Goal: Task Accomplishment & Management: Manage account settings

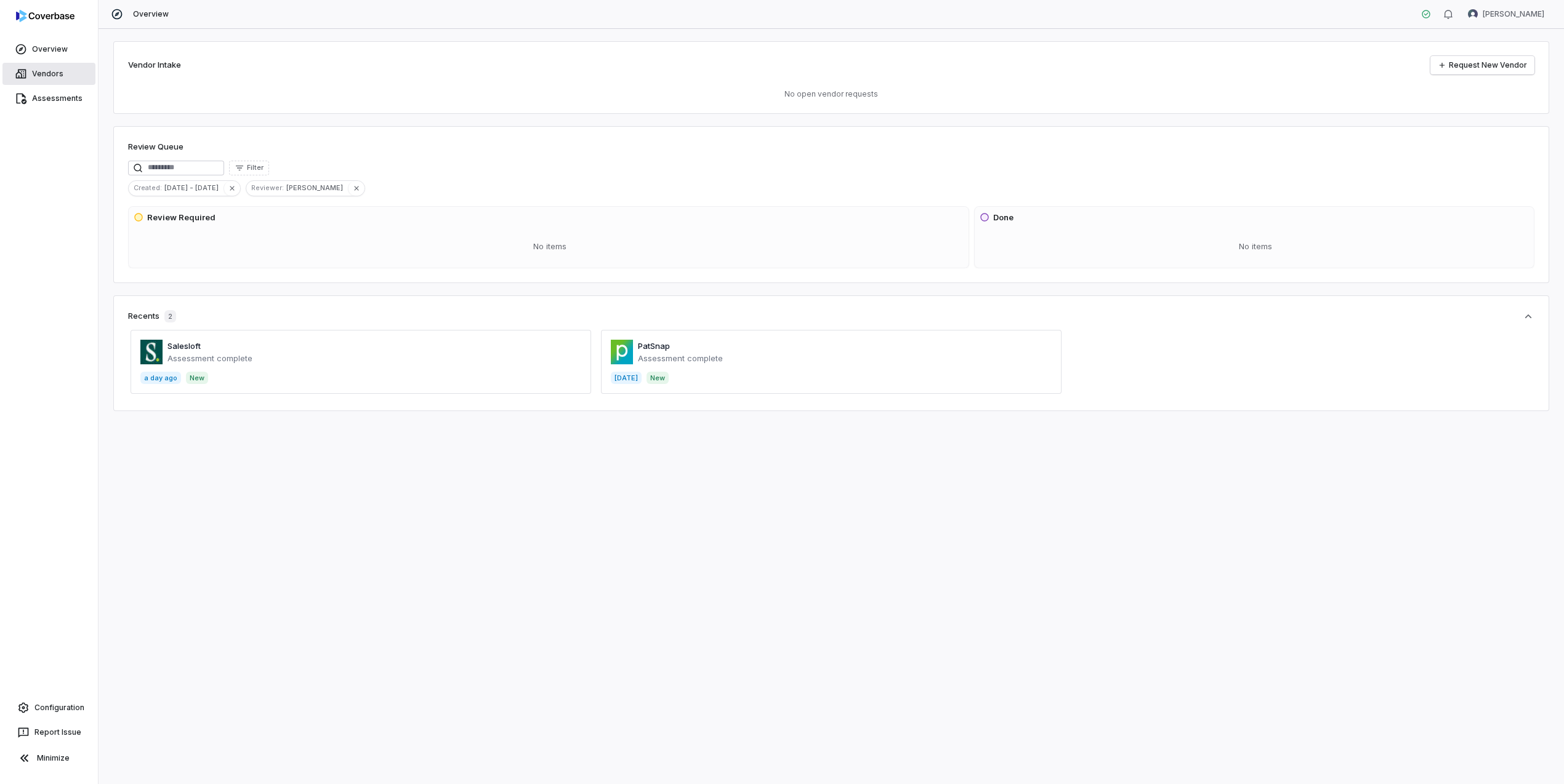
click at [52, 71] on link "Vendors" at bounding box center [49, 73] width 93 height 22
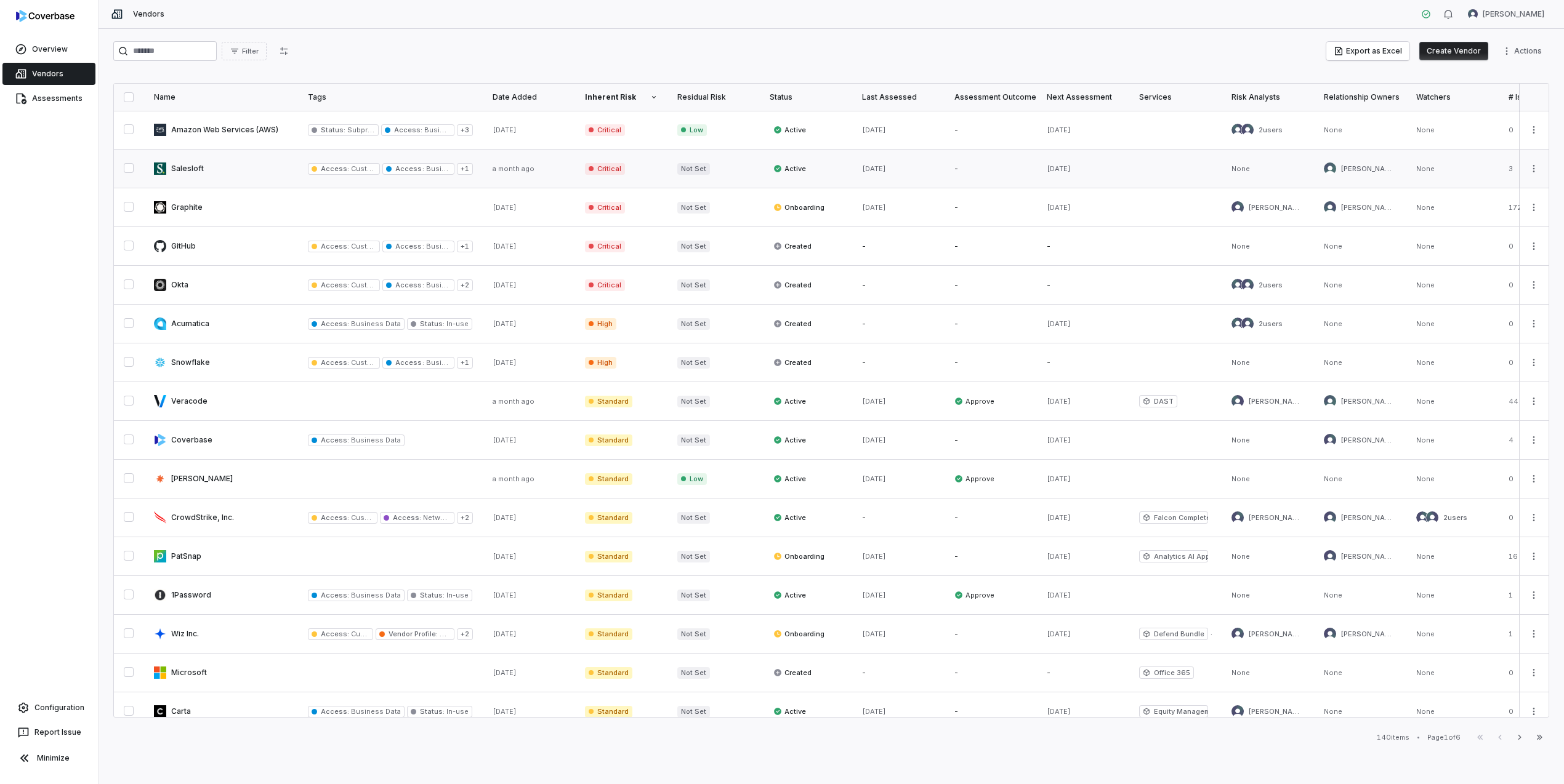
click at [181, 171] on link at bounding box center [221, 169] width 154 height 38
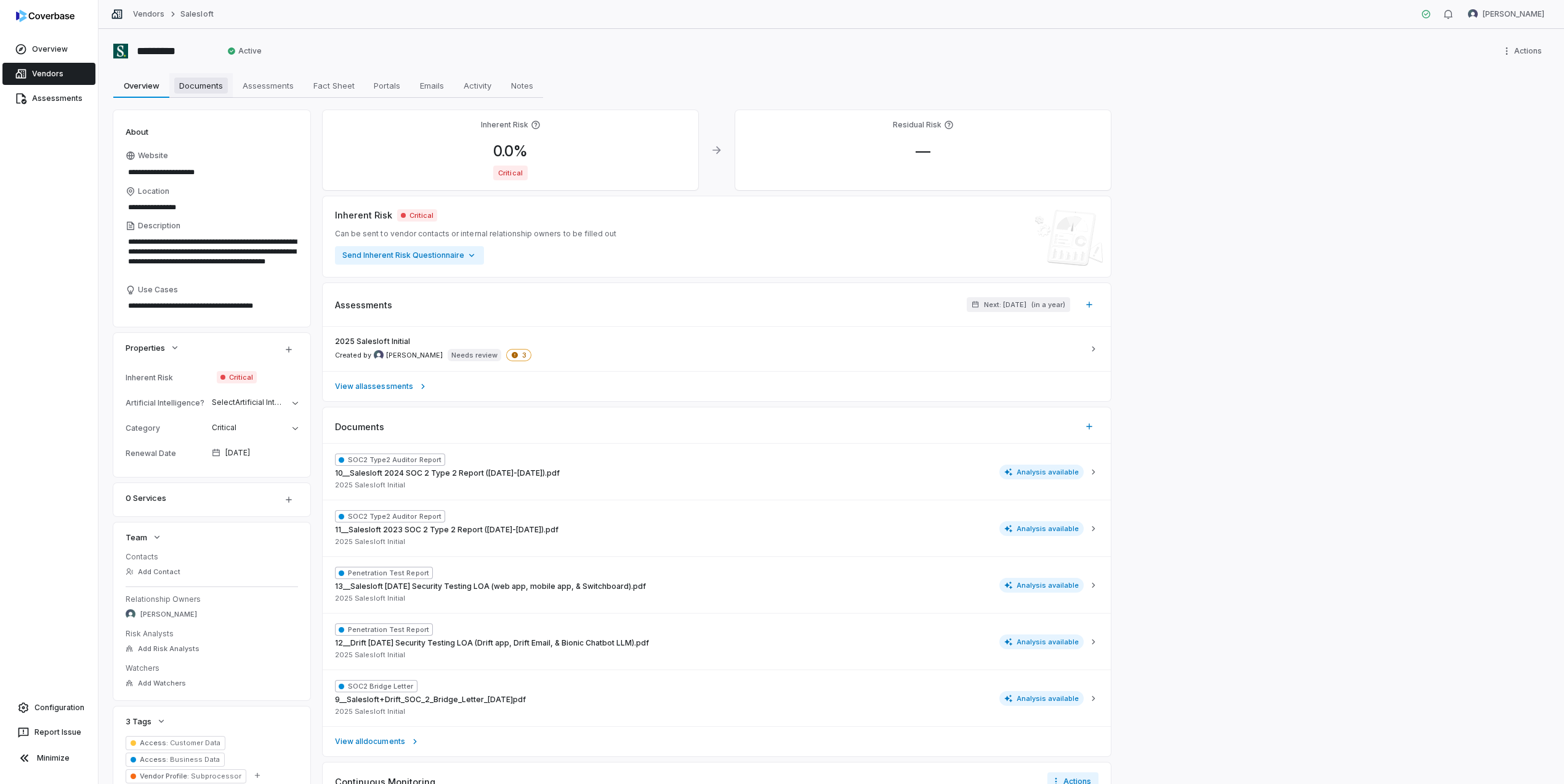
click at [198, 81] on span "Documents" at bounding box center [200, 86] width 53 height 16
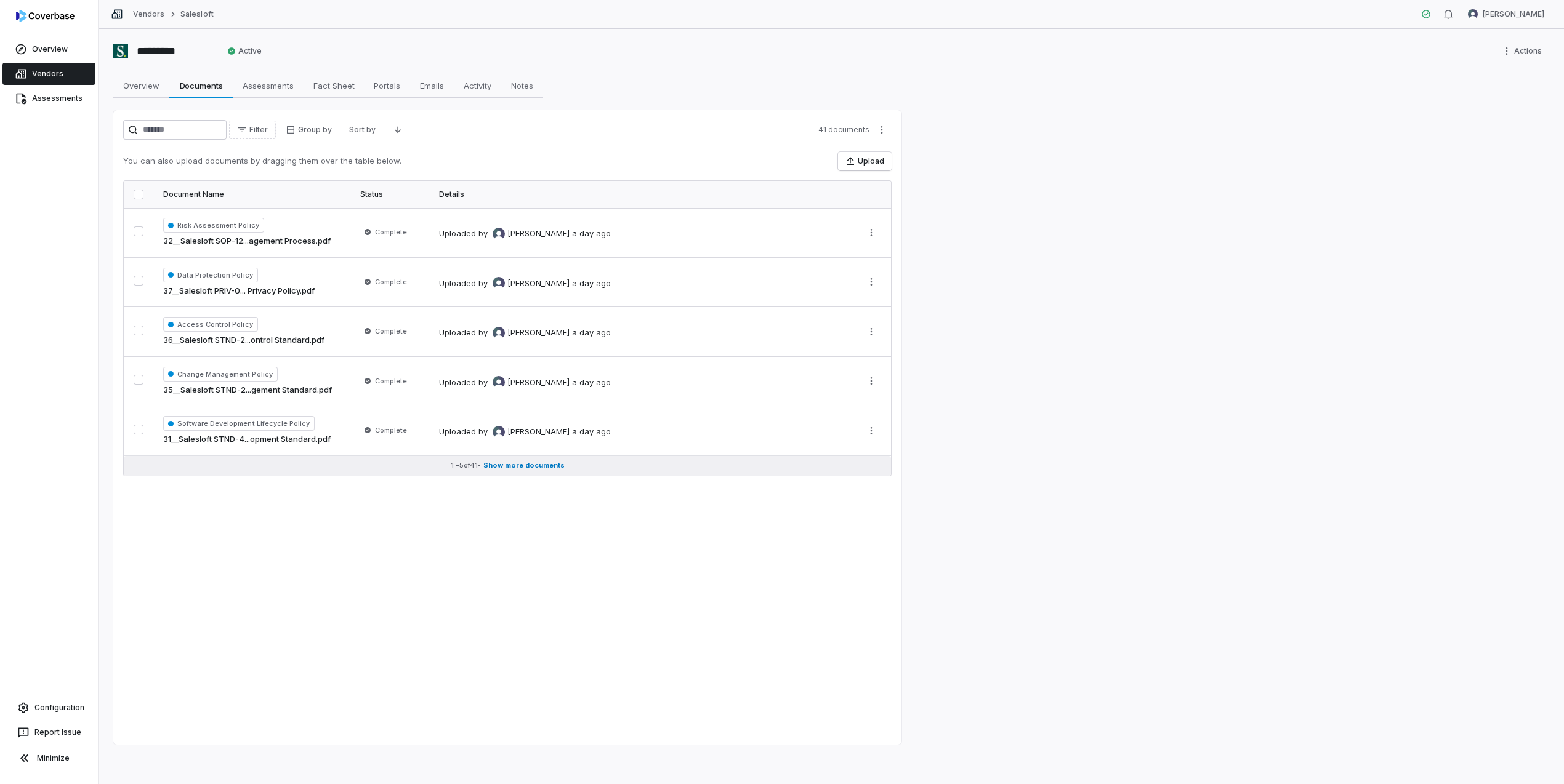
click at [521, 468] on span "Show more documents" at bounding box center [524, 466] width 82 height 9
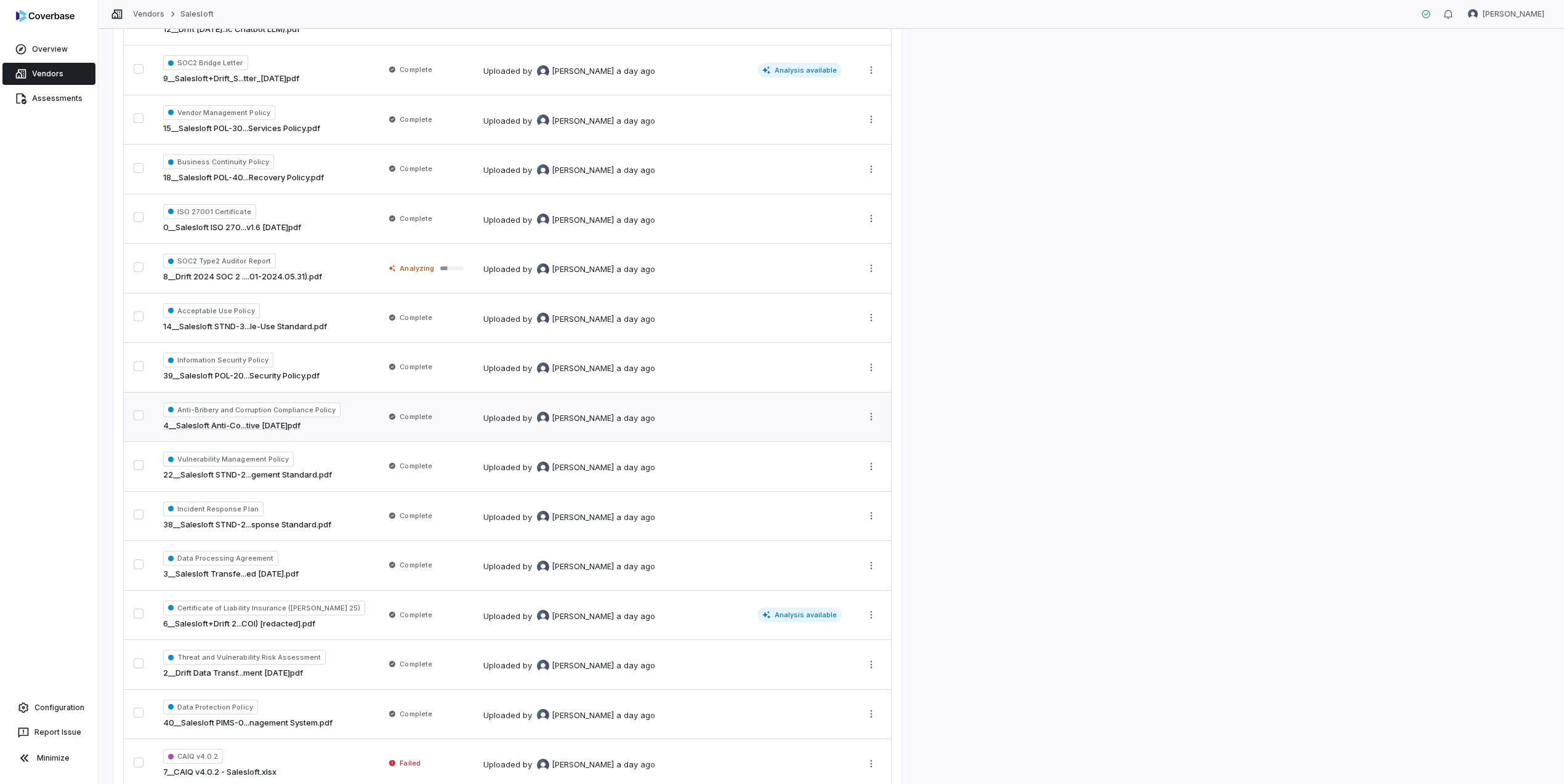
scroll to position [1245, 0]
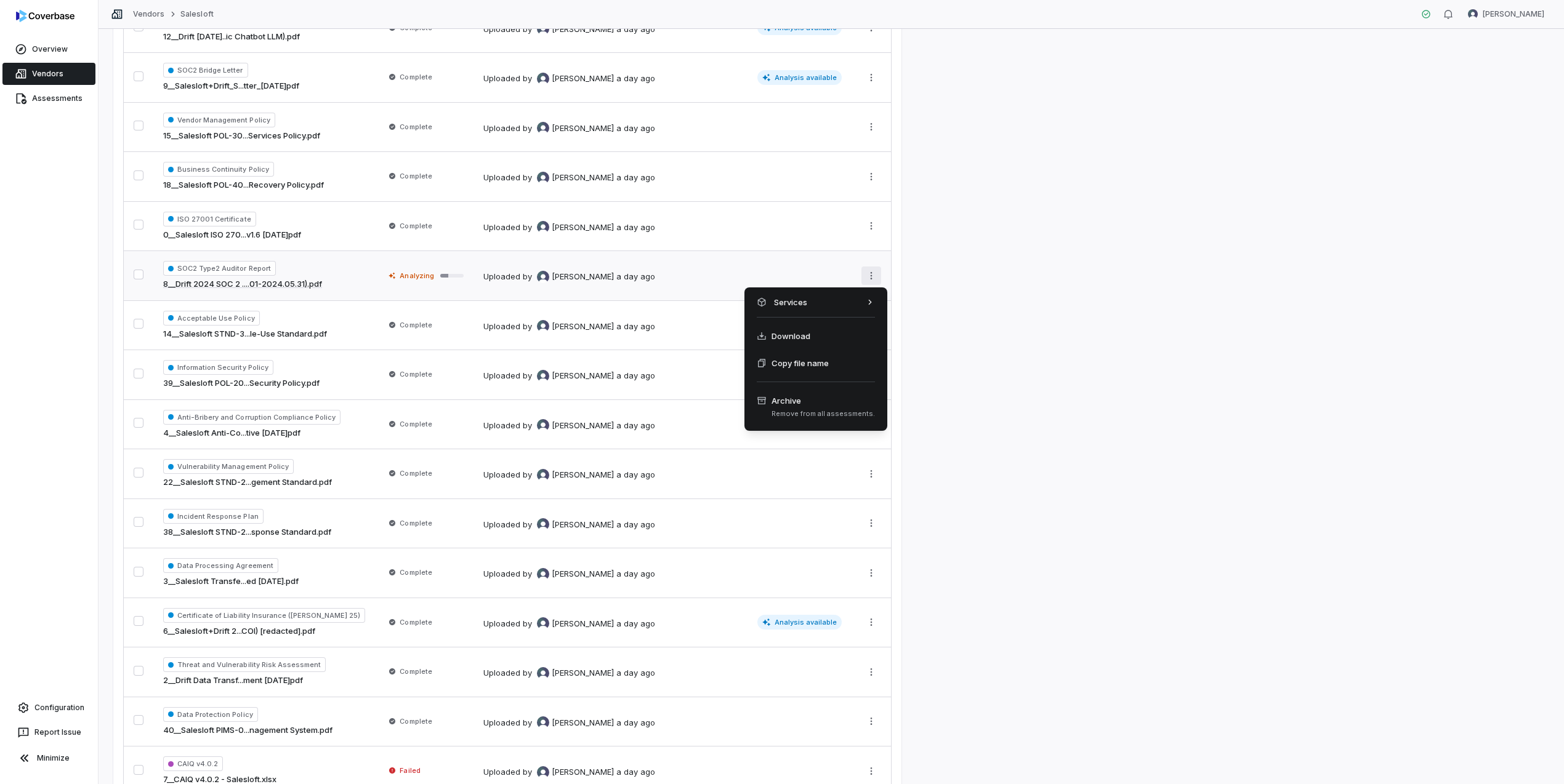
click at [870, 273] on html "Overview Vendors Assessments Configuration Report Issue Minimize Vendors Salesl…" at bounding box center [782, 392] width 1564 height 784
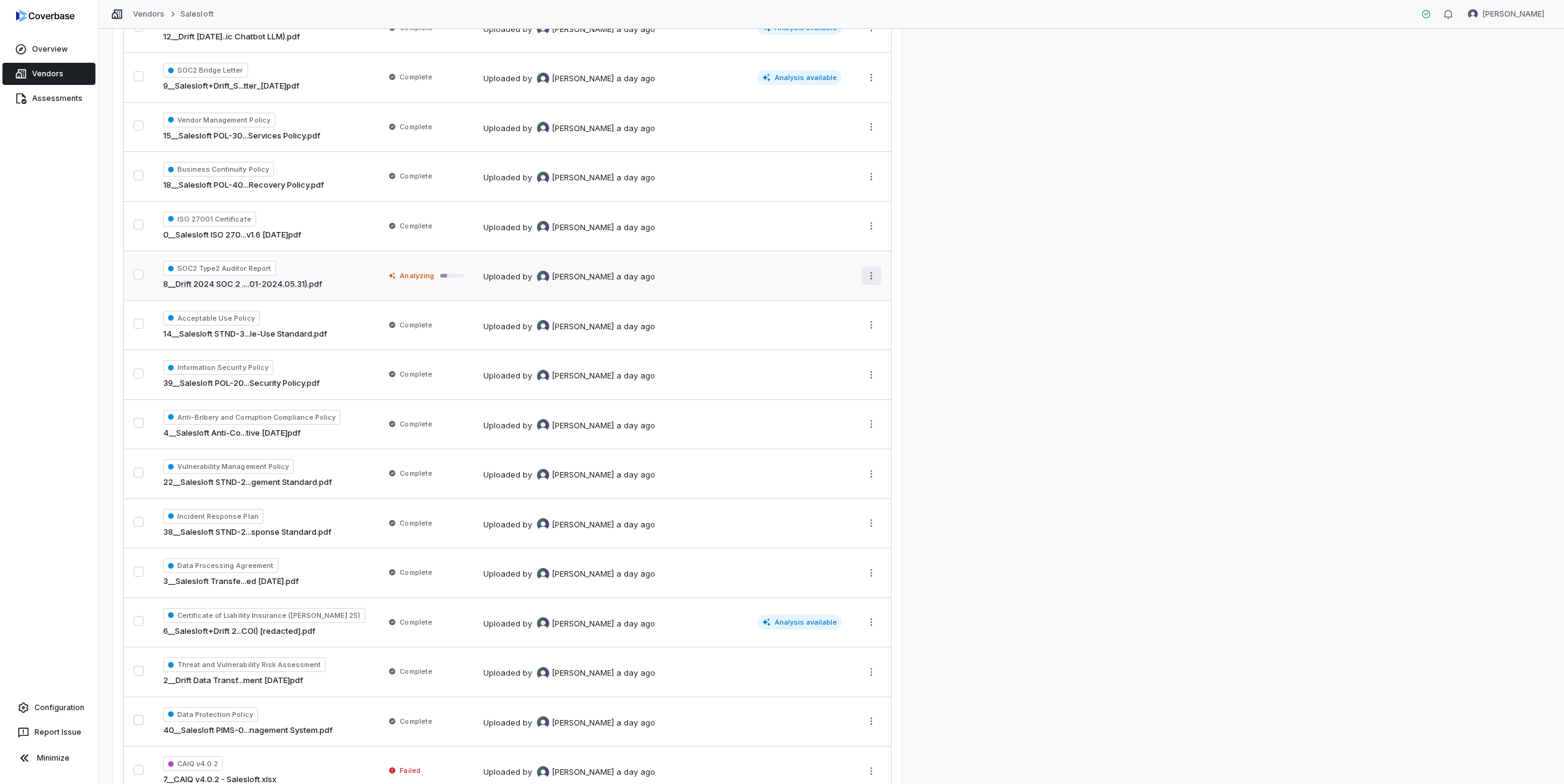
click at [870, 278] on html "Overview Vendors Assessments Configuration Report Issue Minimize Vendors Salesl…" at bounding box center [782, 392] width 1564 height 784
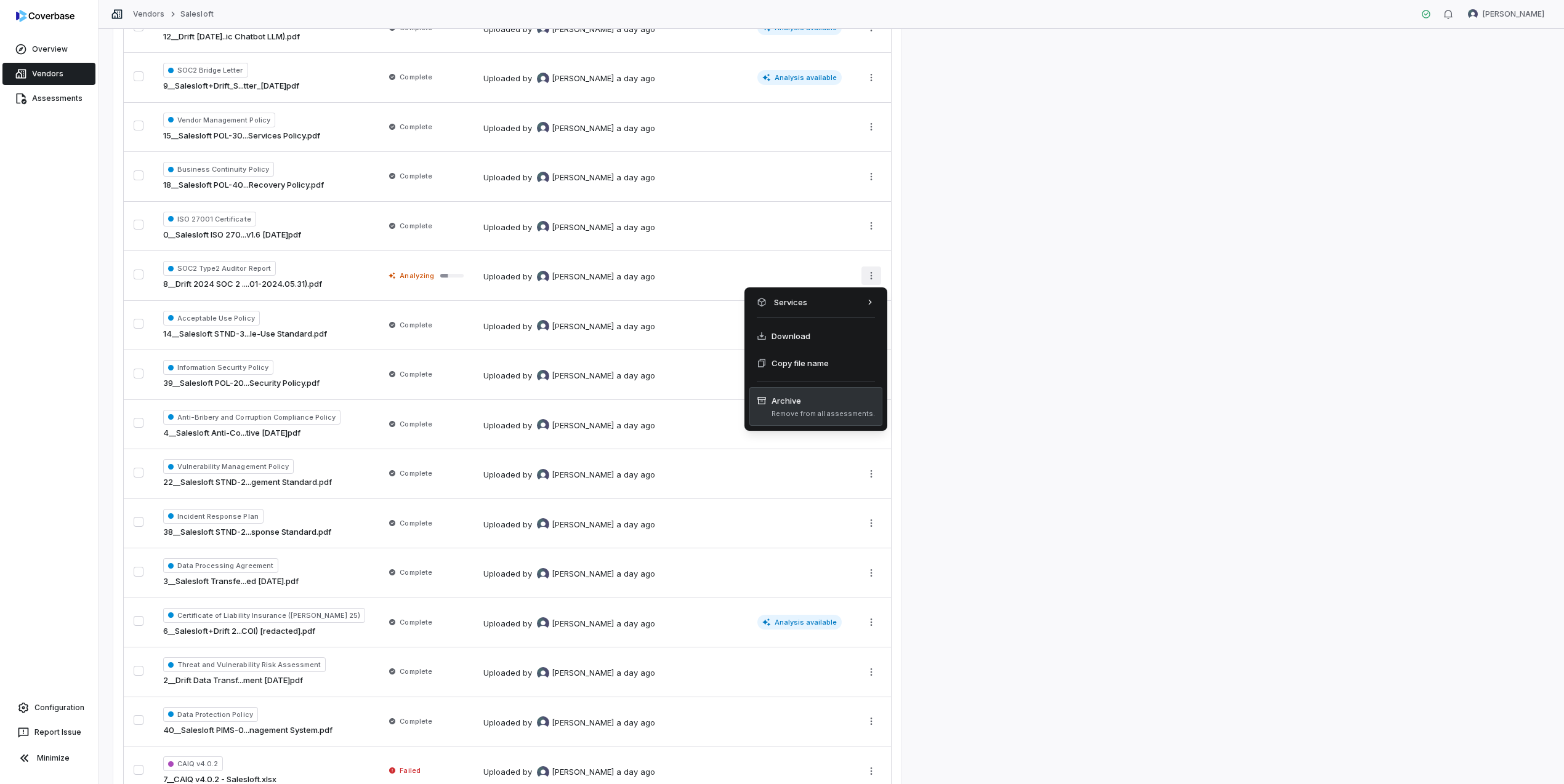
click at [784, 412] on span "Remove from all assessments." at bounding box center [822, 414] width 103 height 9
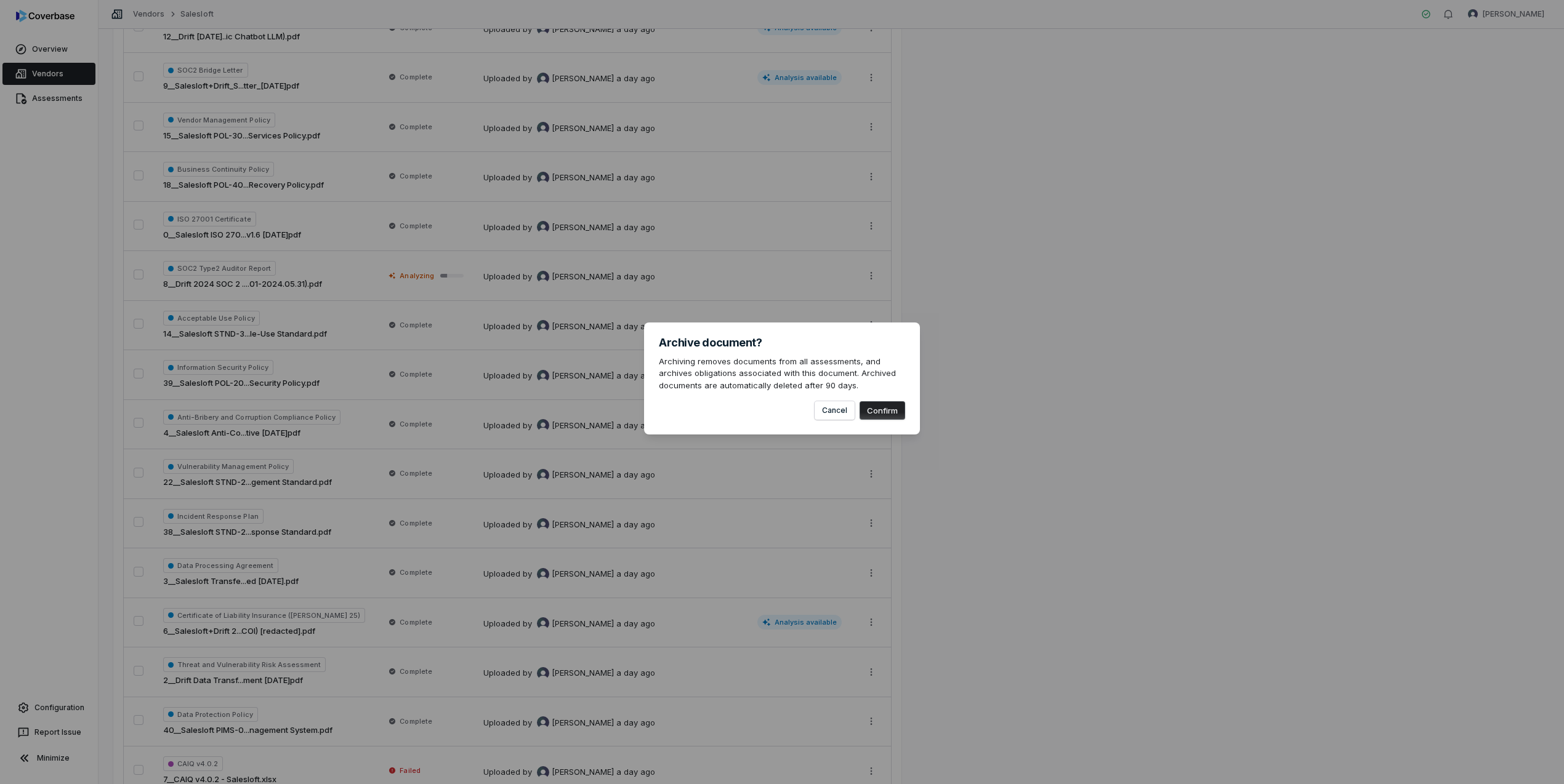
click at [892, 410] on button "Confirm" at bounding box center [882, 410] width 46 height 18
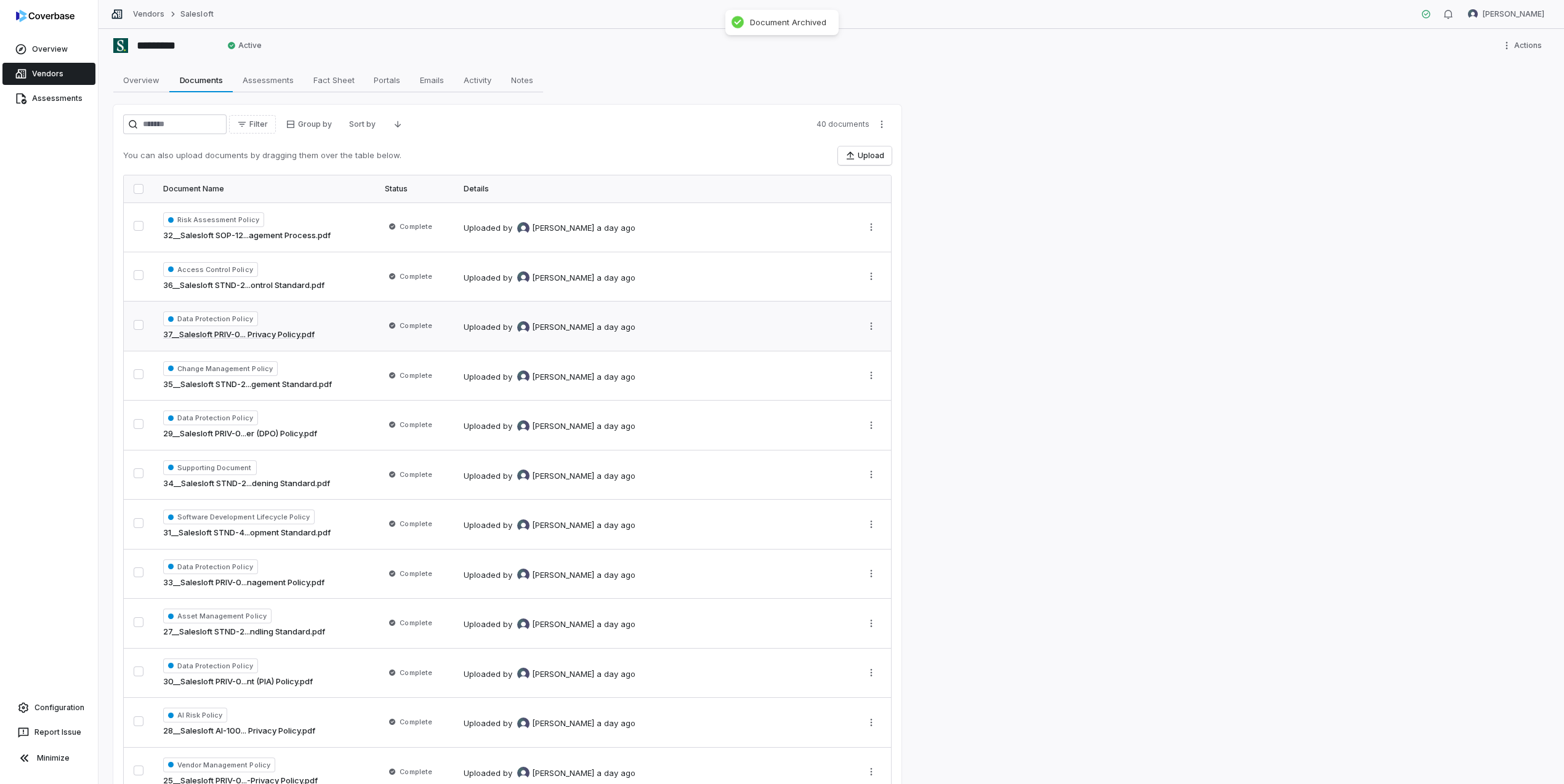
scroll to position [0, 0]
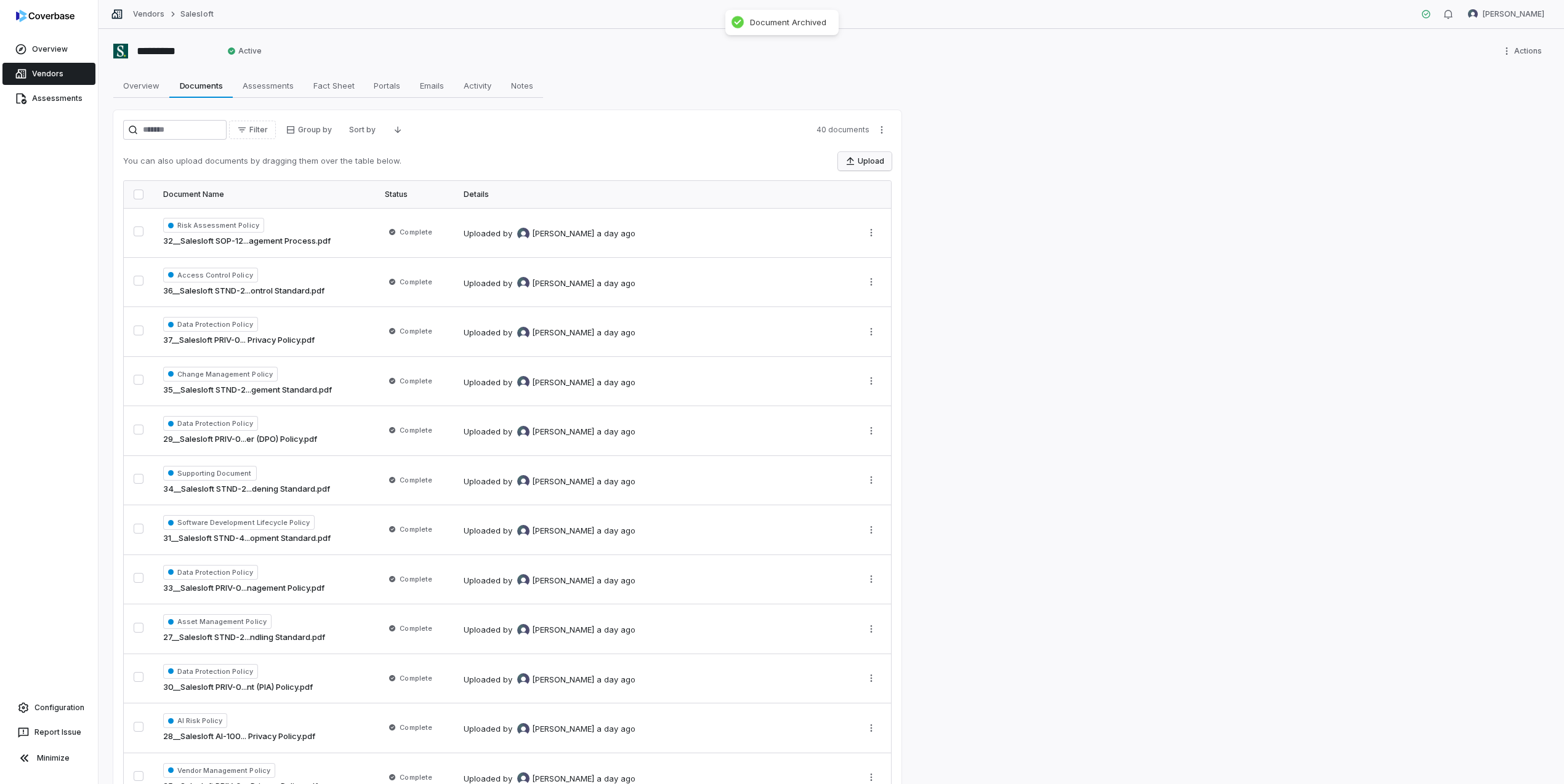
click at [856, 159] on button "Upload" at bounding box center [864, 161] width 53 height 18
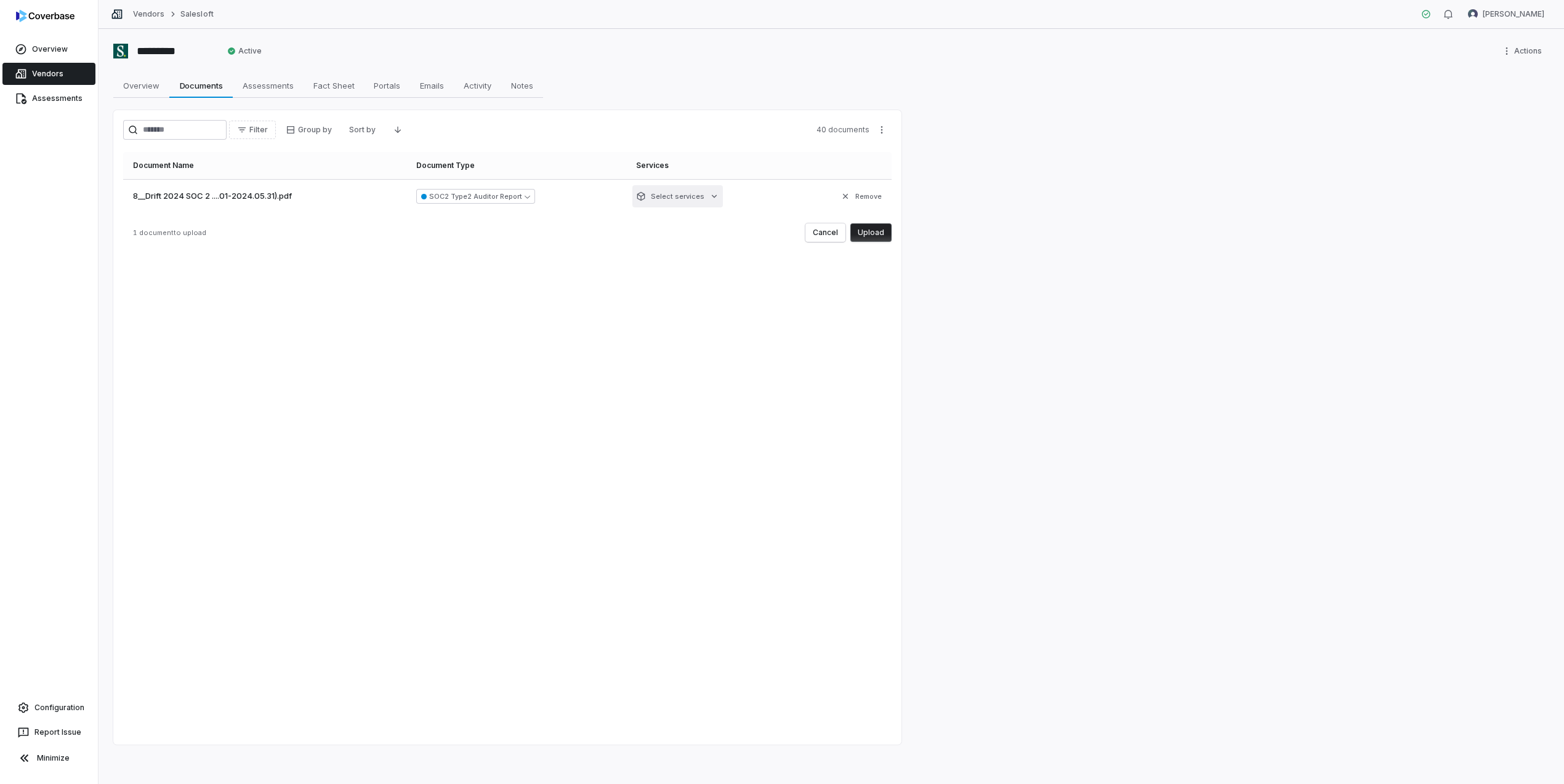
click at [712, 197] on html "Overview Vendors Assessments Configuration Report Issue Minimize Vendors Salesl…" at bounding box center [782, 392] width 1564 height 784
click at [876, 233] on button "Upload" at bounding box center [870, 232] width 41 height 18
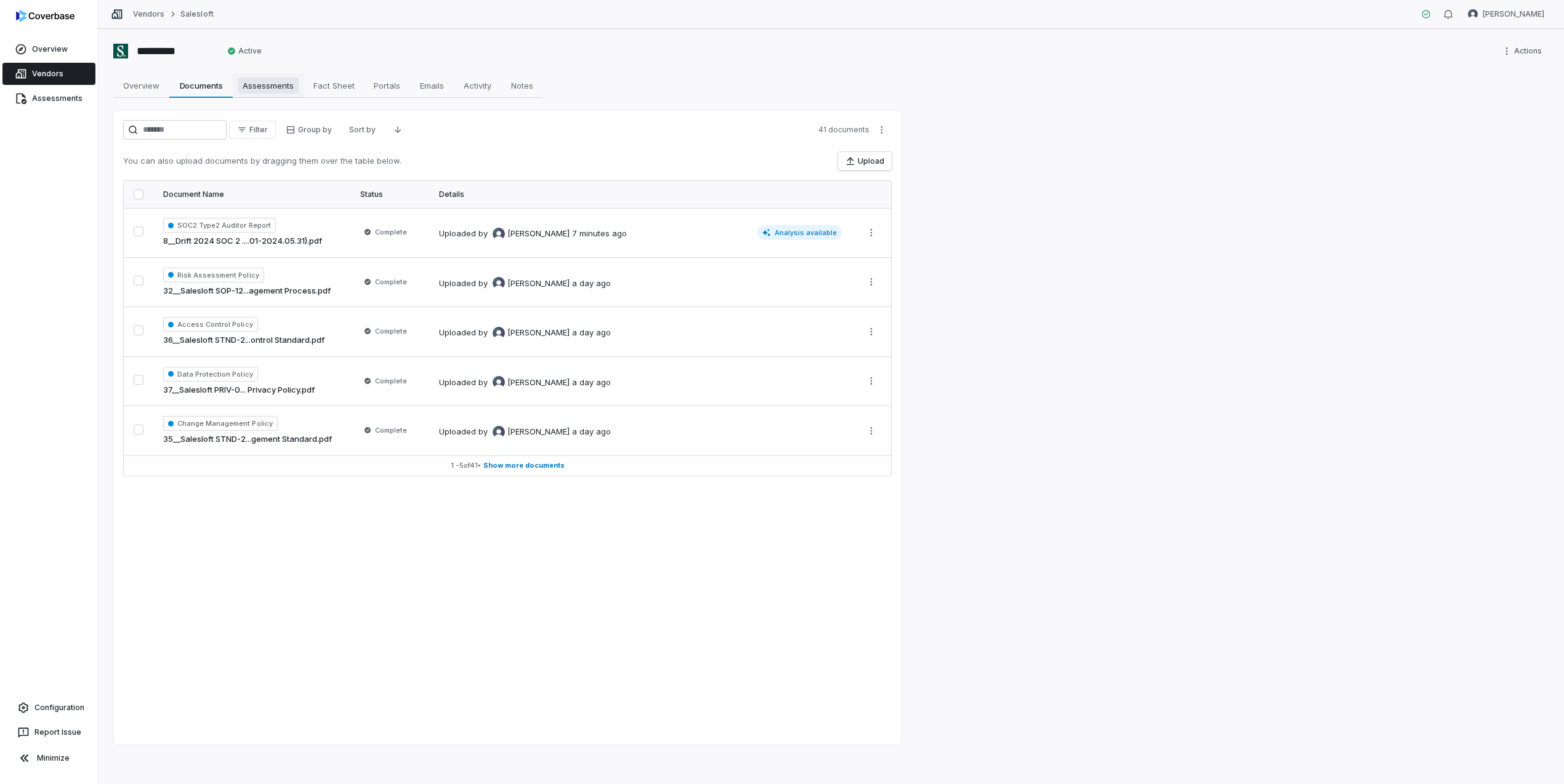
click at [256, 88] on span "Assessments" at bounding box center [268, 86] width 61 height 16
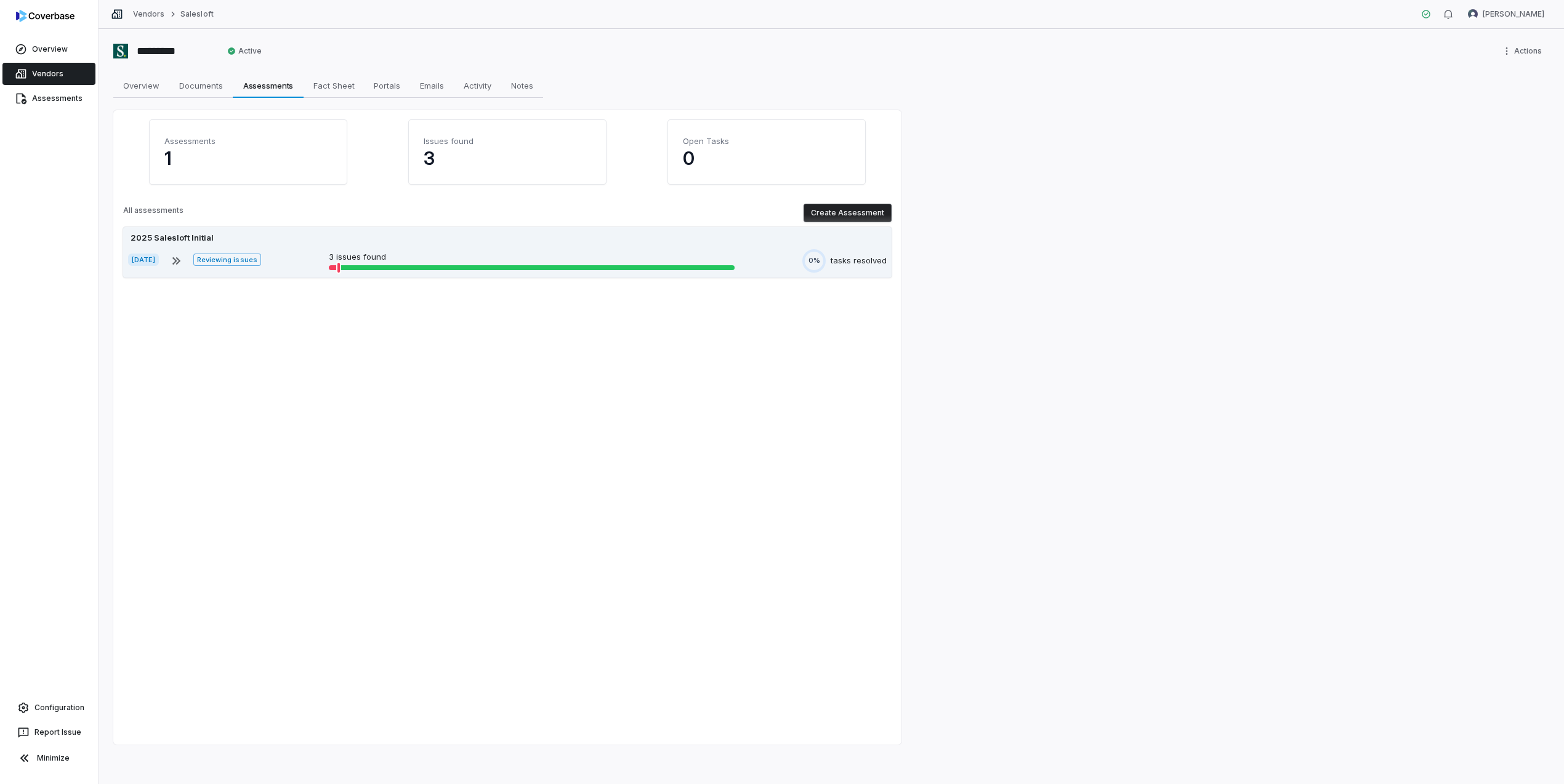
click at [869, 256] on div "tasks resolved" at bounding box center [858, 261] width 56 height 12
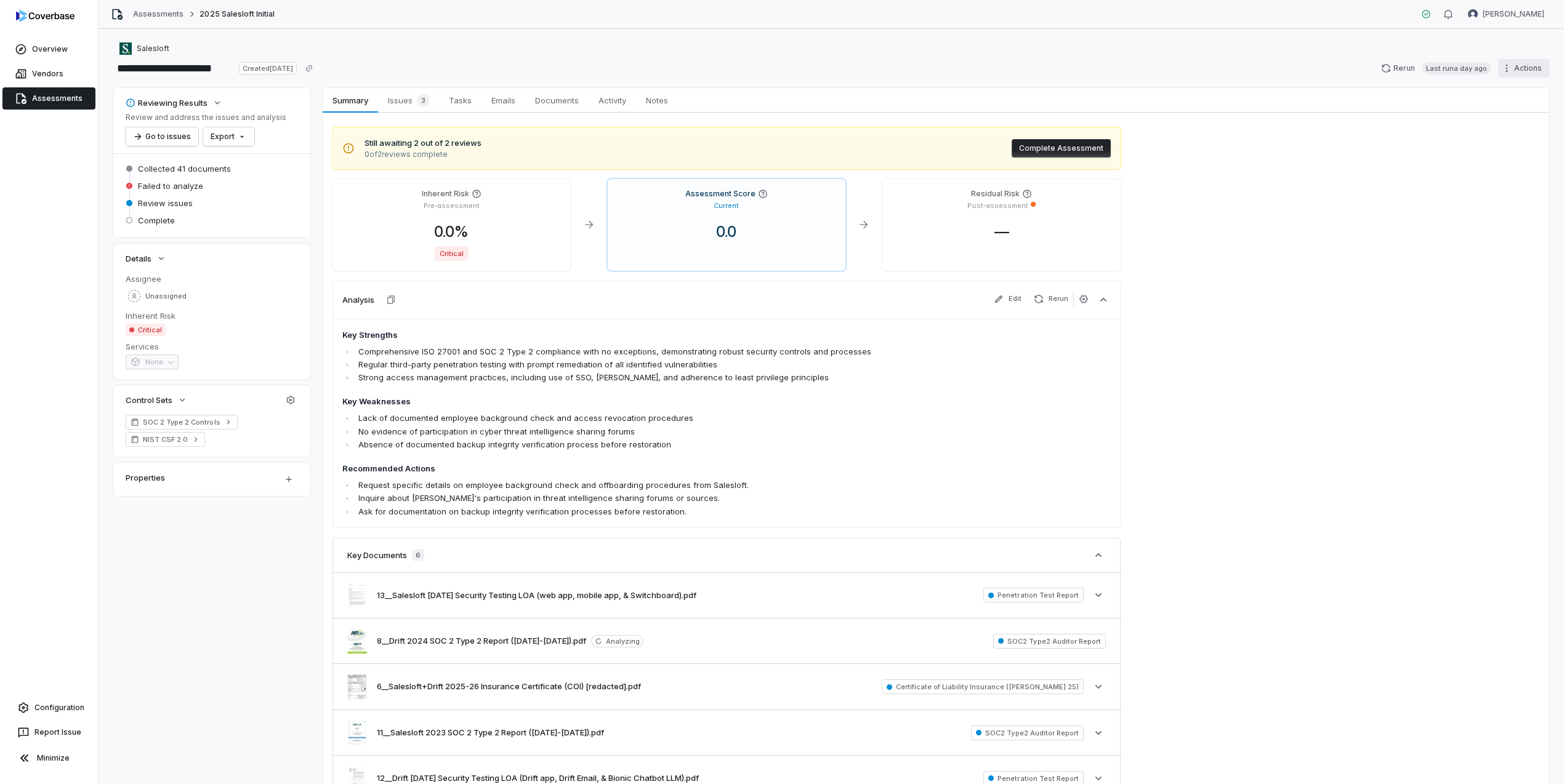
click at [1528, 69] on html "**********" at bounding box center [782, 392] width 1564 height 784
click at [1520, 174] on div "Delete" at bounding box center [1508, 175] width 88 height 20
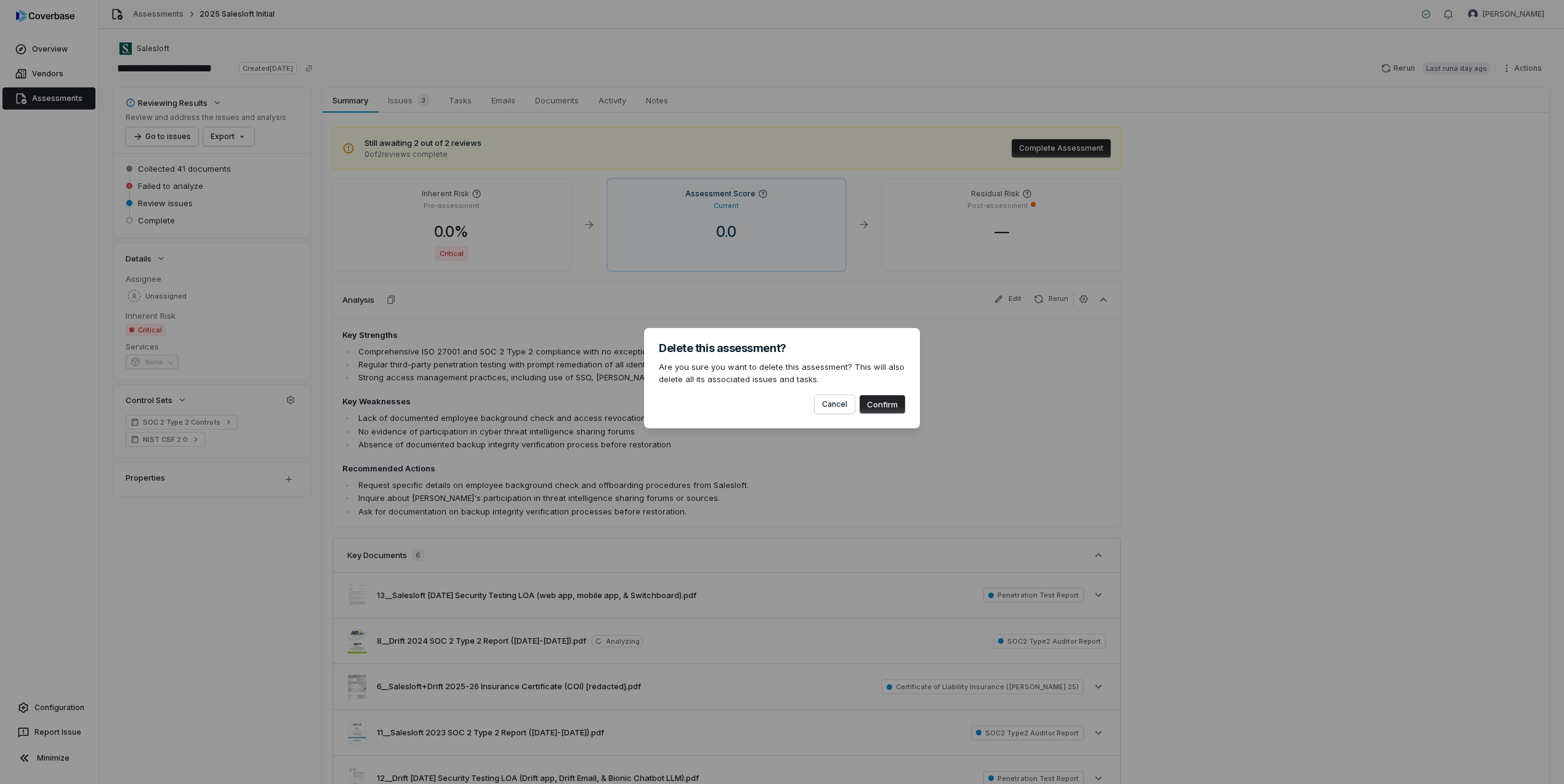
click at [878, 405] on button "Confirm" at bounding box center [882, 404] width 46 height 18
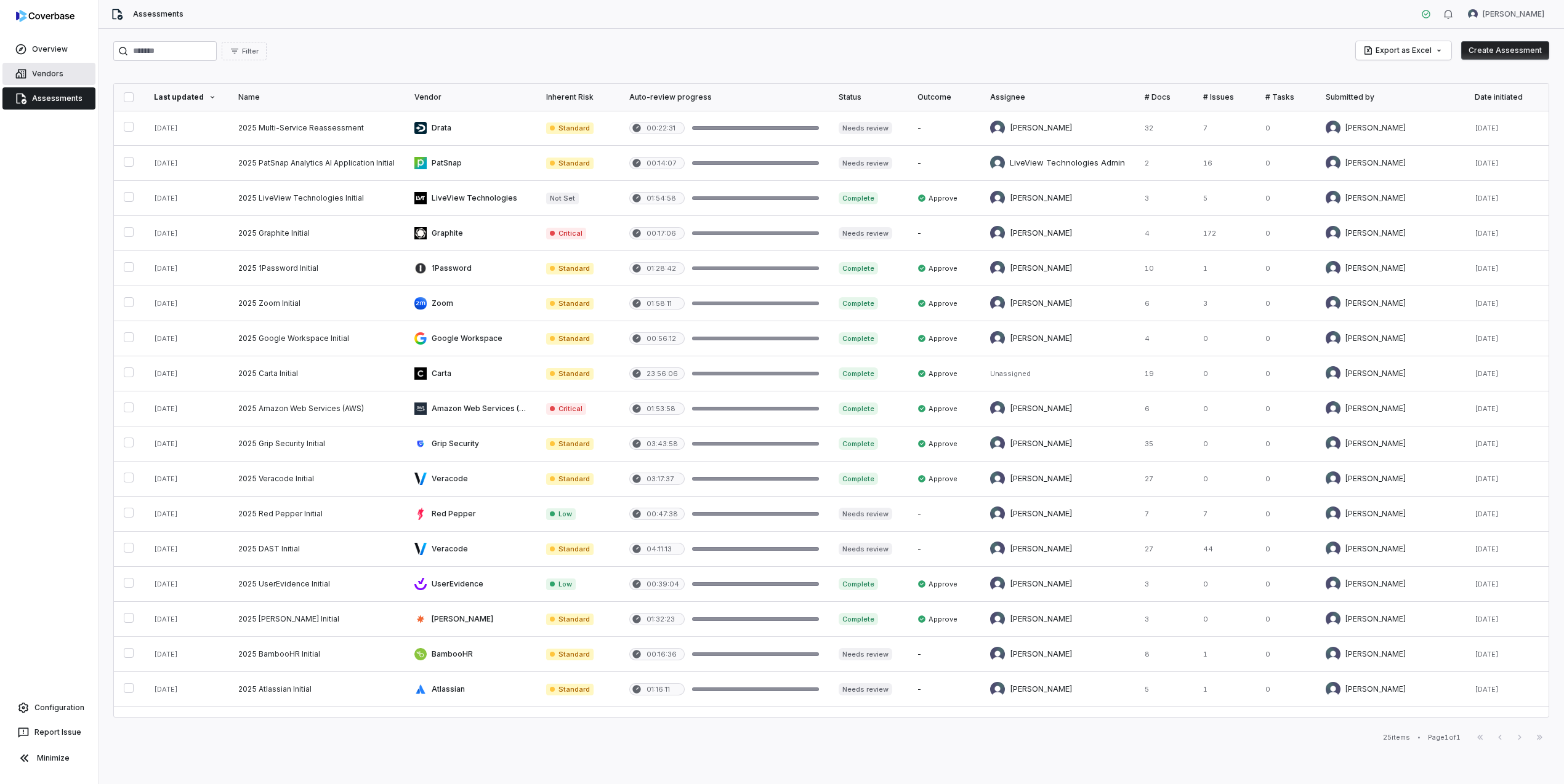
click at [57, 73] on link "Vendors" at bounding box center [49, 73] width 93 height 22
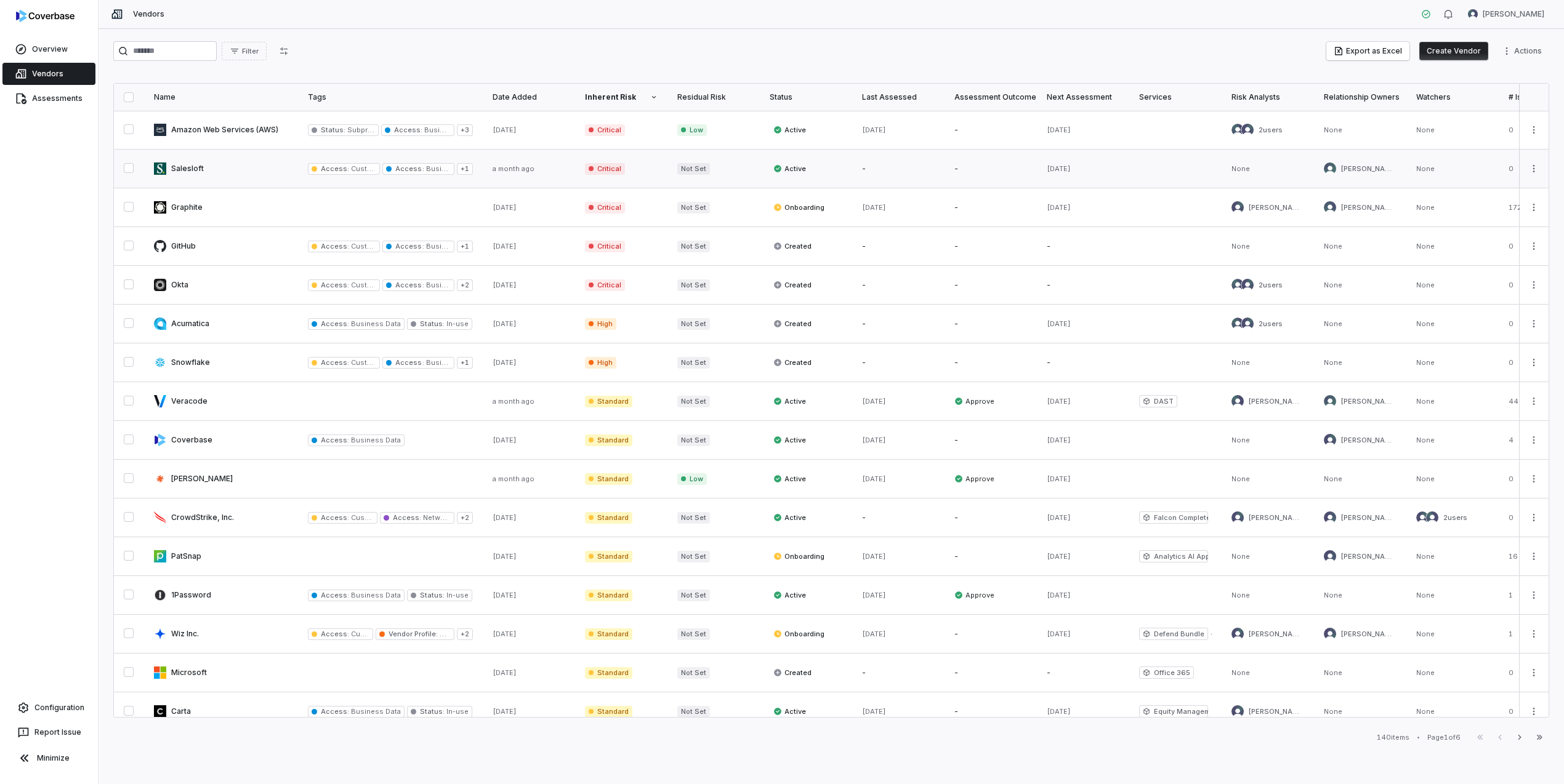
click at [188, 164] on link at bounding box center [221, 169] width 154 height 38
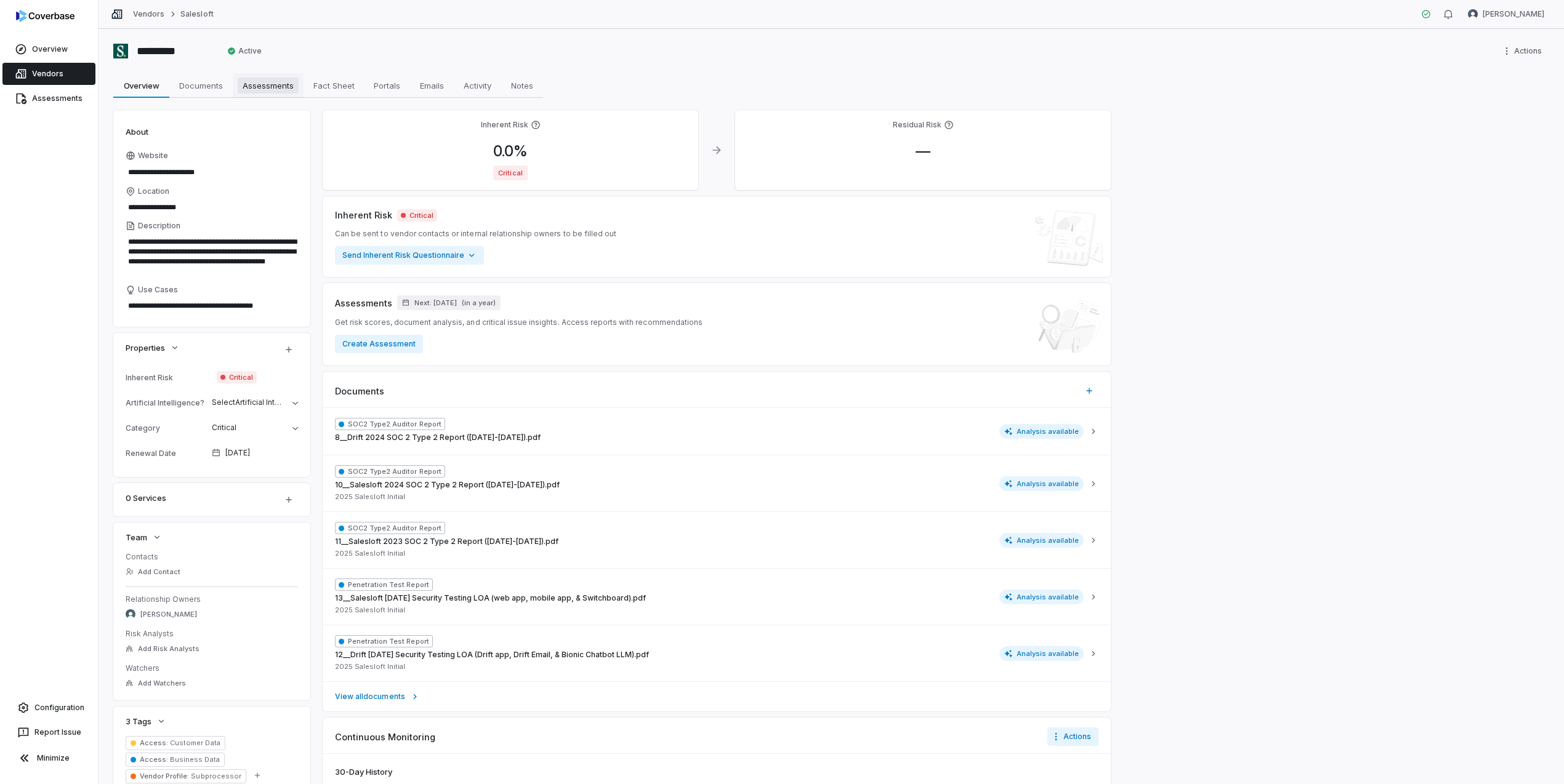
click at [283, 89] on span "Assessments" at bounding box center [268, 86] width 61 height 16
type textarea "*"
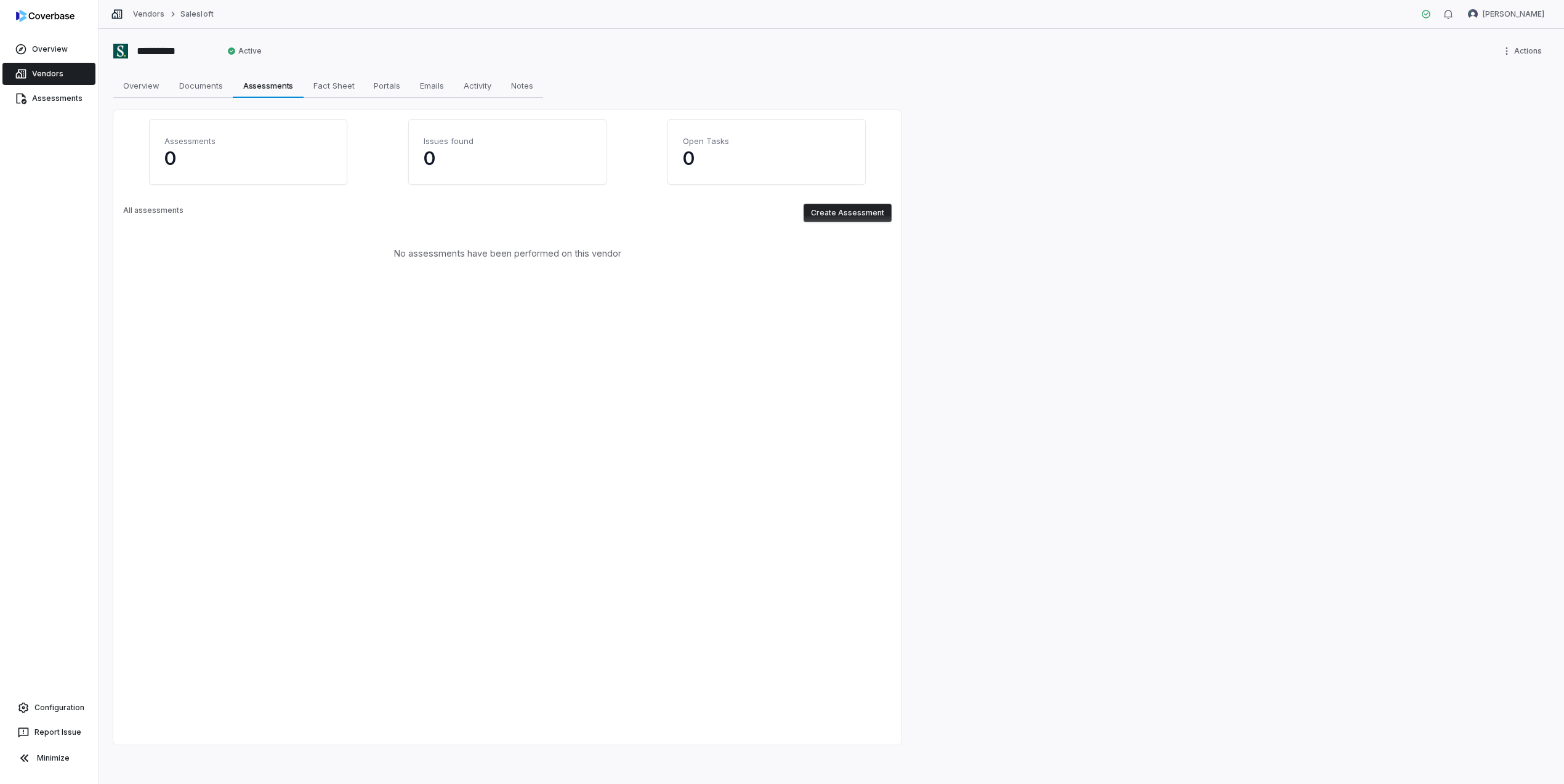
click at [812, 206] on button "Create Assessment" at bounding box center [847, 212] width 88 height 18
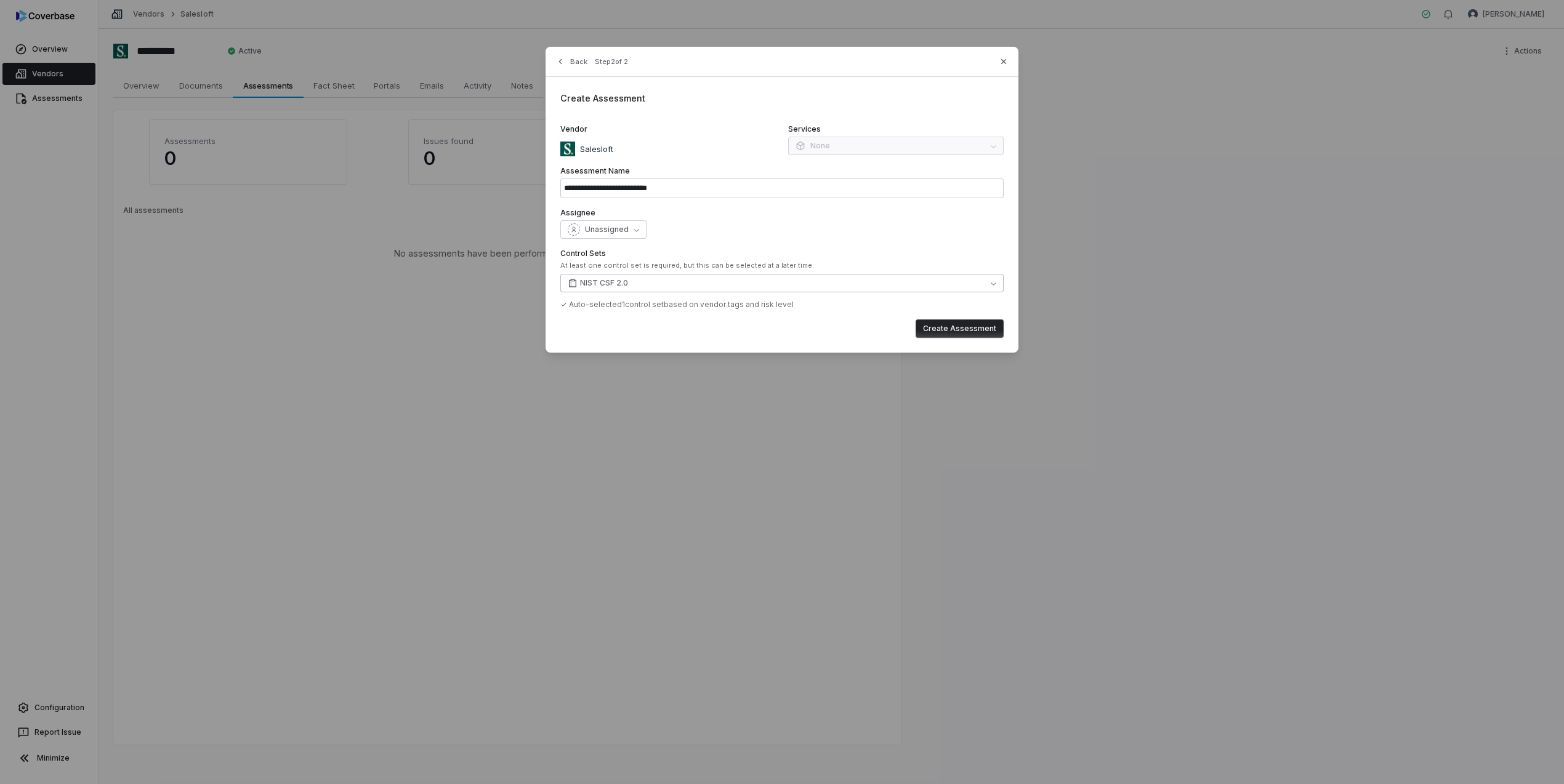
click at [653, 281] on button "NIST CSF 2.0" at bounding box center [781, 282] width 443 height 18
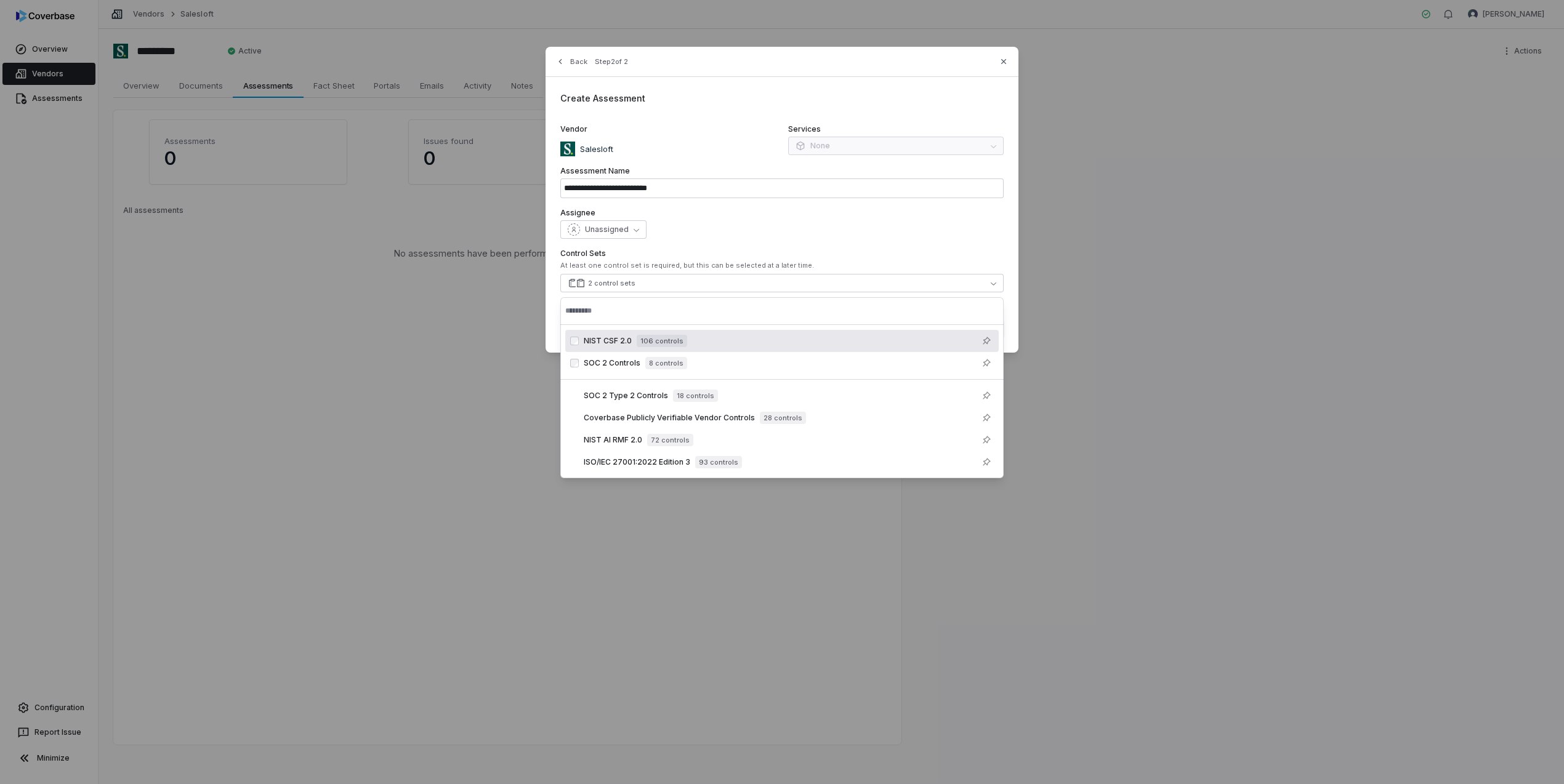
click at [806, 235] on div "Unassigned" at bounding box center [781, 229] width 443 height 18
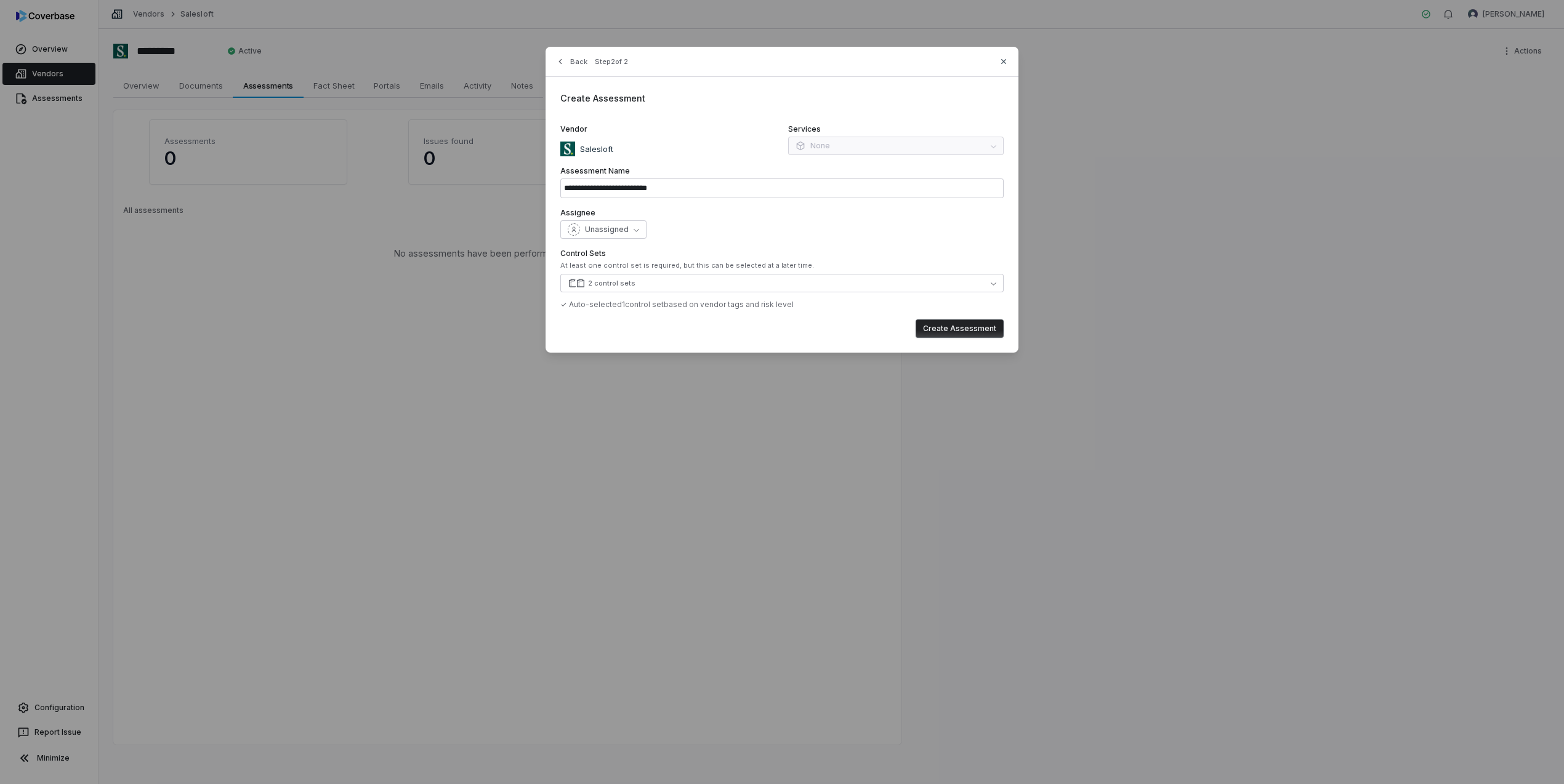
click at [955, 324] on button "Create Assessment" at bounding box center [959, 328] width 88 height 18
type input "**********"
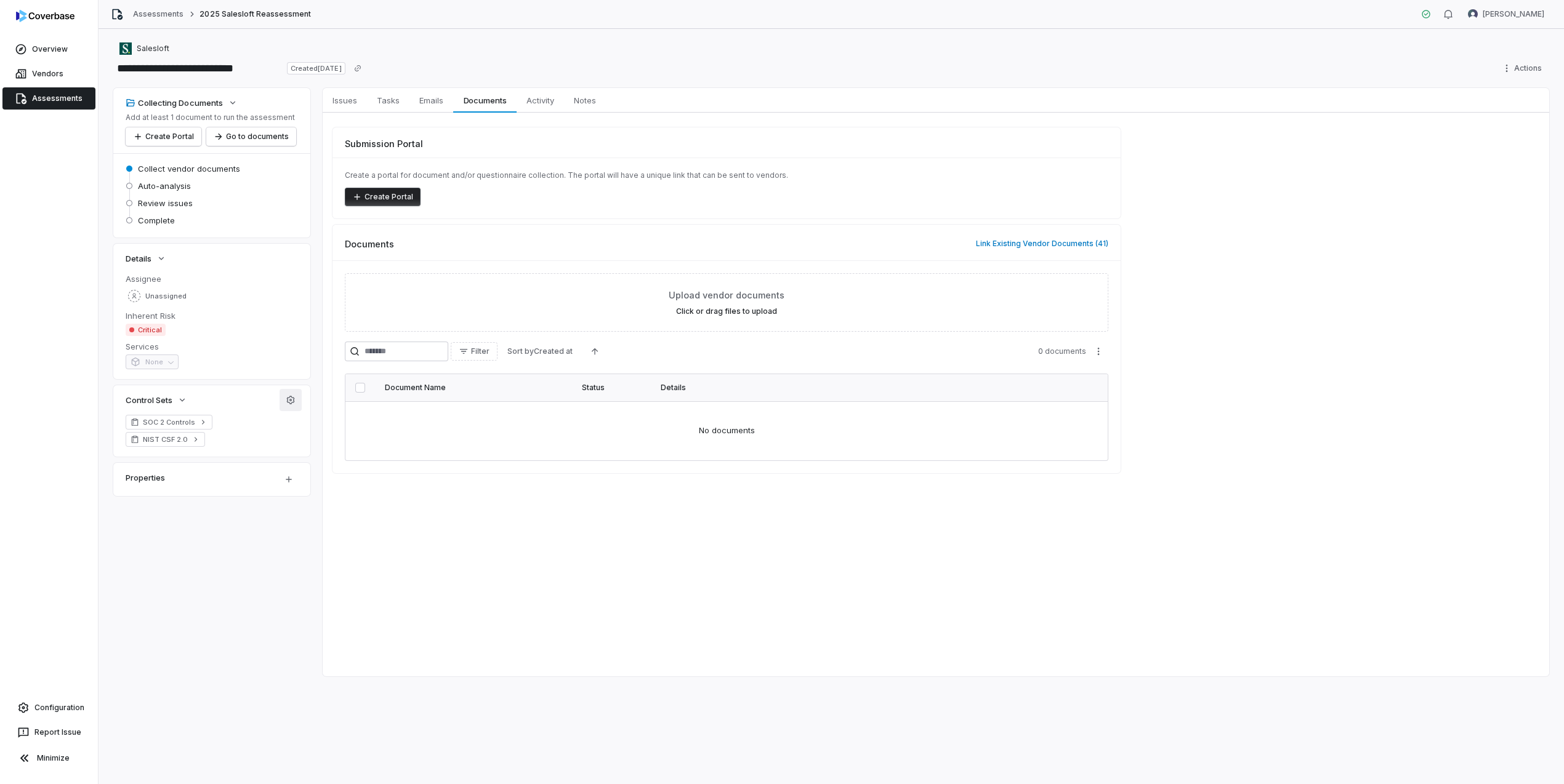
click at [295, 400] on icon "button" at bounding box center [291, 400] width 10 height 10
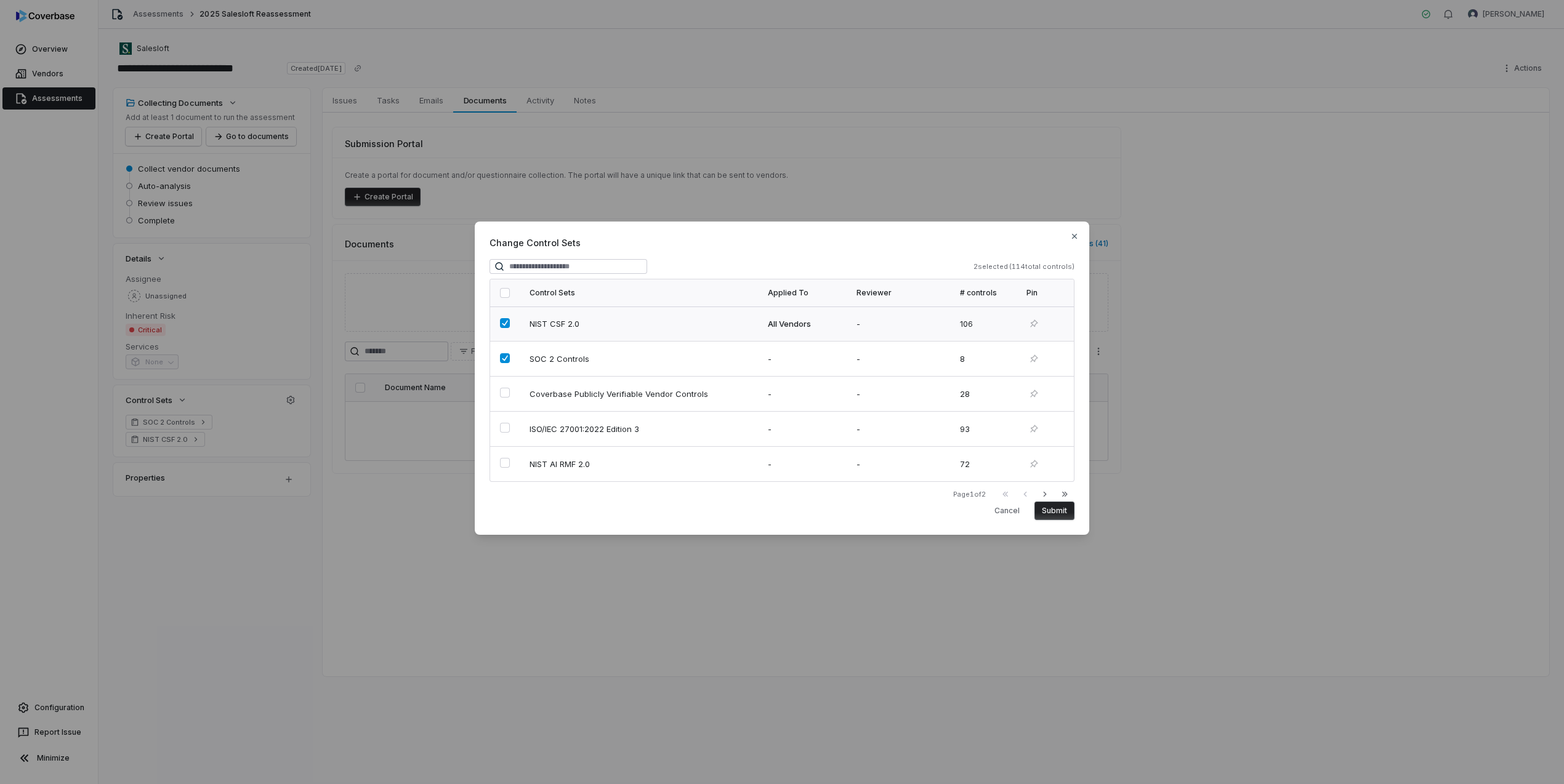
click at [509, 323] on button "button" at bounding box center [505, 323] width 10 height 10
click at [507, 324] on button "button" at bounding box center [505, 323] width 10 height 10
click at [1056, 510] on button "Submit" at bounding box center [1054, 510] width 40 height 18
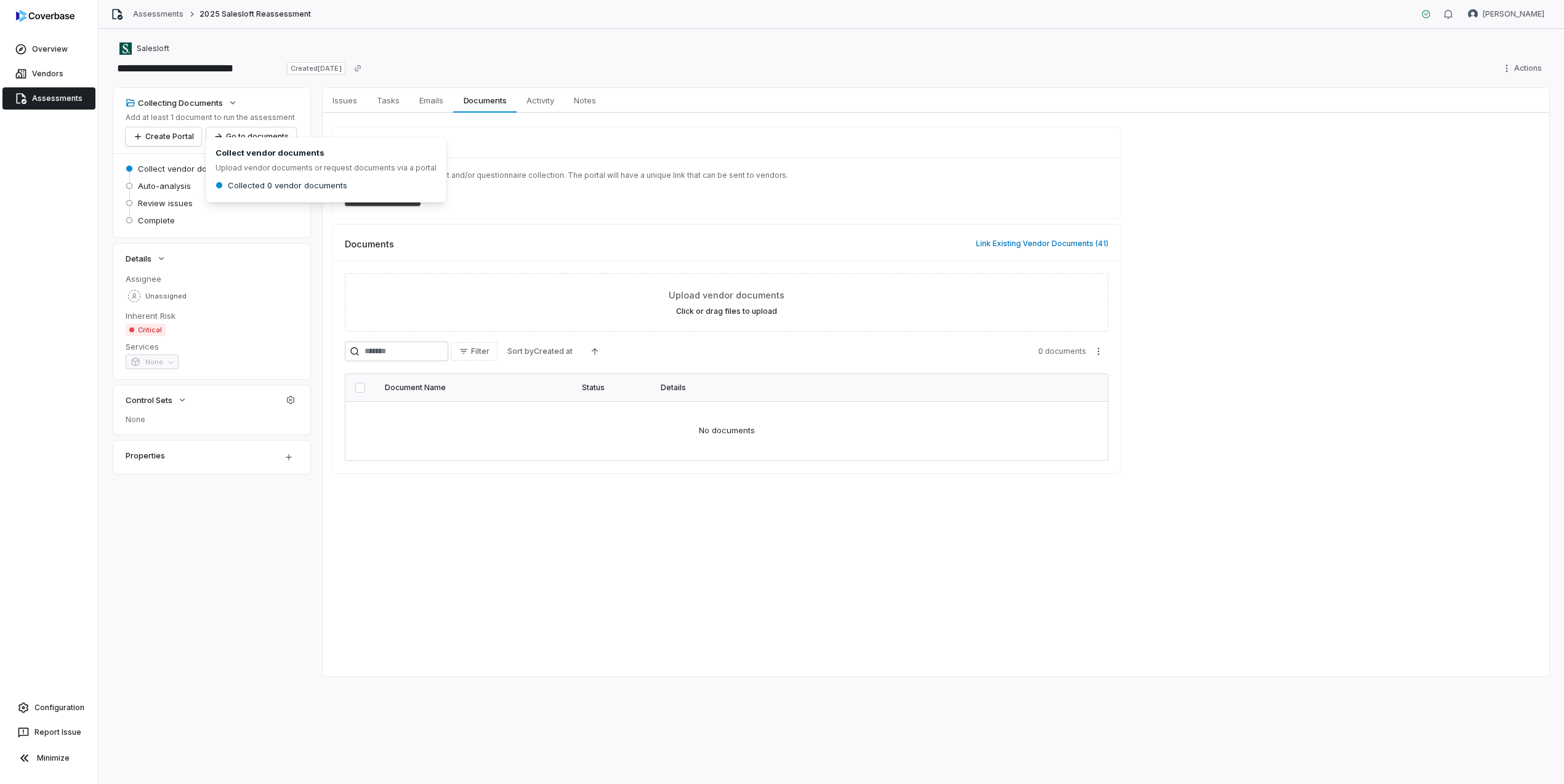
click at [183, 161] on div "Collect vendor documents" at bounding box center [212, 169] width 173 height 15
click at [1031, 246] on button "Link Existing Vendor Documents ( 41 )" at bounding box center [1042, 243] width 140 height 26
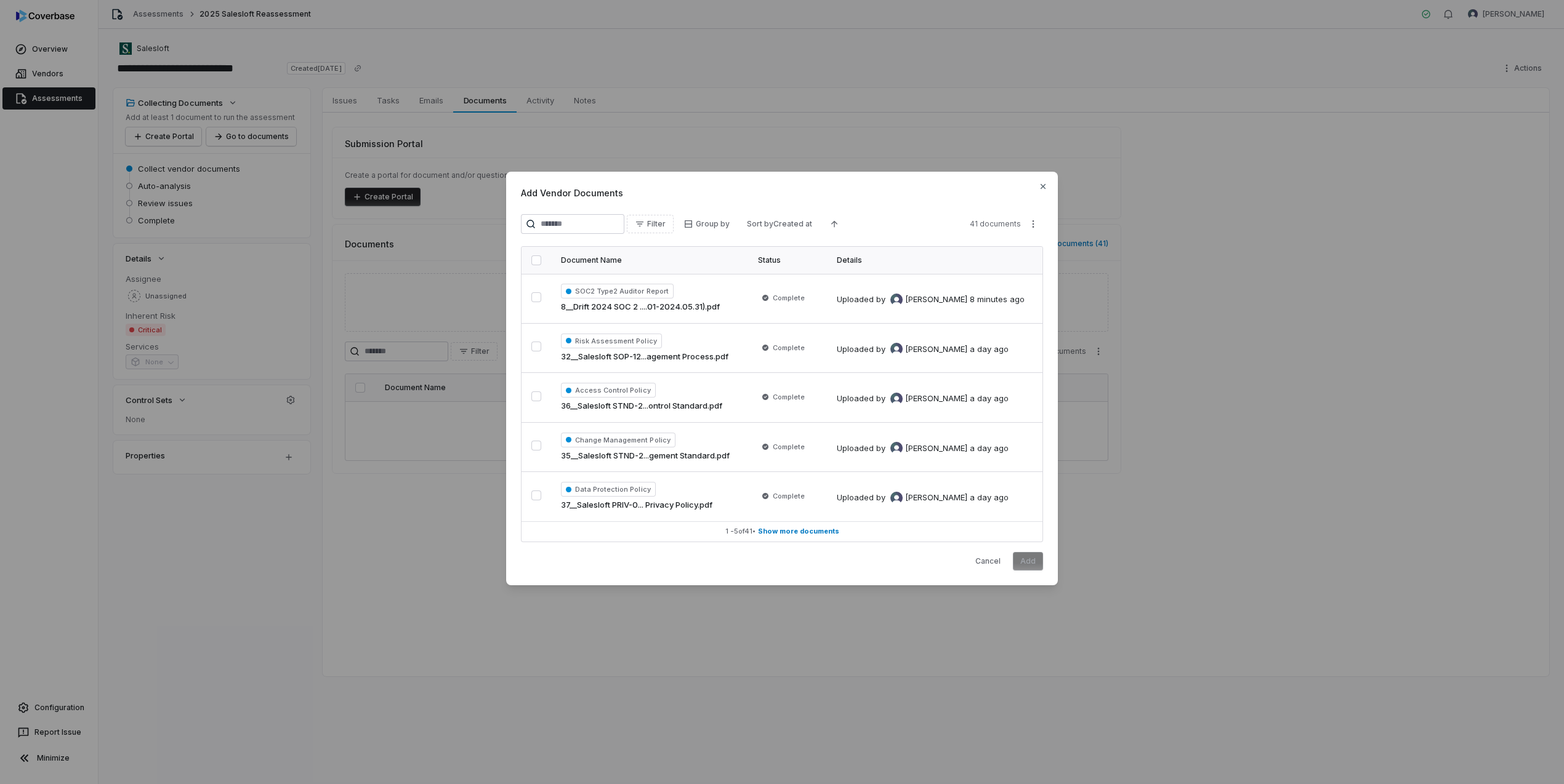
click at [537, 258] on button "button" at bounding box center [536, 260] width 10 height 10
click at [1027, 562] on button "Add" at bounding box center [1027, 561] width 30 height 18
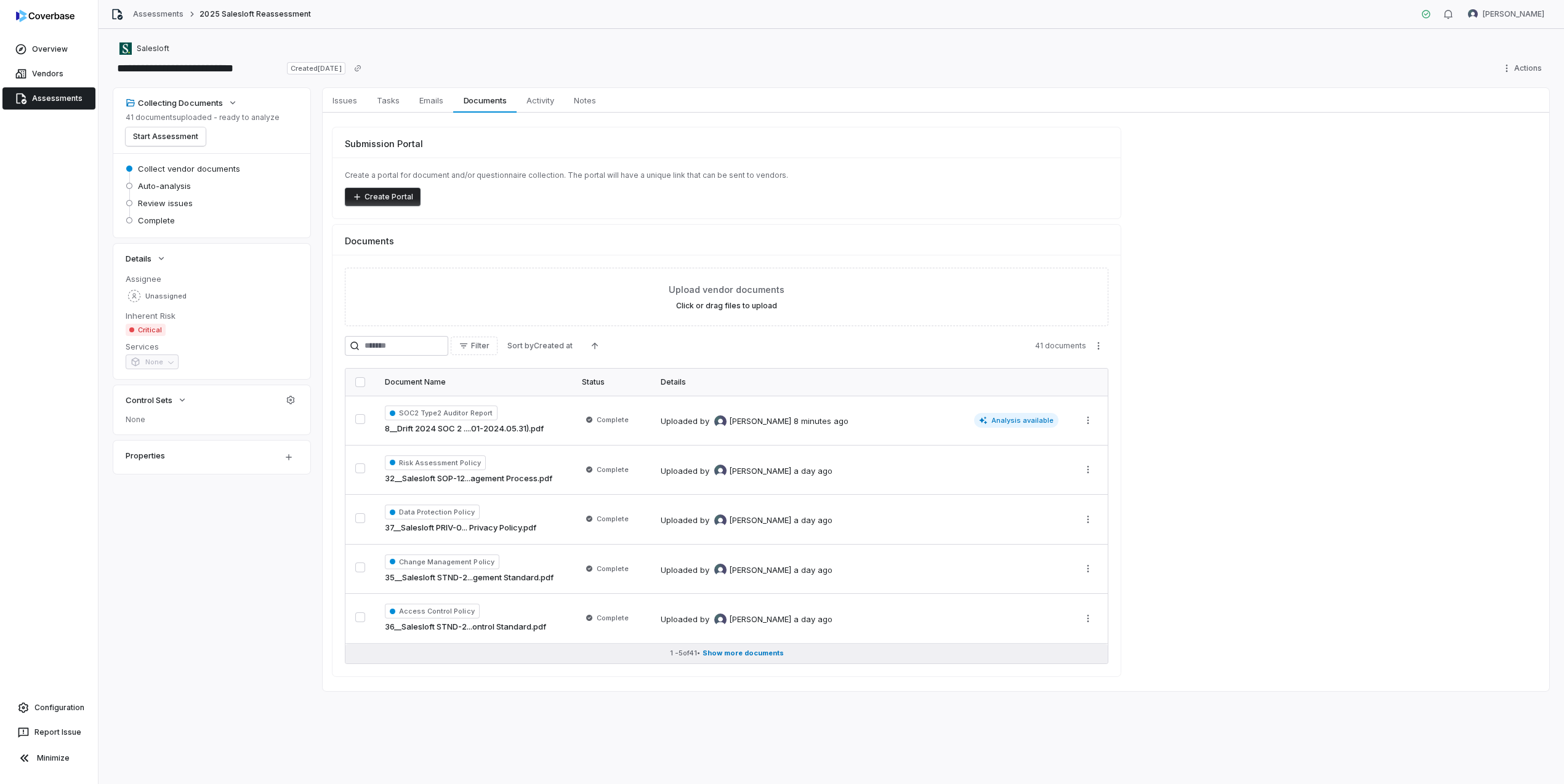
click at [748, 652] on span "Show more documents" at bounding box center [743, 654] width 82 height 9
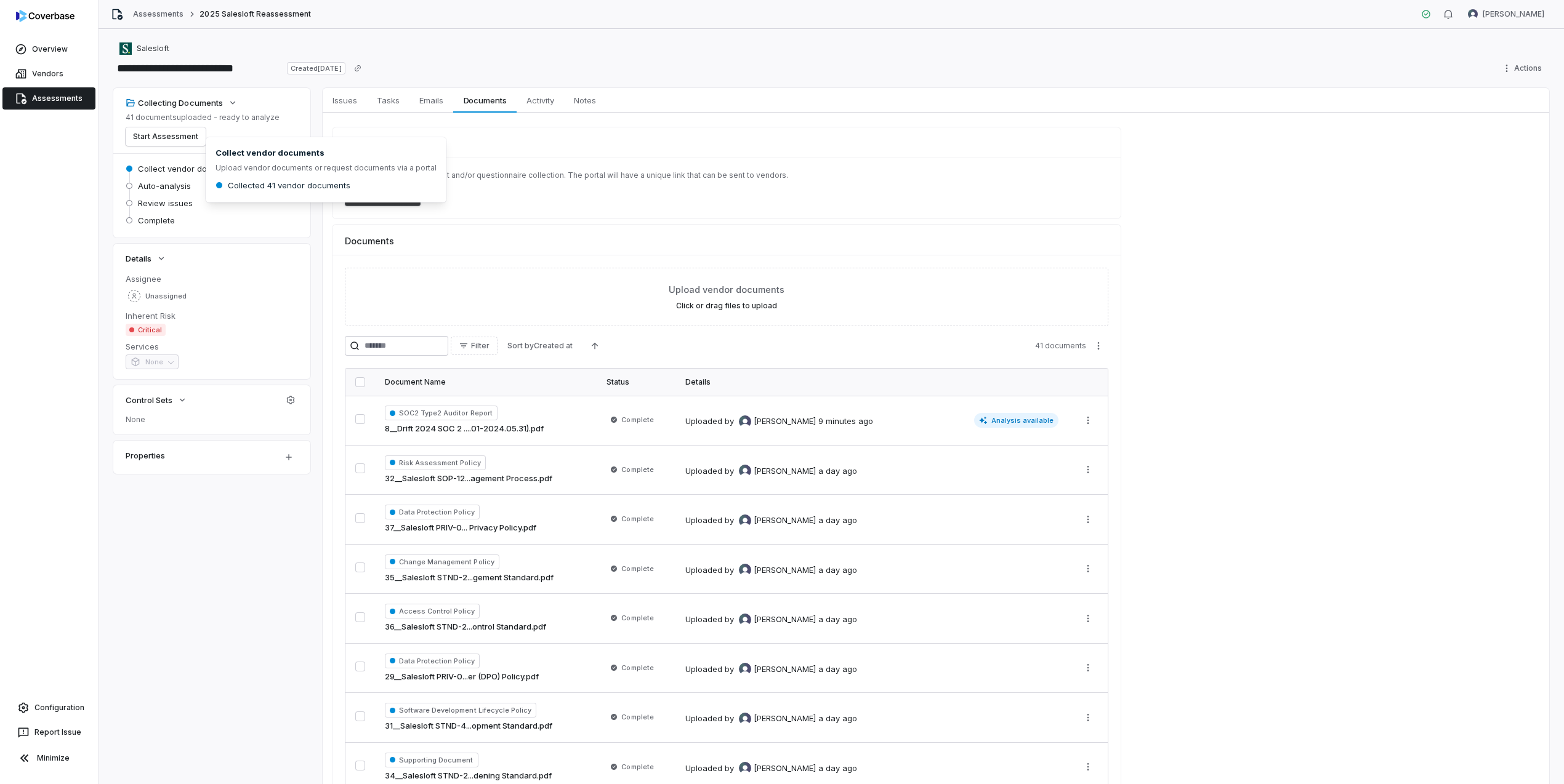
click at [192, 169] on span "Collect vendor documents" at bounding box center [189, 169] width 102 height 11
click at [185, 139] on button "Start Assessment" at bounding box center [165, 136] width 80 height 18
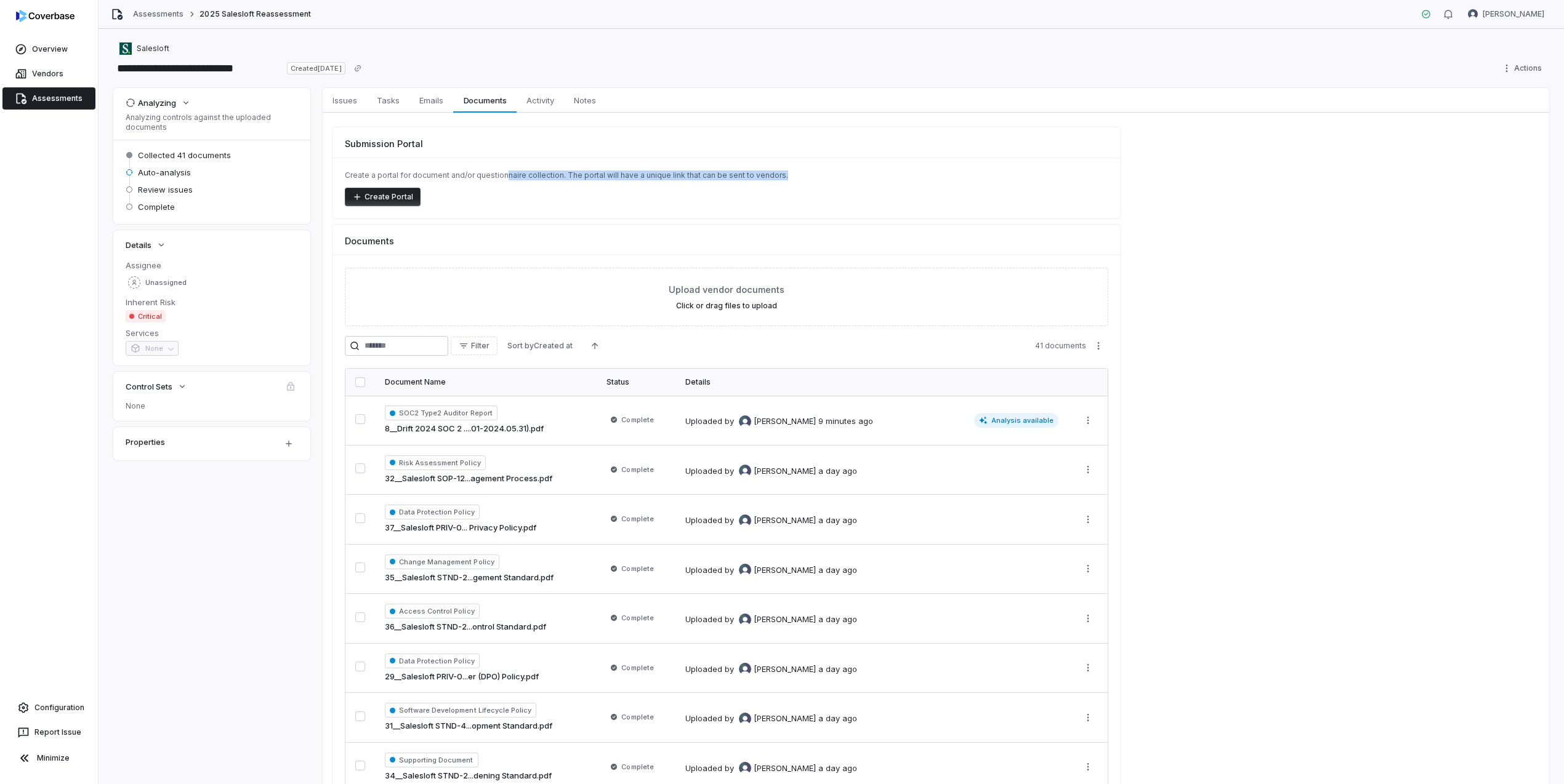
drag, startPoint x: 504, startPoint y: 175, endPoint x: 778, endPoint y: 176, distance: 274.0
click at [778, 176] on p "Create a portal for document and/or questionnaire collection. The portal will h…" at bounding box center [726, 175] width 763 height 10
click at [775, 175] on p "Create a portal for document and/or questionnaire collection. The portal will h…" at bounding box center [726, 175] width 763 height 10
drag, startPoint x: 773, startPoint y: 176, endPoint x: 344, endPoint y: 175, distance: 429.0
click at [344, 175] on p "Create a portal for document and/or questionnaire collection. The portal will h…" at bounding box center [726, 175] width 763 height 10
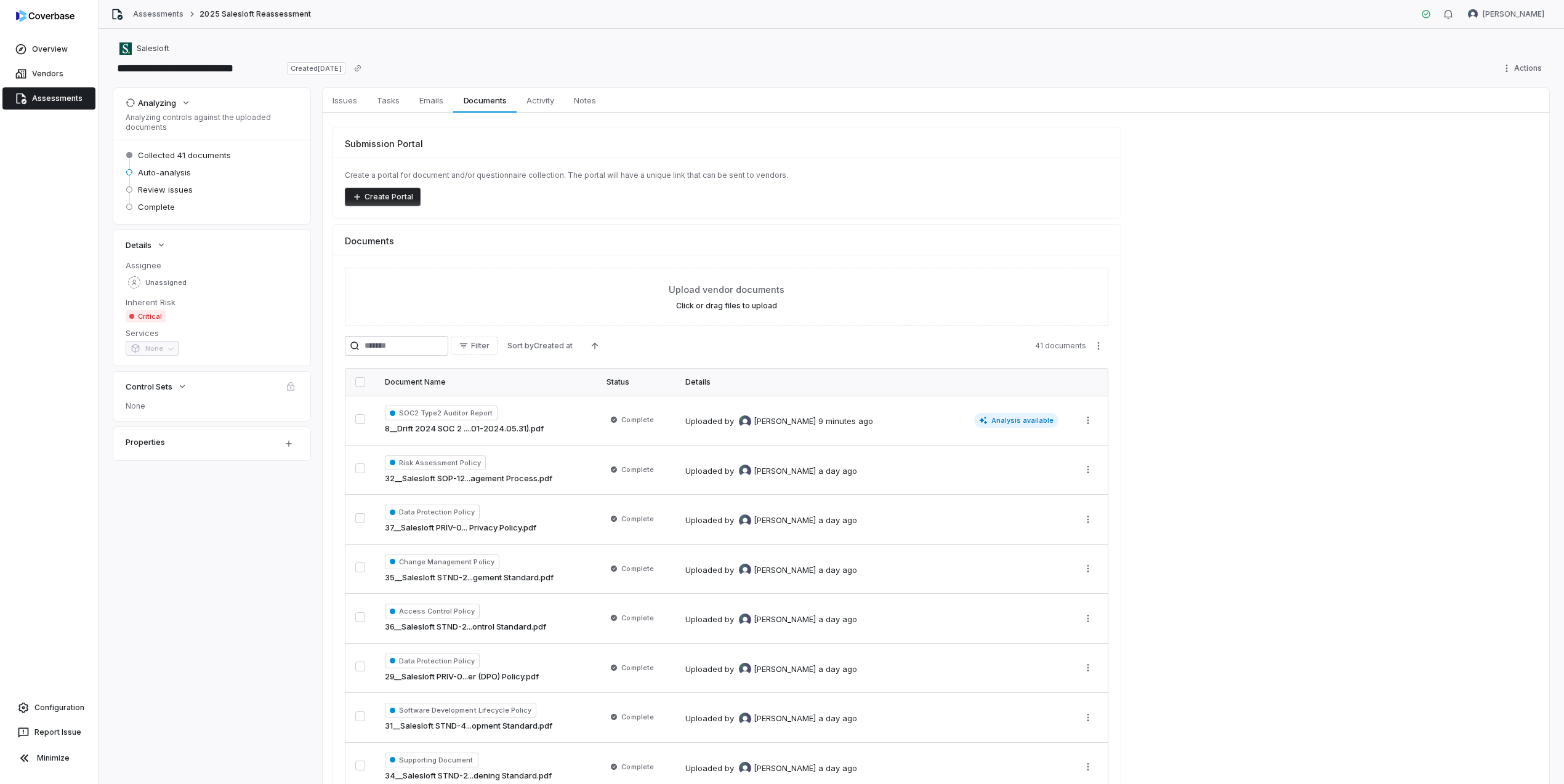
click at [371, 144] on span "Submission Portal" at bounding box center [384, 144] width 78 height 13
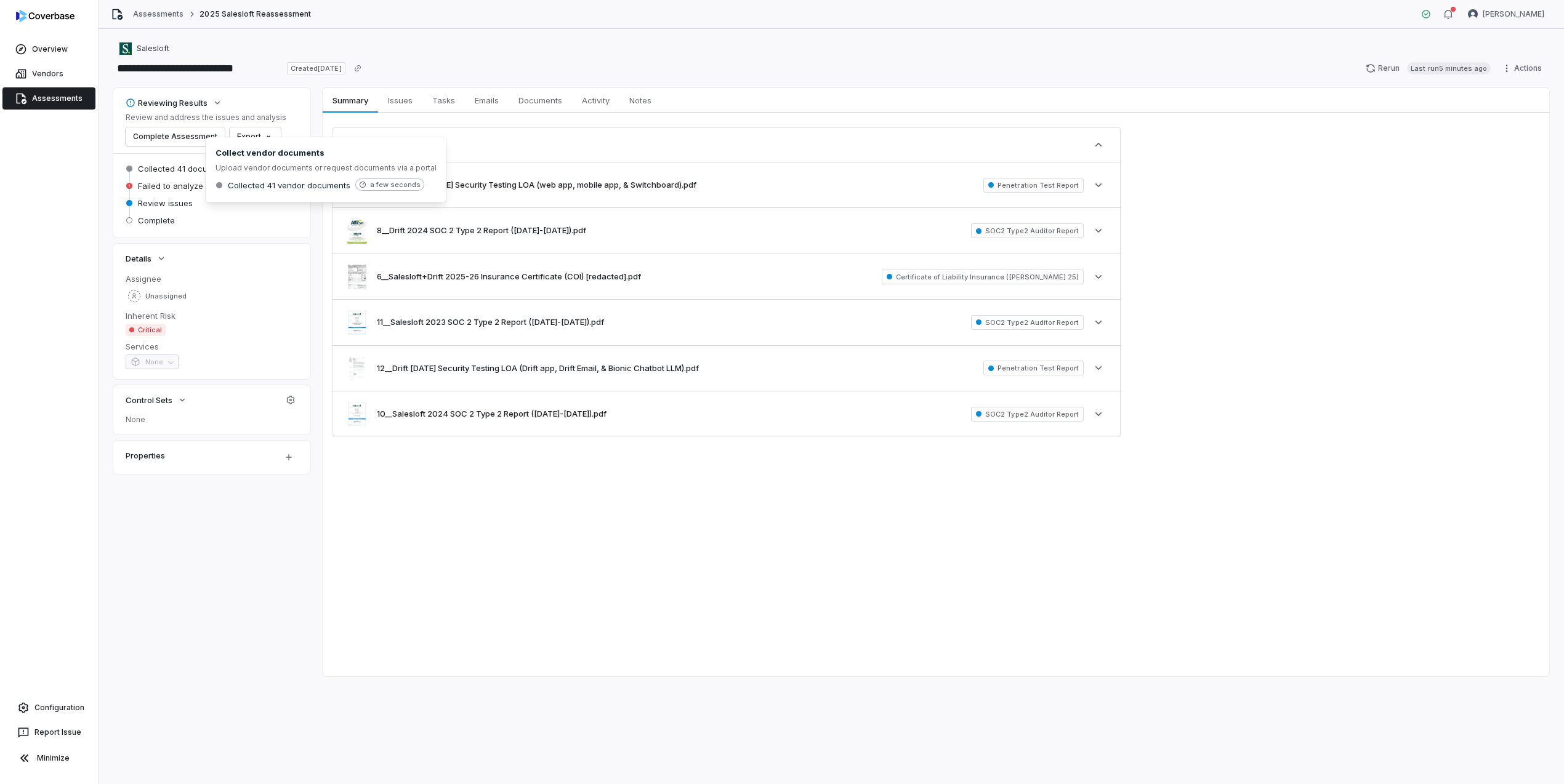
click at [189, 168] on span "Collected 41 documents" at bounding box center [185, 169] width 93 height 11
click at [185, 185] on span "Failed to analyze" at bounding box center [171, 186] width 65 height 11
click at [185, 185] on span "Failed to analyze" at bounding box center [171, 186] width 65 height 11
click at [177, 202] on span "Review issues" at bounding box center [165, 203] width 55 height 11
click at [405, 108] on span "Issues" at bounding box center [400, 100] width 34 height 16
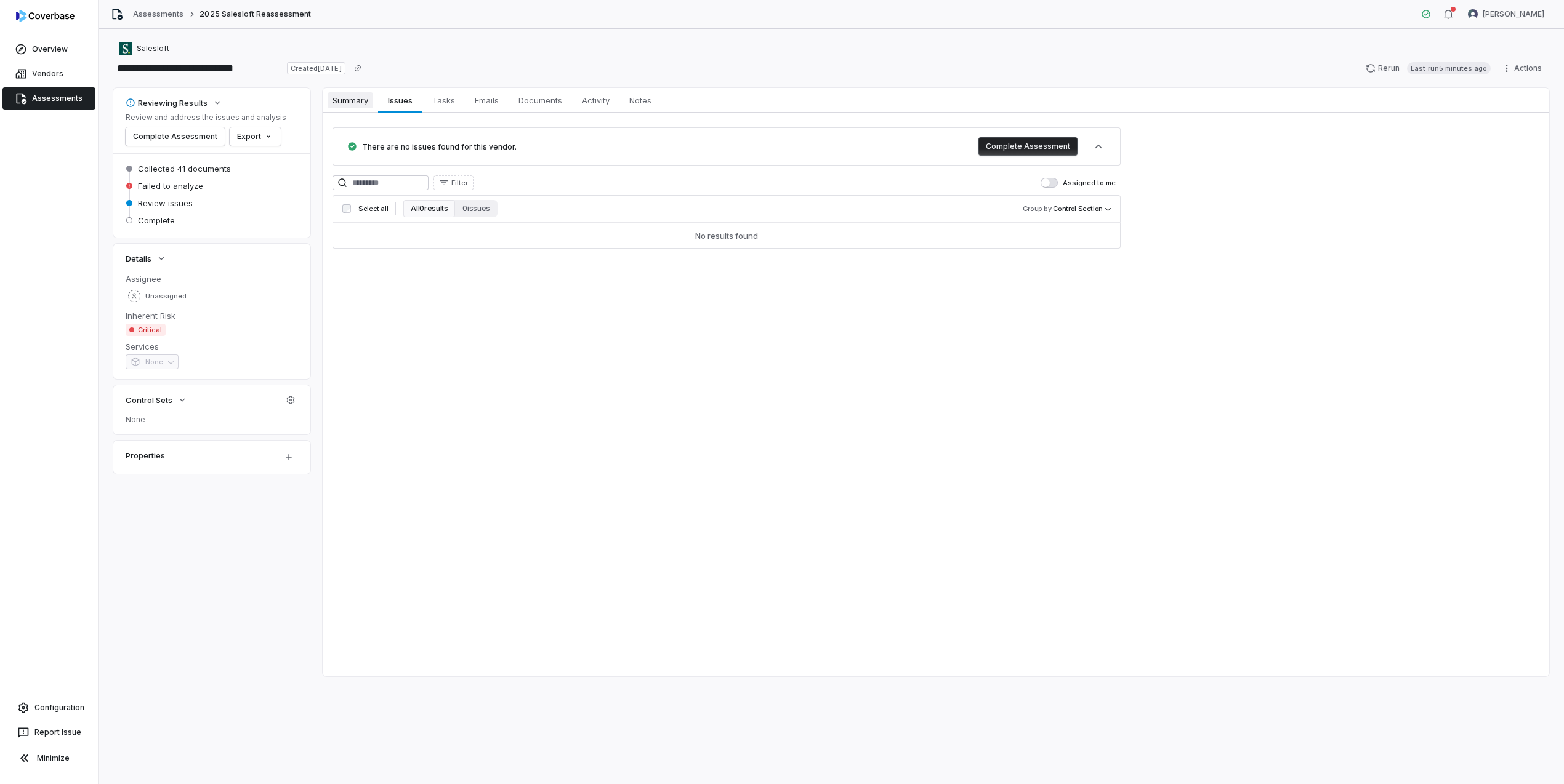
click at [366, 107] on span "Summary" at bounding box center [351, 100] width 46 height 16
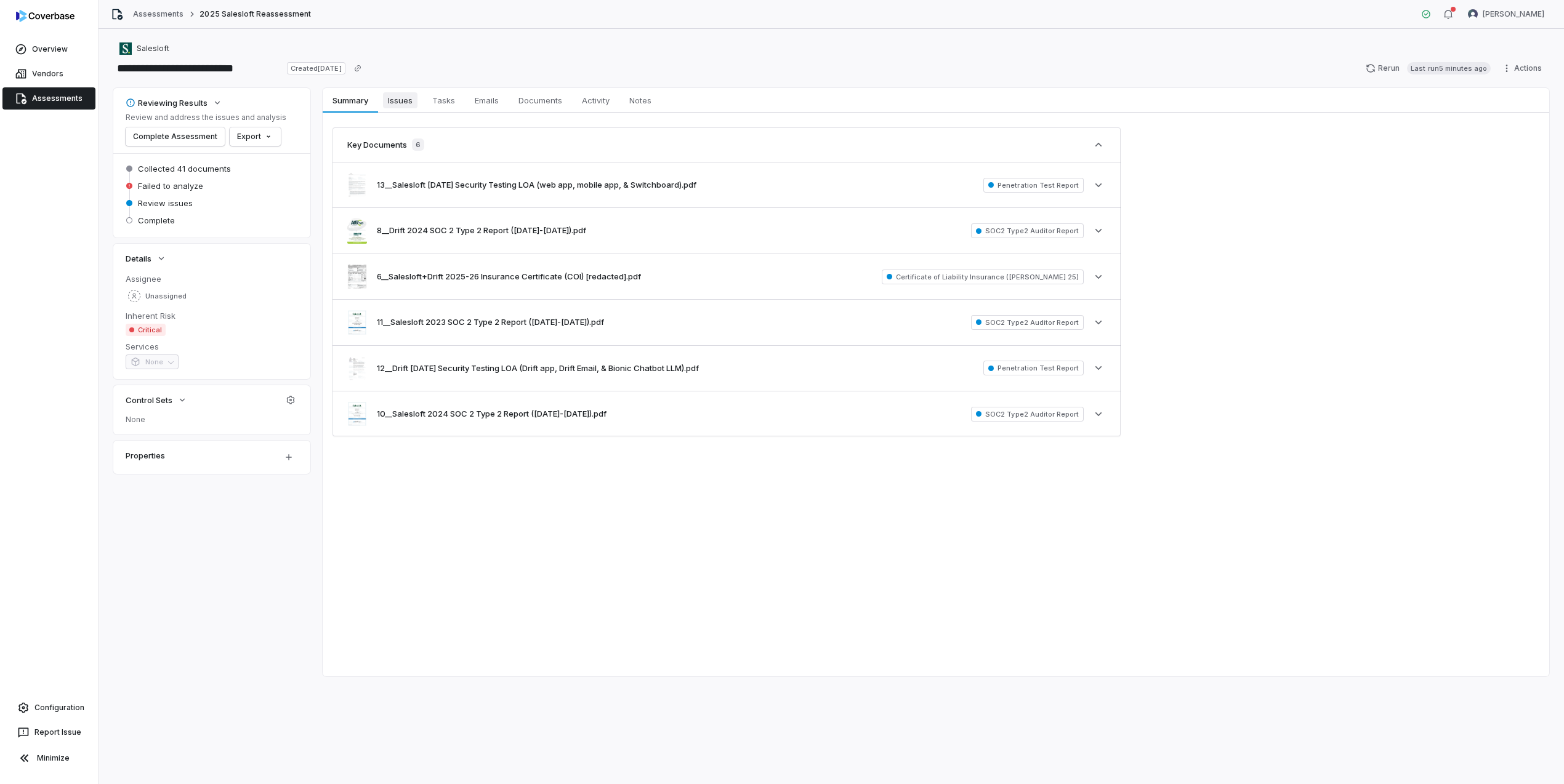
click at [402, 100] on span "Issues" at bounding box center [400, 100] width 34 height 16
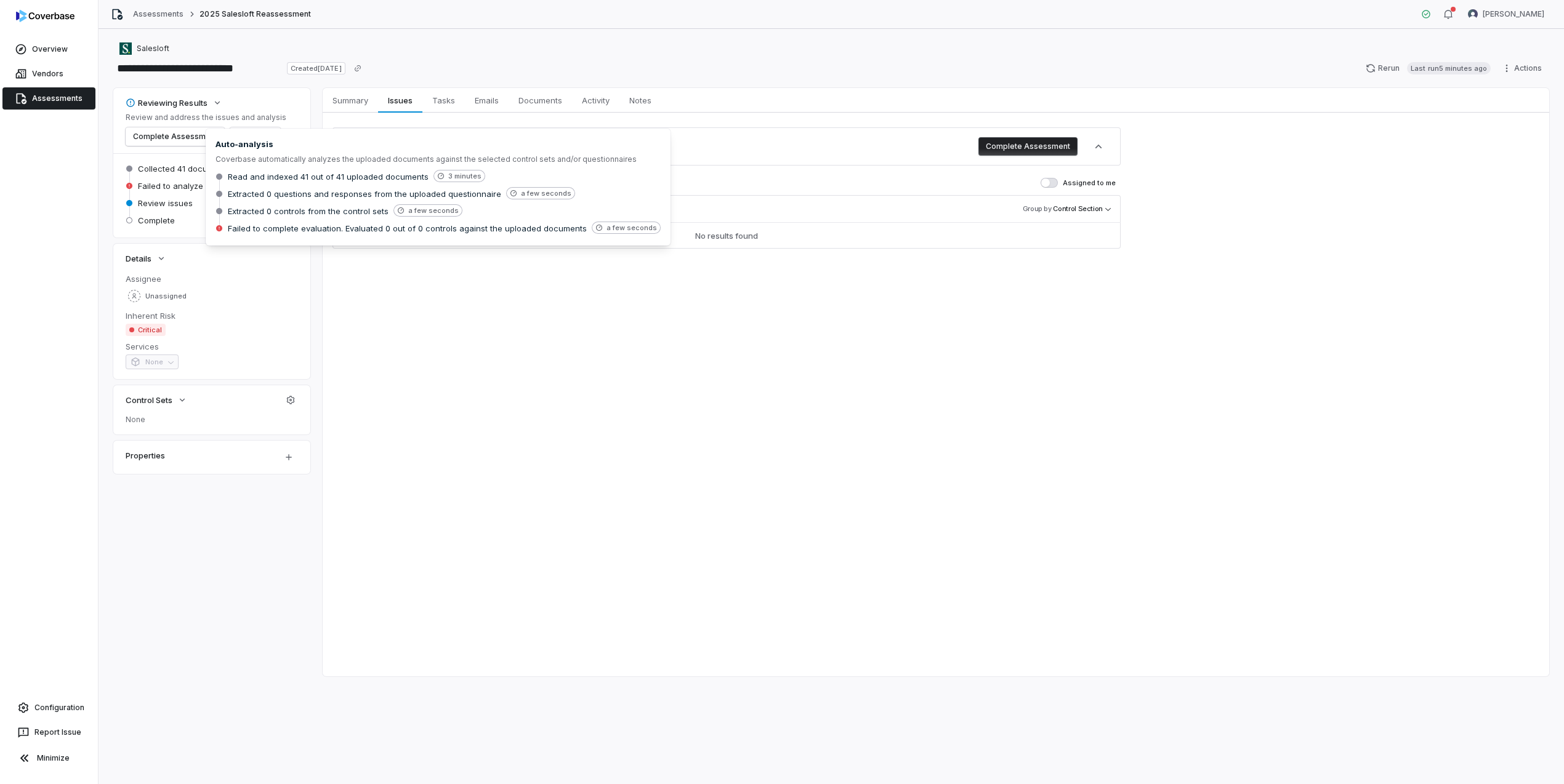
click at [191, 187] on span "Failed to analyze" at bounding box center [171, 186] width 65 height 11
click at [187, 187] on span "Failed to analyze" at bounding box center [171, 186] width 65 height 11
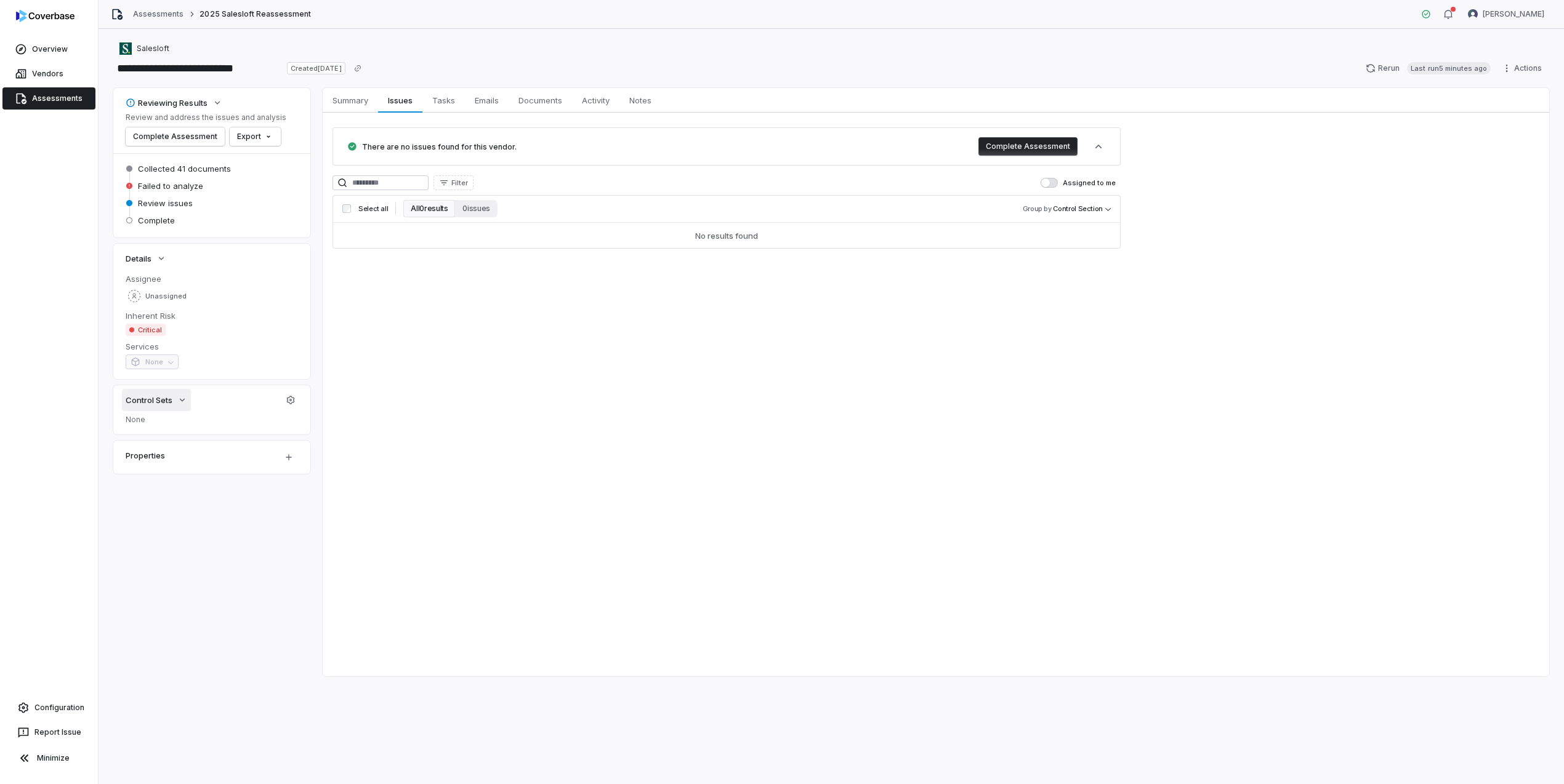
click at [175, 399] on button "Control Sets" at bounding box center [156, 400] width 69 height 22
click at [287, 402] on icon "button" at bounding box center [291, 400] width 10 height 10
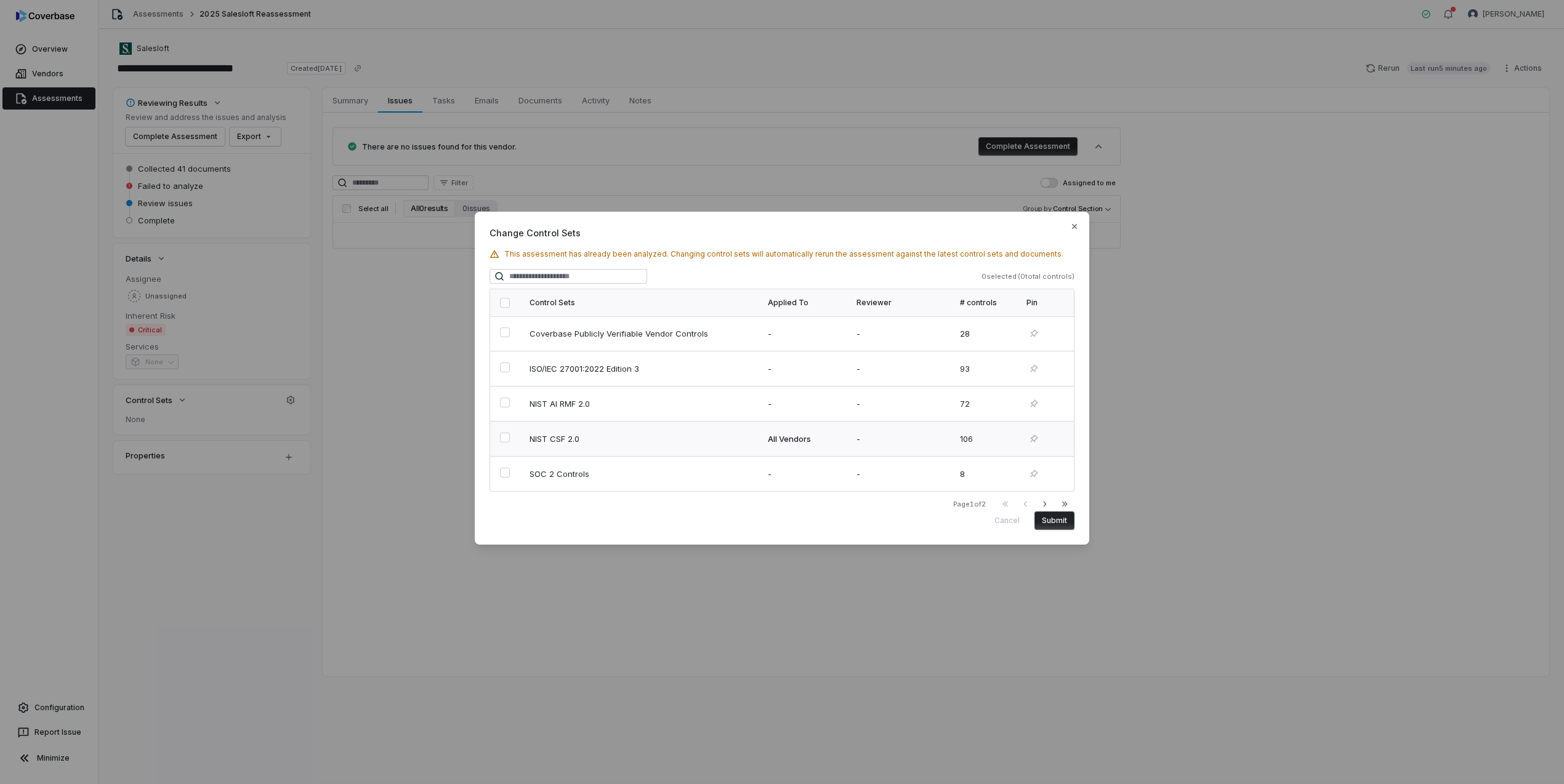
click at [507, 438] on button "button" at bounding box center [505, 438] width 10 height 10
click at [508, 472] on button "button" at bounding box center [505, 473] width 10 height 10
click at [1063, 522] on button "Submit" at bounding box center [1054, 520] width 40 height 18
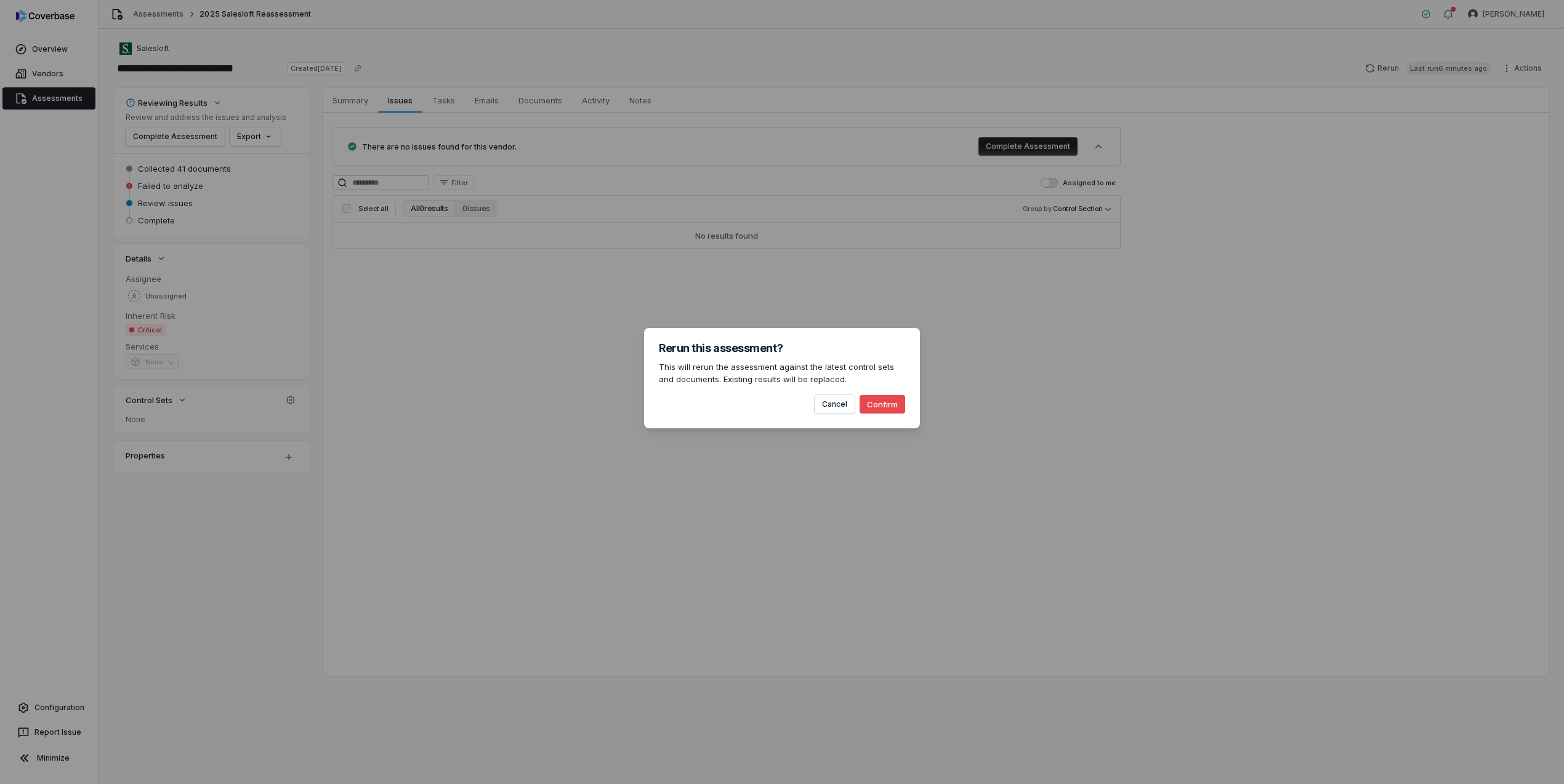
click at [869, 405] on button "Confirm" at bounding box center [882, 404] width 46 height 18
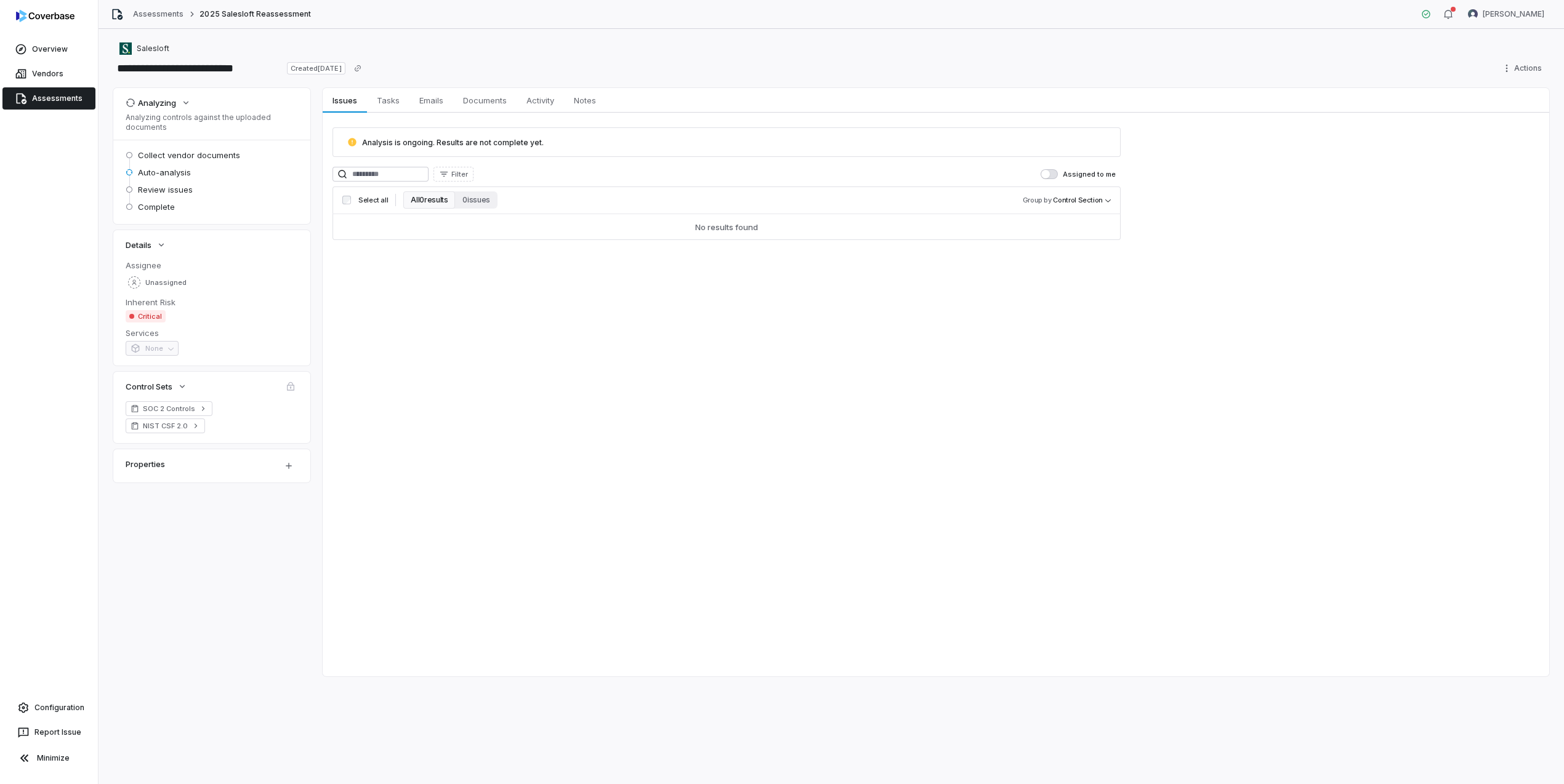
click at [191, 119] on p "Analyzing controls against the uploaded documents" at bounding box center [212, 122] width 173 height 20
click at [178, 152] on span "Collect vendor documents" at bounding box center [189, 155] width 102 height 11
click at [48, 53] on link "Overview" at bounding box center [49, 49] width 93 height 22
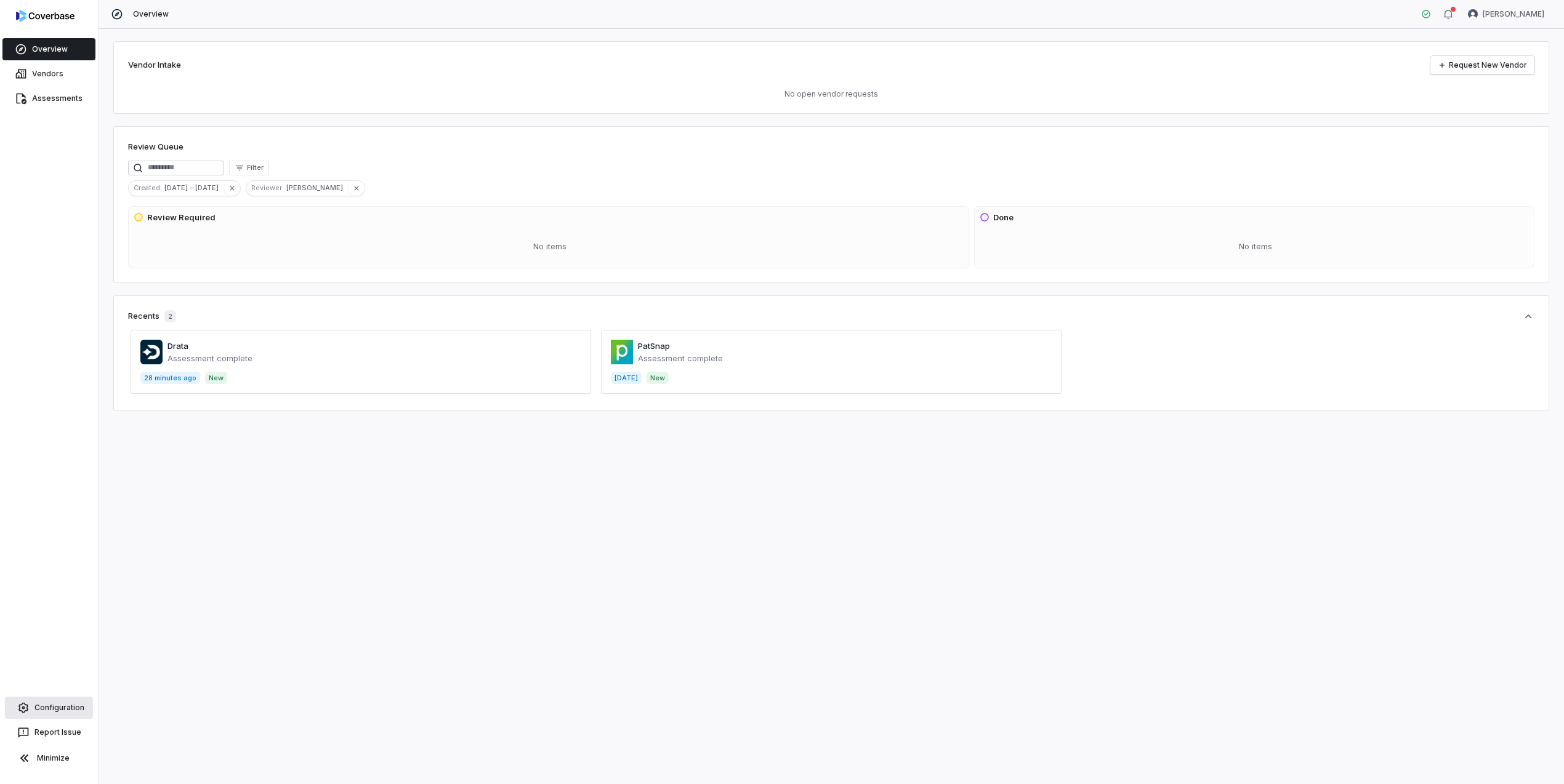
click at [53, 713] on link "Configuration" at bounding box center [49, 708] width 88 height 22
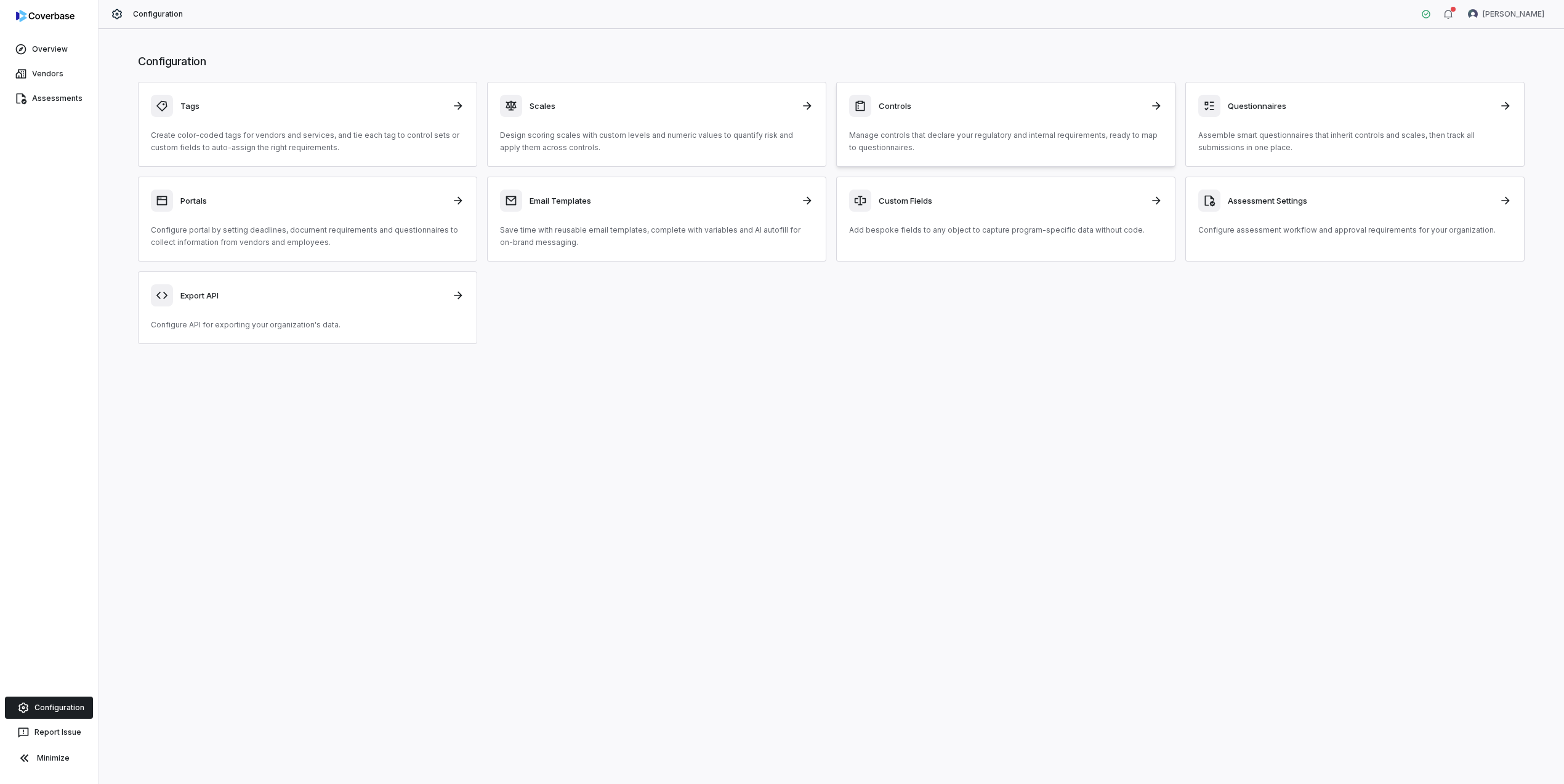
click at [915, 126] on div "Controls Manage controls that declare your regulatory and internal requirements…" at bounding box center [1005, 125] width 313 height 59
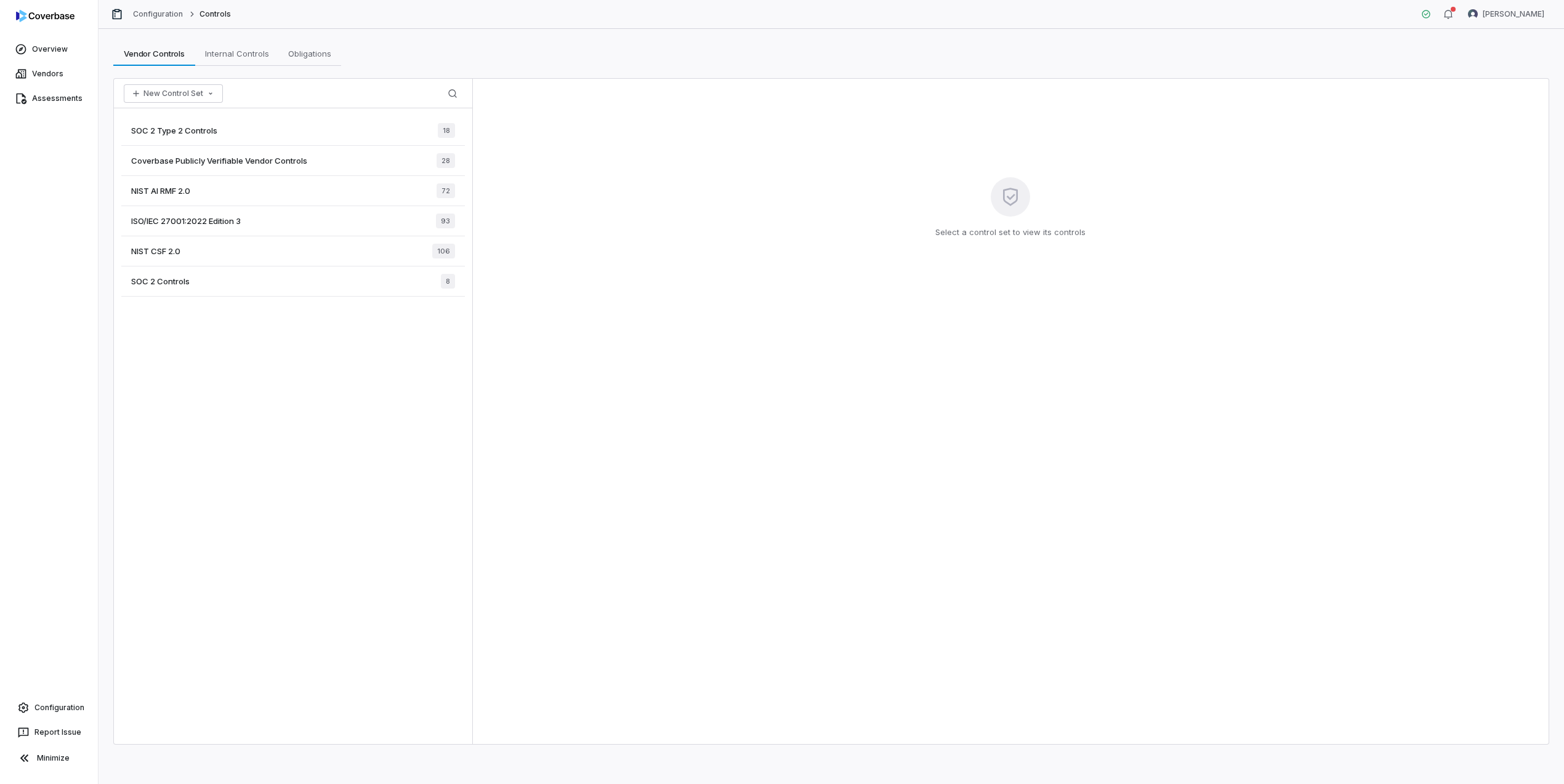
click at [258, 162] on span "Coverbase Publicly Verifiable Vendor Controls" at bounding box center [219, 160] width 176 height 11
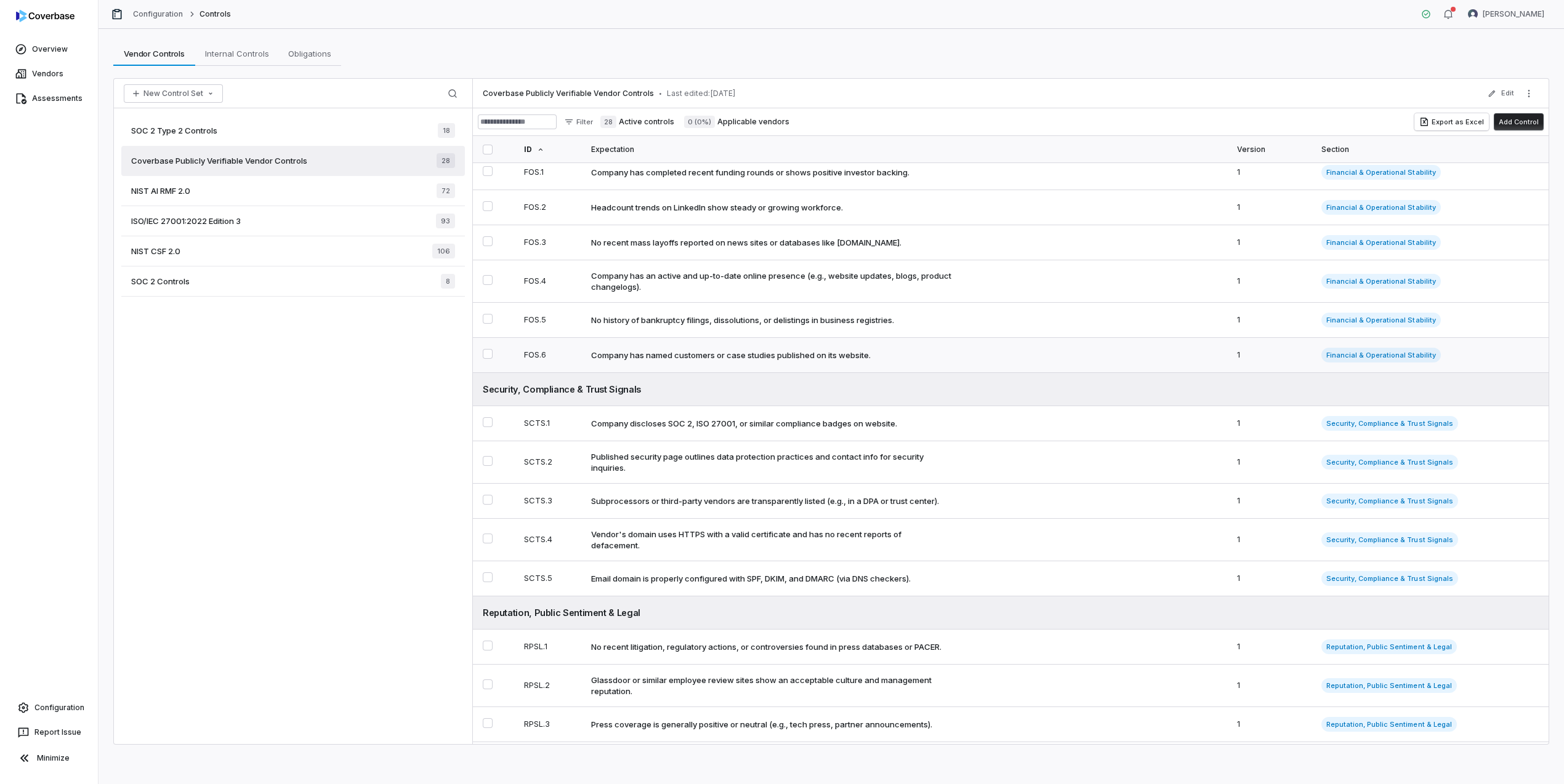
scroll to position [311, 0]
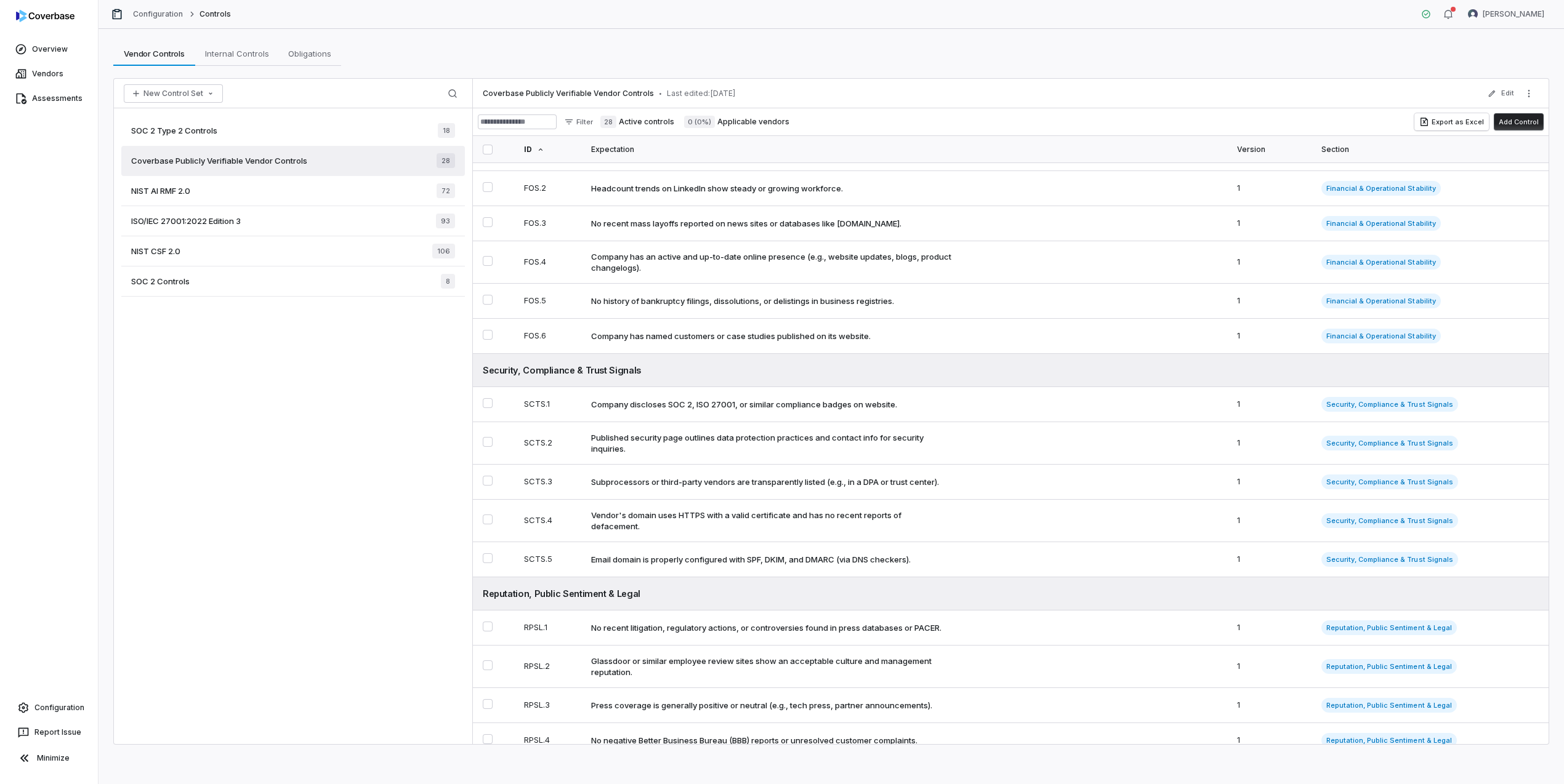
click at [203, 127] on span "SOC 2 Type 2 Controls" at bounding box center [175, 130] width 86 height 11
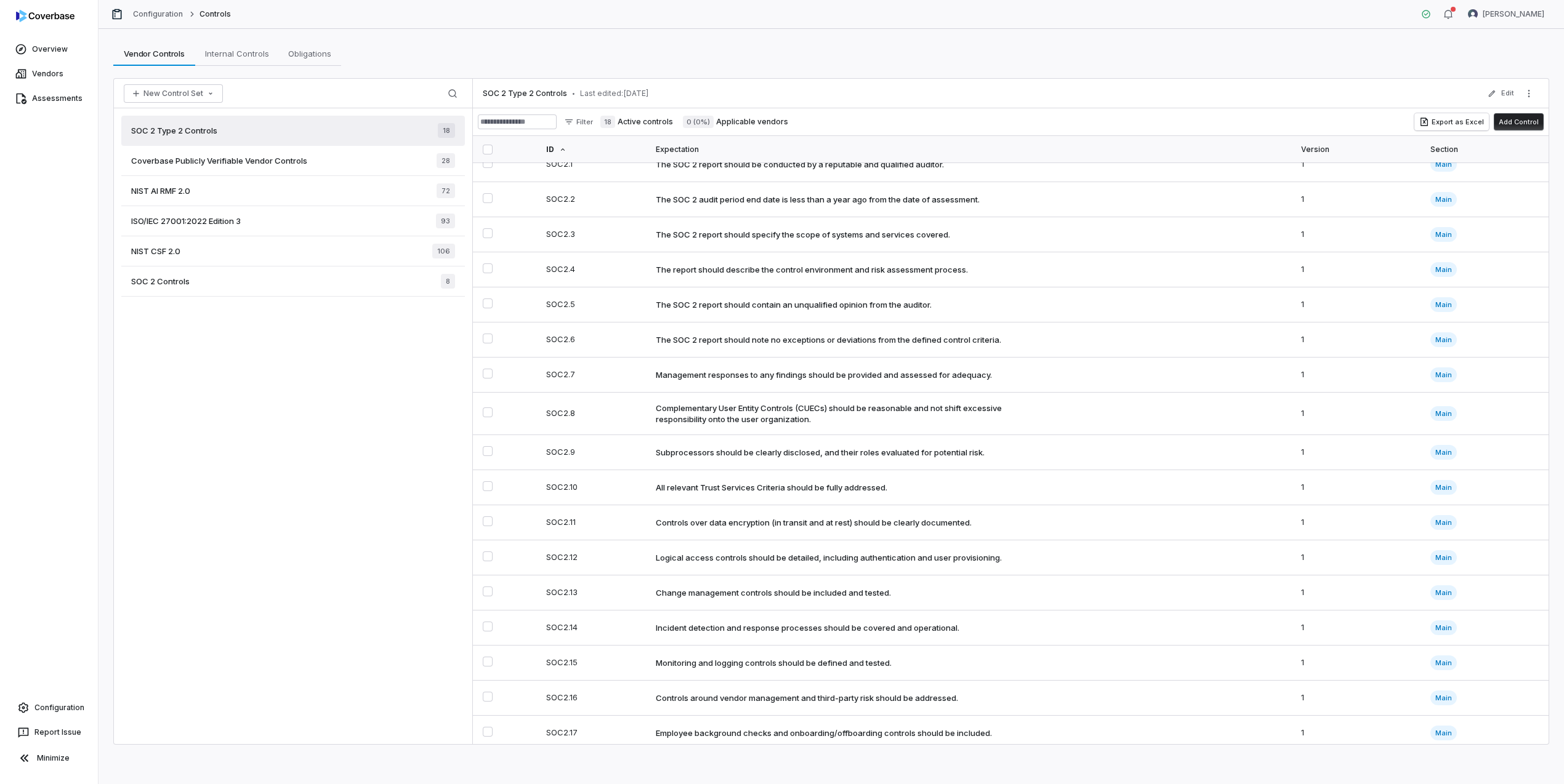
scroll to position [73, 0]
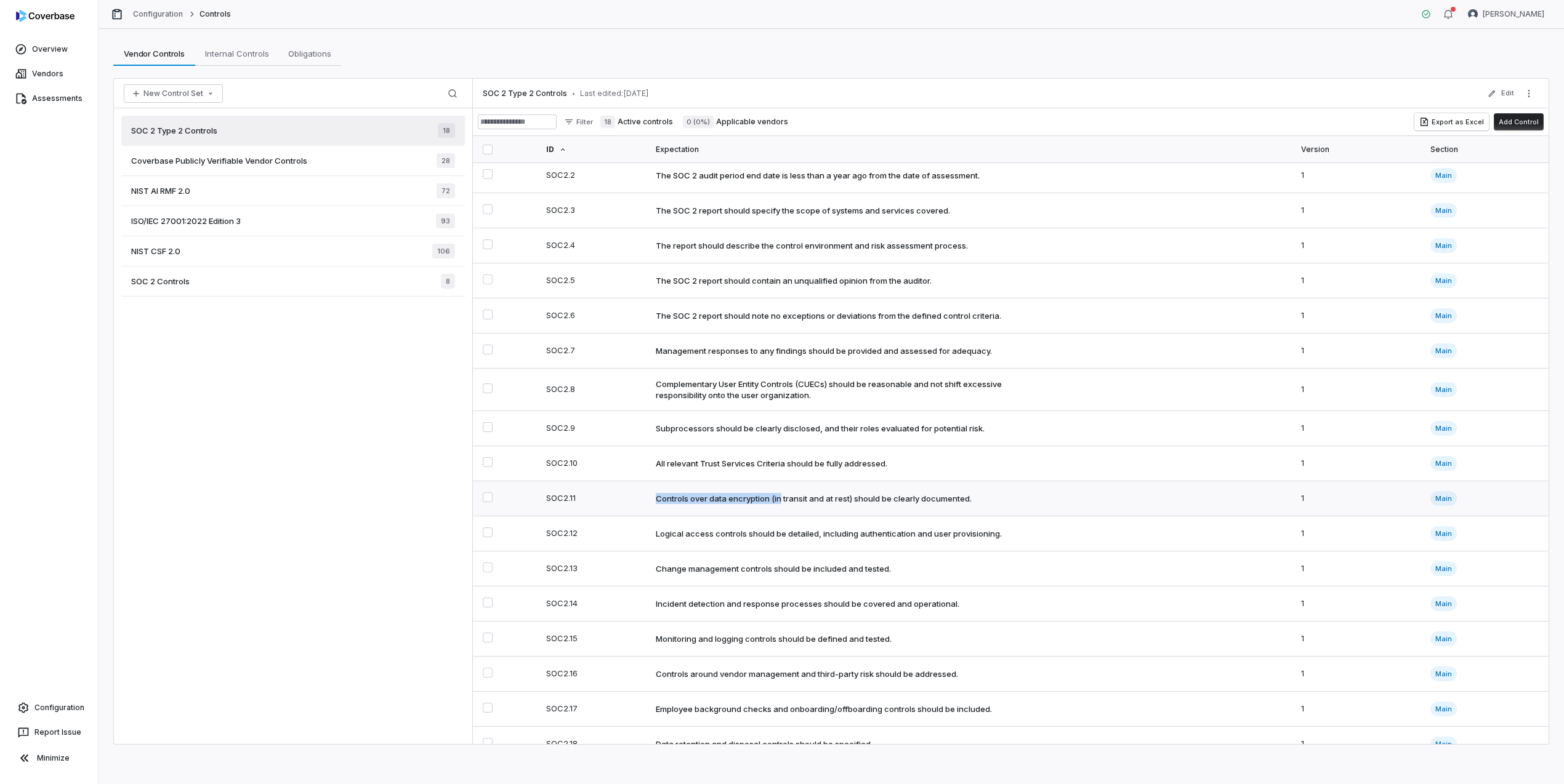
drag, startPoint x: 783, startPoint y: 516, endPoint x: 647, endPoint y: 518, distance: 136.0
click at [647, 516] on td "Controls over data encryption (in transit and at rest) should be clearly docume…" at bounding box center [968, 499] width 645 height 35
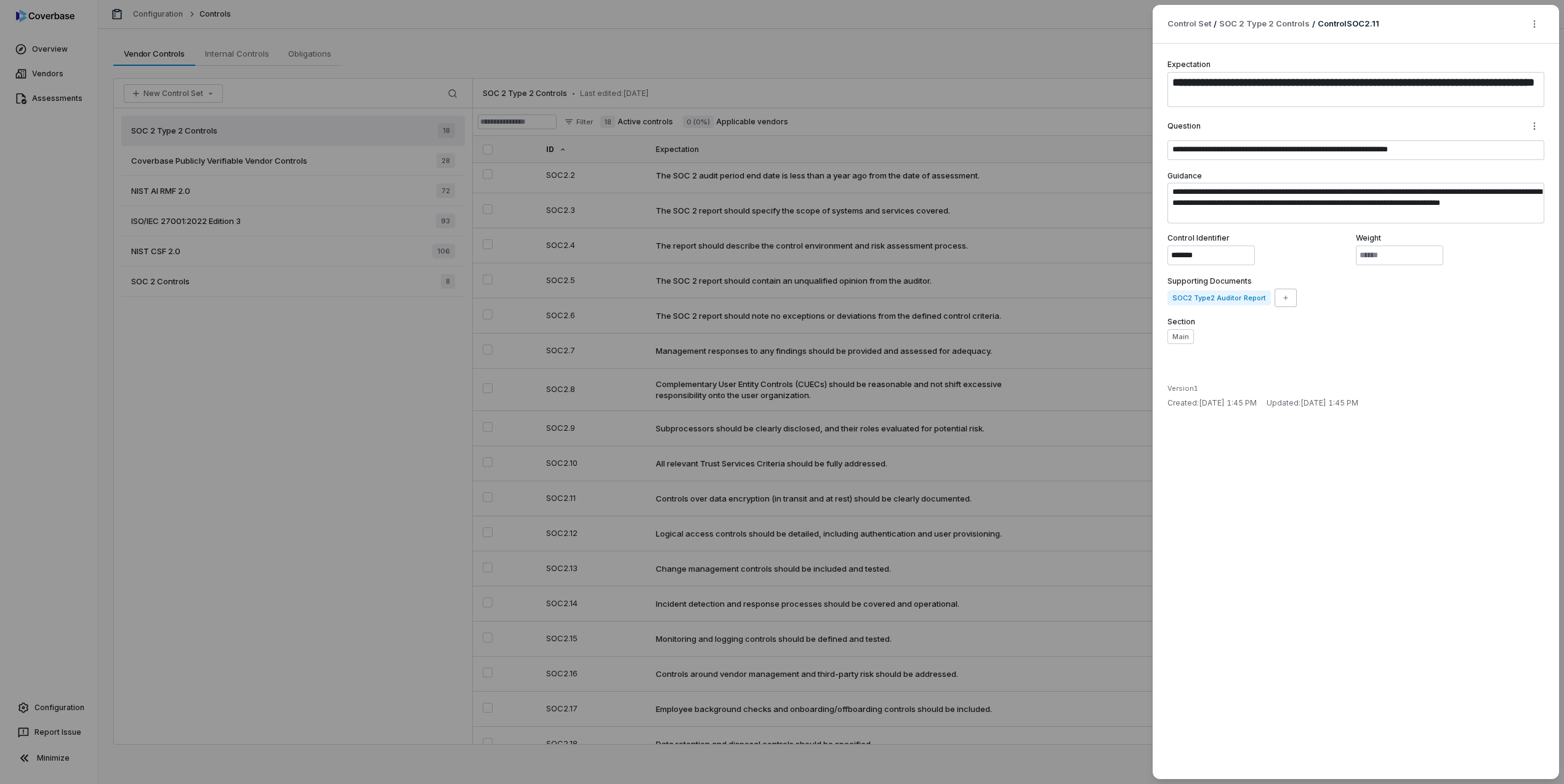
click at [1102, 36] on div "**********" at bounding box center [782, 392] width 1564 height 784
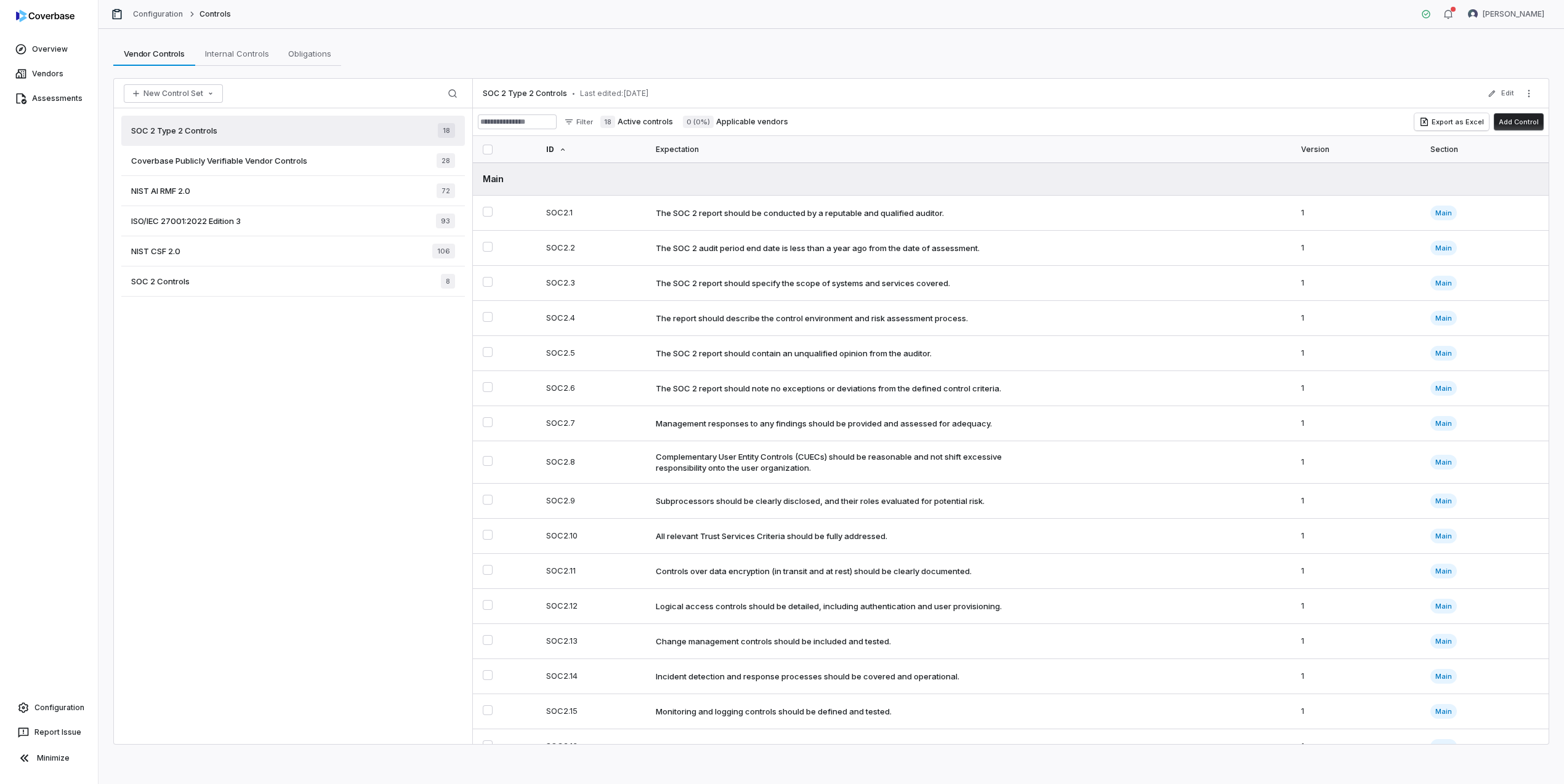
click at [179, 249] on span "NIST CSF 2.0" at bounding box center [156, 251] width 49 height 11
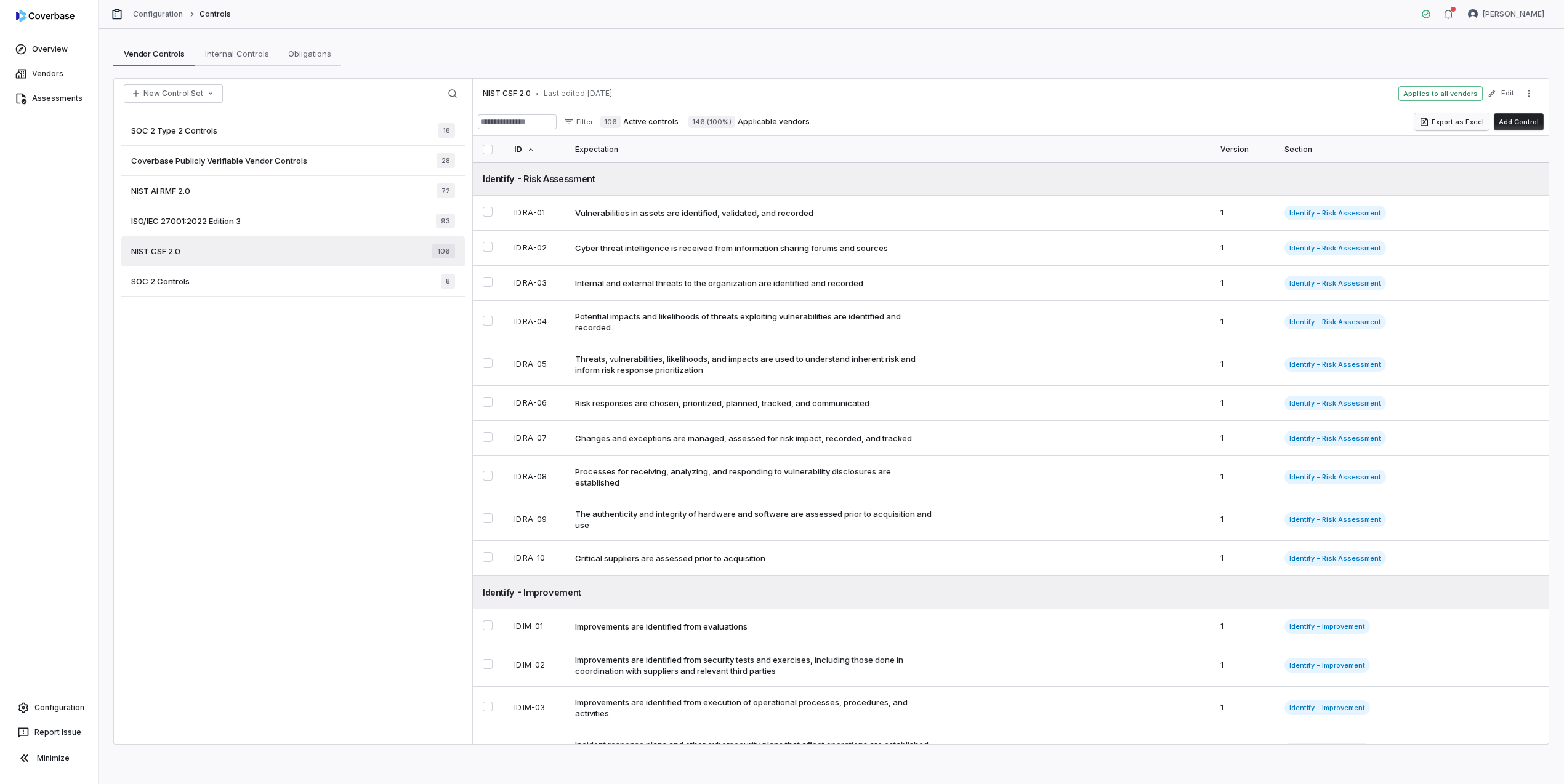
click at [1429, 126] on icon "button" at bounding box center [1424, 122] width 10 height 10
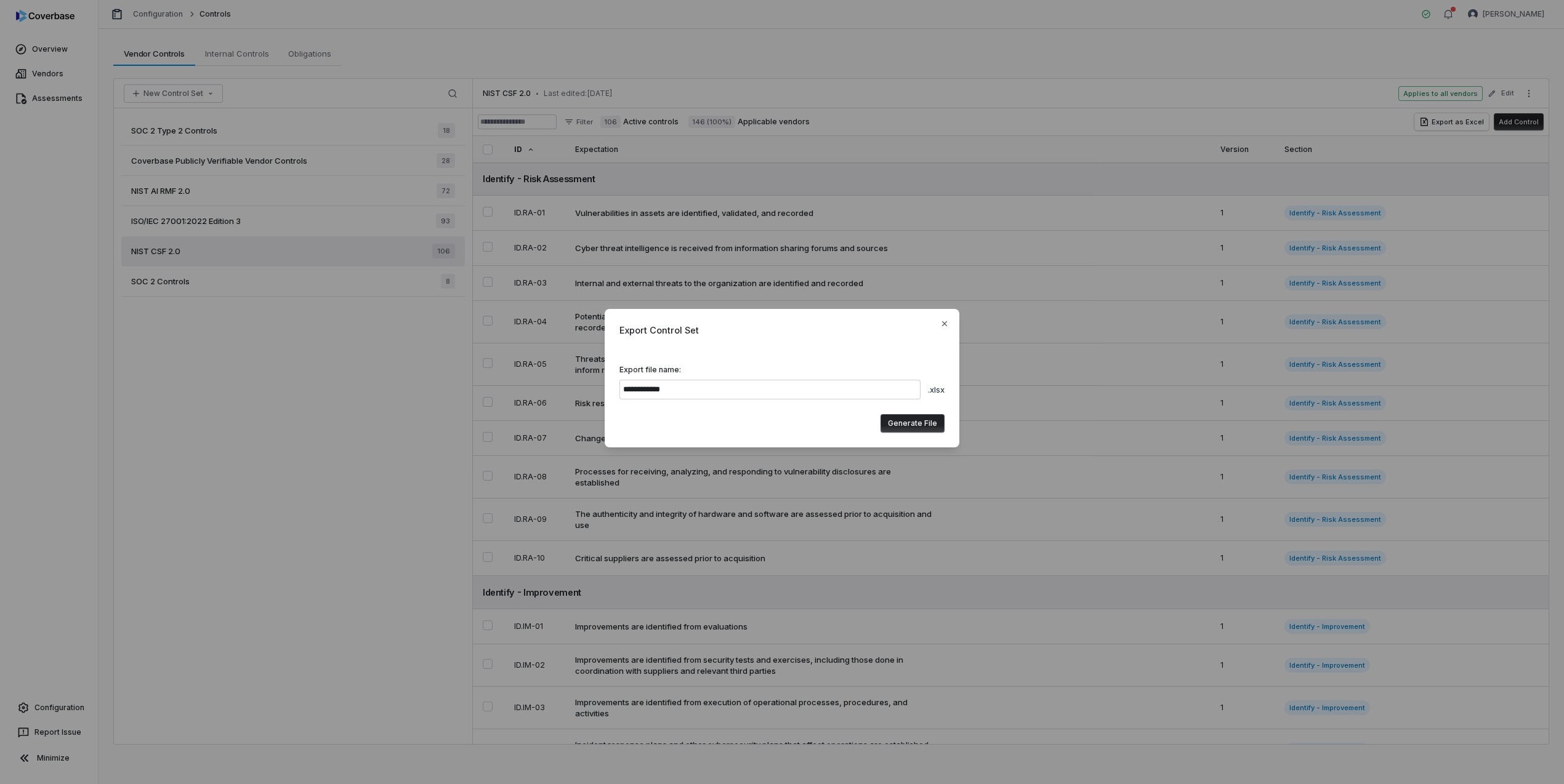
click at [914, 429] on button "Generate File" at bounding box center [912, 423] width 64 height 18
click at [926, 426] on button "Download" at bounding box center [918, 424] width 52 height 18
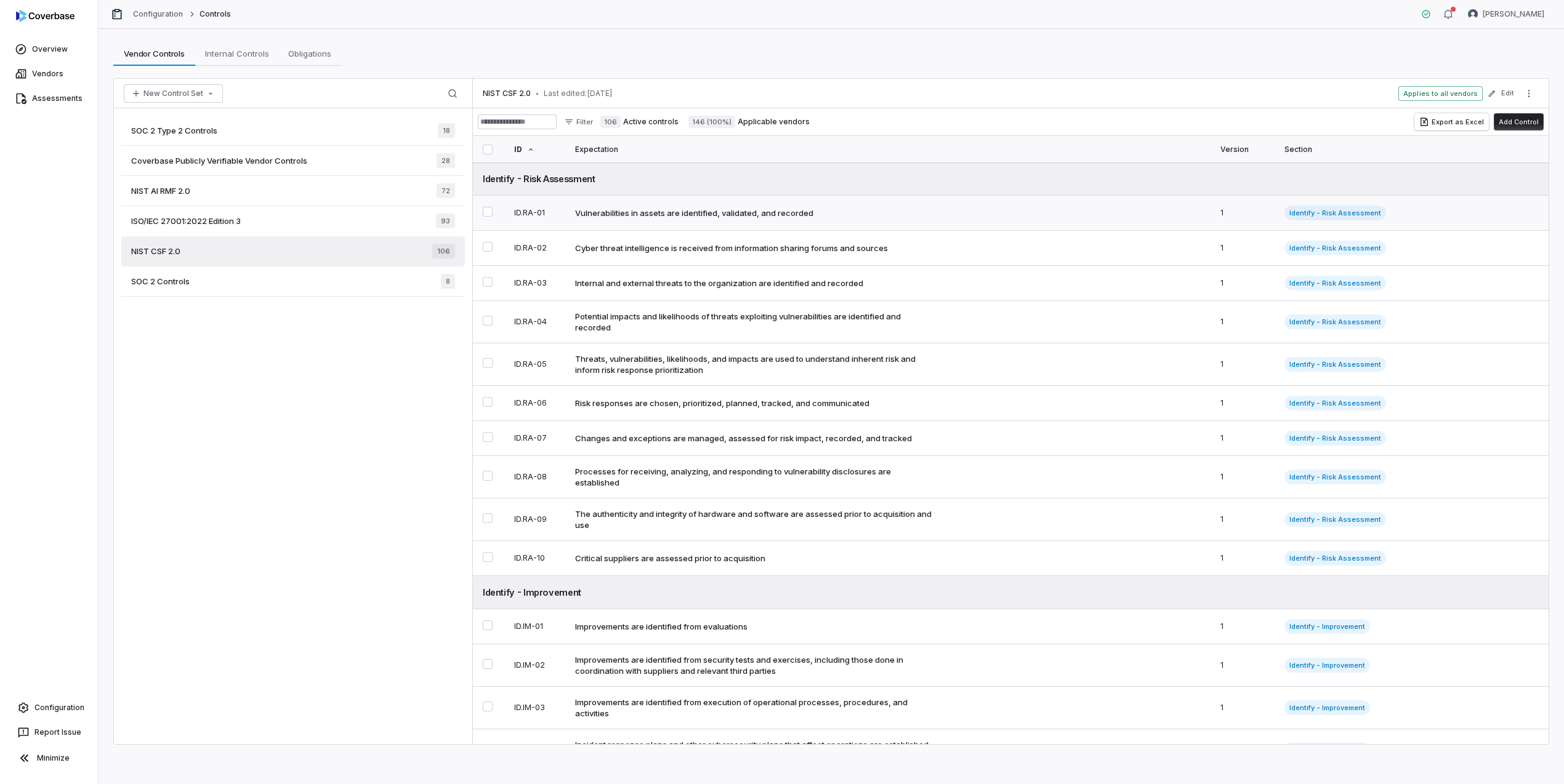
click at [804, 210] on div "Vulnerabilities in assets are identified, validated, and recorded" at bounding box center [694, 213] width 238 height 11
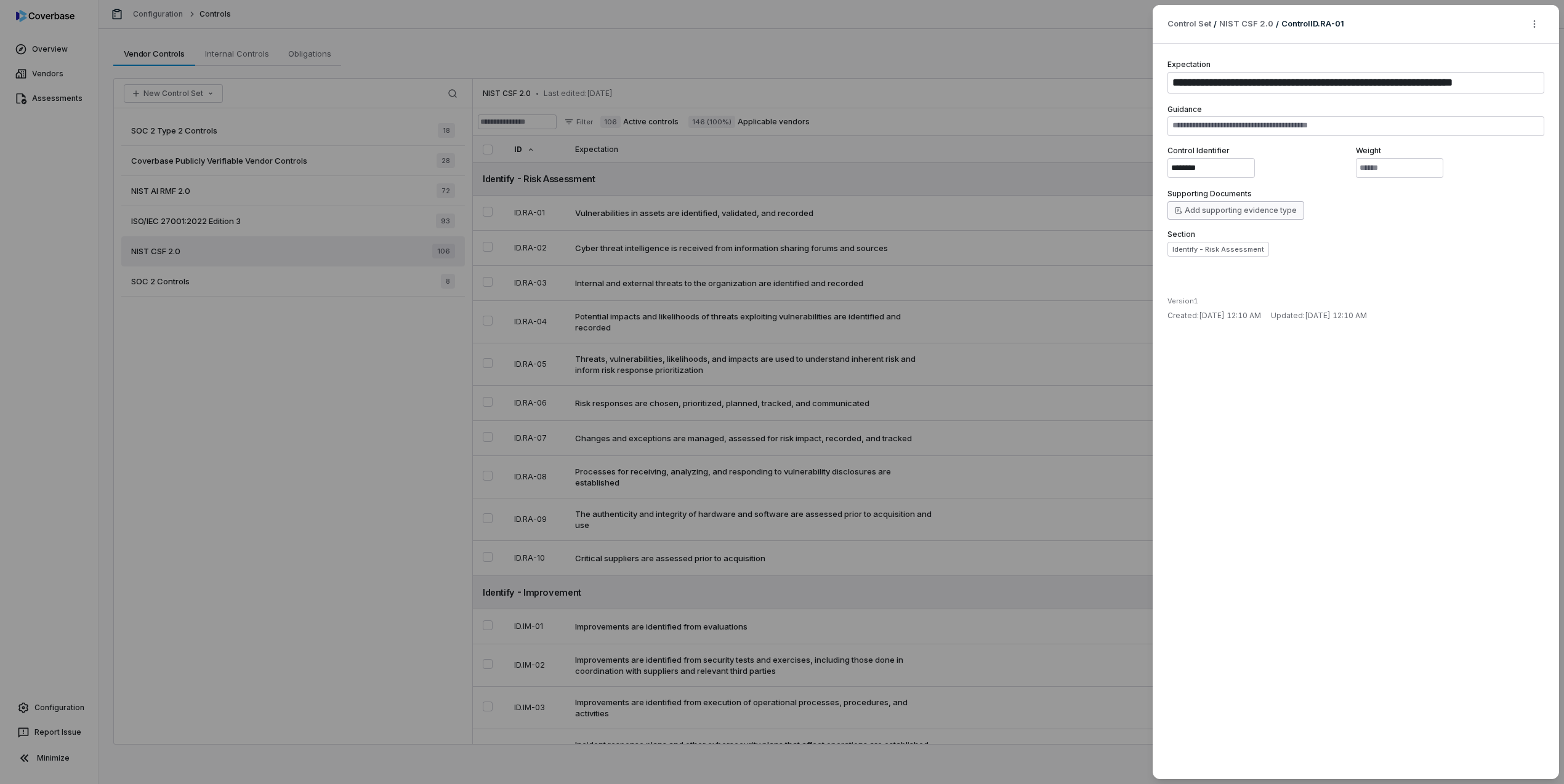
click at [1220, 214] on button "Add supporting evidence type" at bounding box center [1235, 210] width 137 height 18
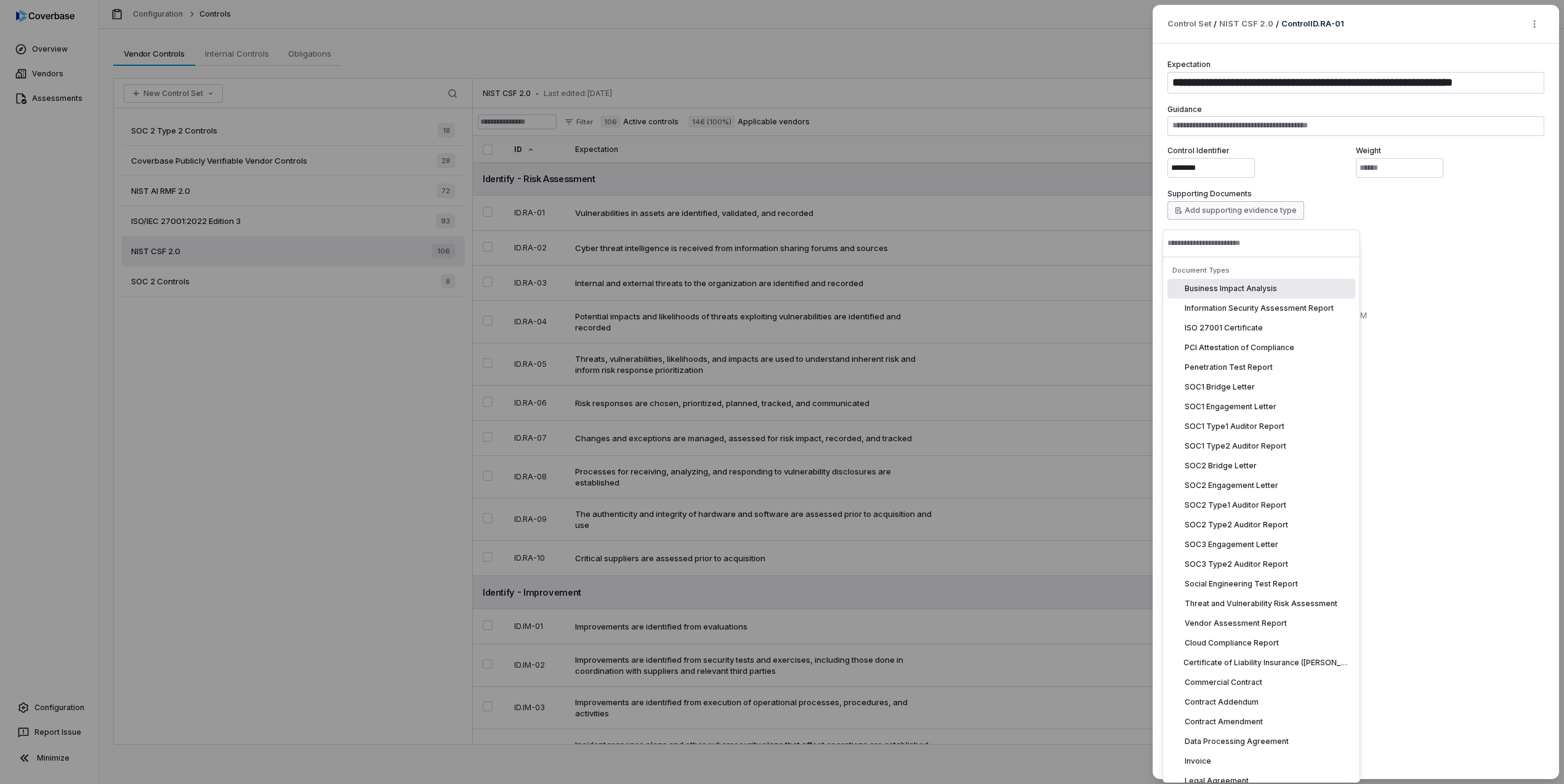
click at [1220, 214] on button "Add supporting evidence type" at bounding box center [1235, 210] width 137 height 18
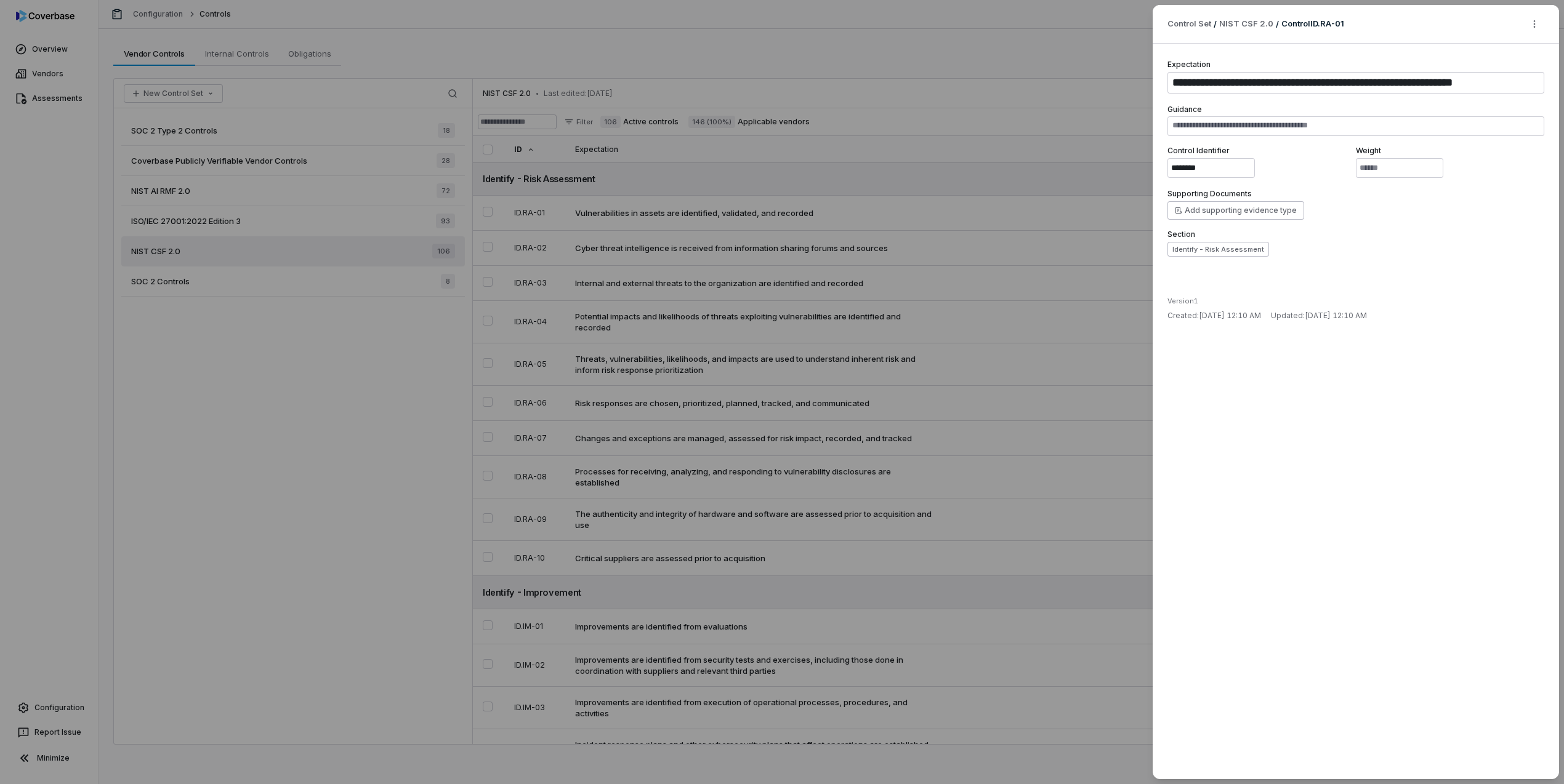
click at [1230, 251] on button "Identify - Risk Assessment" at bounding box center [1217, 249] width 102 height 15
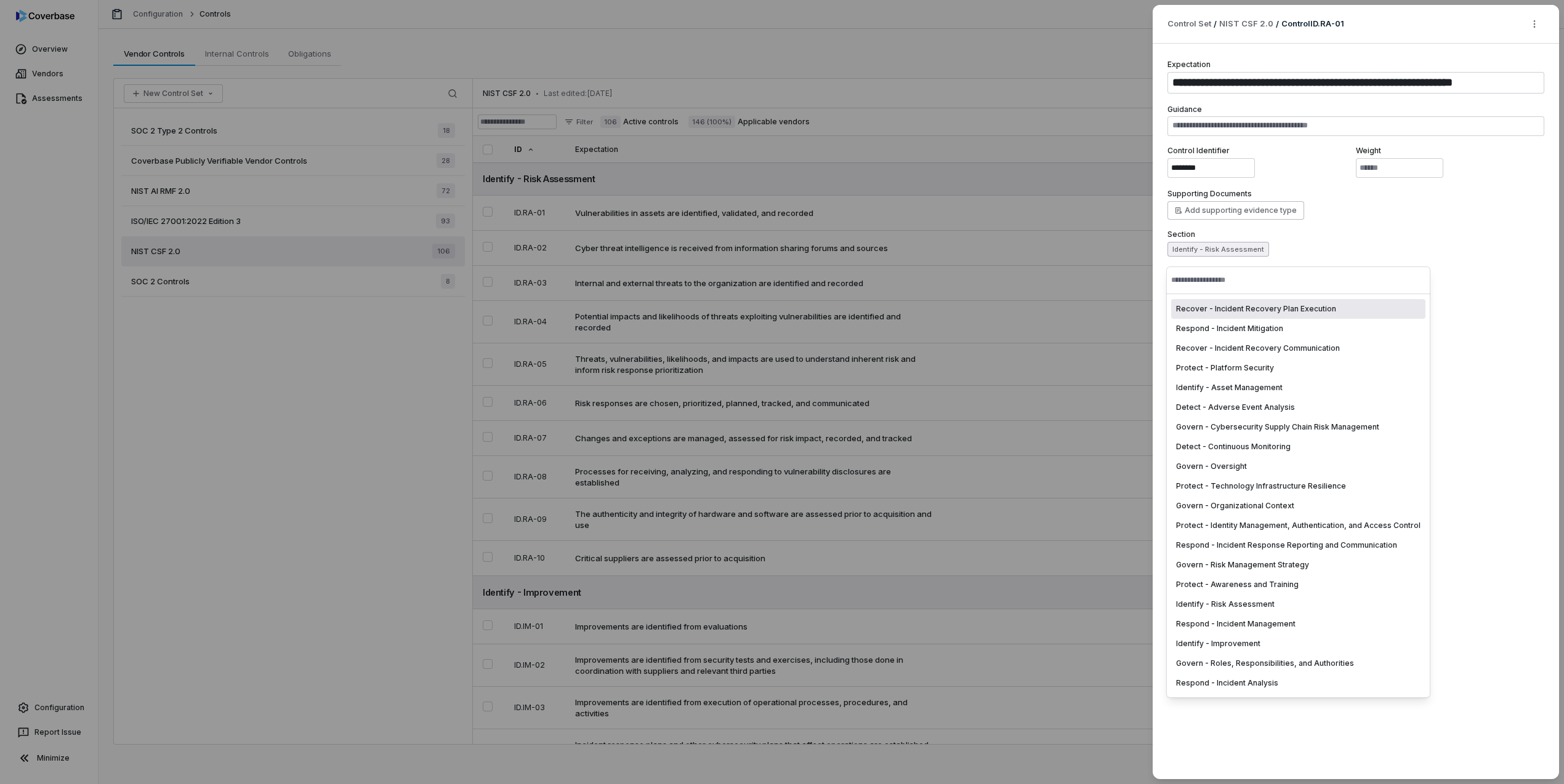
click at [1293, 243] on div "Identify - Risk Assessment" at bounding box center [1355, 249] width 377 height 15
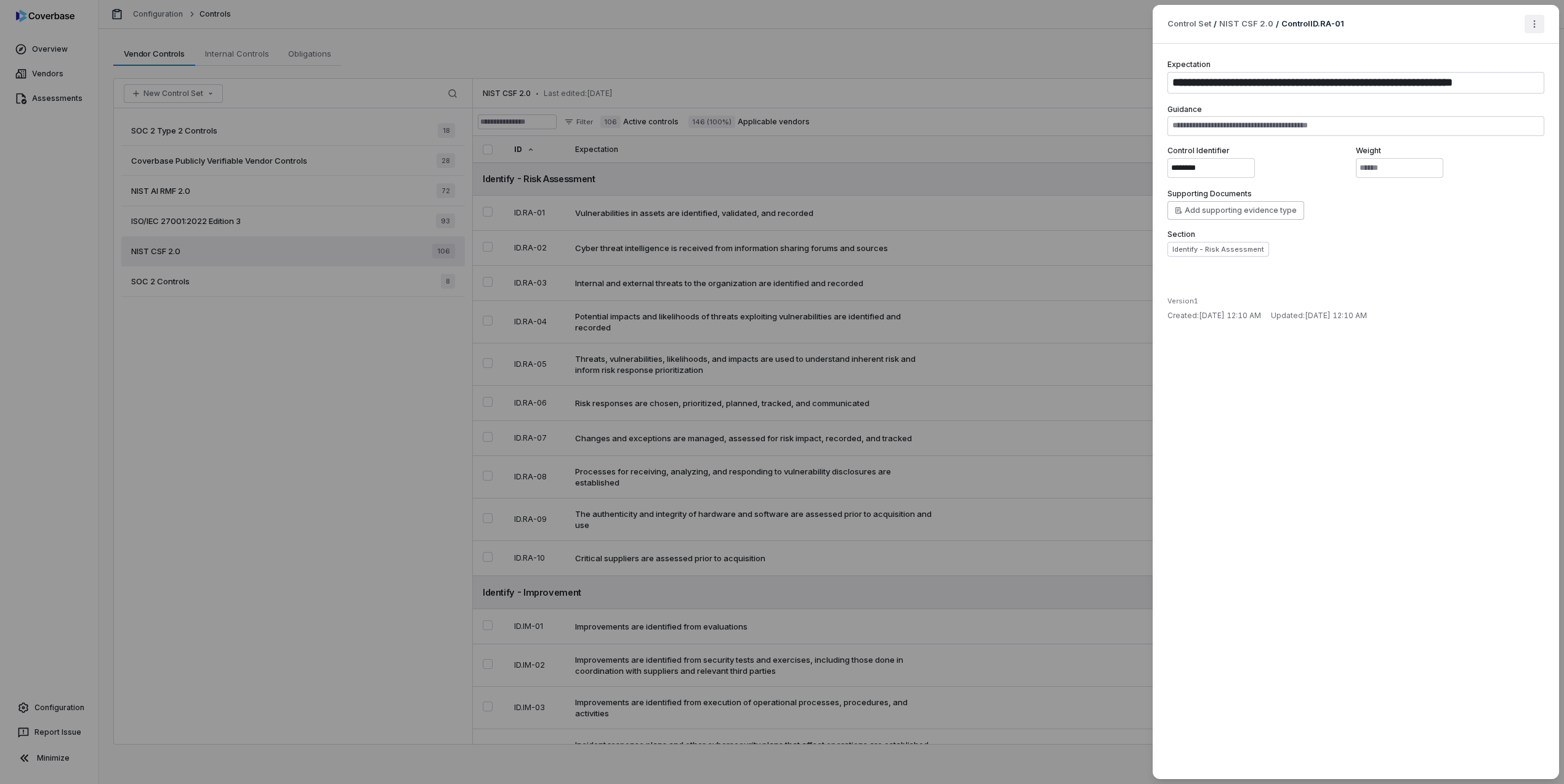
click at [1534, 28] on div "**********" at bounding box center [782, 392] width 1564 height 784
click at [1481, 44] on div "Show Question Field" at bounding box center [1484, 45] width 100 height 20
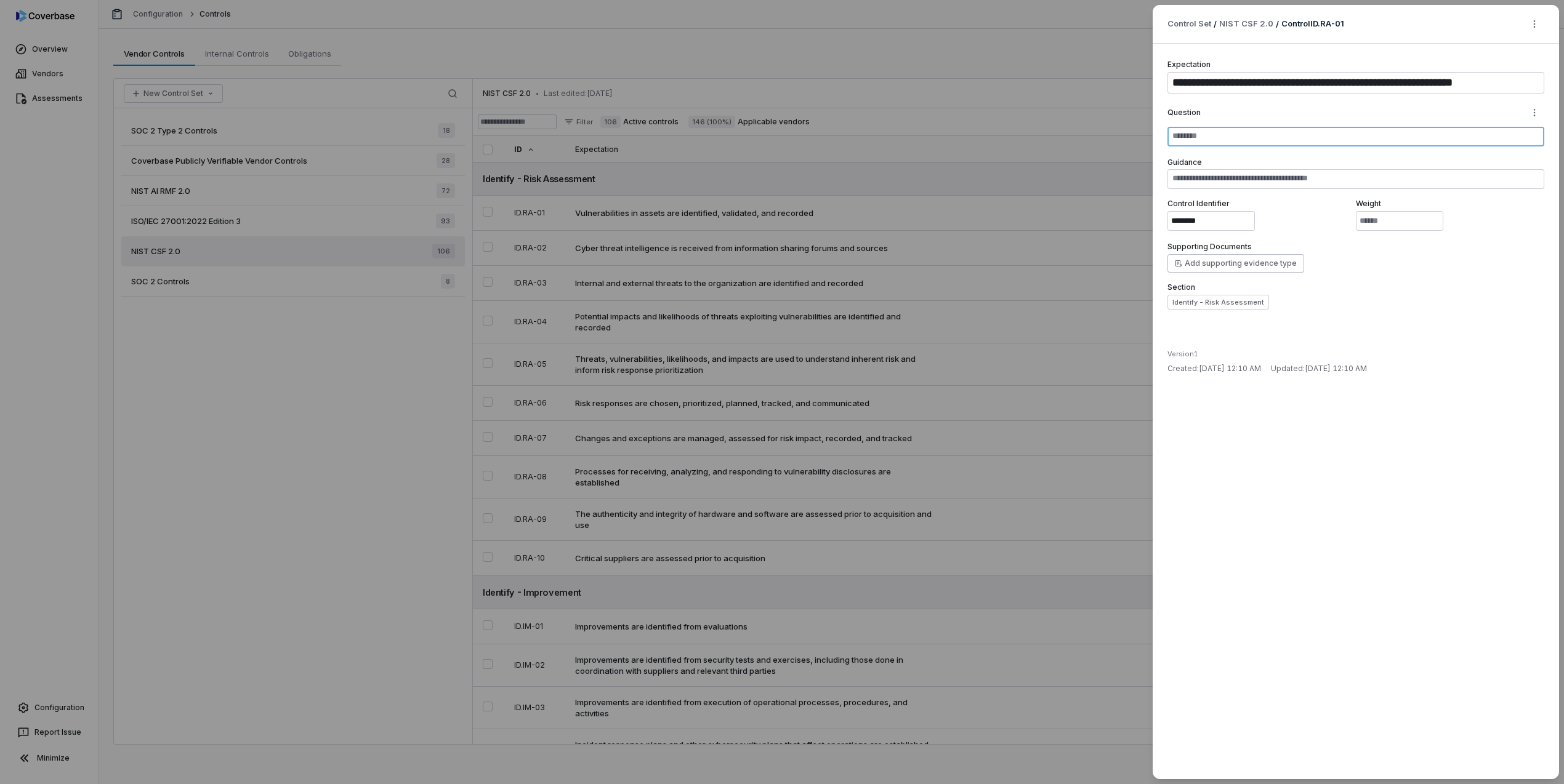
click at [1297, 135] on textarea at bounding box center [1355, 136] width 377 height 20
click at [1530, 113] on div "**********" at bounding box center [782, 392] width 1564 height 784
click at [1422, 112] on div "**********" at bounding box center [782, 392] width 1564 height 784
click at [1123, 48] on div "**********" at bounding box center [782, 392] width 1564 height 784
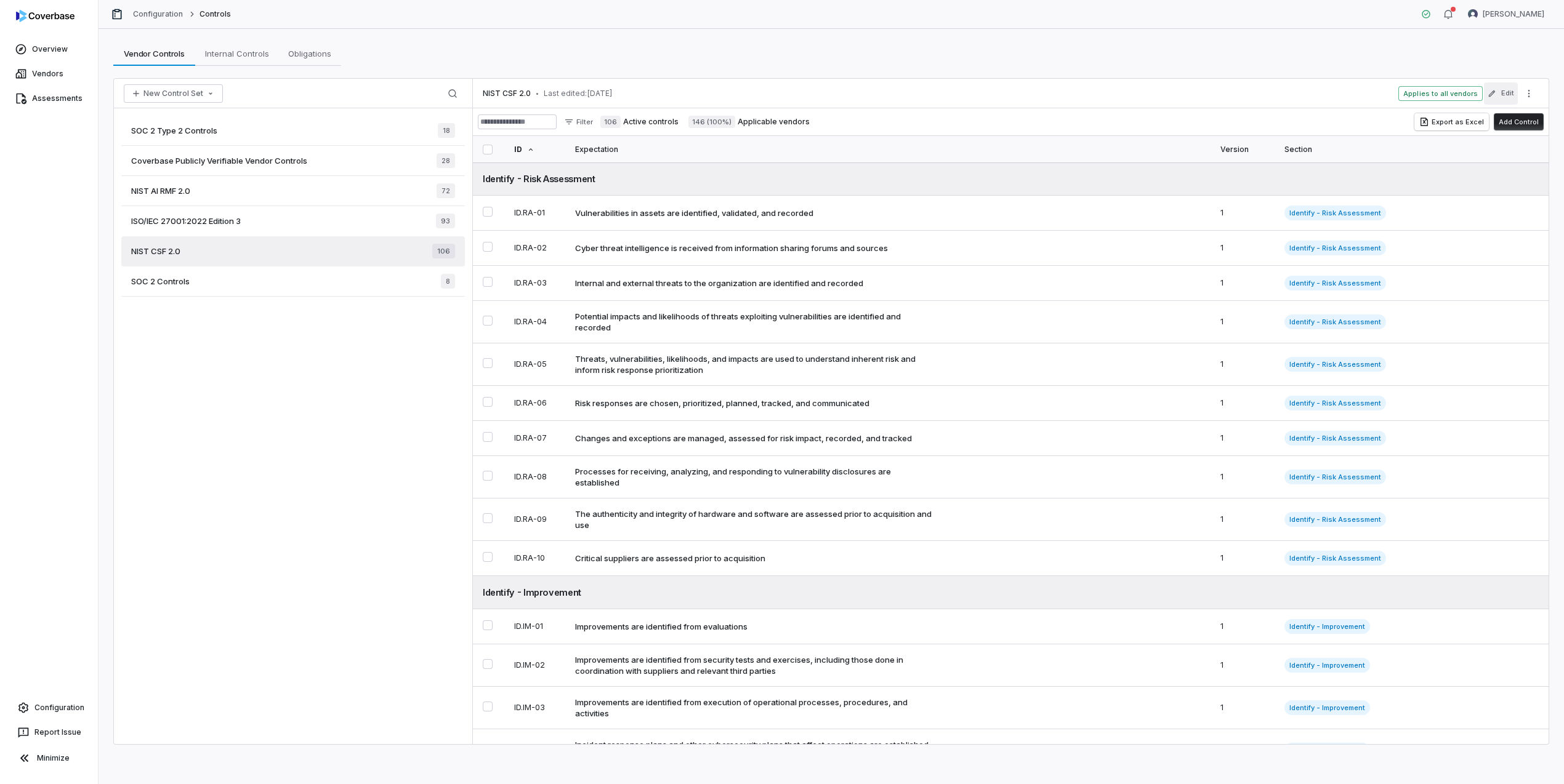
click at [1508, 96] on button "Edit" at bounding box center [1501, 93] width 34 height 22
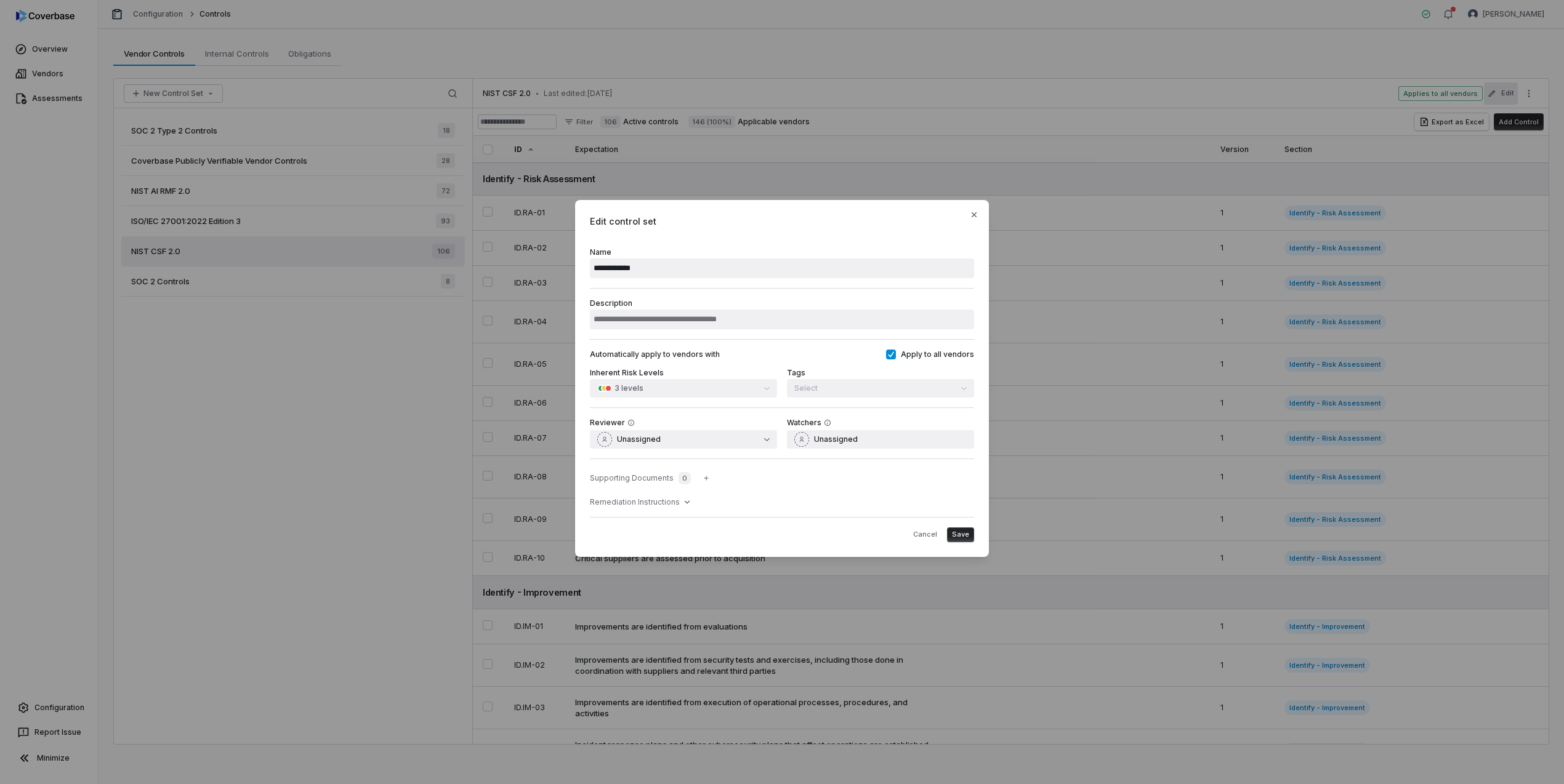
click at [811, 389] on div "Tags Select" at bounding box center [880, 382] width 187 height 31
click at [682, 500] on icon at bounding box center [687, 502] width 10 height 10
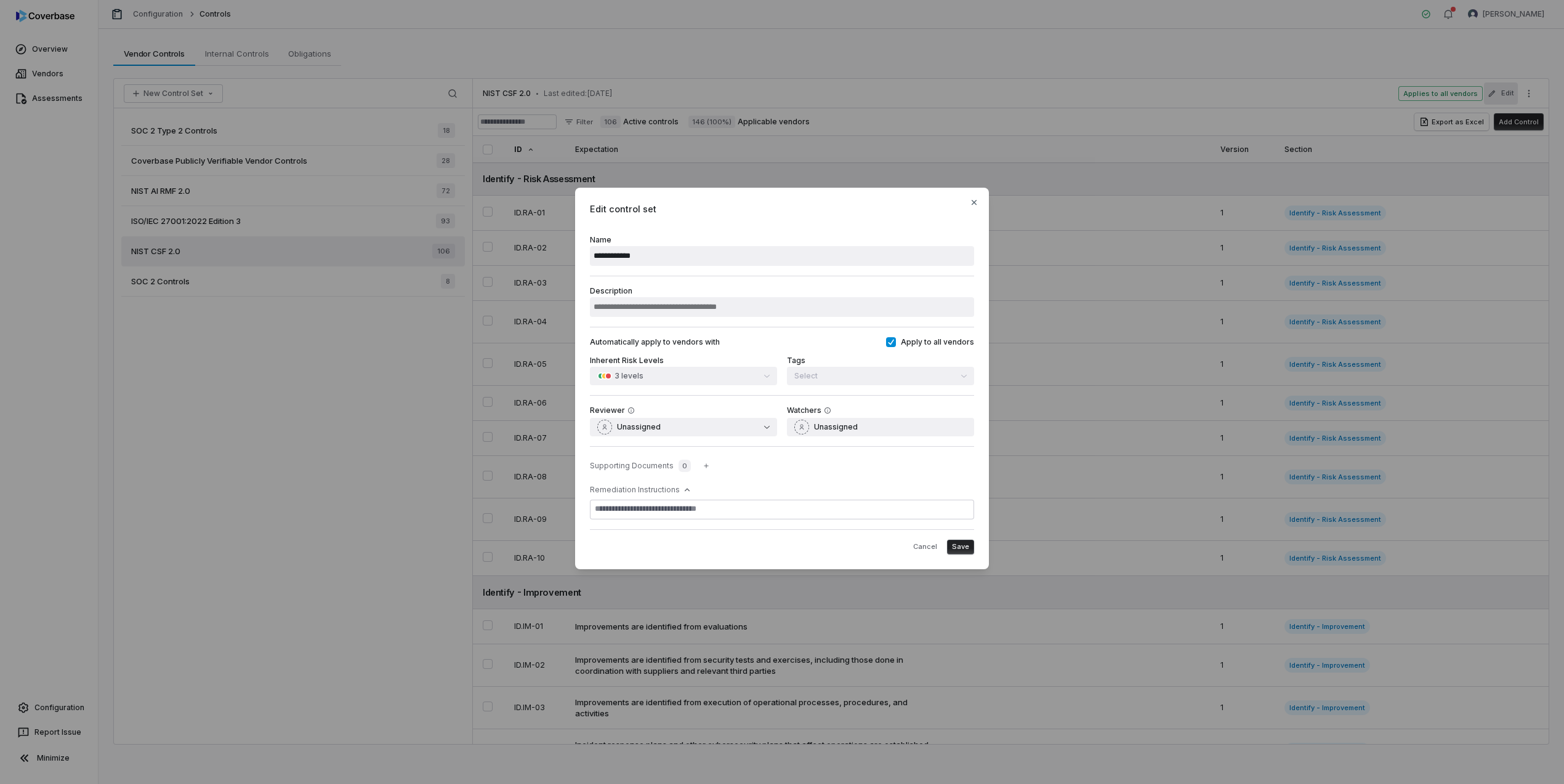
click at [769, 372] on div "Inherent Risk Levels 3 levels" at bounding box center [684, 370] width 187 height 31
click at [649, 359] on label "Inherent Risk Levels" at bounding box center [627, 361] width 74 height 9
click at [933, 546] on button "Cancel" at bounding box center [925, 547] width 34 height 15
type textarea "*"
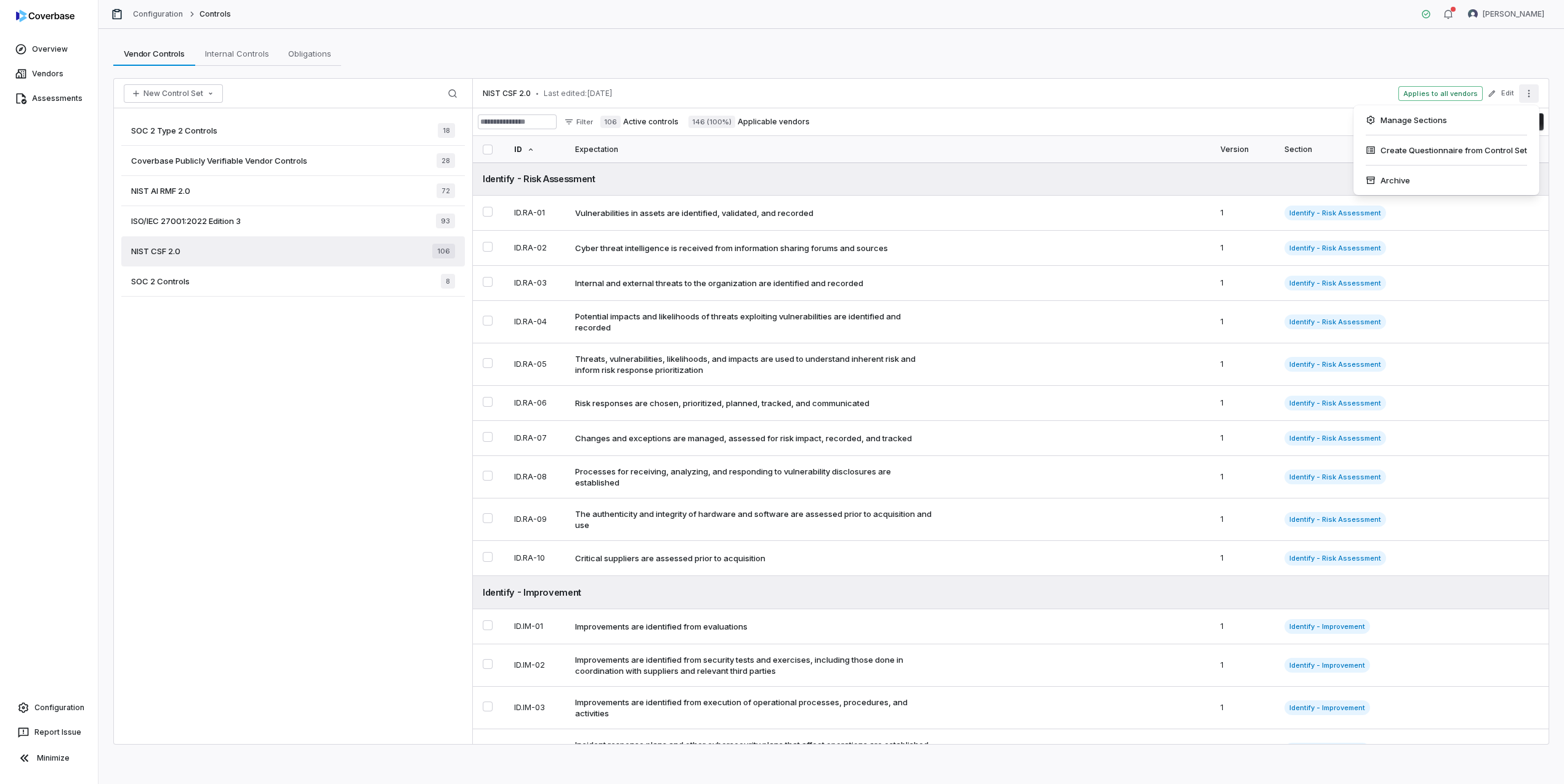
click at [1528, 93] on icon "More actions" at bounding box center [1528, 93] width 10 height 10
click at [1397, 119] on div "Manage Sections" at bounding box center [1446, 119] width 176 height 20
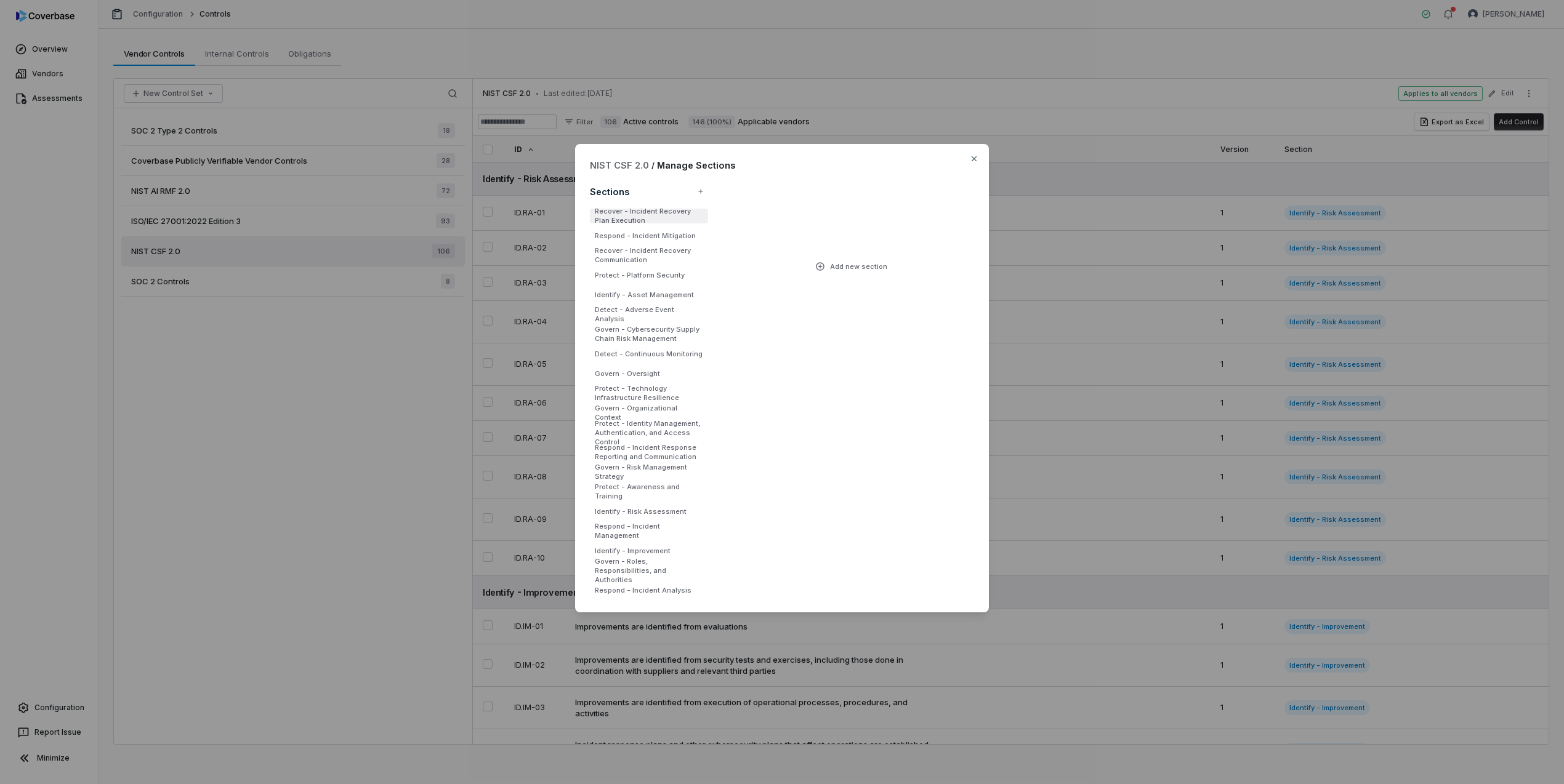
click at [644, 218] on li "Recover - Incident Recovery Plan Execution" at bounding box center [649, 216] width 118 height 15
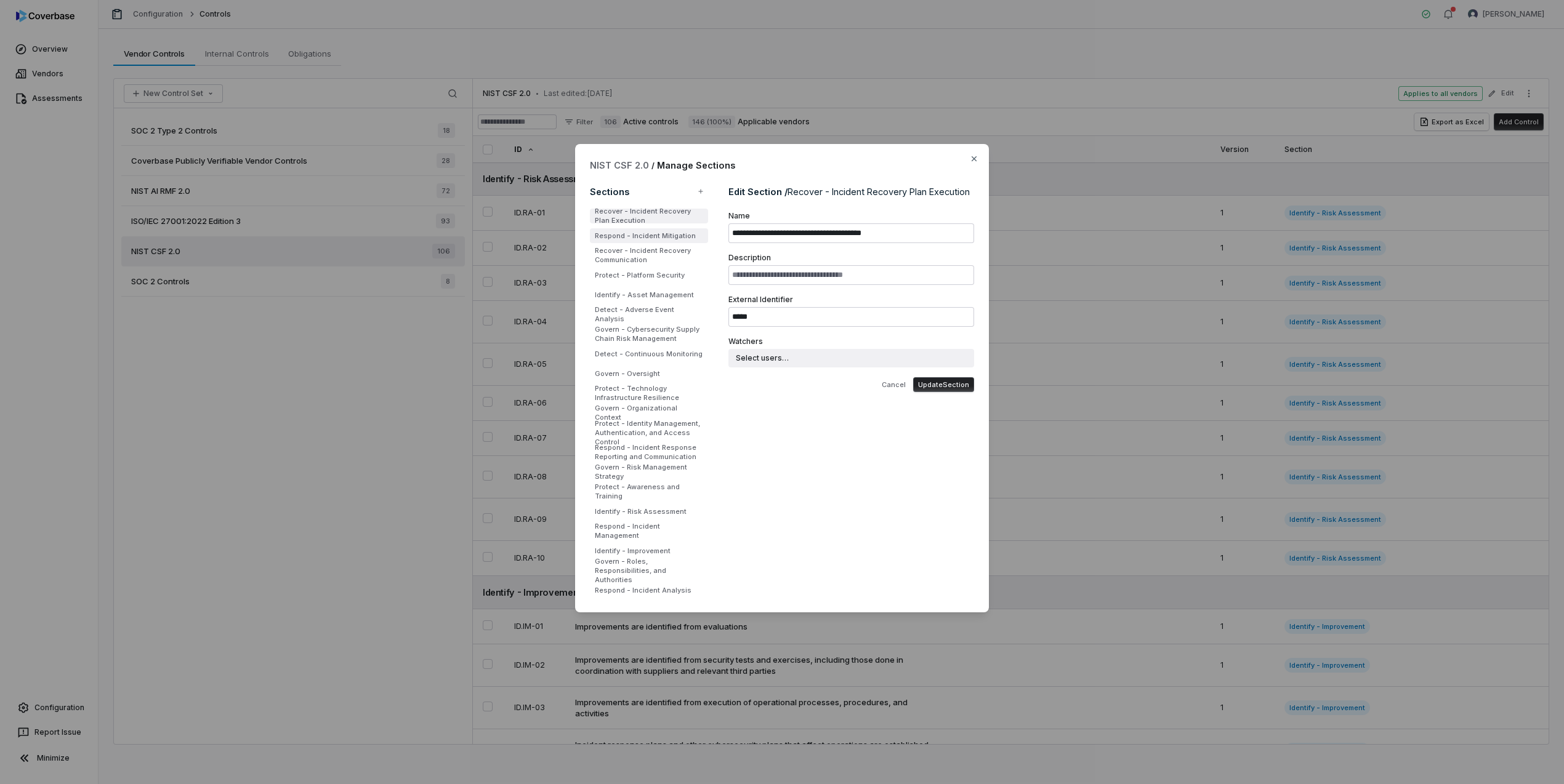
click at [623, 237] on li "Respond - Incident Mitigation" at bounding box center [649, 236] width 118 height 15
type input "**********"
type input "*****"
click at [622, 248] on li "Recover - Incident Recovery Communication" at bounding box center [649, 255] width 118 height 15
type input "**********"
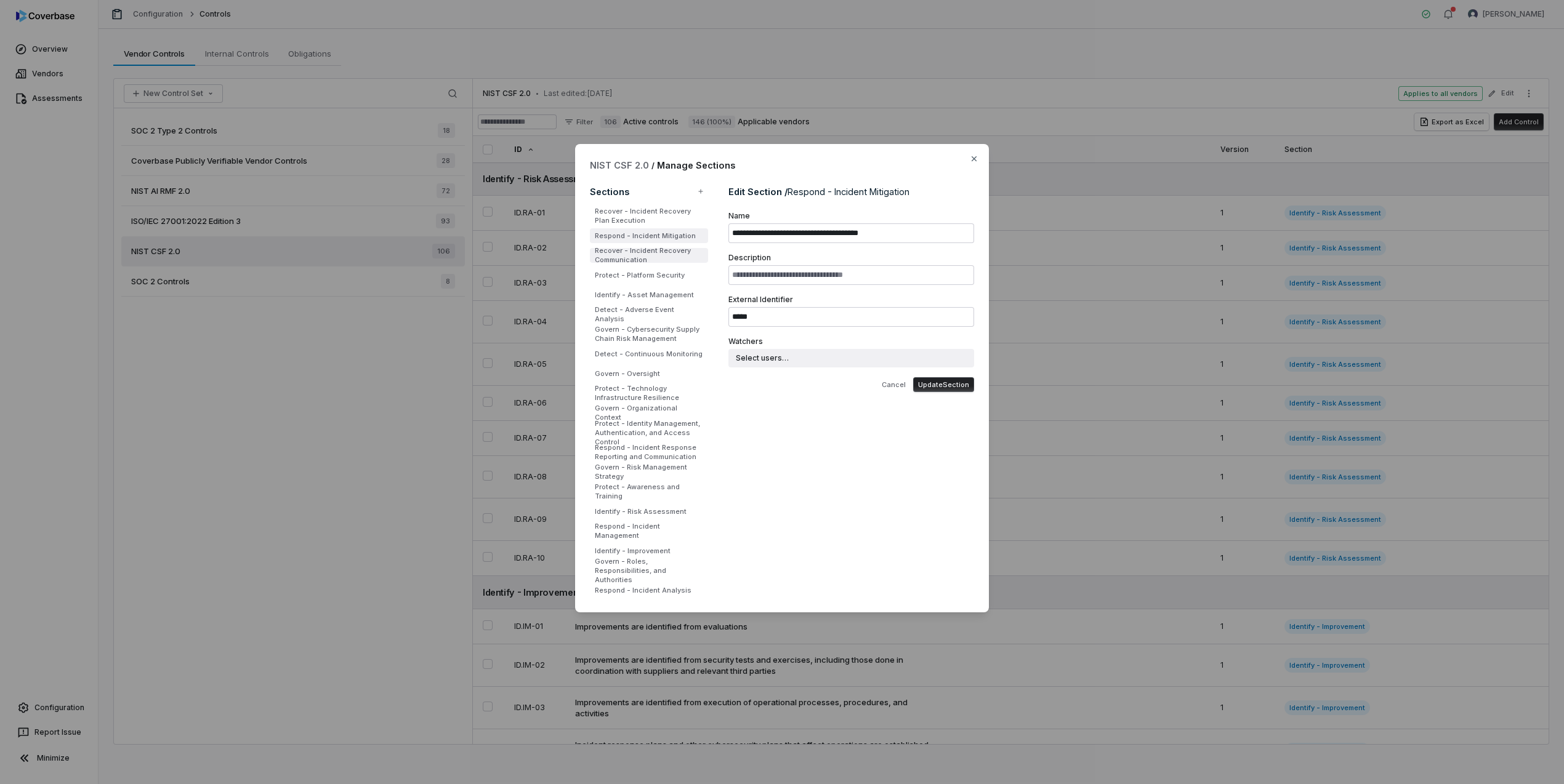
type input "*****"
click at [628, 270] on li "Protect - Platform Security" at bounding box center [649, 275] width 118 height 15
type input "**********"
type input "*****"
click at [973, 156] on icon "button" at bounding box center [973, 158] width 10 height 10
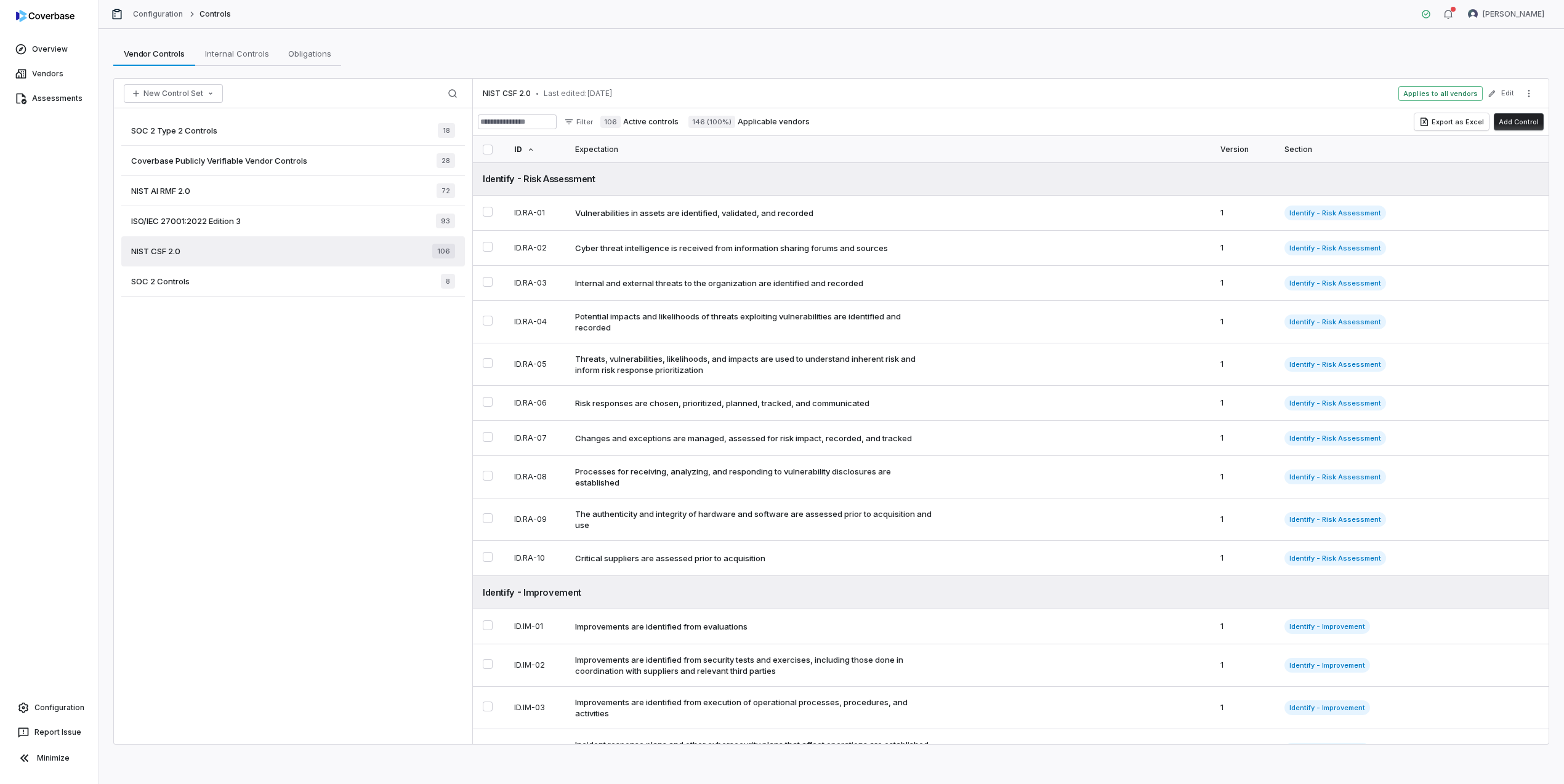
click at [755, 89] on div "NIST CSF 2.0 • Last edited: [DATE] Applies to all vendors Edit" at bounding box center [1010, 94] width 1075 height 30
click at [596, 124] on html "Overview Vendors Assessments Configuration Report Issue Minimize Configuration …" at bounding box center [782, 392] width 1564 height 784
click at [588, 119] on html "Overview Vendors Assessments Configuration Report Issue Minimize Configuration …" at bounding box center [782, 392] width 1564 height 784
click at [607, 142] on div "Show Archived Controls" at bounding box center [636, 146] width 115 height 20
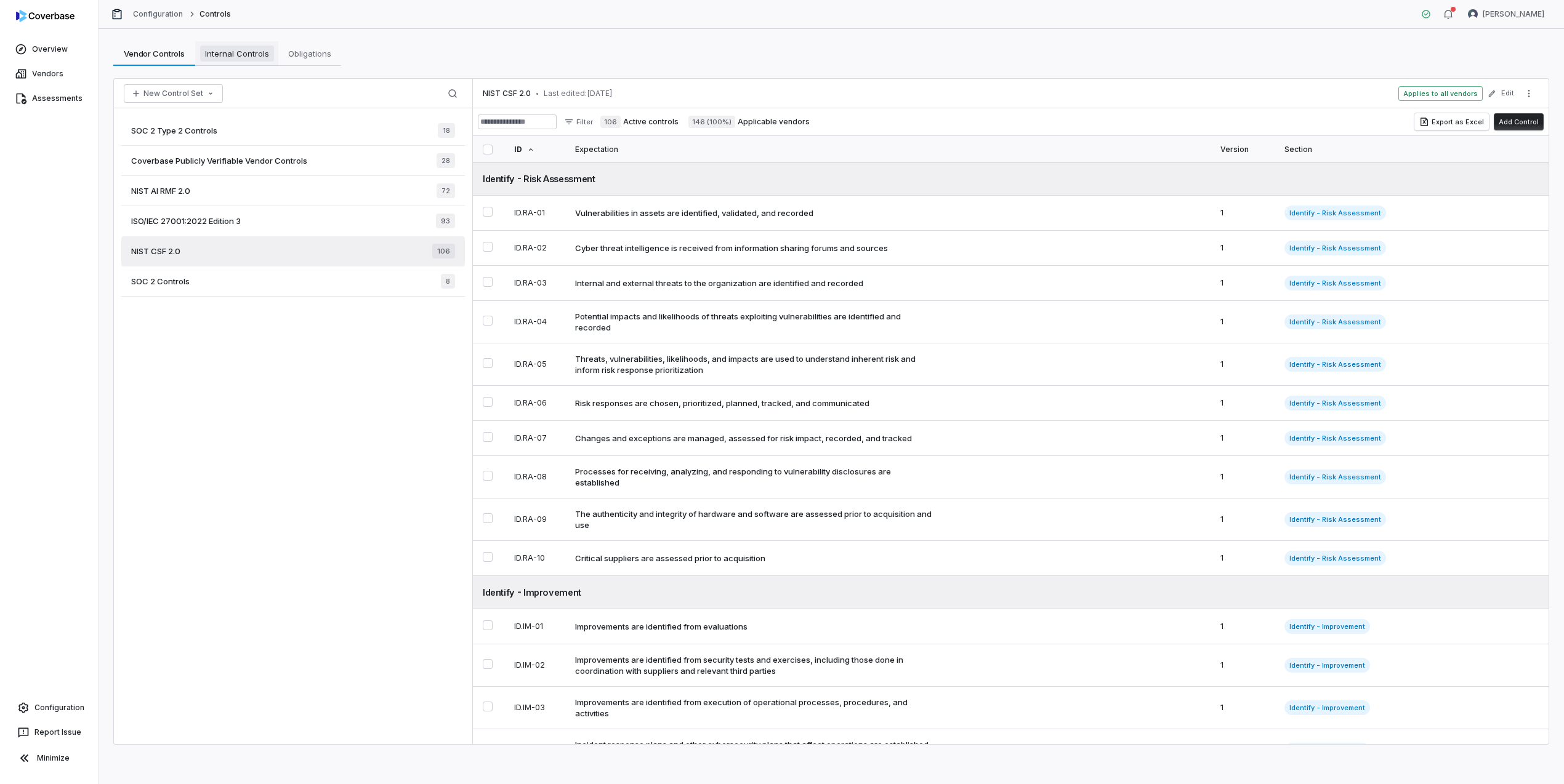
click at [243, 53] on span "Internal Controls" at bounding box center [237, 54] width 74 height 16
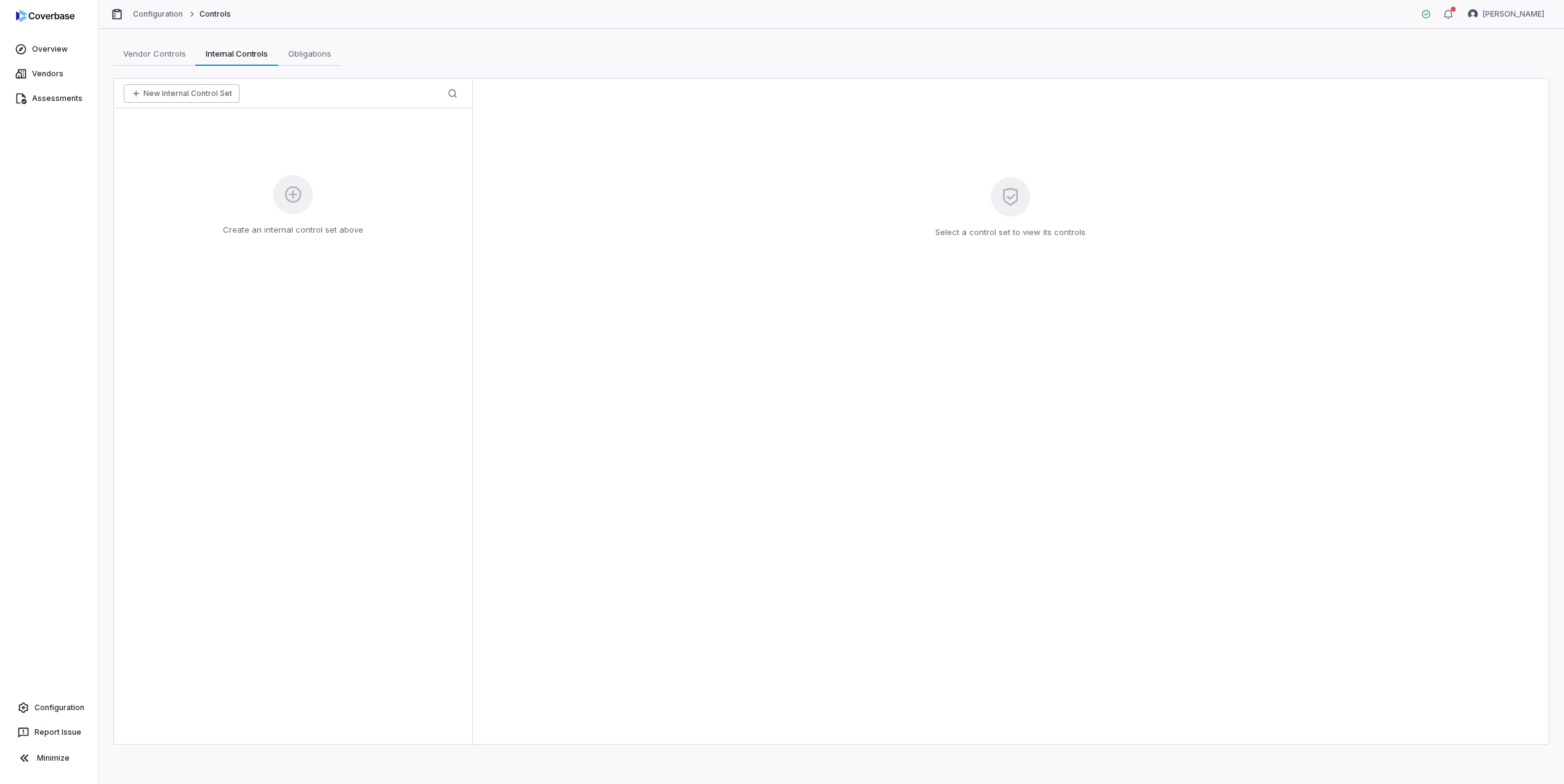
click at [187, 92] on button "New Internal Control Set" at bounding box center [182, 93] width 116 height 18
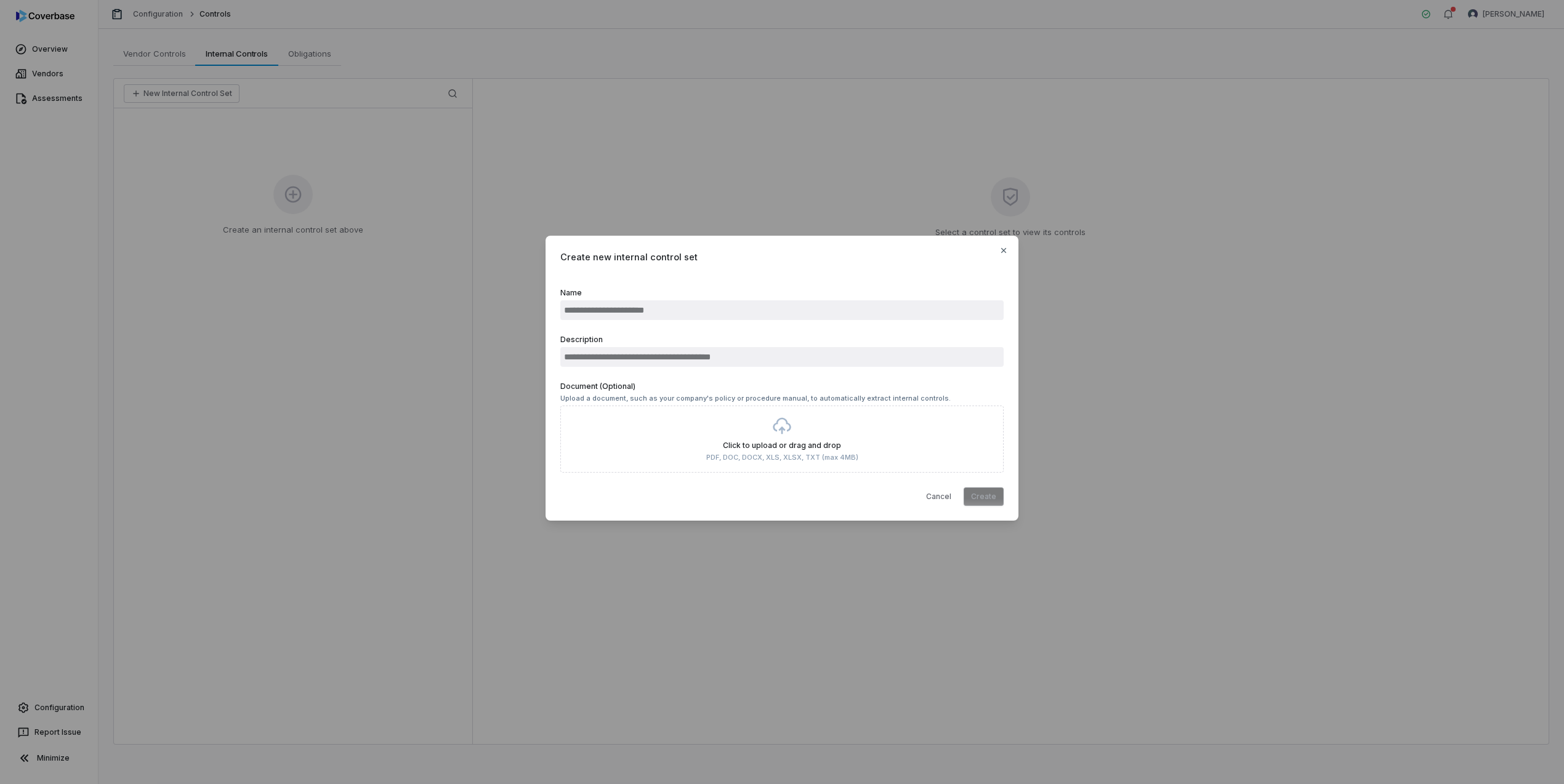
click at [680, 308] on input "Name" at bounding box center [781, 310] width 443 height 20
click at [669, 359] on input "Description" at bounding box center [781, 357] width 443 height 20
click at [929, 493] on button "Cancel" at bounding box center [938, 496] width 40 height 18
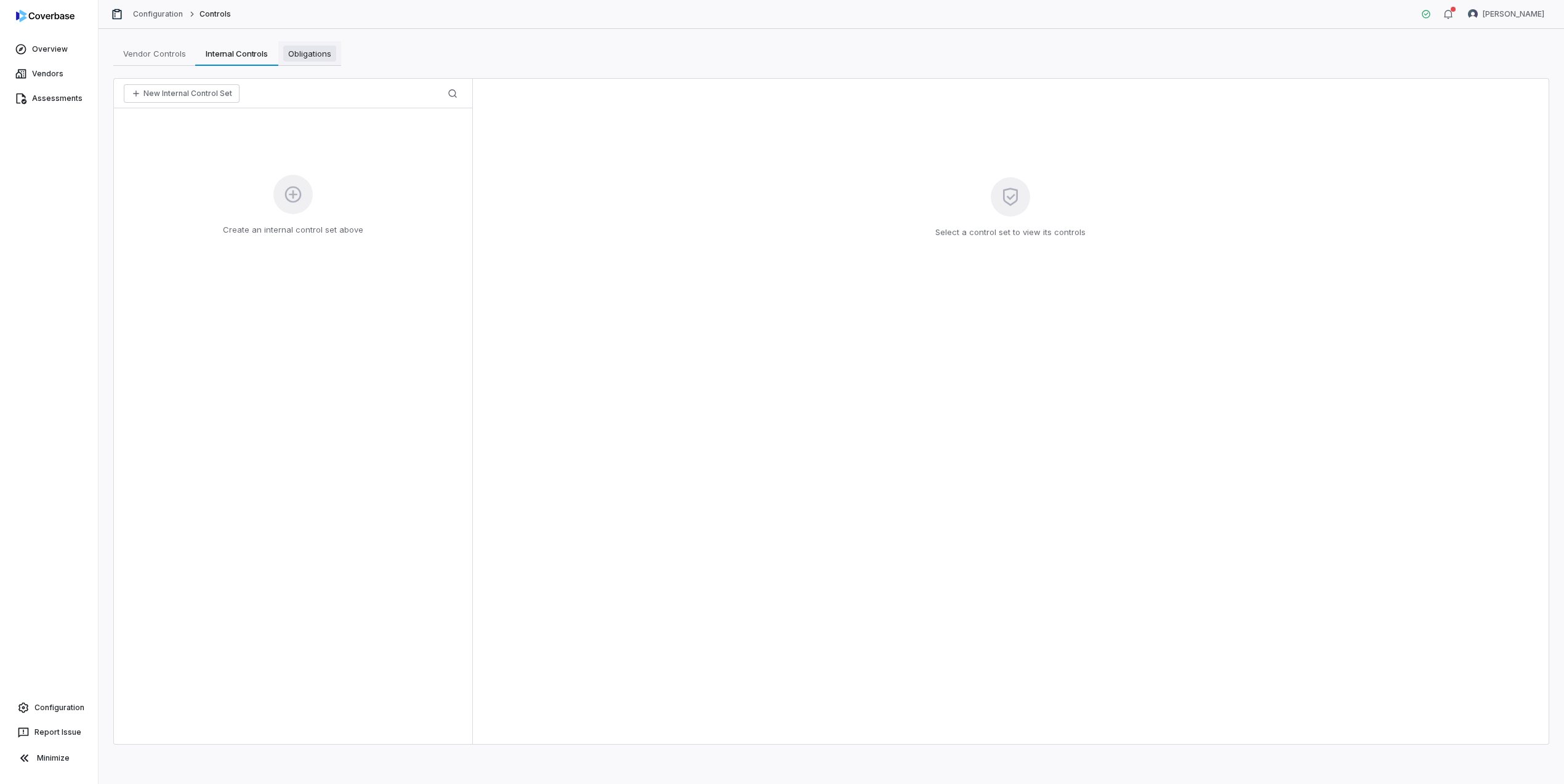
click at [307, 59] on span "Obligations" at bounding box center [309, 54] width 53 height 16
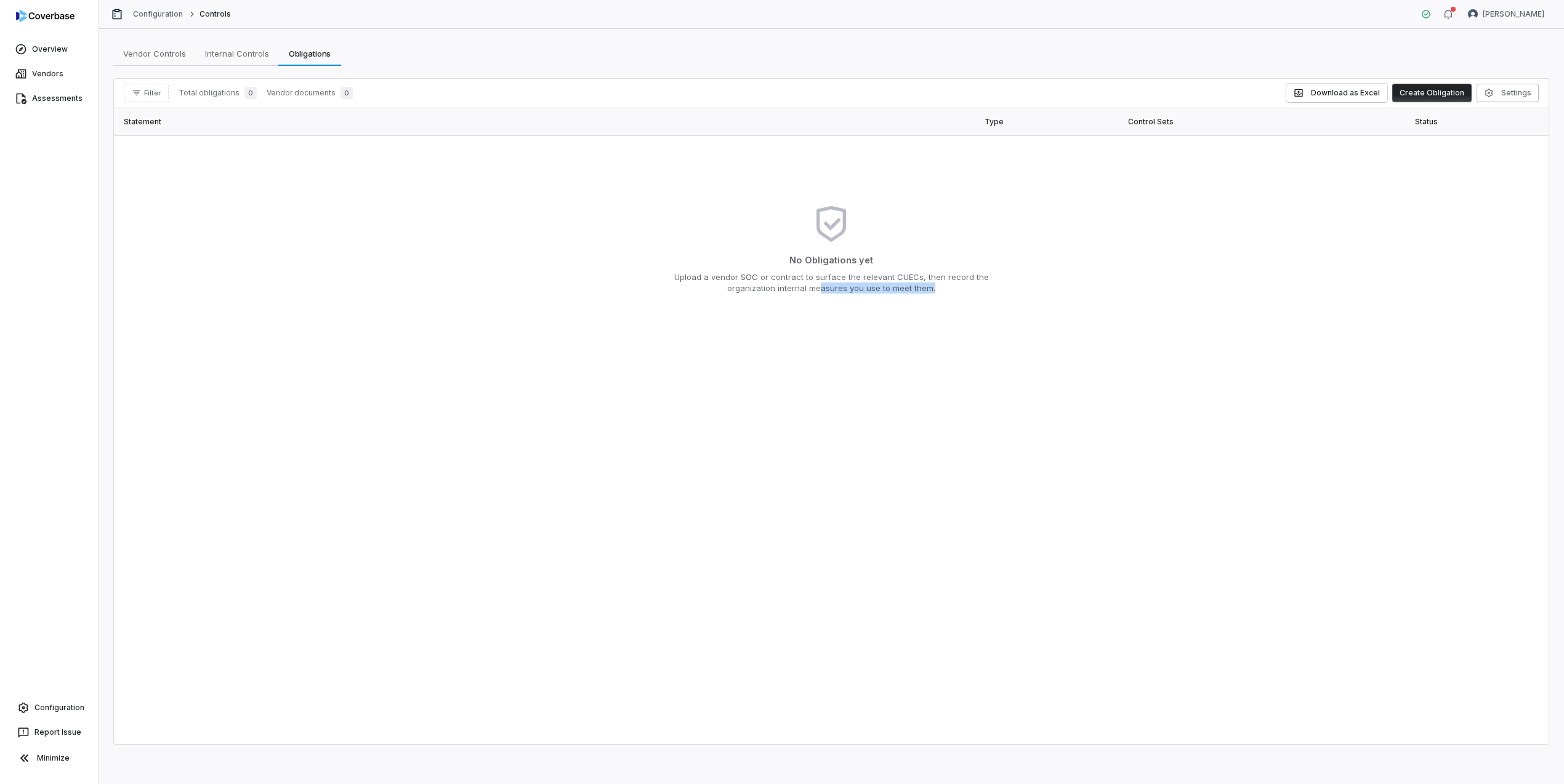
drag, startPoint x: 819, startPoint y: 289, endPoint x: 931, endPoint y: 295, distance: 112.2
click at [931, 295] on div "No Obligations yet Upload a vendor SOC or contract to surface the relevant CUEC…" at bounding box center [831, 249] width 1415 height 208
click at [934, 287] on p "Upload a vendor SOC or contract to surface the relevant CUECs, then record the …" at bounding box center [831, 282] width 315 height 22
drag, startPoint x: 738, startPoint y: 273, endPoint x: 850, endPoint y: 287, distance: 112.9
click at [850, 287] on p "Upload a vendor SOC or contract to surface the relevant CUECs, then record the …" at bounding box center [831, 282] width 315 height 22
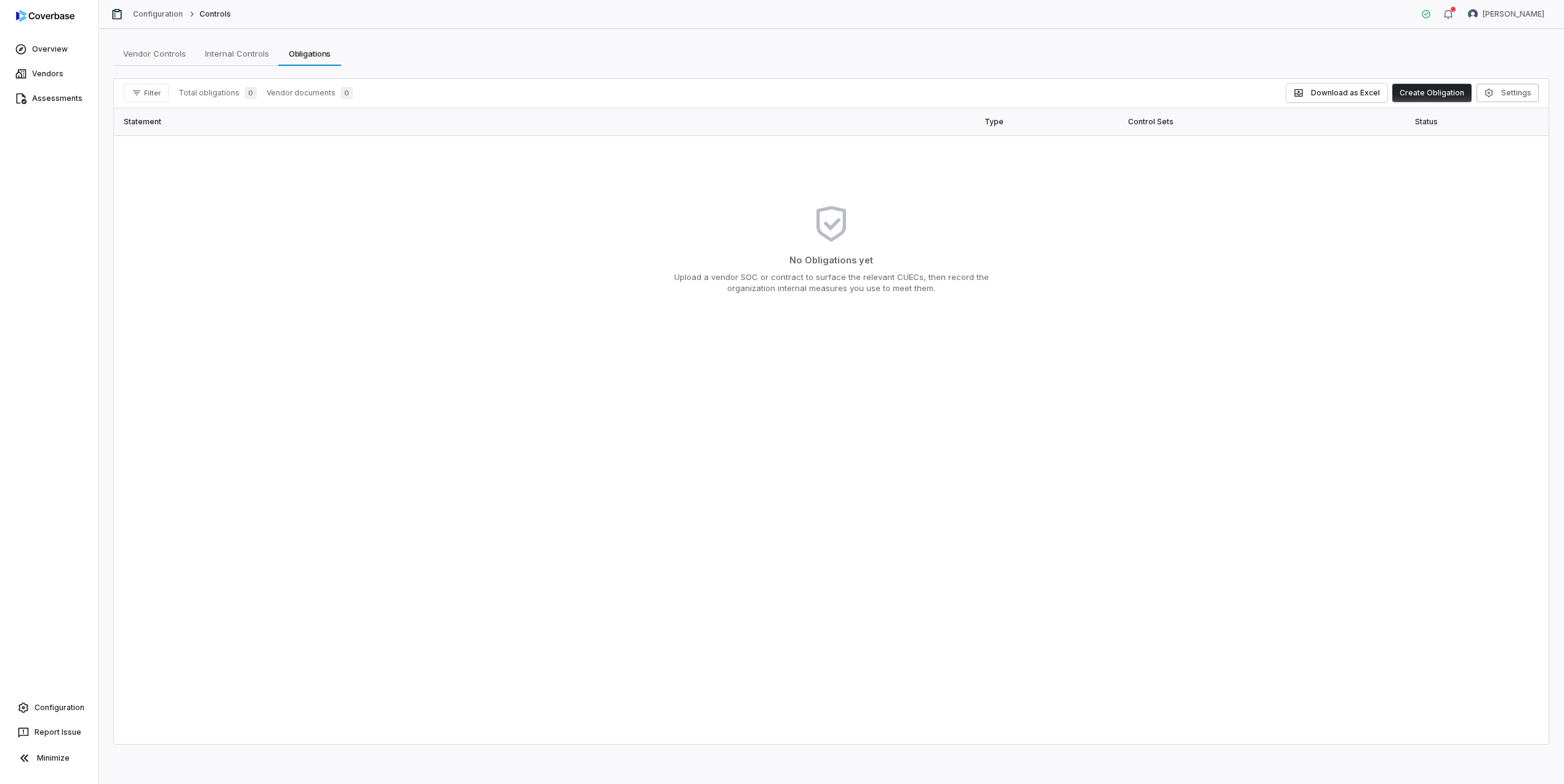
click at [887, 284] on p "Upload a vendor SOC or contract to surface the relevant CUECs, then record the …" at bounding box center [831, 282] width 315 height 22
click at [1501, 96] on button "Settings" at bounding box center [1507, 92] width 62 height 18
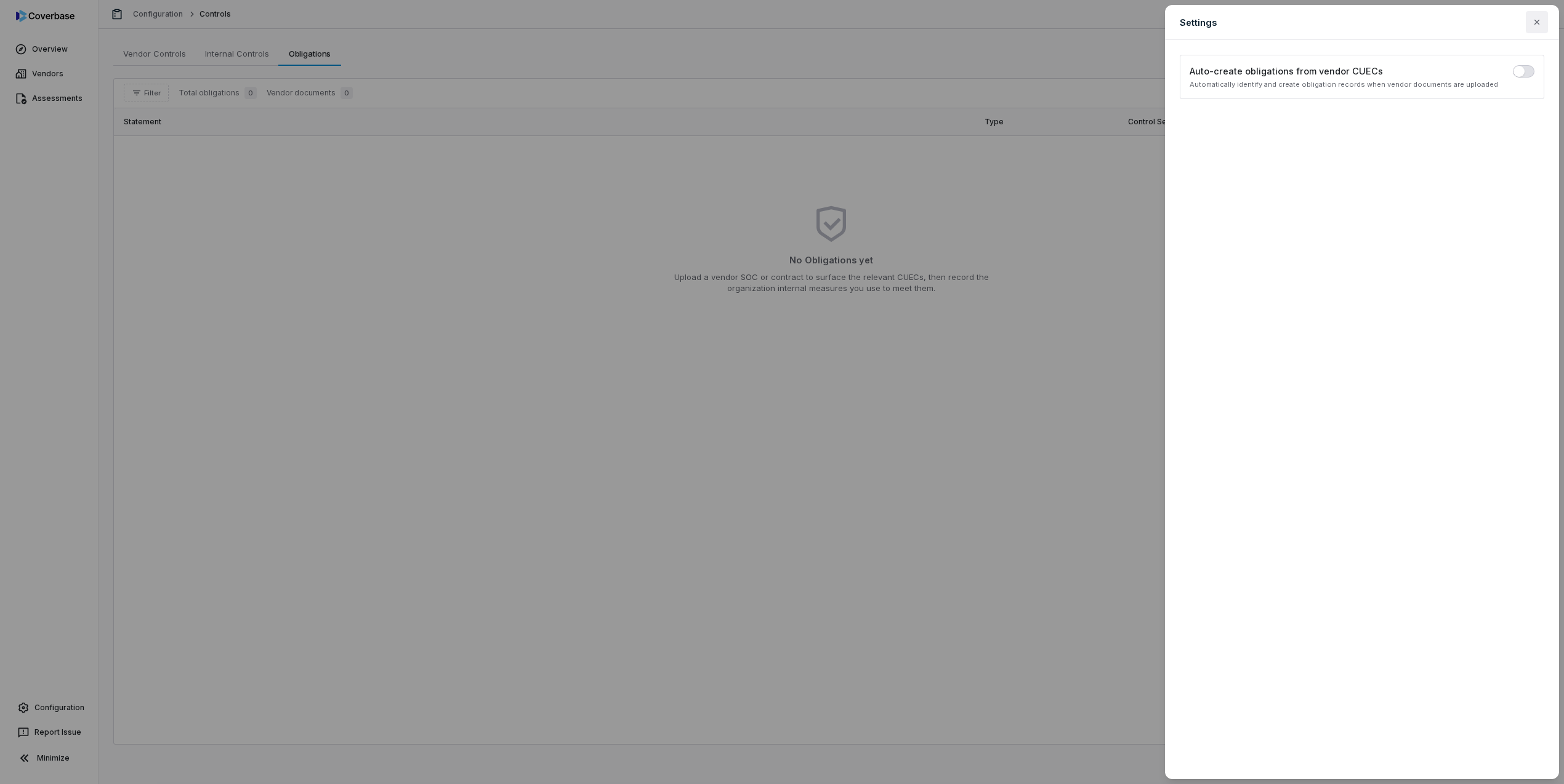
click at [1536, 22] on icon "button" at bounding box center [1536, 22] width 5 height 5
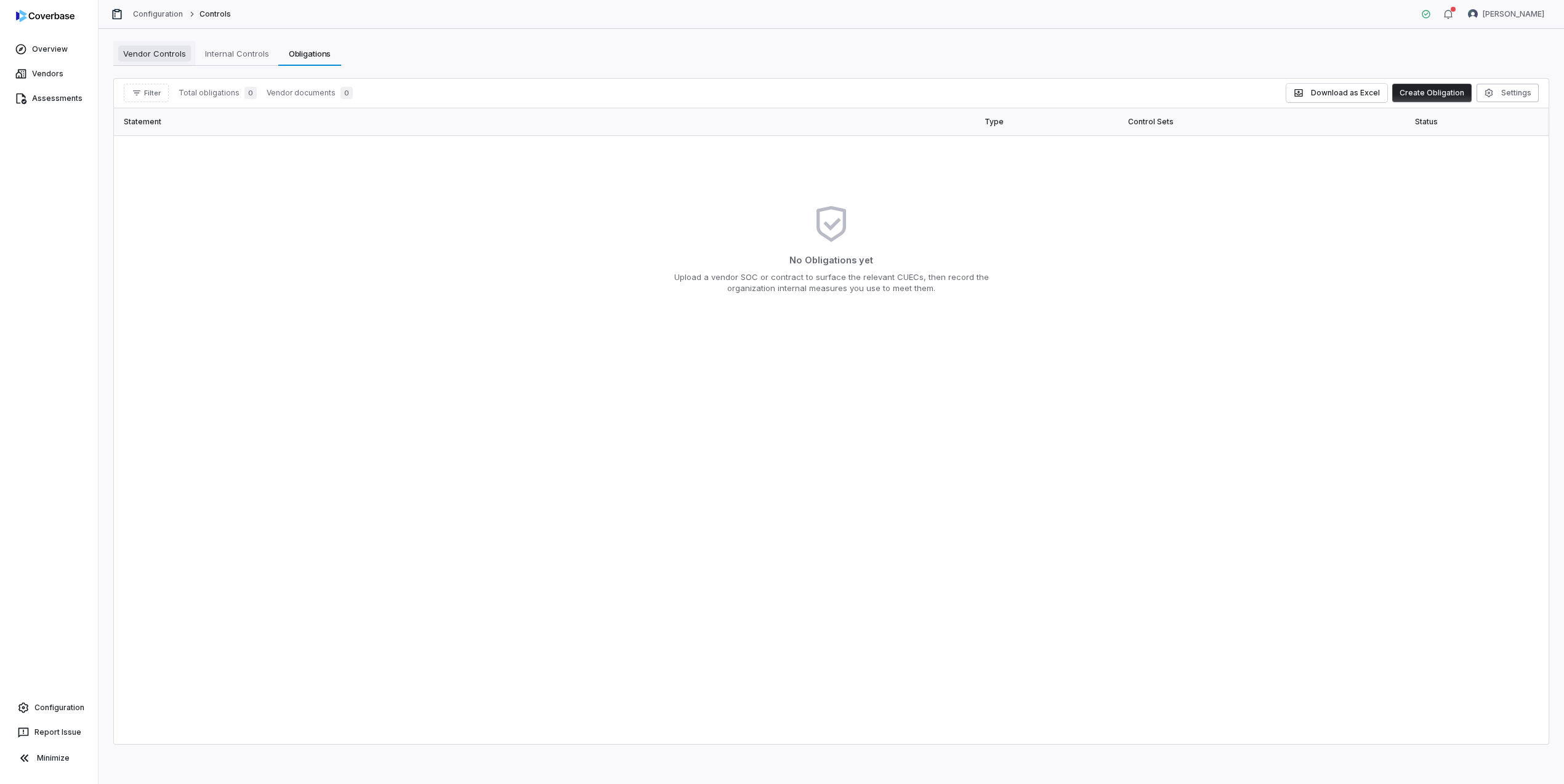
click at [169, 60] on span "Vendor Controls" at bounding box center [154, 54] width 73 height 16
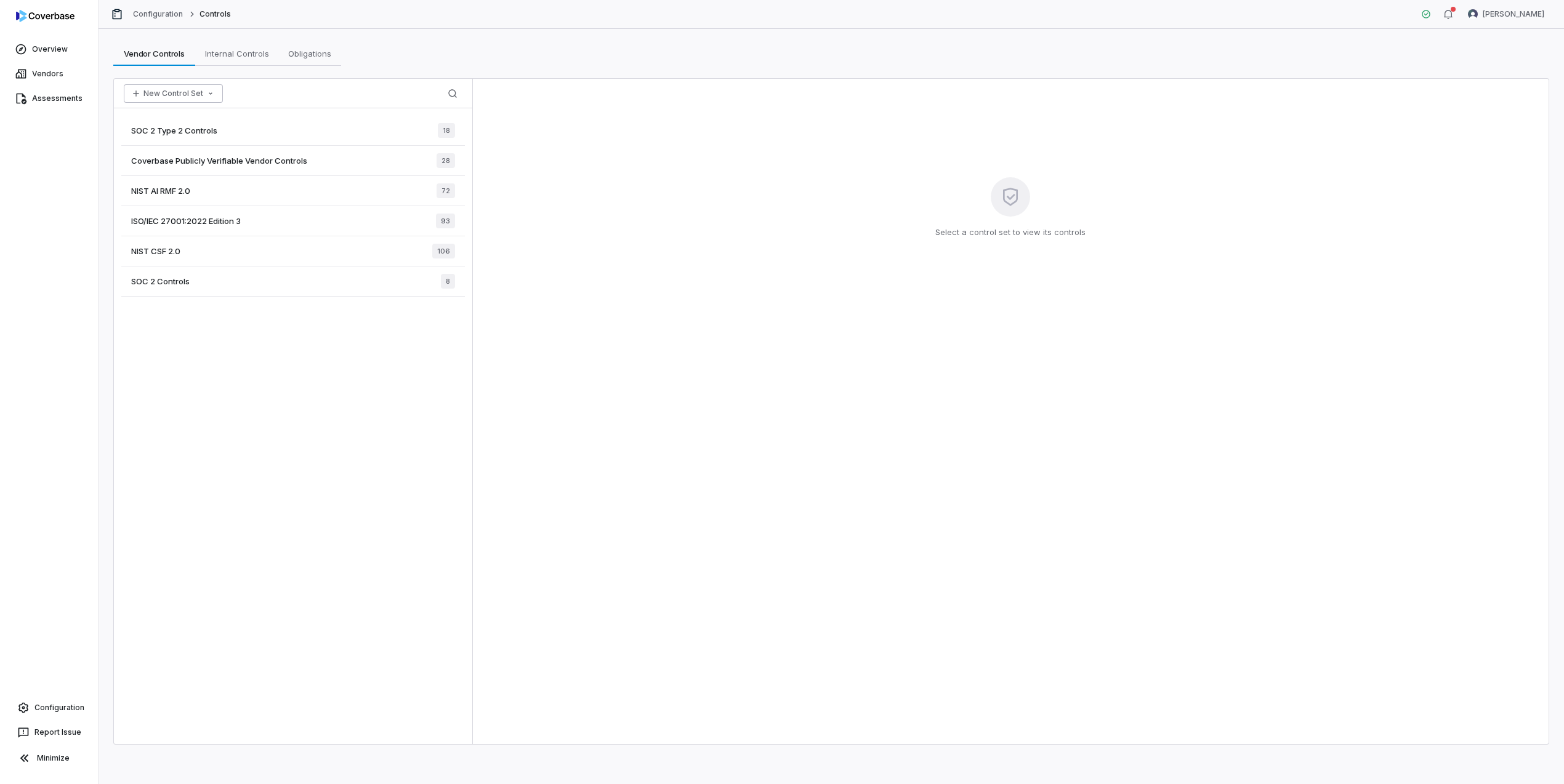
click at [206, 90] on icon "button" at bounding box center [210, 93] width 10 height 10
click at [207, 139] on div "Create New Control Set" at bounding box center [188, 140] width 119 height 20
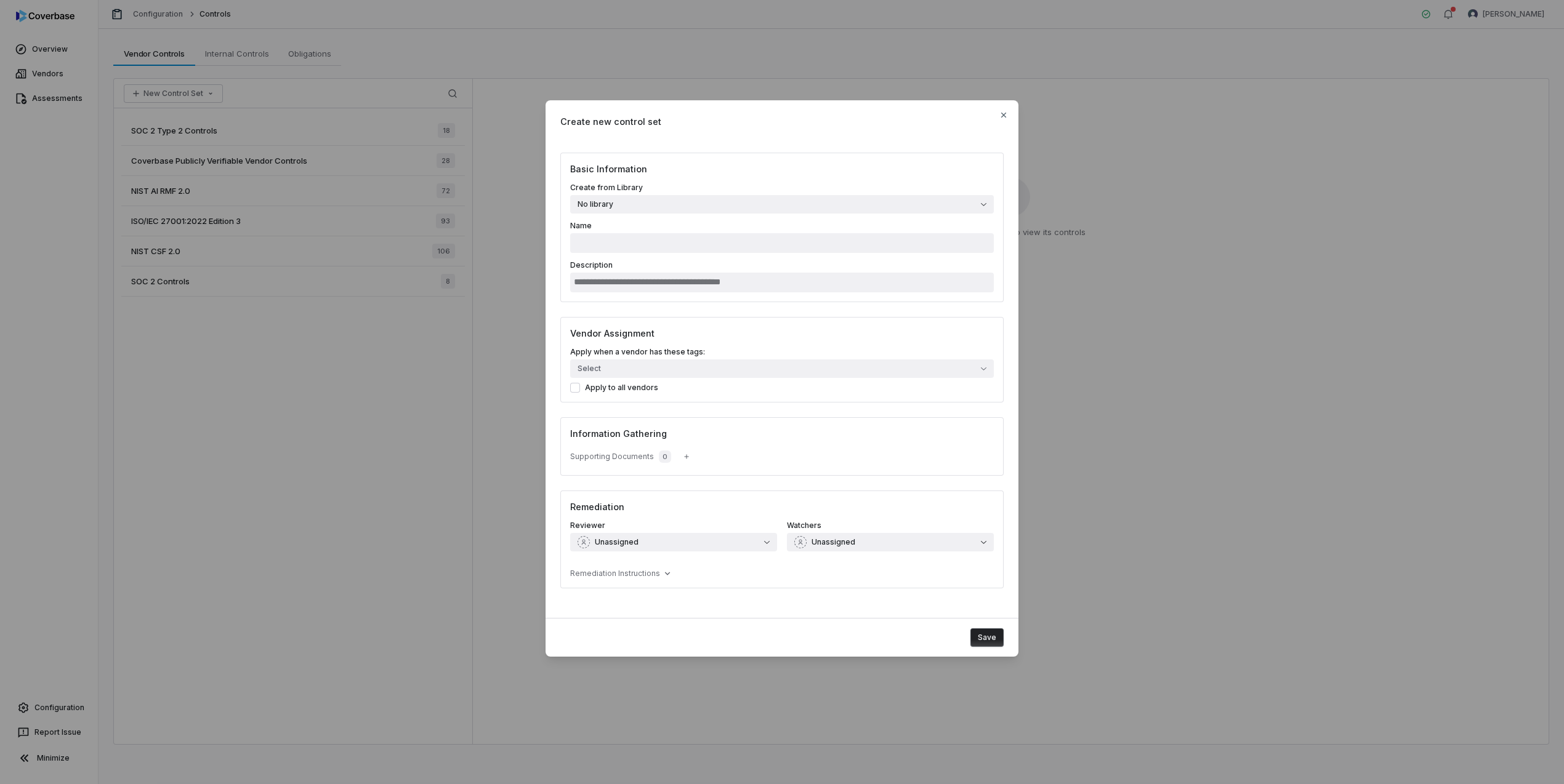
click at [622, 204] on button "No library" at bounding box center [782, 204] width 423 height 18
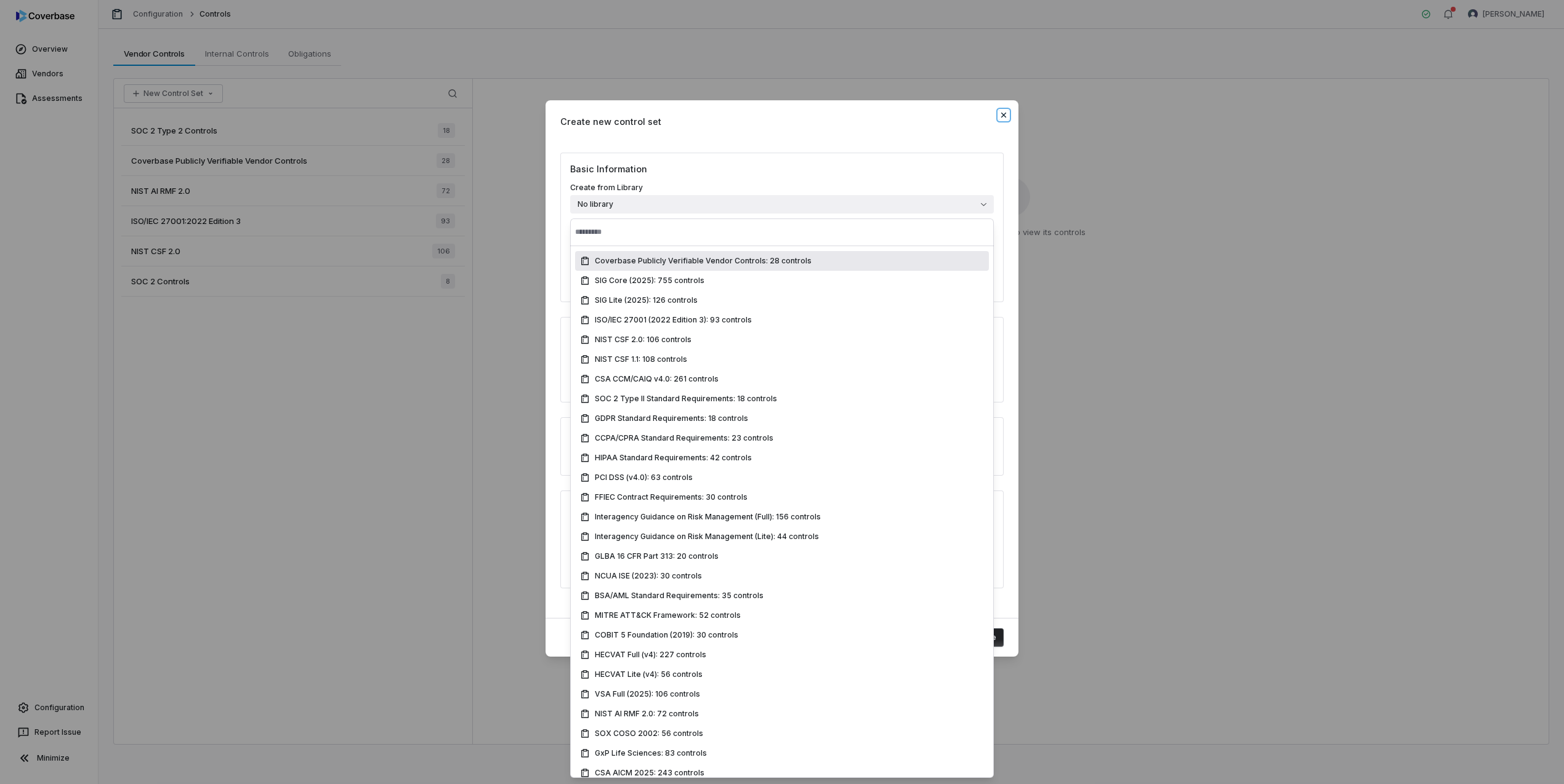
click at [1003, 113] on icon "button" at bounding box center [1003, 115] width 5 height 5
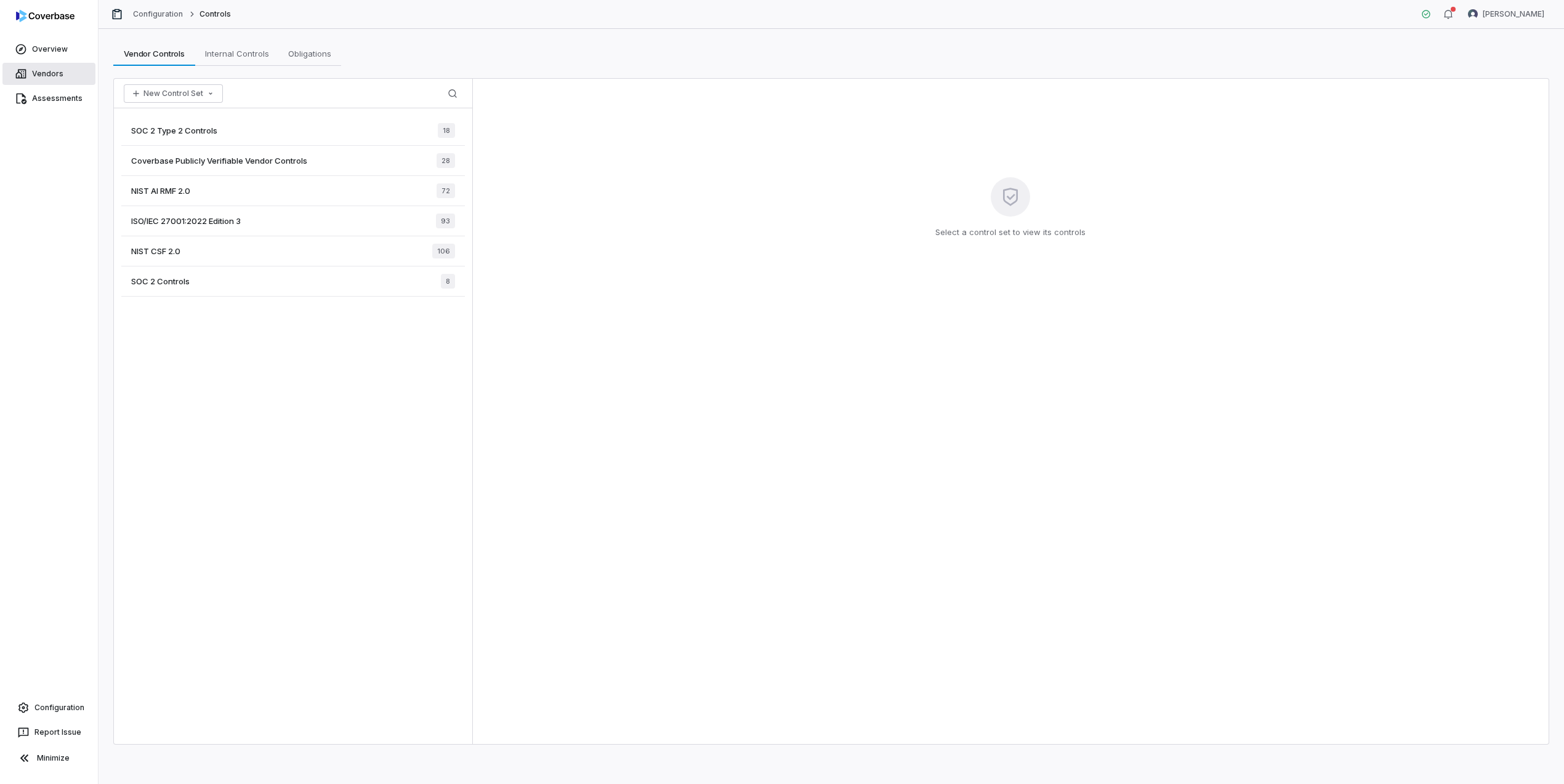
click at [50, 69] on link "Vendors" at bounding box center [49, 73] width 93 height 22
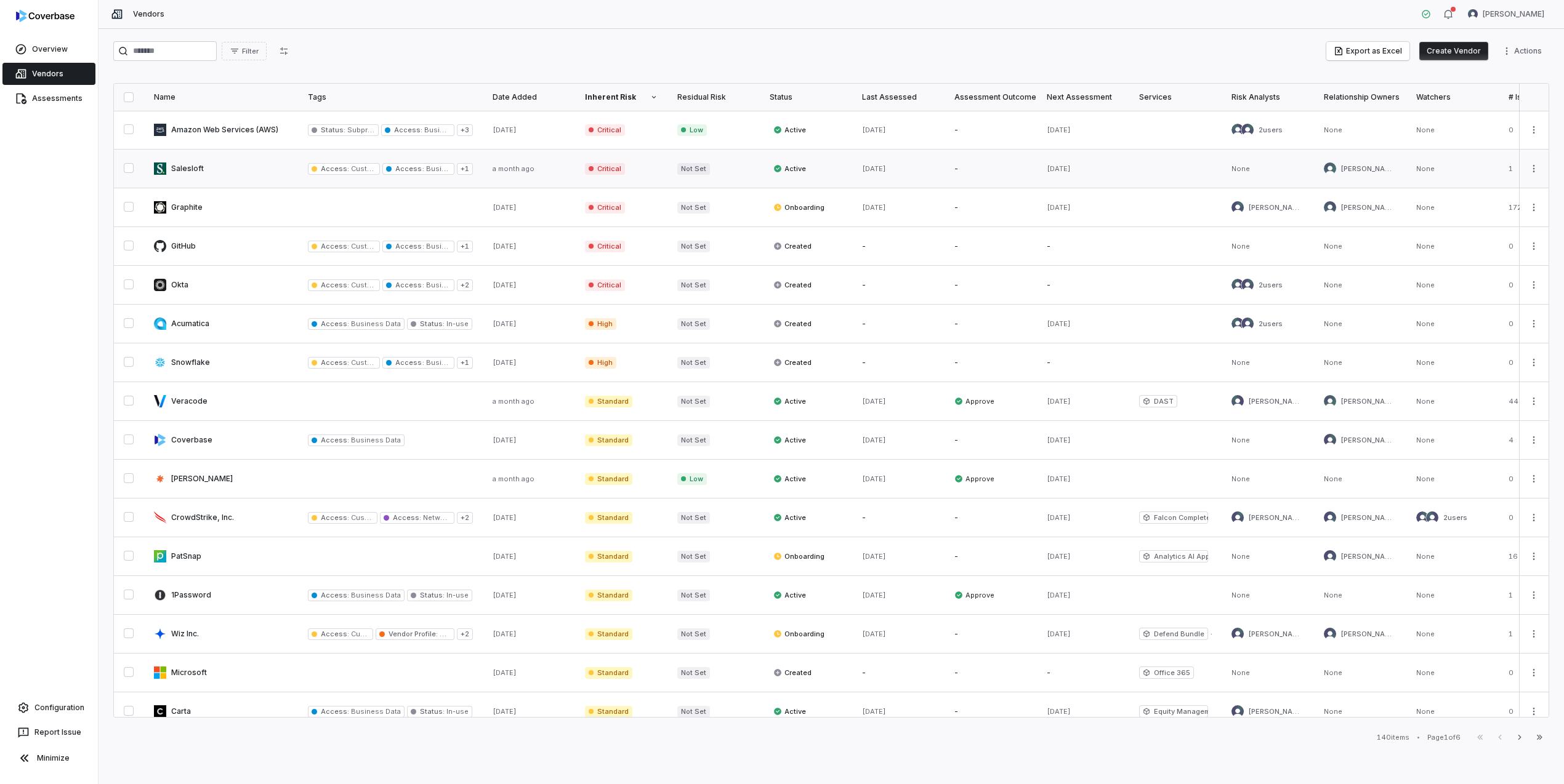
click at [186, 168] on link at bounding box center [221, 169] width 154 height 38
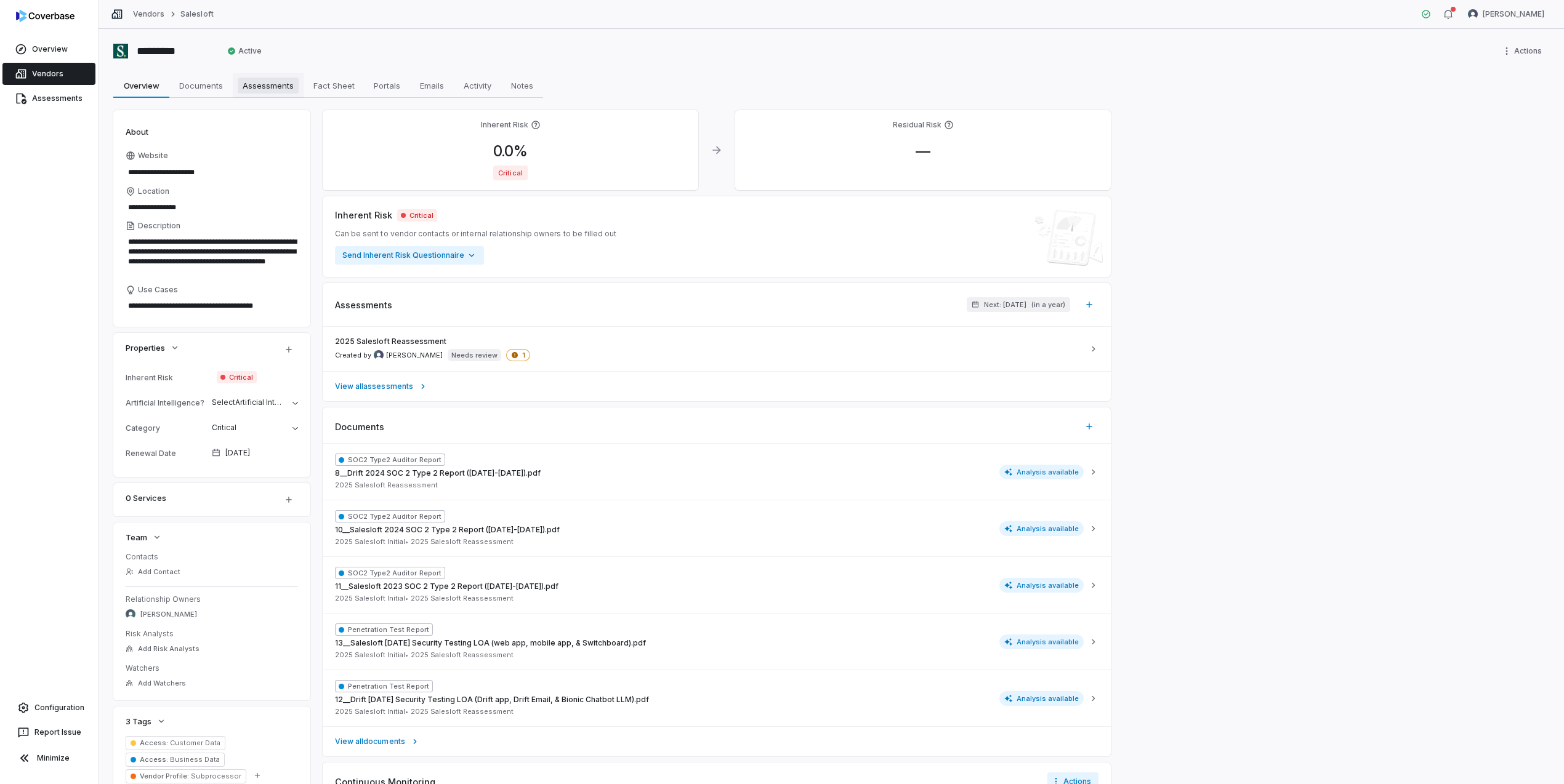
click at [258, 90] on span "Assessments" at bounding box center [268, 86] width 61 height 16
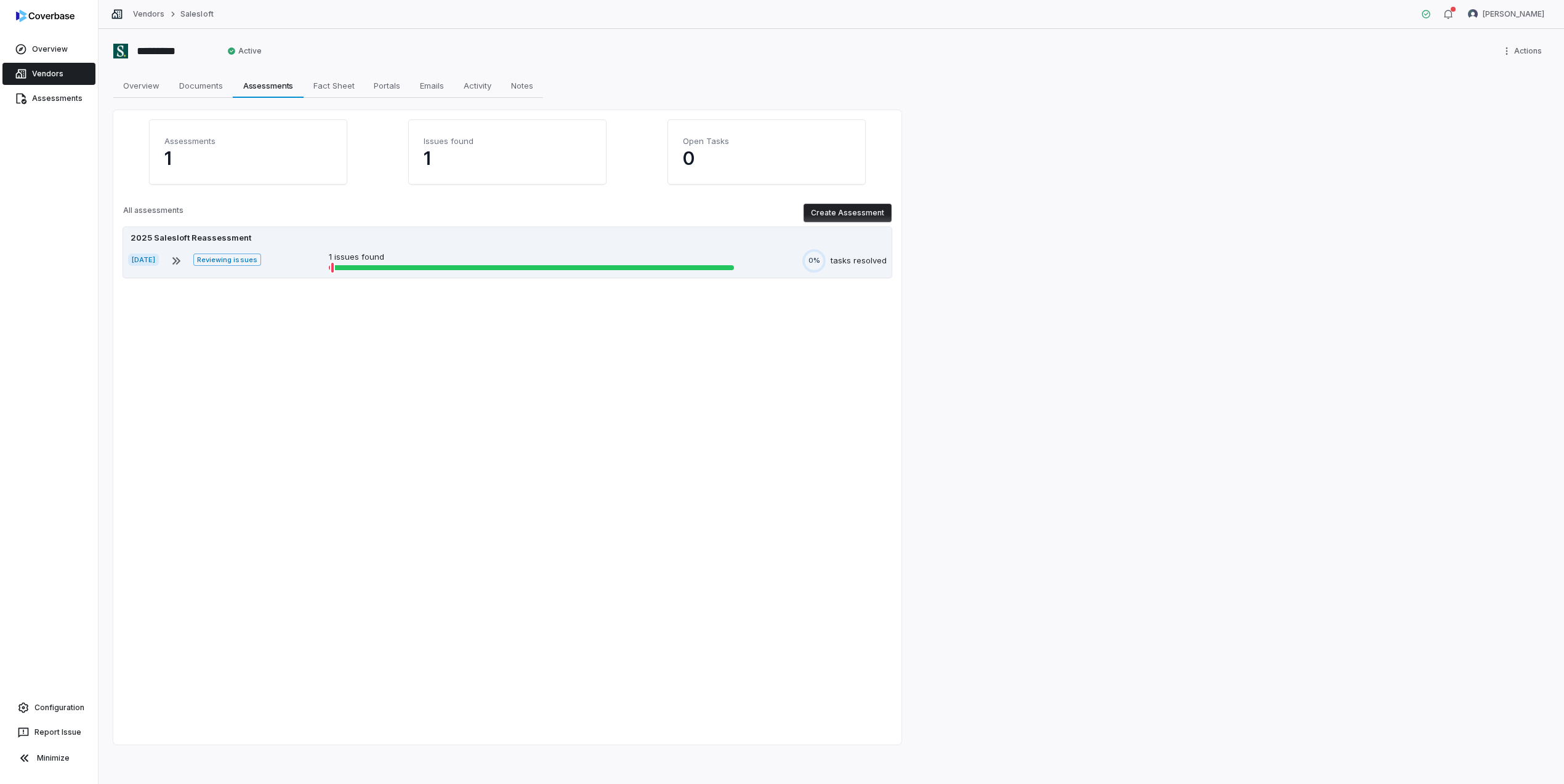
click at [224, 258] on span "Reviewing issues" at bounding box center [227, 260] width 67 height 12
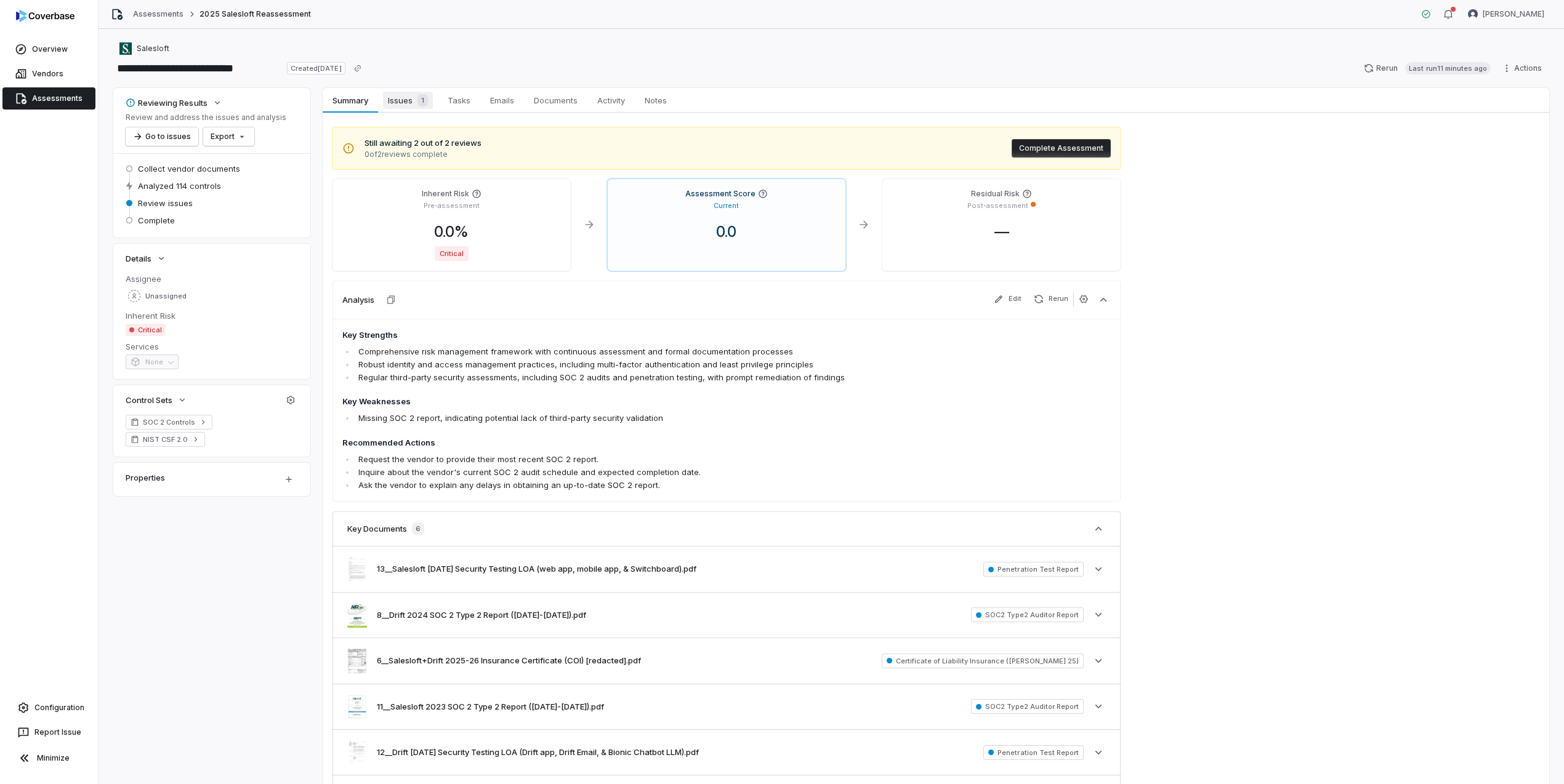
click at [409, 104] on span "Issues 1" at bounding box center [408, 100] width 50 height 18
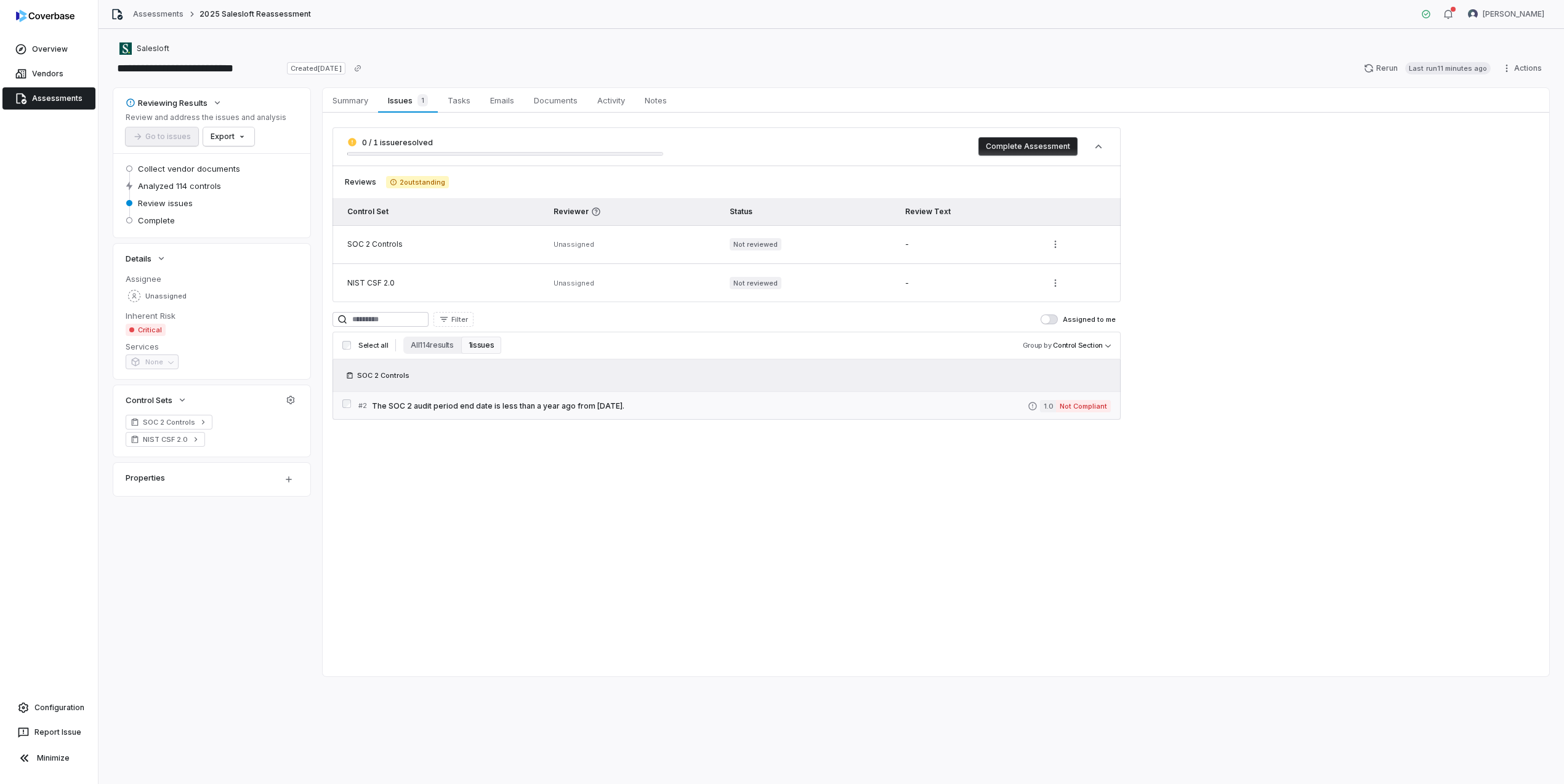
click at [455, 406] on span "The SOC 2 audit period end date is less than a year ago from [DATE]." at bounding box center [700, 406] width 656 height 10
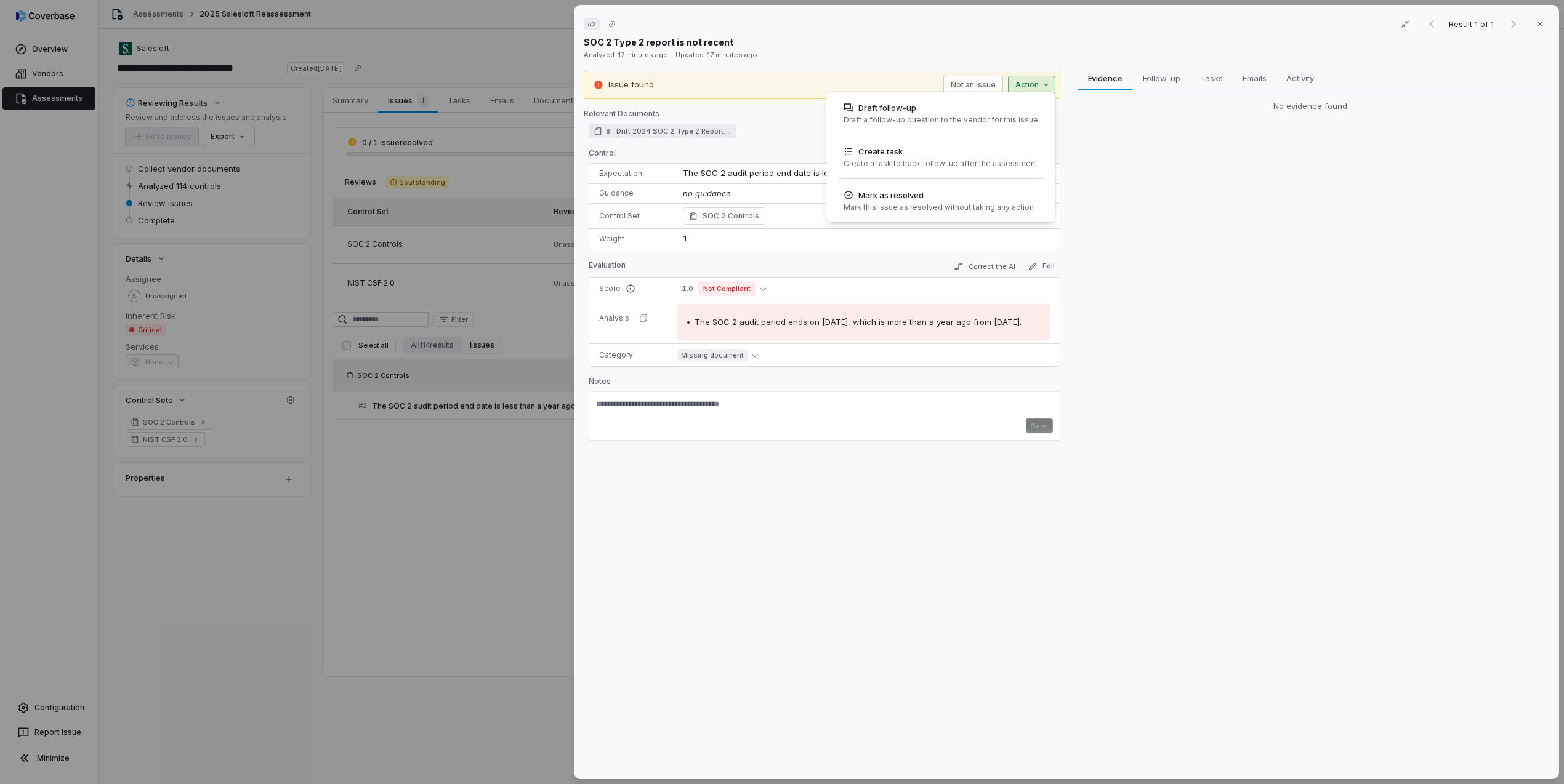
click at [1046, 86] on div "# 2 Result 1 of 1 Close SOC 2 Type 2 report is not recent Analyzed: 17 minutes …" at bounding box center [782, 392] width 1564 height 784
click at [1127, 152] on div "# 2 Result 1 of 1 Close SOC 2 Type 2 report is not recent Analyzed: 17 minutes …" at bounding box center [782, 392] width 1564 height 784
click at [1160, 84] on span "Follow-up" at bounding box center [1162, 78] width 47 height 16
click at [1114, 79] on span "Evidence" at bounding box center [1104, 78] width 45 height 16
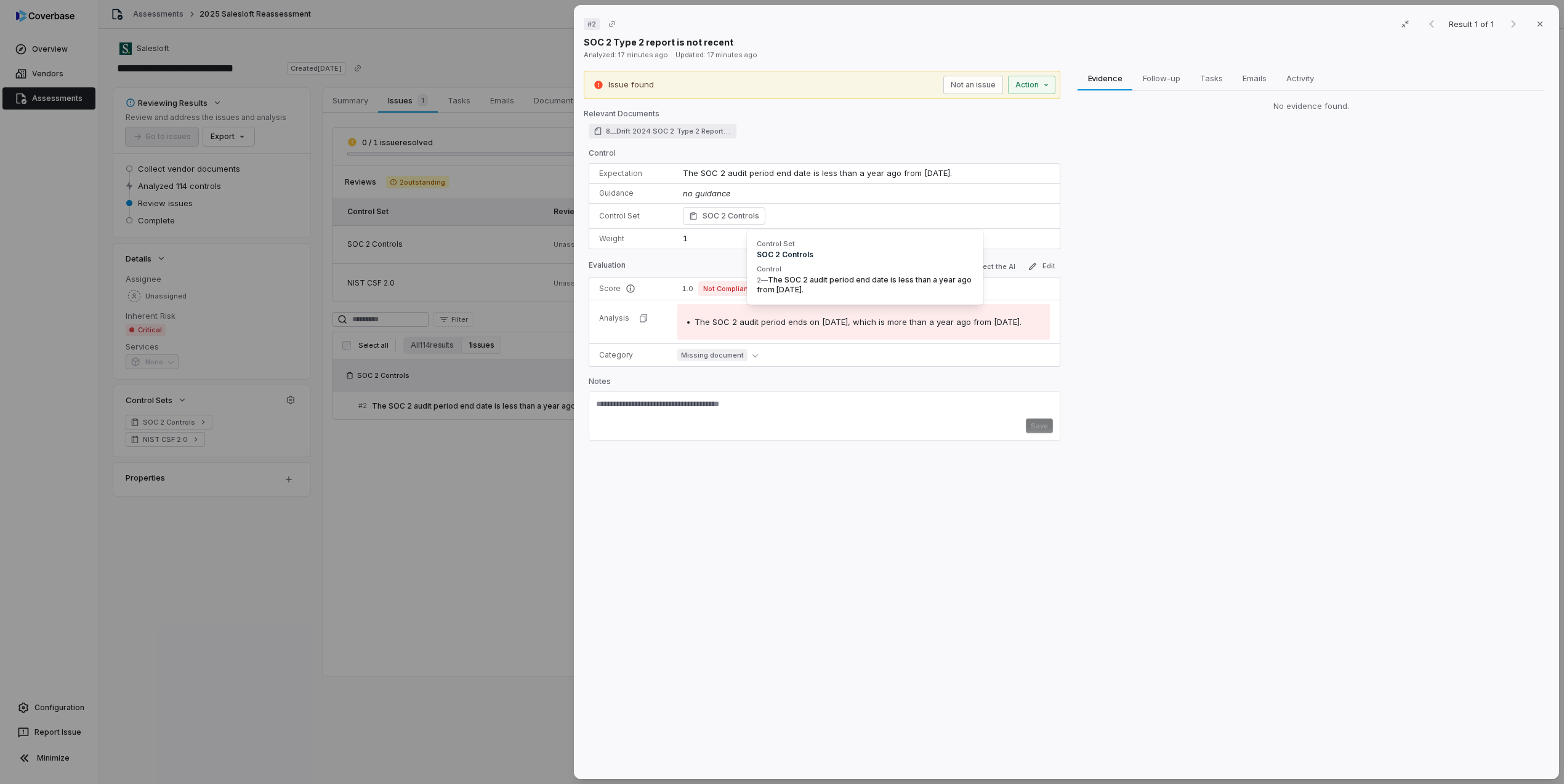
click at [747, 216] on span "SOC 2 Controls" at bounding box center [731, 216] width 57 height 12
click at [716, 216] on span "SOC 2 Controls" at bounding box center [731, 216] width 57 height 12
click at [752, 353] on icon "button" at bounding box center [755, 355] width 5 height 5
click at [806, 353] on div "Missing document" at bounding box center [864, 355] width 372 height 15
click at [1536, 25] on icon "button" at bounding box center [1540, 24] width 10 height 10
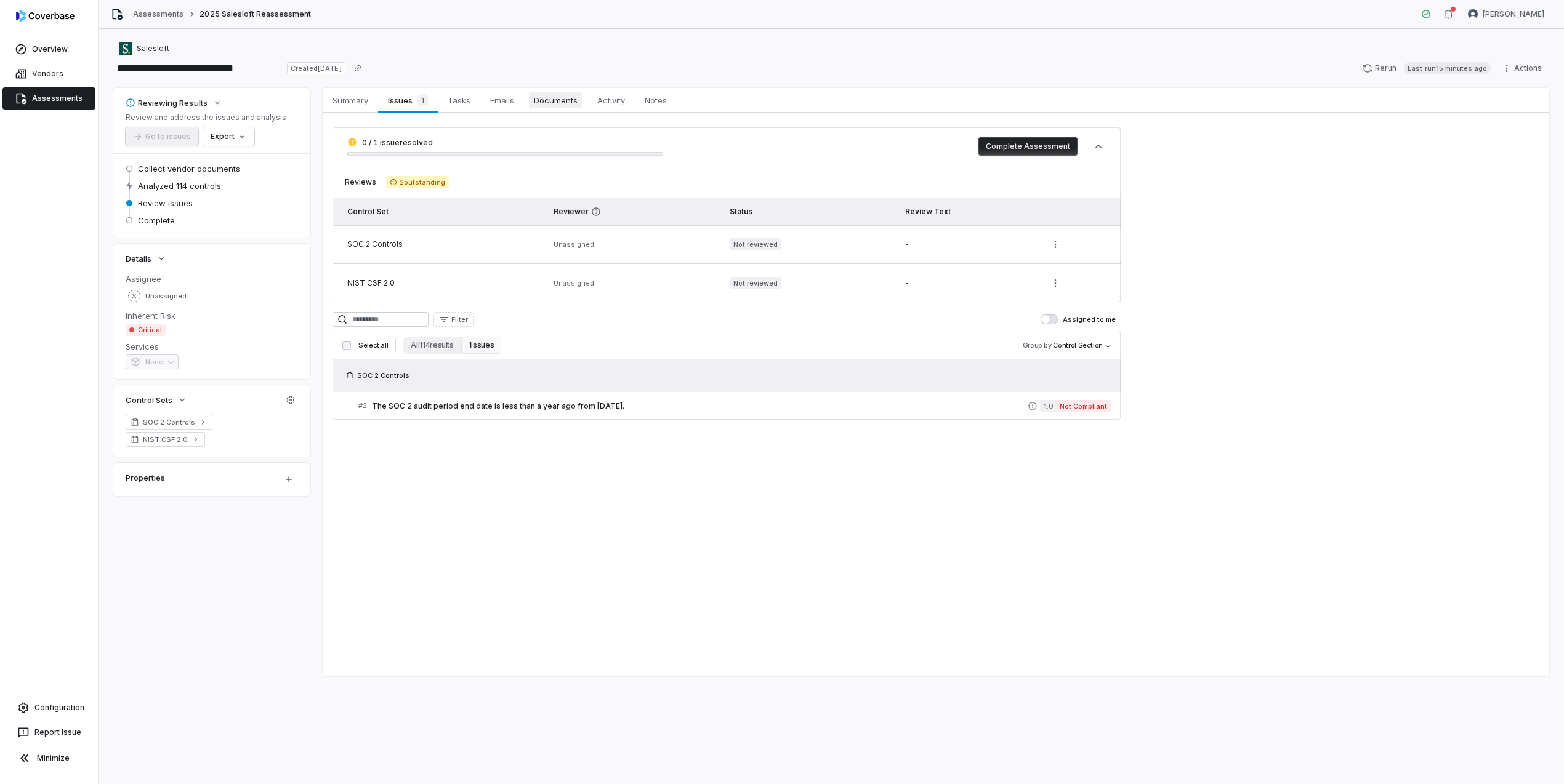
click at [558, 107] on span "Documents" at bounding box center [555, 100] width 53 height 16
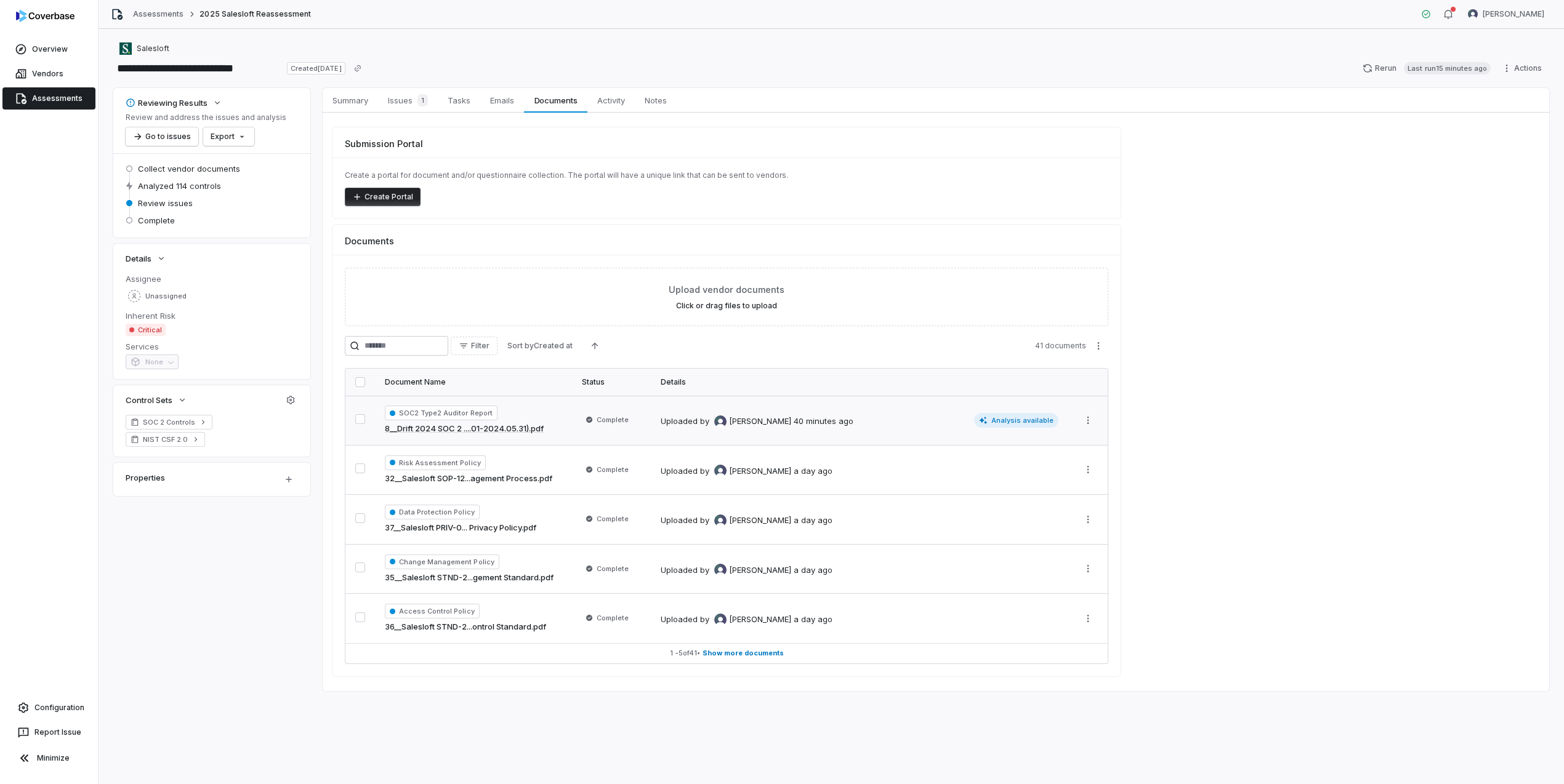
click at [359, 417] on button "button" at bounding box center [360, 419] width 10 height 10
click at [1089, 426] on html "**********" at bounding box center [782, 392] width 1564 height 784
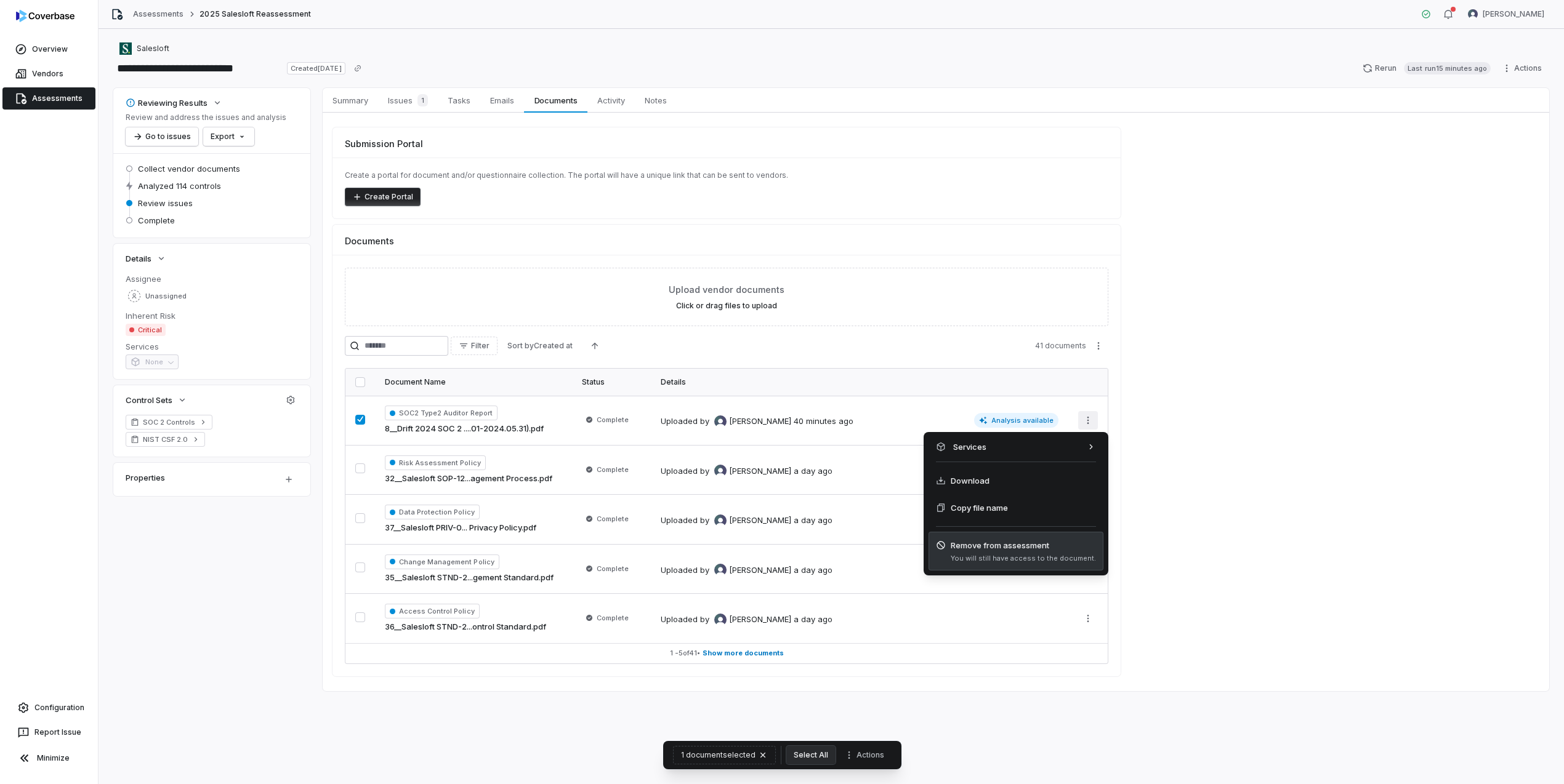
click at [1001, 544] on span "Remove from assessment" at bounding box center [1023, 545] width 146 height 12
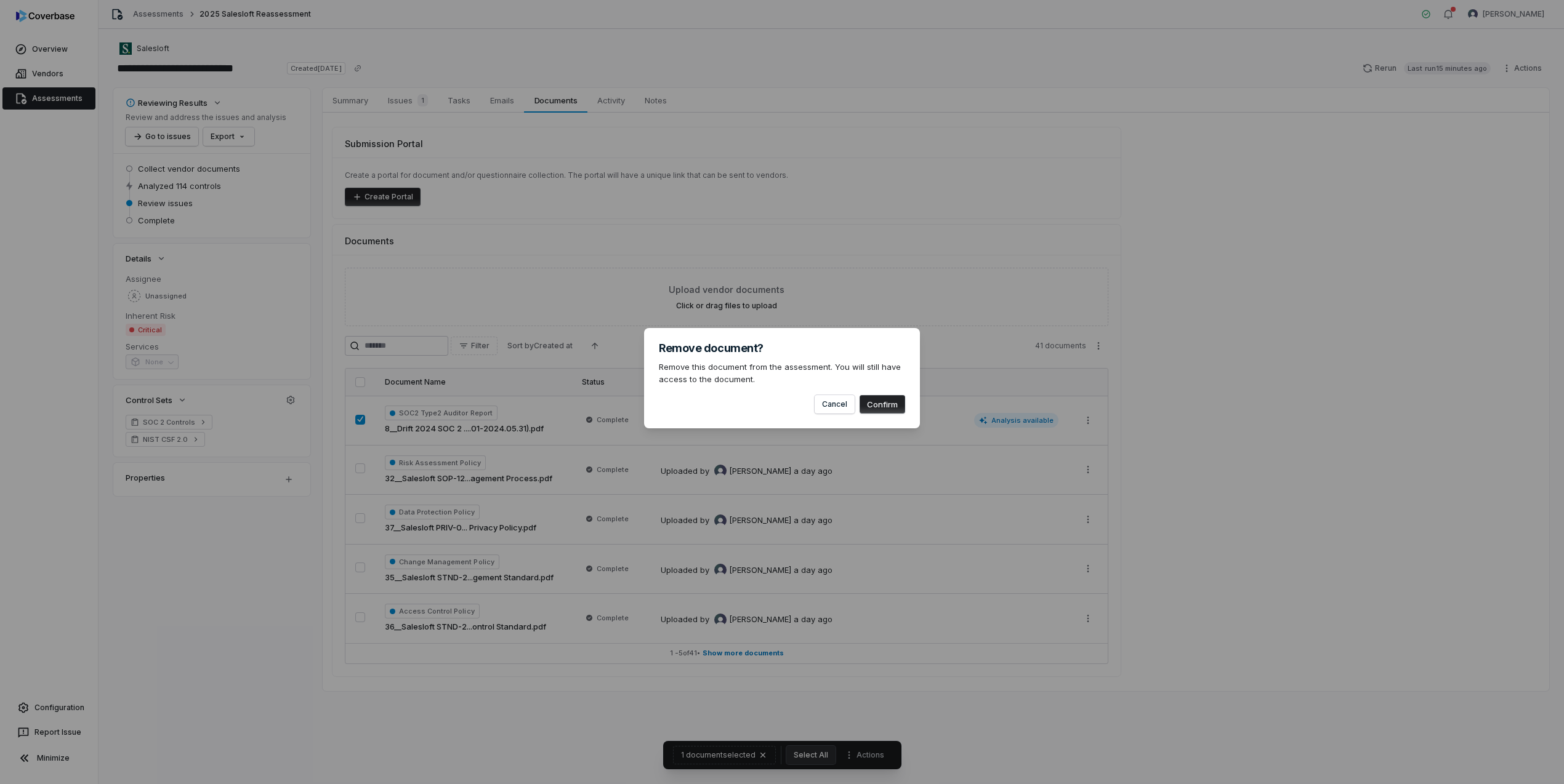
click at [899, 404] on button "Confirm" at bounding box center [882, 404] width 46 height 18
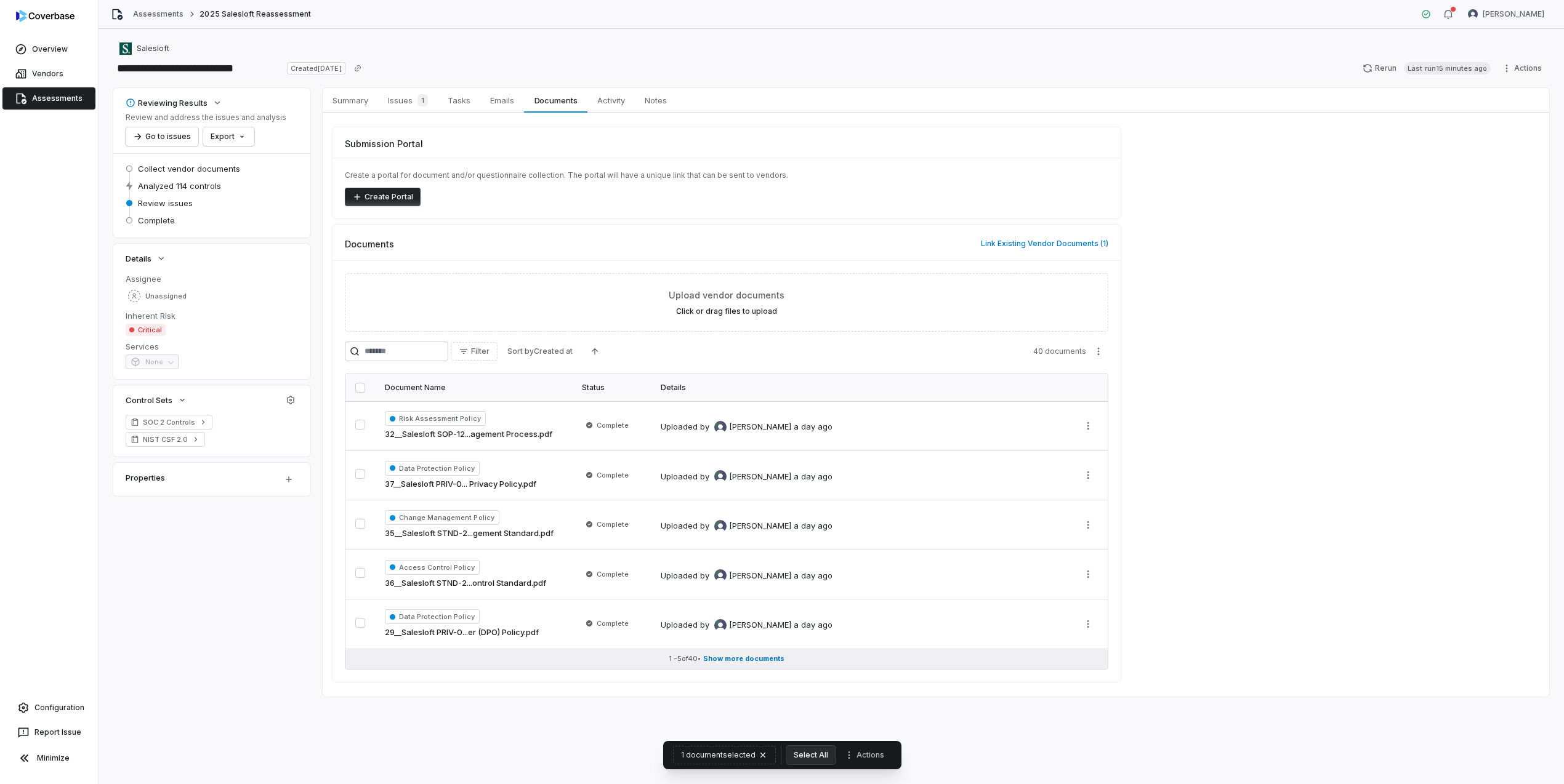
click at [730, 658] on span "Show more documents" at bounding box center [744, 659] width 82 height 9
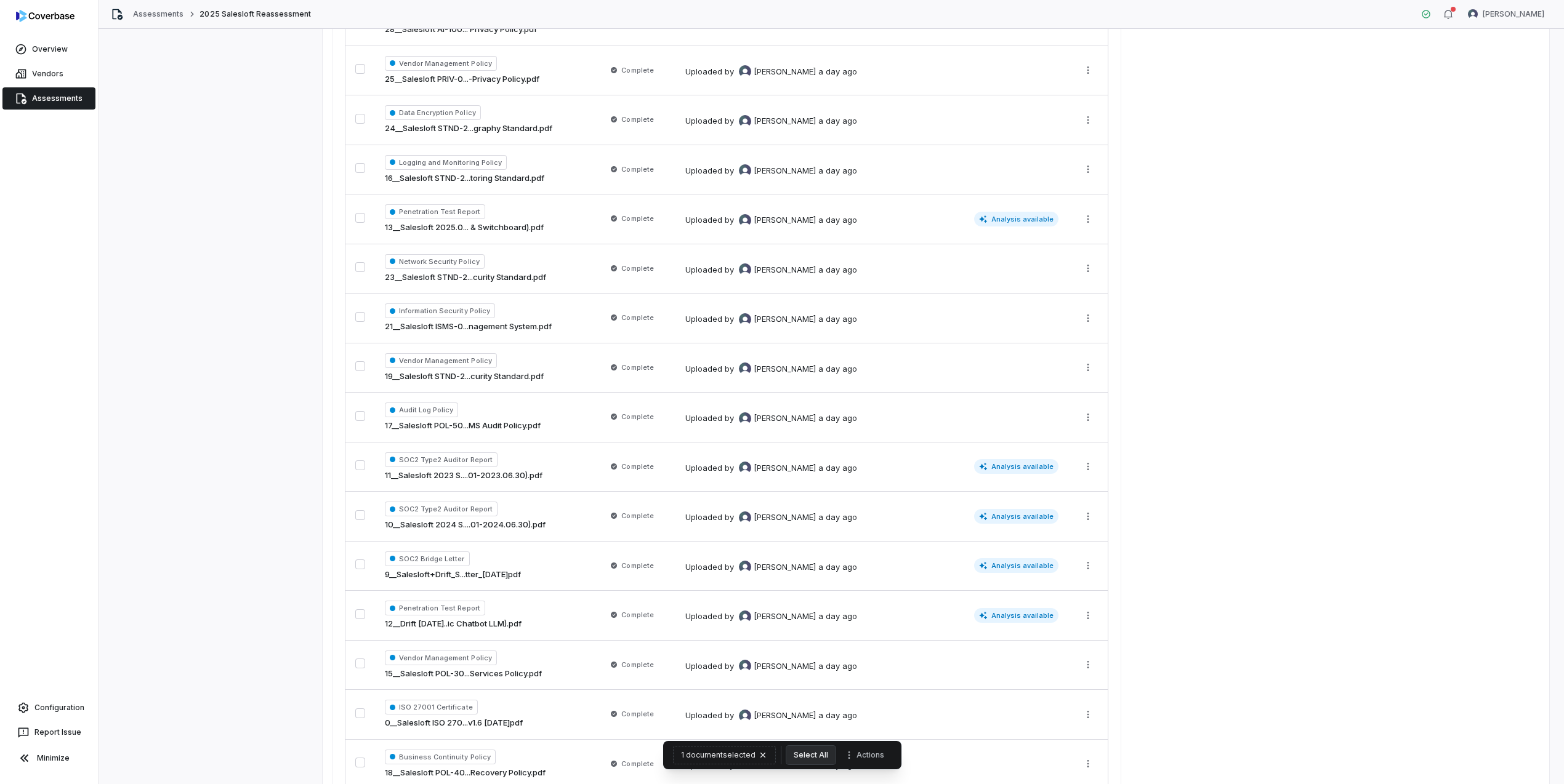
scroll to position [932, 0]
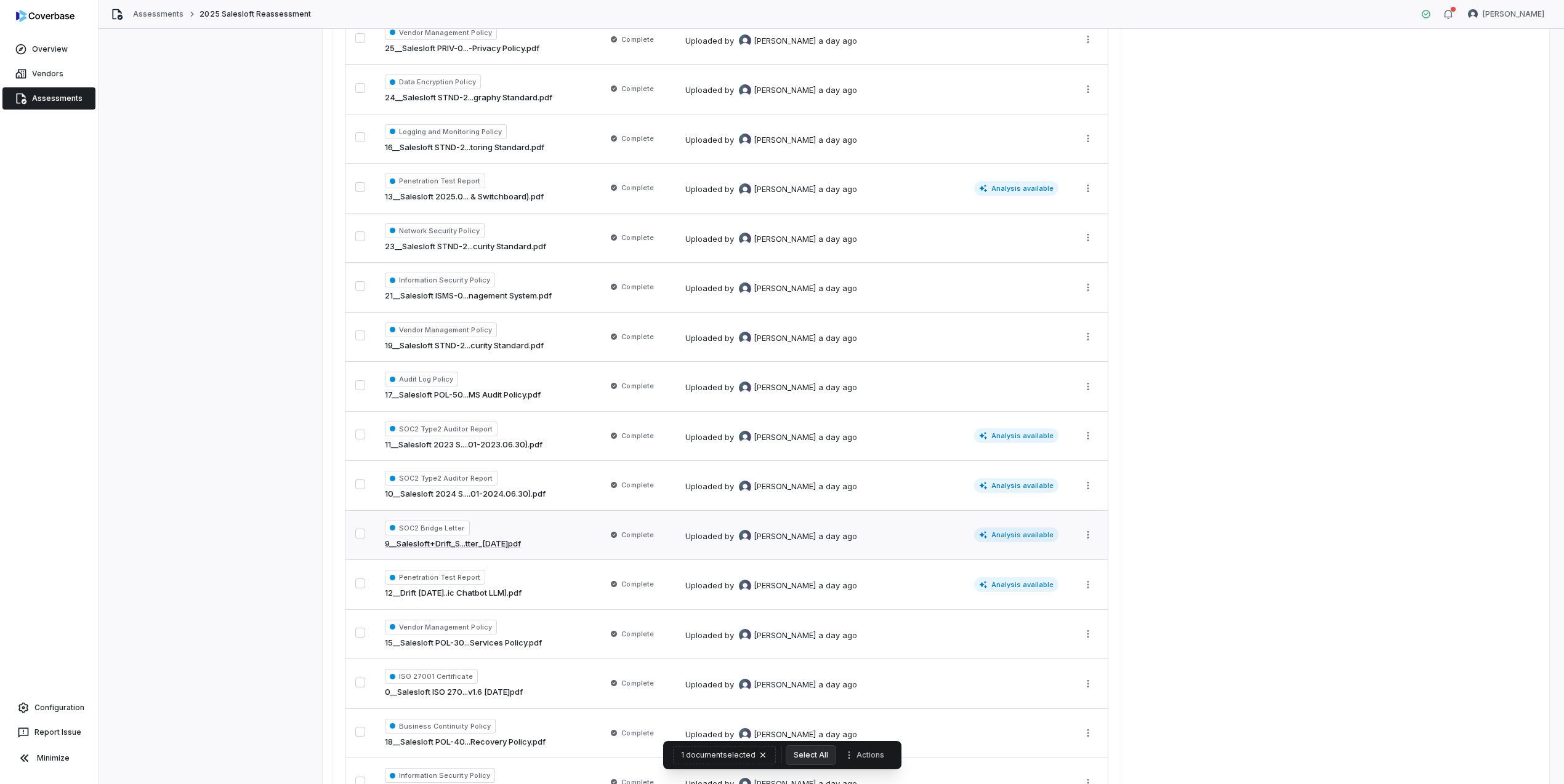
click at [360, 535] on button "button" at bounding box center [360, 533] width 10 height 10
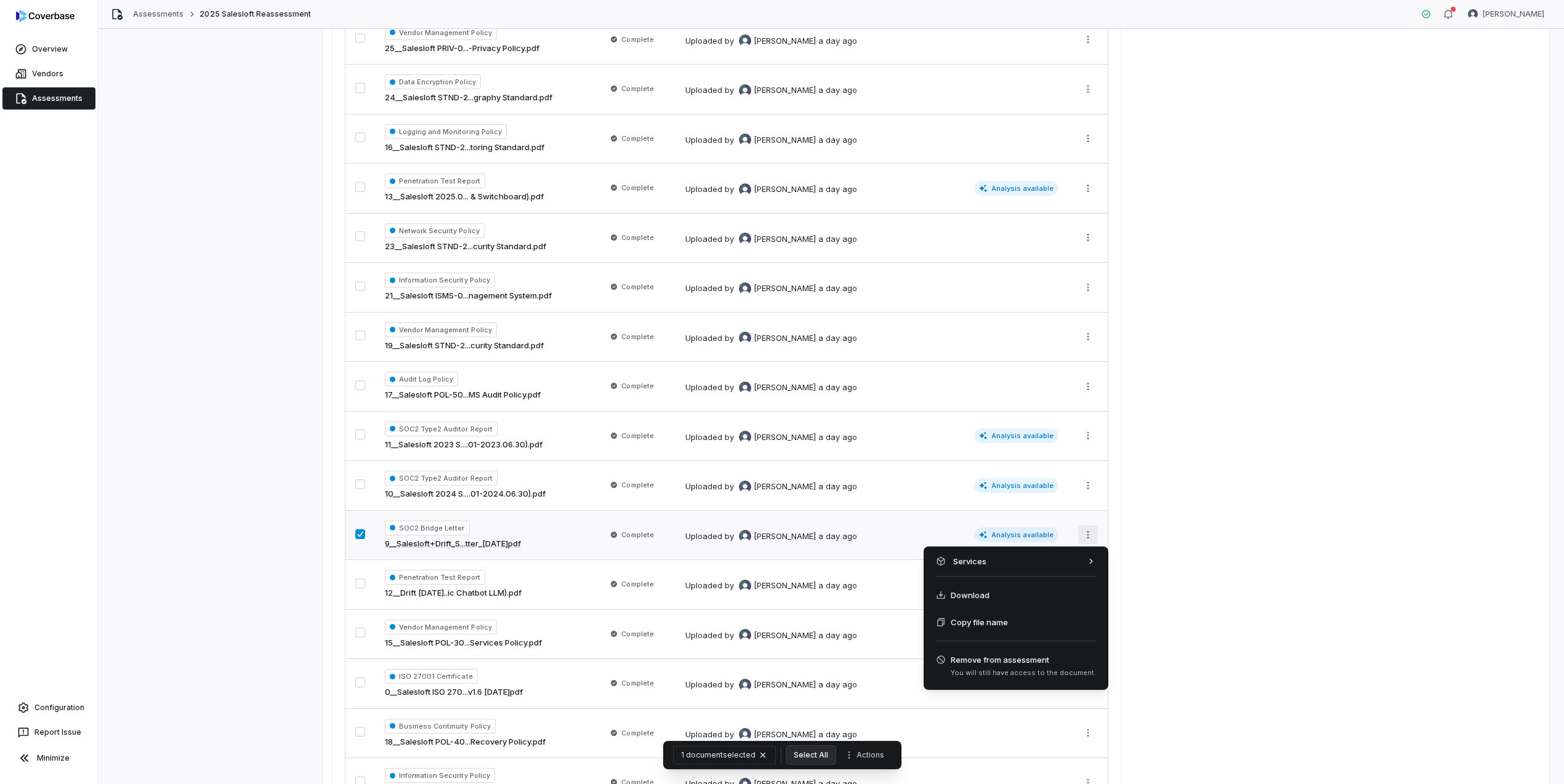
click at [1083, 535] on html "**********" at bounding box center [782, 392] width 1564 height 784
click at [1013, 660] on span "Remove from assessment" at bounding box center [1023, 660] width 146 height 12
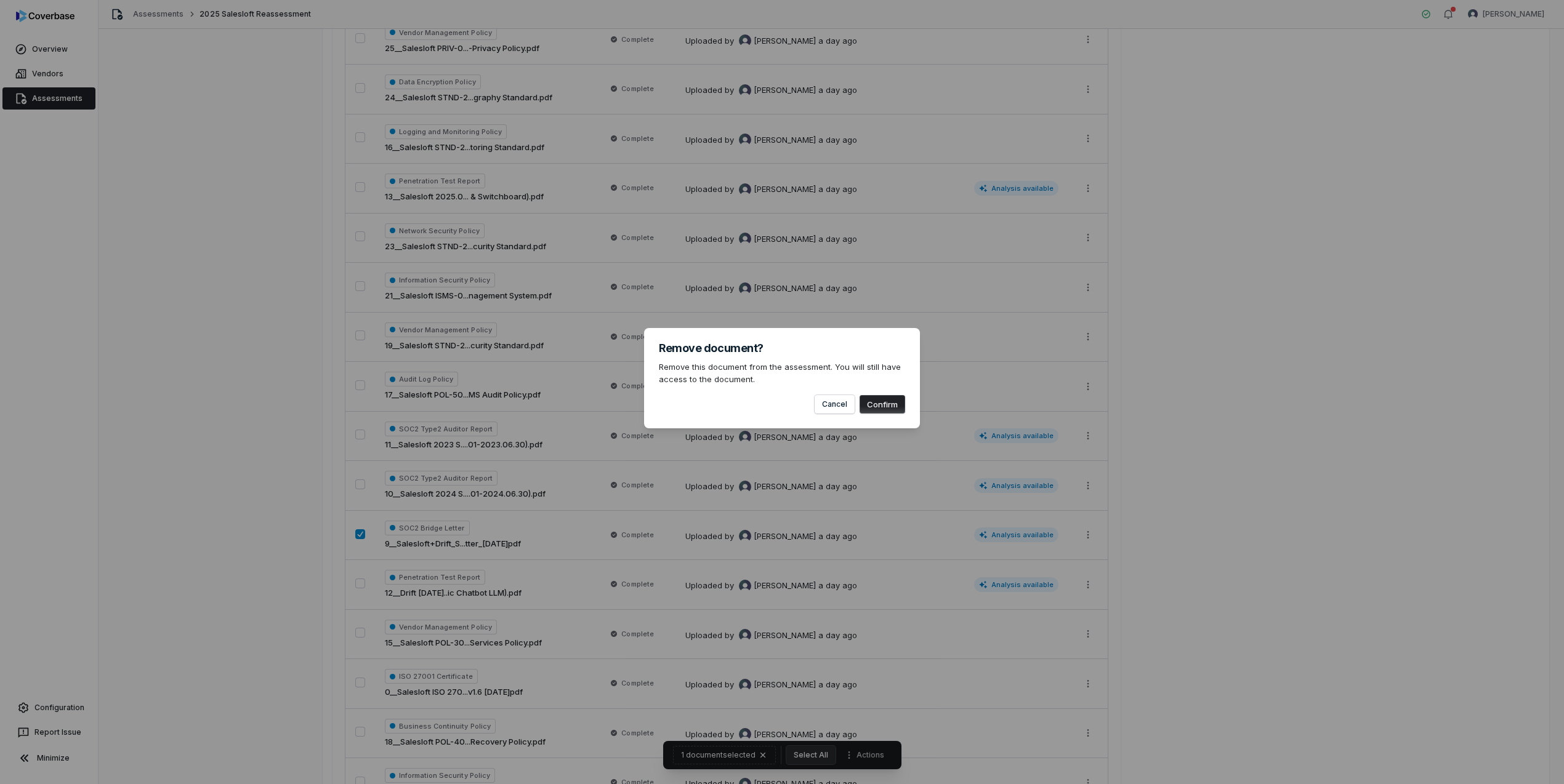
click at [893, 406] on button "Confirm" at bounding box center [882, 404] width 46 height 18
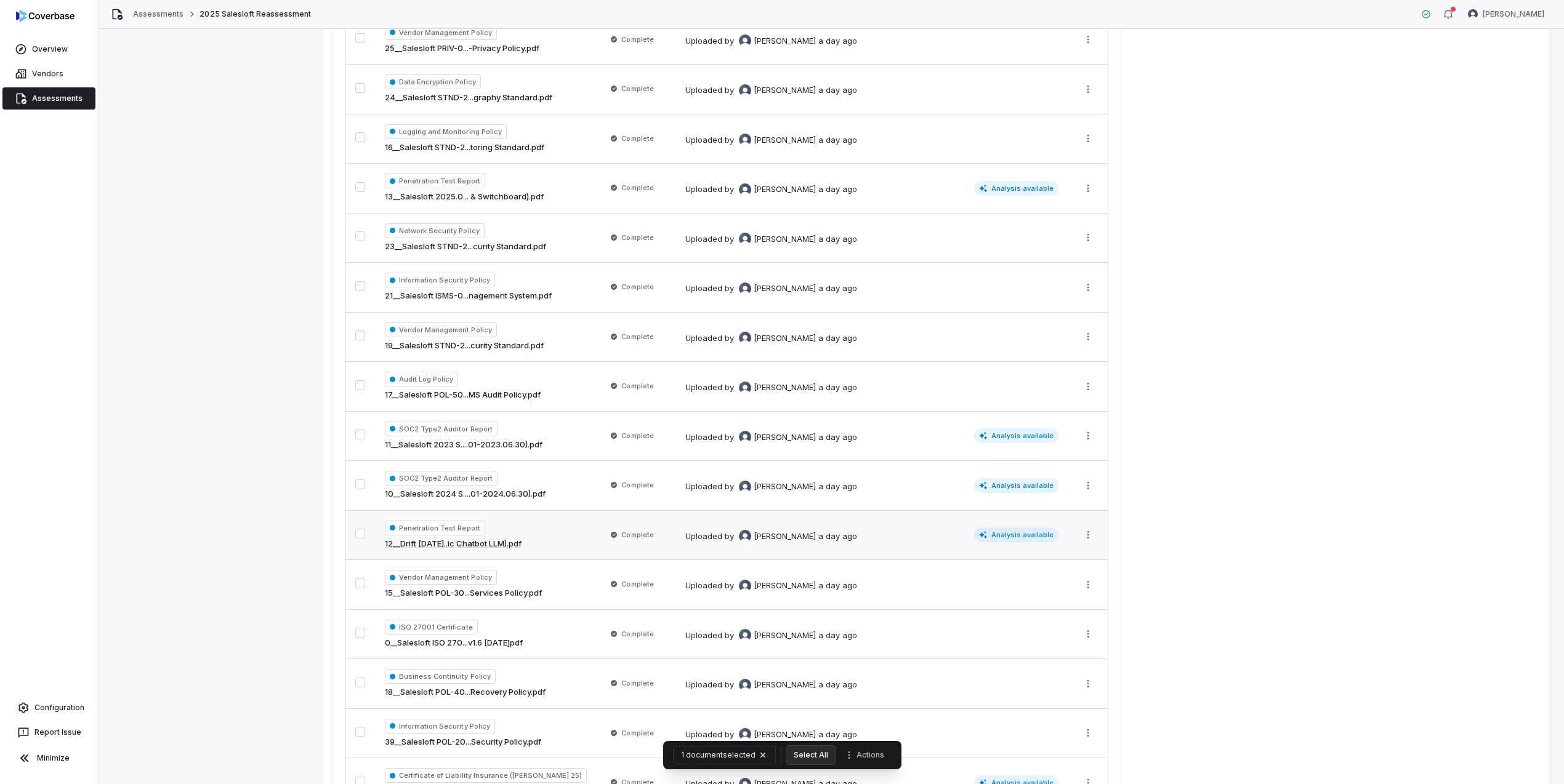
click at [359, 533] on button "button" at bounding box center [360, 533] width 10 height 10
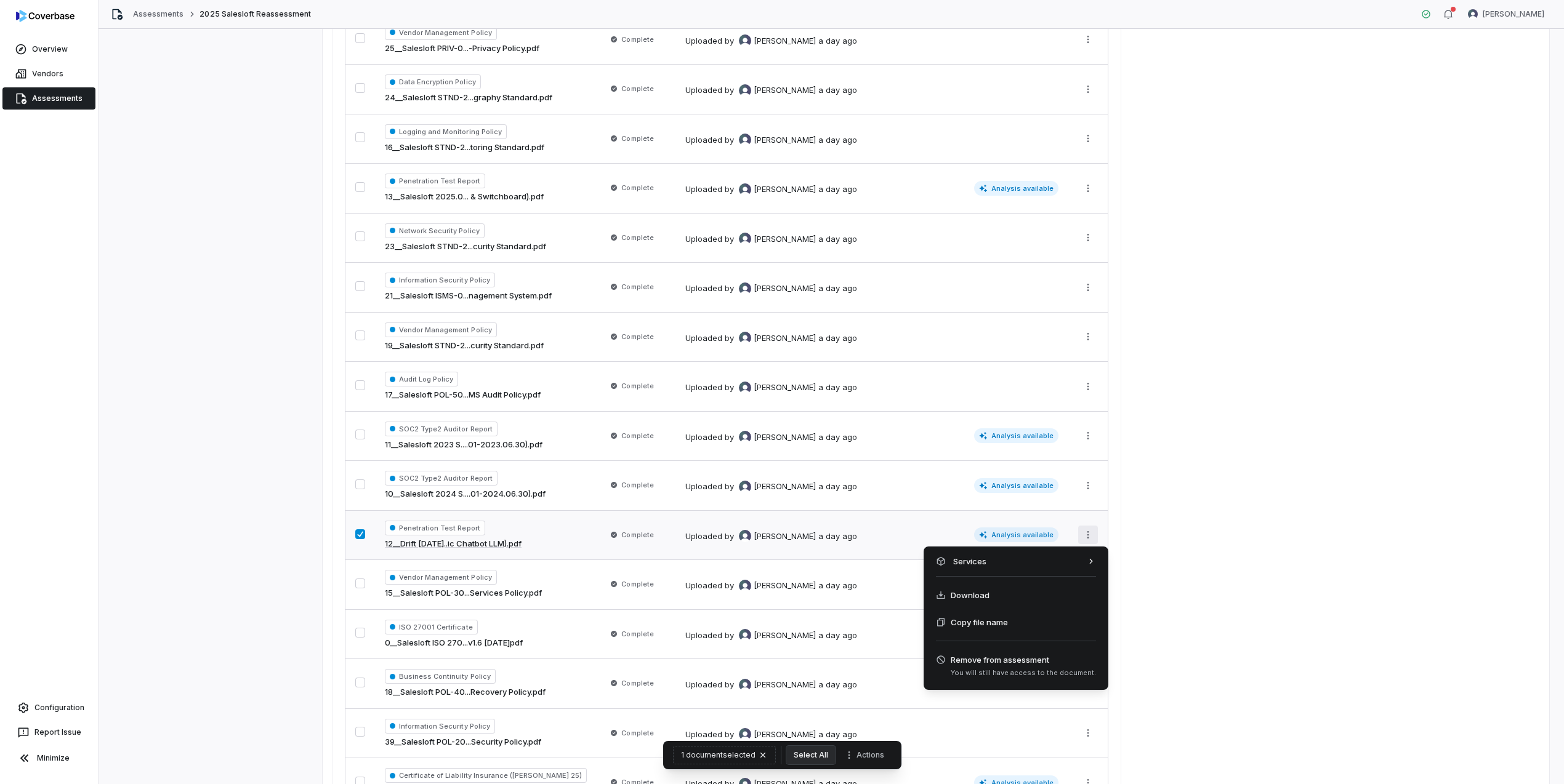
click at [1083, 530] on html "**********" at bounding box center [782, 392] width 1564 height 784
click at [1017, 671] on span "You will still have access to the document." at bounding box center [1023, 673] width 146 height 9
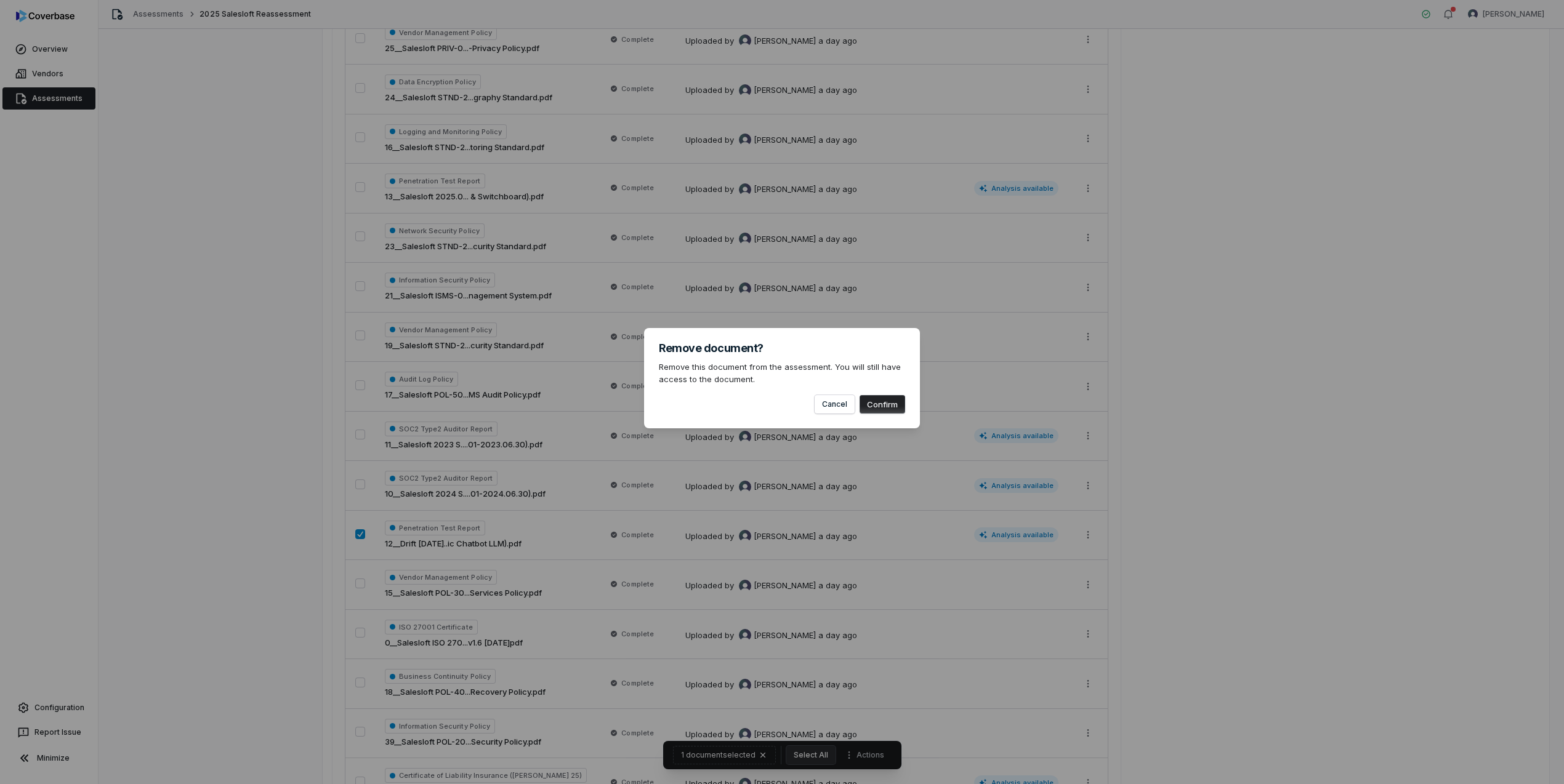
click at [897, 411] on button "Confirm" at bounding box center [882, 404] width 46 height 18
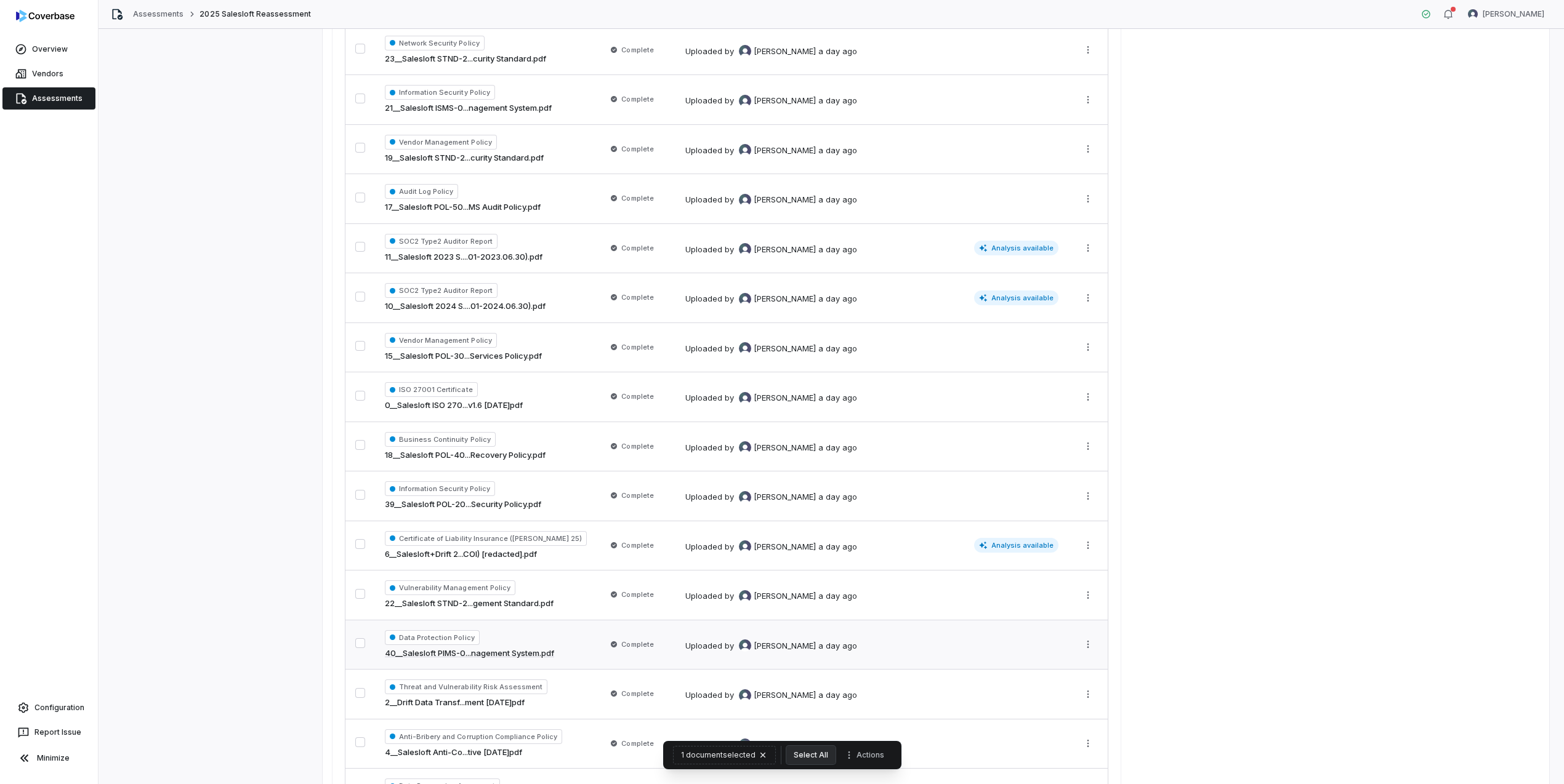
scroll to position [1182, 0]
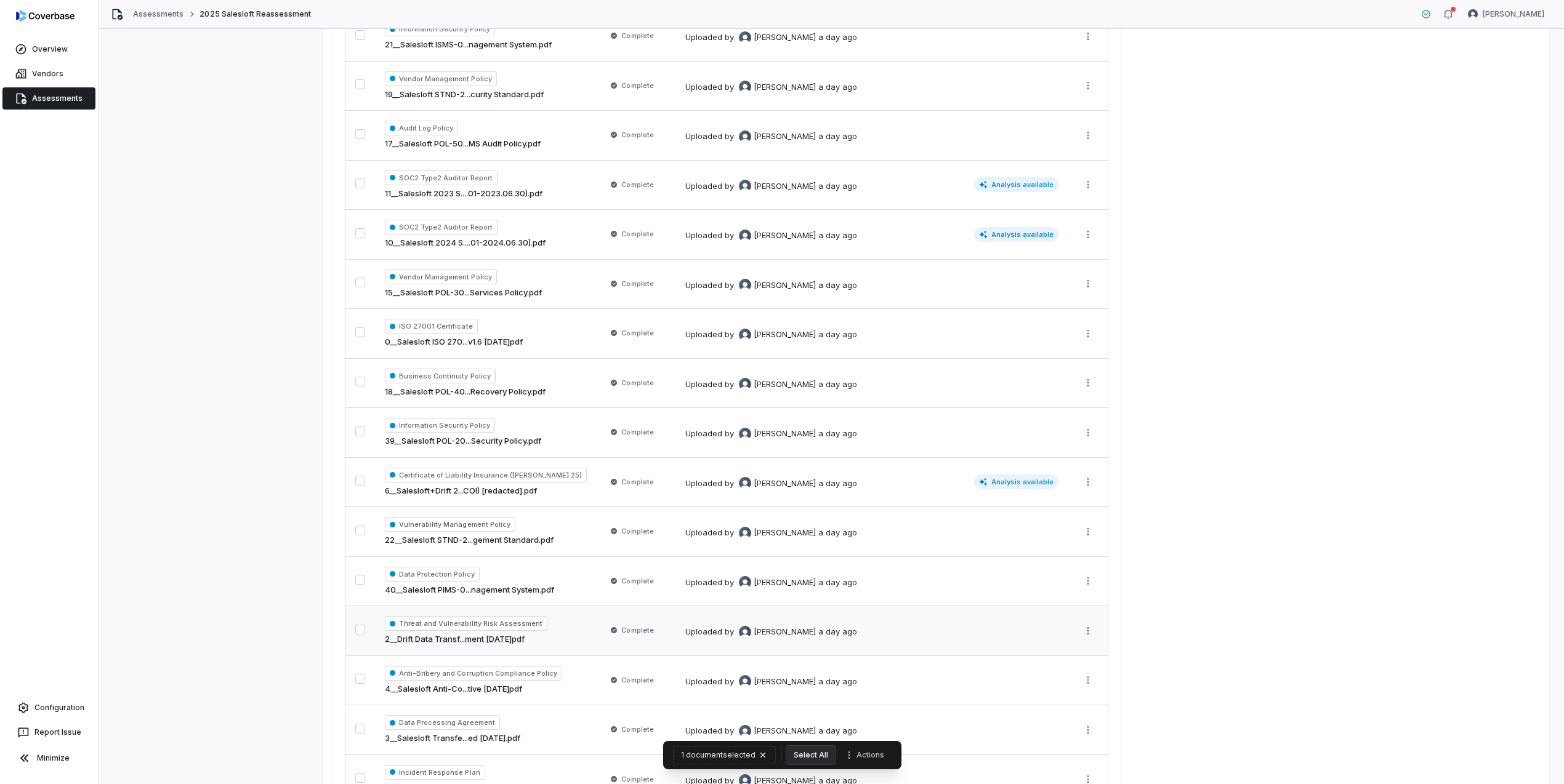
click at [359, 630] on button "button" at bounding box center [360, 630] width 10 height 10
click at [1084, 632] on html "**********" at bounding box center [782, 392] width 1564 height 784
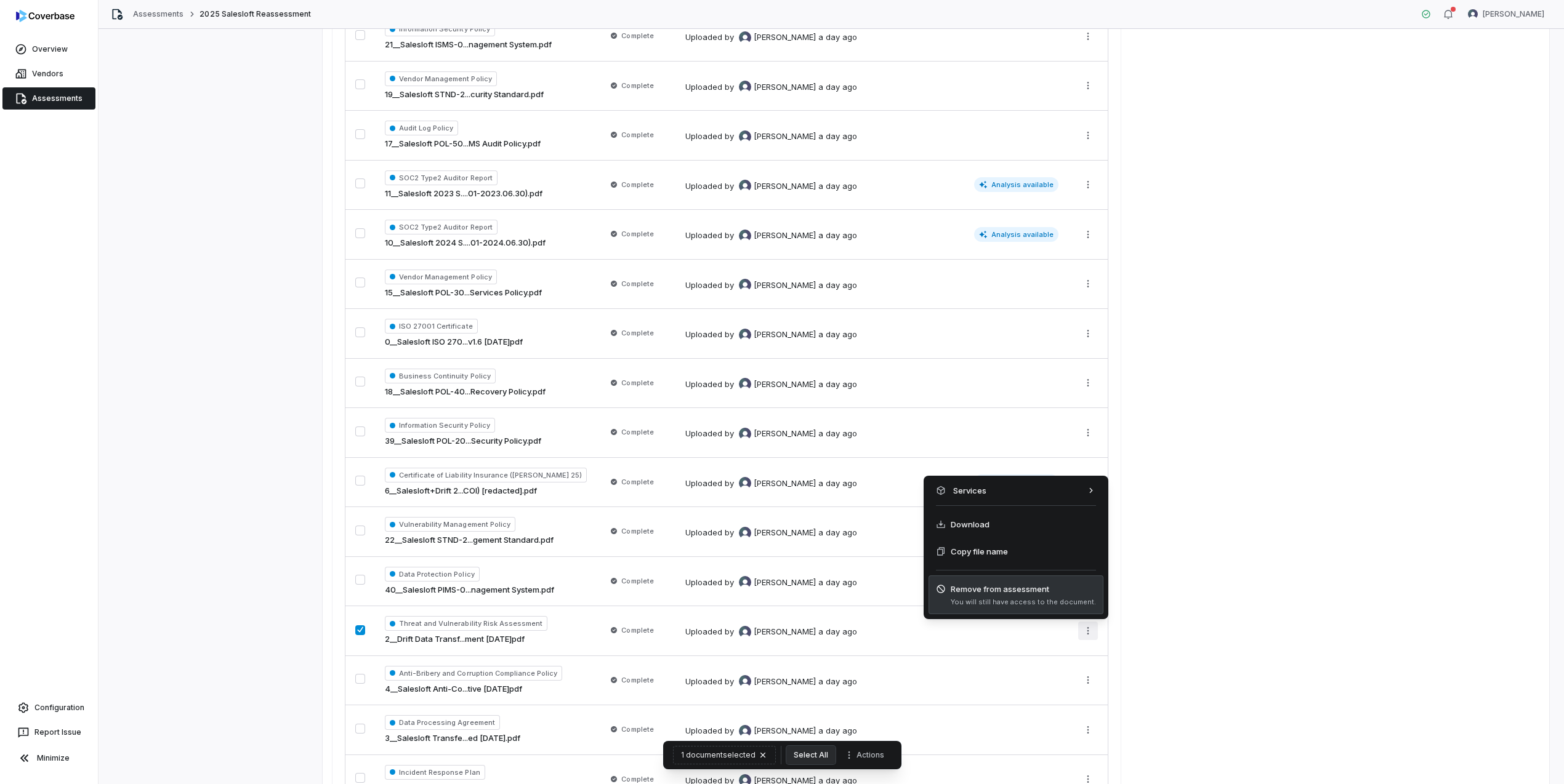
click at [1042, 600] on span "You will still have access to the document." at bounding box center [1023, 603] width 146 height 9
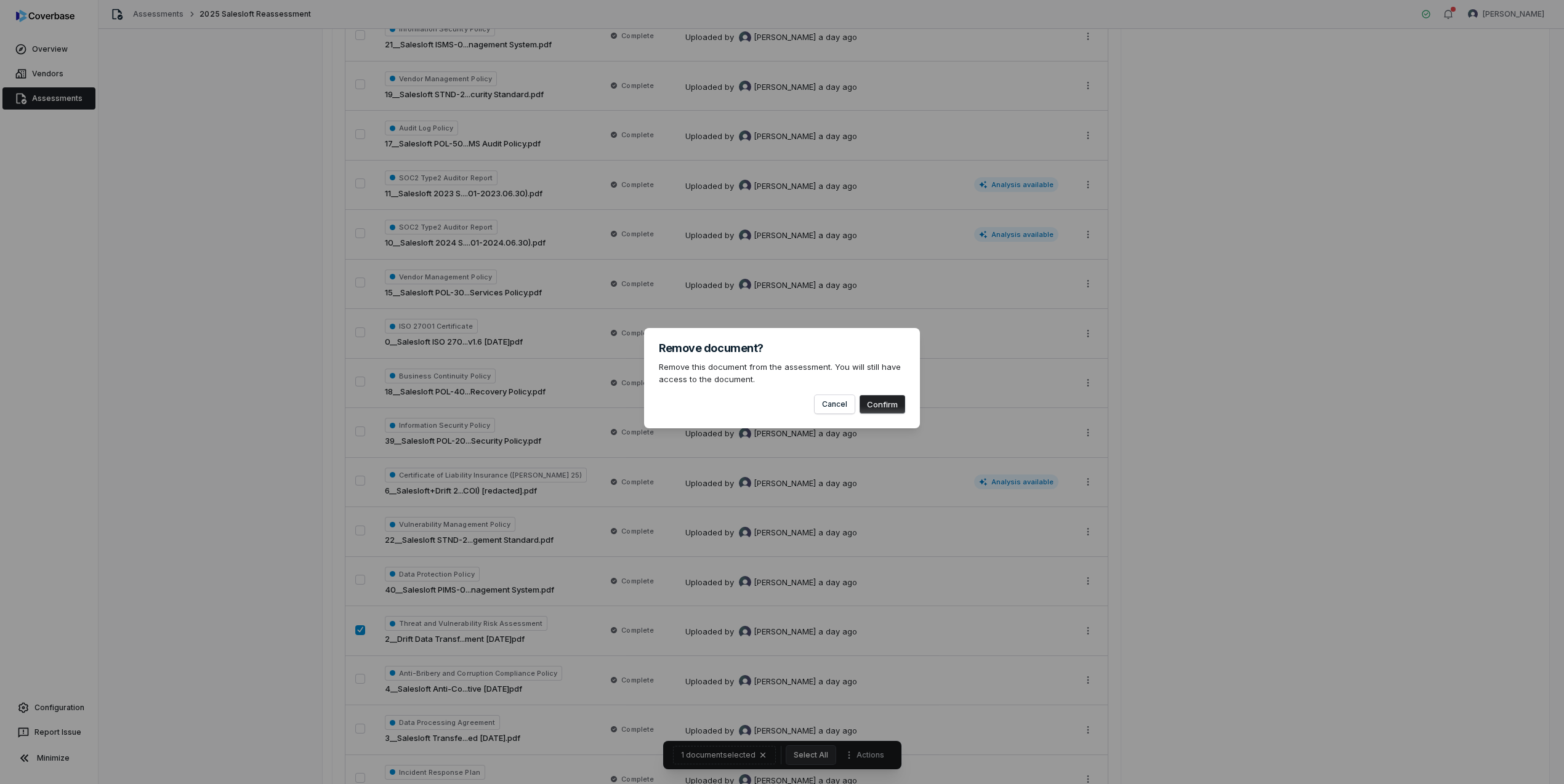
click at [883, 405] on button "Confirm" at bounding box center [882, 404] width 46 height 18
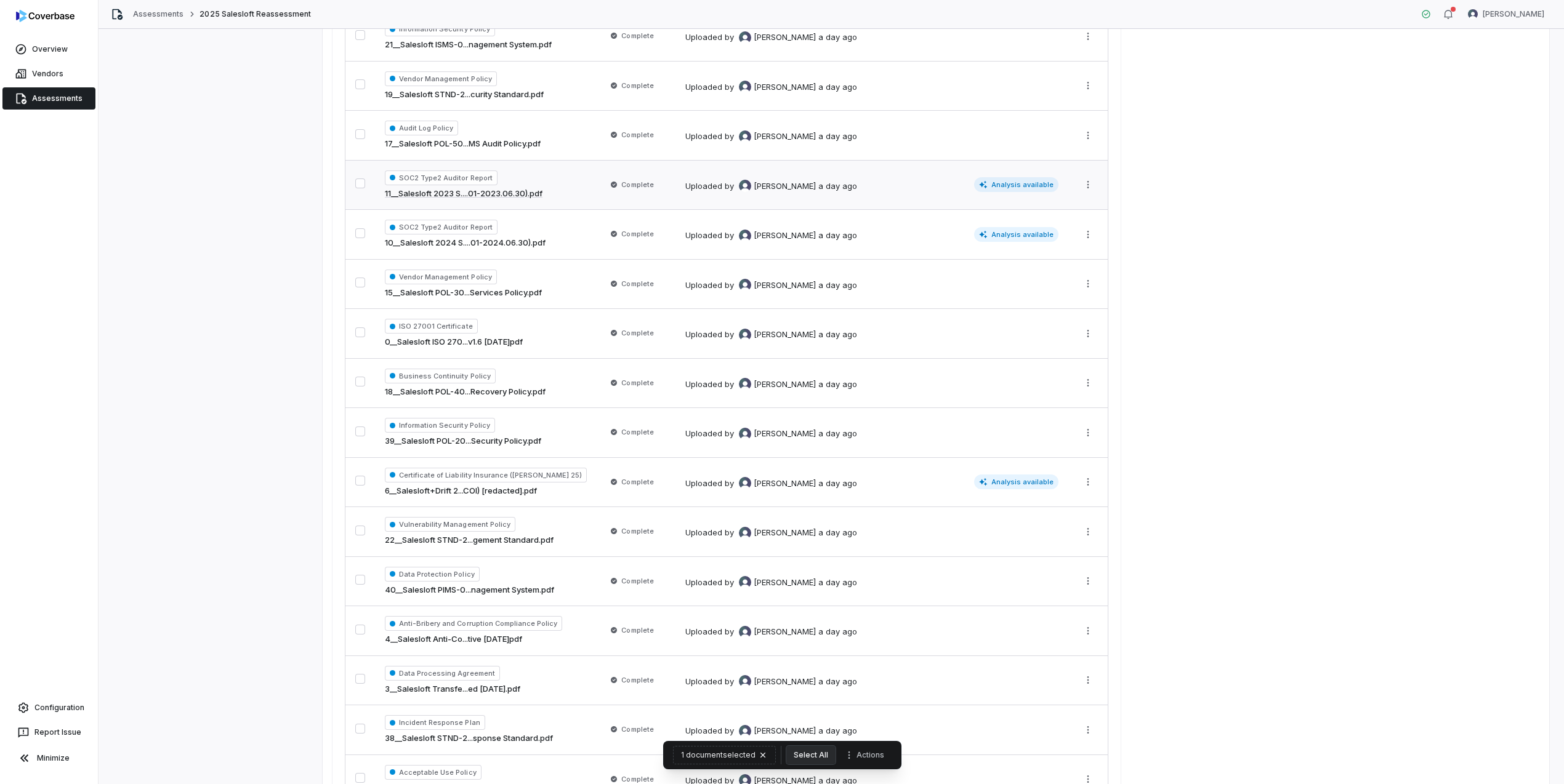
click at [362, 184] on button "button" at bounding box center [360, 183] width 10 height 10
click at [1086, 188] on html "**********" at bounding box center [782, 392] width 1564 height 784
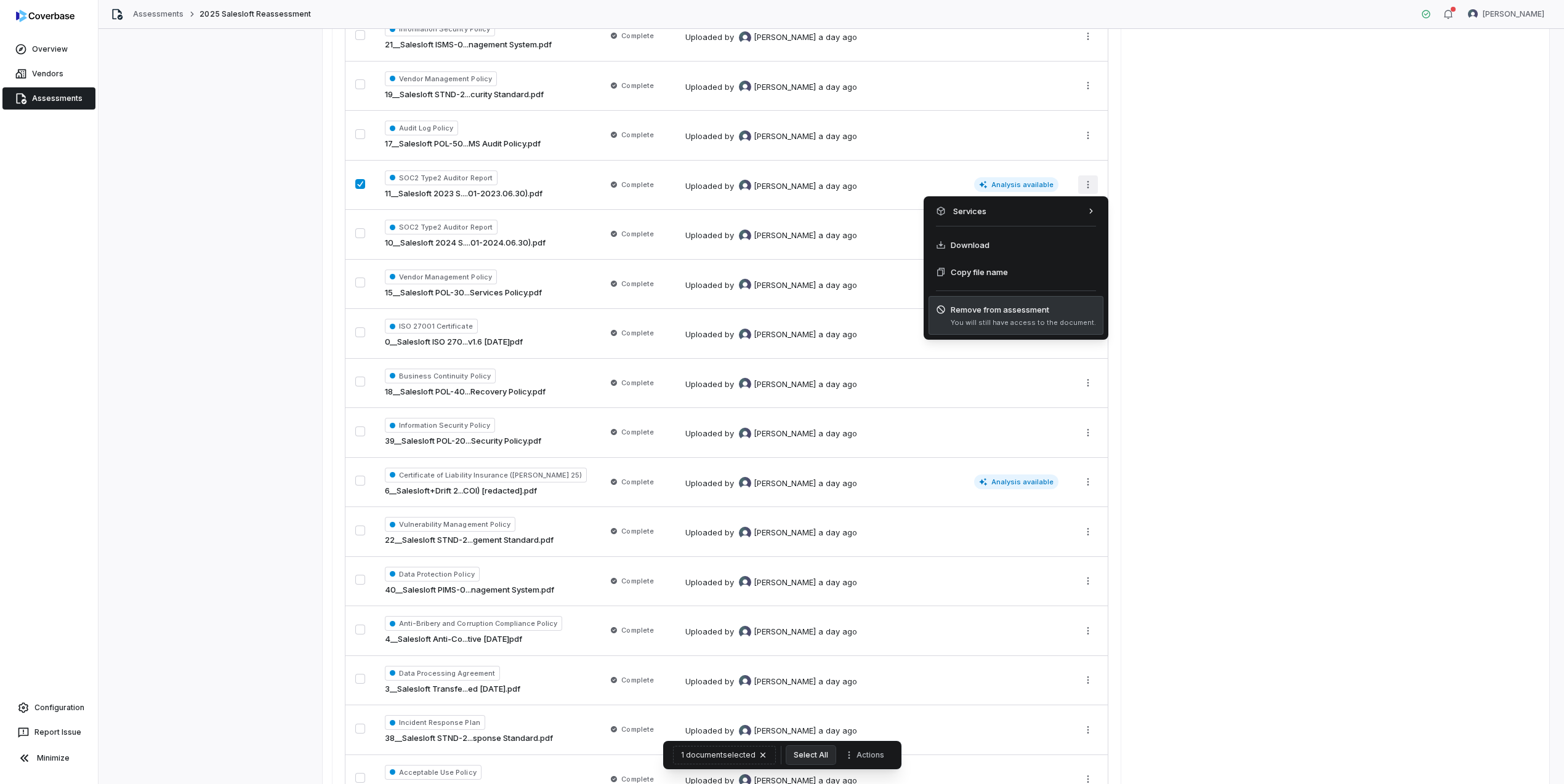
click at [1010, 315] on span "Remove from assessment" at bounding box center [1023, 309] width 146 height 12
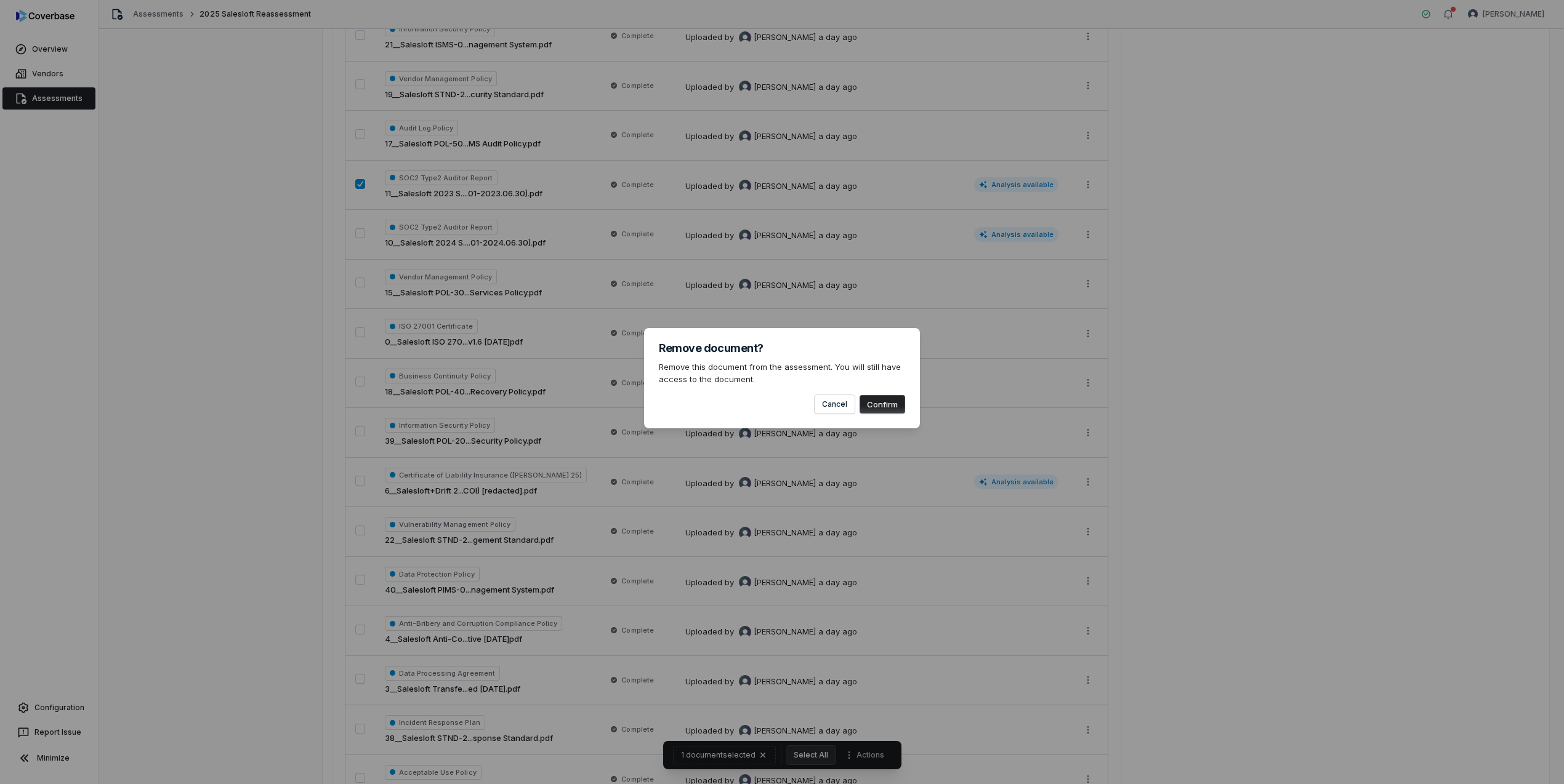
click at [874, 400] on button "Confirm" at bounding box center [882, 404] width 46 height 18
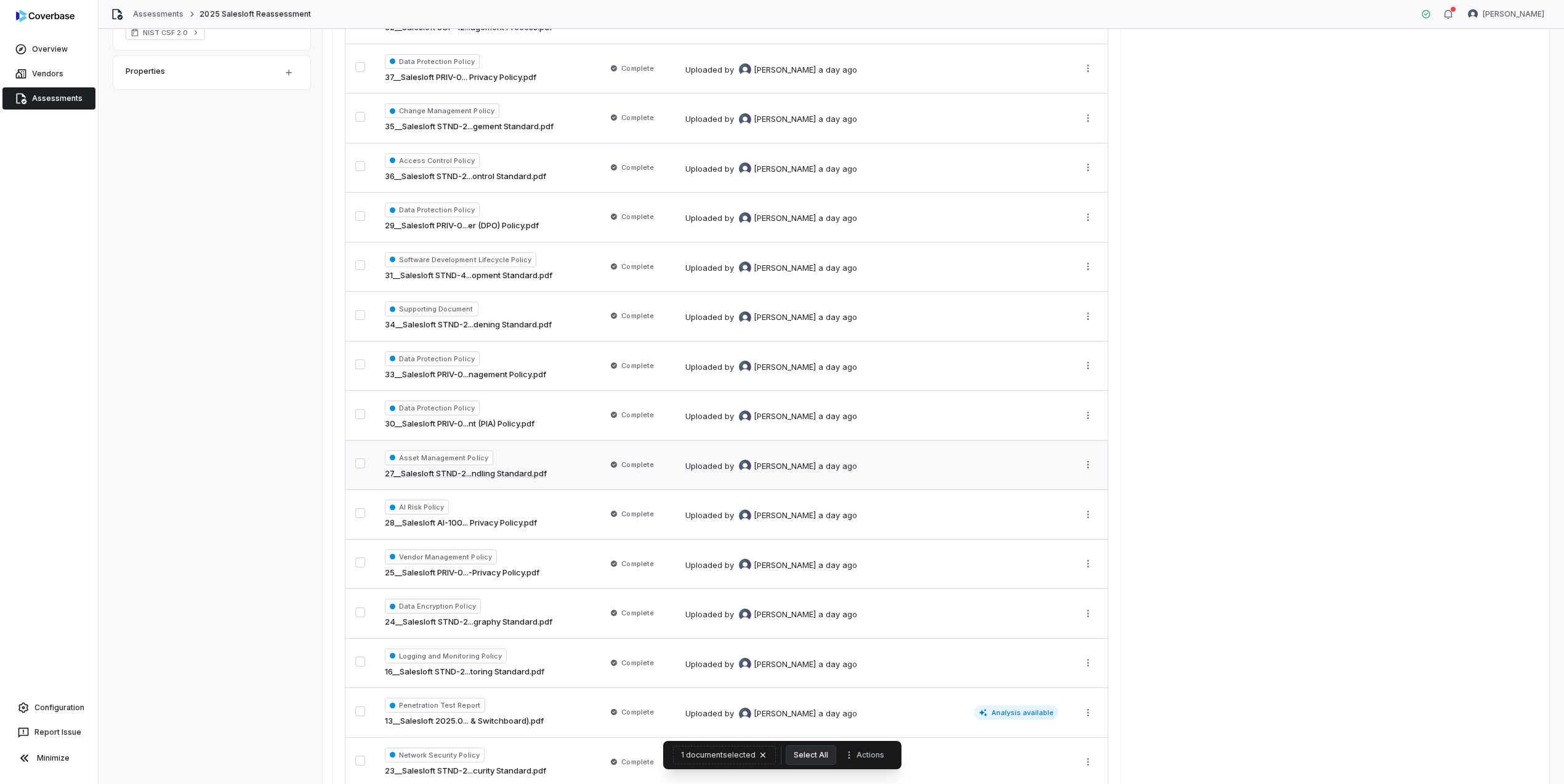
scroll to position [0, 0]
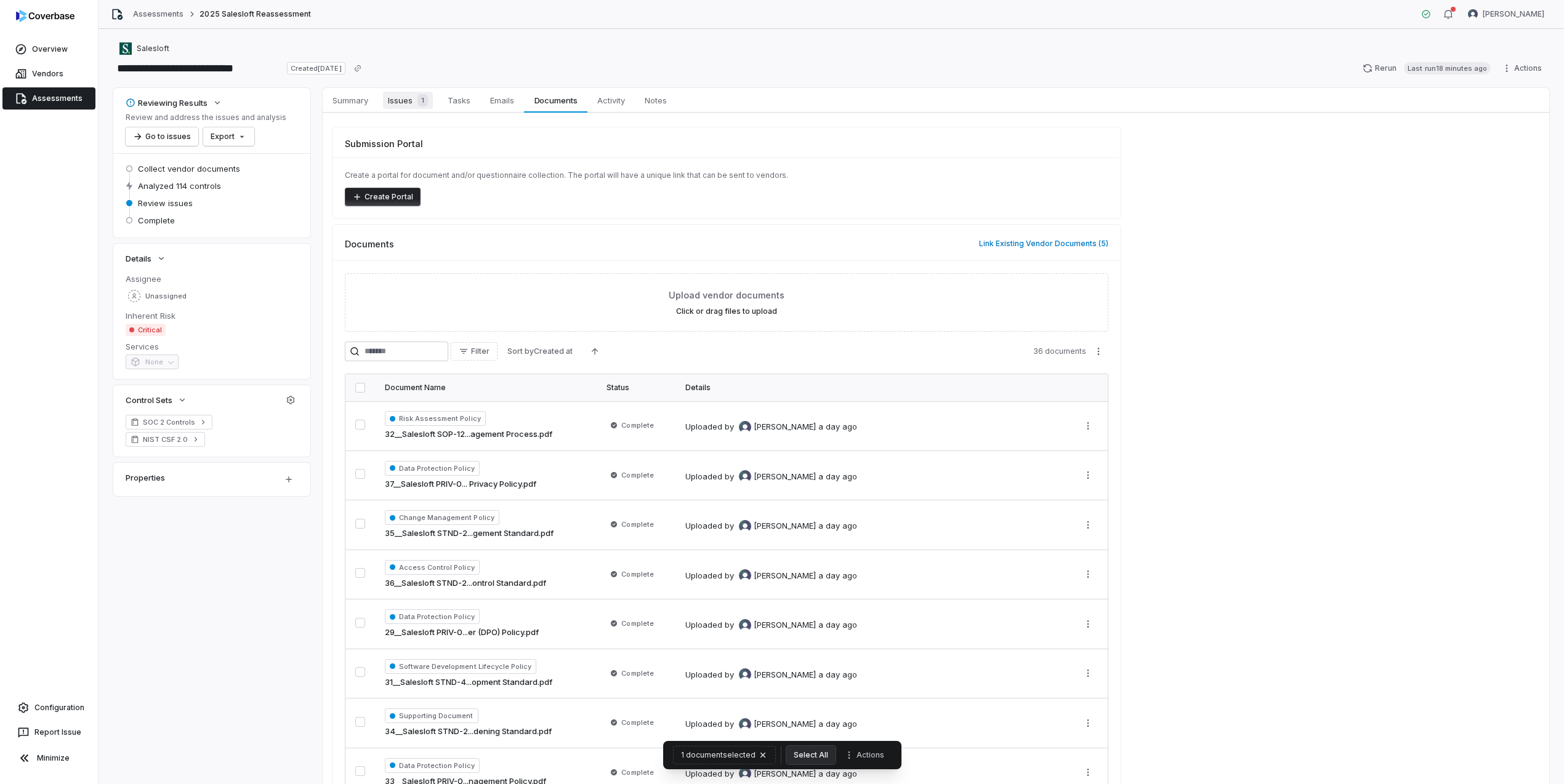
click at [407, 100] on span "Issues 1" at bounding box center [408, 100] width 50 height 18
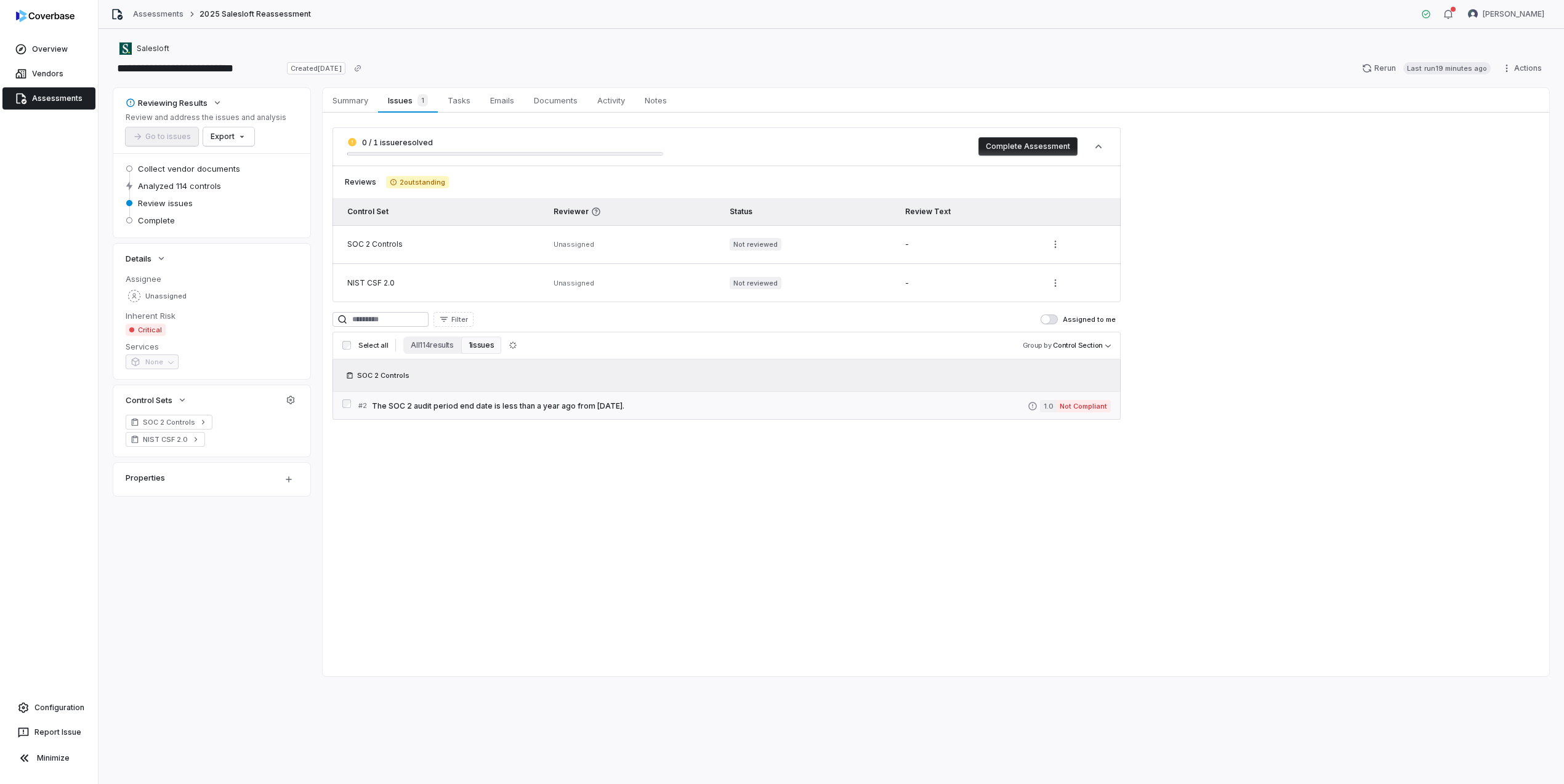
click at [487, 401] on span "The SOC 2 audit period end date is less than a year ago from [DATE]." at bounding box center [700, 406] width 656 height 10
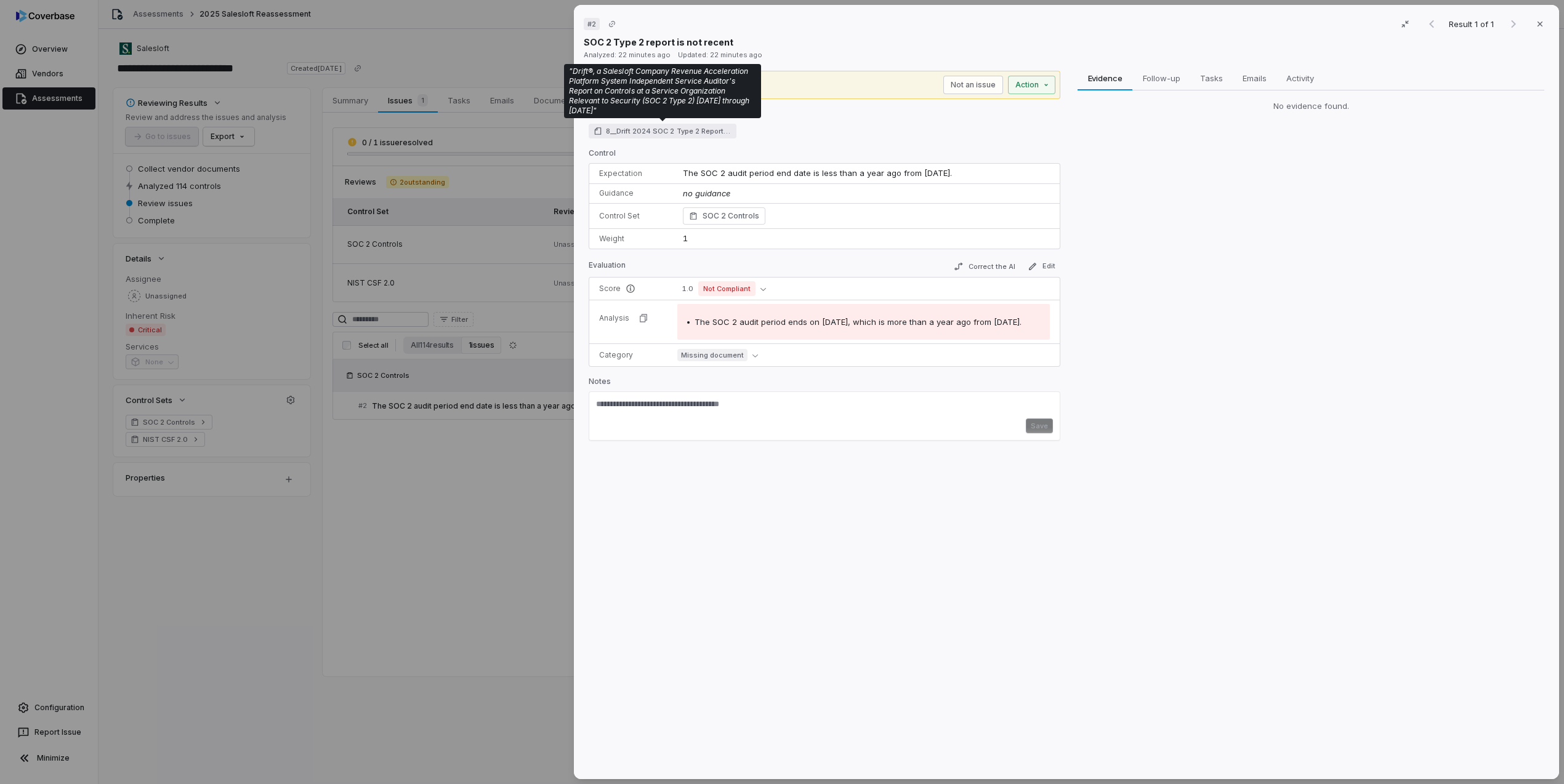
click at [726, 134] on span "8__Drift 2024 SOC 2 Type 2 Report ([DATE]-[DATE]).pdf" at bounding box center [669, 131] width 125 height 10
click at [719, 130] on span "8__Drift 2024 SOC 2 Type 2 Report ([DATE]-[DATE]).pdf" at bounding box center [669, 131] width 125 height 10
click at [685, 133] on span "8__Drift 2024 SOC 2 Type 2 Report ([DATE]-[DATE]).pdf" at bounding box center [669, 131] width 125 height 10
click at [1537, 24] on icon "button" at bounding box center [1539, 24] width 5 height 5
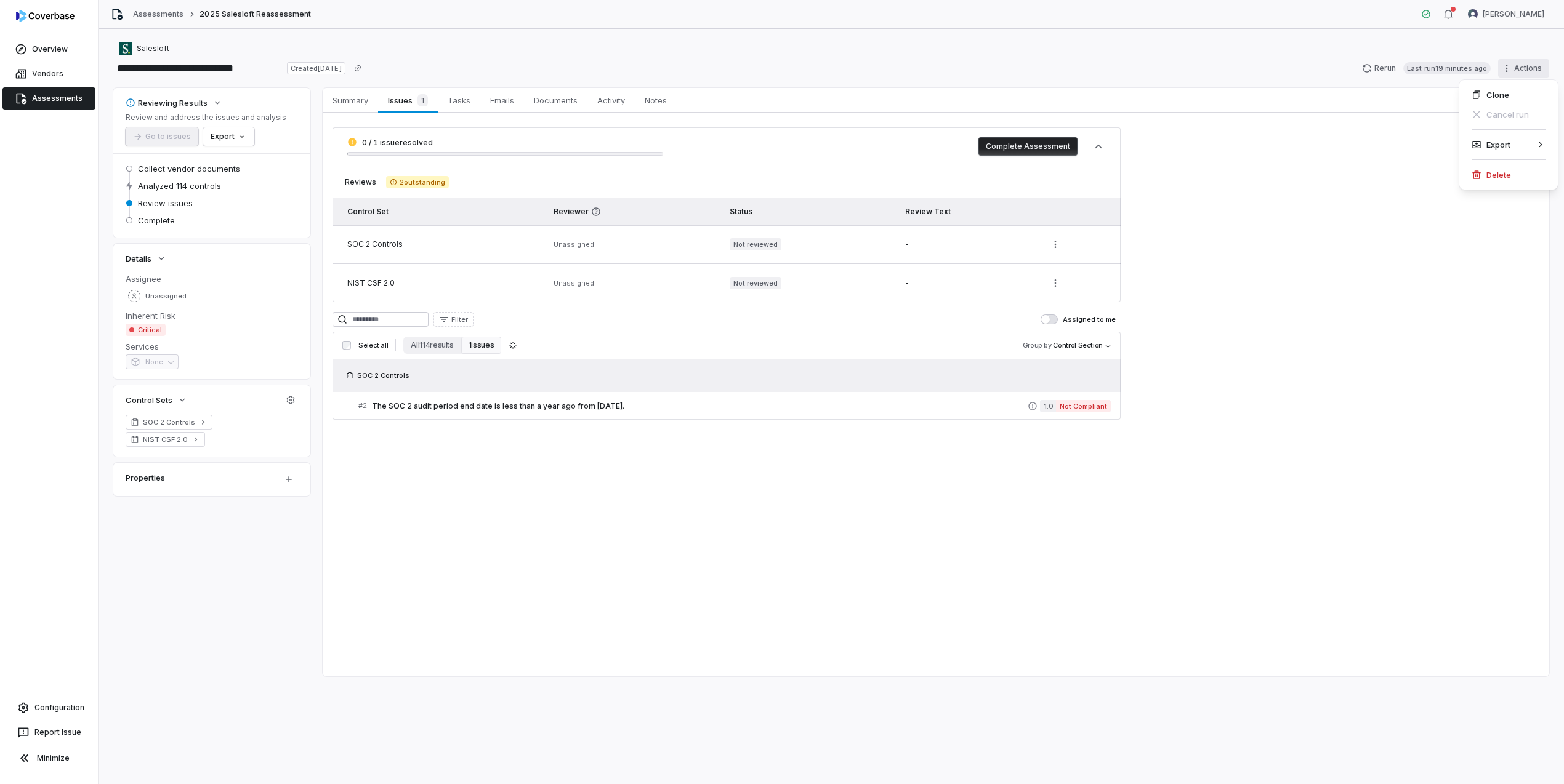
click at [1526, 67] on html "**********" at bounding box center [782, 392] width 1564 height 784
click at [1511, 175] on div "Delete" at bounding box center [1508, 175] width 88 height 20
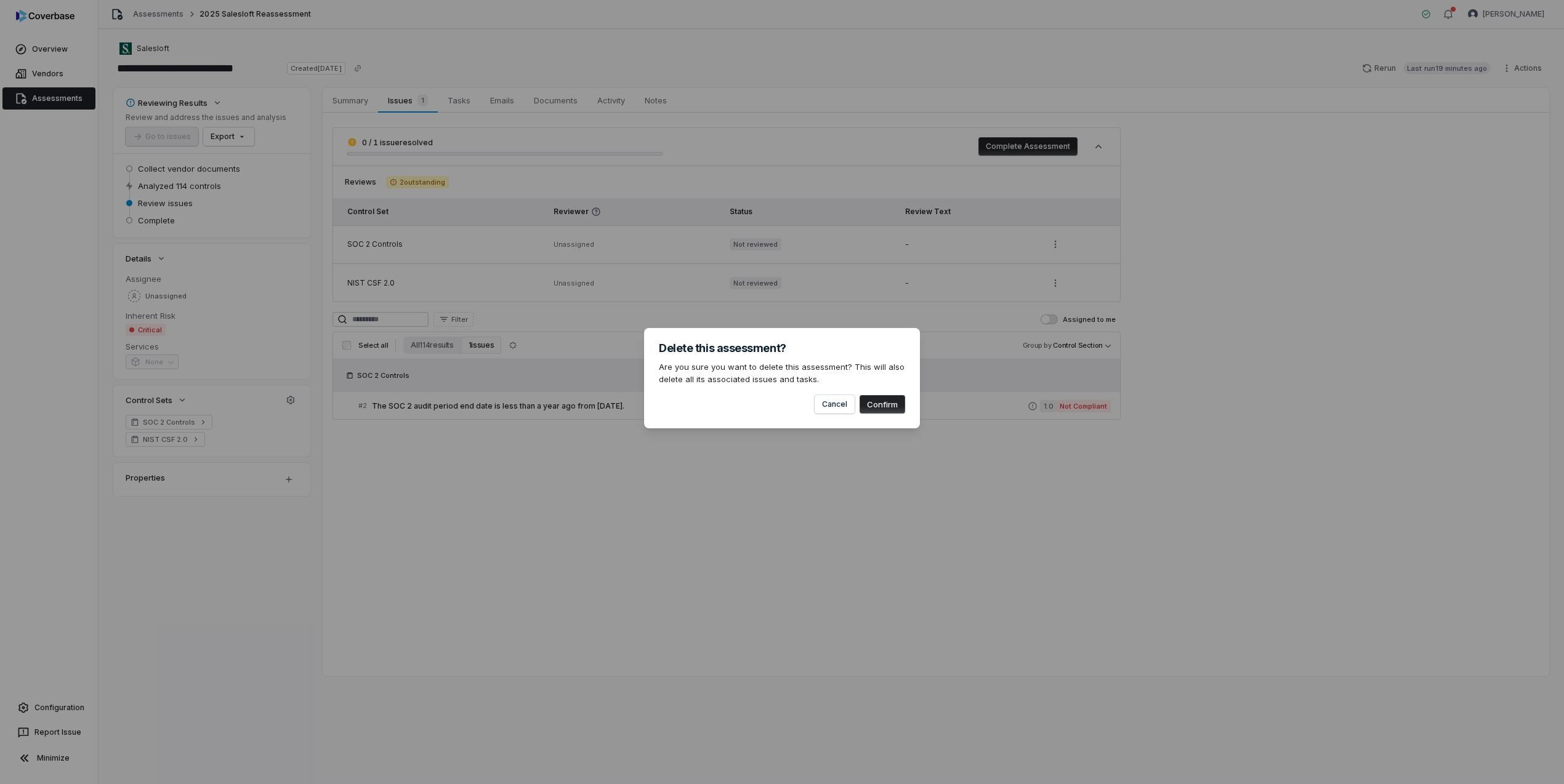
click at [871, 400] on button "Confirm" at bounding box center [882, 404] width 46 height 18
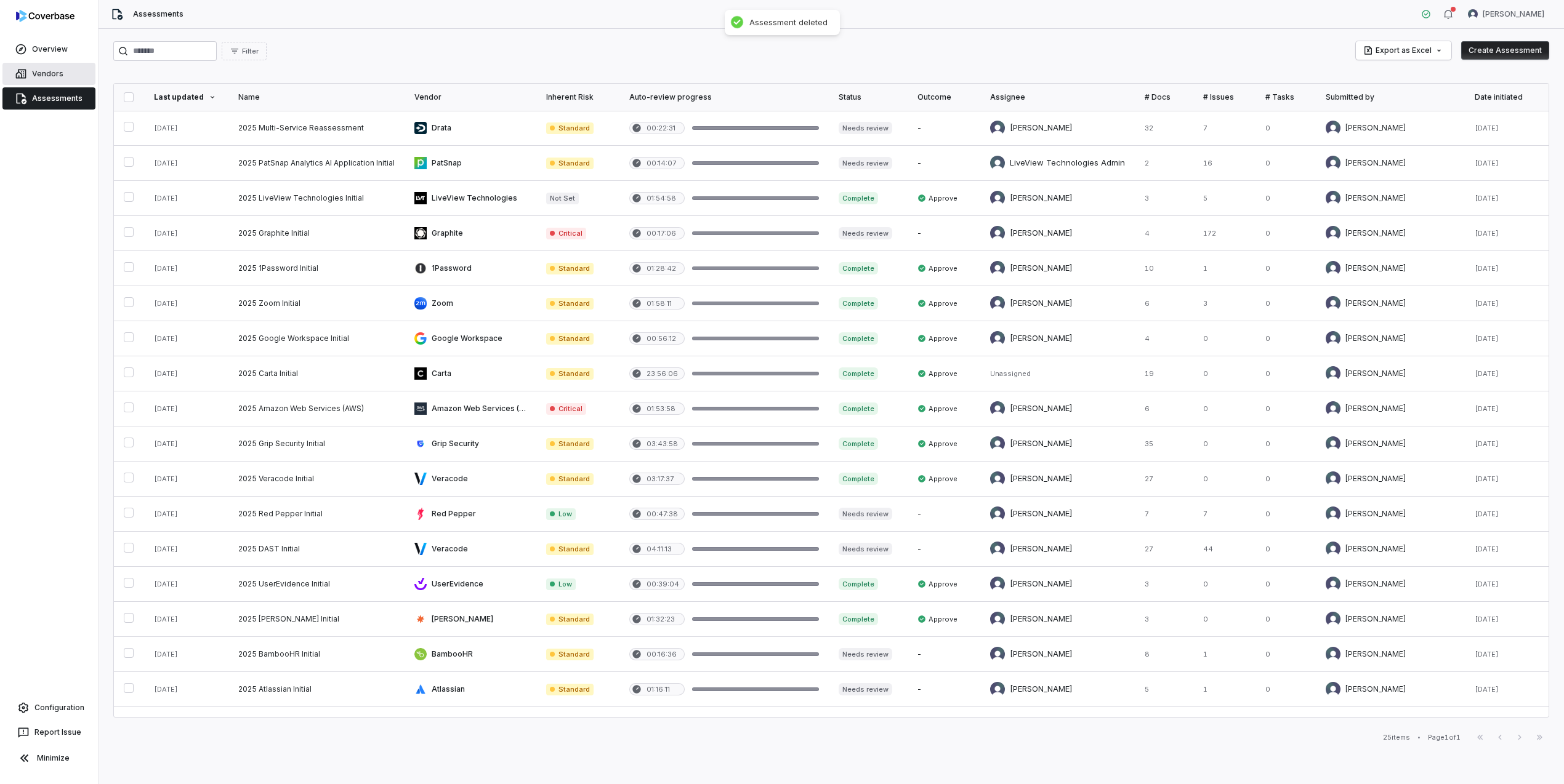
click at [51, 74] on link "Vendors" at bounding box center [49, 73] width 93 height 22
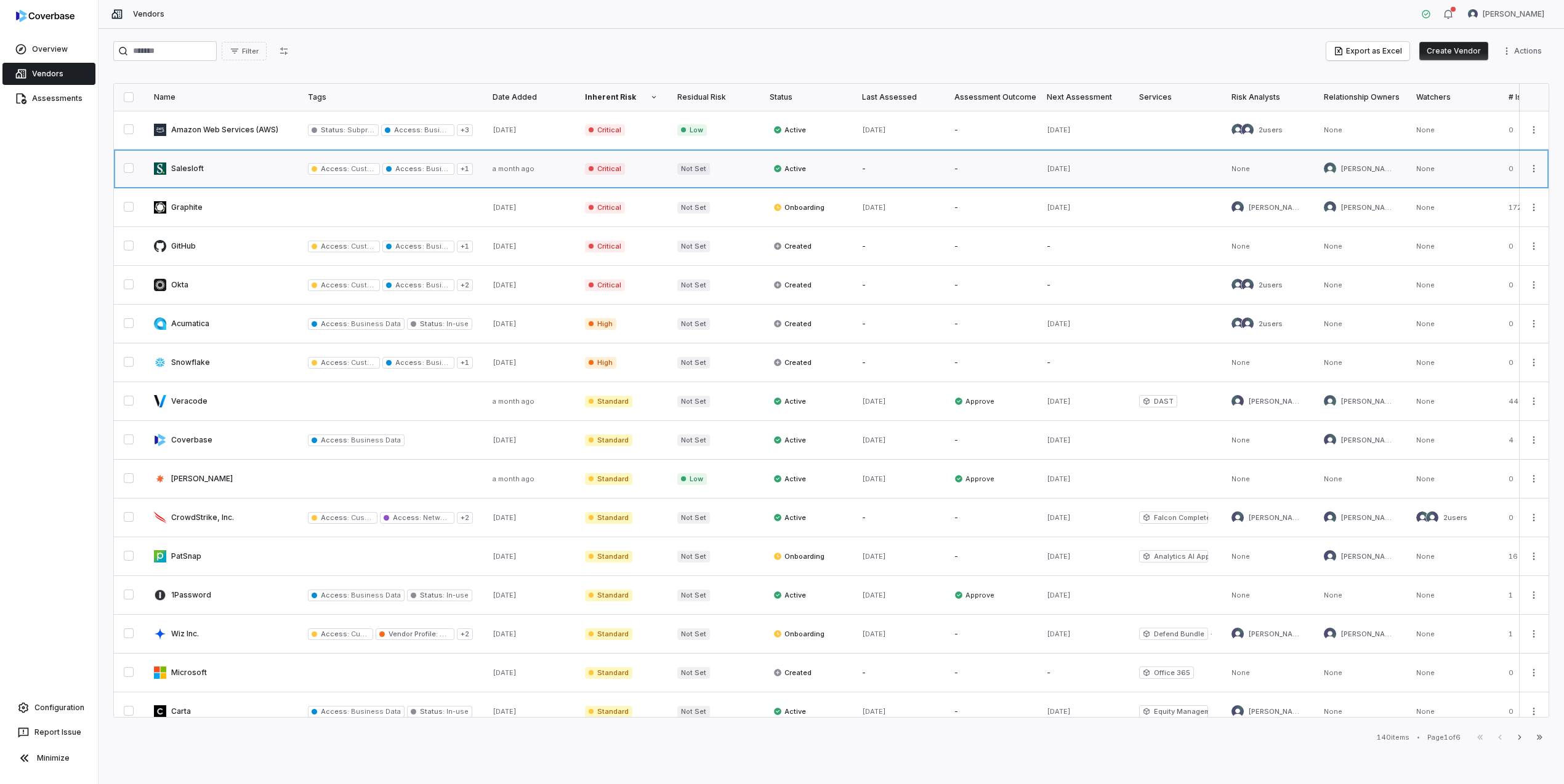
click at [200, 171] on link at bounding box center [221, 169] width 154 height 38
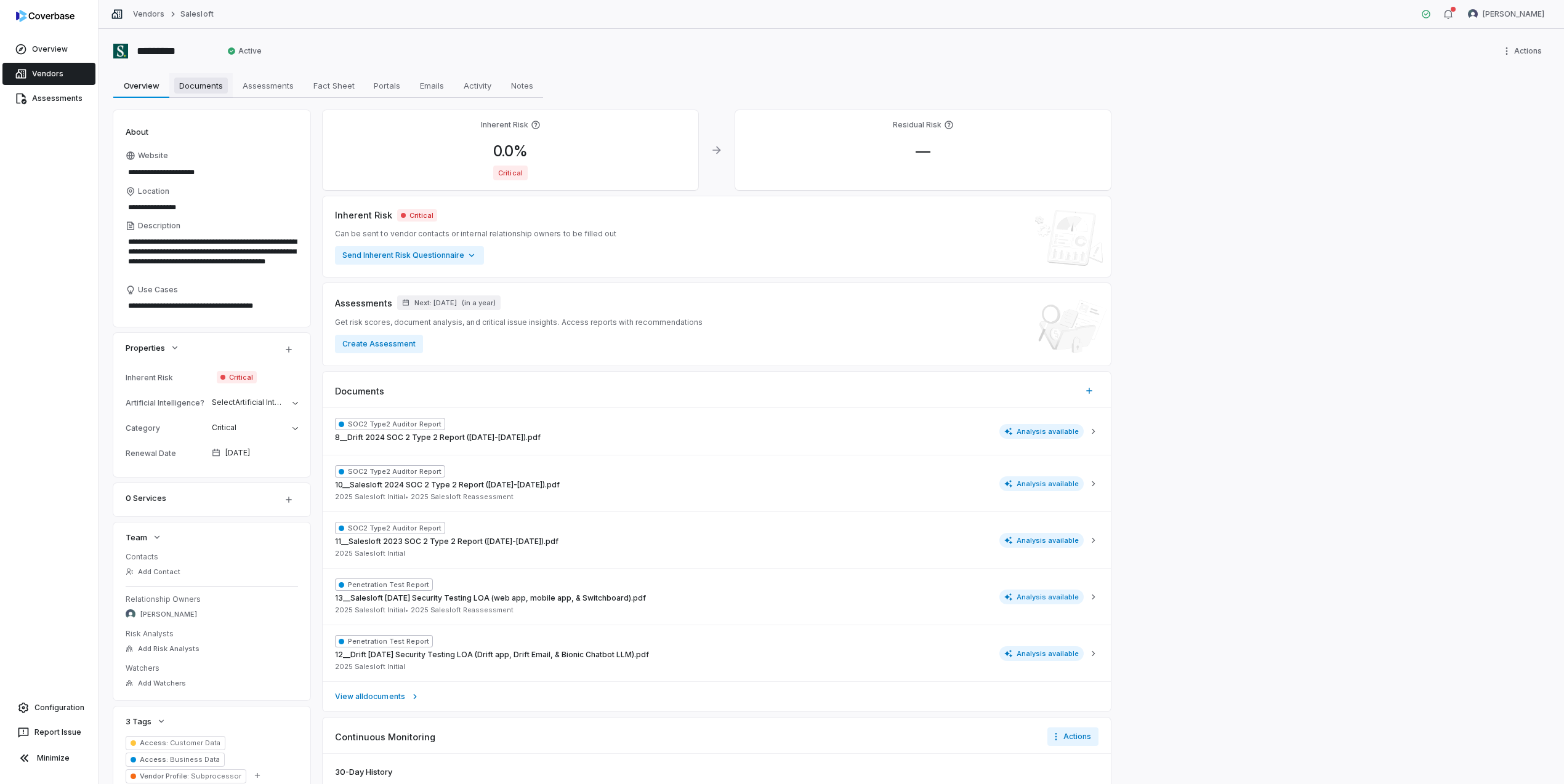
click at [202, 85] on span "Documents" at bounding box center [200, 86] width 53 height 16
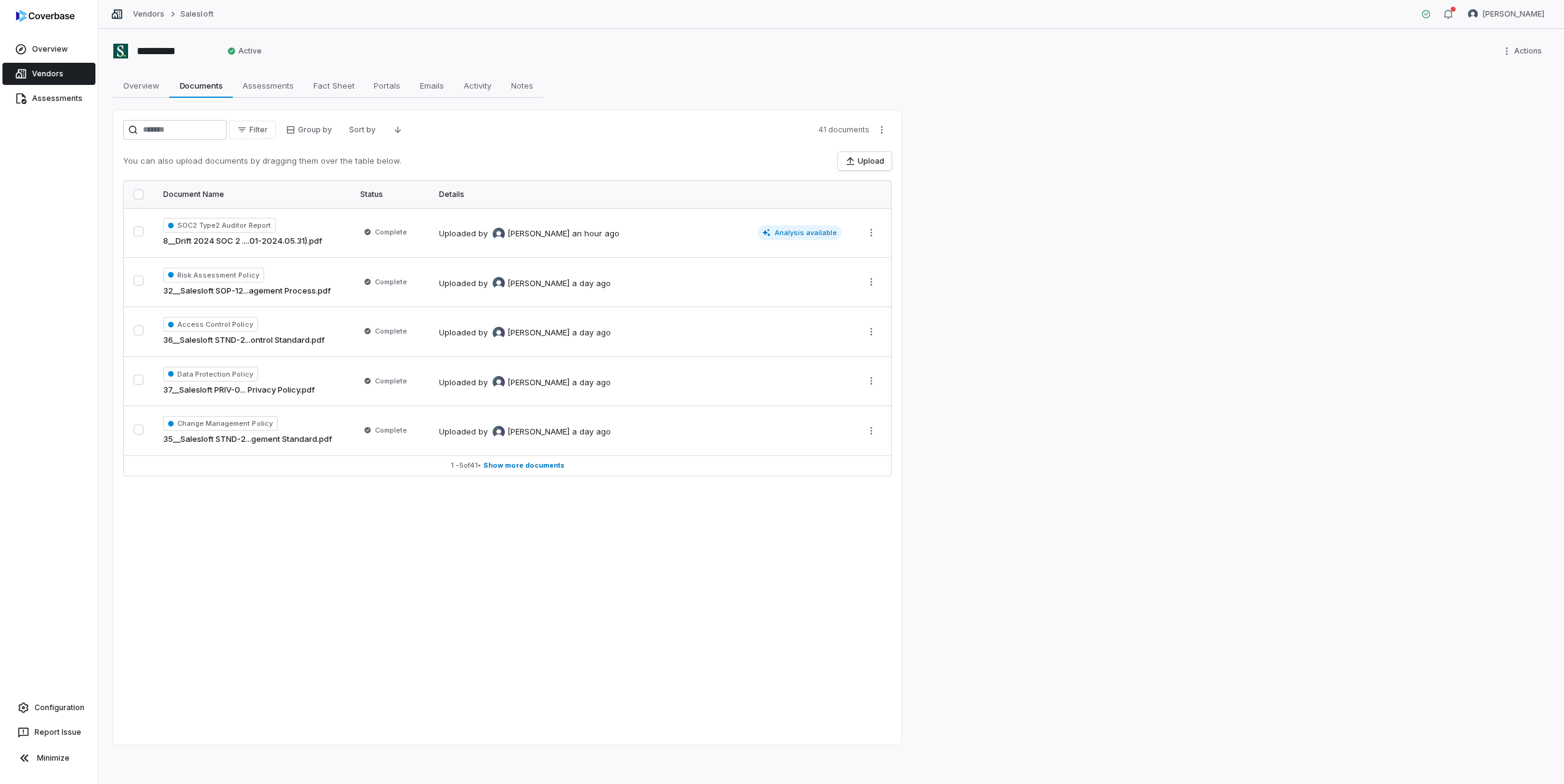
click at [138, 195] on button "button" at bounding box center [138, 194] width 10 height 10
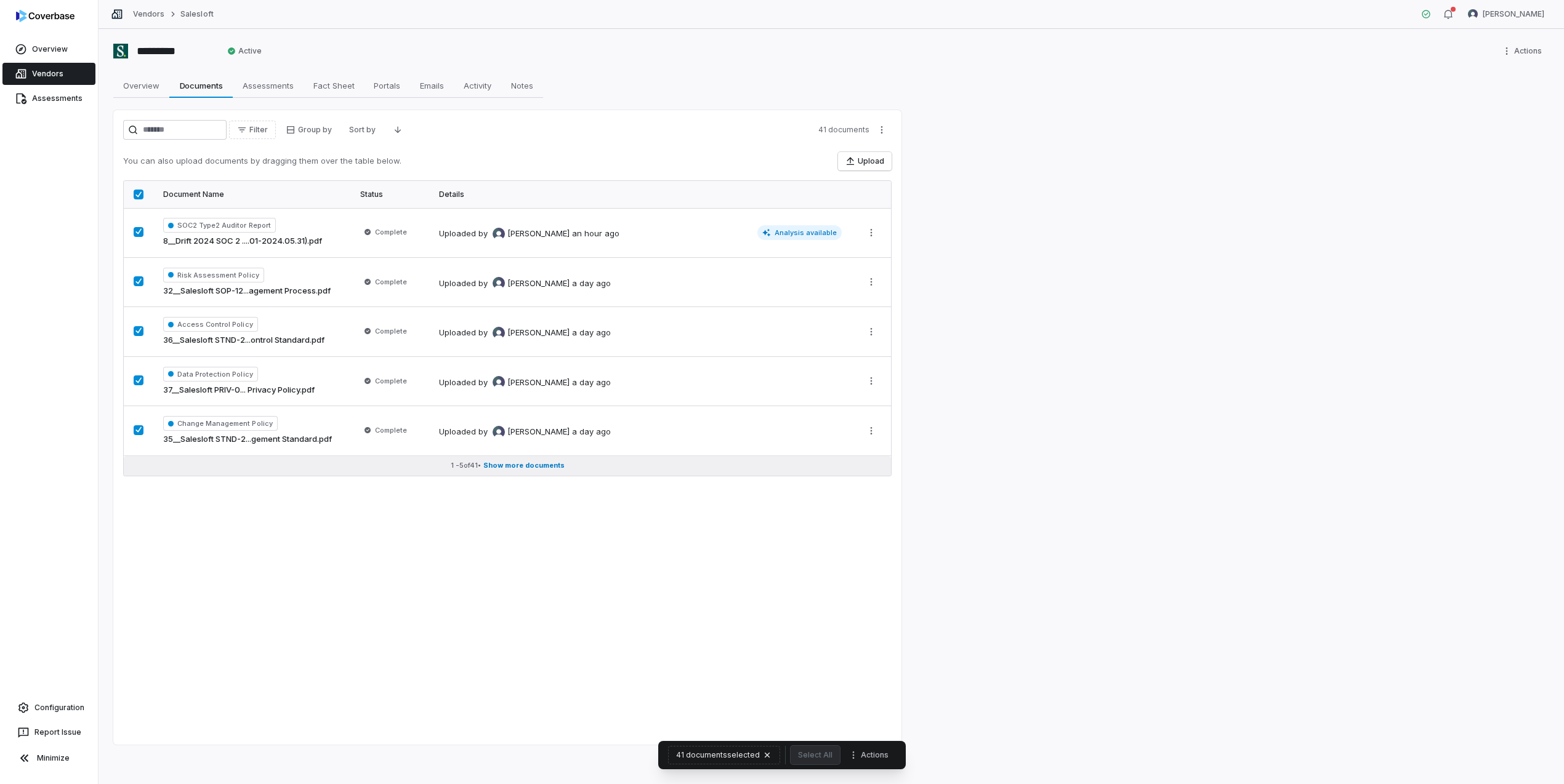
click at [529, 464] on span "Show more documents" at bounding box center [524, 466] width 82 height 9
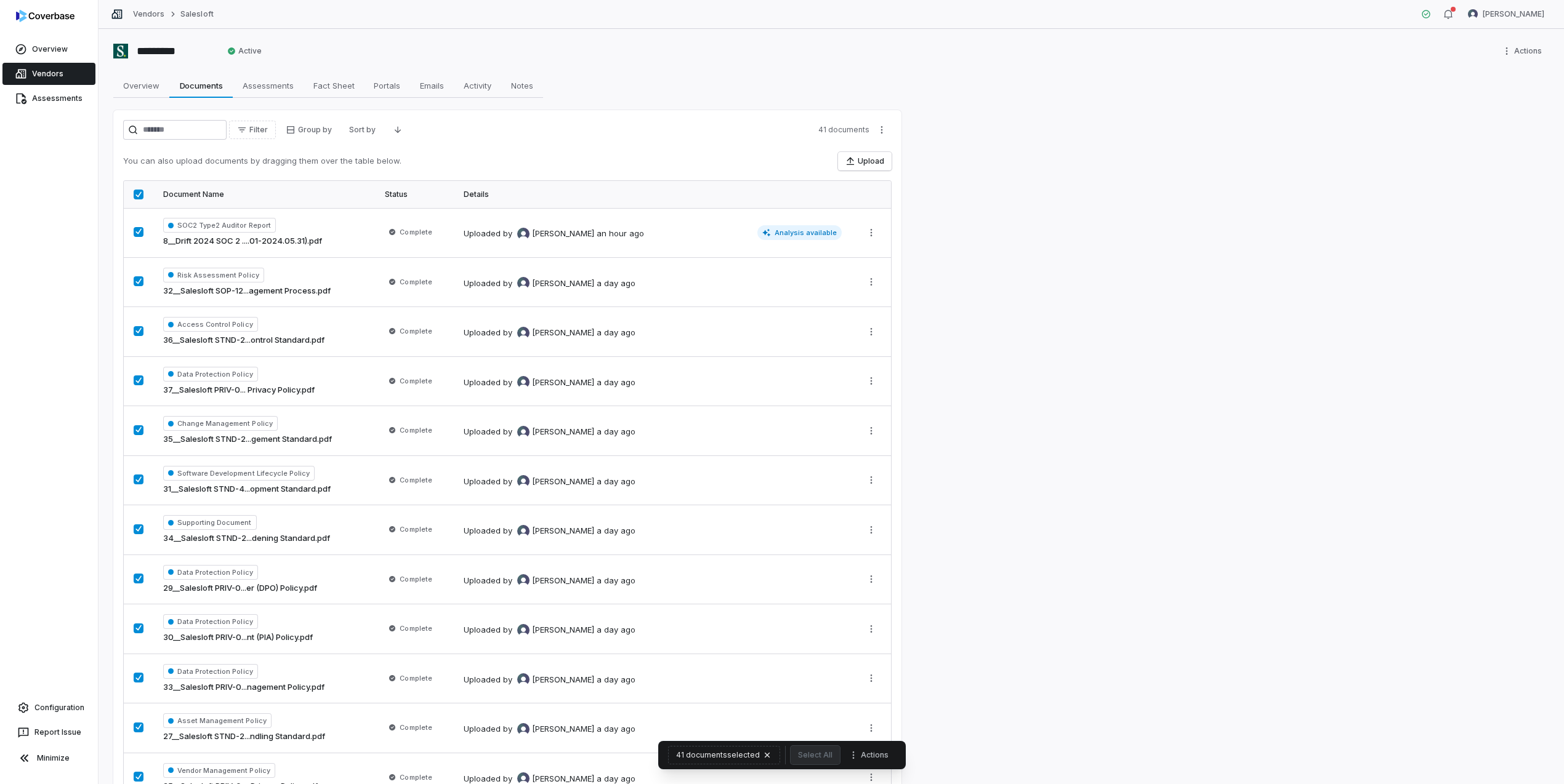
click at [140, 195] on button "button" at bounding box center [138, 194] width 10 height 10
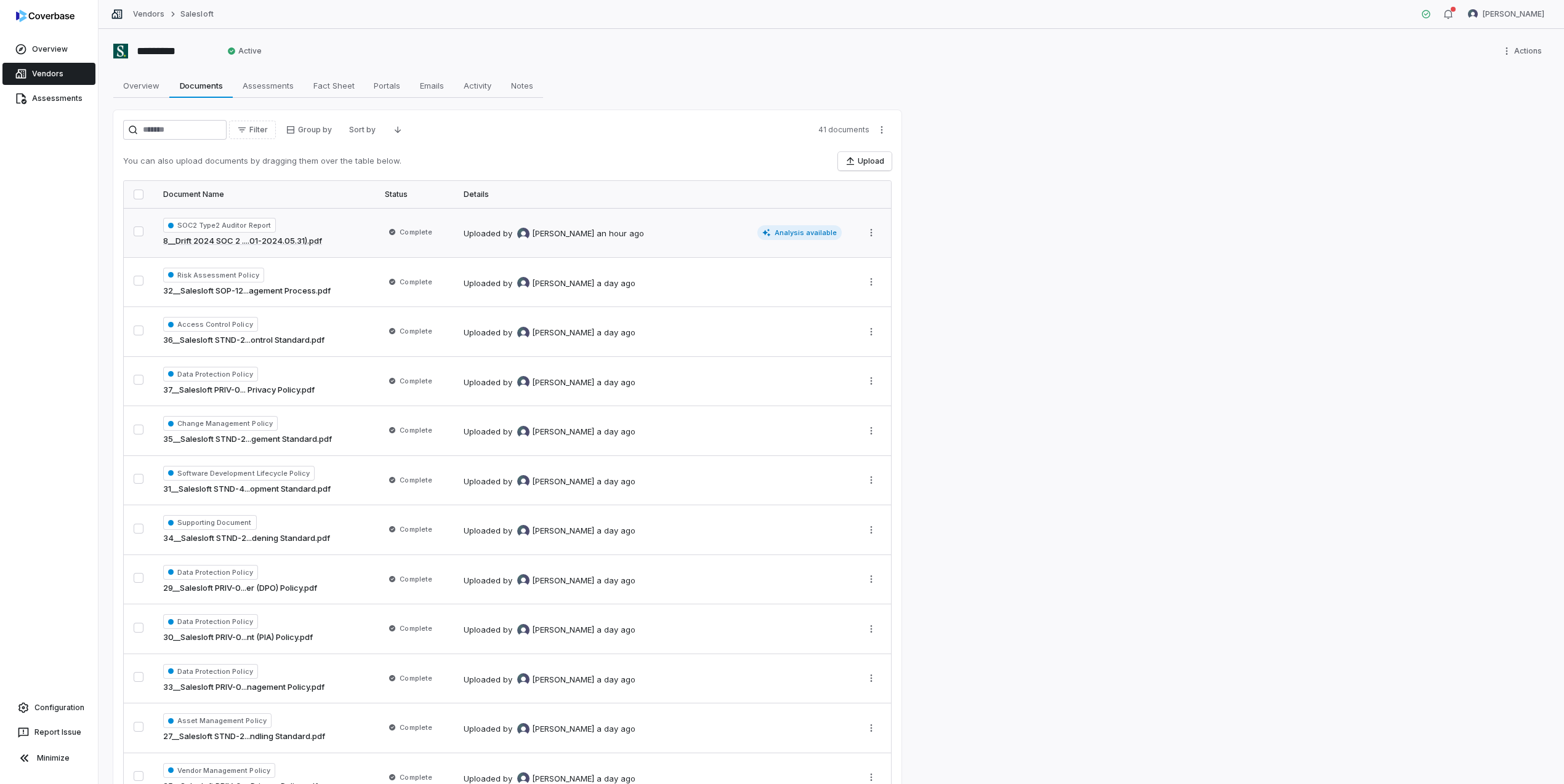
click at [139, 230] on button "button" at bounding box center [138, 231] width 10 height 10
click at [870, 235] on html "Overview Vendors Assessments Configuration Report Issue Minimize Vendors Salesl…" at bounding box center [782, 392] width 1564 height 784
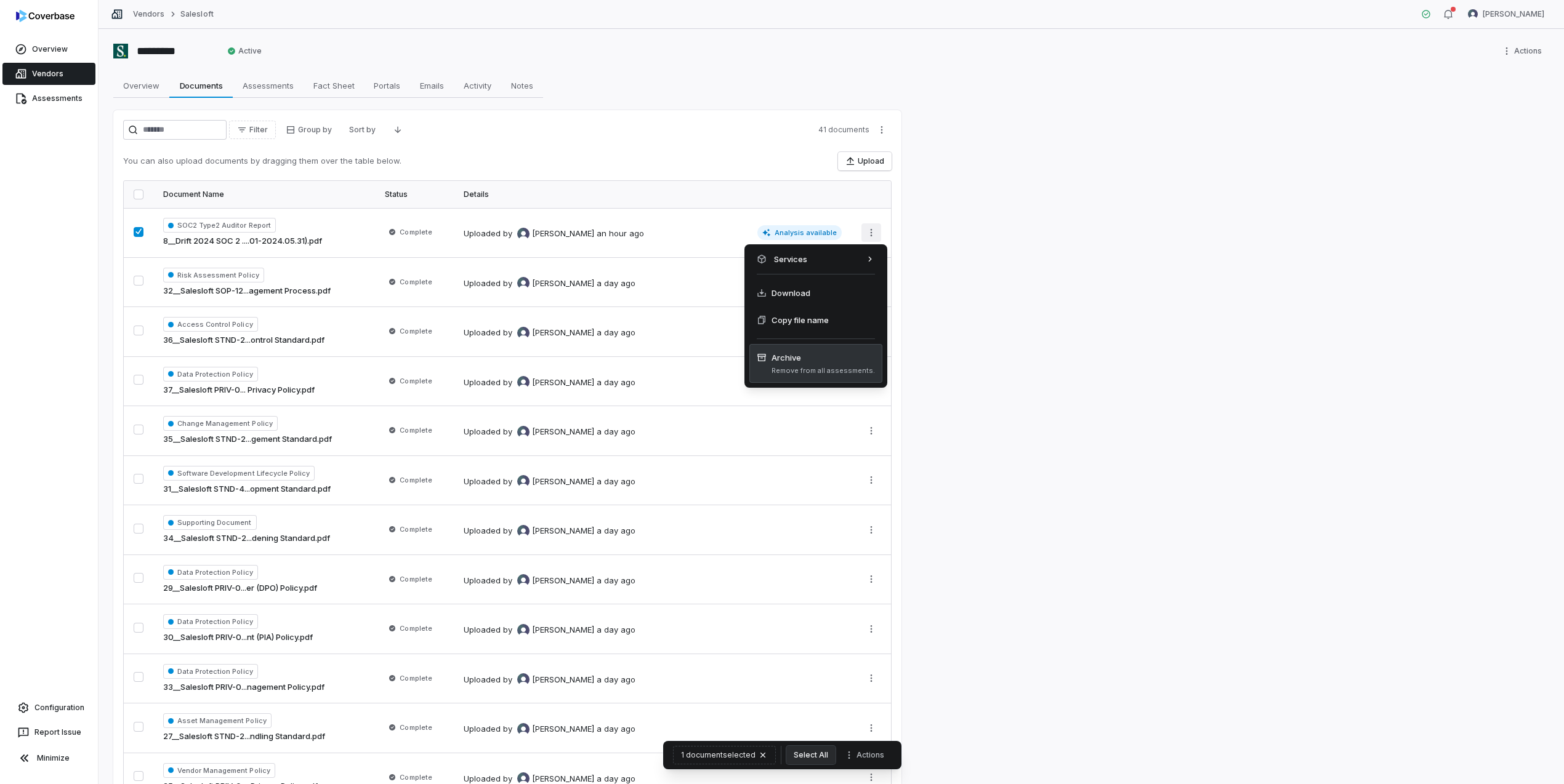
click at [795, 355] on span "Archive" at bounding box center [822, 357] width 103 height 12
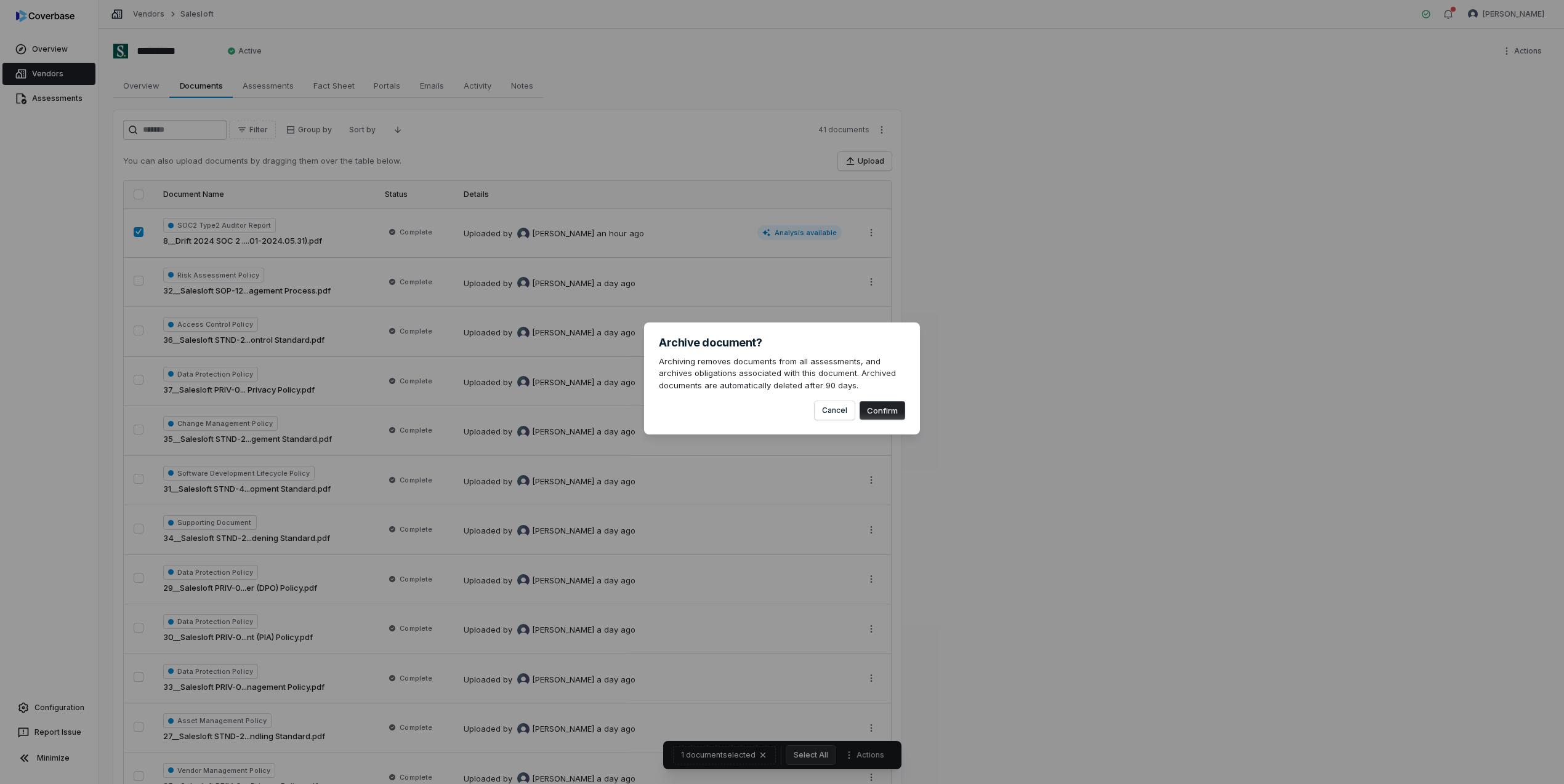
click at [893, 412] on button "Confirm" at bounding box center [882, 410] width 46 height 18
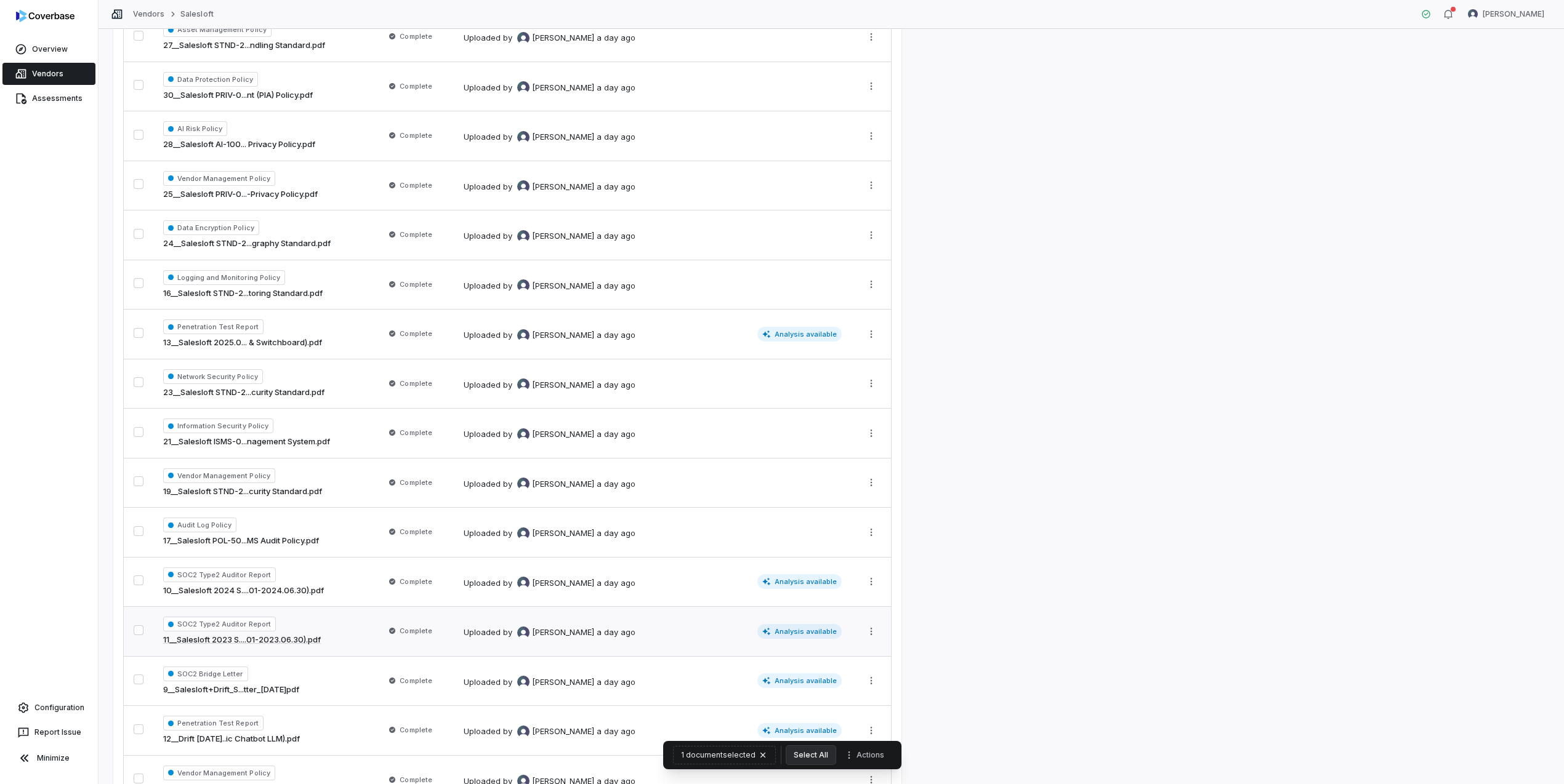
scroll to position [616, 0]
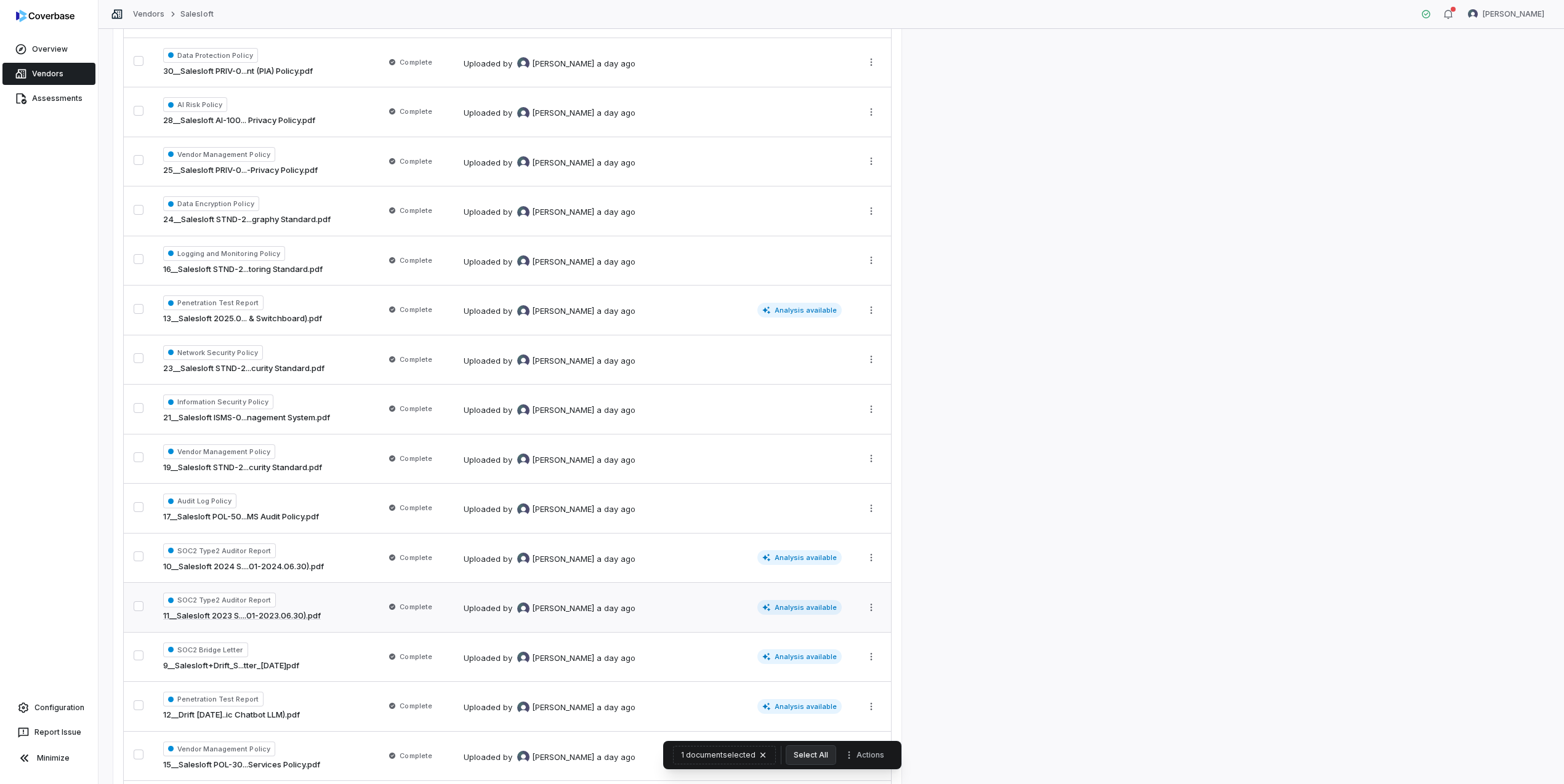
click at [139, 607] on button "button" at bounding box center [138, 606] width 10 height 10
click at [875, 607] on html "Overview Vendors Assessments Configuration Report Issue Minimize Vendors Salesl…" at bounding box center [782, 392] width 1564 height 784
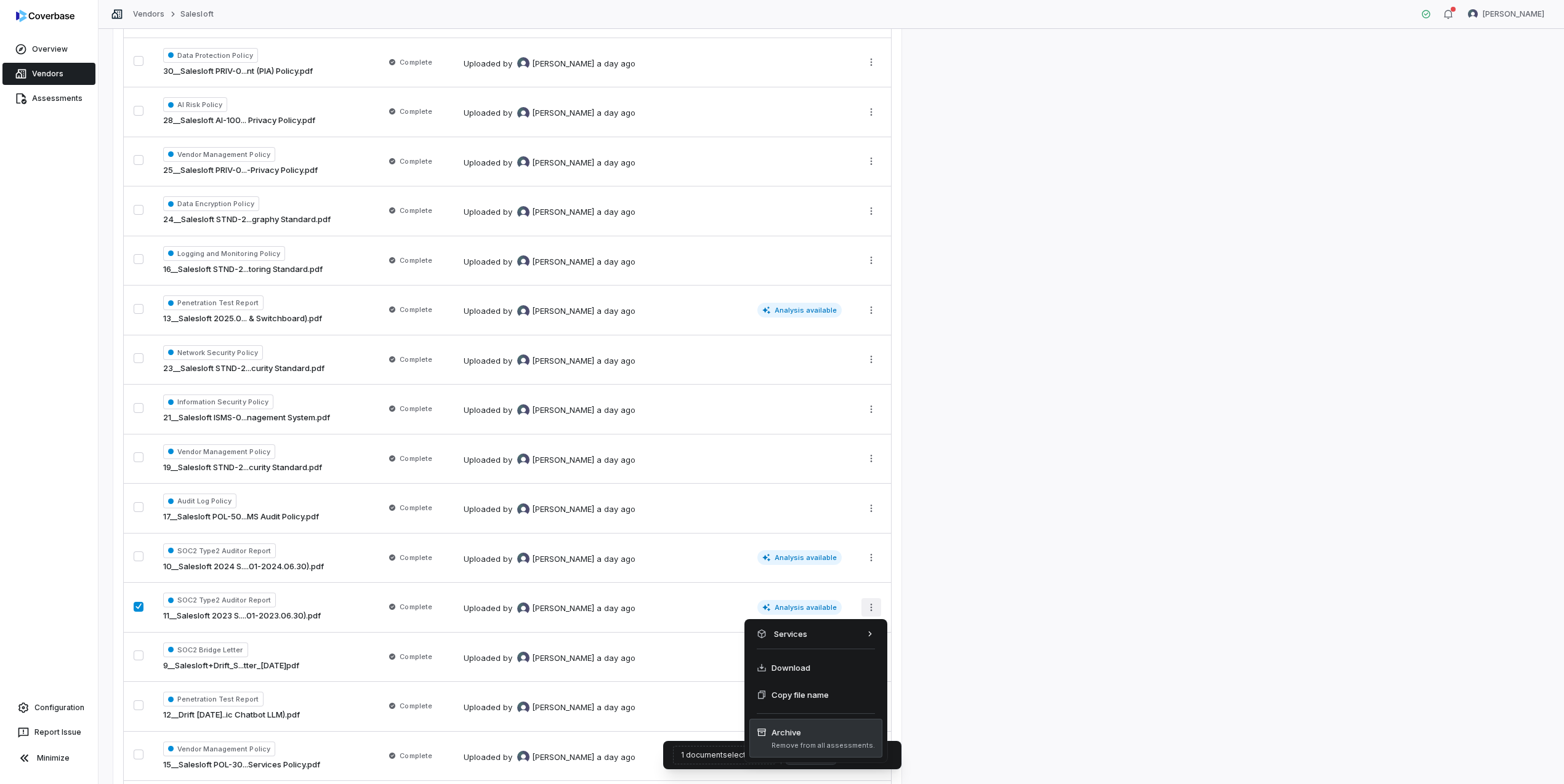
click at [789, 730] on span "Archive" at bounding box center [822, 733] width 103 height 12
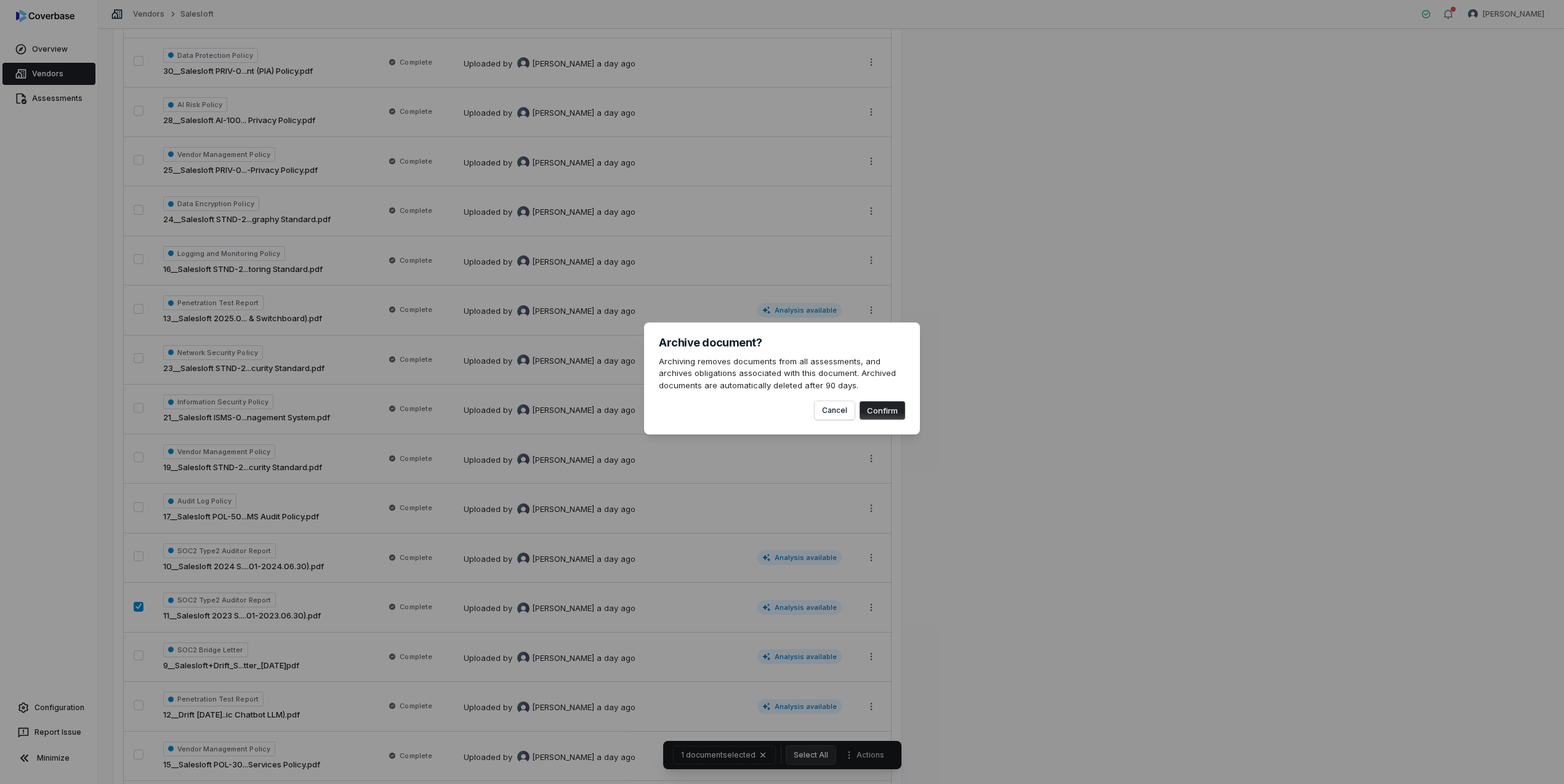
click at [877, 409] on button "Confirm" at bounding box center [882, 410] width 46 height 18
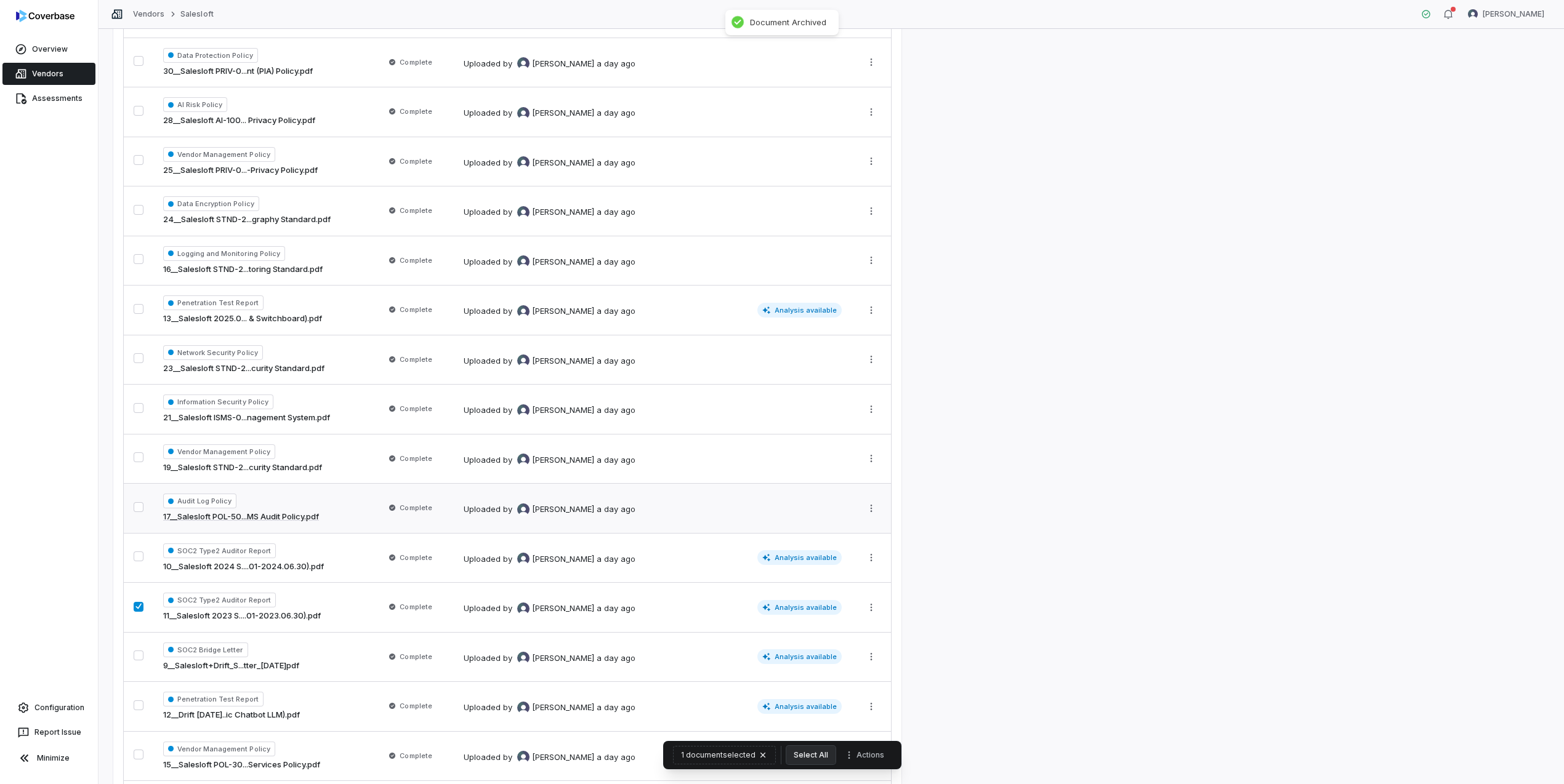
scroll to position [566, 0]
click at [139, 657] on button "button" at bounding box center [138, 656] width 10 height 10
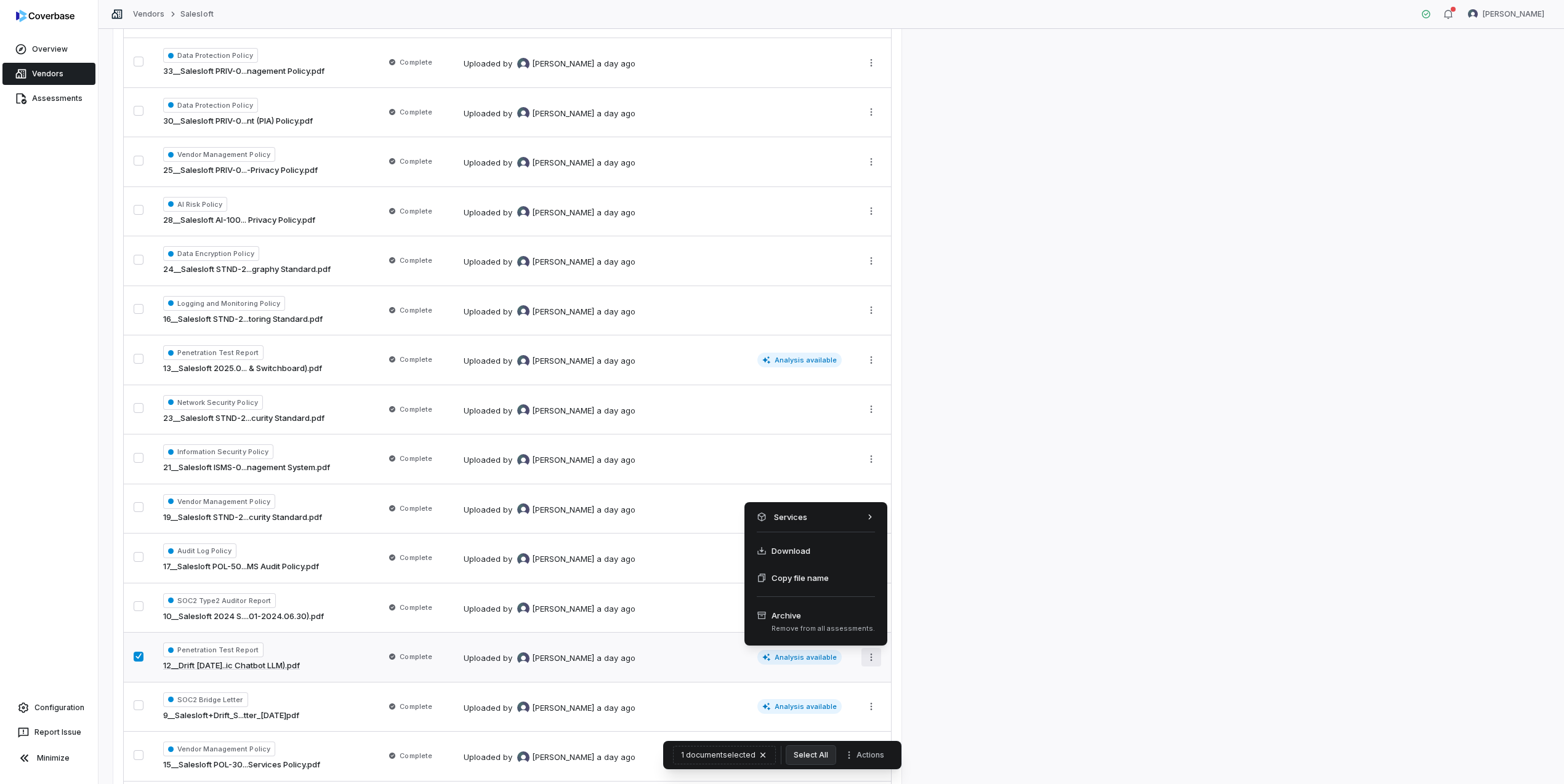
click at [873, 659] on html "Overview Vendors Assessments Configuration Report Issue Minimize Vendors Salesl…" at bounding box center [782, 392] width 1564 height 784
click at [835, 624] on span "Remove from all assessments." at bounding box center [822, 629] width 103 height 9
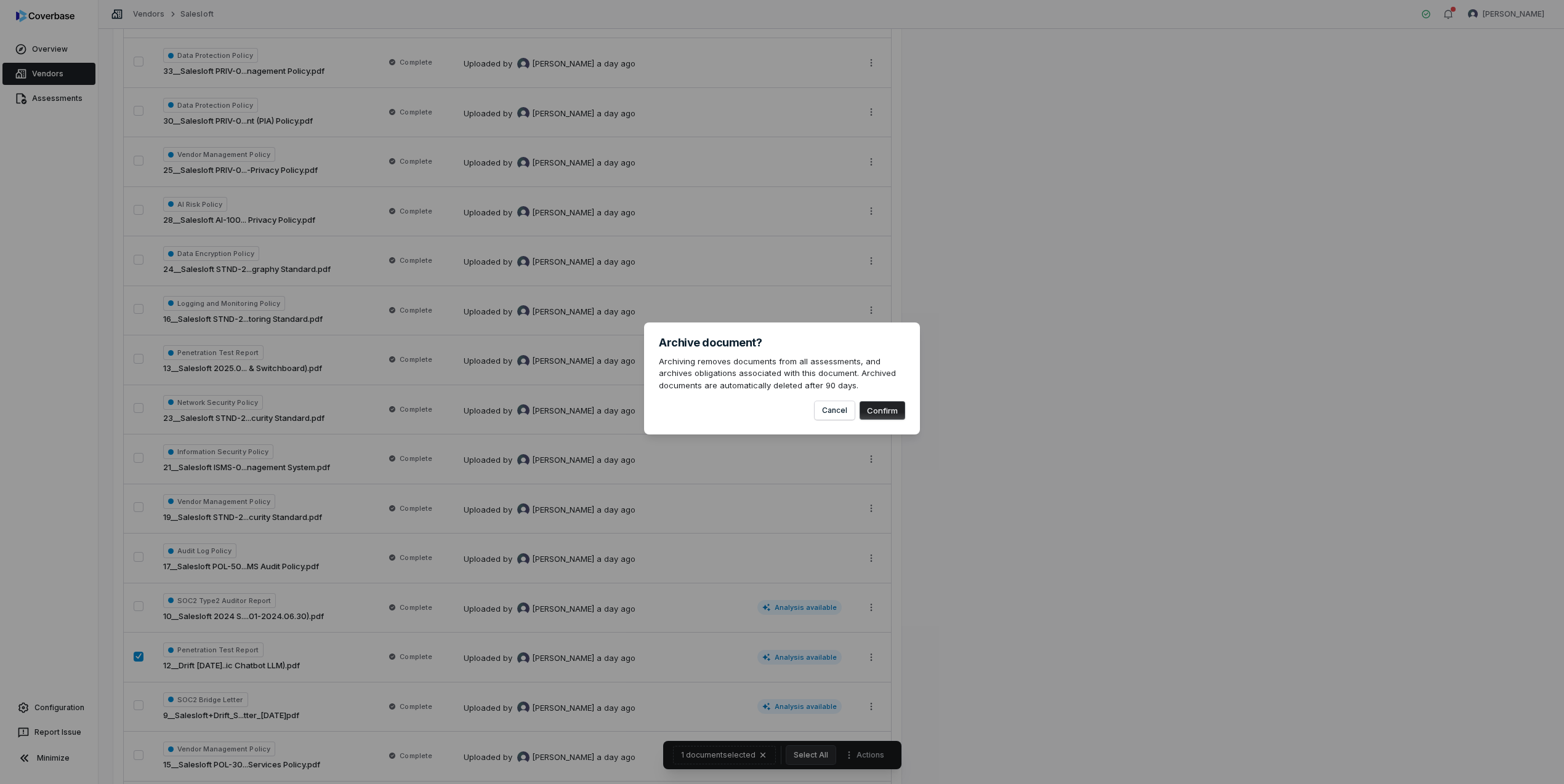
click at [868, 409] on button "Confirm" at bounding box center [882, 410] width 46 height 18
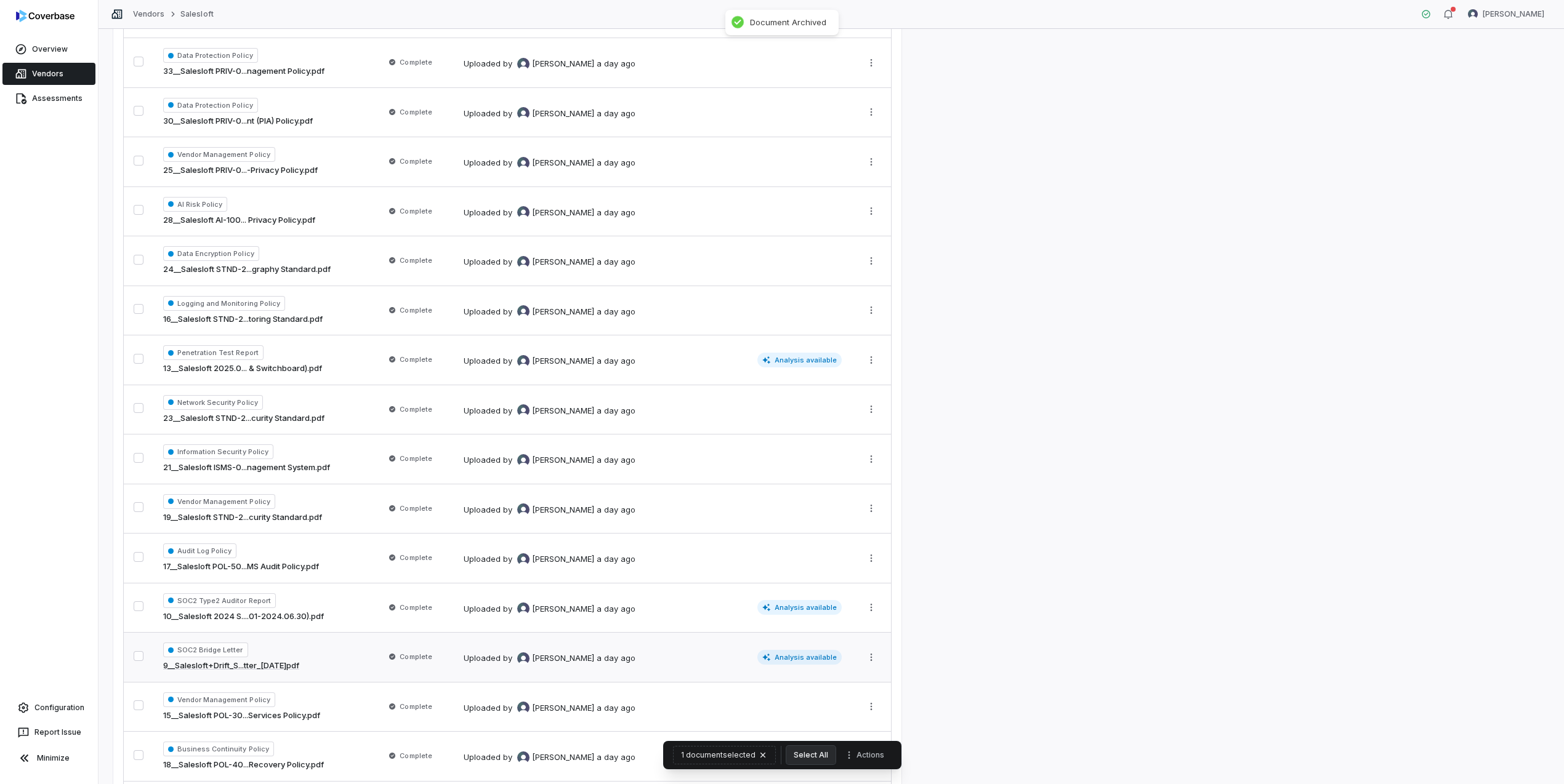
click at [138, 656] on button "button" at bounding box center [138, 656] width 10 height 10
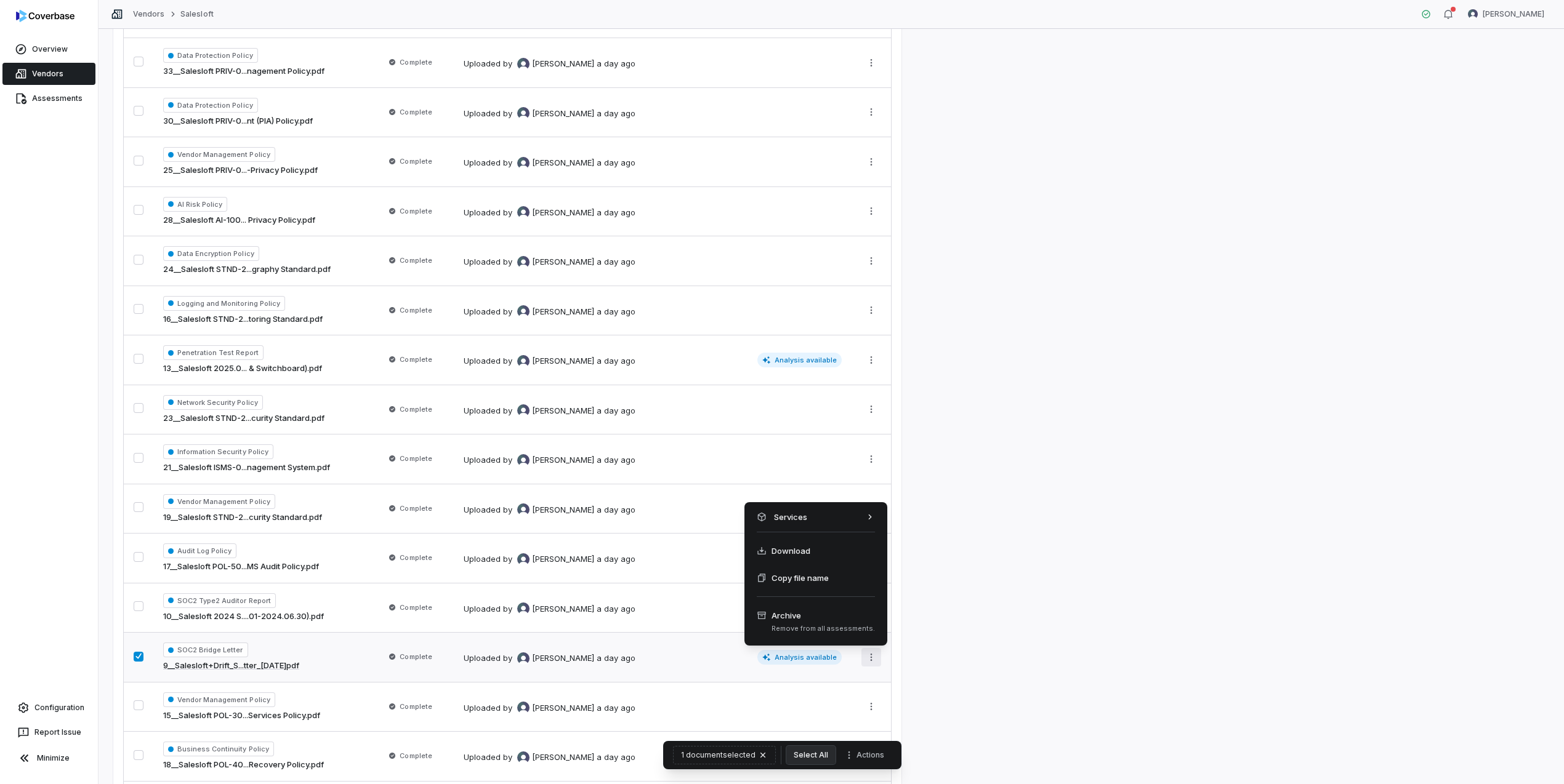
click at [876, 657] on html "Overview Vendors Assessments Configuration Report Issue Minimize Vendors Salesl…" at bounding box center [782, 392] width 1564 height 784
click at [849, 630] on span "Remove from all assessments." at bounding box center [822, 629] width 103 height 9
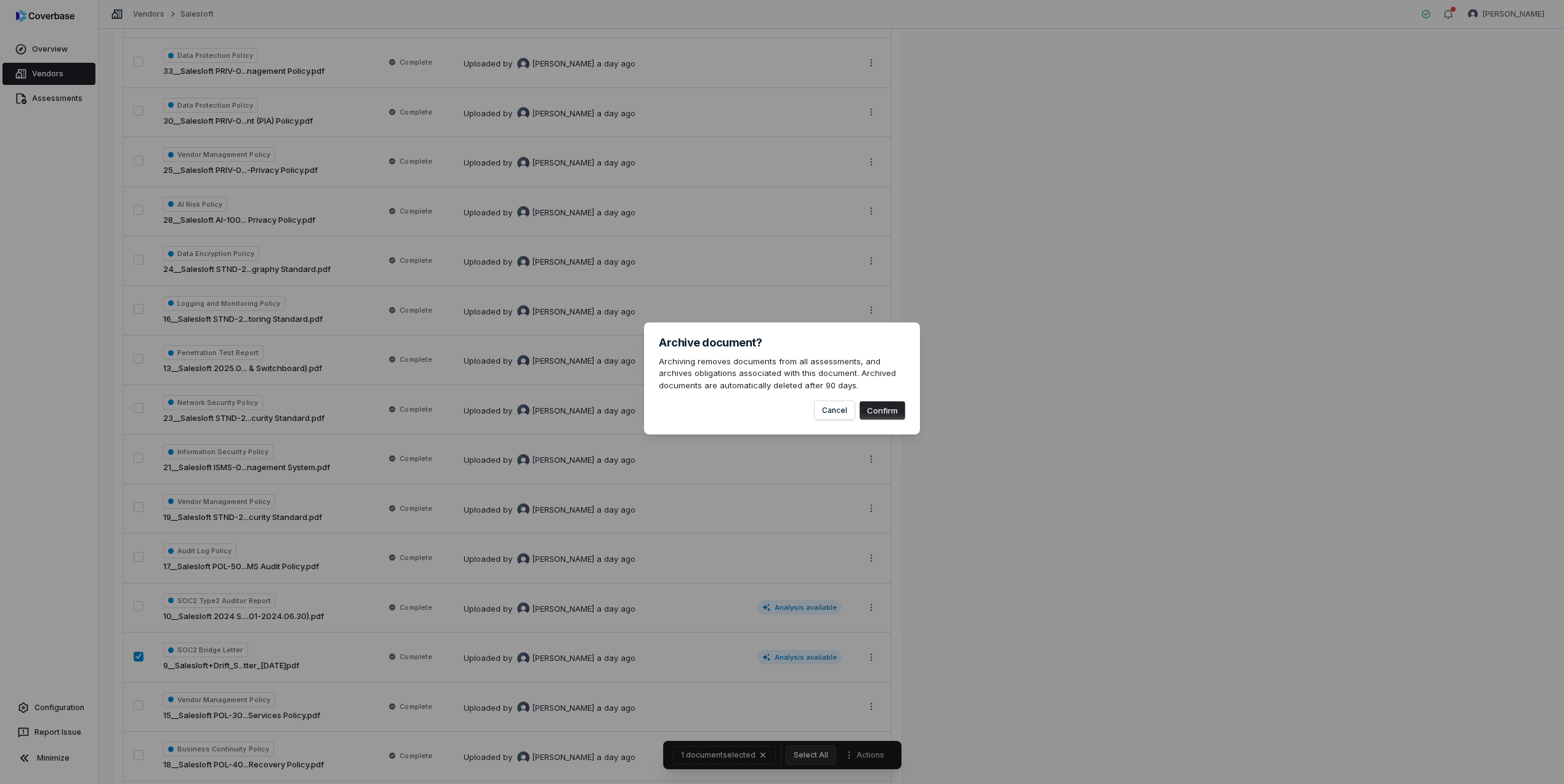
click at [876, 417] on button "Confirm" at bounding box center [882, 410] width 46 height 18
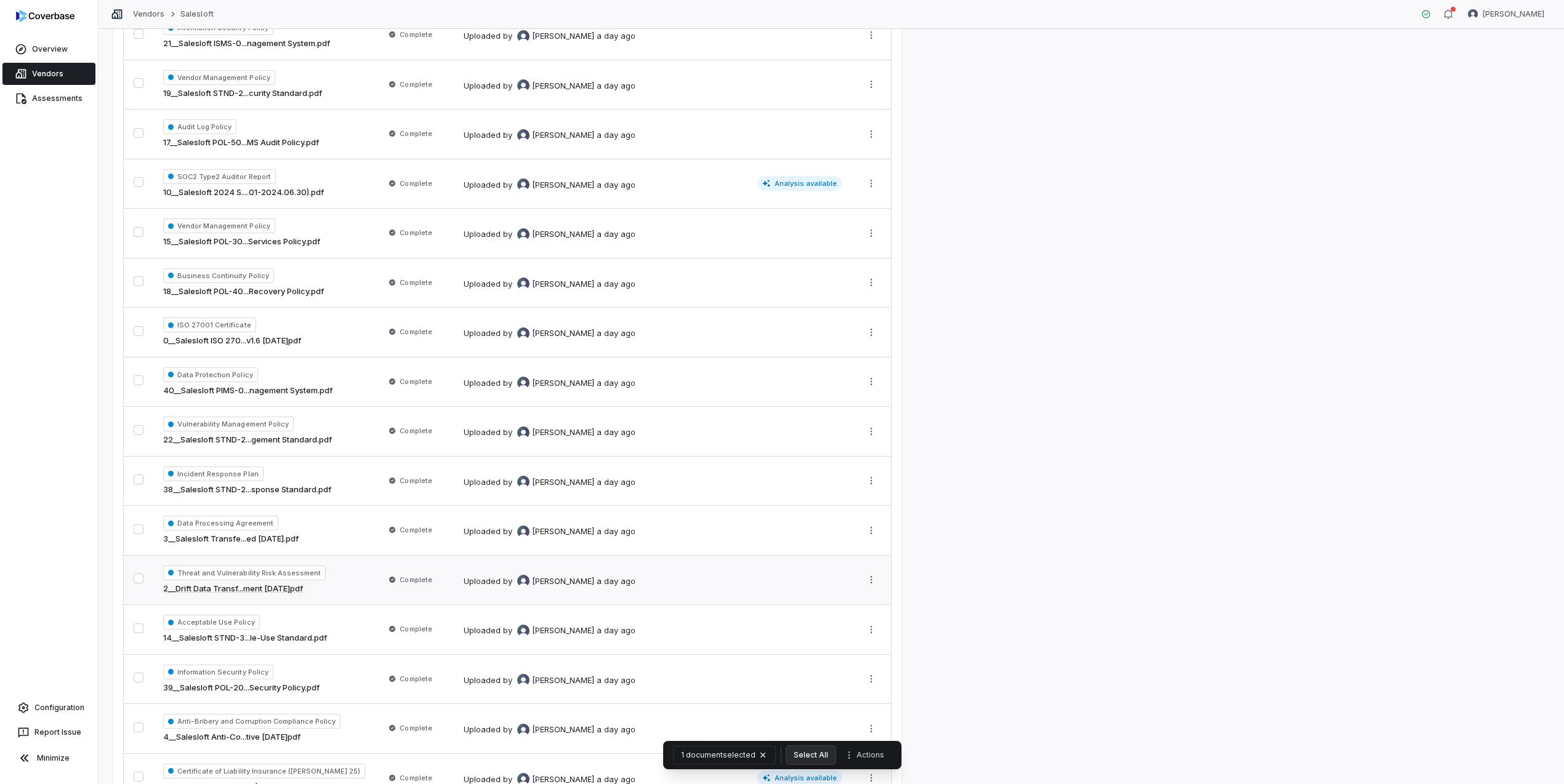
scroll to position [998, 0]
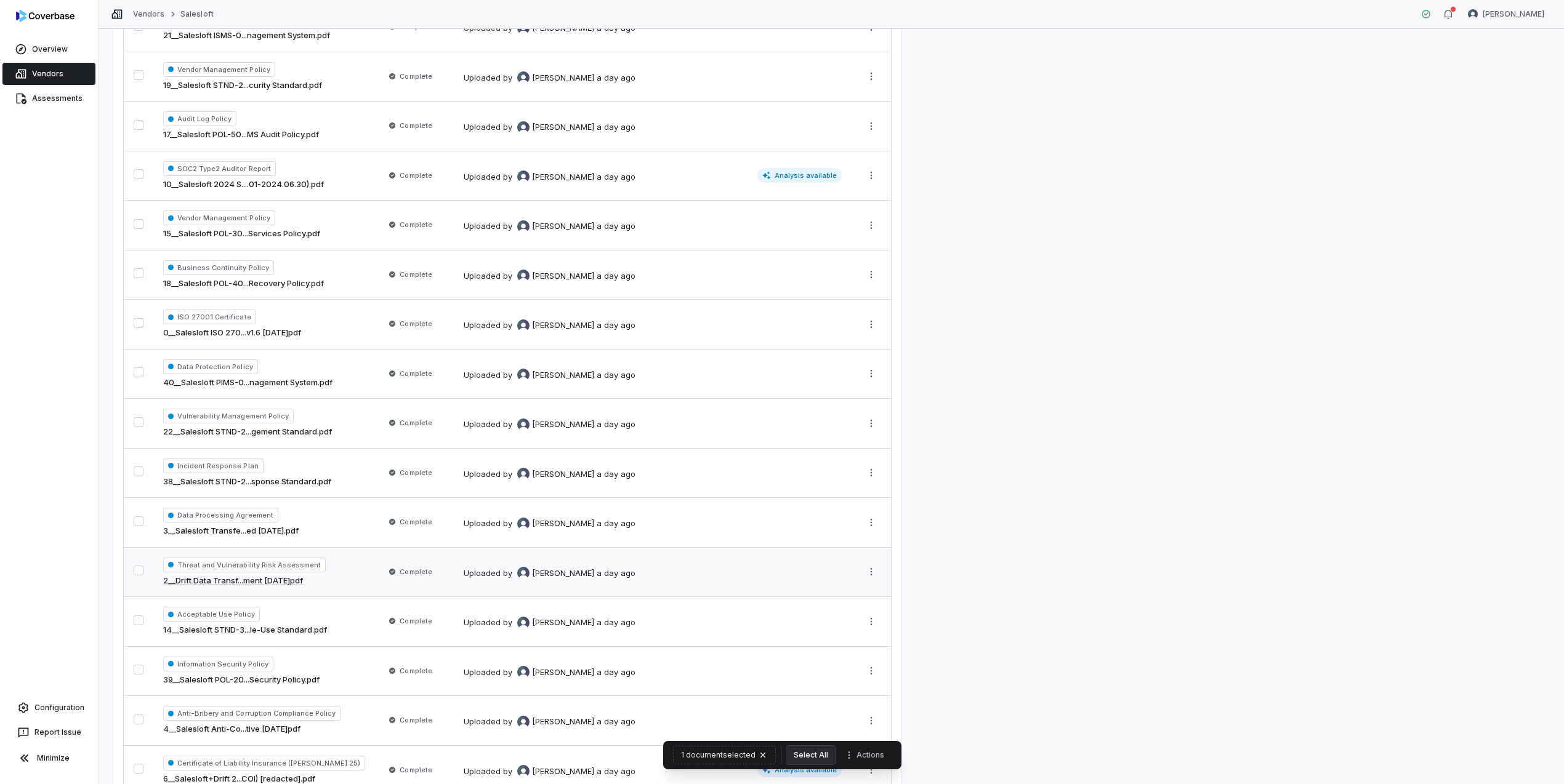
click at [140, 571] on button "button" at bounding box center [138, 570] width 10 height 10
click at [866, 574] on html "Overview Vendors Assessments Configuration Report Issue Minimize Vendors Salesl…" at bounding box center [782, 392] width 1564 height 784
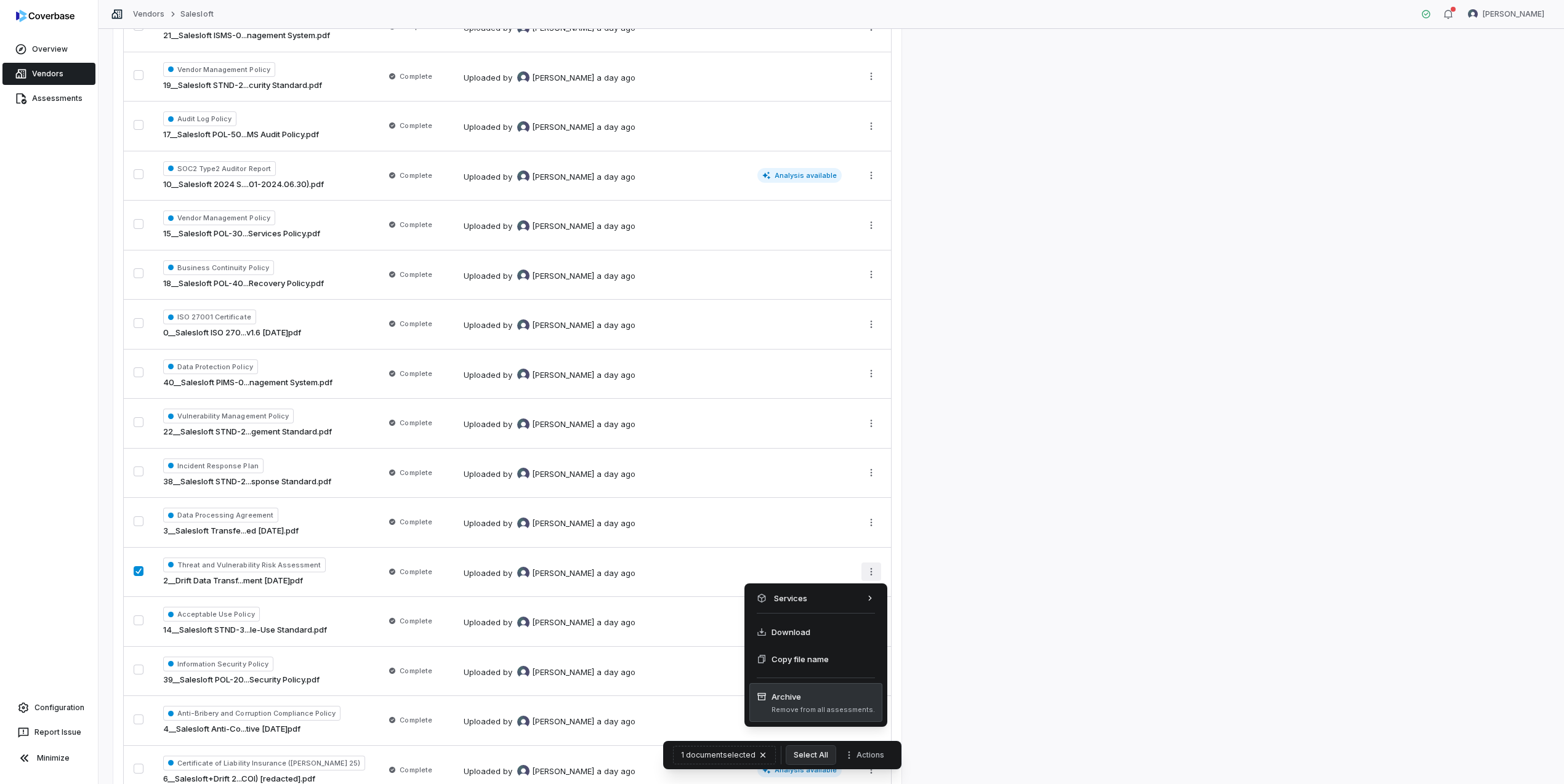
click at [788, 698] on span "Archive" at bounding box center [822, 697] width 103 height 12
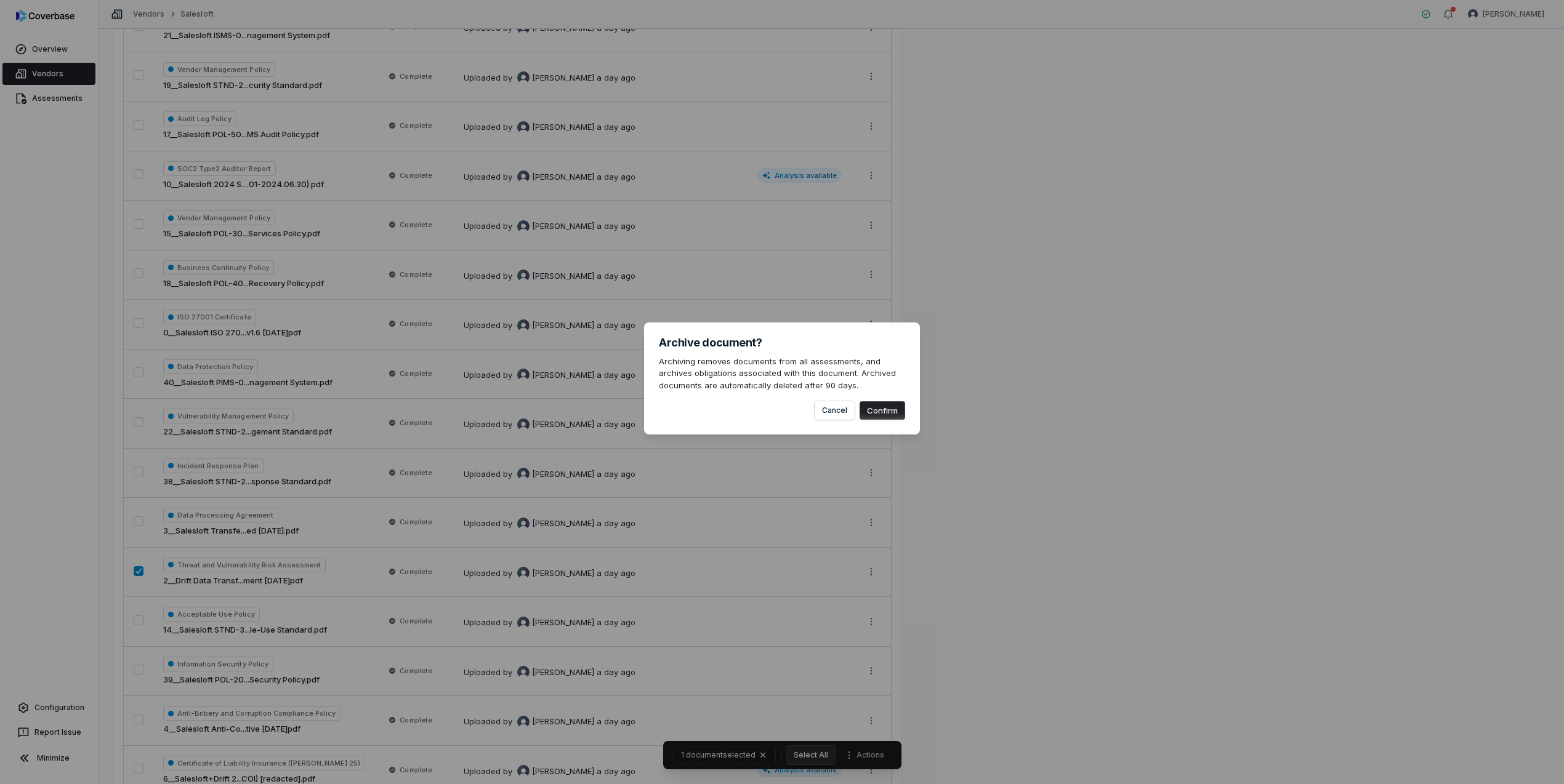
click at [878, 410] on button "Confirm" at bounding box center [882, 410] width 46 height 18
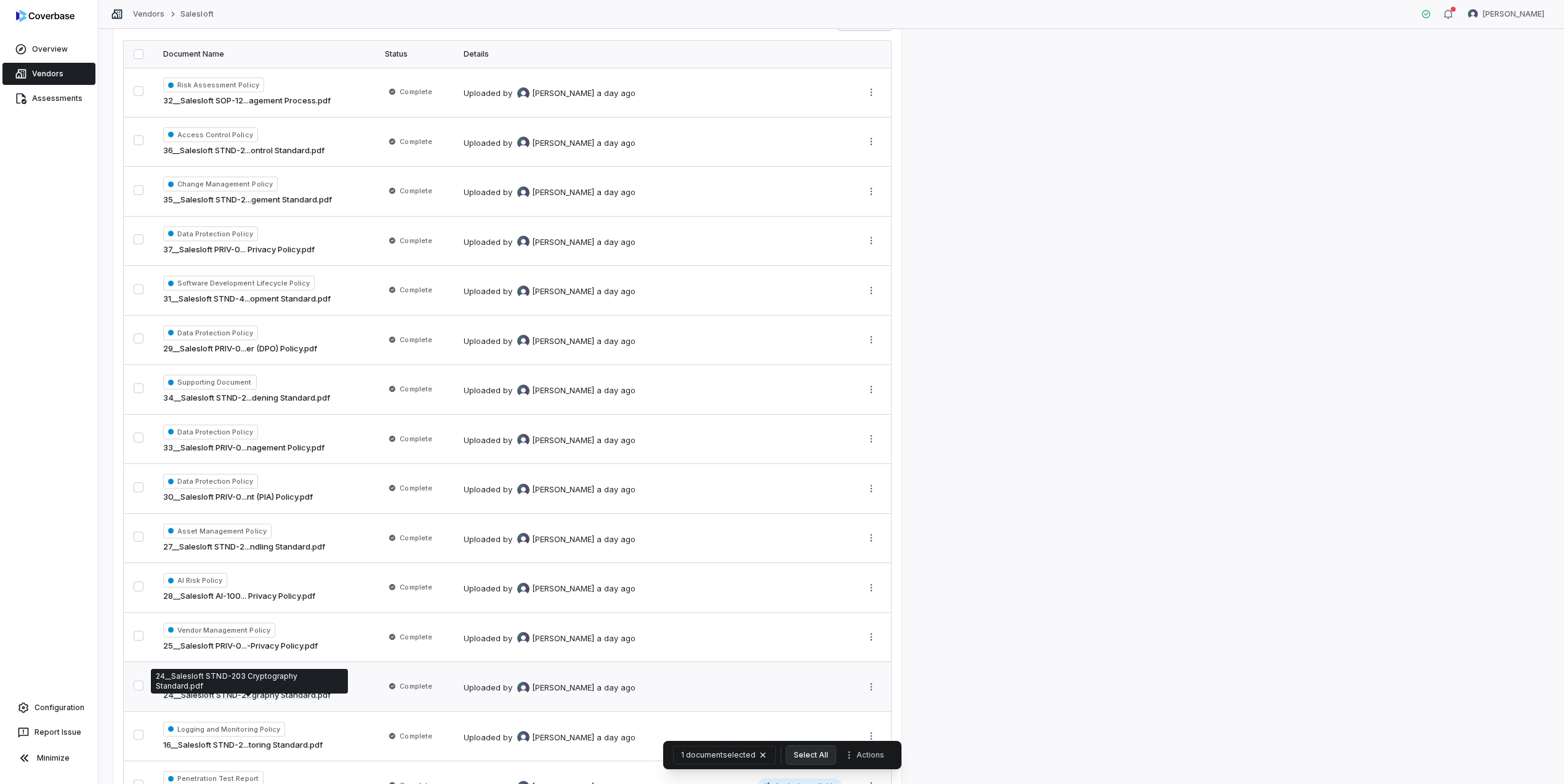
scroll to position [0, 0]
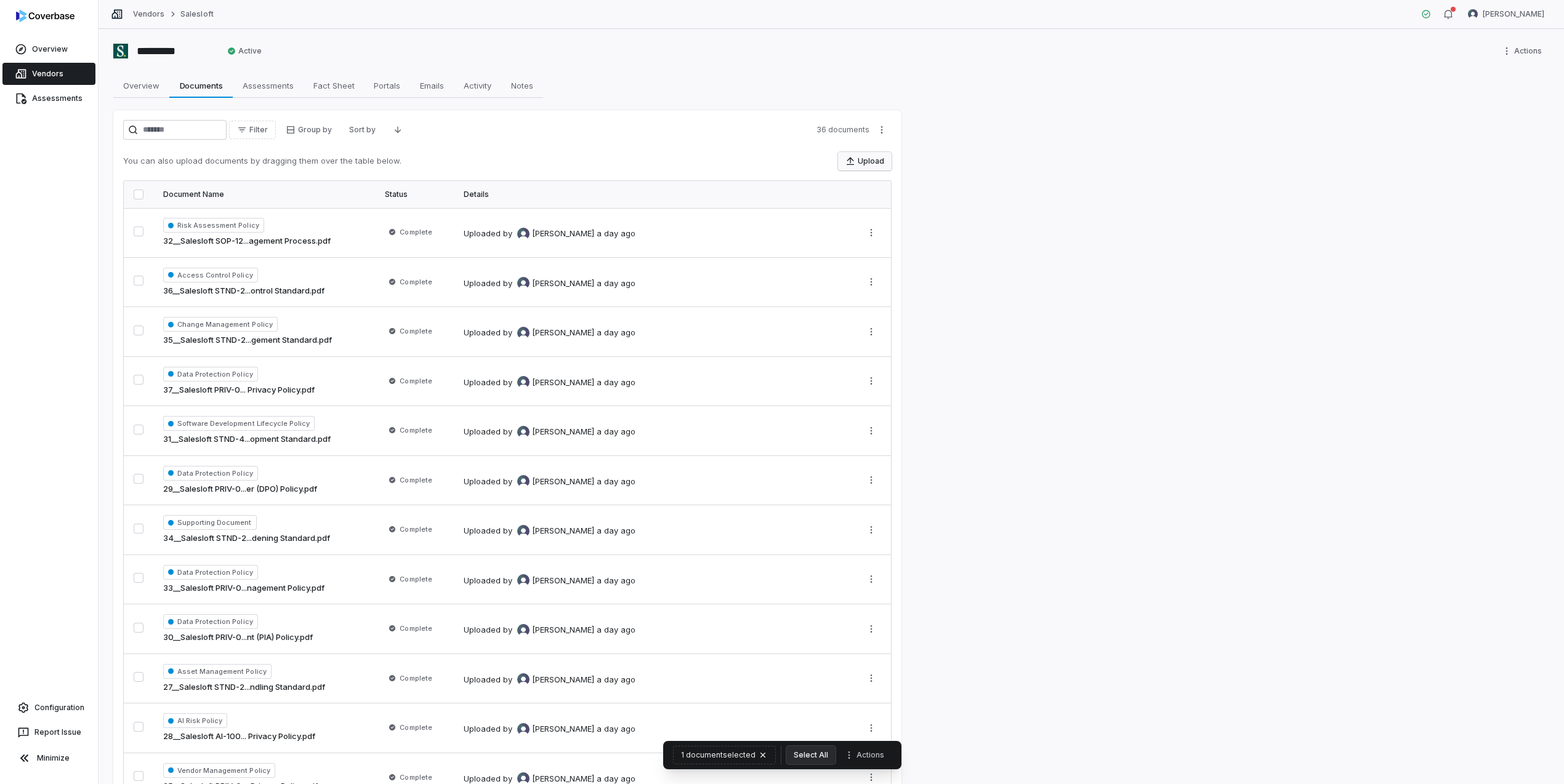
click at [855, 164] on icon "button" at bounding box center [850, 161] width 10 height 10
click at [140, 193] on button "button" at bounding box center [138, 194] width 10 height 10
click at [884, 133] on html "Overview Vendors Assessments Configuration Report Issue Minimize Vendors Salesl…" at bounding box center [782, 392] width 1564 height 784
click at [603, 121] on html "Overview Vendors Assessments Configuration Report Issue Minimize Vendors Salesl…" at bounding box center [782, 392] width 1564 height 784
click at [138, 82] on span "Overview" at bounding box center [141, 86] width 46 height 16
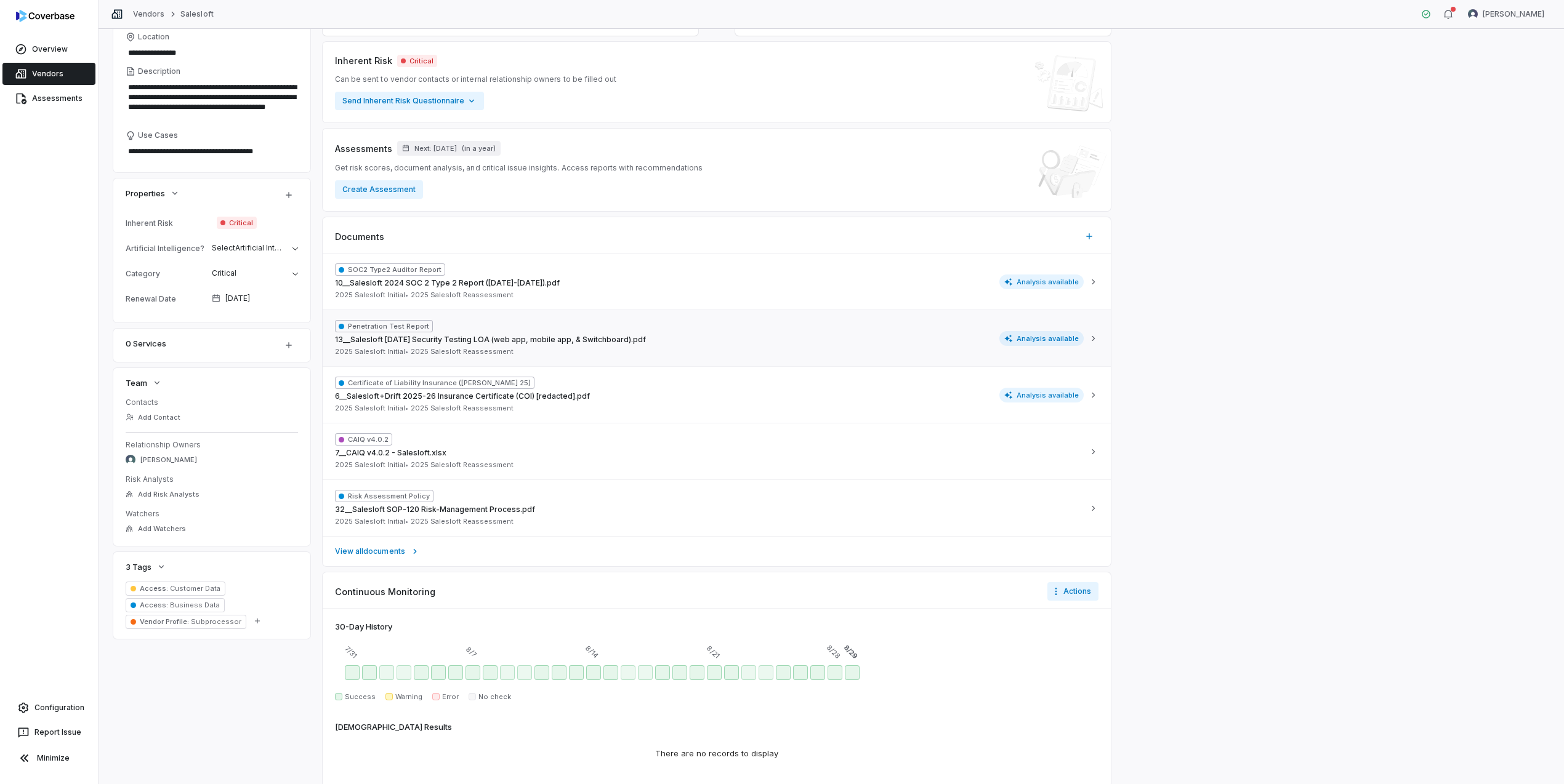
scroll to position [197, 0]
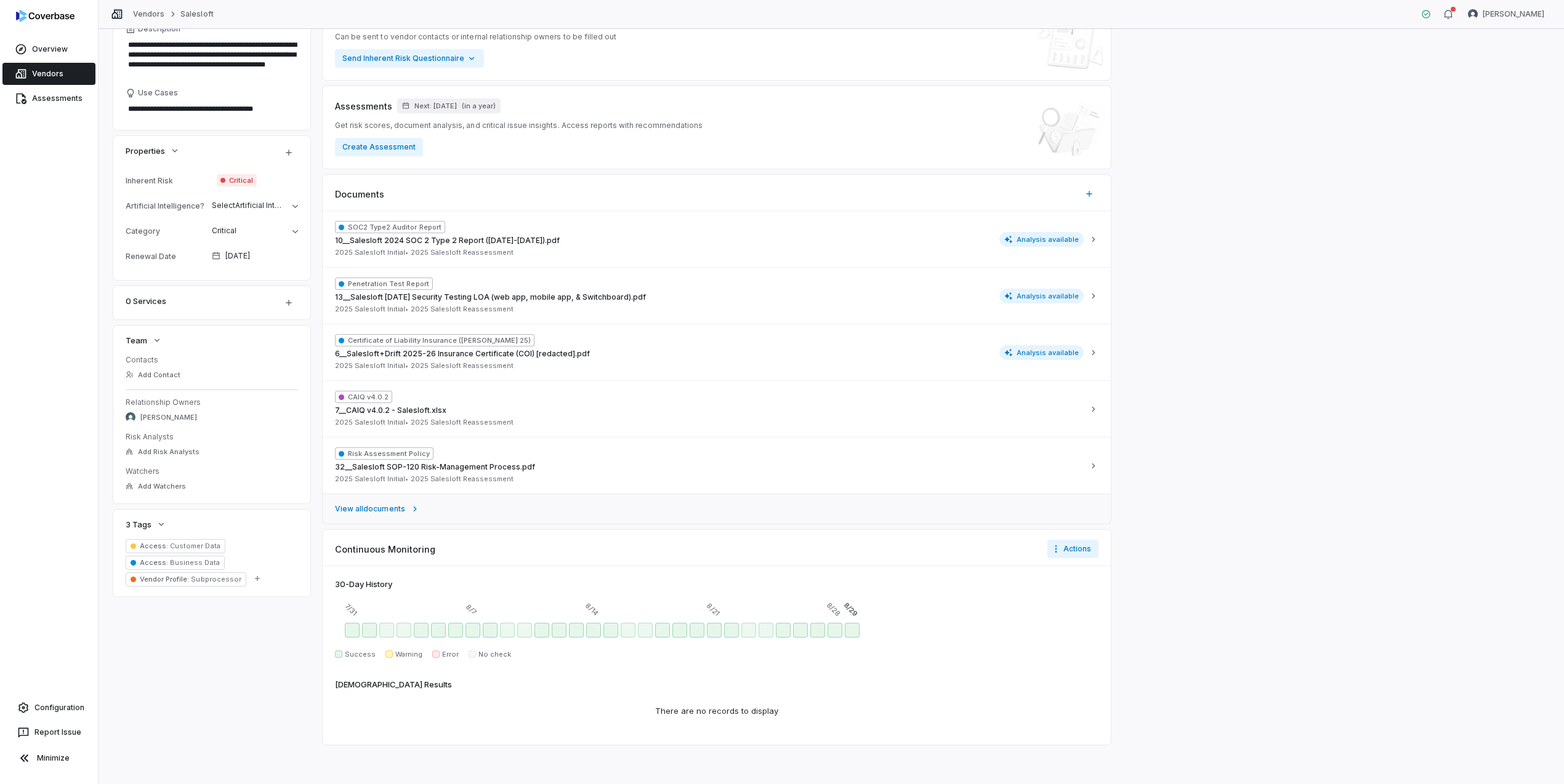
click at [390, 506] on span "View all documents" at bounding box center [370, 509] width 70 height 10
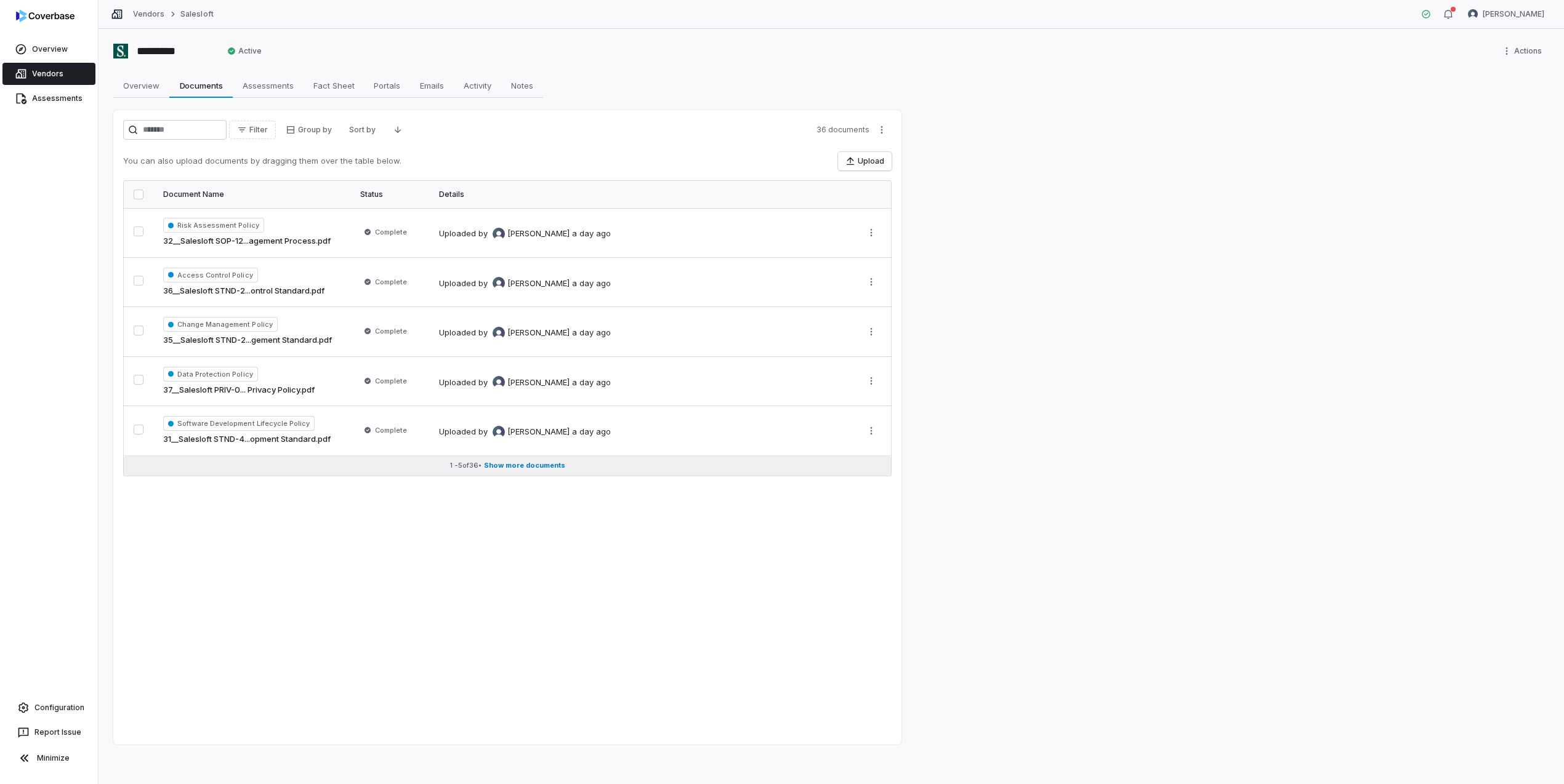
click at [558, 464] on span "Show more documents" at bounding box center [524, 466] width 82 height 9
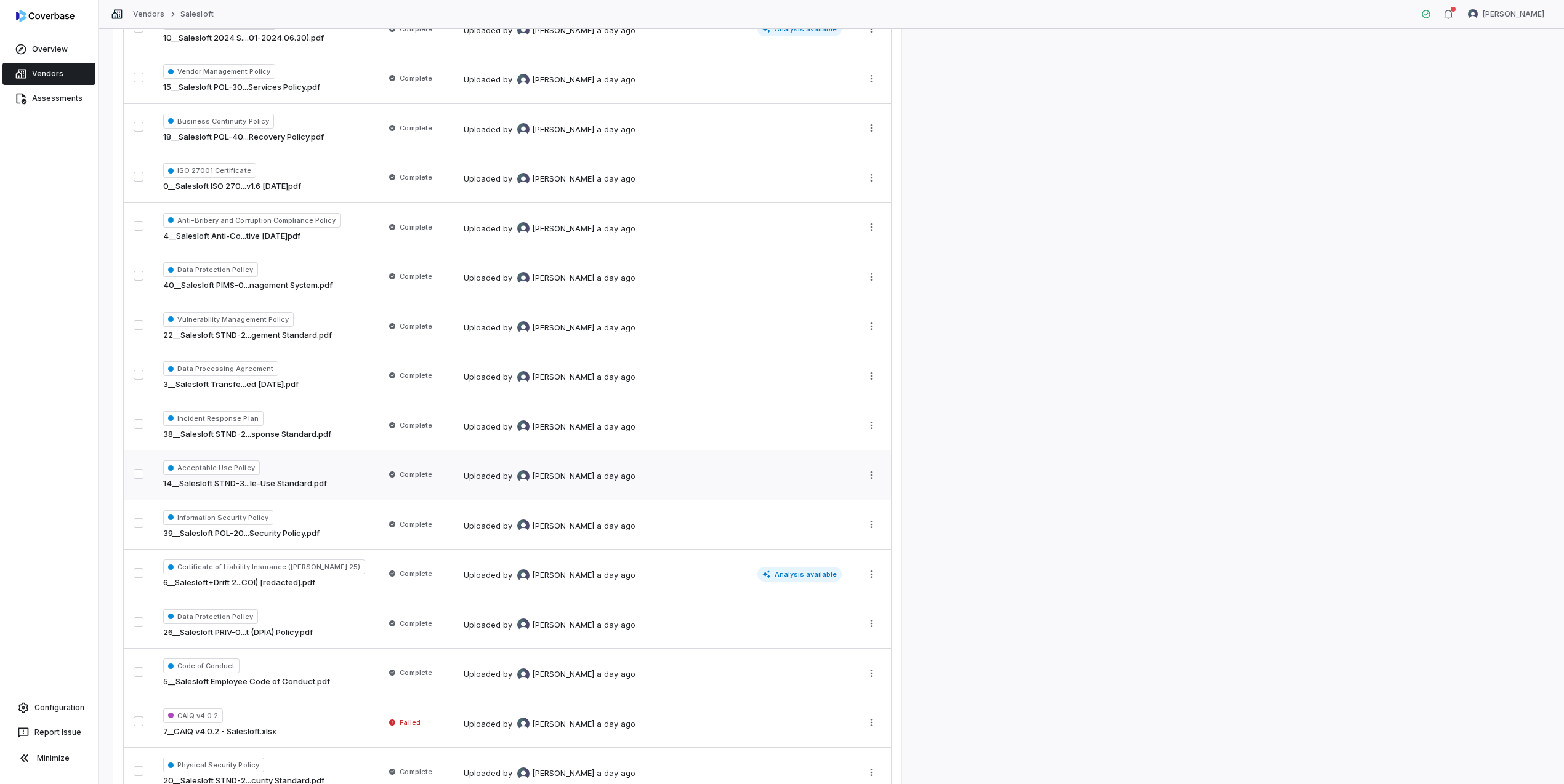
scroll to position [1161, 0]
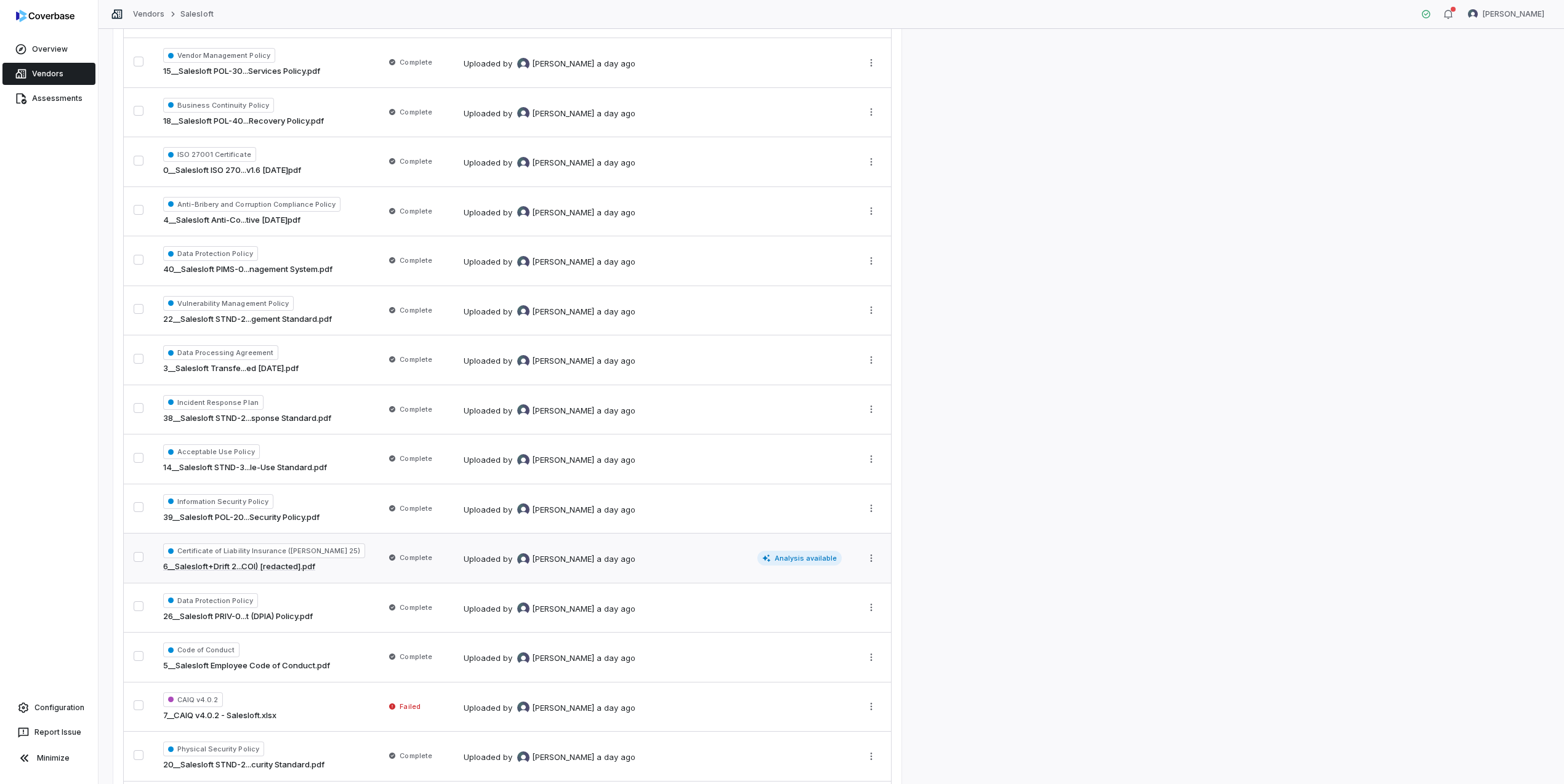
click at [140, 557] on button "button" at bounding box center [138, 557] width 10 height 10
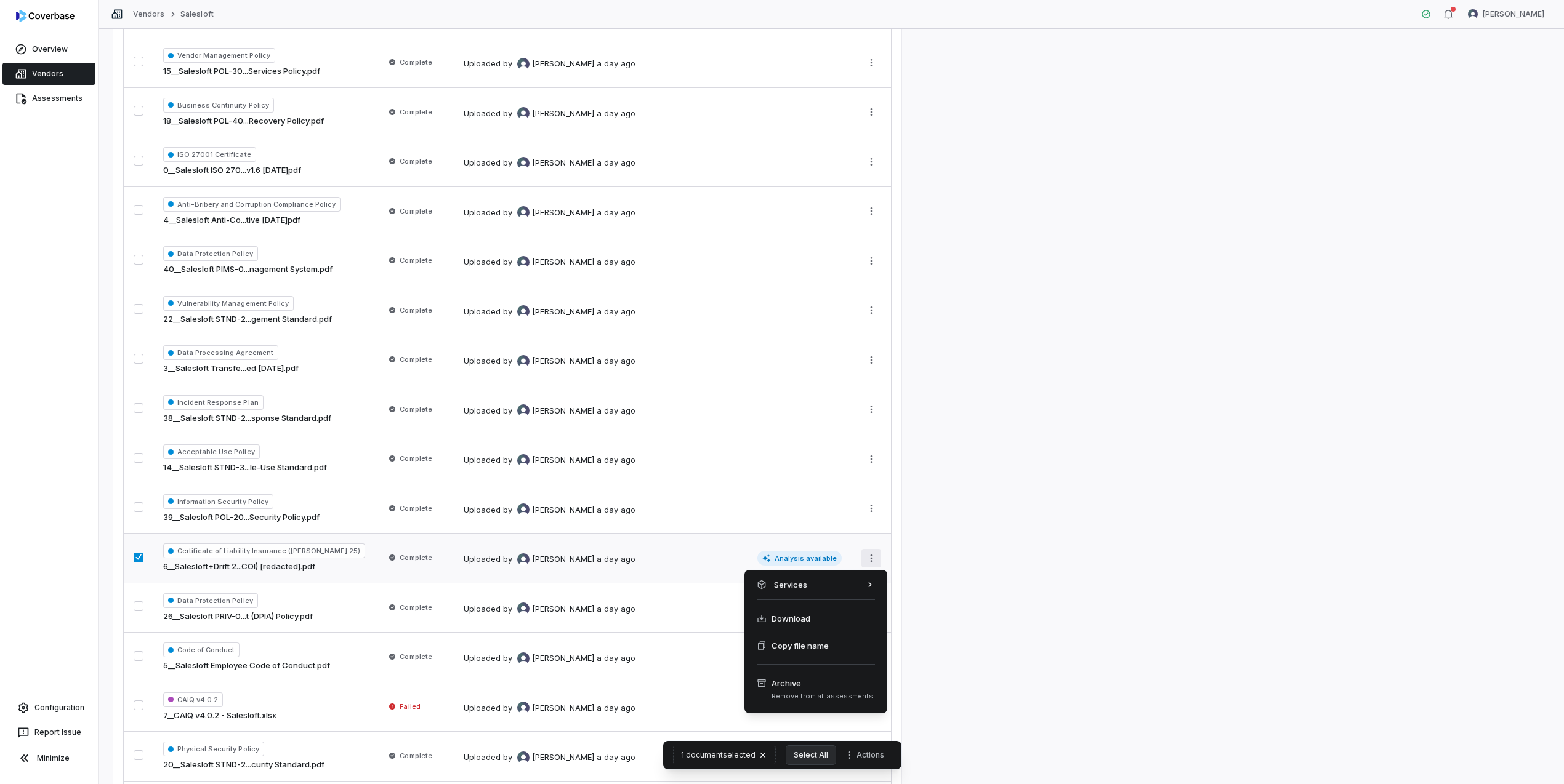
click at [867, 557] on html "Overview Vendors Assessments Configuration Report Issue Minimize Vendors Salesl…" at bounding box center [782, 392] width 1564 height 784
click at [789, 684] on span "Archive" at bounding box center [822, 684] width 103 height 12
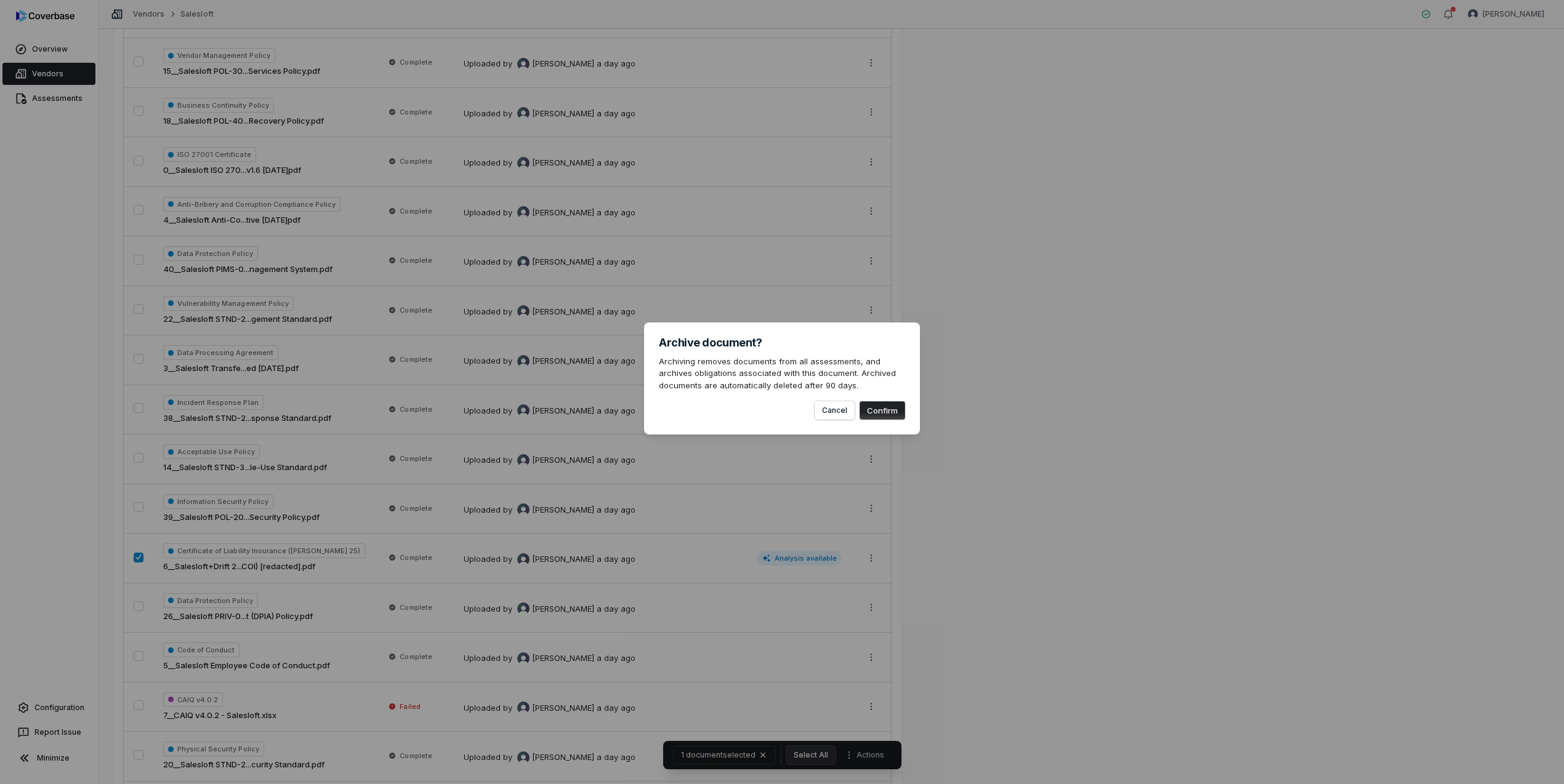
click at [896, 415] on button "Confirm" at bounding box center [882, 410] width 46 height 18
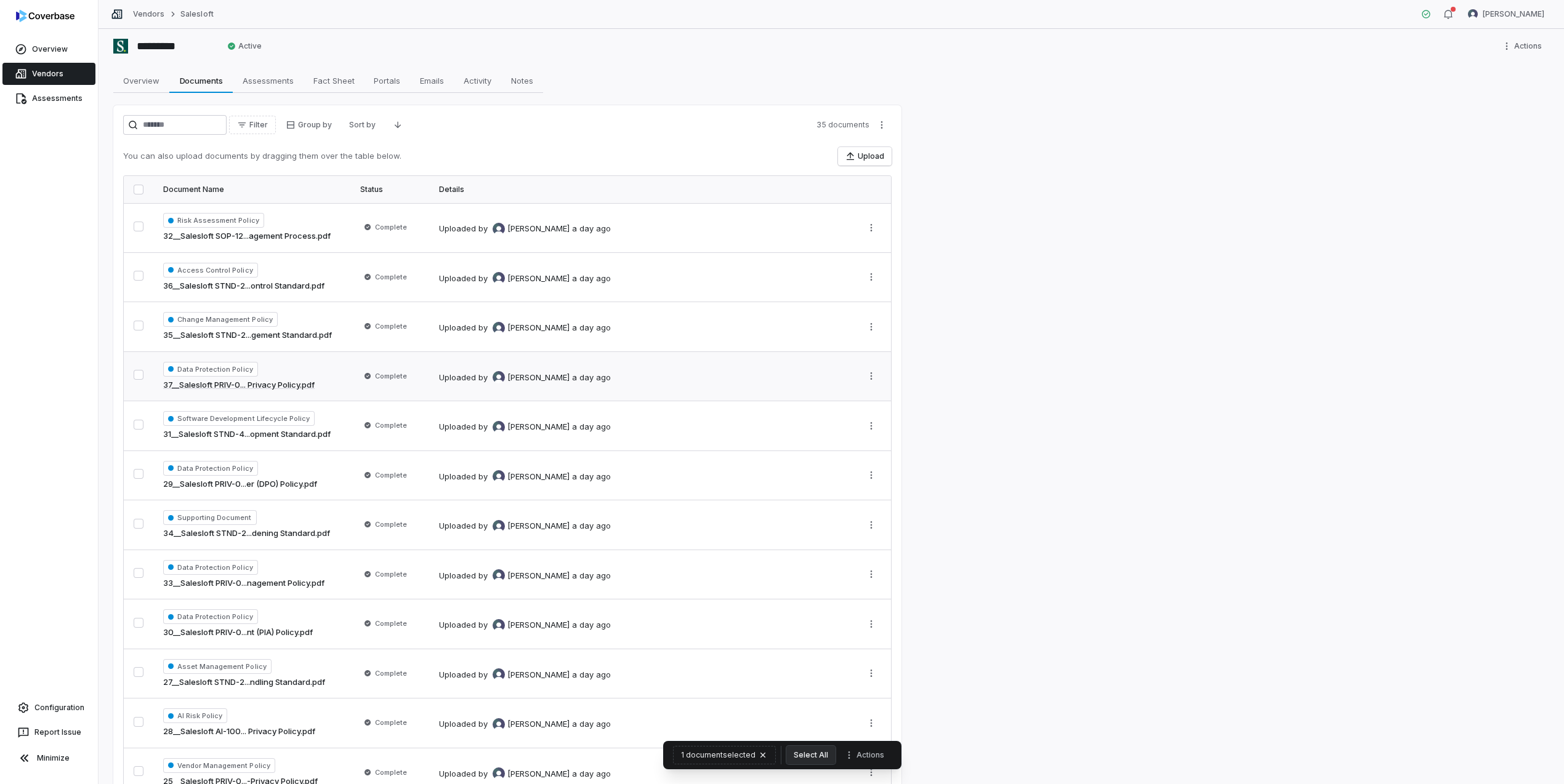
scroll to position [0, 0]
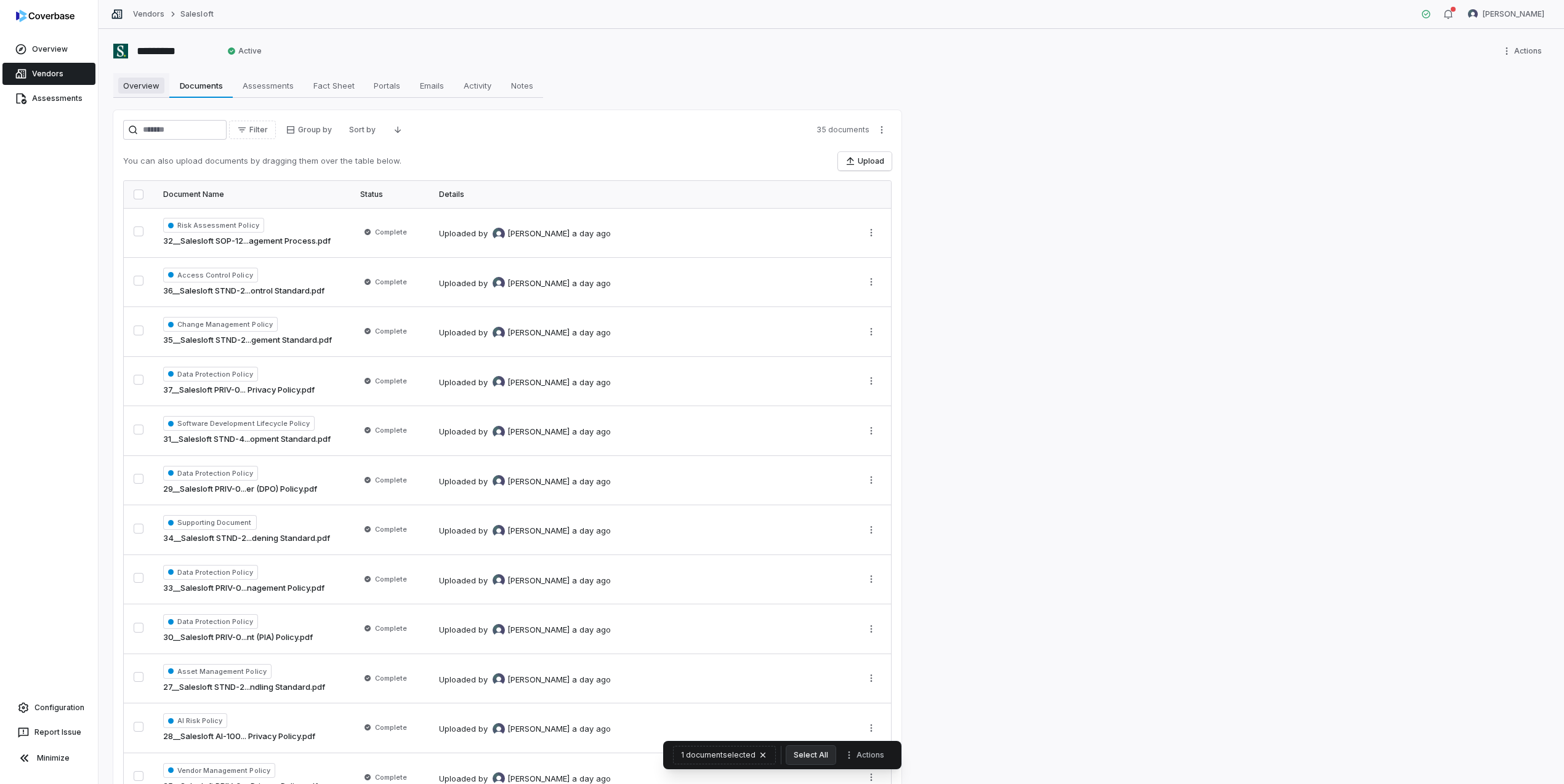
click at [152, 81] on span "Overview" at bounding box center [141, 86] width 46 height 16
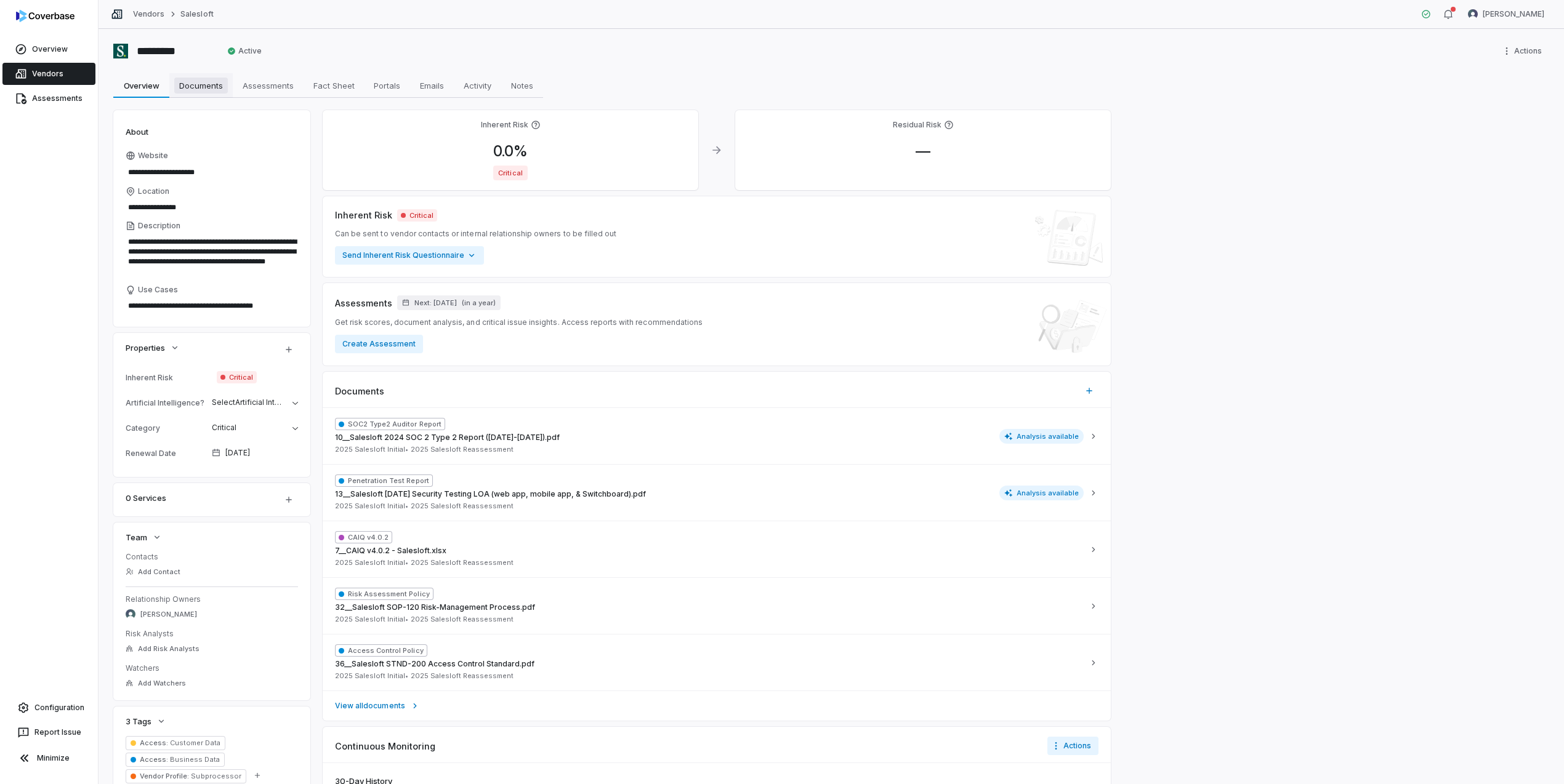
click at [190, 91] on span "Documents" at bounding box center [200, 86] width 53 height 16
type textarea "*"
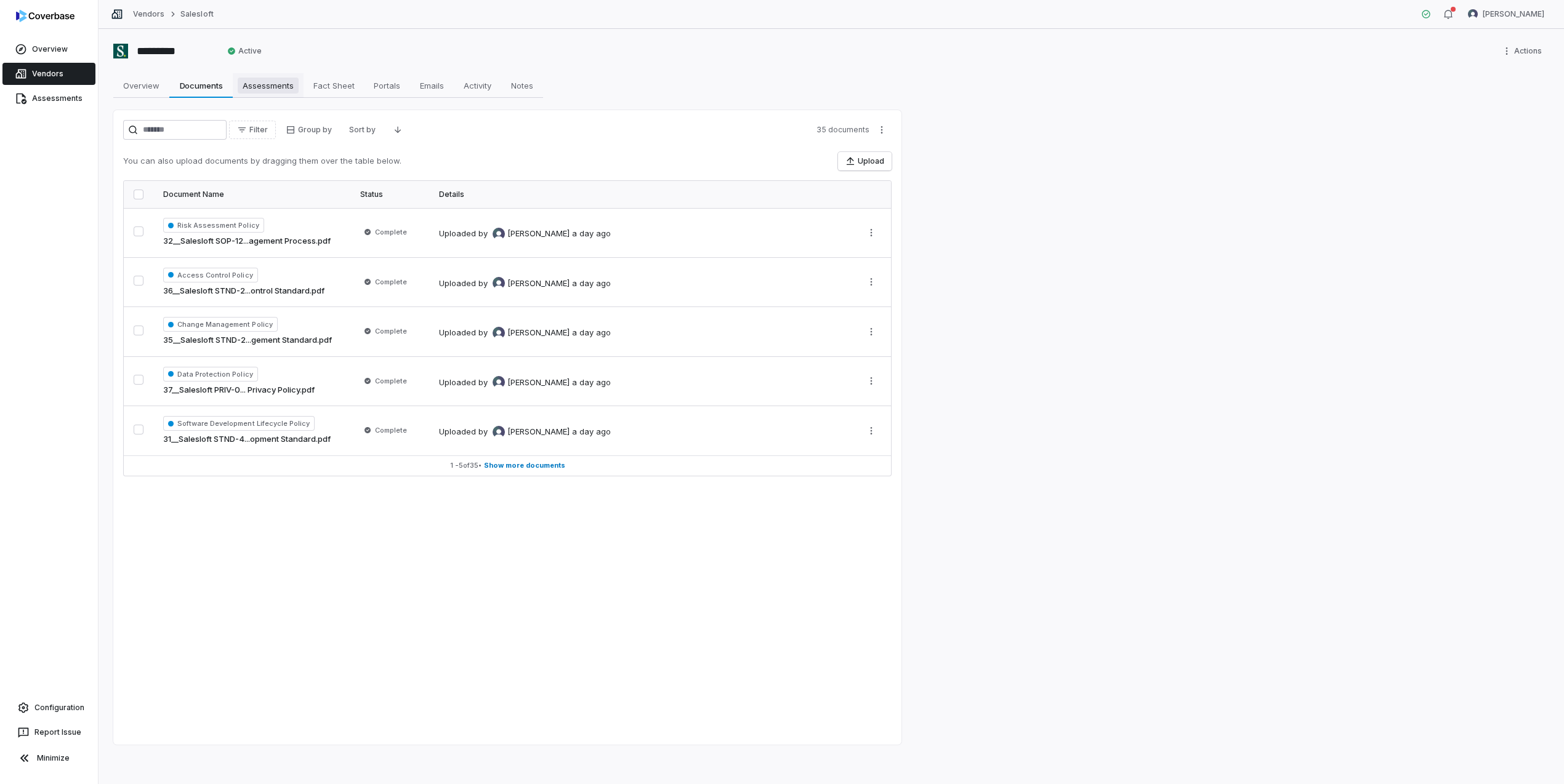
click at [244, 86] on span "Assessments" at bounding box center [268, 86] width 61 height 16
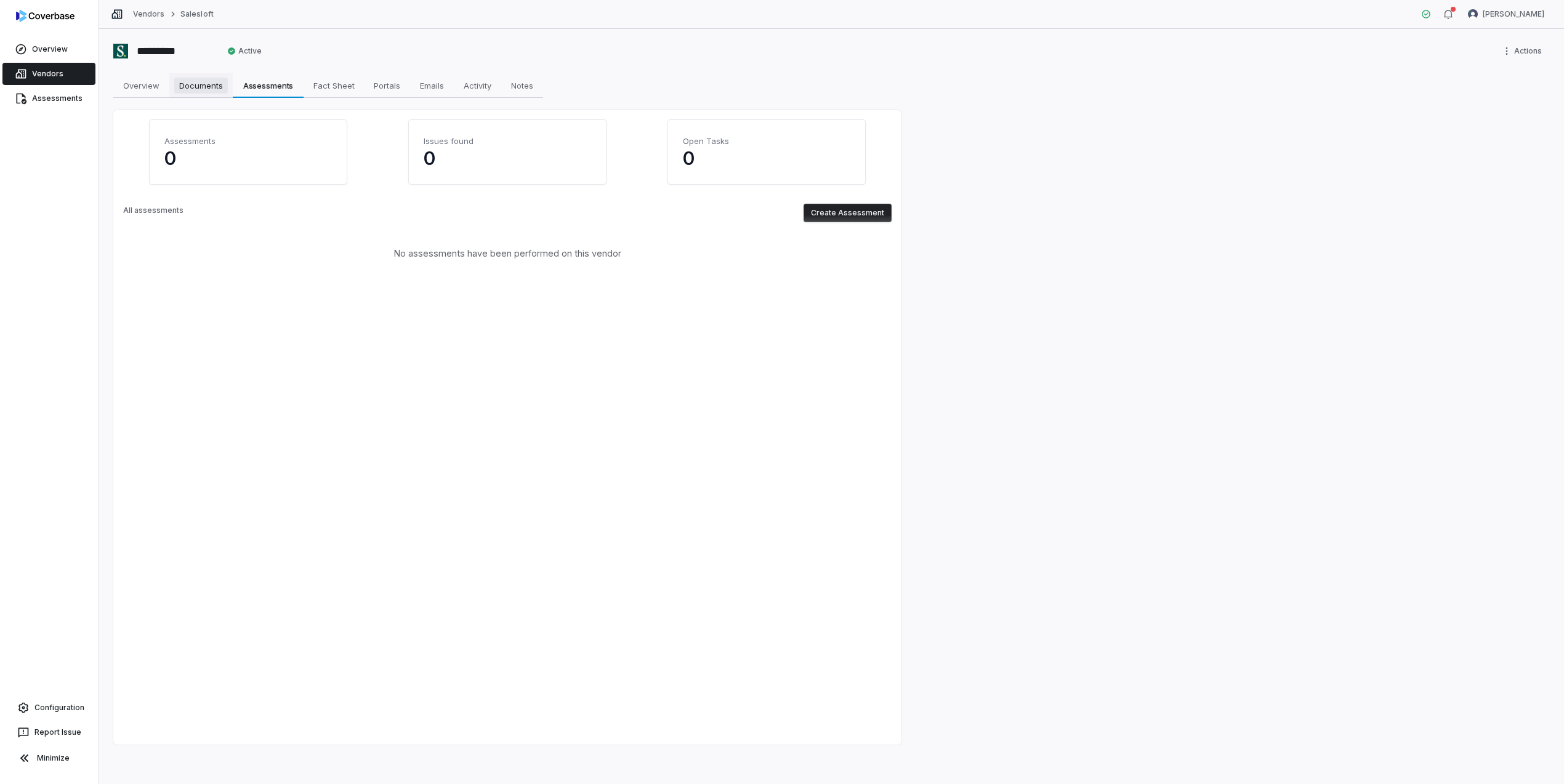
click at [214, 87] on span "Documents" at bounding box center [200, 86] width 53 height 16
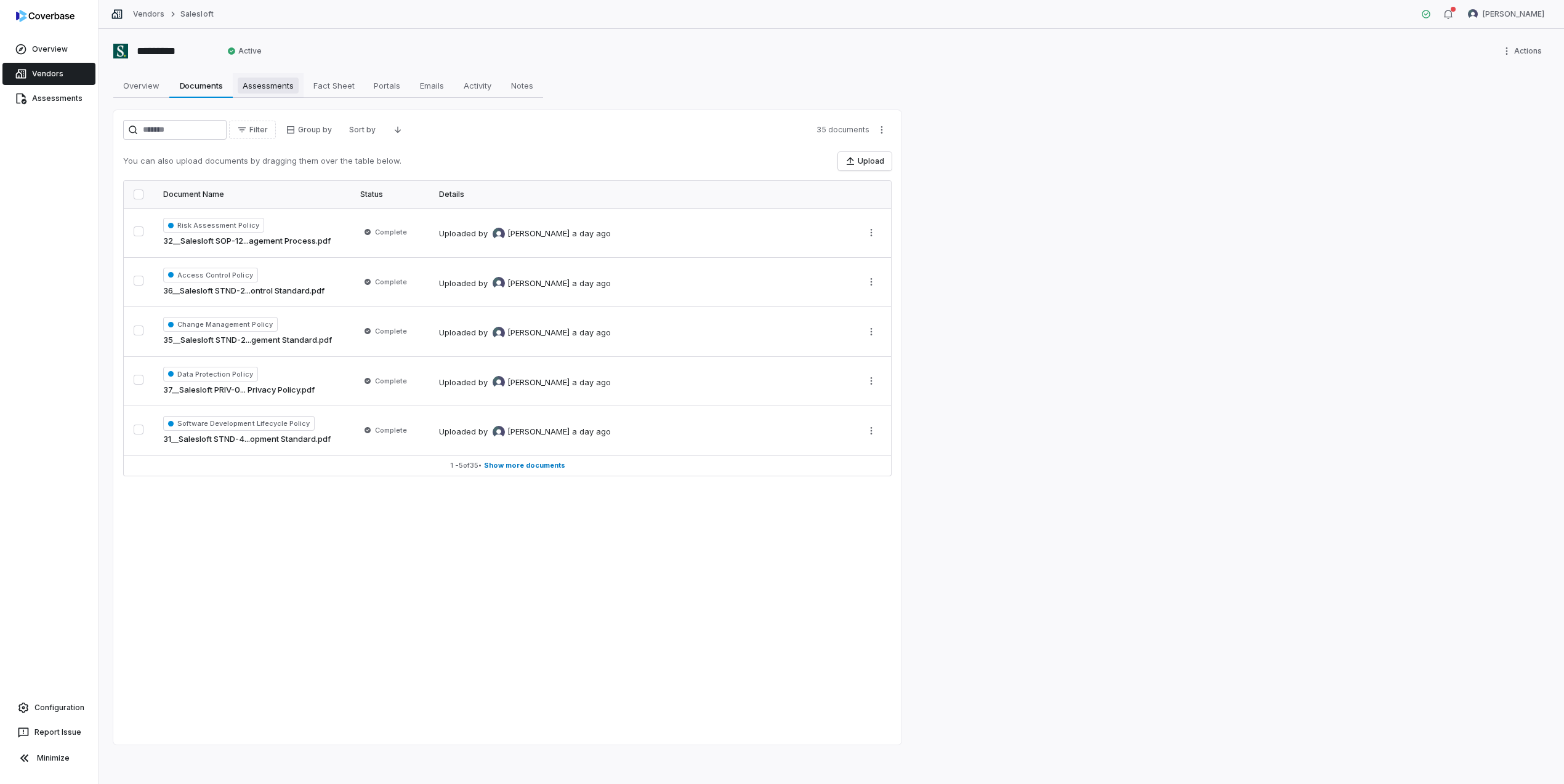
click at [276, 84] on span "Assessments" at bounding box center [268, 86] width 61 height 16
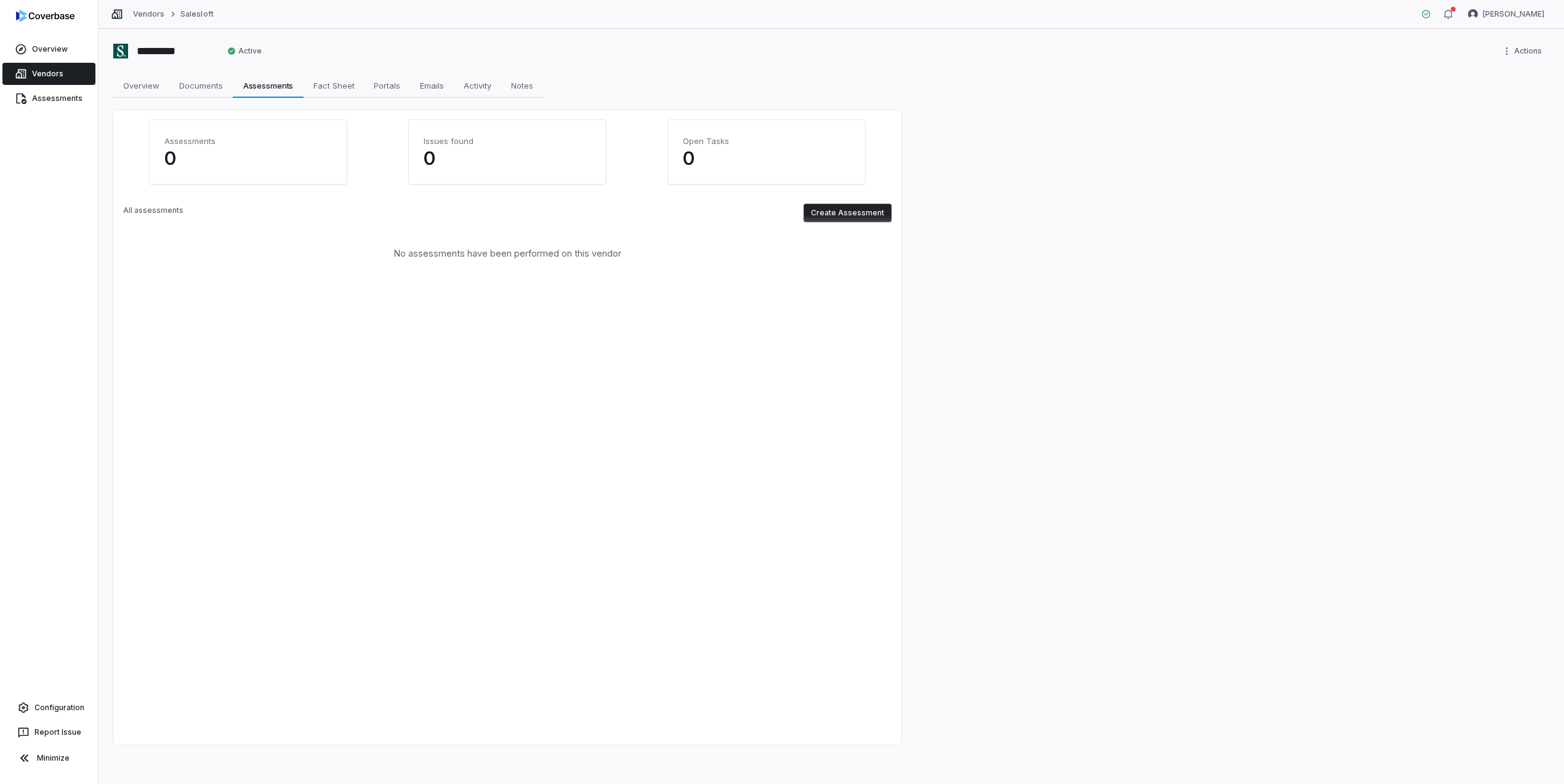
click at [845, 216] on button "Create Assessment" at bounding box center [847, 212] width 88 height 18
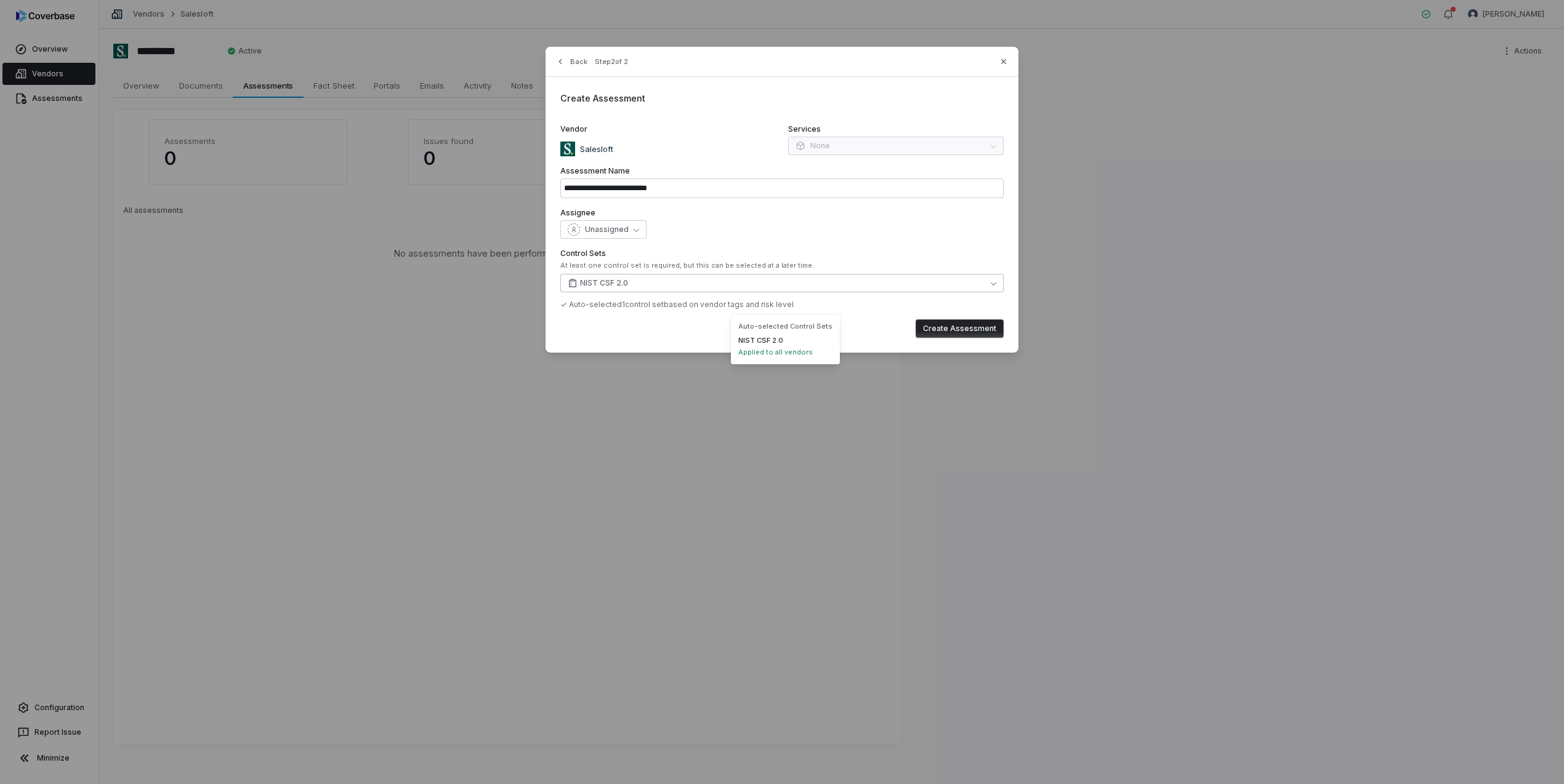
click at [661, 282] on button "NIST CSF 2.0" at bounding box center [781, 282] width 443 height 18
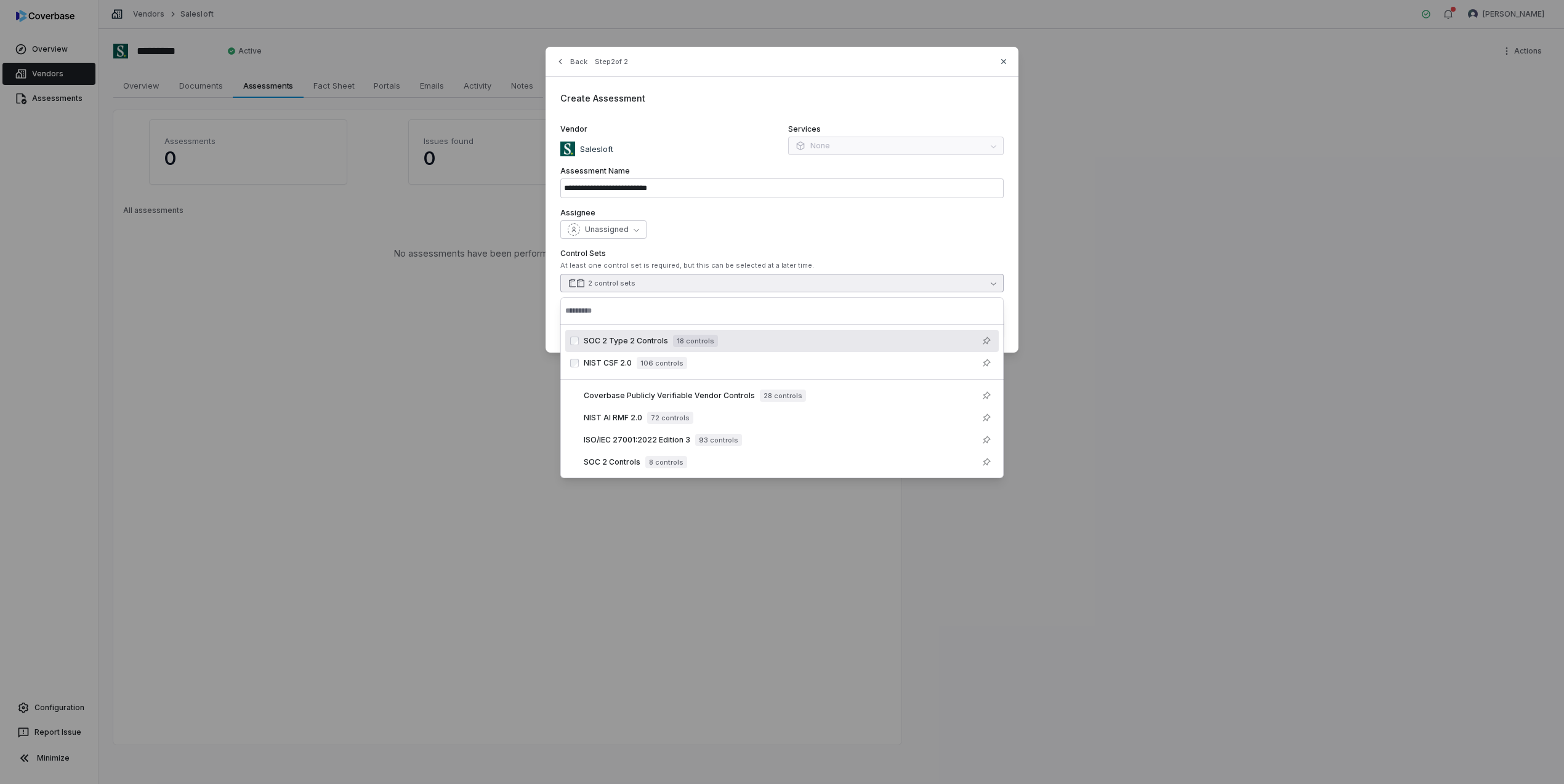
click at [880, 211] on label "Assignee" at bounding box center [781, 213] width 443 height 10
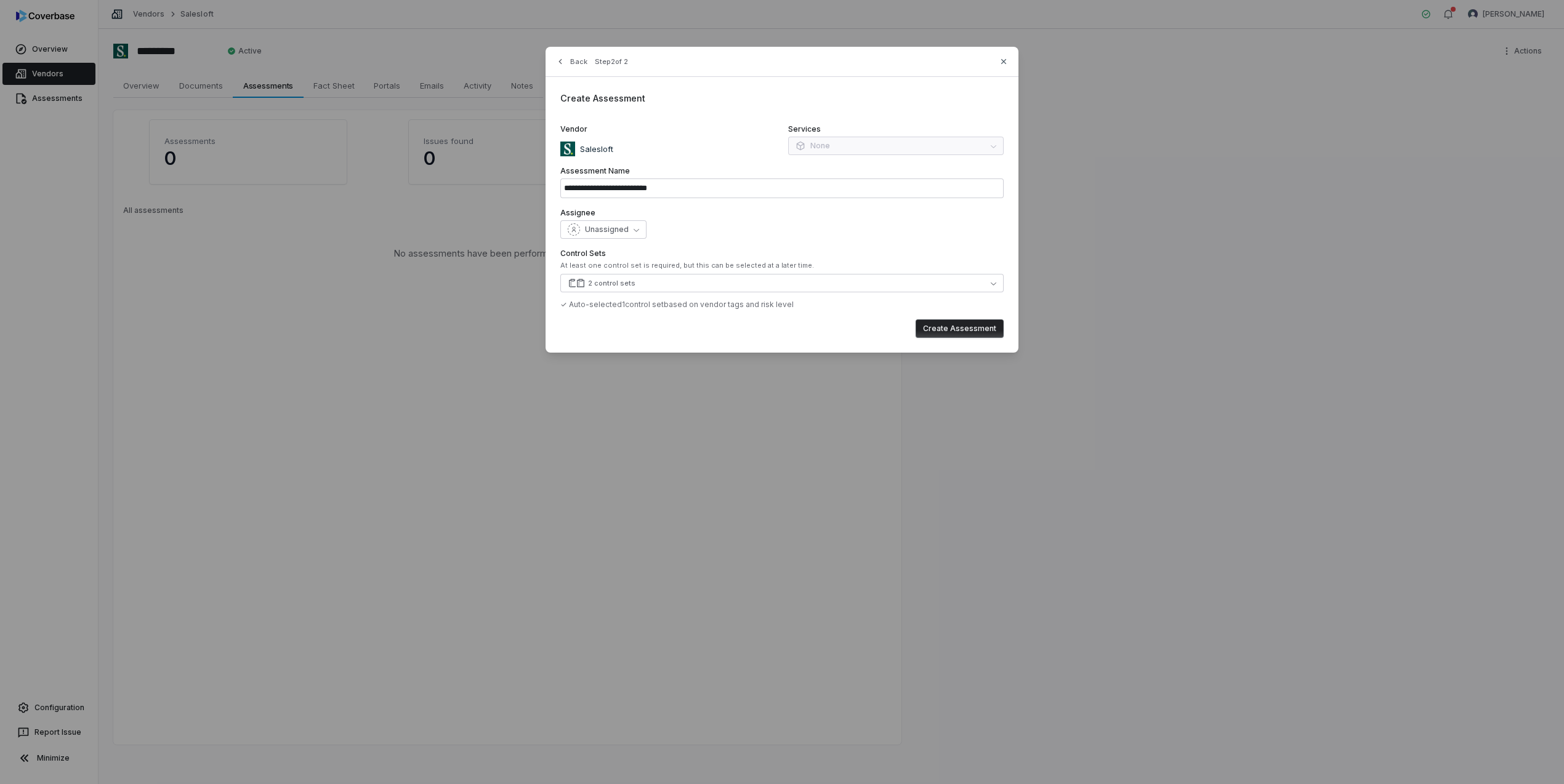
click at [967, 328] on button "Create Assessment" at bounding box center [959, 328] width 88 height 18
type input "**********"
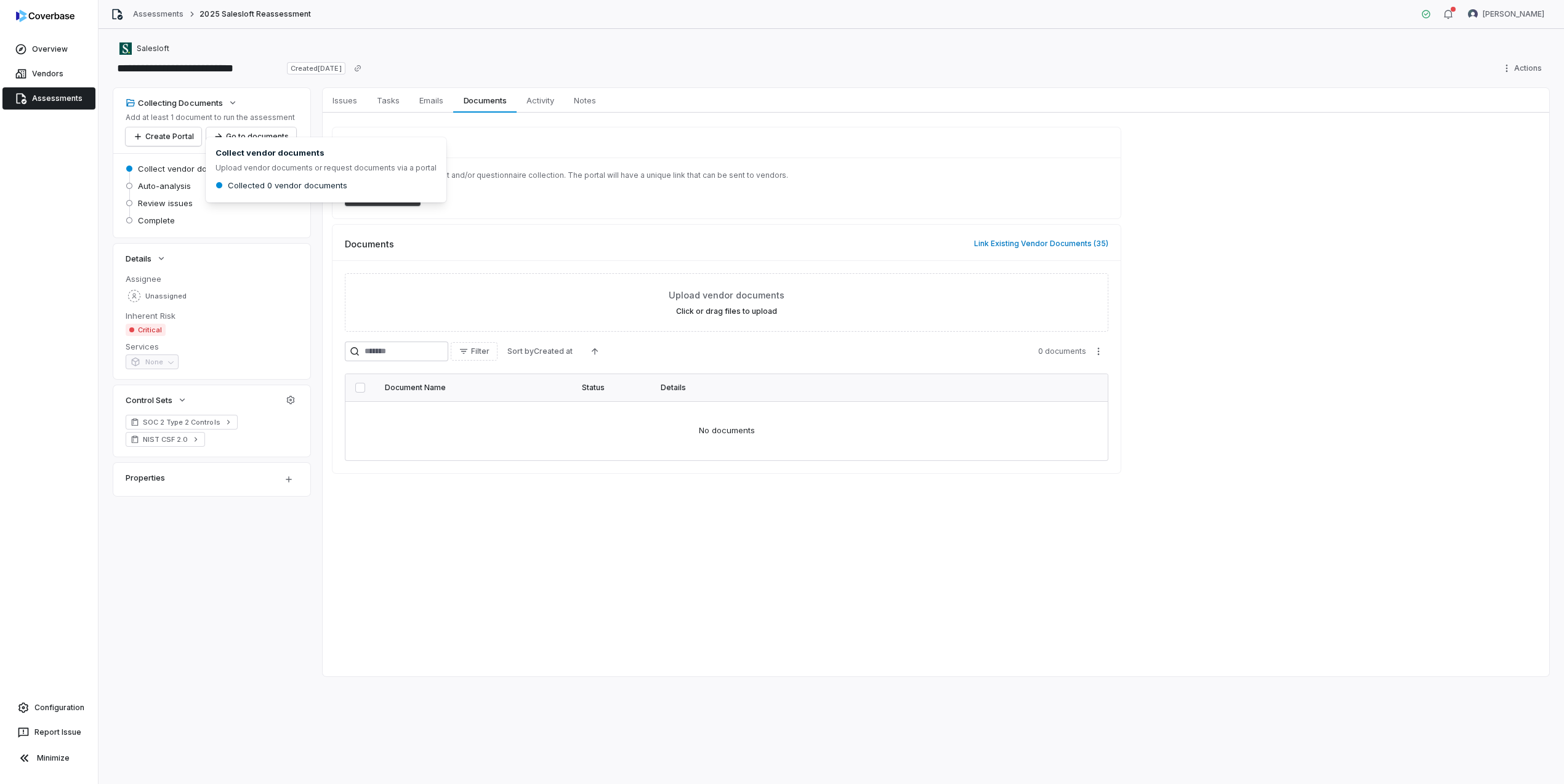
click at [202, 170] on body "**********" at bounding box center [782, 392] width 1564 height 784
click at [245, 128] on button "Go to documents" at bounding box center [251, 136] width 90 height 18
click at [992, 240] on button "Link Existing Vendor Documents ( 35 )" at bounding box center [1041, 243] width 142 height 26
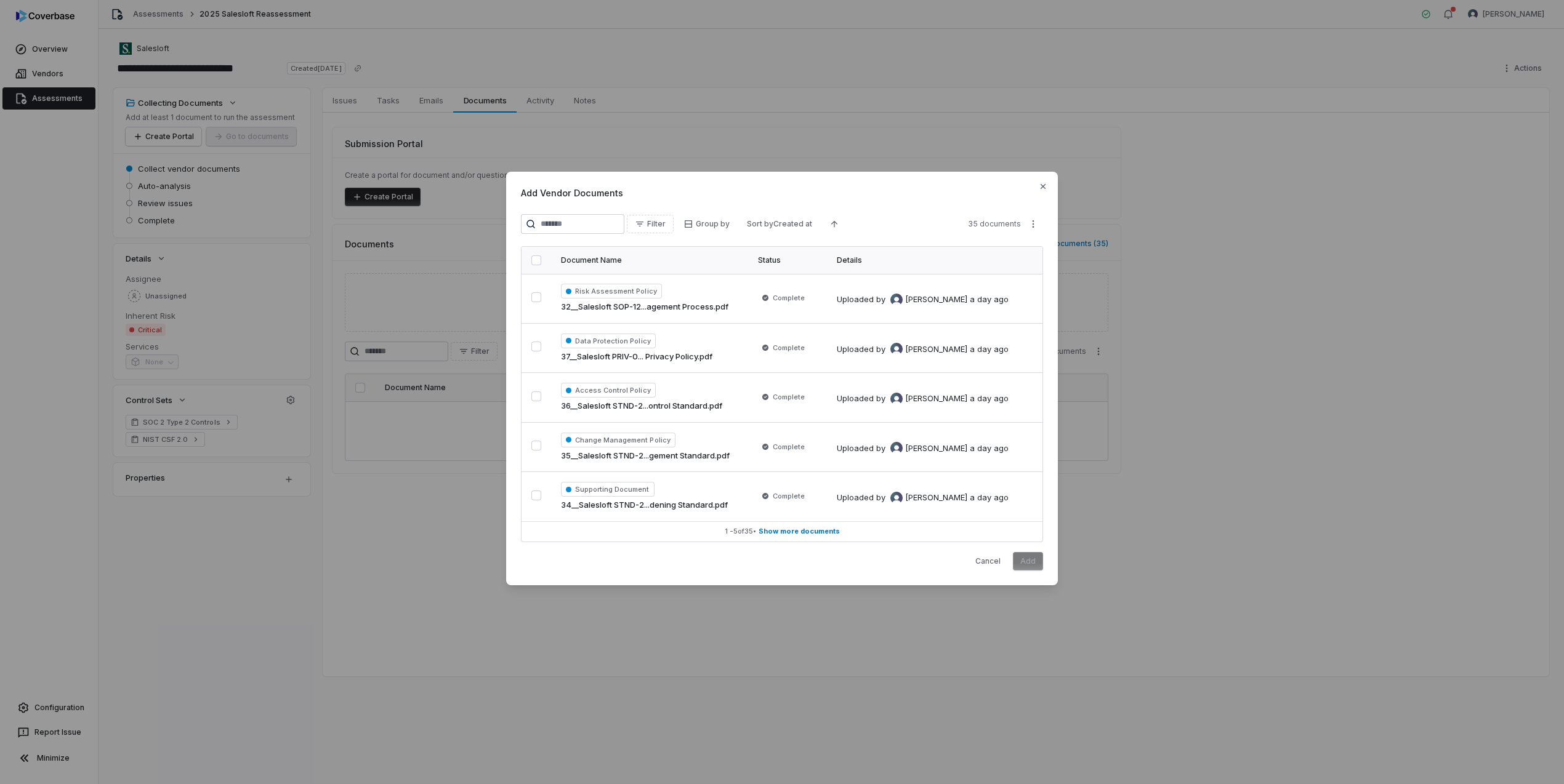
click at [537, 259] on button "button" at bounding box center [536, 260] width 10 height 10
click at [1026, 557] on button "Add" at bounding box center [1027, 561] width 30 height 18
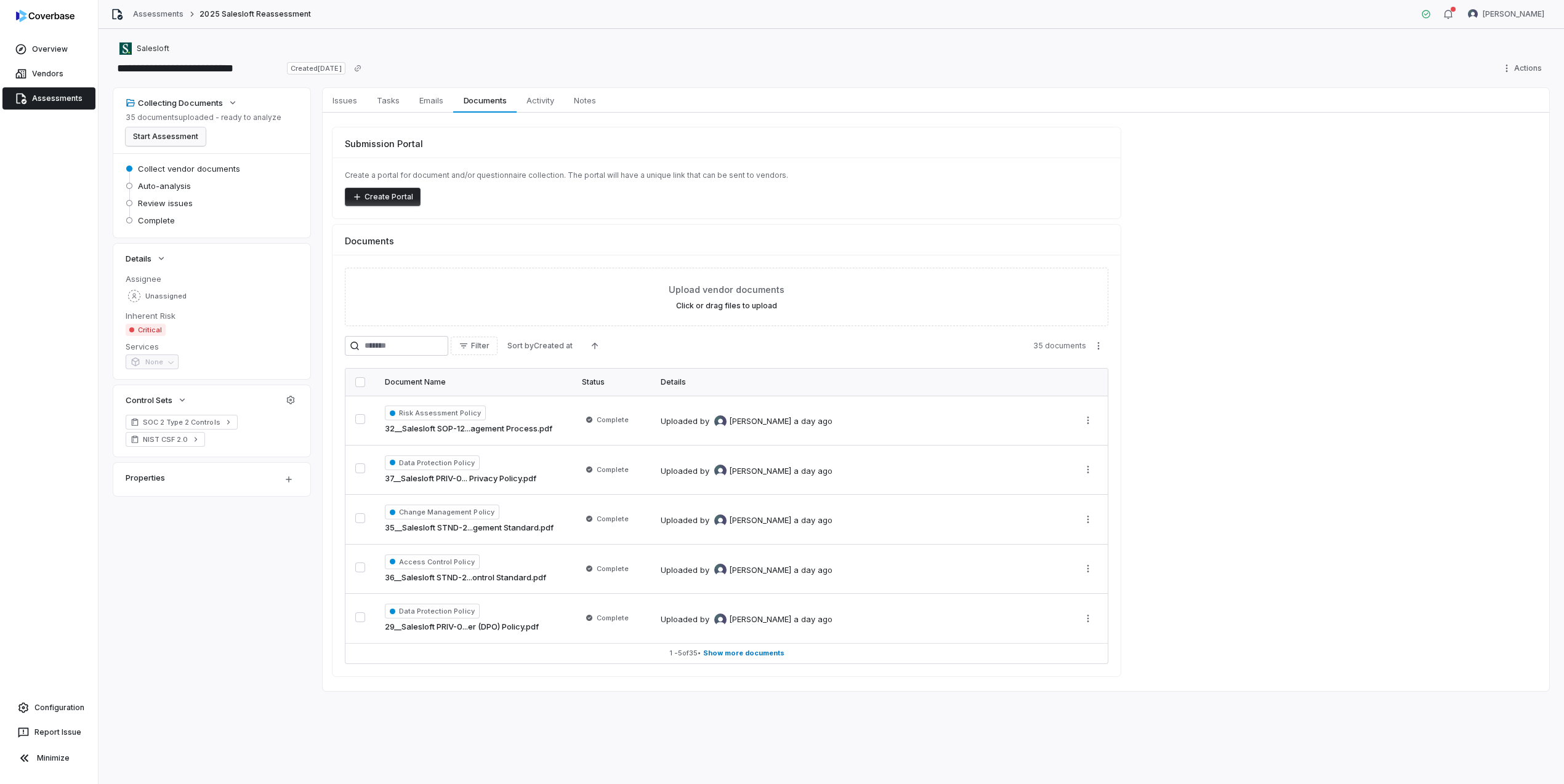
click at [189, 140] on button "Start Assessment" at bounding box center [165, 136] width 80 height 18
click at [53, 74] on link "Vendors" at bounding box center [49, 73] width 93 height 22
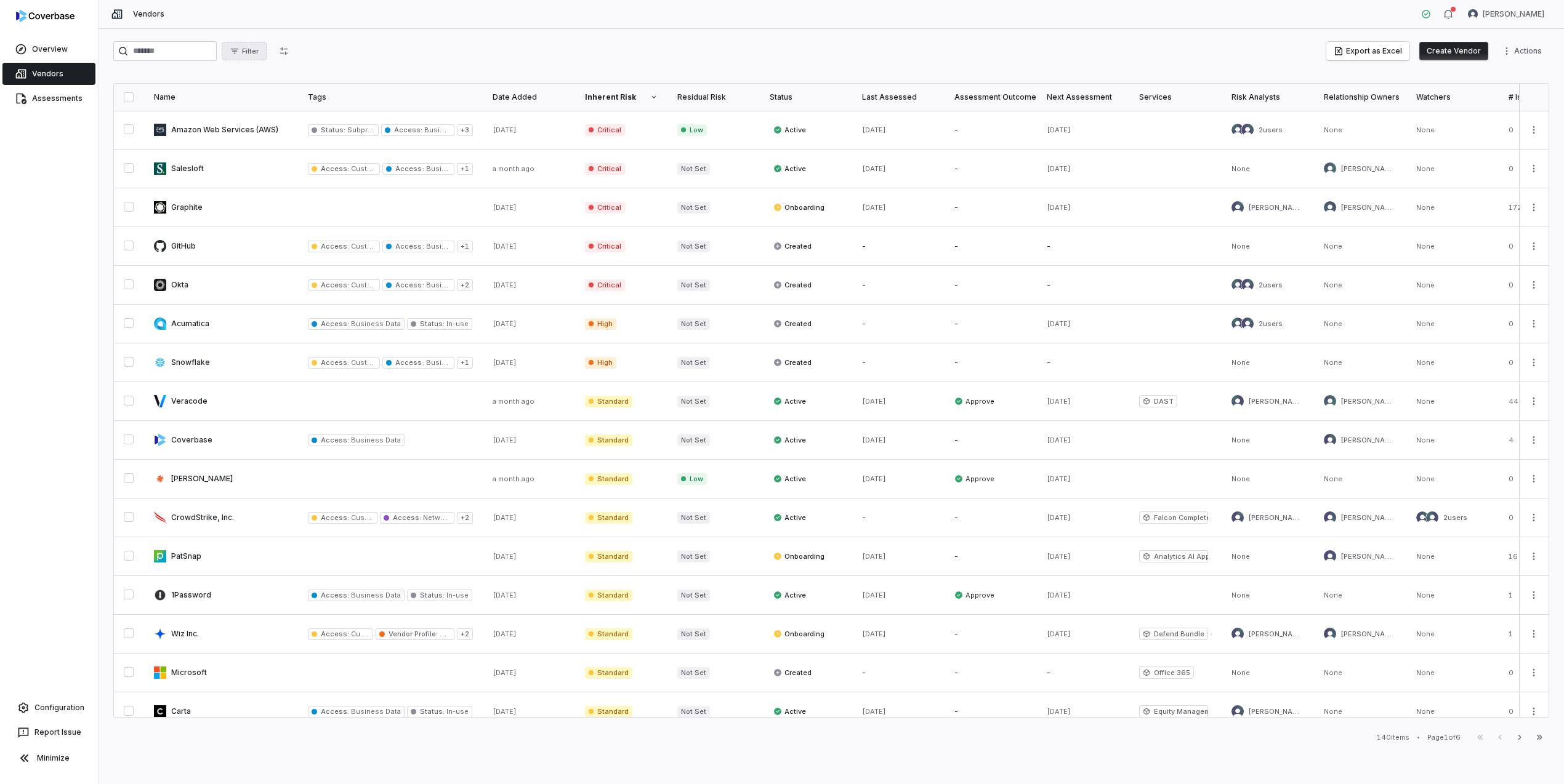
click at [255, 55] on button "Filter" at bounding box center [244, 51] width 45 height 18
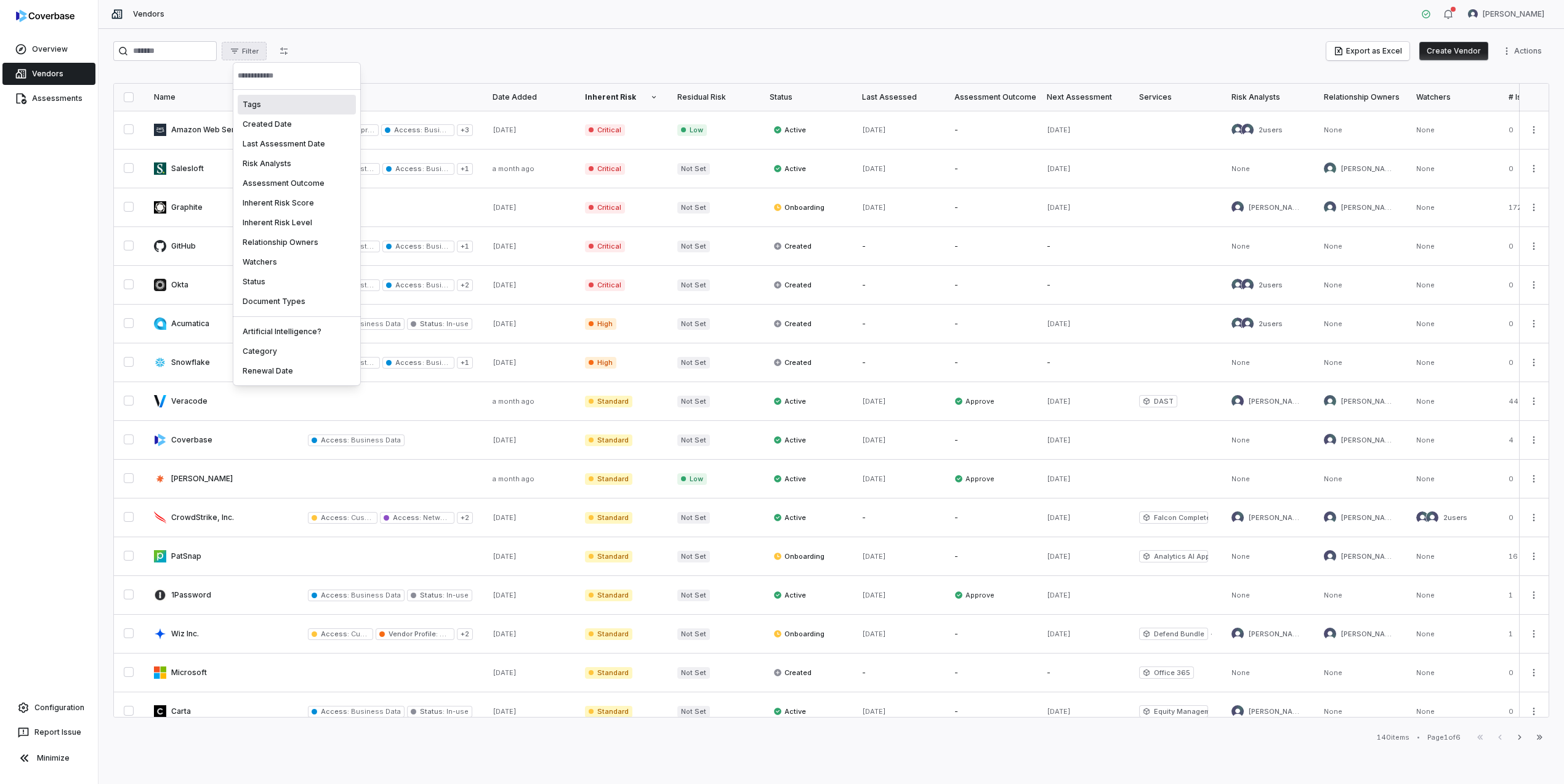
click at [255, 108] on div "Tags" at bounding box center [296, 104] width 118 height 20
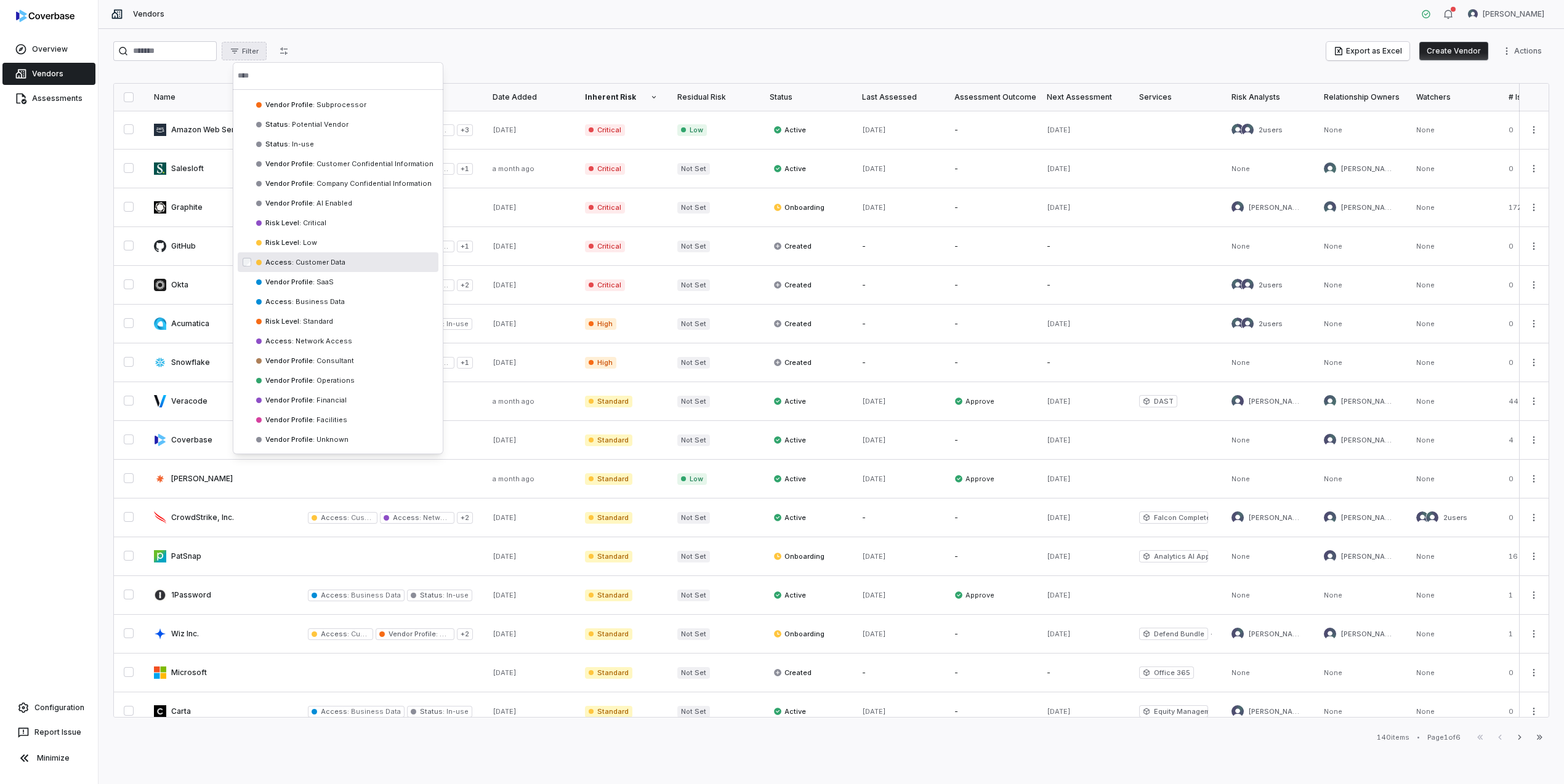
click at [303, 260] on span "Customer Data" at bounding box center [320, 262] width 52 height 9
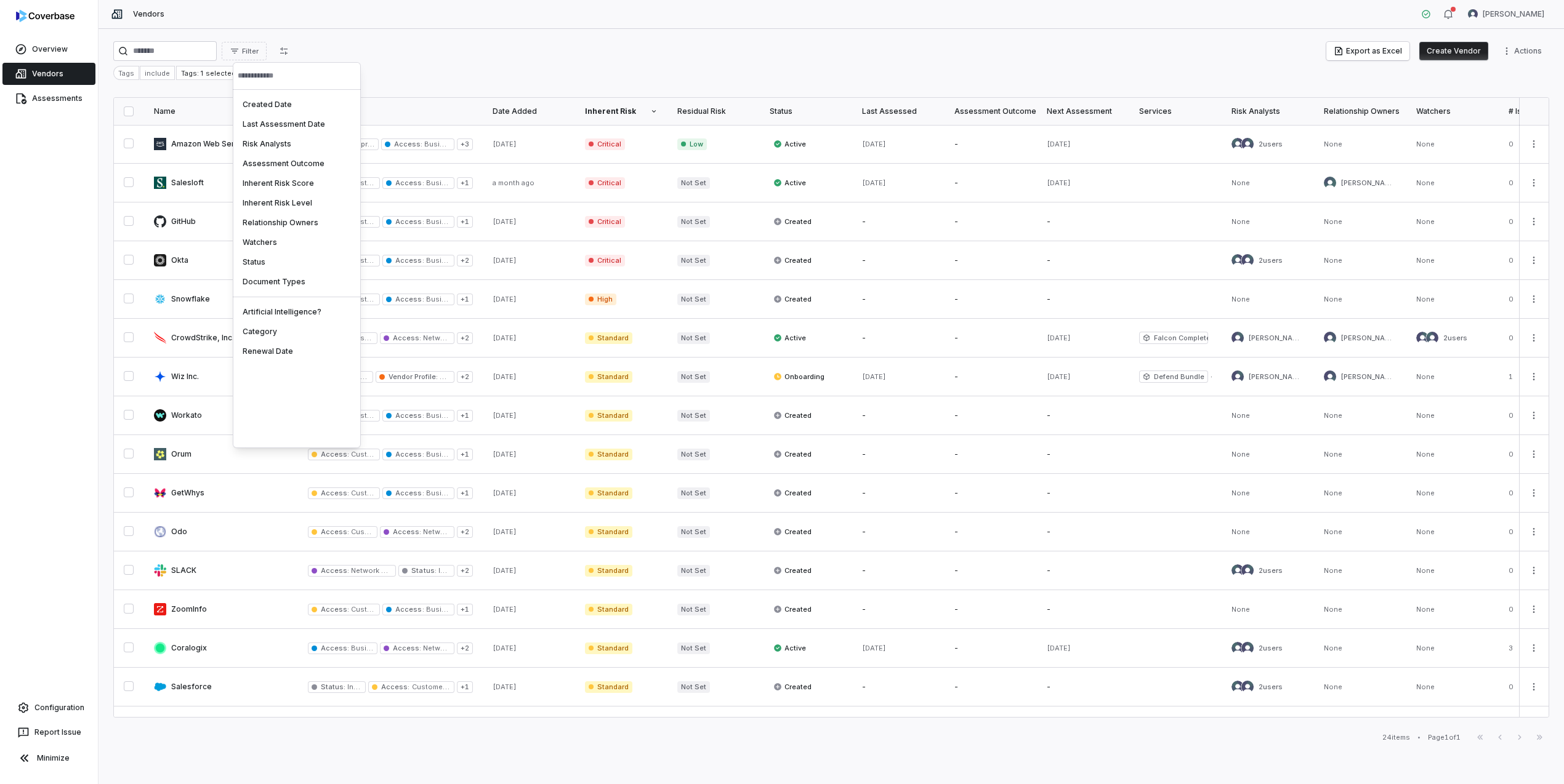
click at [392, 39] on html "Overview Vendors Assessments Configuration Report Issue Minimize Vendors [PERSO…" at bounding box center [782, 392] width 1564 height 784
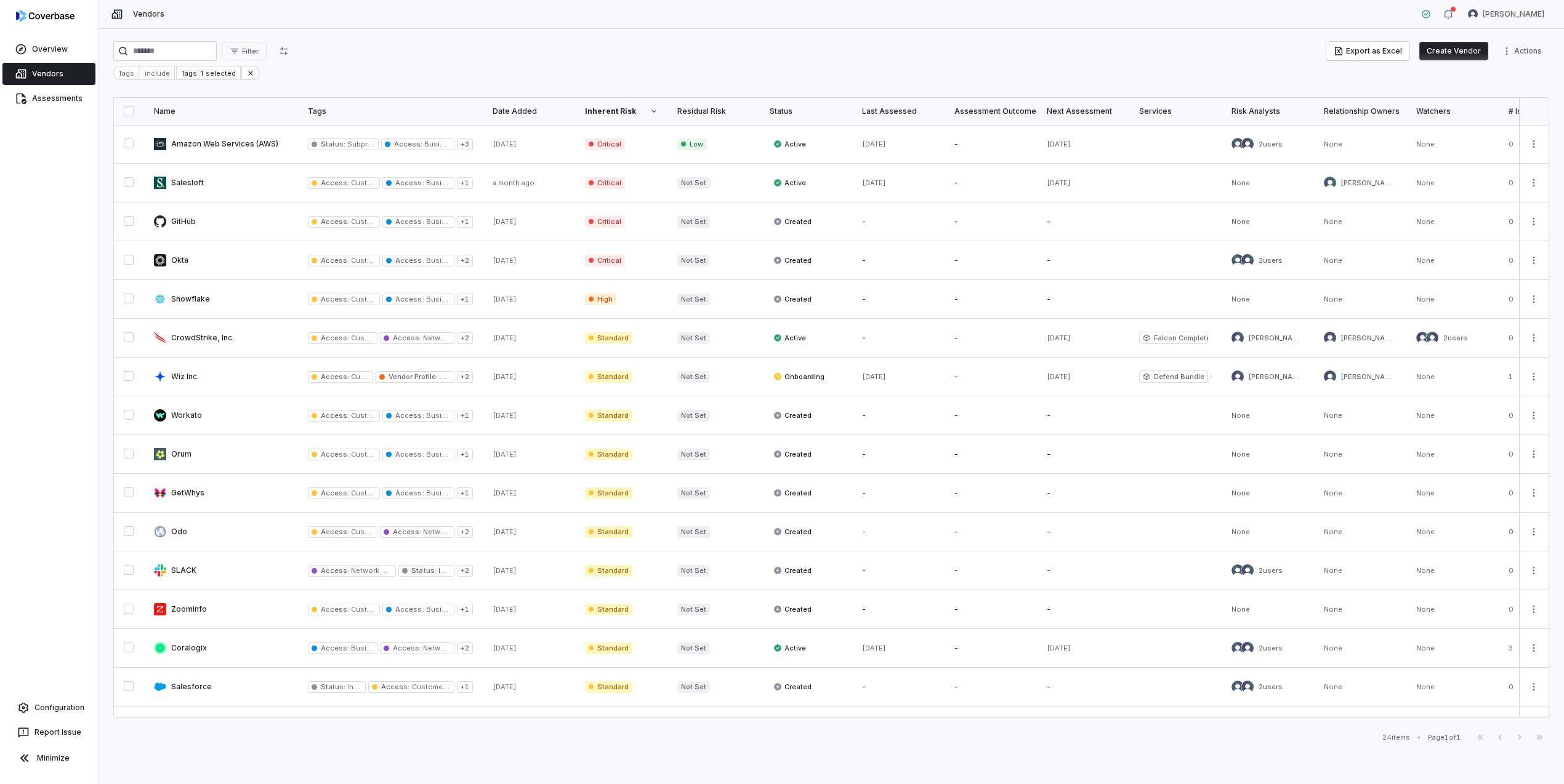
click at [127, 110] on button "button" at bounding box center [129, 111] width 10 height 10
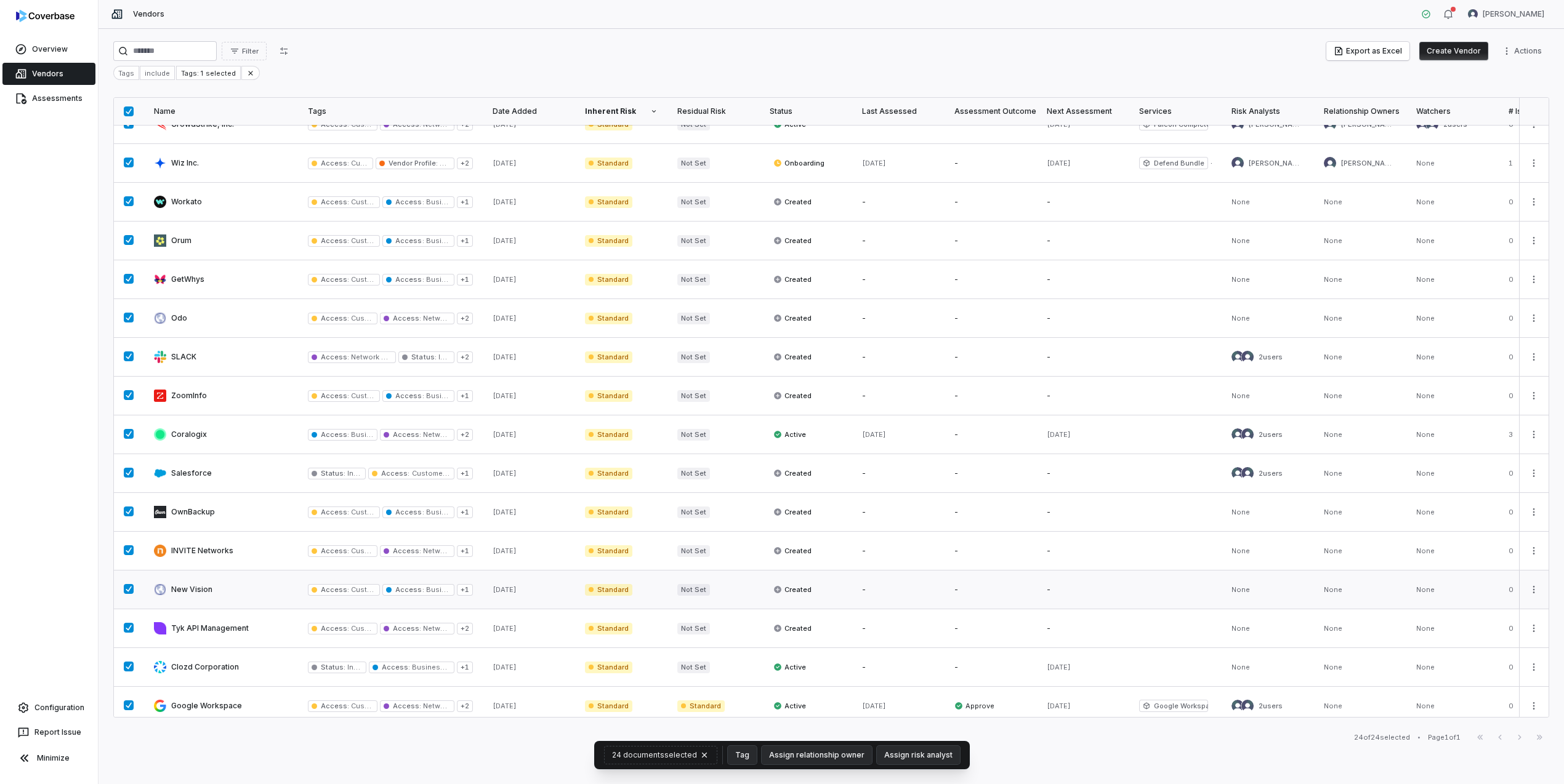
scroll to position [344, 0]
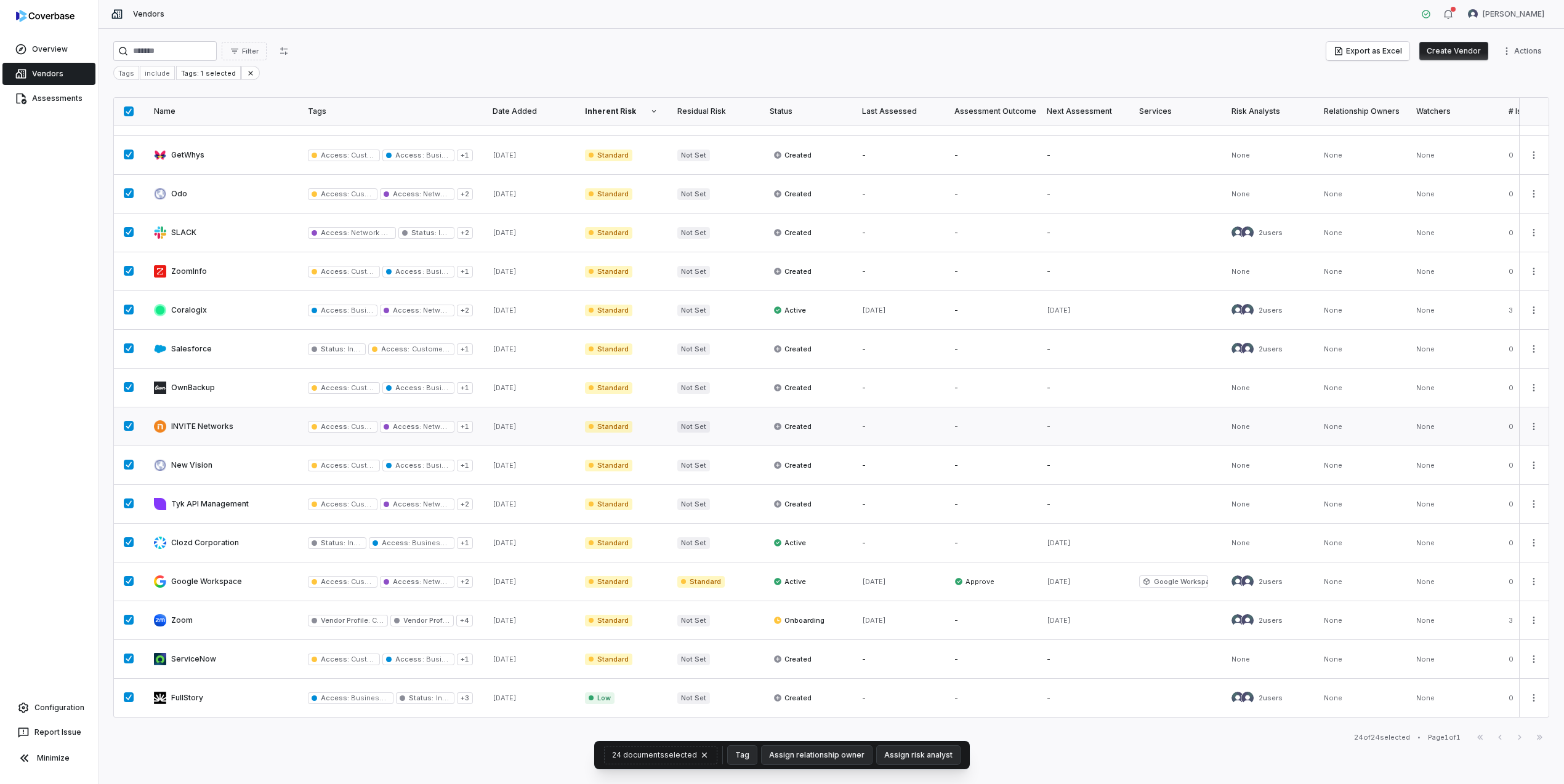
click at [129, 421] on button "button" at bounding box center [129, 426] width 10 height 10
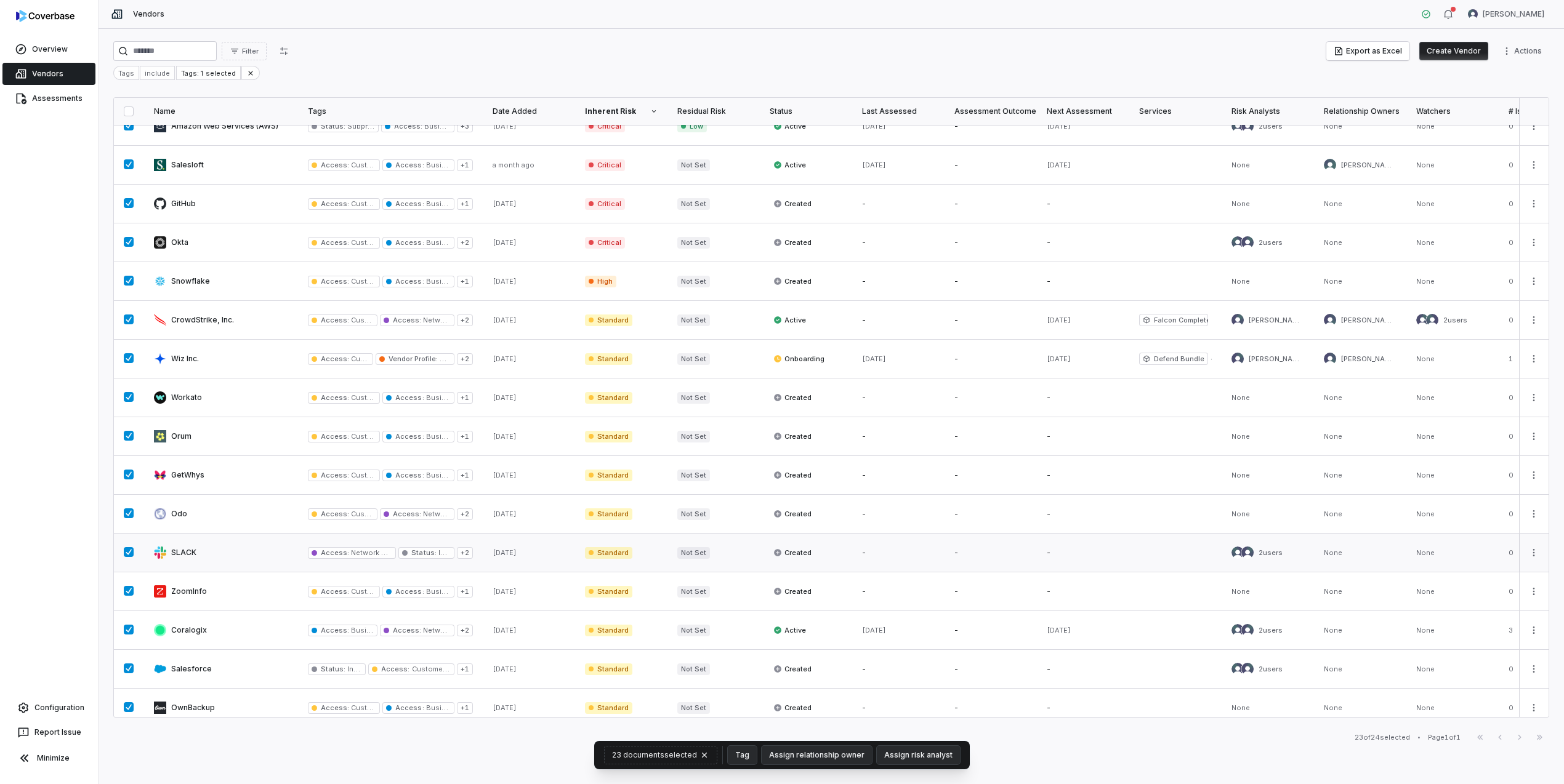
scroll to position [0, 0]
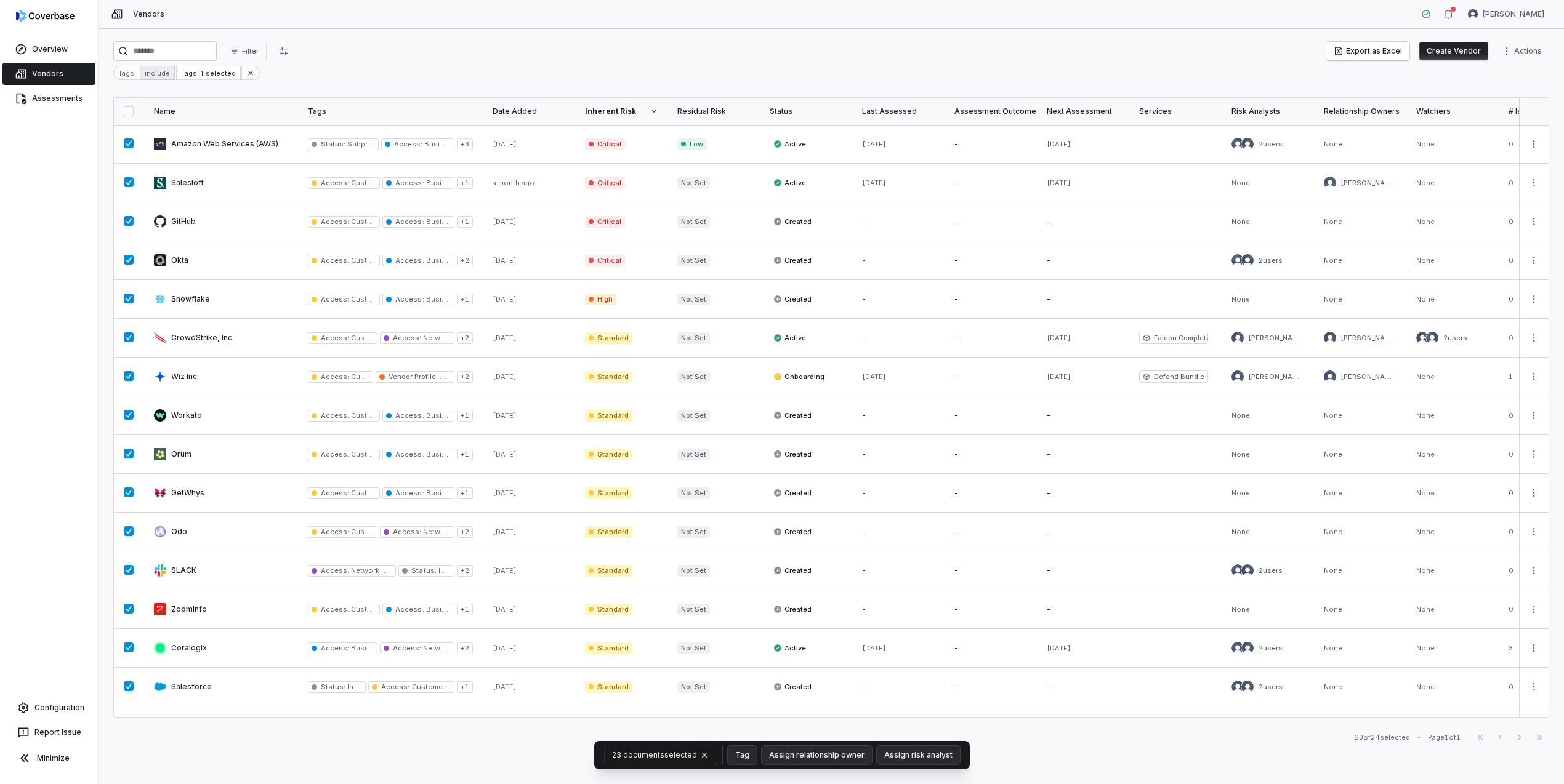
click at [147, 74] on html "Overview Vendors Assessments Configuration Report Issue Minimize Vendors [PERSO…" at bounding box center [782, 392] width 1564 height 784
click at [1534, 49] on html "Overview Vendors Assessments Configuration Report Issue Minimize Vendors [PERSO…" at bounding box center [782, 392] width 1564 height 784
click at [744, 752] on button "Tag" at bounding box center [742, 755] width 29 height 18
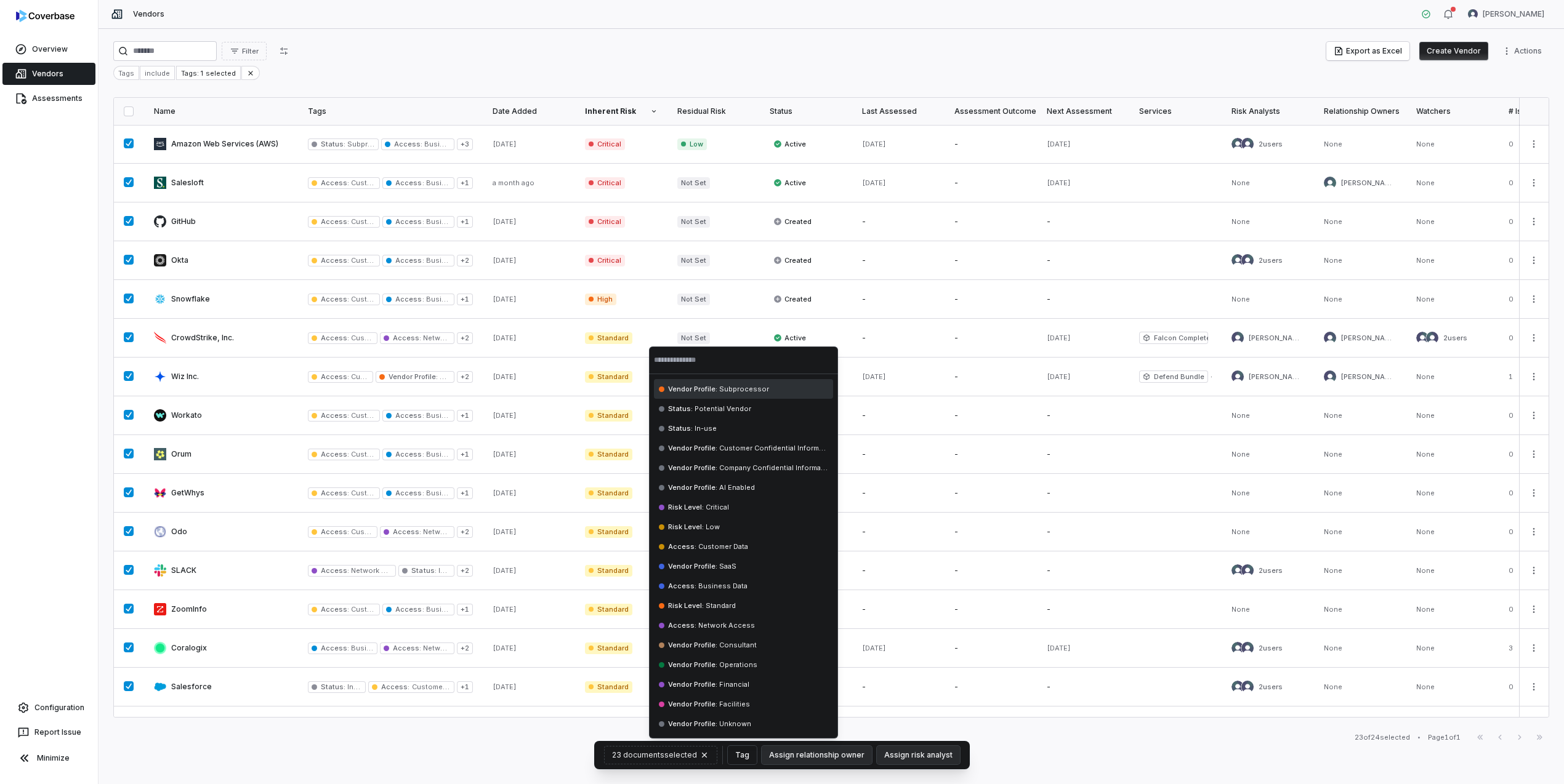
click at [695, 392] on span "Vendor Profile :" at bounding box center [692, 389] width 49 height 9
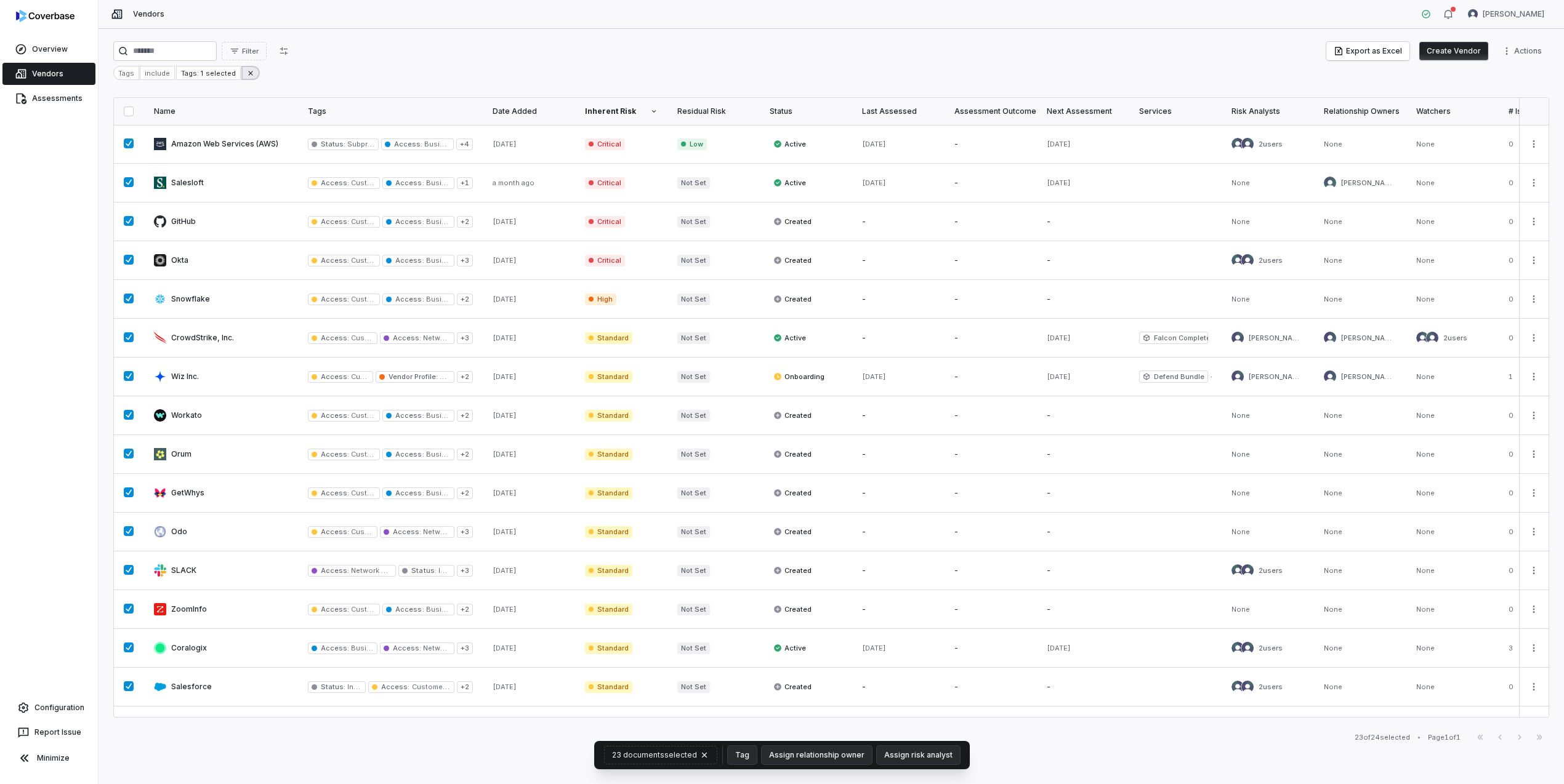
click at [246, 73] on icon at bounding box center [250, 73] width 9 height 9
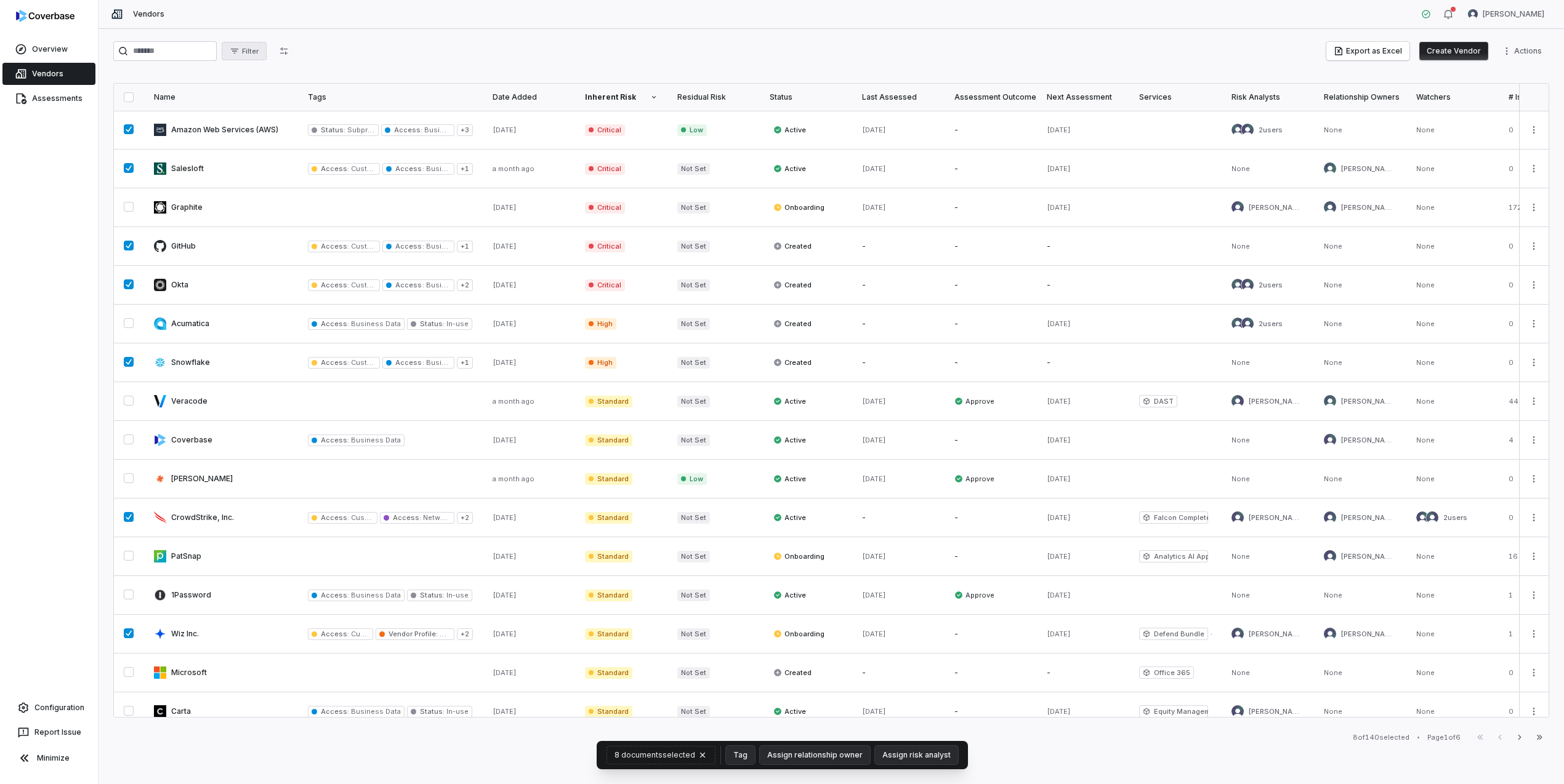
click at [253, 56] on button "Filter" at bounding box center [244, 51] width 45 height 18
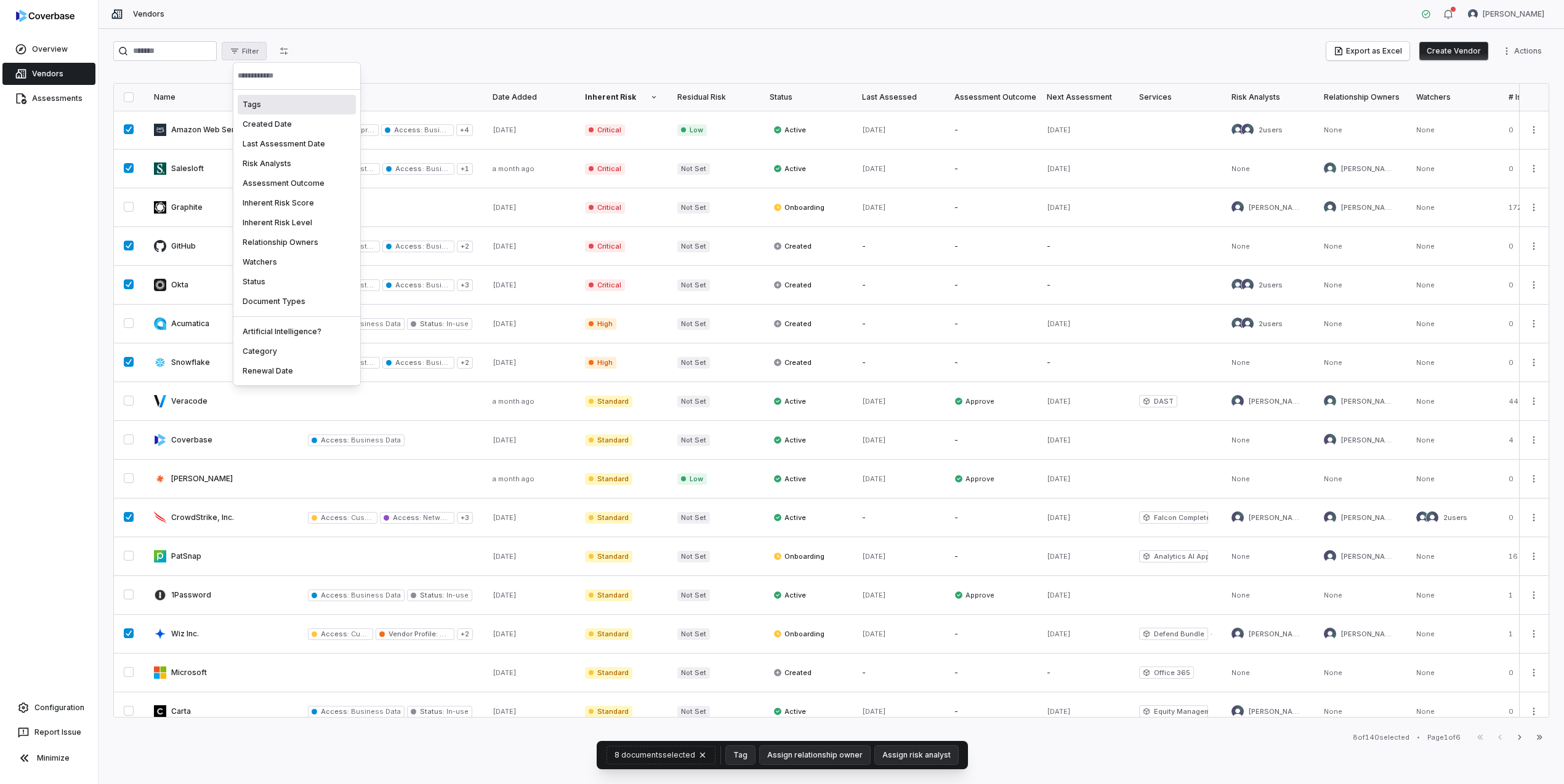
click at [264, 103] on div "Tags" at bounding box center [296, 104] width 118 height 20
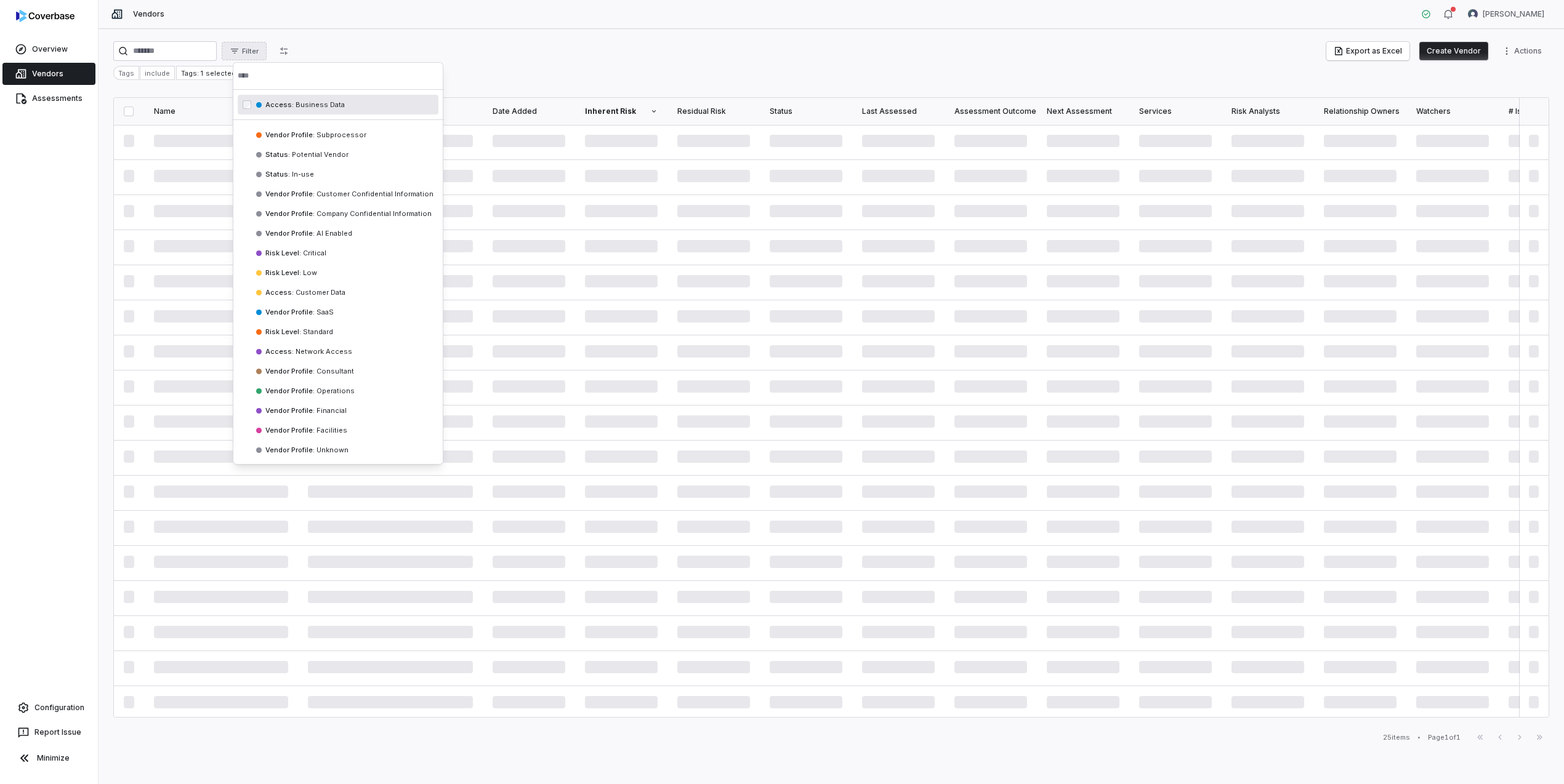
click at [419, 40] on html "Overview Vendors Assessments Configuration Report Issue Minimize Vendors [PERSO…" at bounding box center [782, 392] width 1564 height 784
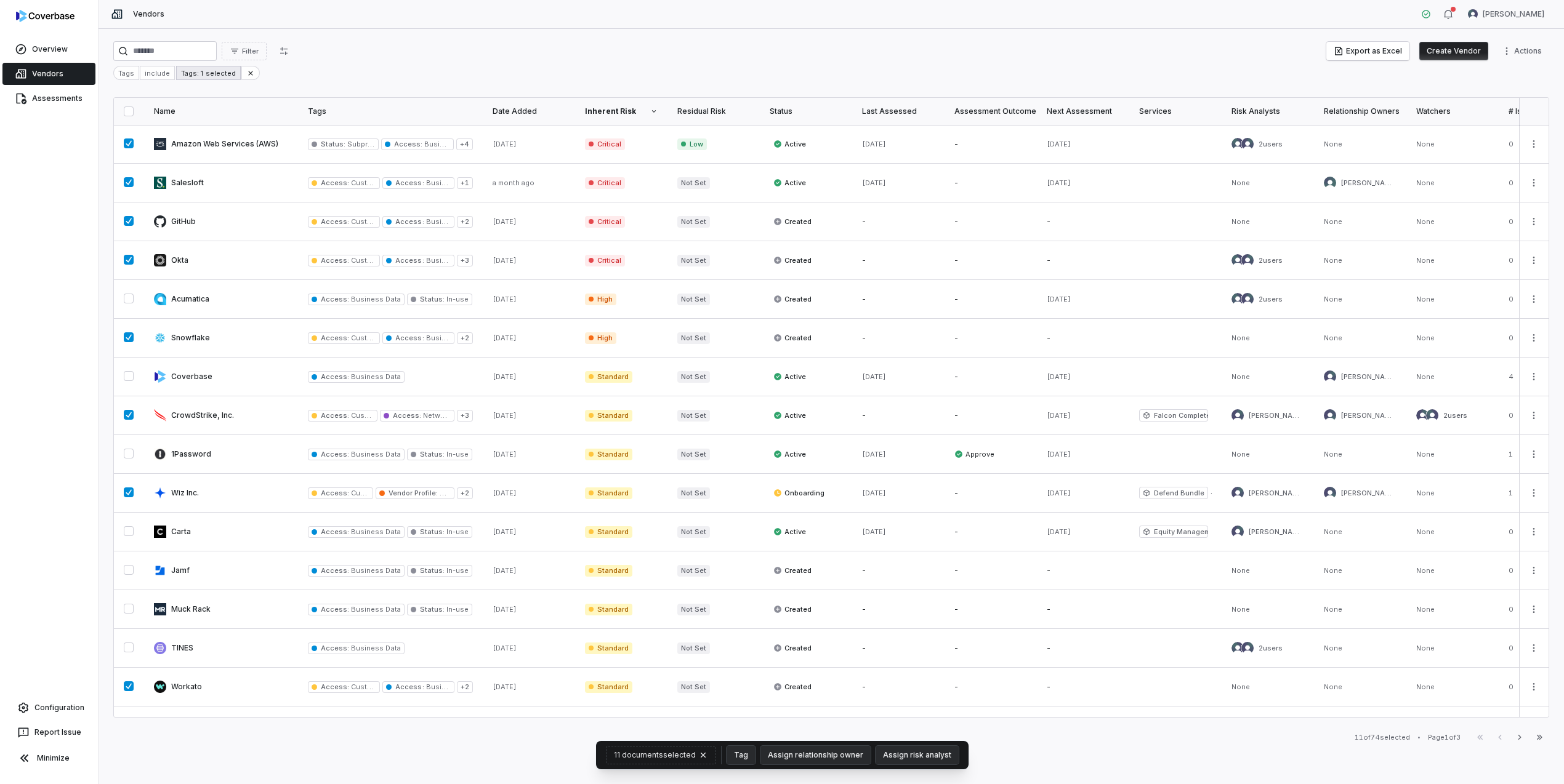
click at [204, 74] on div "Tags: 1 selected" at bounding box center [208, 73] width 64 height 14
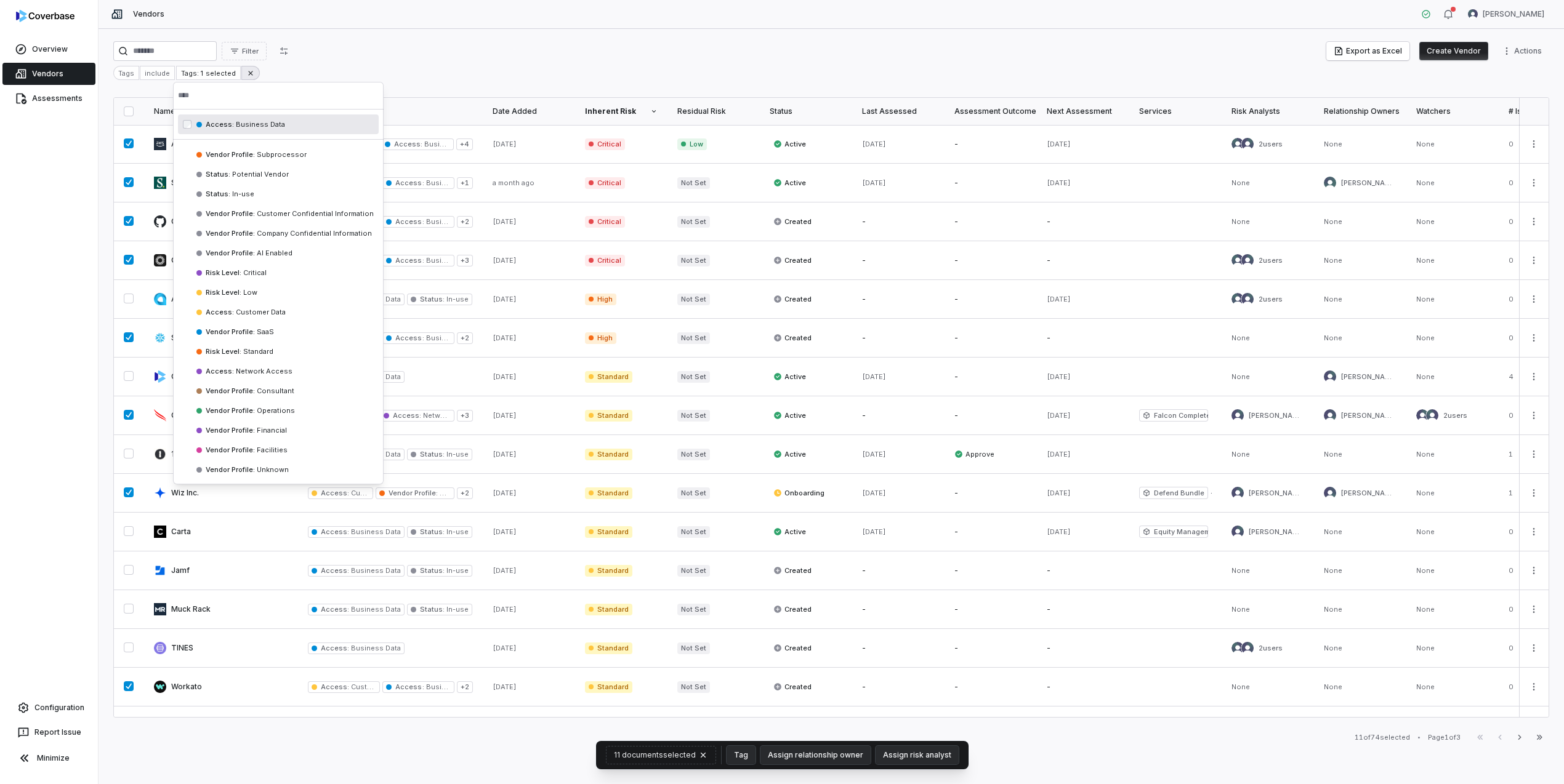
click at [243, 73] on html "Overview Vendors Assessments Configuration Report Issue Minimize Vendors [PERSO…" at bounding box center [782, 392] width 1564 height 784
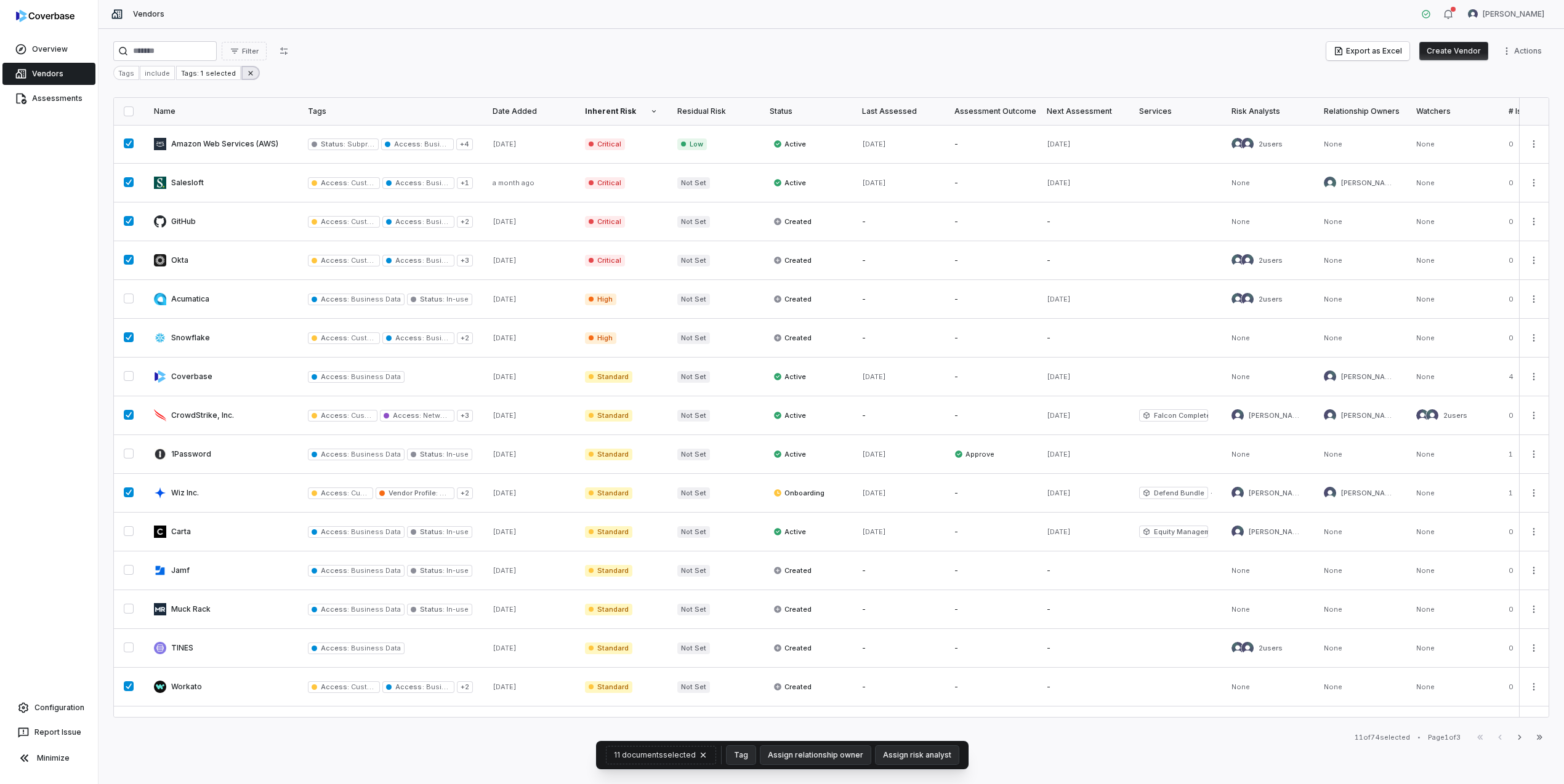
click at [248, 73] on icon at bounding box center [250, 73] width 4 height 4
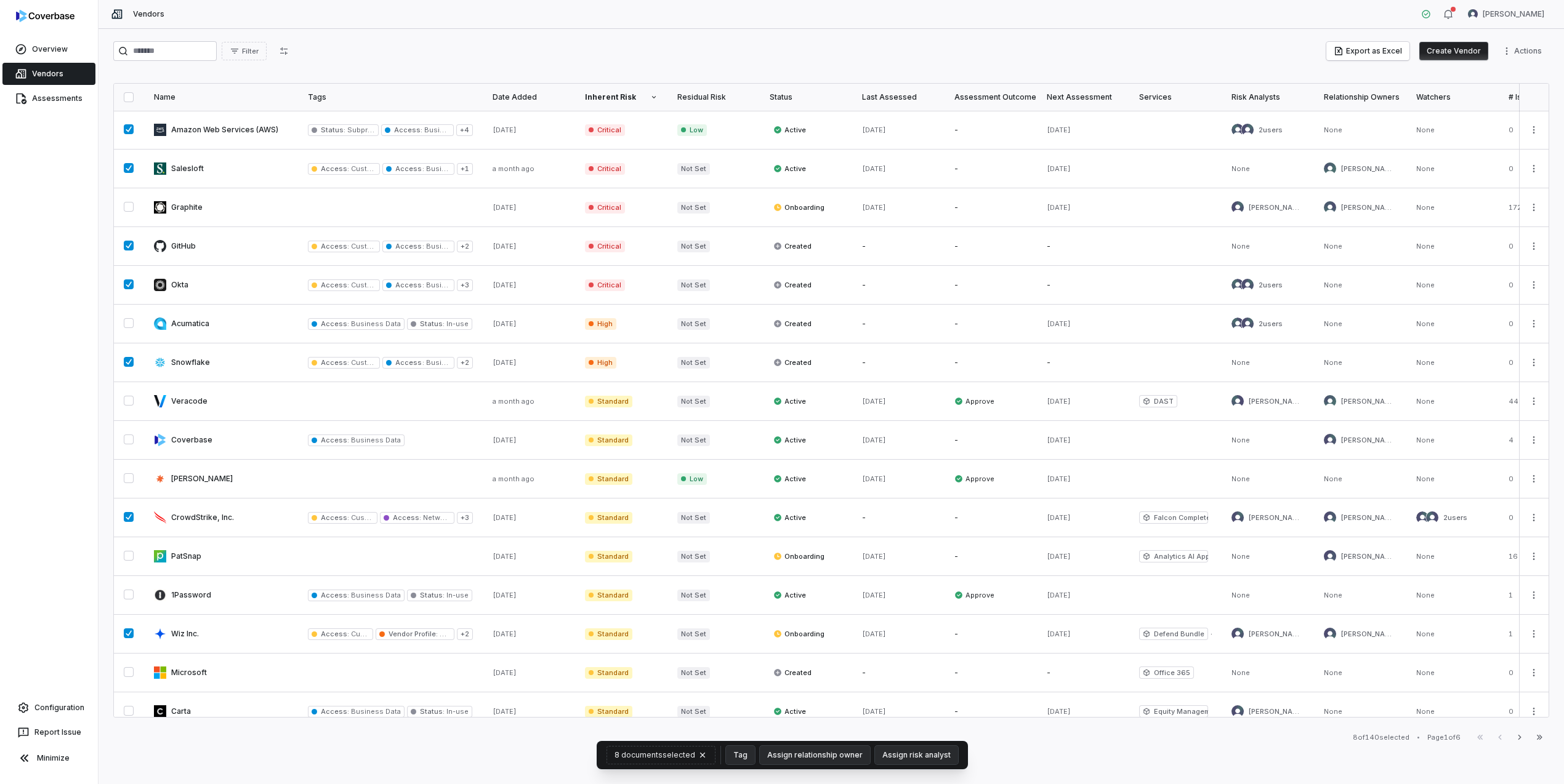
click at [127, 99] on button "button" at bounding box center [129, 97] width 10 height 10
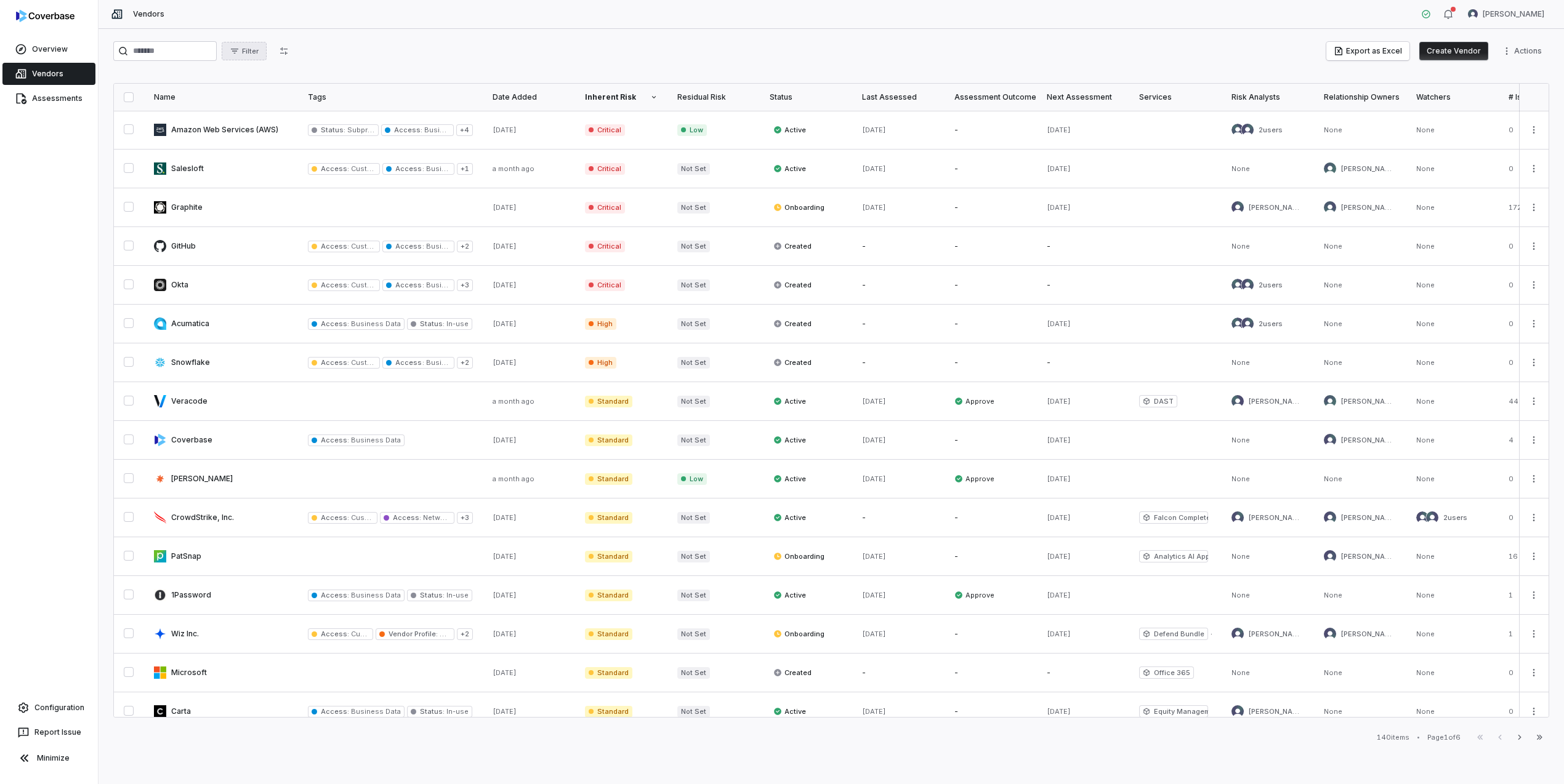
click at [266, 50] on button "Filter" at bounding box center [244, 51] width 45 height 18
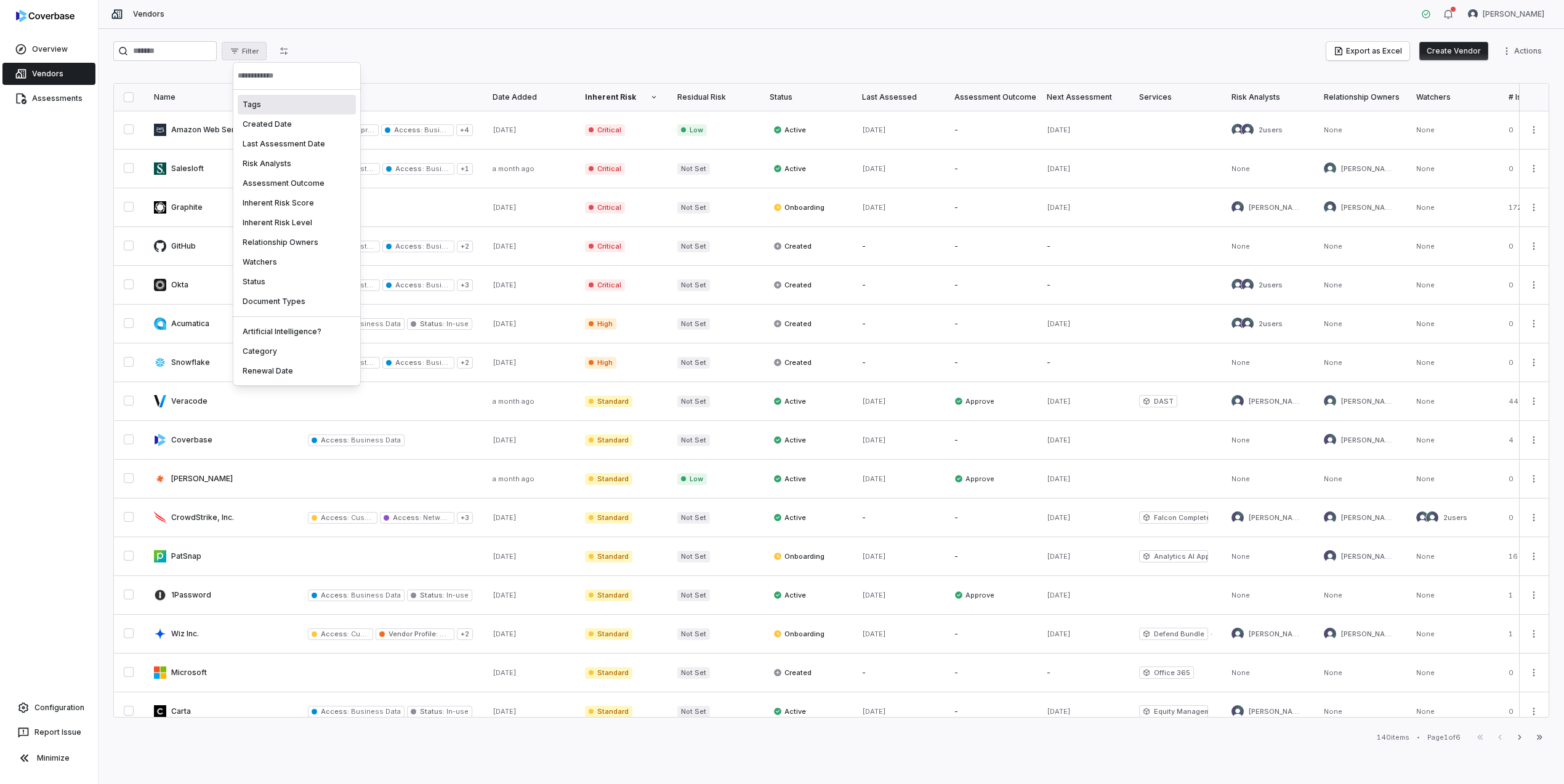
click at [272, 110] on div "Tags" at bounding box center [296, 104] width 118 height 20
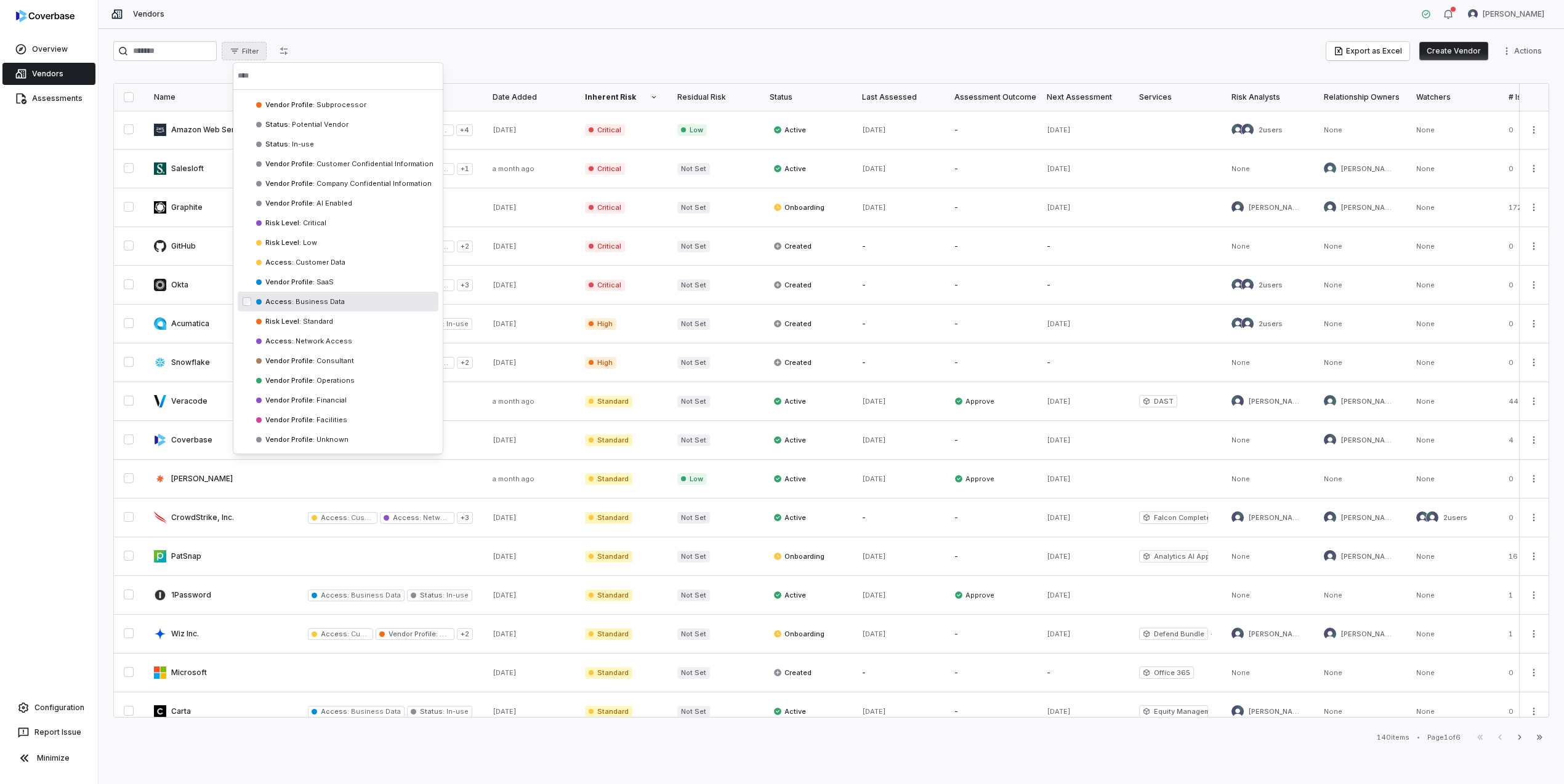
click at [315, 298] on span "Business Data" at bounding box center [320, 301] width 51 height 9
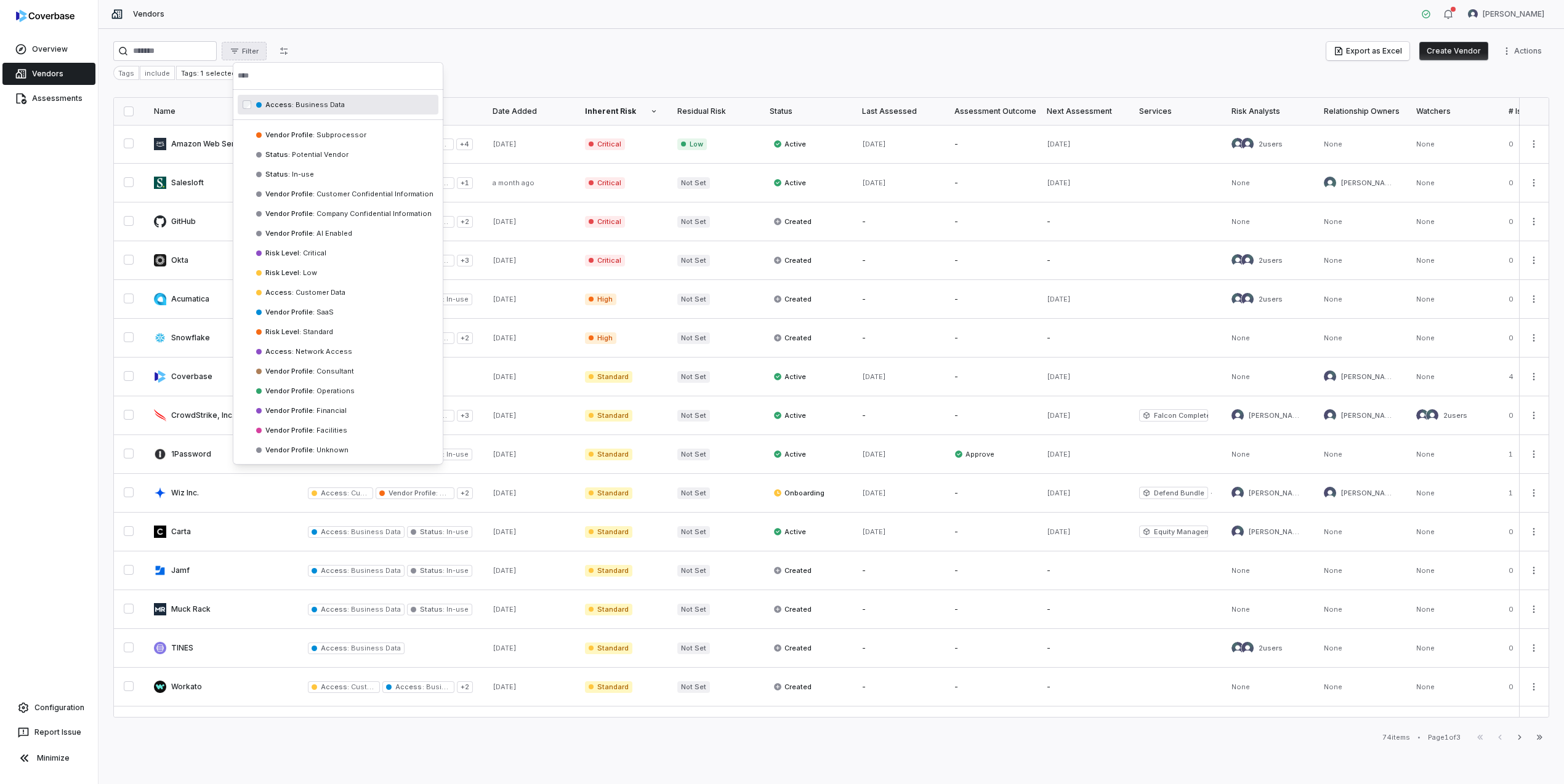
click at [408, 49] on html "Overview Vendors Assessments Configuration Report Issue Minimize Vendors [PERSO…" at bounding box center [782, 392] width 1564 height 784
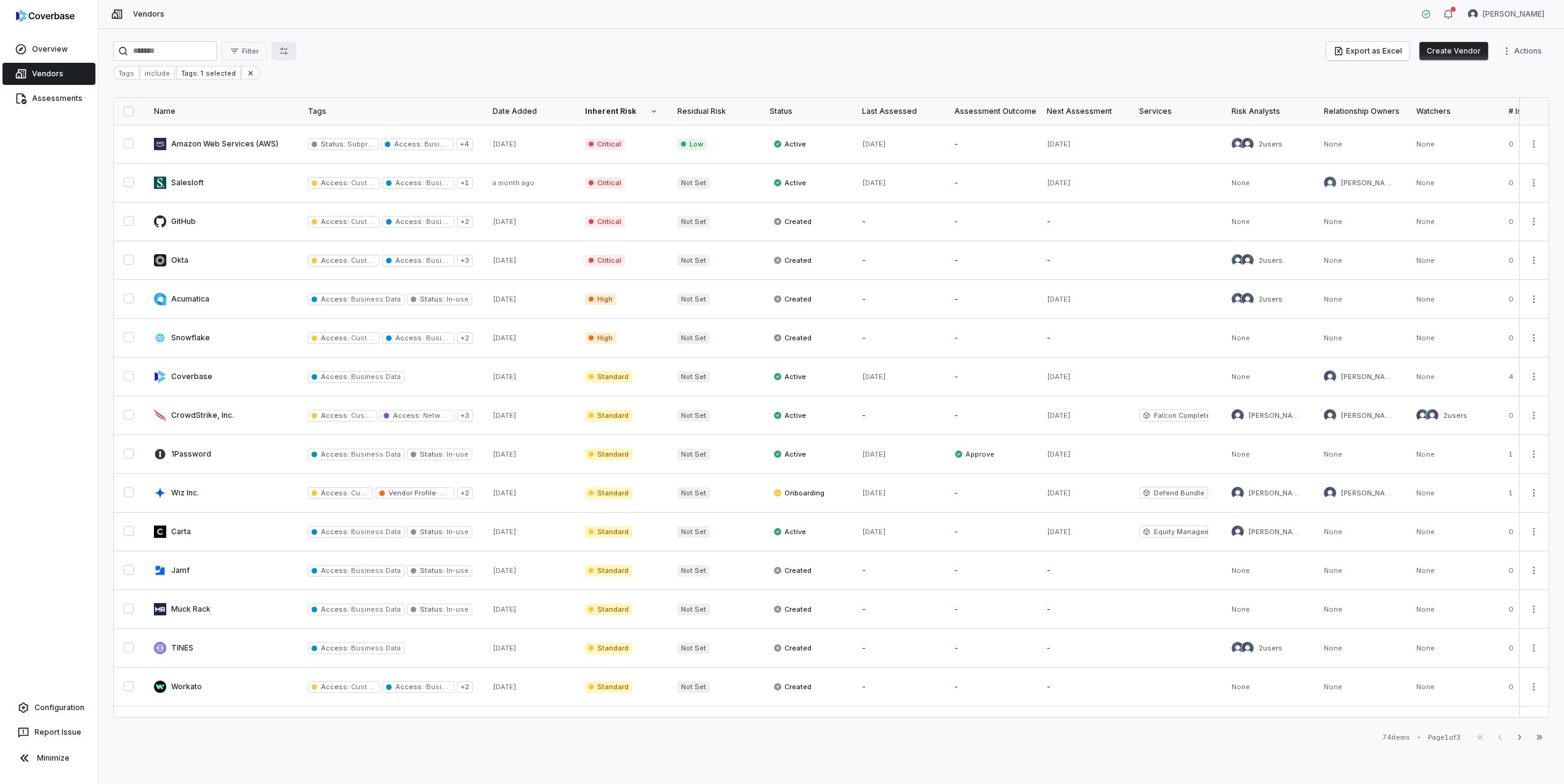
click at [289, 53] on icon "button" at bounding box center [284, 51] width 10 height 10
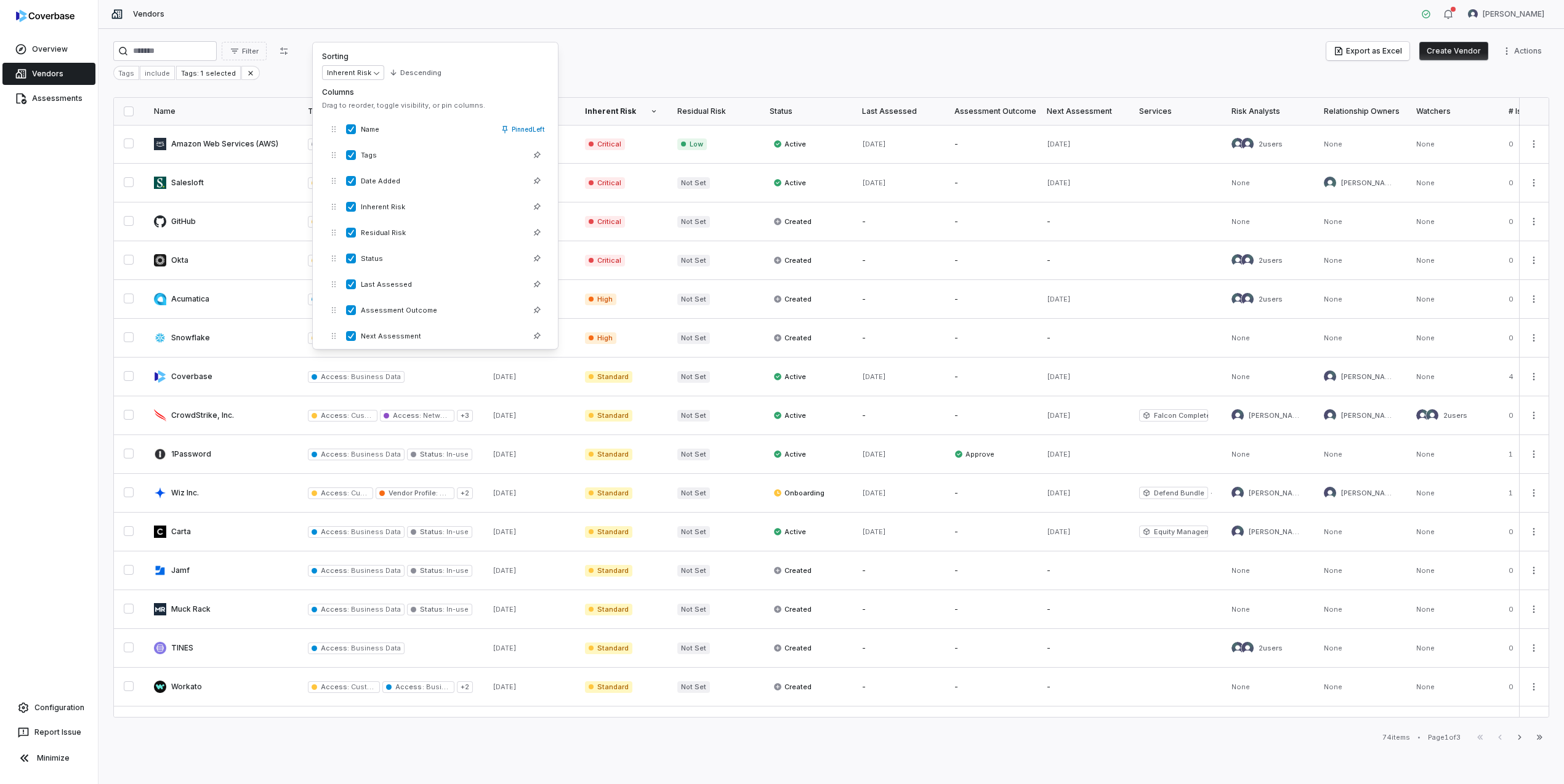
click at [599, 39] on div "Filter Export as Excel Create Vendor Actions Tags include Tags: 1 selected Name…" at bounding box center [831, 406] width 1465 height 755
click at [191, 489] on link at bounding box center [221, 493] width 154 height 38
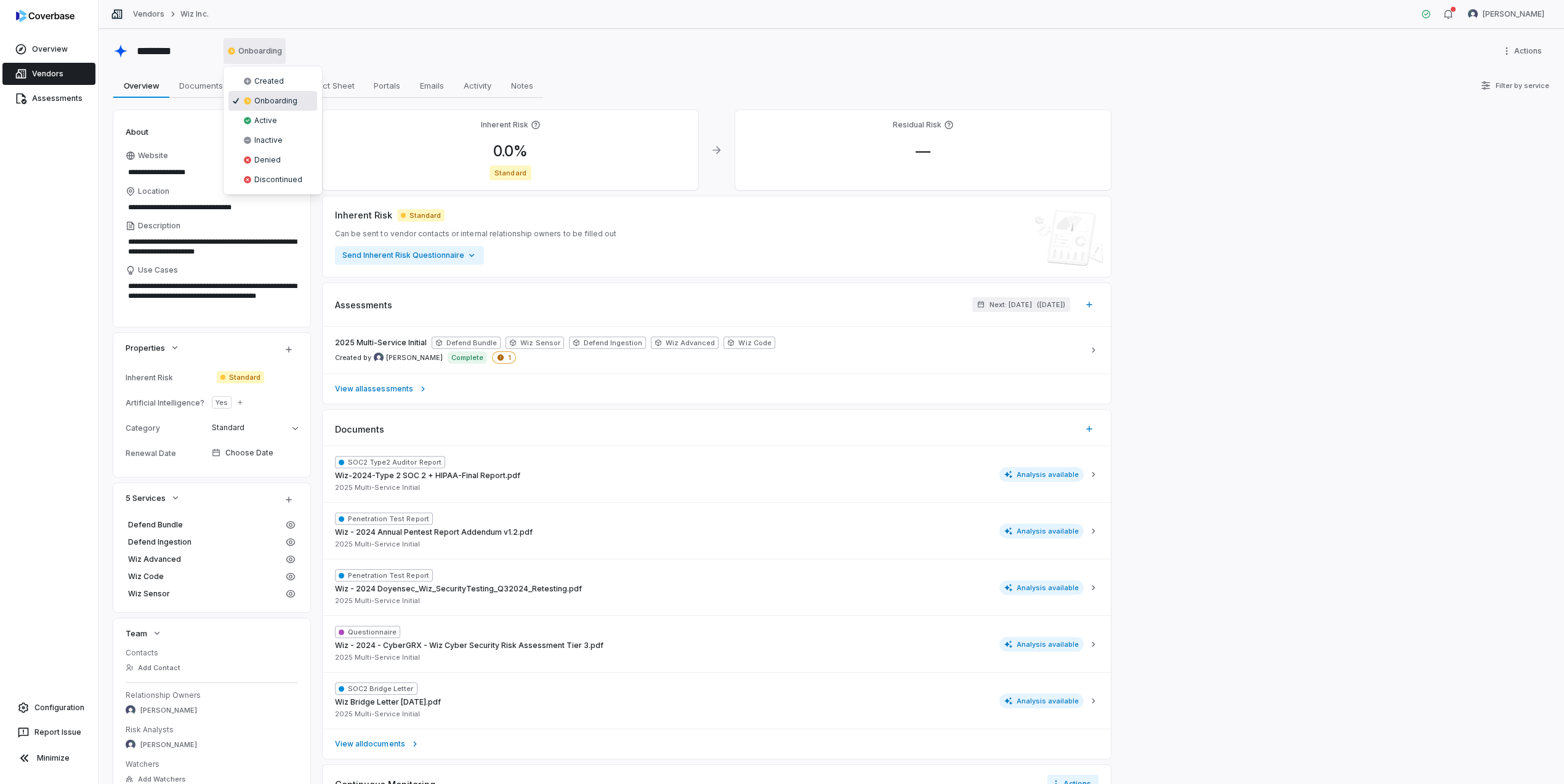
click at [252, 53] on html "**********" at bounding box center [782, 392] width 1564 height 784
click at [74, 76] on link "Vendors" at bounding box center [49, 73] width 93 height 22
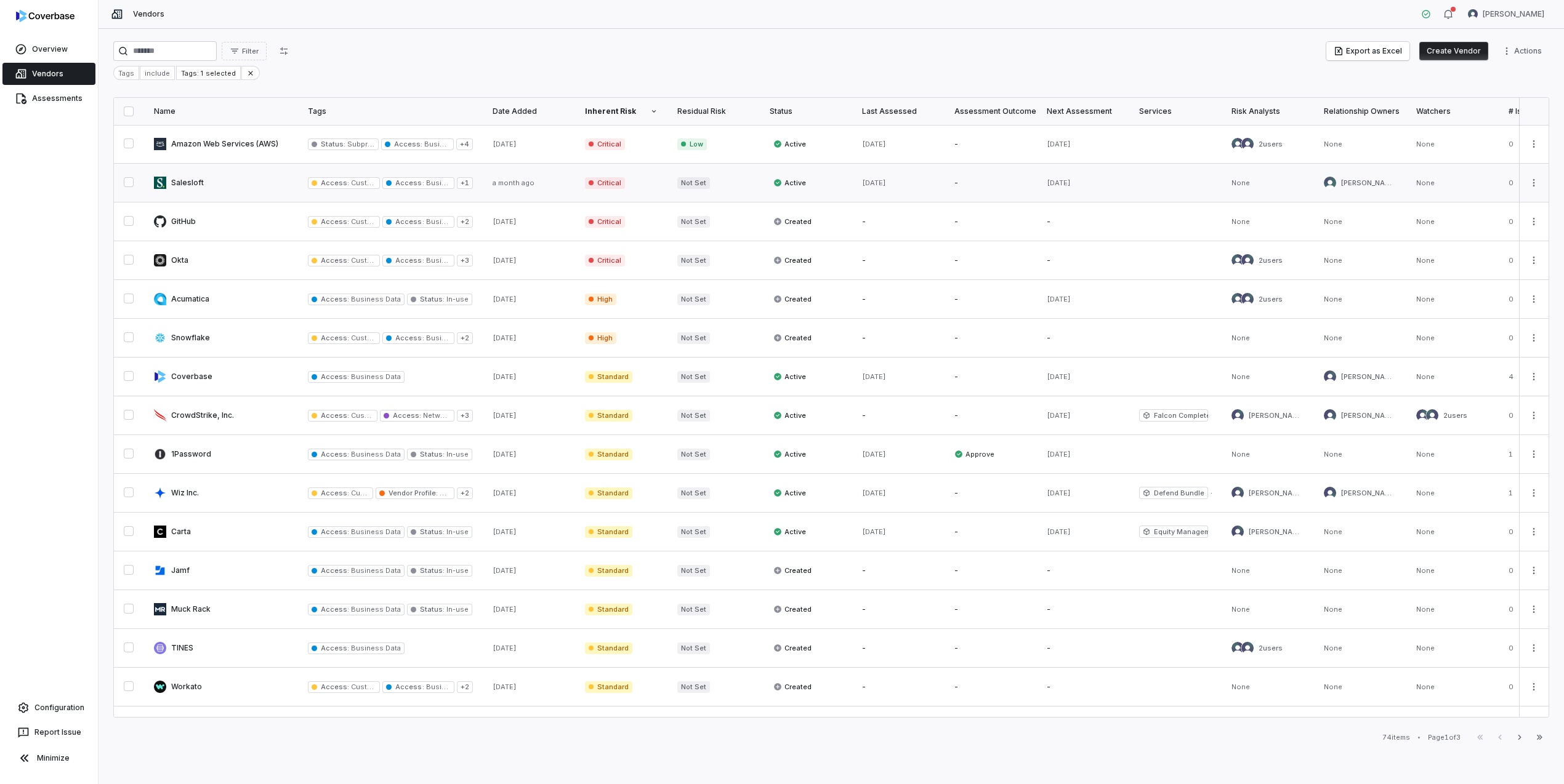
click at [195, 181] on link at bounding box center [221, 183] width 154 height 38
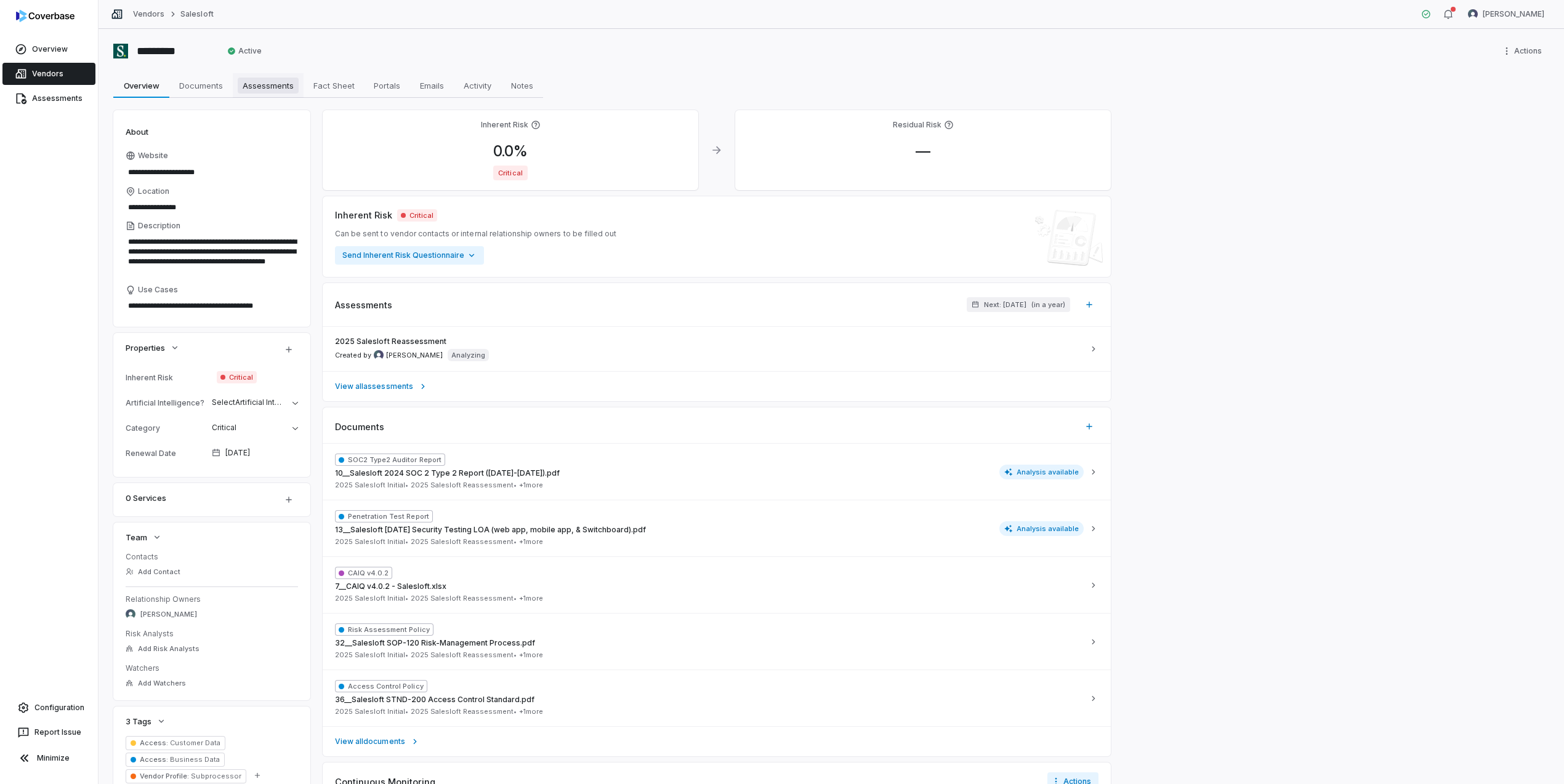
click at [256, 88] on span "Assessments" at bounding box center [268, 86] width 61 height 16
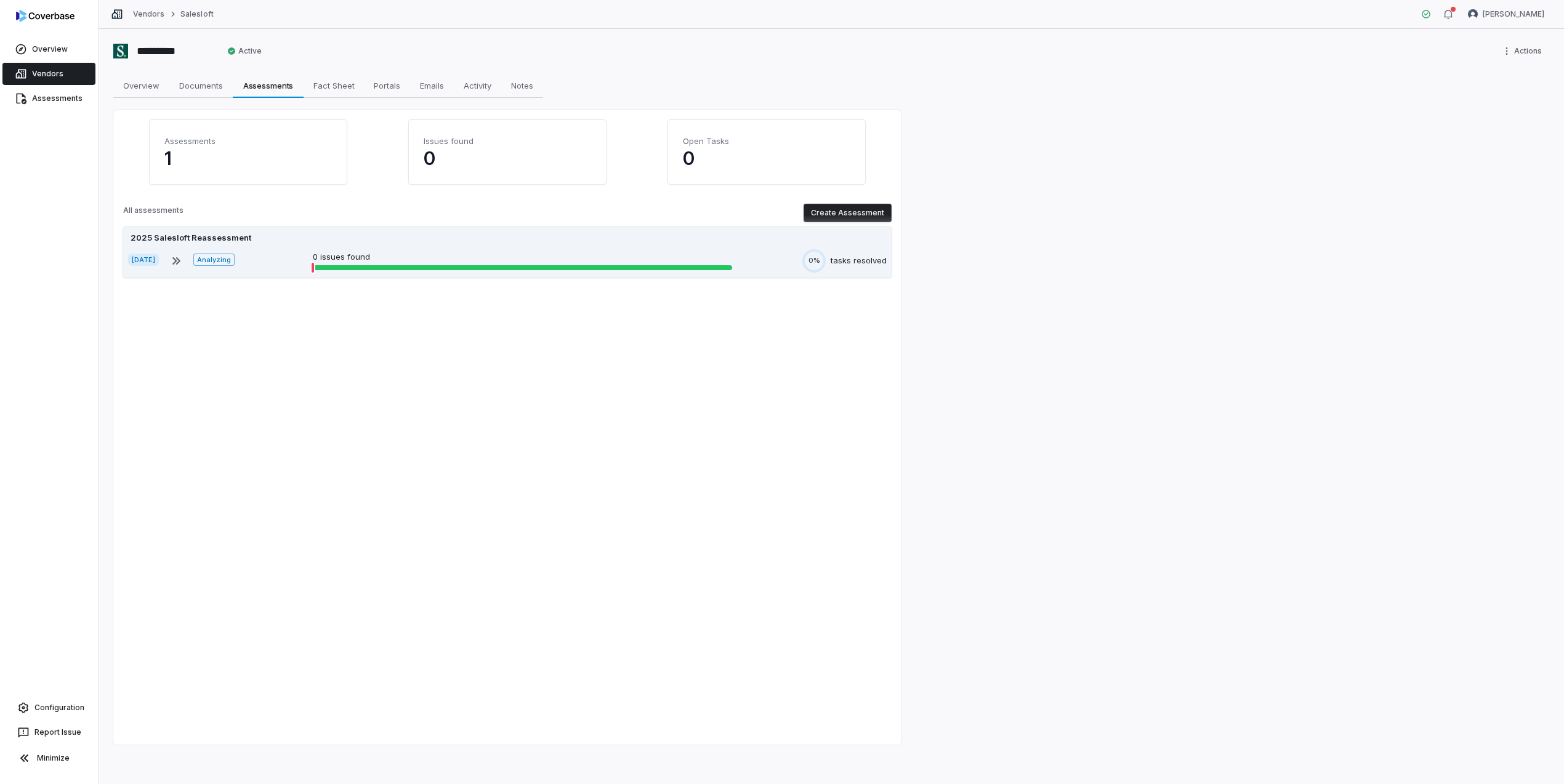
click at [215, 239] on div "2025 Salesloft Reassessment" at bounding box center [191, 238] width 125 height 12
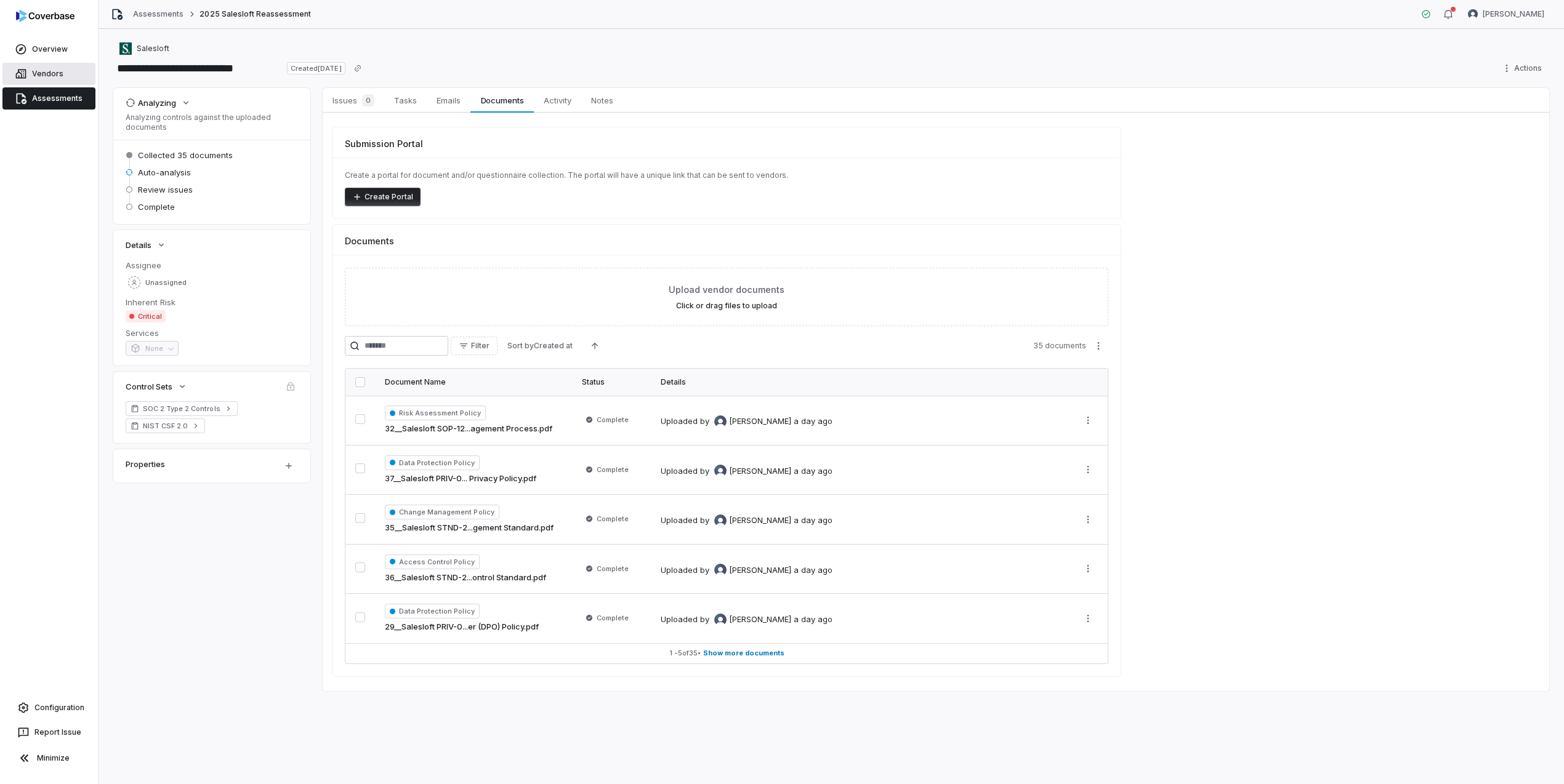
click at [44, 73] on link "Vendors" at bounding box center [49, 73] width 93 height 22
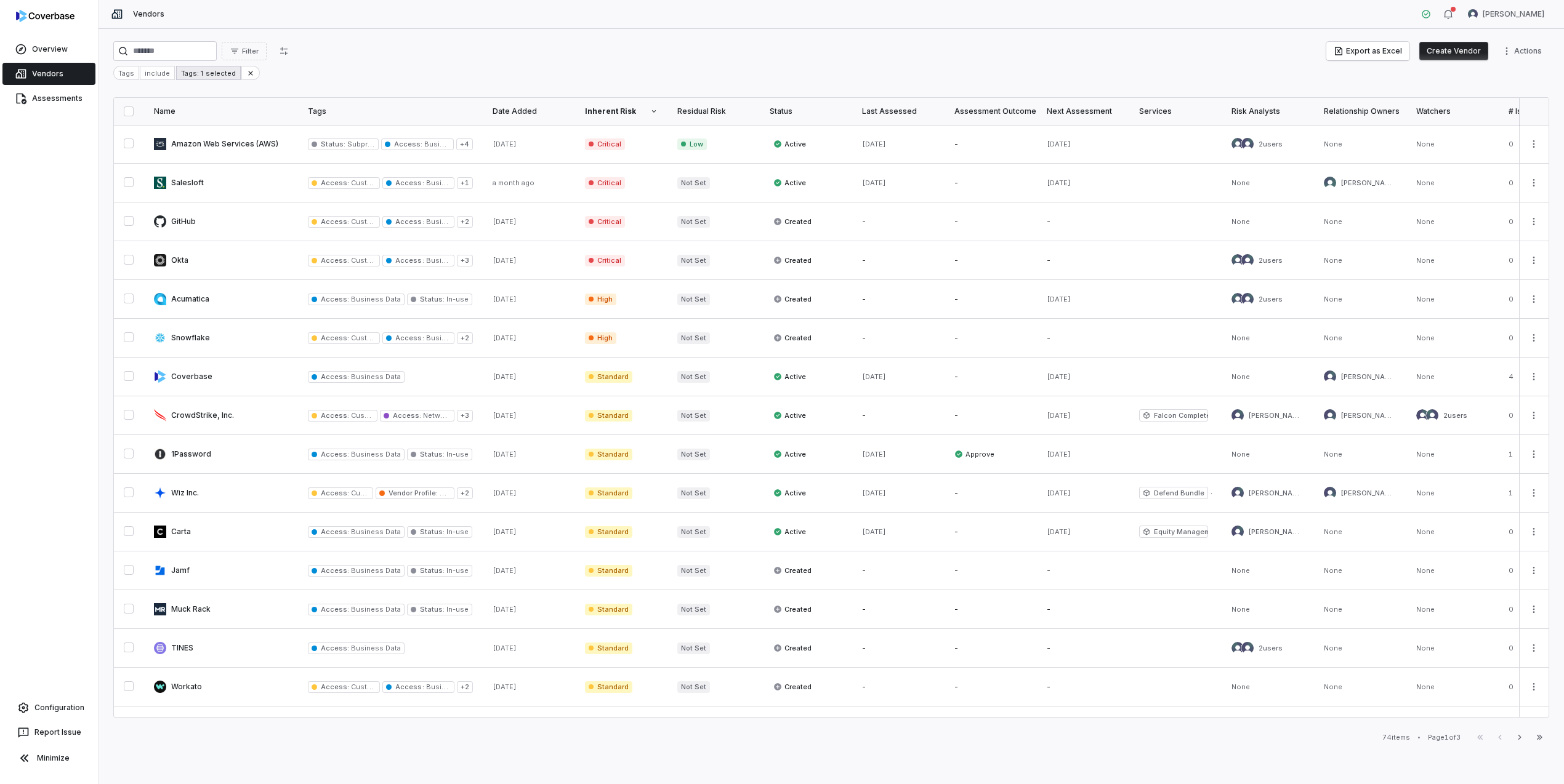
click at [210, 75] on div "Tags: 1 selected" at bounding box center [208, 73] width 64 height 14
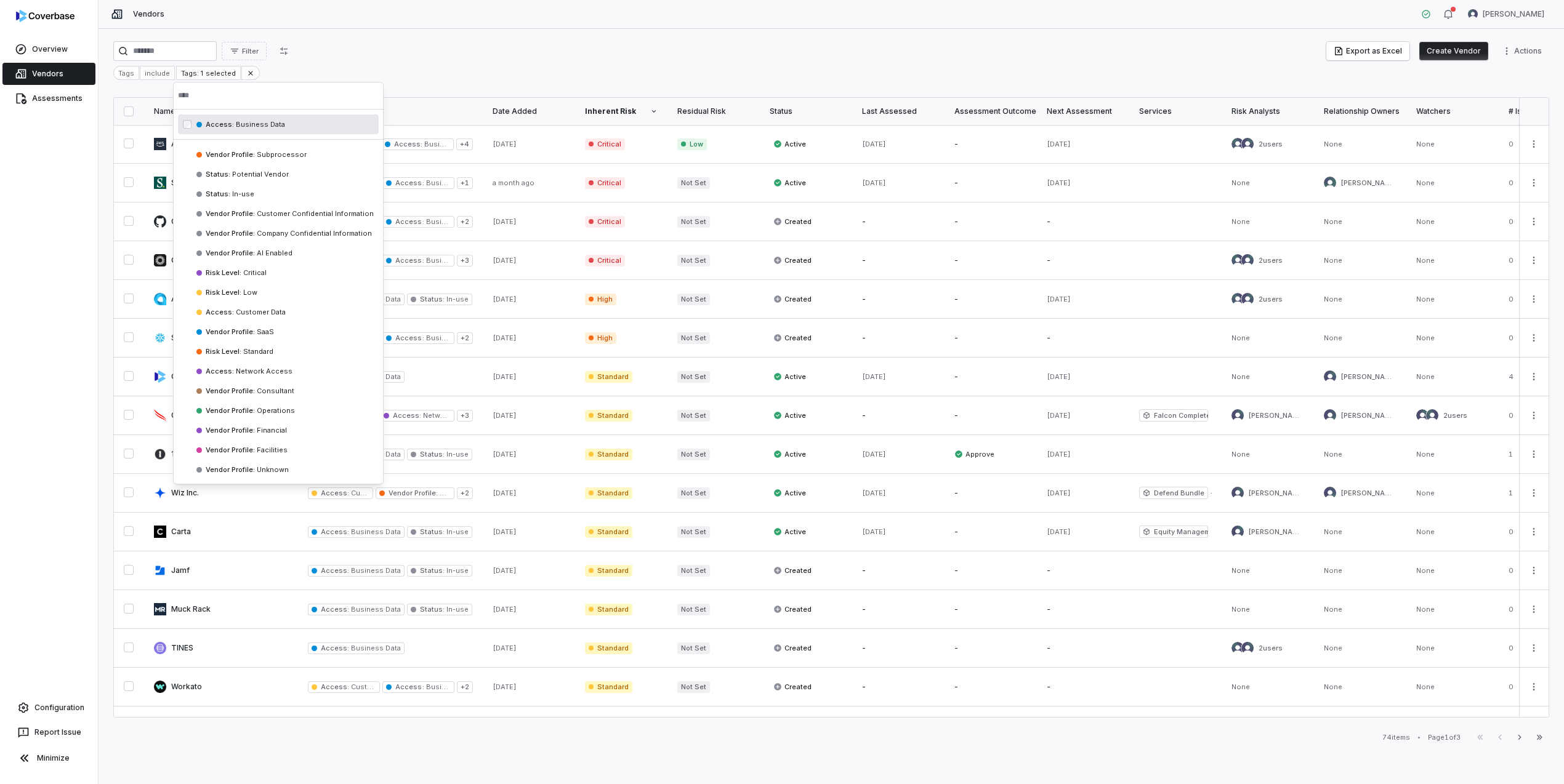
click at [304, 73] on html "Overview Vendors Assessments Configuration Report Issue Minimize Vendors [PERSO…" at bounding box center [782, 392] width 1564 height 784
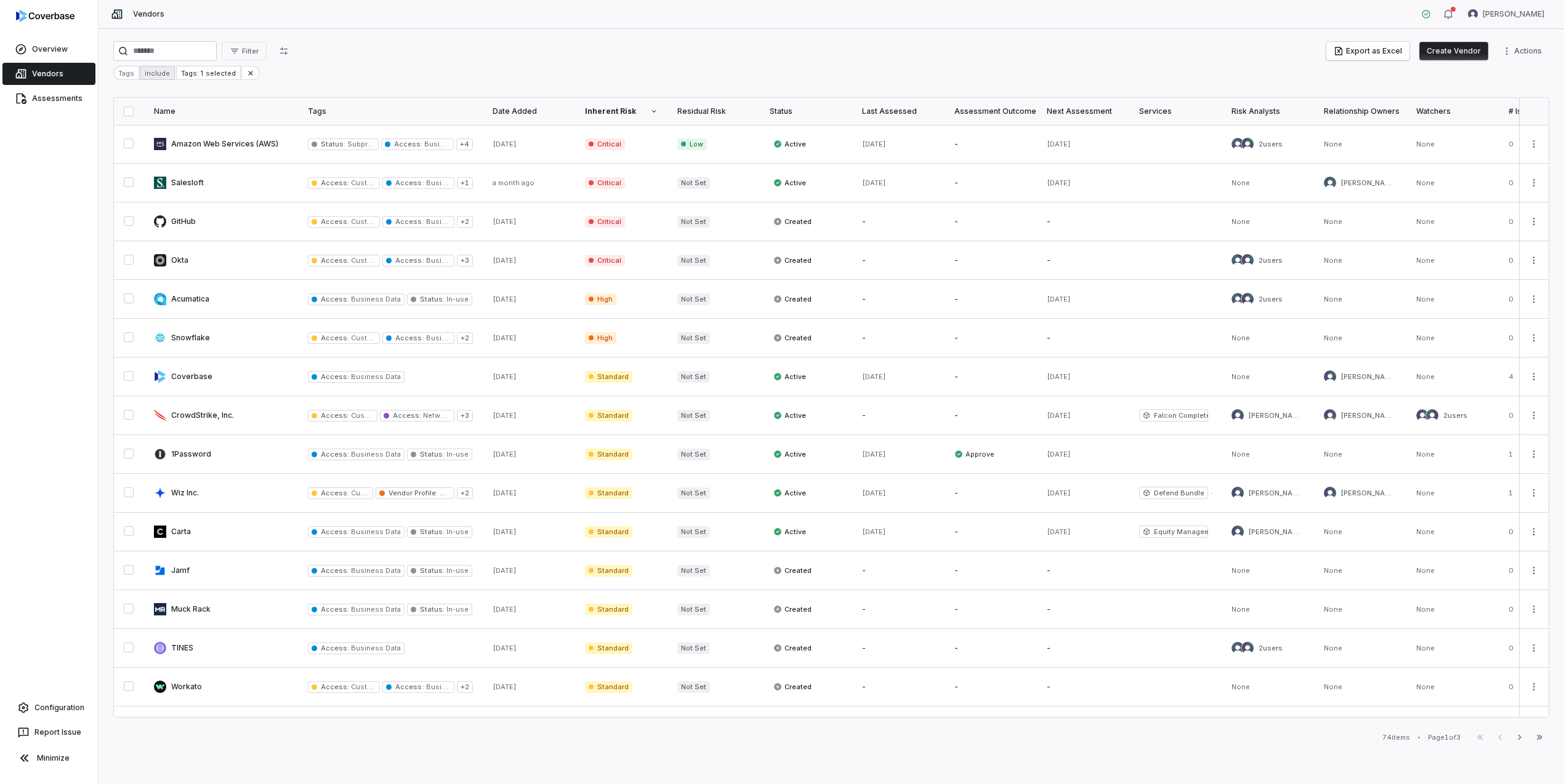
click at [158, 75] on html "Overview Vendors Assessments Configuration Report Issue Minimize Vendors [PERSO…" at bounding box center [782, 392] width 1564 height 784
click at [190, 72] on html "Overview Vendors Assessments Configuration Report Issue Minimize Vendors [PERSO…" at bounding box center [782, 392] width 1564 height 784
click at [255, 53] on span "Filter" at bounding box center [250, 51] width 17 height 9
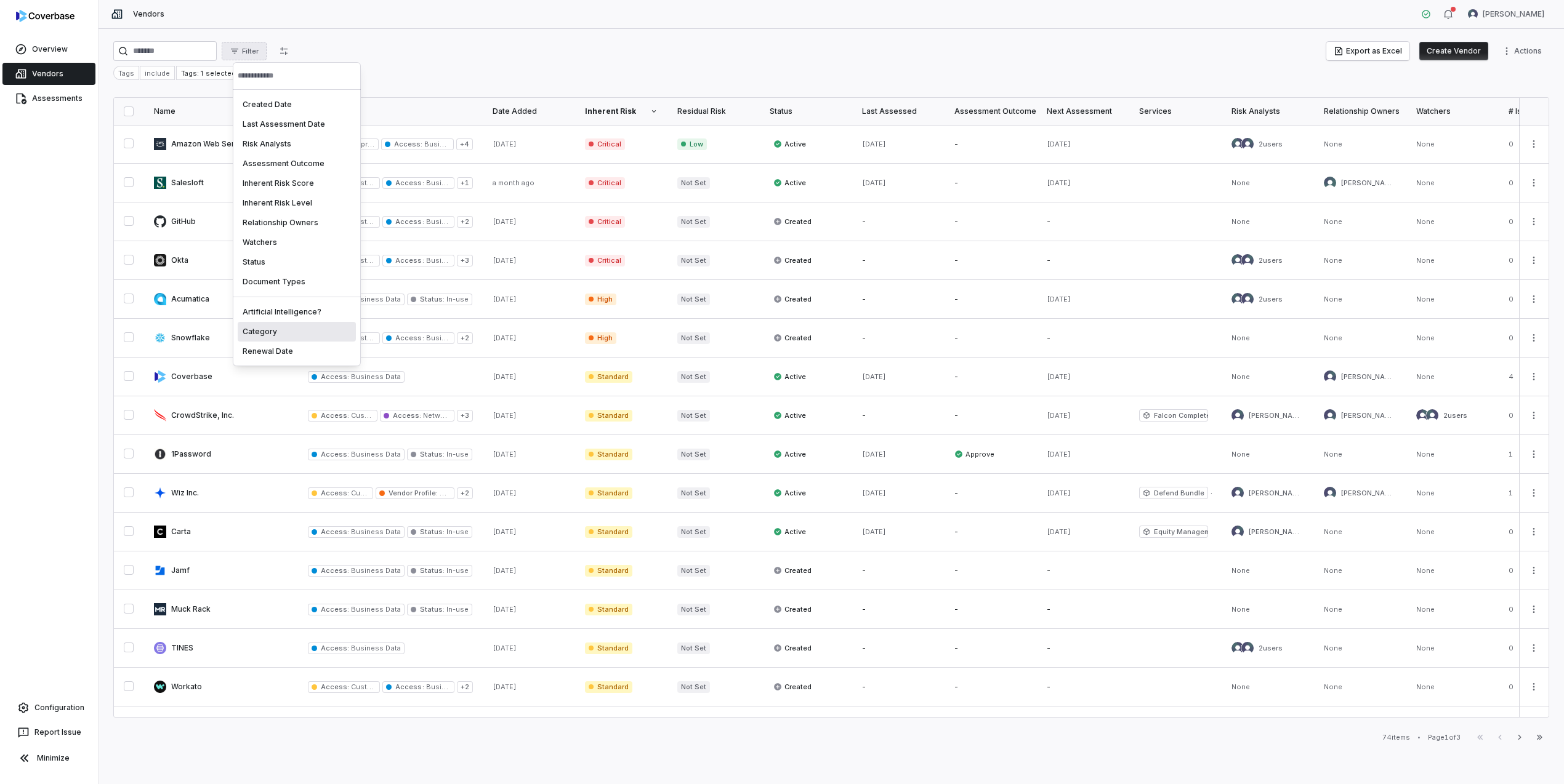
click at [276, 328] on div "Category" at bounding box center [296, 332] width 118 height 20
click at [246, 47] on html "Overview Vendors Assessments Configuration Report Issue Minimize Vendors [PERSO…" at bounding box center [782, 392] width 1564 height 784
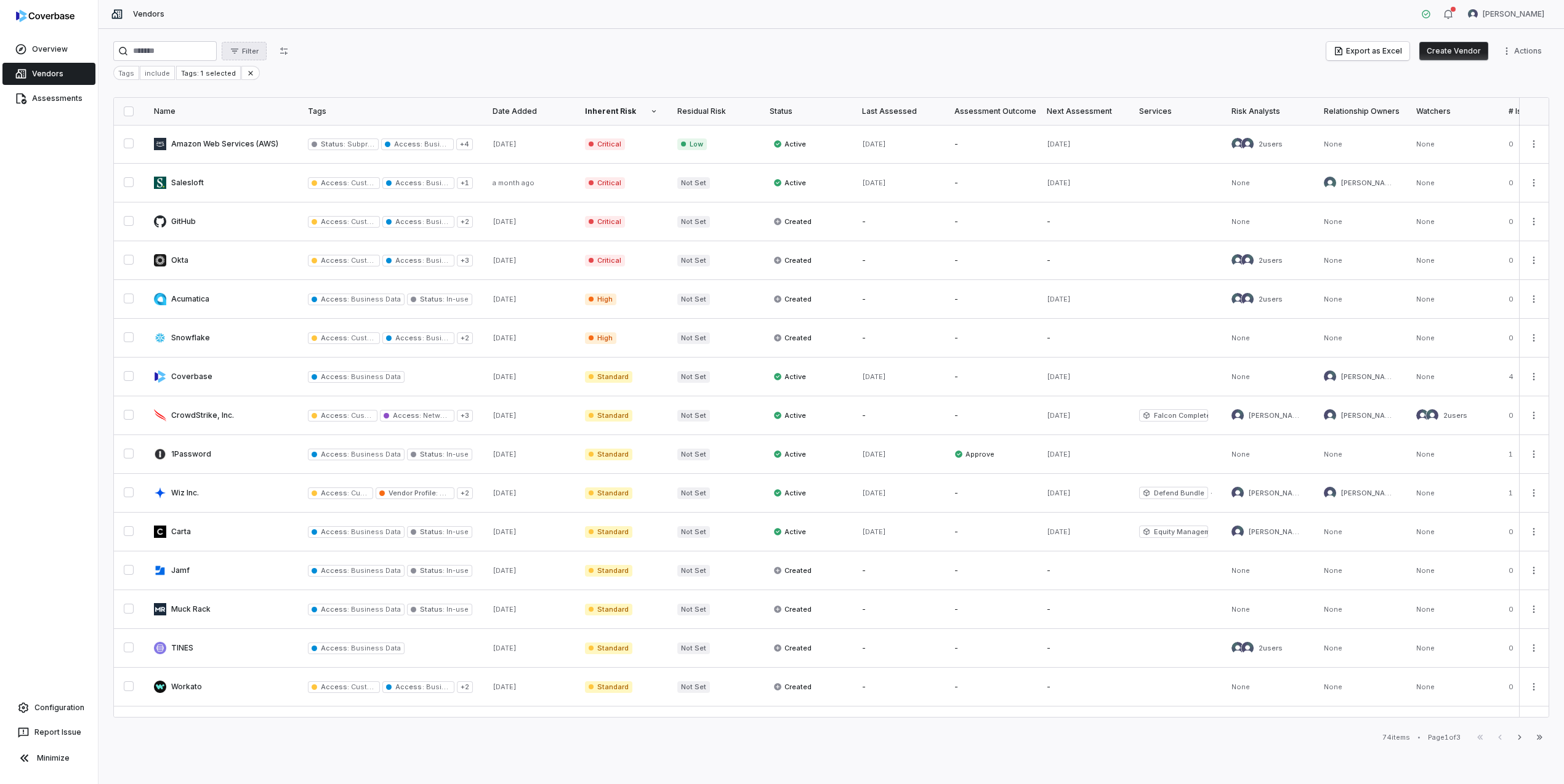
click at [239, 47] on icon "button" at bounding box center [235, 51] width 10 height 10
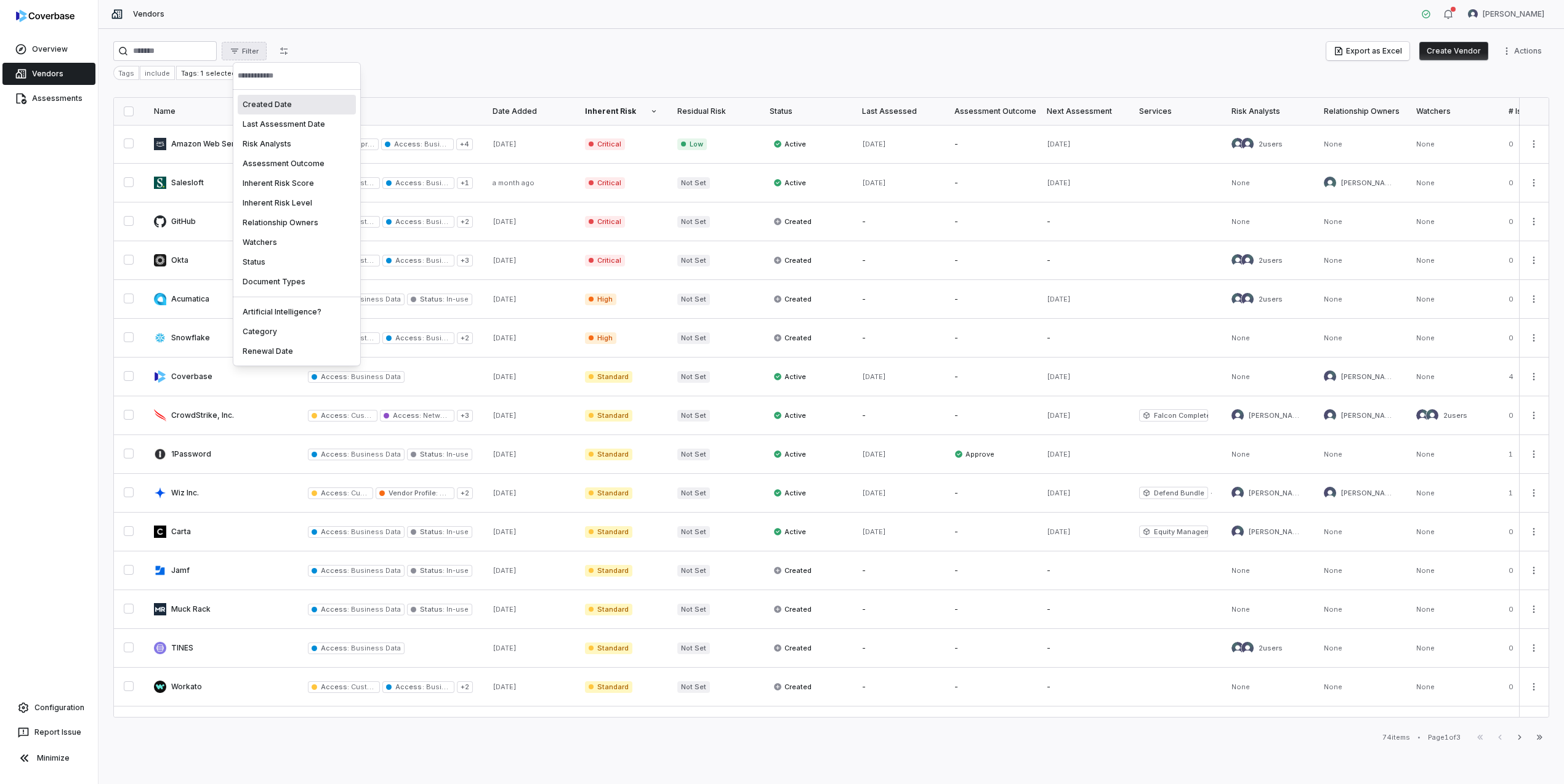
click at [266, 50] on html "Overview Vendors Assessments Configuration Report Issue Minimize Vendors [PERSO…" at bounding box center [782, 392] width 1564 height 784
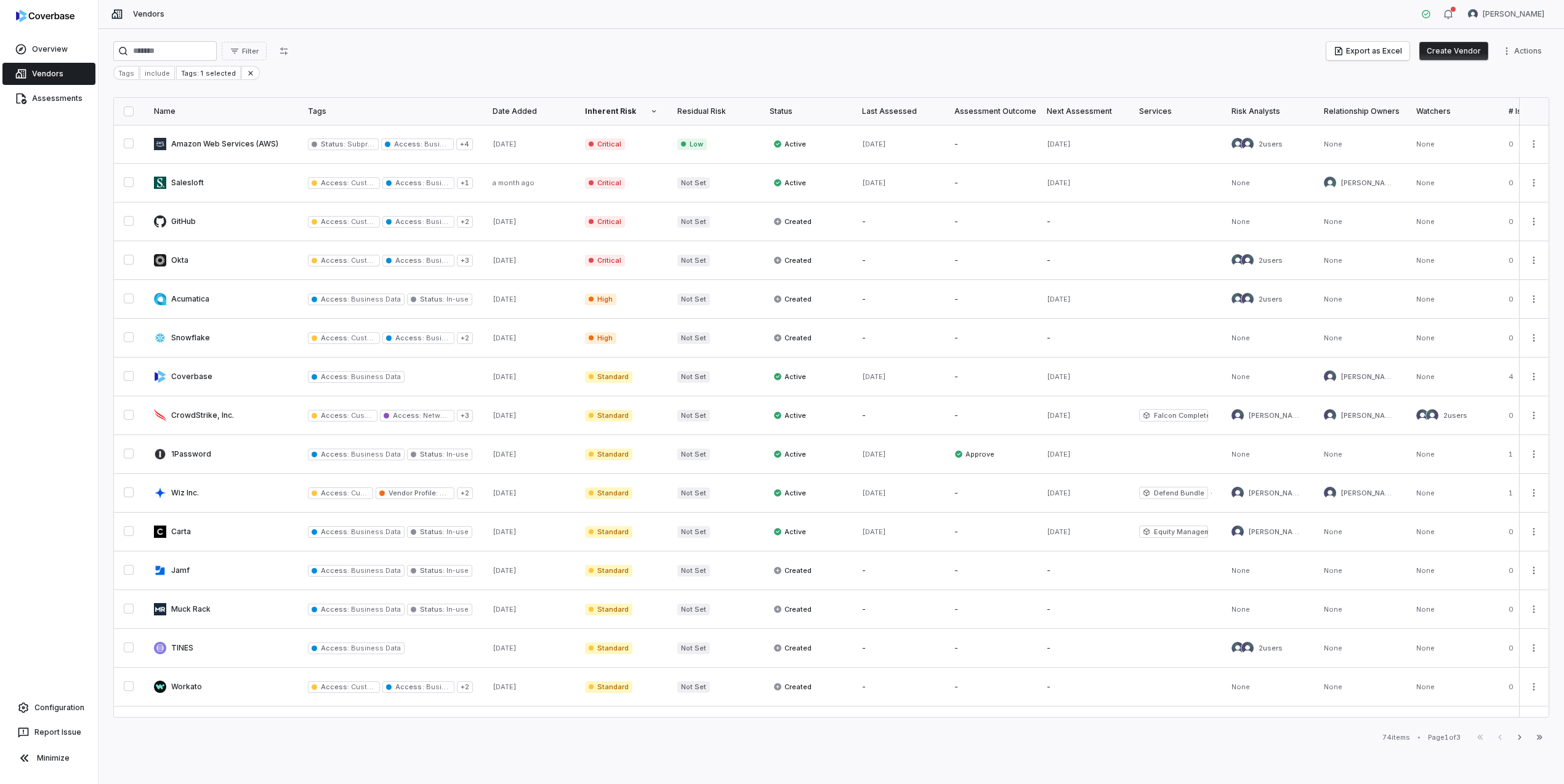
click at [132, 74] on div "Tags" at bounding box center [126, 73] width 26 height 14
click at [158, 74] on html "Overview Vendors Assessments Configuration Report Issue Minimize Vendors [PERSO…" at bounding box center [782, 392] width 1564 height 784
click at [210, 74] on html "Overview Vendors Assessments Configuration Report Issue Minimize Vendors [PERSO…" at bounding box center [782, 392] width 1564 height 784
click at [210, 74] on div "Tags: 1 selected" at bounding box center [208, 73] width 64 height 14
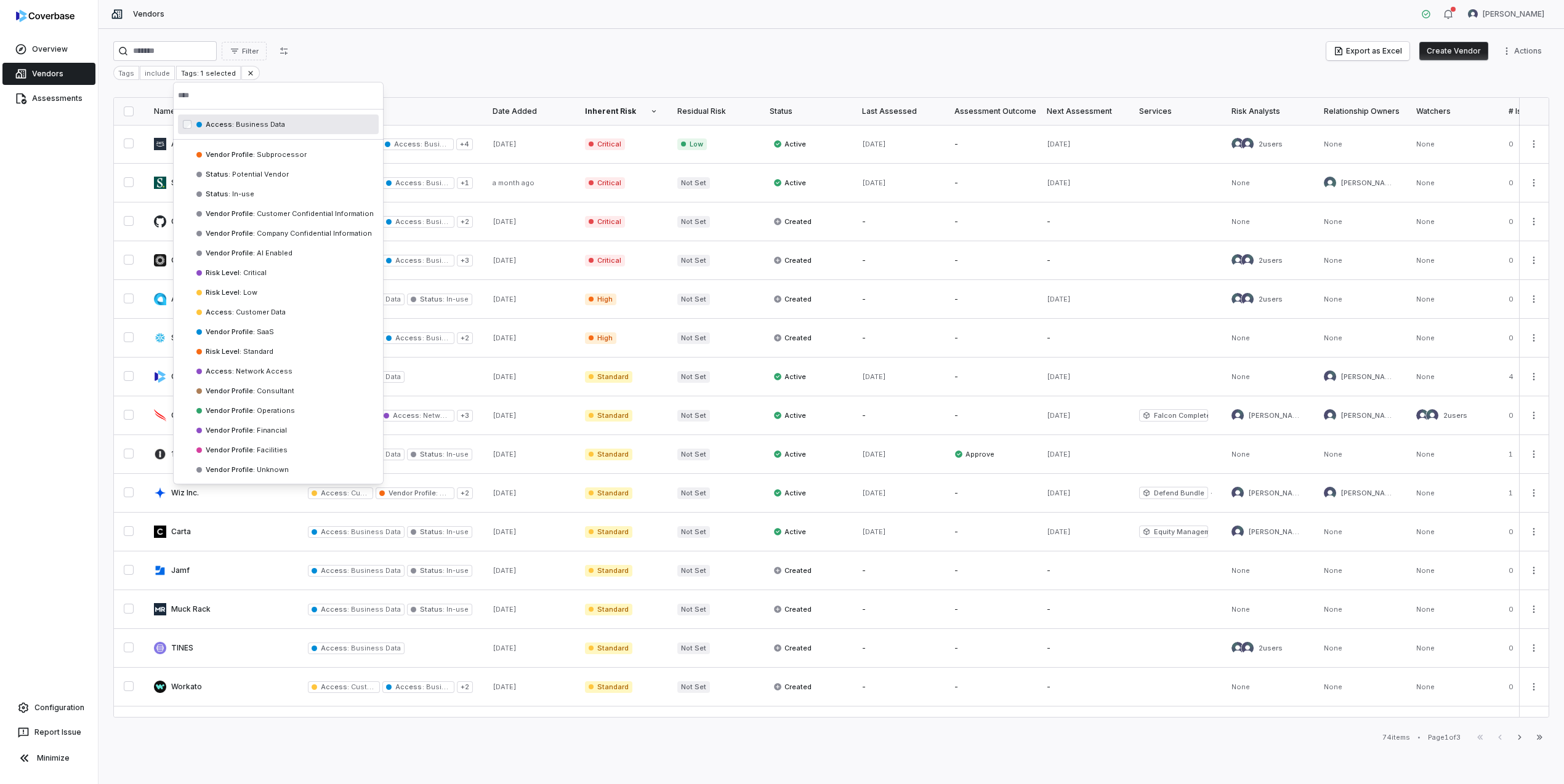
click at [313, 71] on html "Overview Vendors Assessments Configuration Report Issue Minimize Vendors [PERSO…" at bounding box center [782, 392] width 1564 height 784
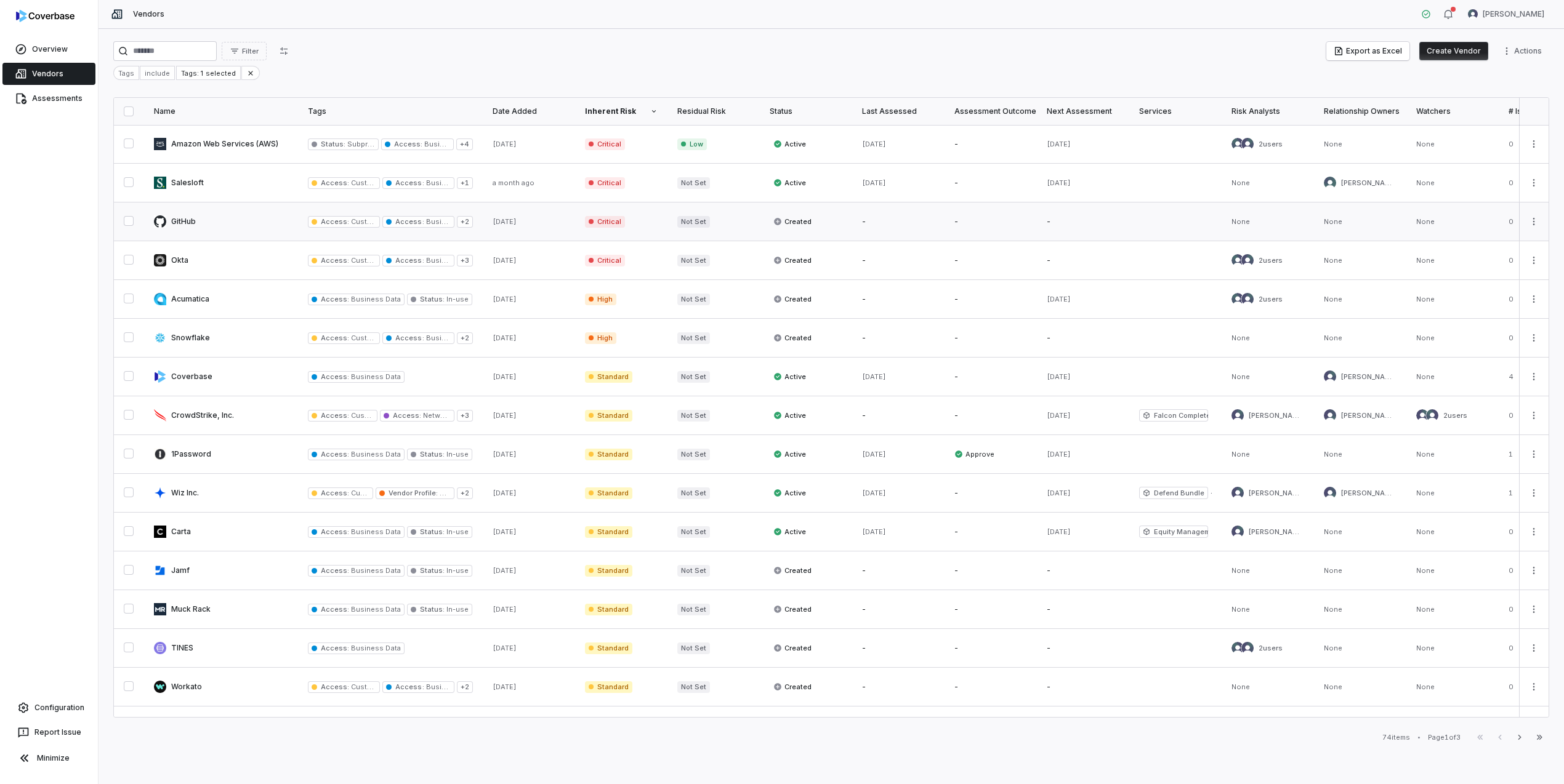
click at [196, 218] on link at bounding box center [221, 221] width 154 height 38
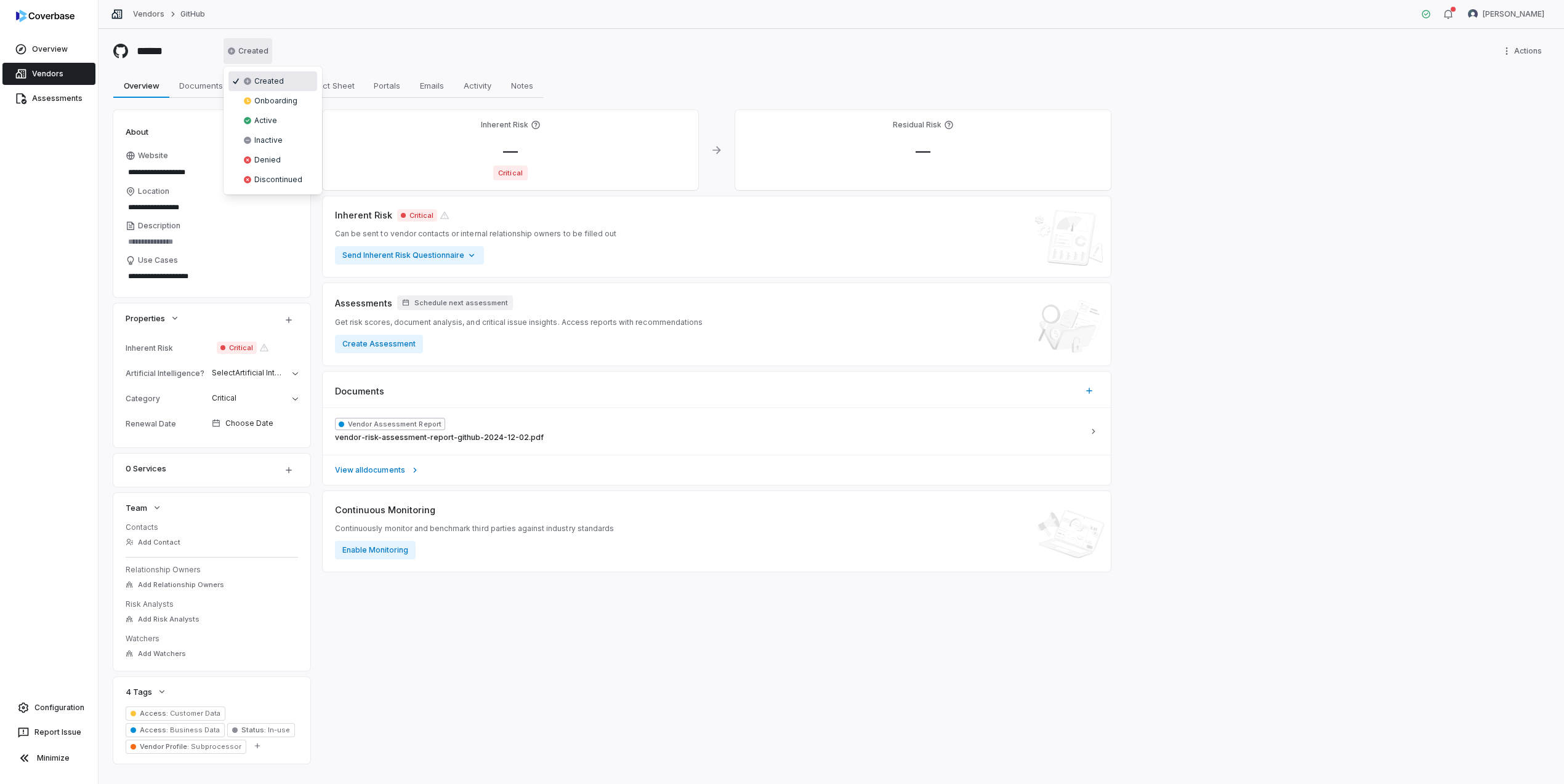
click at [260, 51] on html "**********" at bounding box center [782, 392] width 1564 height 784
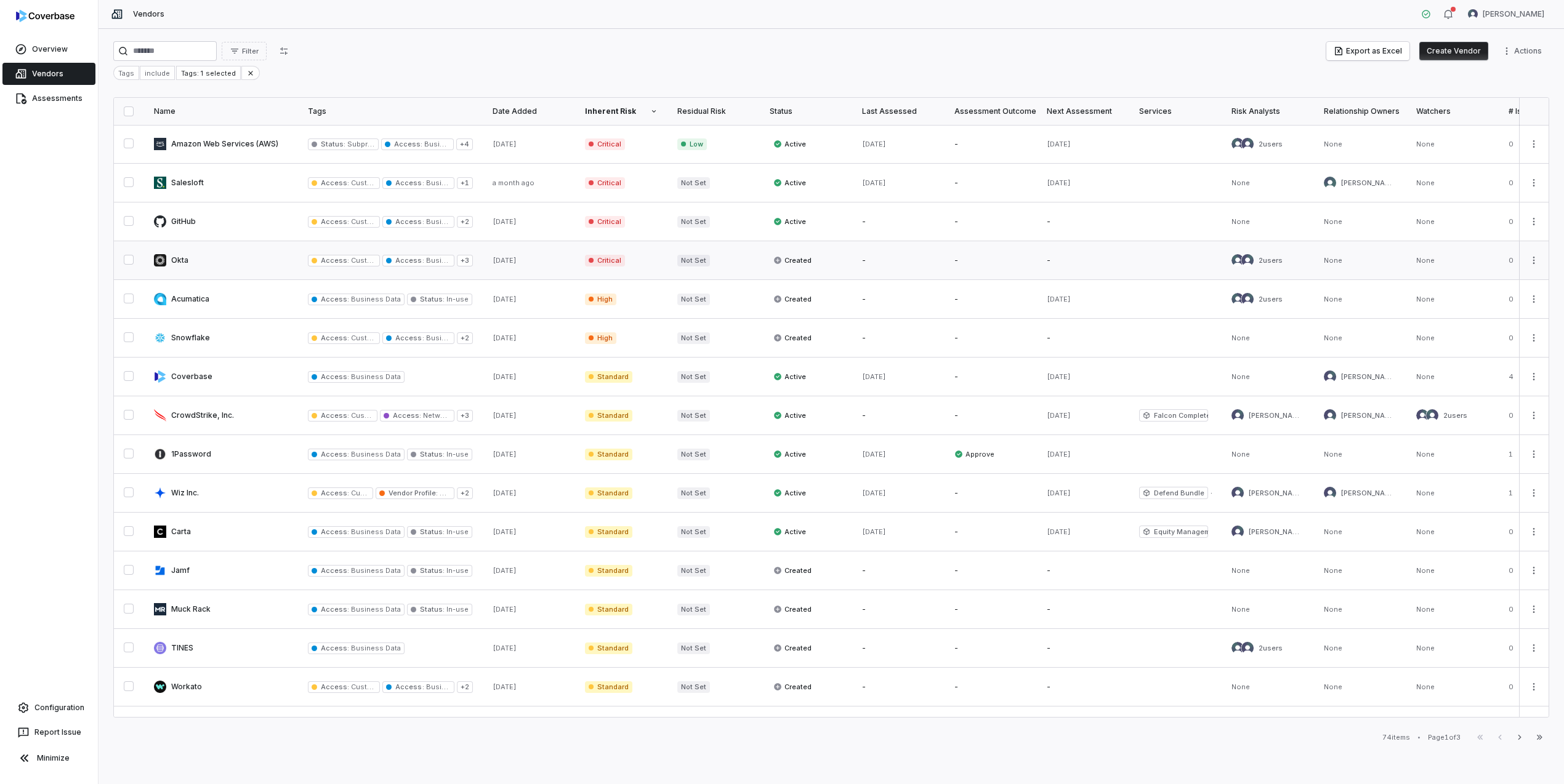
click at [186, 259] on link at bounding box center [221, 260] width 154 height 38
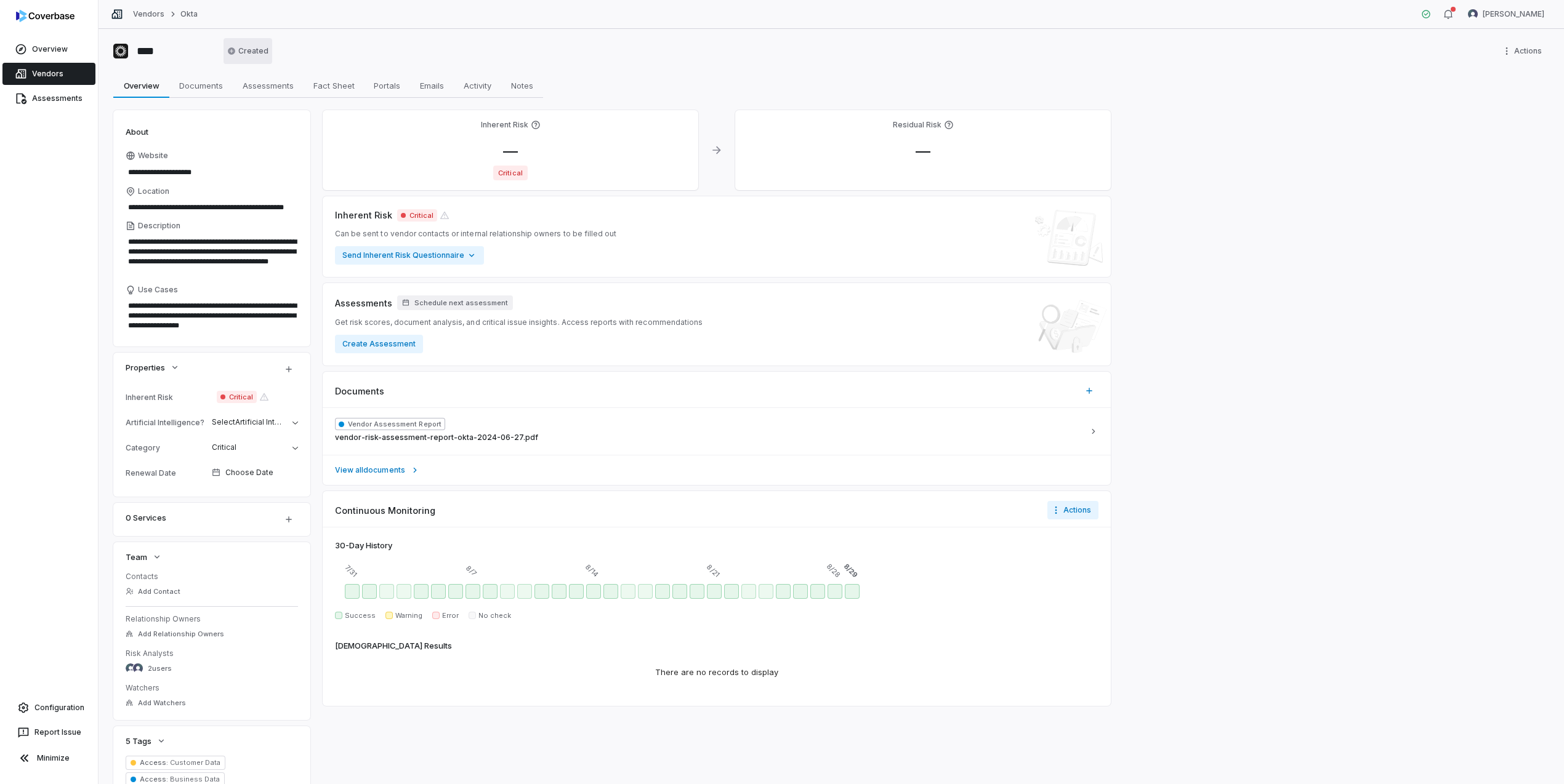
click at [237, 53] on html "**********" at bounding box center [782, 392] width 1564 height 784
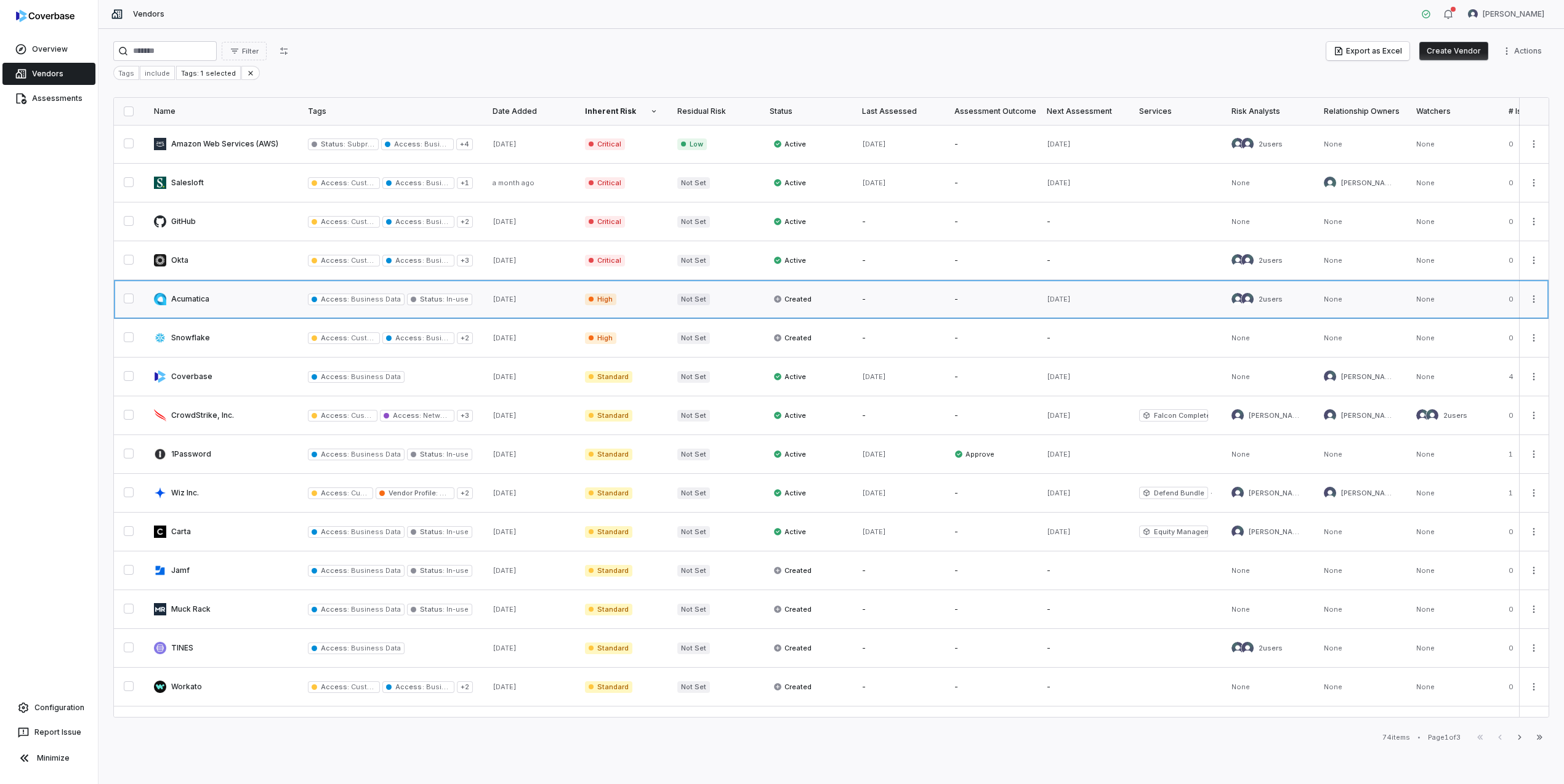
click at [204, 295] on link at bounding box center [221, 299] width 154 height 38
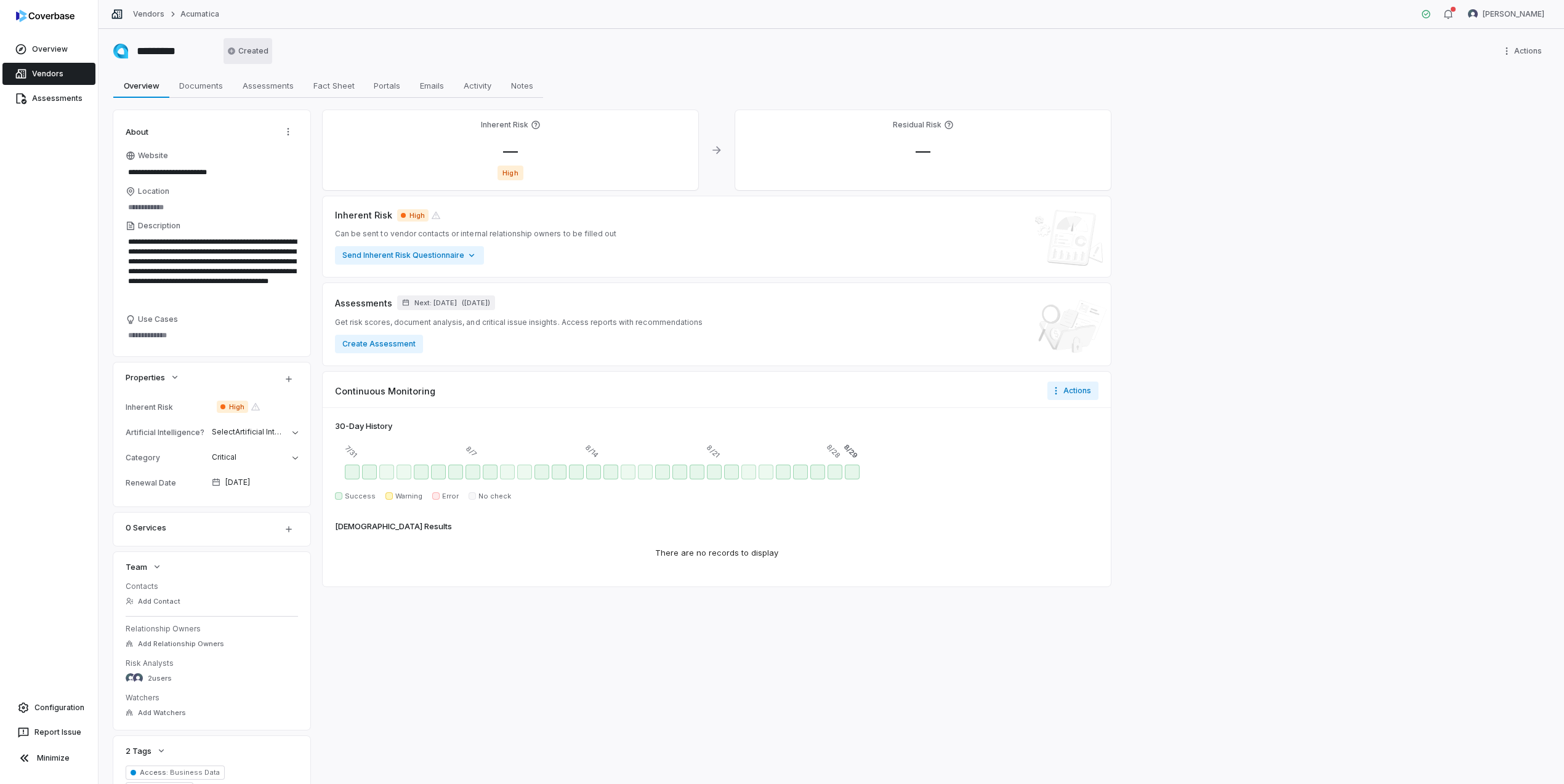
click at [232, 50] on html "**********" at bounding box center [782, 392] width 1564 height 784
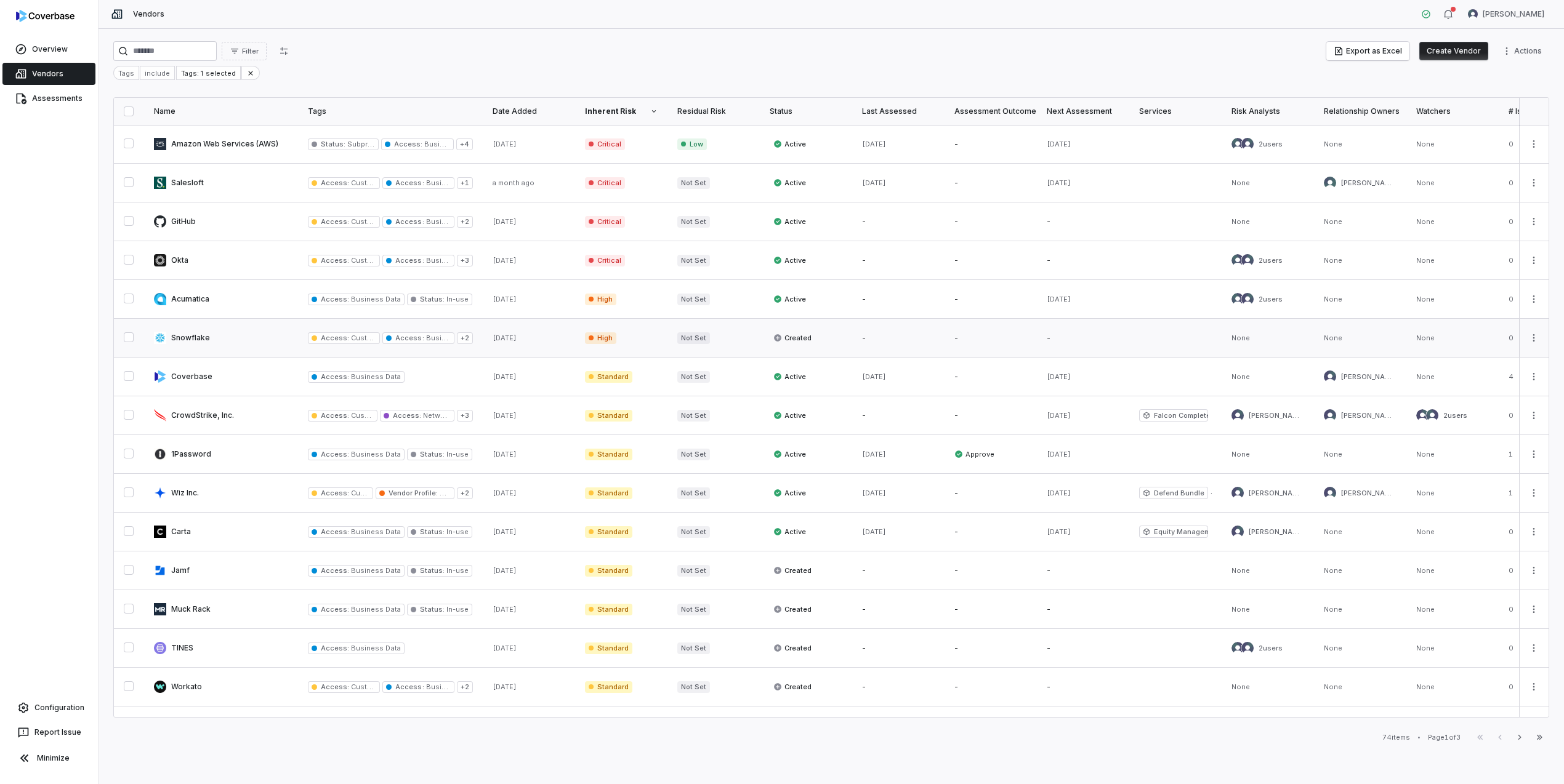
click at [196, 335] on link at bounding box center [221, 338] width 154 height 38
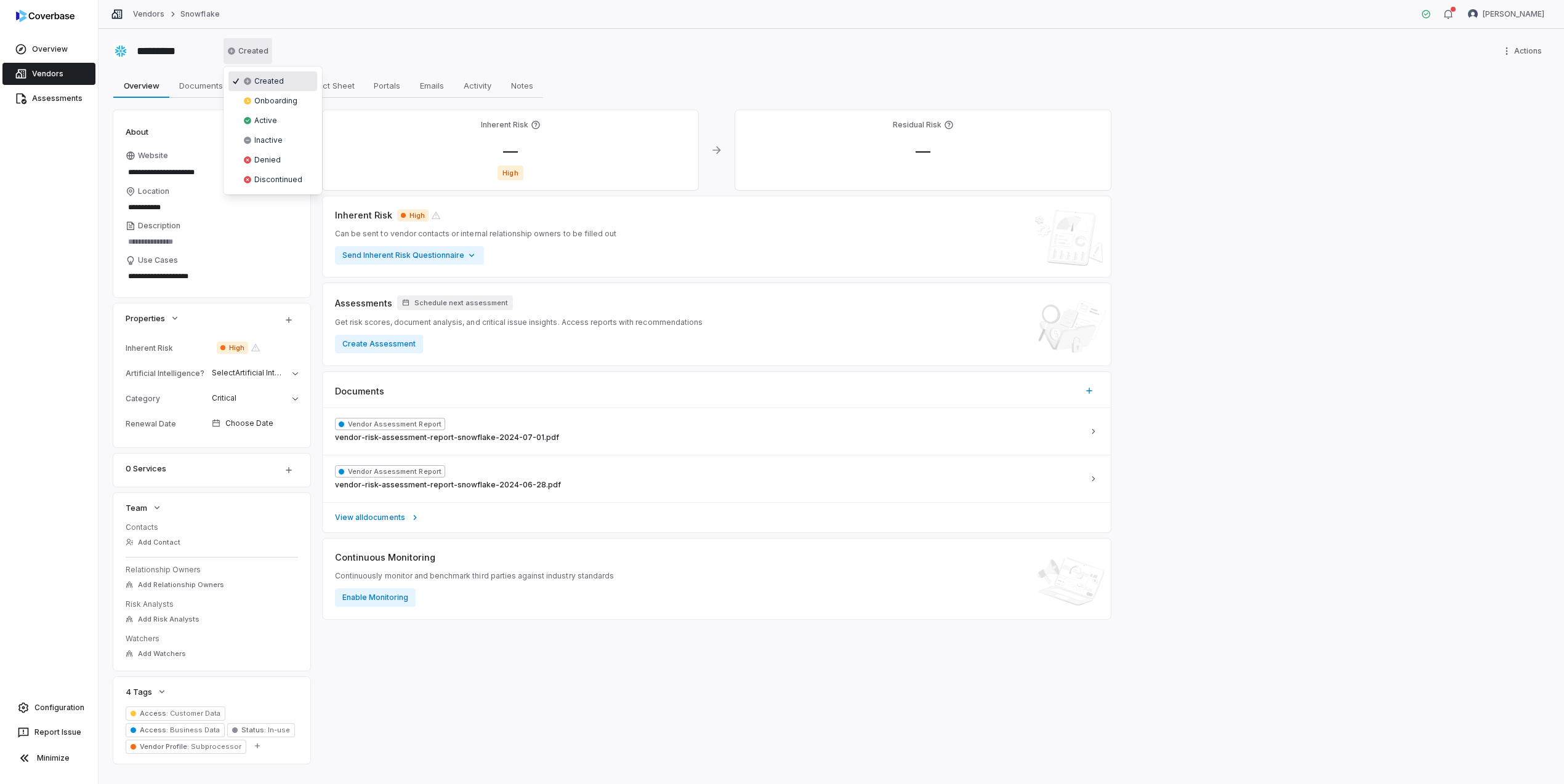
click at [241, 49] on html "**********" at bounding box center [782, 392] width 1564 height 784
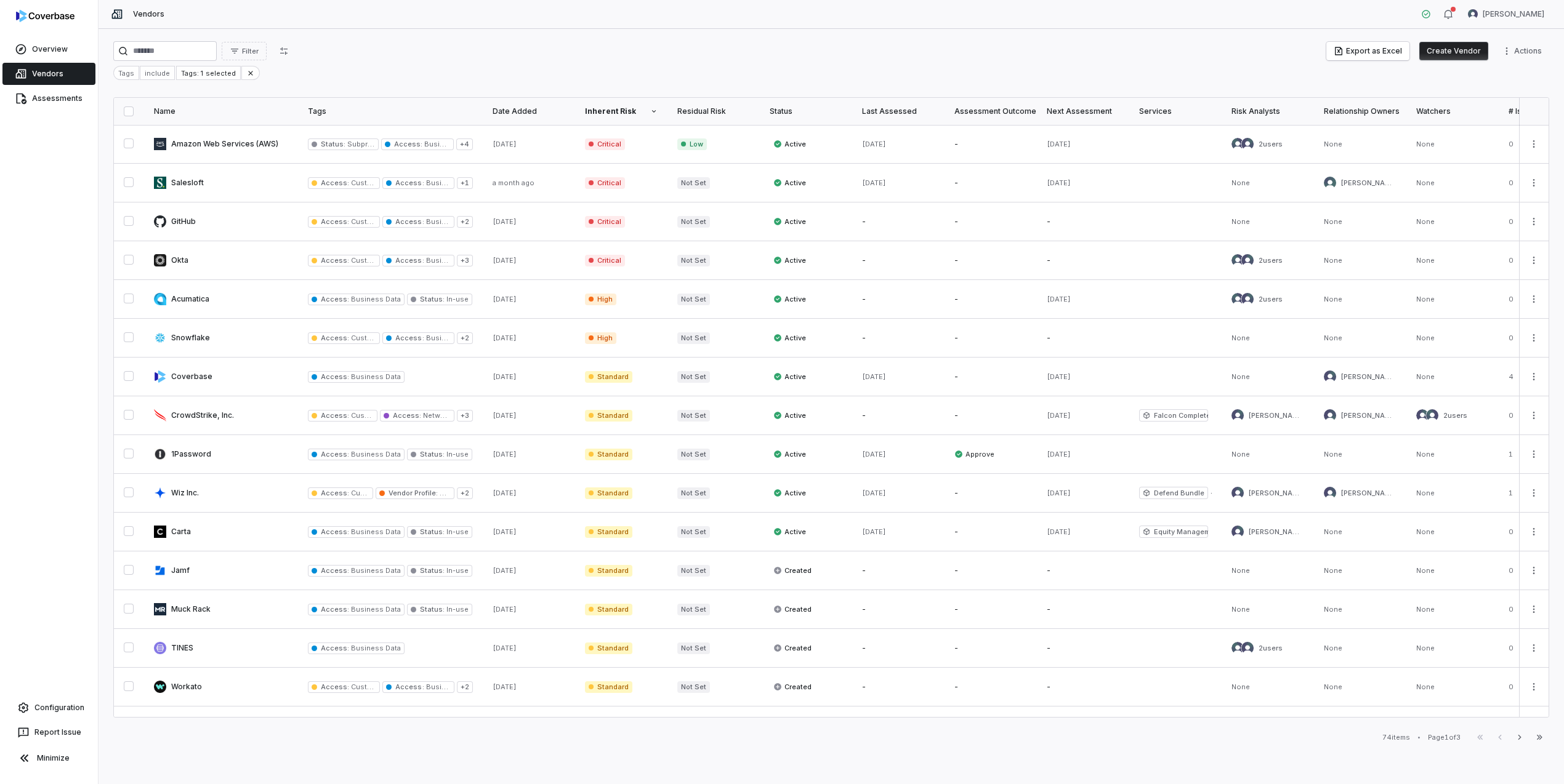
click at [131, 110] on button "button" at bounding box center [129, 111] width 10 height 10
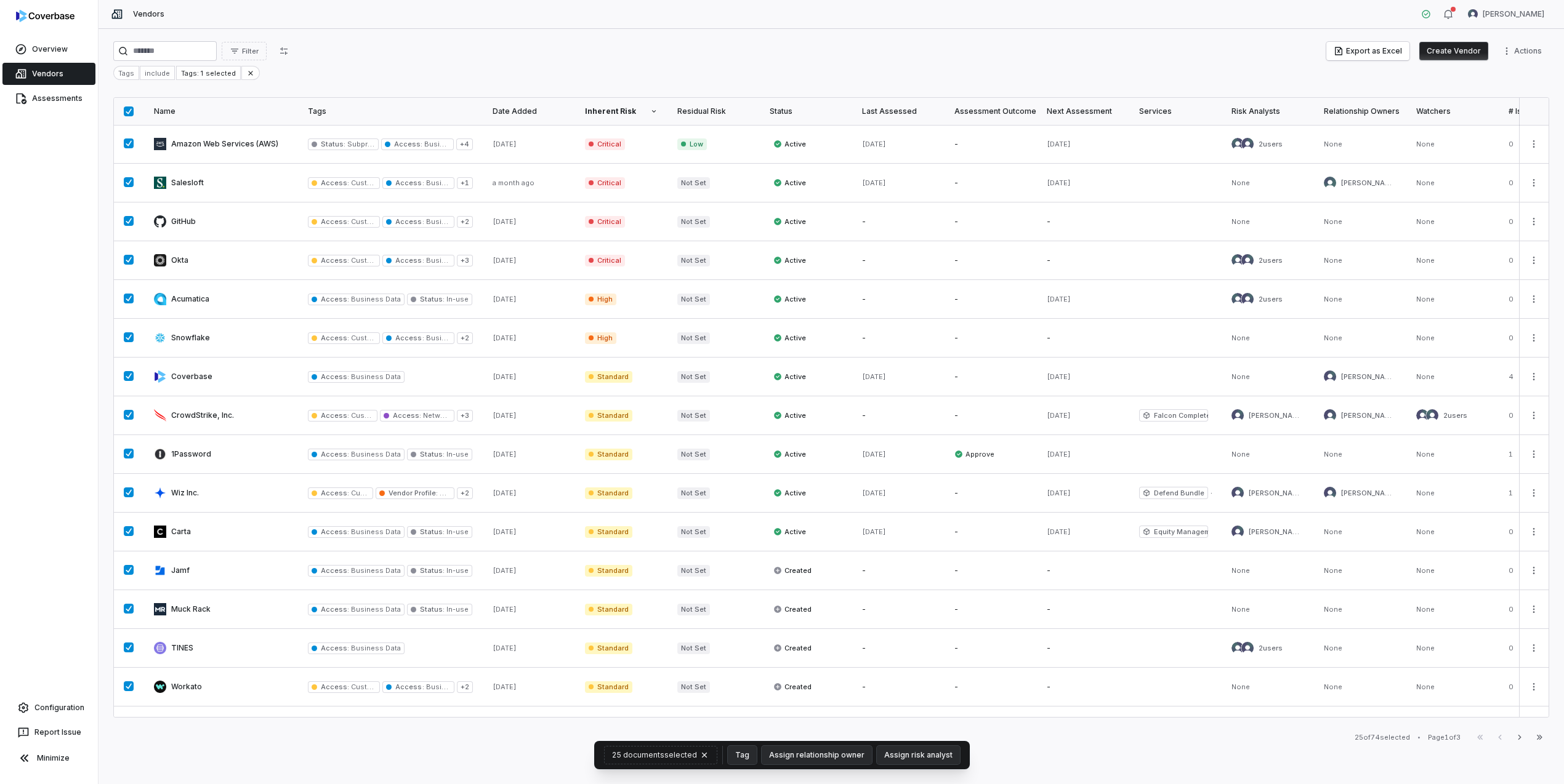
click at [506, 754] on div "Filter Export as Excel Create Vendor Actions Tags include Tags: 1 selected Name…" at bounding box center [831, 406] width 1465 height 755
click at [130, 111] on button "button" at bounding box center [129, 111] width 10 height 10
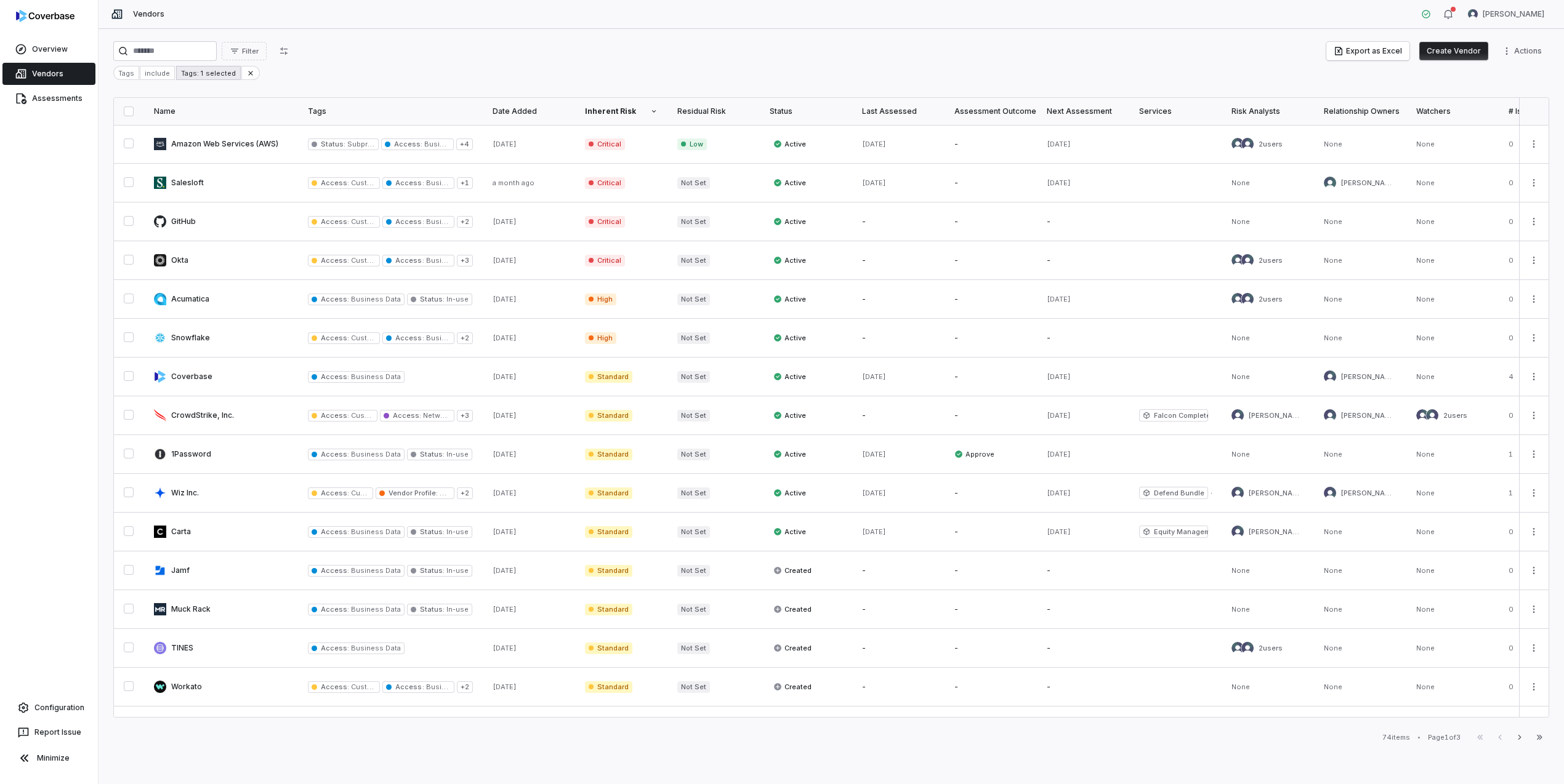
click at [221, 75] on div "Tags: 1 selected" at bounding box center [208, 73] width 64 height 14
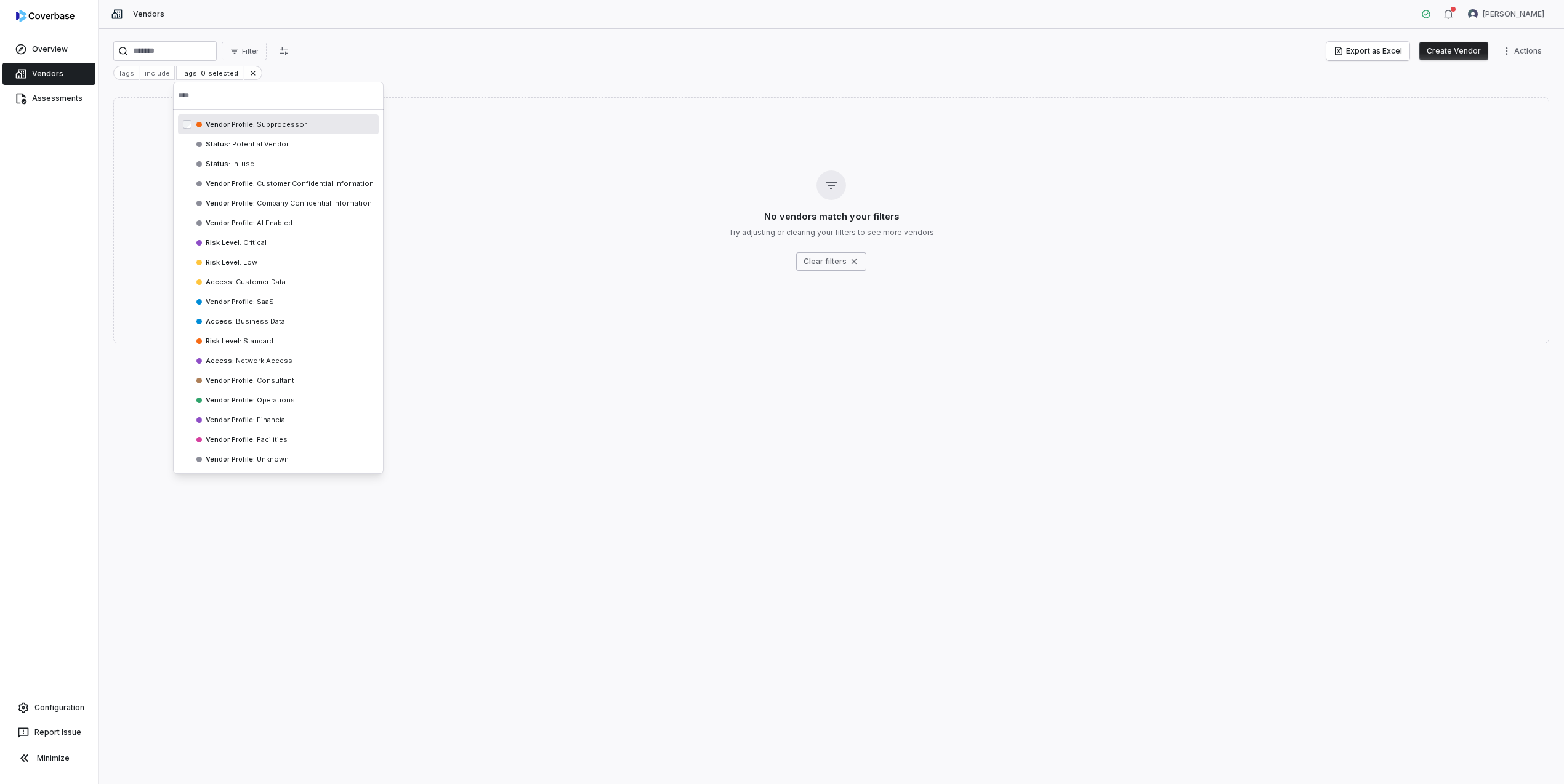
click at [211, 73] on html "Overview Vendors Assessments Configuration Report Issue Minimize Vendors [PERSO…" at bounding box center [782, 392] width 1564 height 784
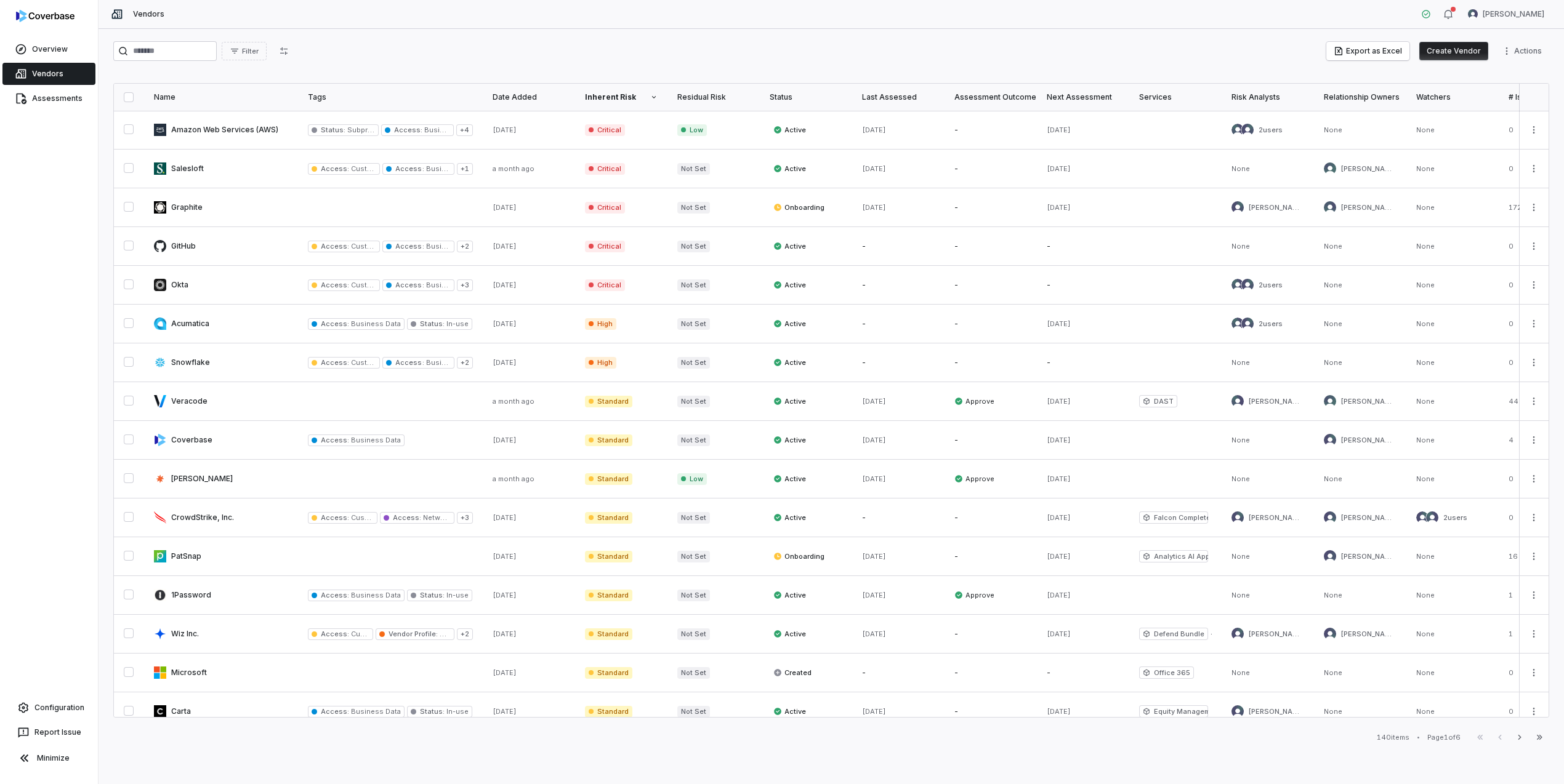
click at [164, 71] on div "Filter Export as Excel Create Vendor Actions Name Tags Date Added Inherent Risk…" at bounding box center [831, 406] width 1465 height 755
click at [239, 53] on icon "button" at bounding box center [235, 51] width 10 height 10
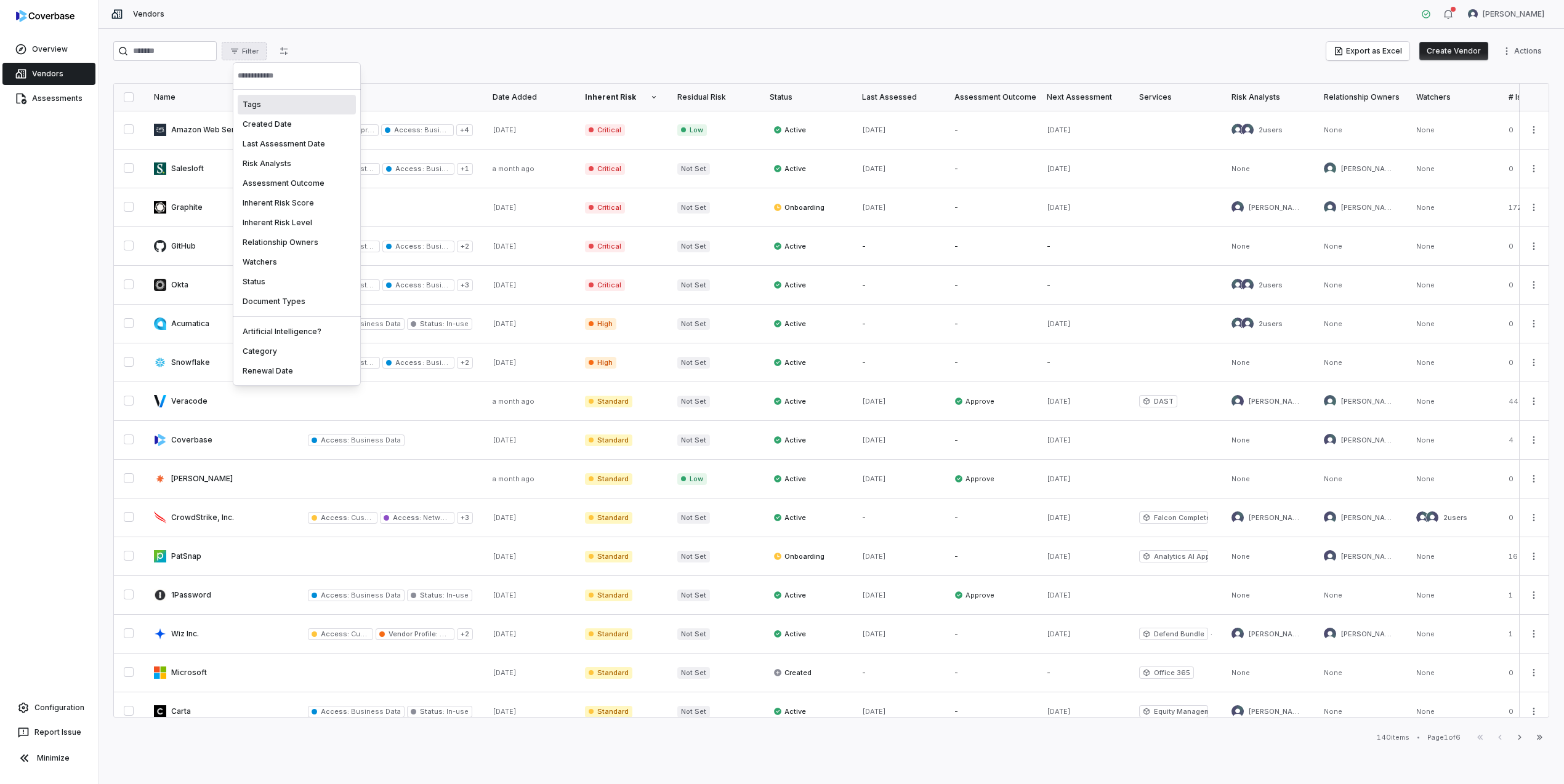
click at [262, 109] on div "Tags" at bounding box center [296, 104] width 118 height 20
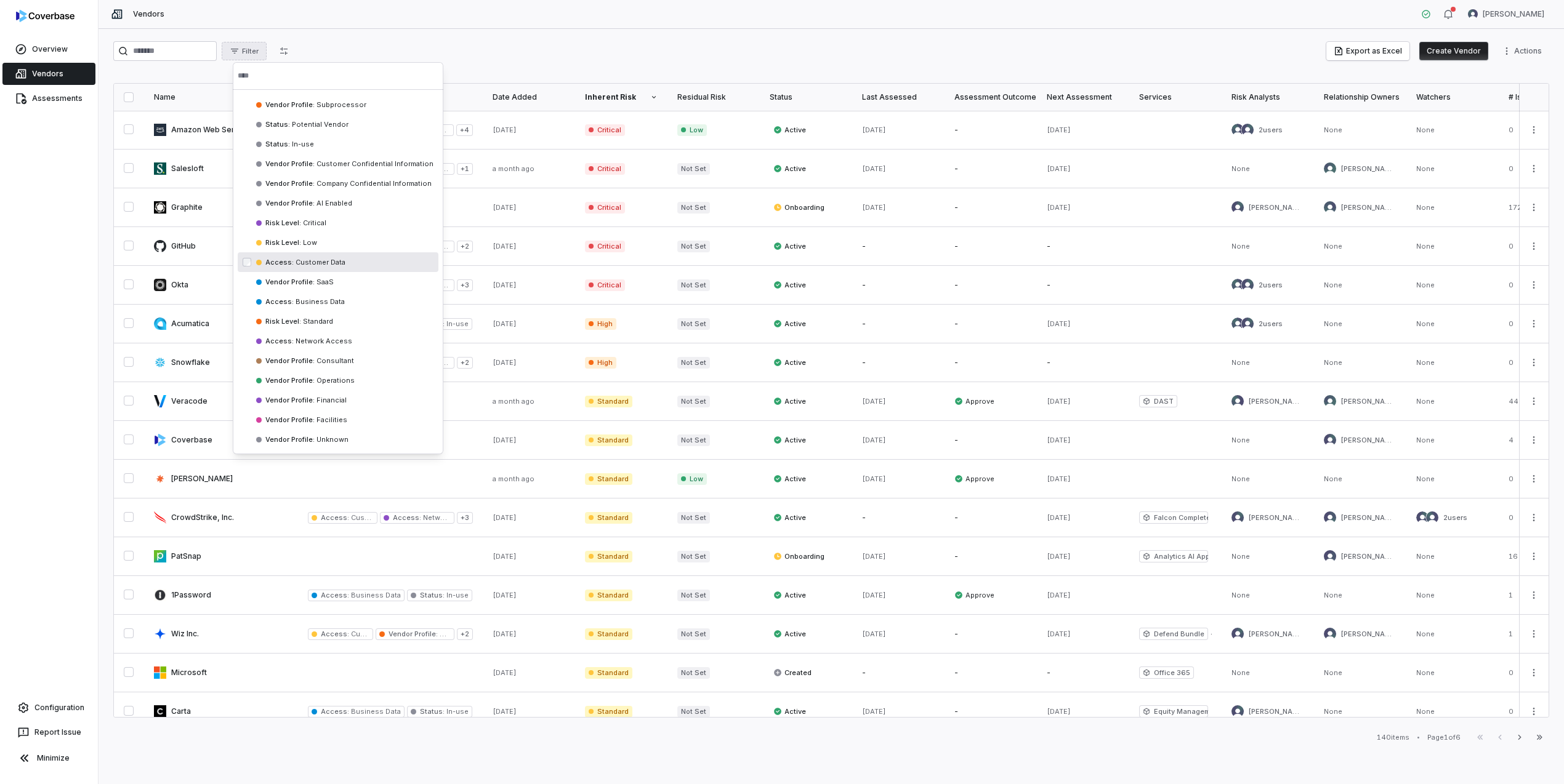
click at [324, 260] on span "Customer Data" at bounding box center [320, 262] width 52 height 9
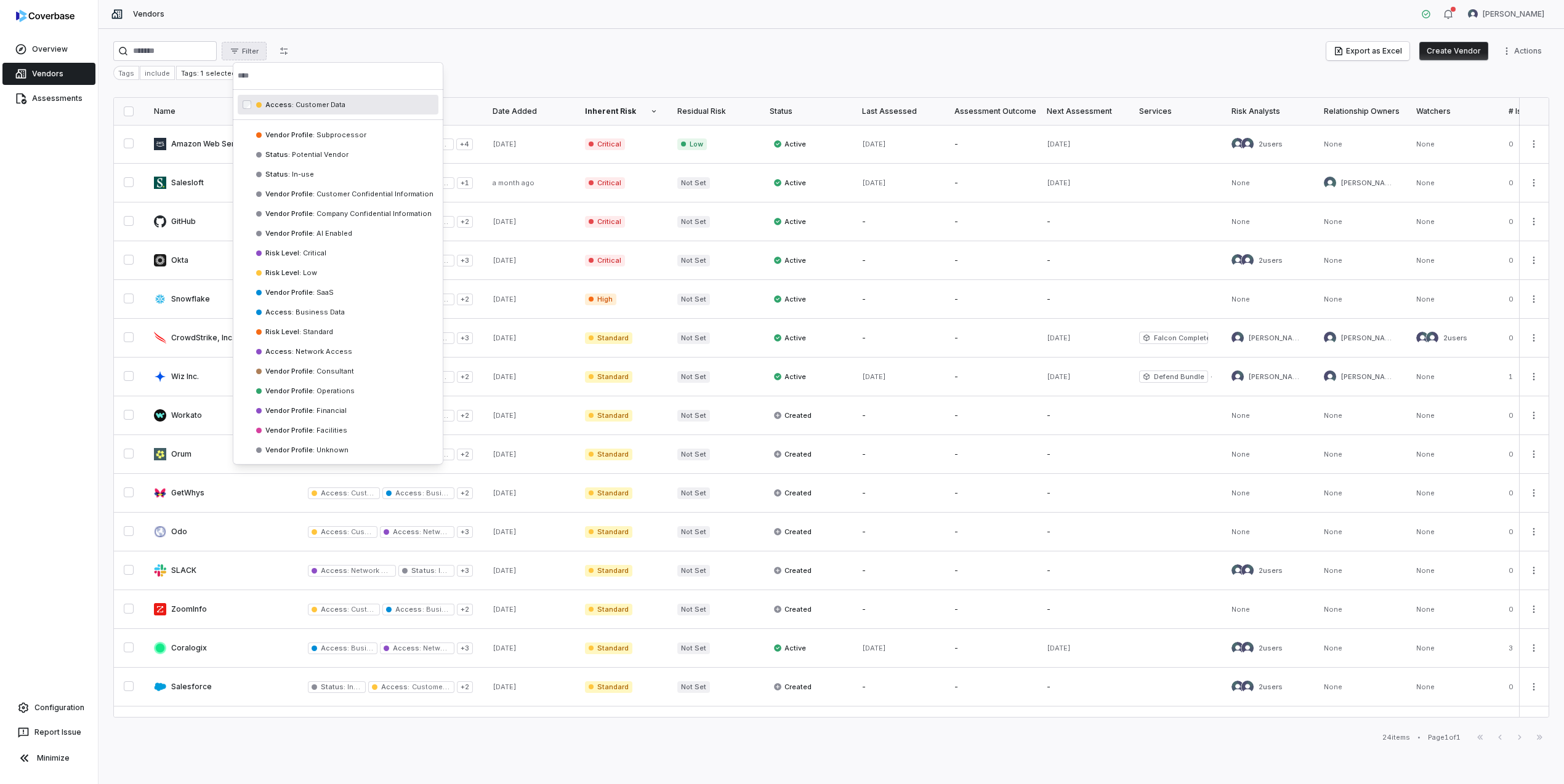
click at [328, 101] on span "Customer Data" at bounding box center [320, 104] width 52 height 9
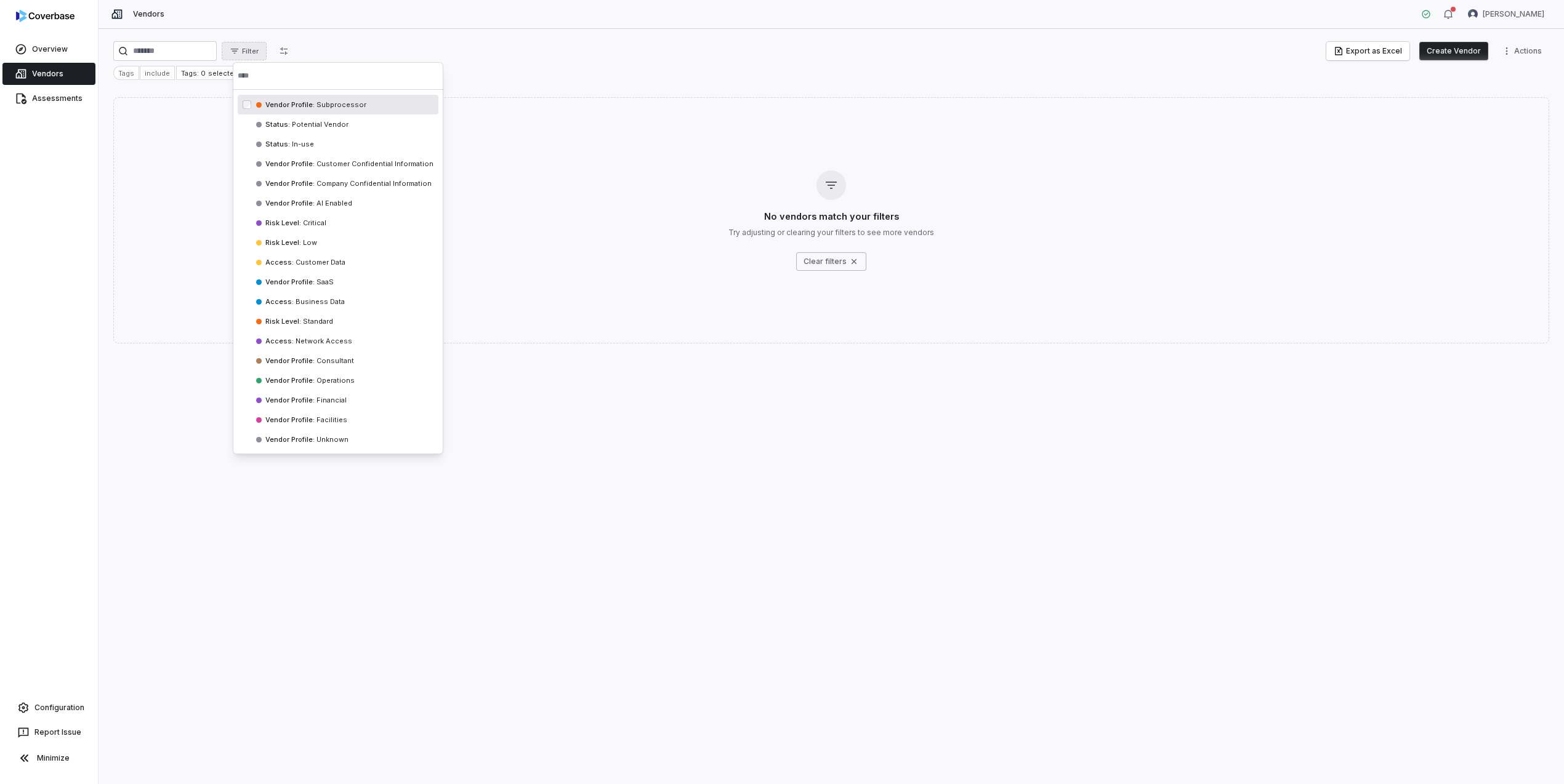
click at [395, 40] on html "Overview Vendors Assessments Configuration Report Issue Minimize Vendors [PERSO…" at bounding box center [782, 392] width 1564 height 784
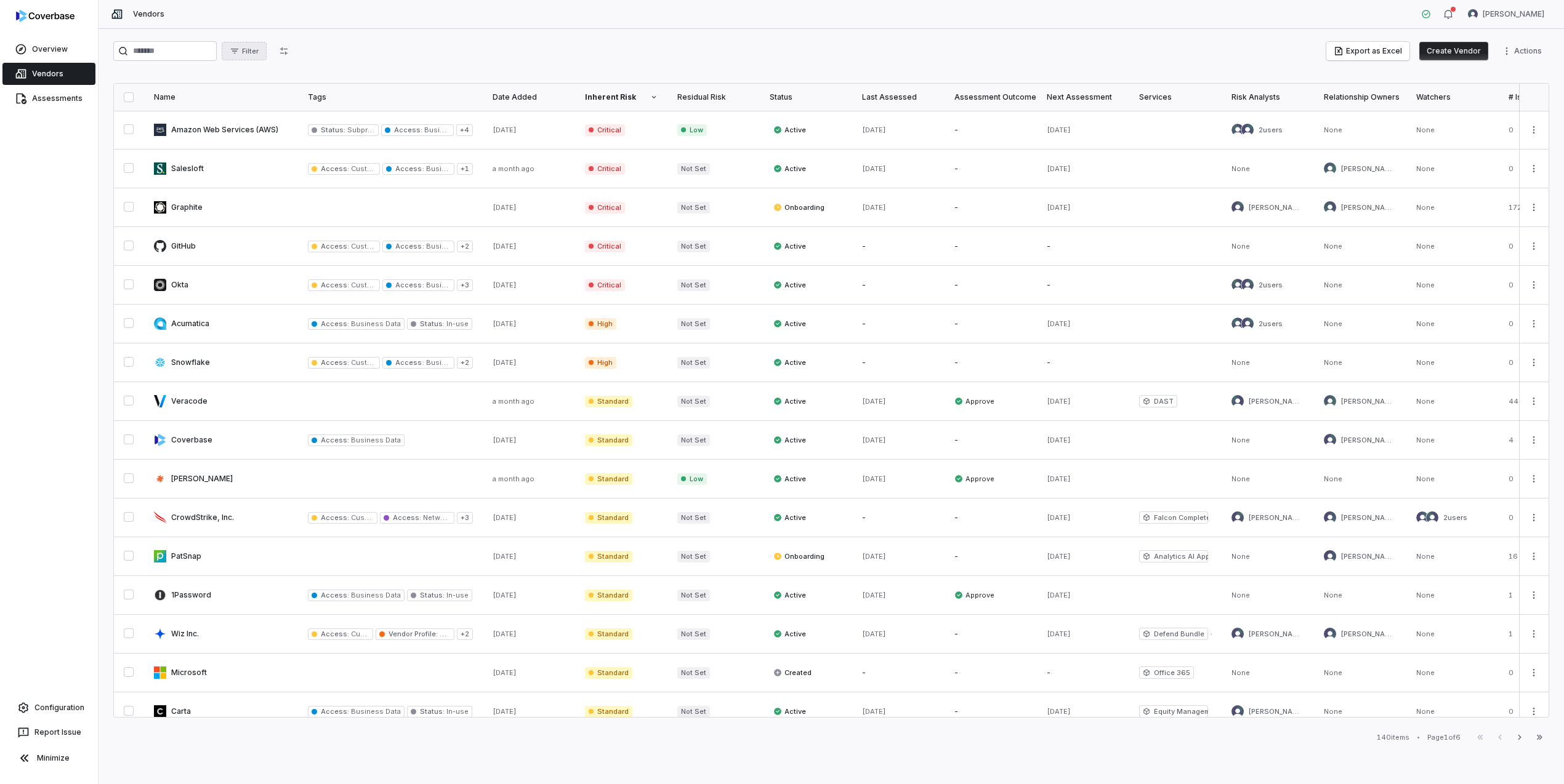
click at [259, 48] on span "Filter" at bounding box center [250, 51] width 17 height 9
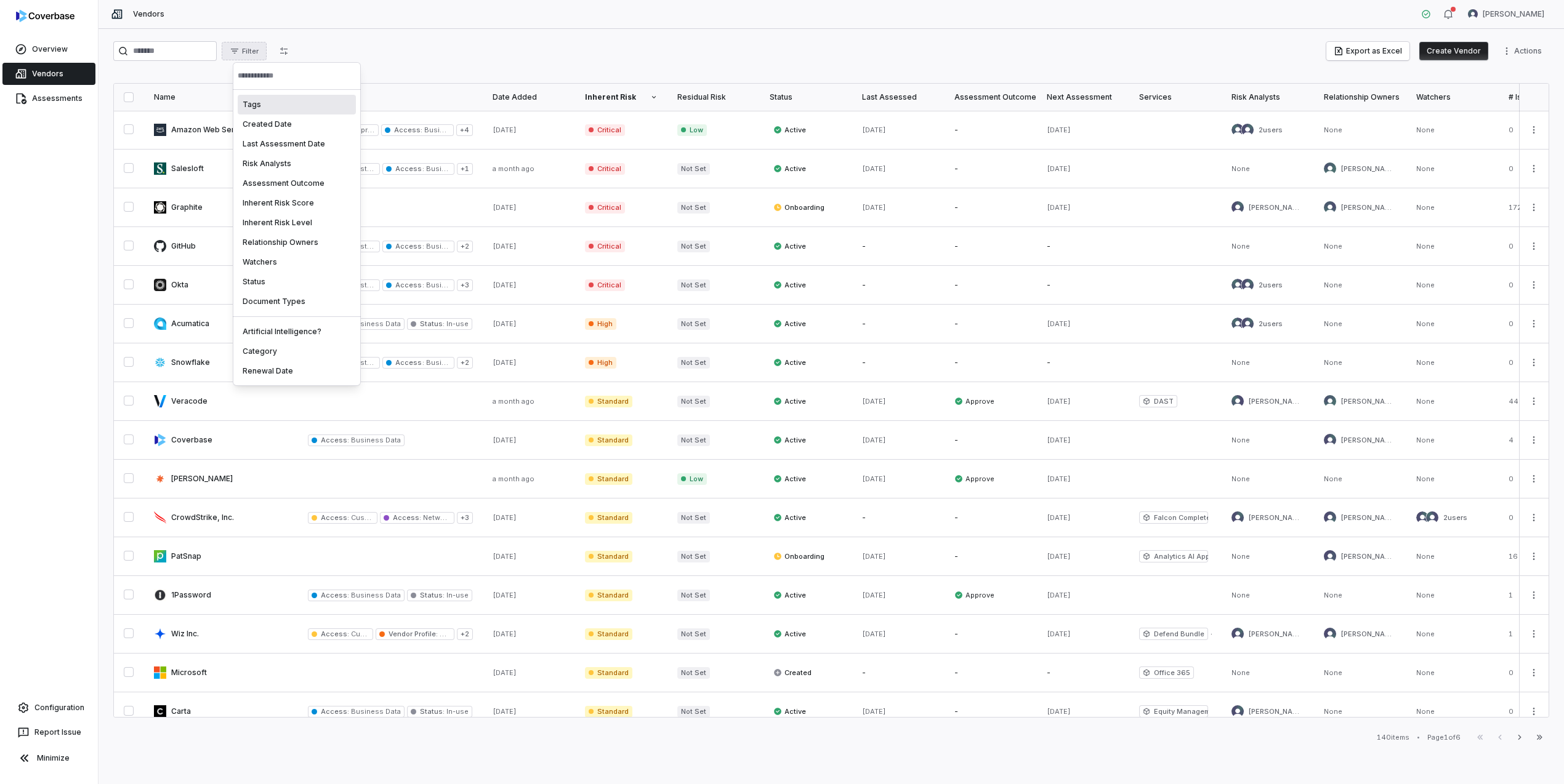
click at [273, 109] on div "Tags" at bounding box center [296, 104] width 118 height 20
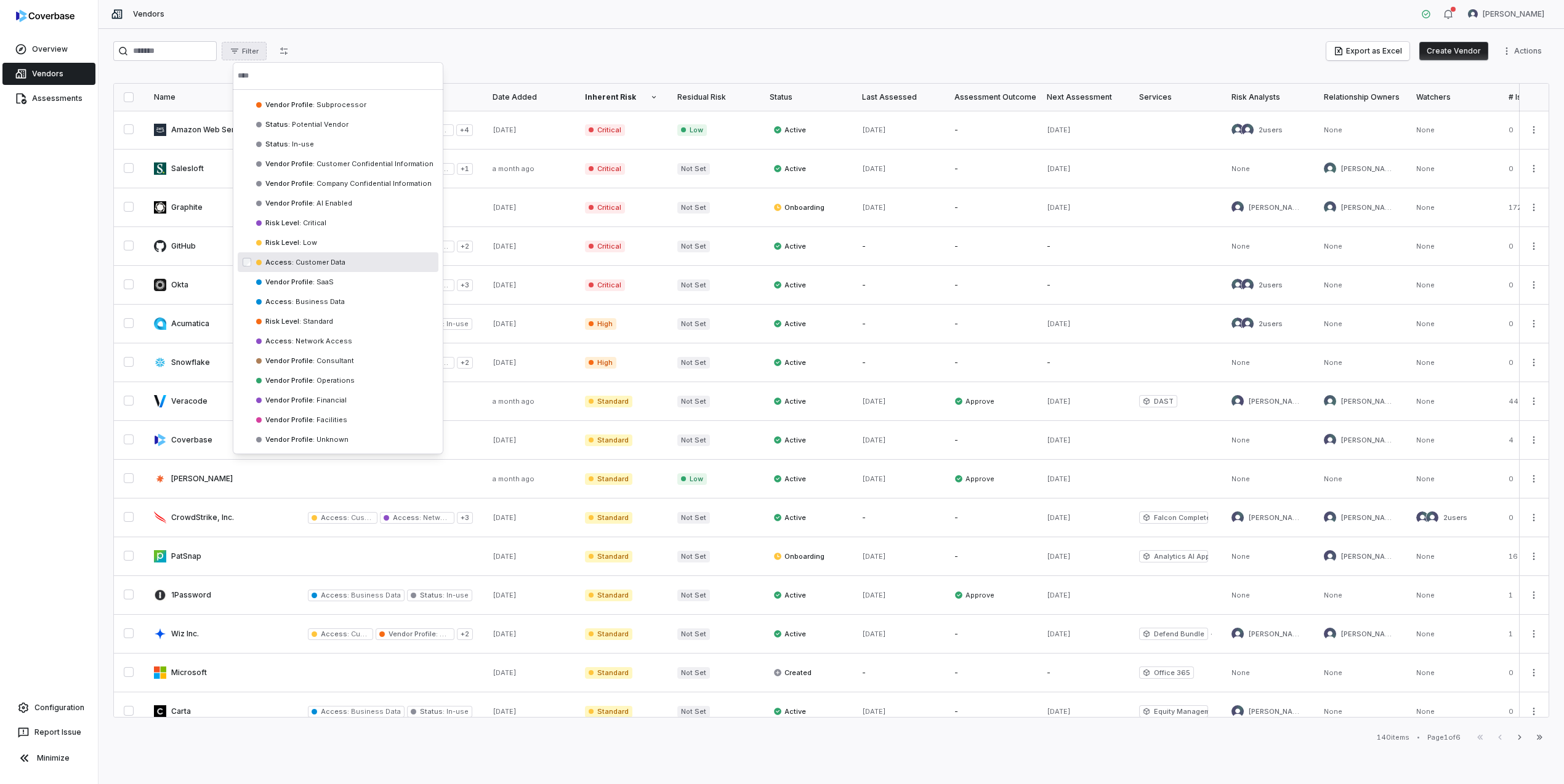
click at [281, 267] on div "Access : Customer Data" at bounding box center [338, 262] width 201 height 20
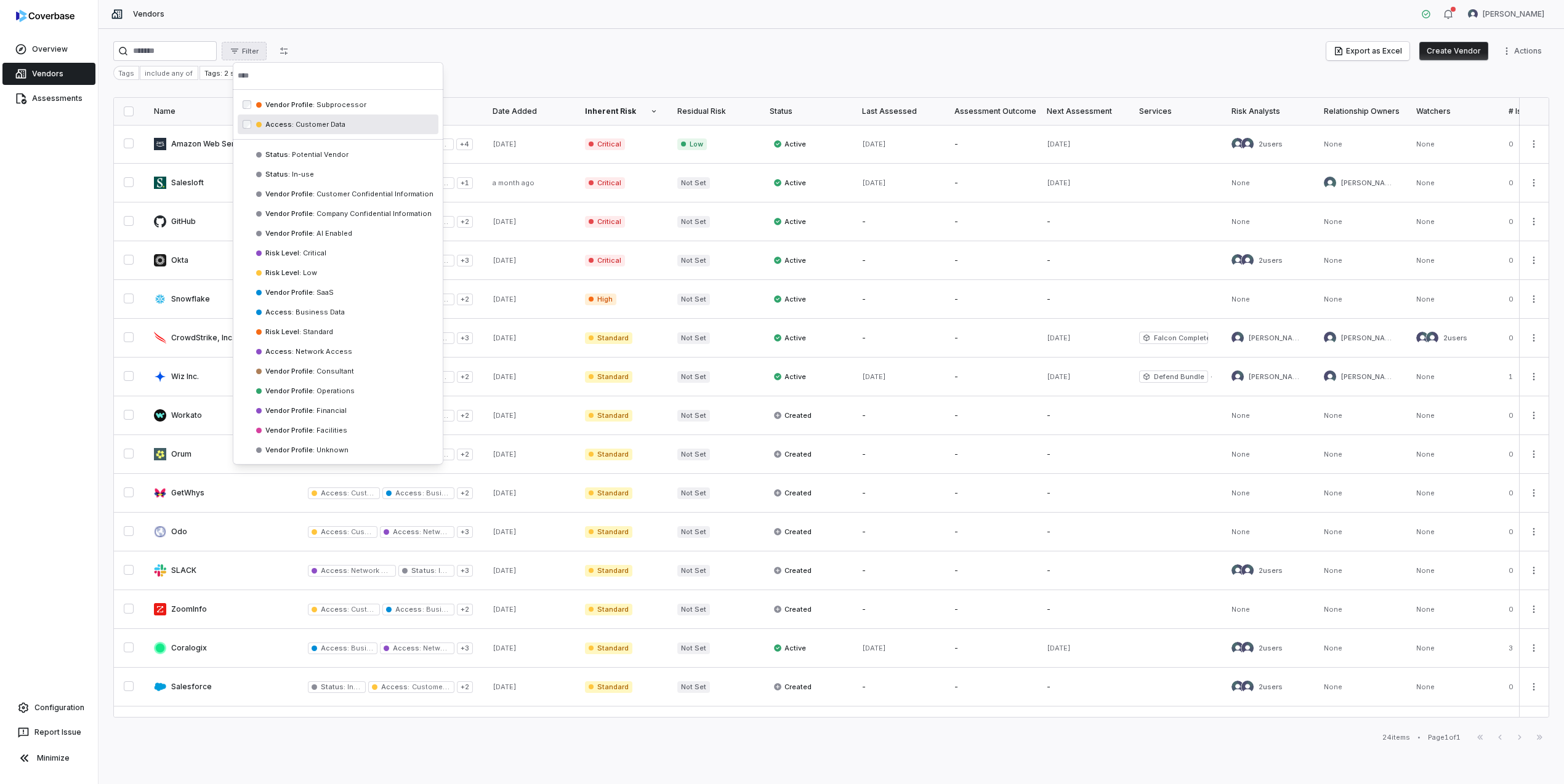
click at [392, 40] on html "Overview Vendors Assessments Configuration Report Issue Minimize Vendors [PERSO…" at bounding box center [782, 392] width 1564 height 784
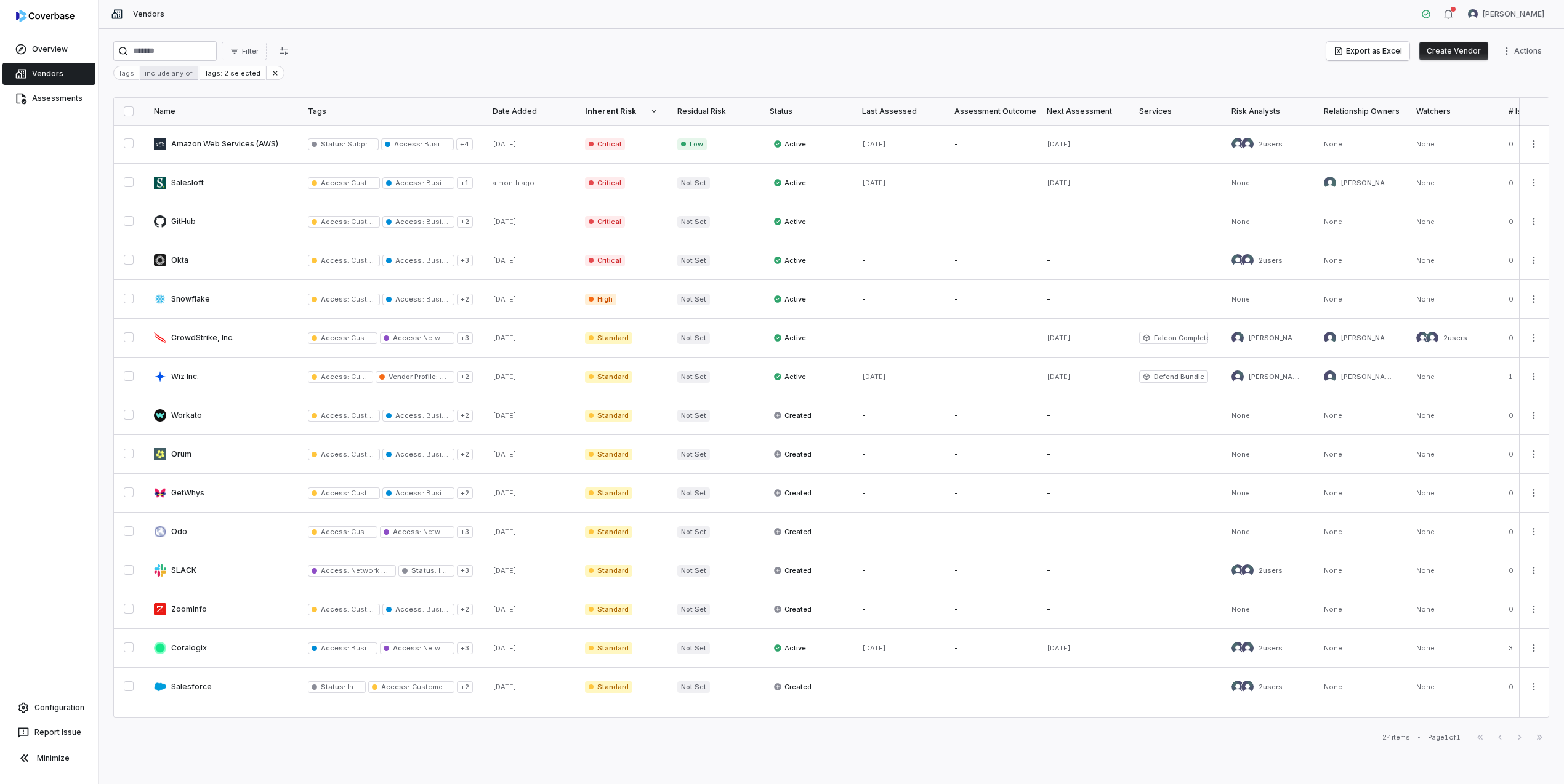
click at [164, 73] on html "Overview Vendors Assessments Configuration Report Issue Minimize Vendors [PERSO…" at bounding box center [782, 392] width 1564 height 784
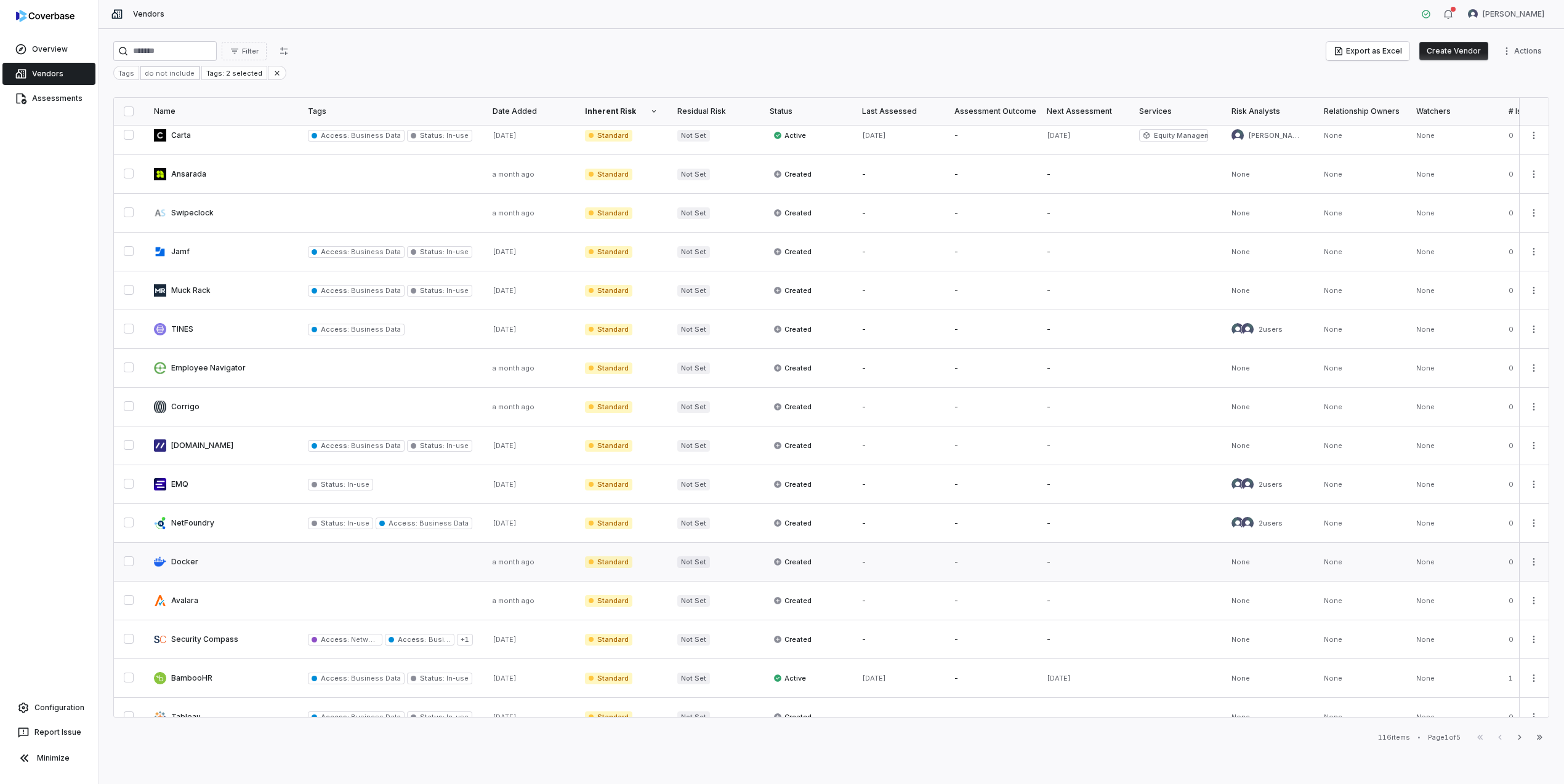
scroll to position [384, 0]
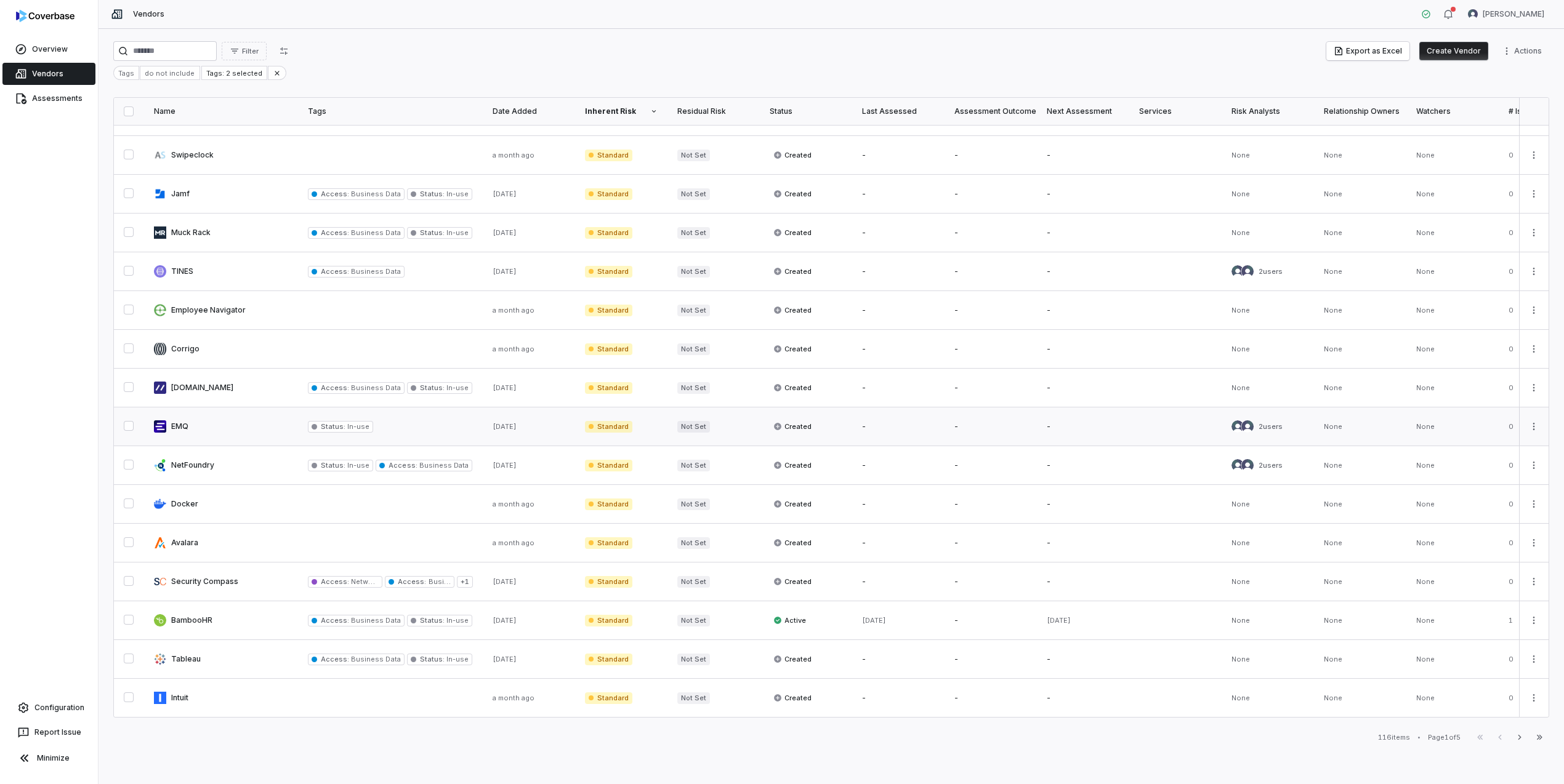
click at [185, 420] on link at bounding box center [221, 427] width 154 height 38
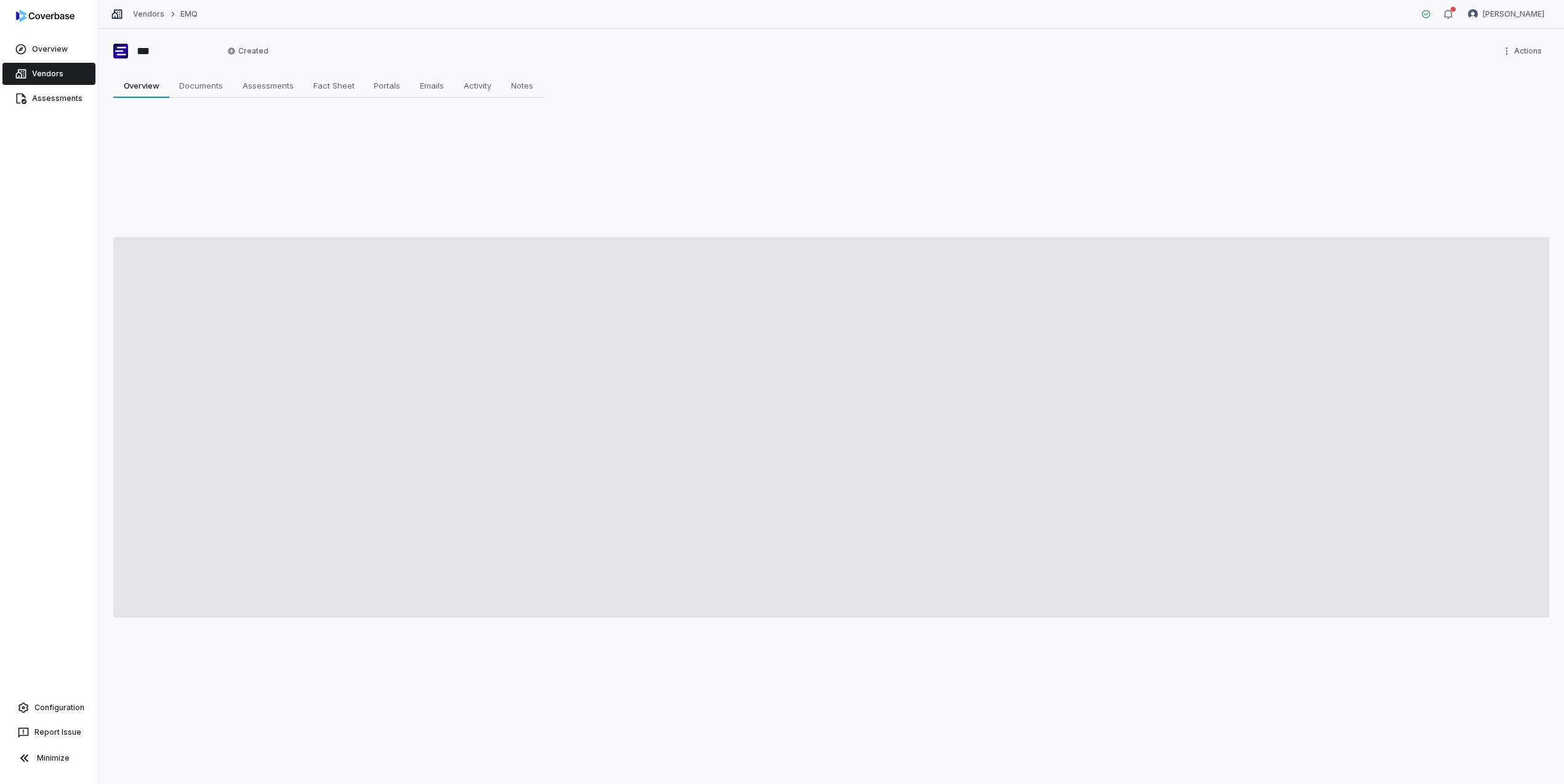
type textarea "*"
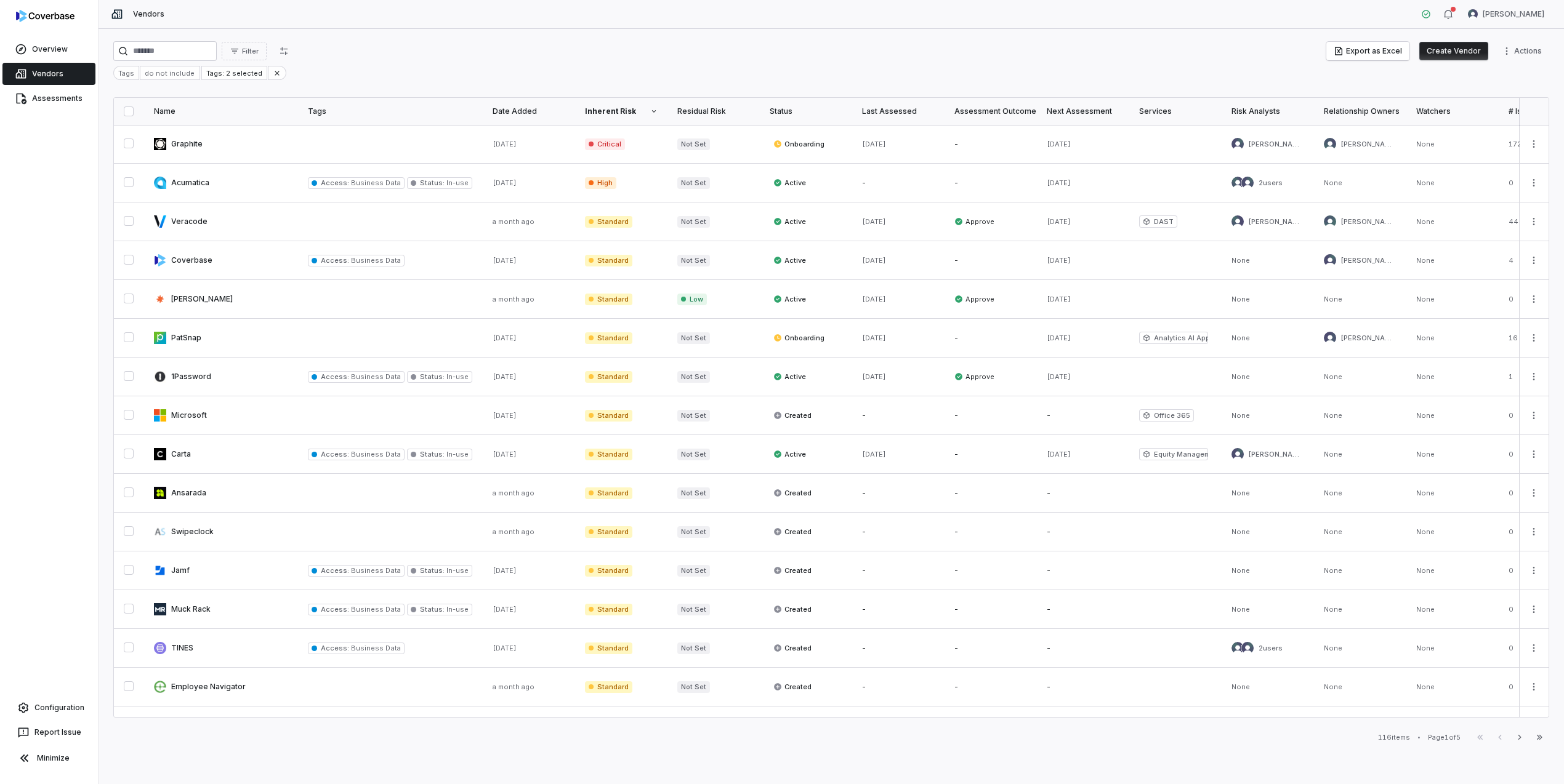
click at [128, 110] on button "button" at bounding box center [129, 111] width 10 height 10
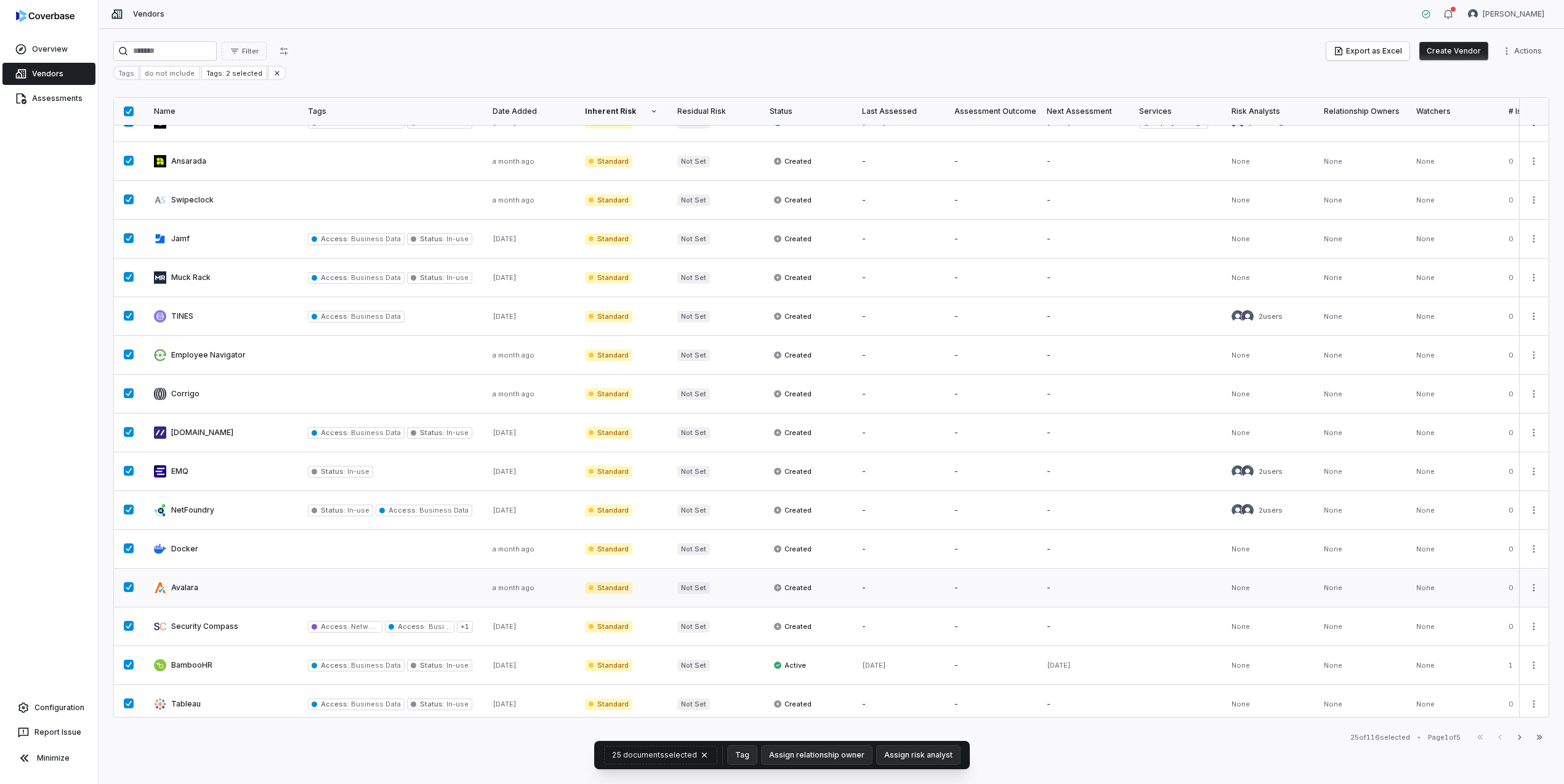
scroll to position [384, 0]
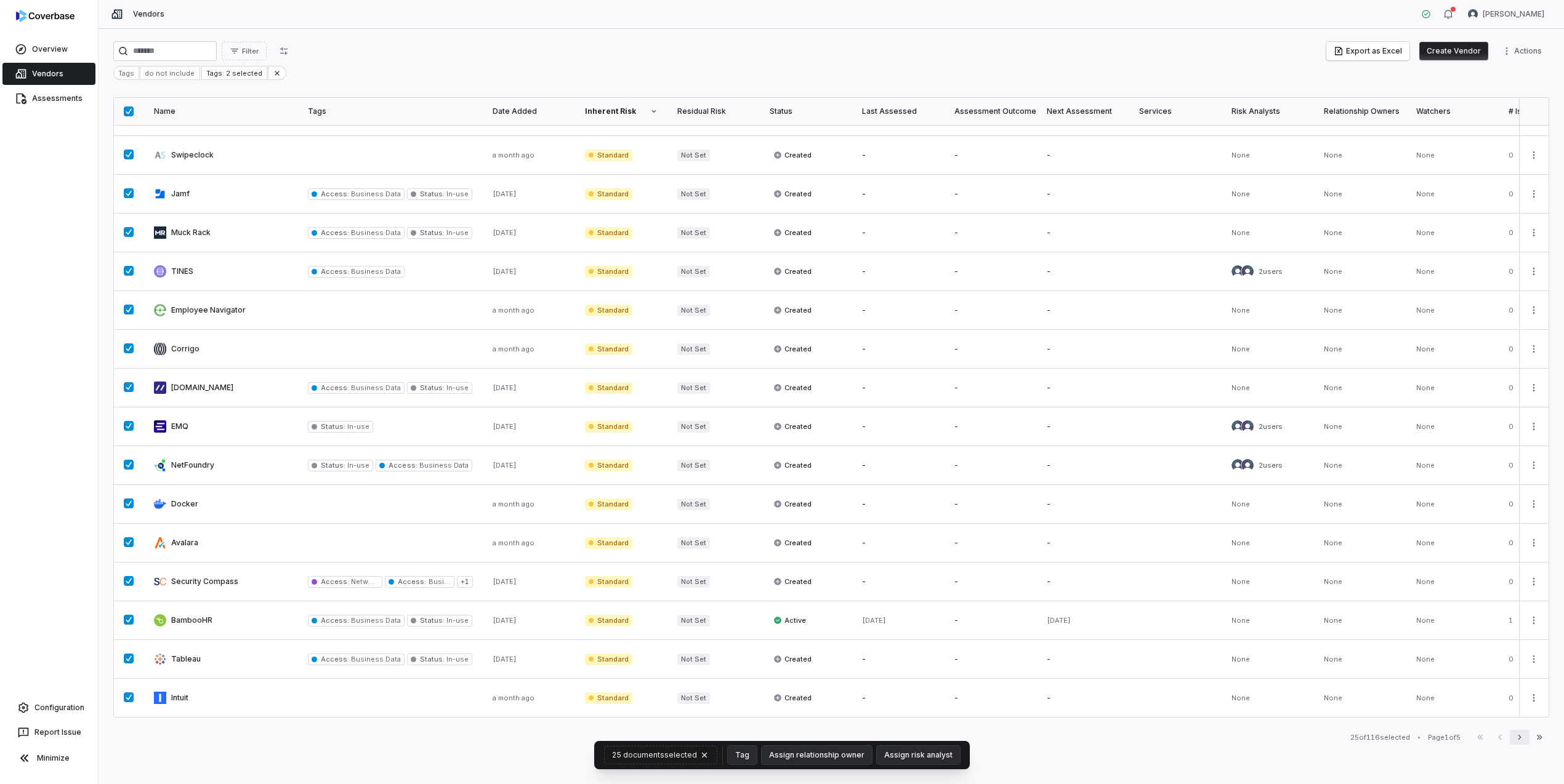
click at [1518, 736] on icon "button" at bounding box center [1519, 737] width 10 height 10
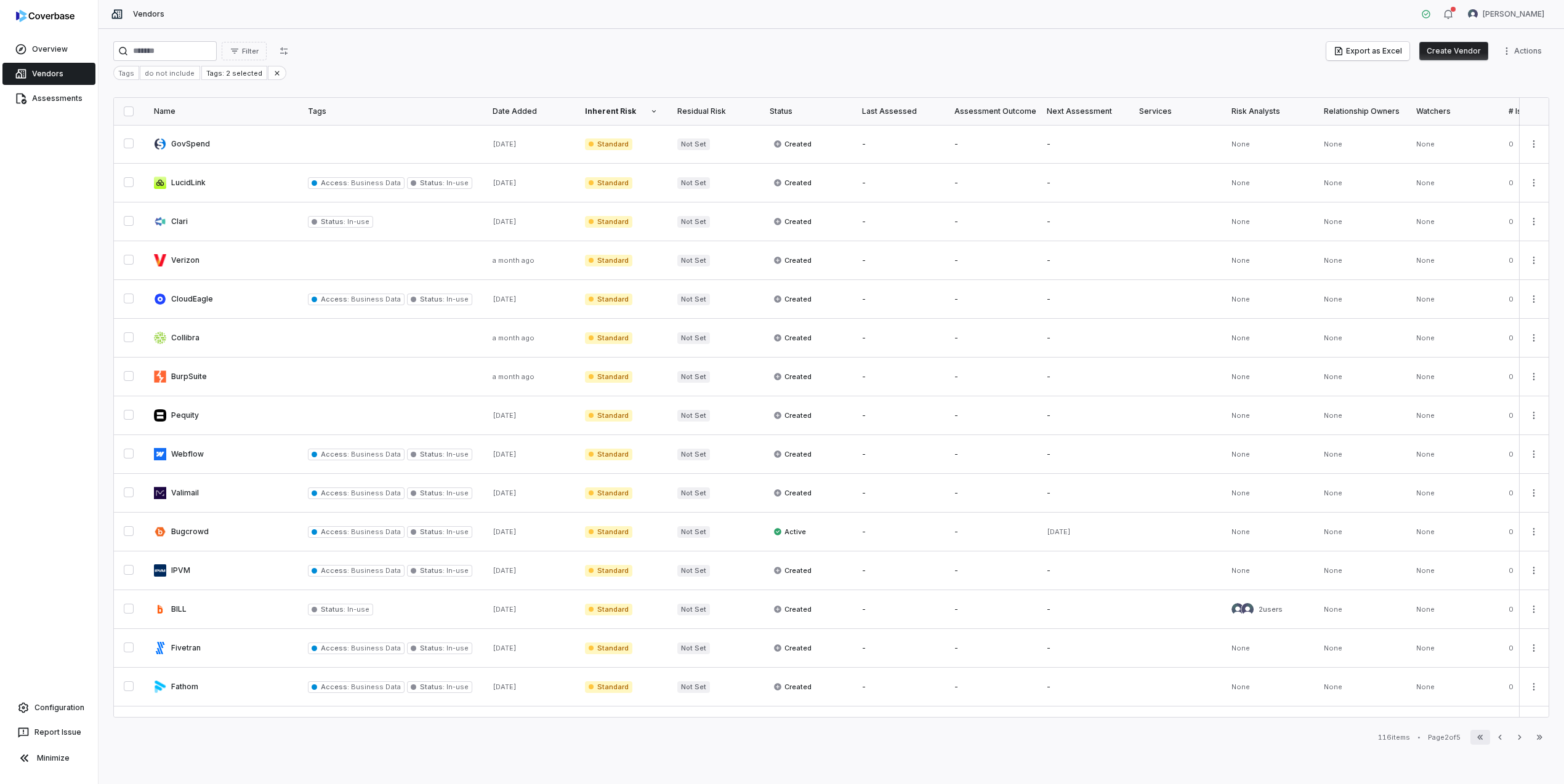
click at [1478, 738] on icon "button" at bounding box center [1480, 737] width 10 height 10
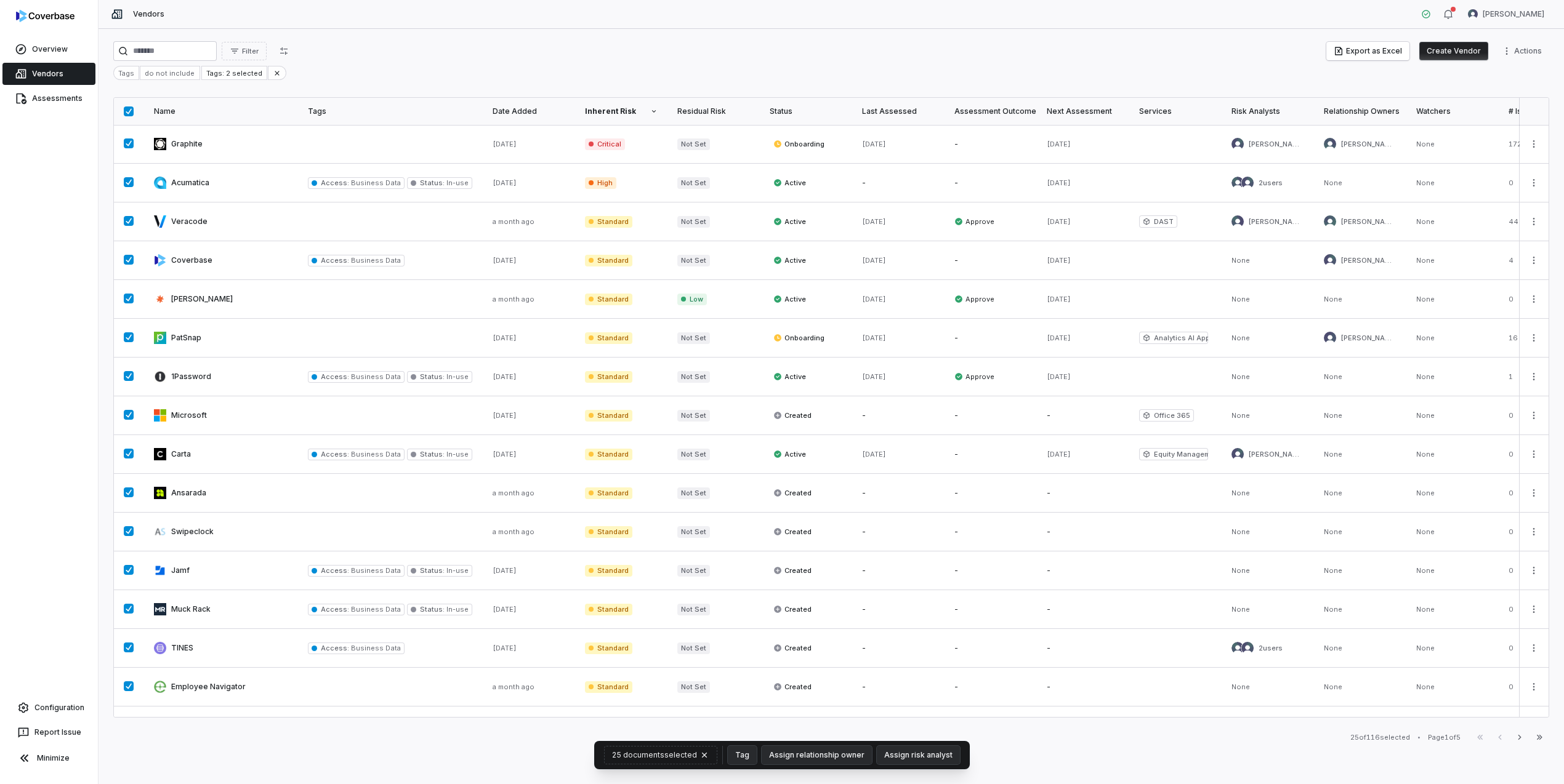
click at [130, 111] on button "button" at bounding box center [129, 111] width 10 height 10
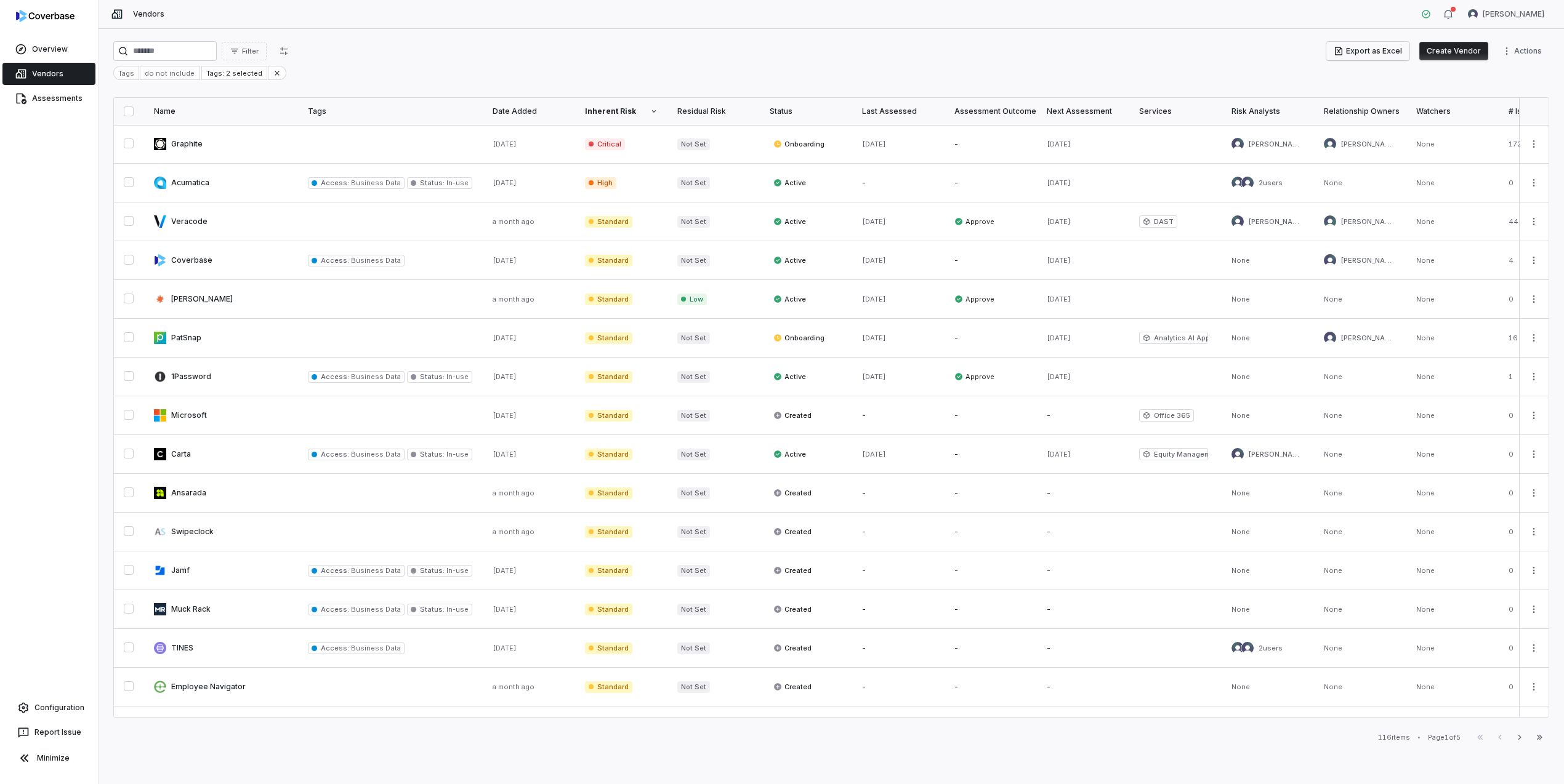
click at [1383, 54] on button "Export as Excel" at bounding box center [1367, 51] width 83 height 18
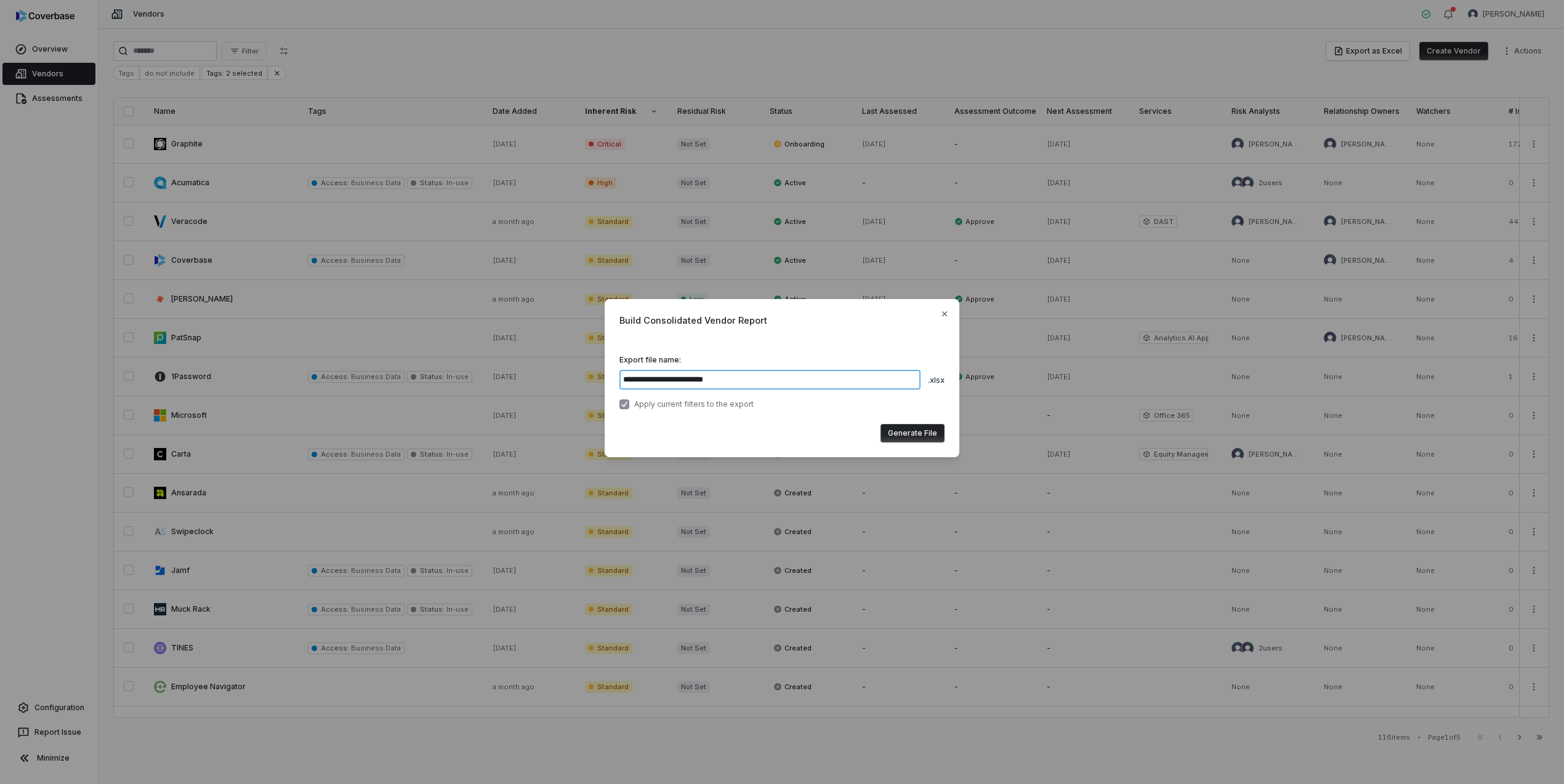
click at [647, 381] on input "**********" at bounding box center [770, 380] width 301 height 20
type input "**********"
click at [921, 431] on button "Generate File" at bounding box center [912, 433] width 64 height 18
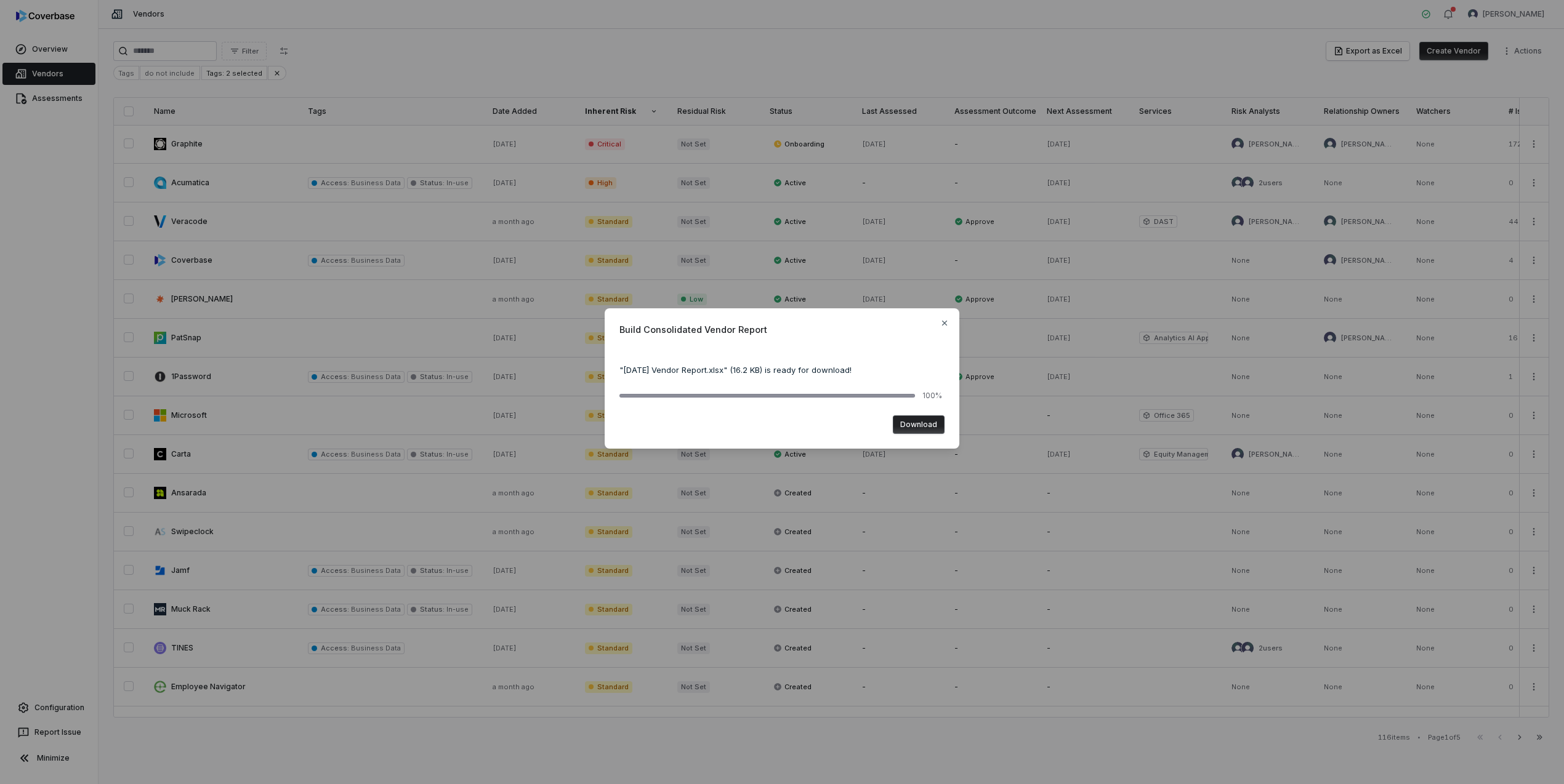
click at [925, 421] on button "Download" at bounding box center [918, 424] width 52 height 18
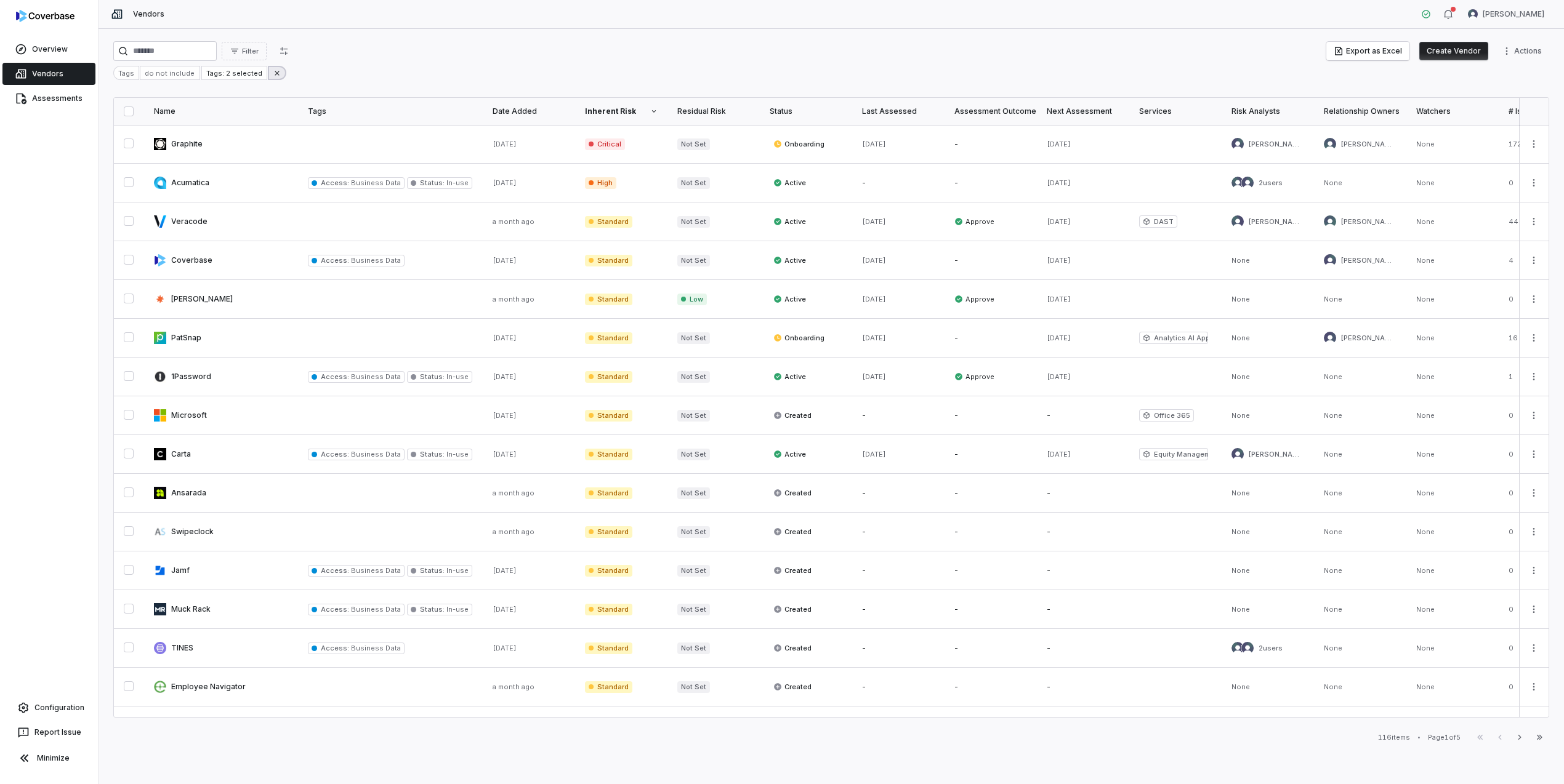
click at [274, 73] on icon at bounding box center [276, 73] width 4 height 4
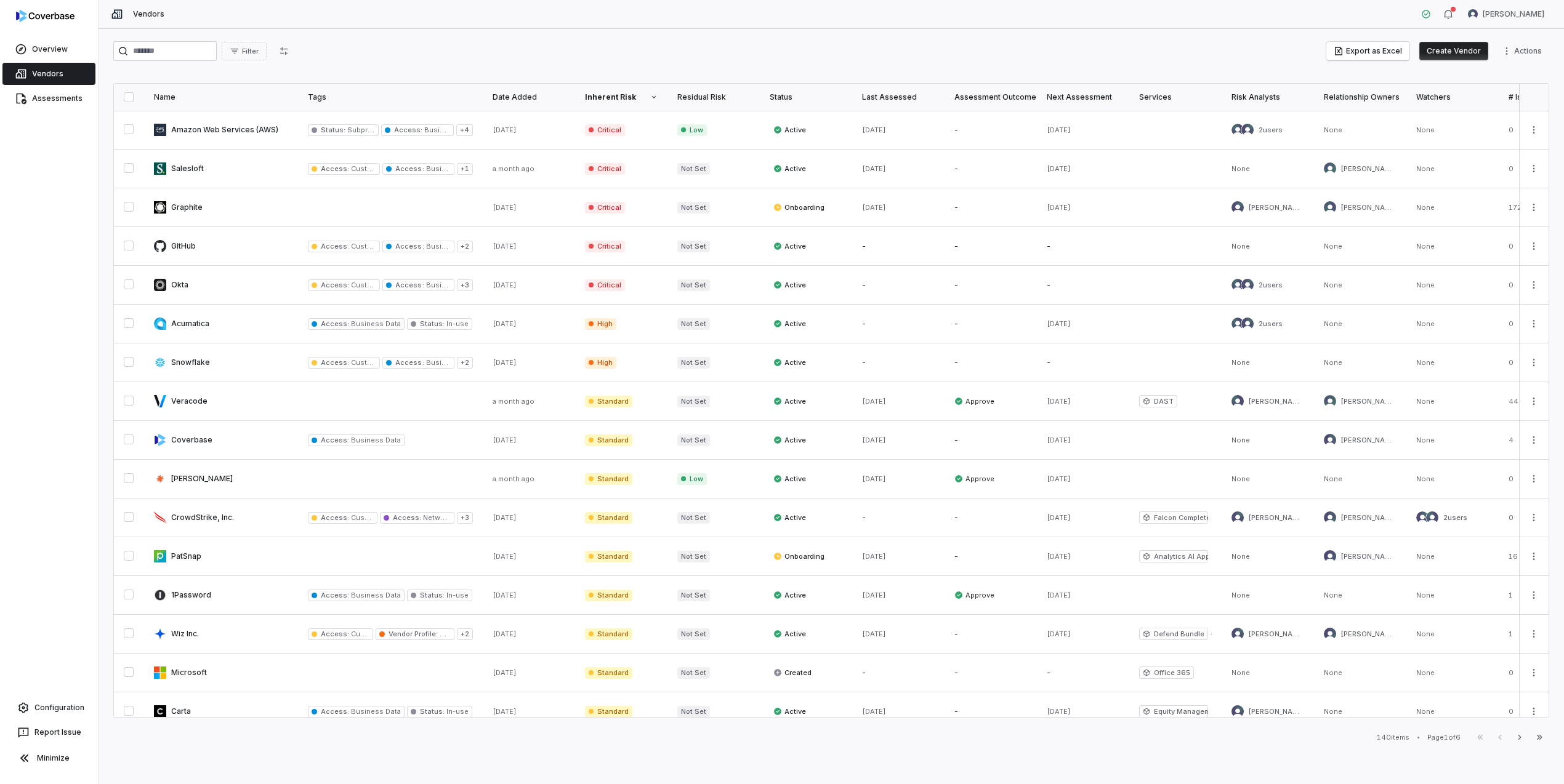
click at [69, 74] on link "Vendors" at bounding box center [49, 73] width 93 height 22
click at [155, 55] on input "search" at bounding box center [164, 51] width 103 height 20
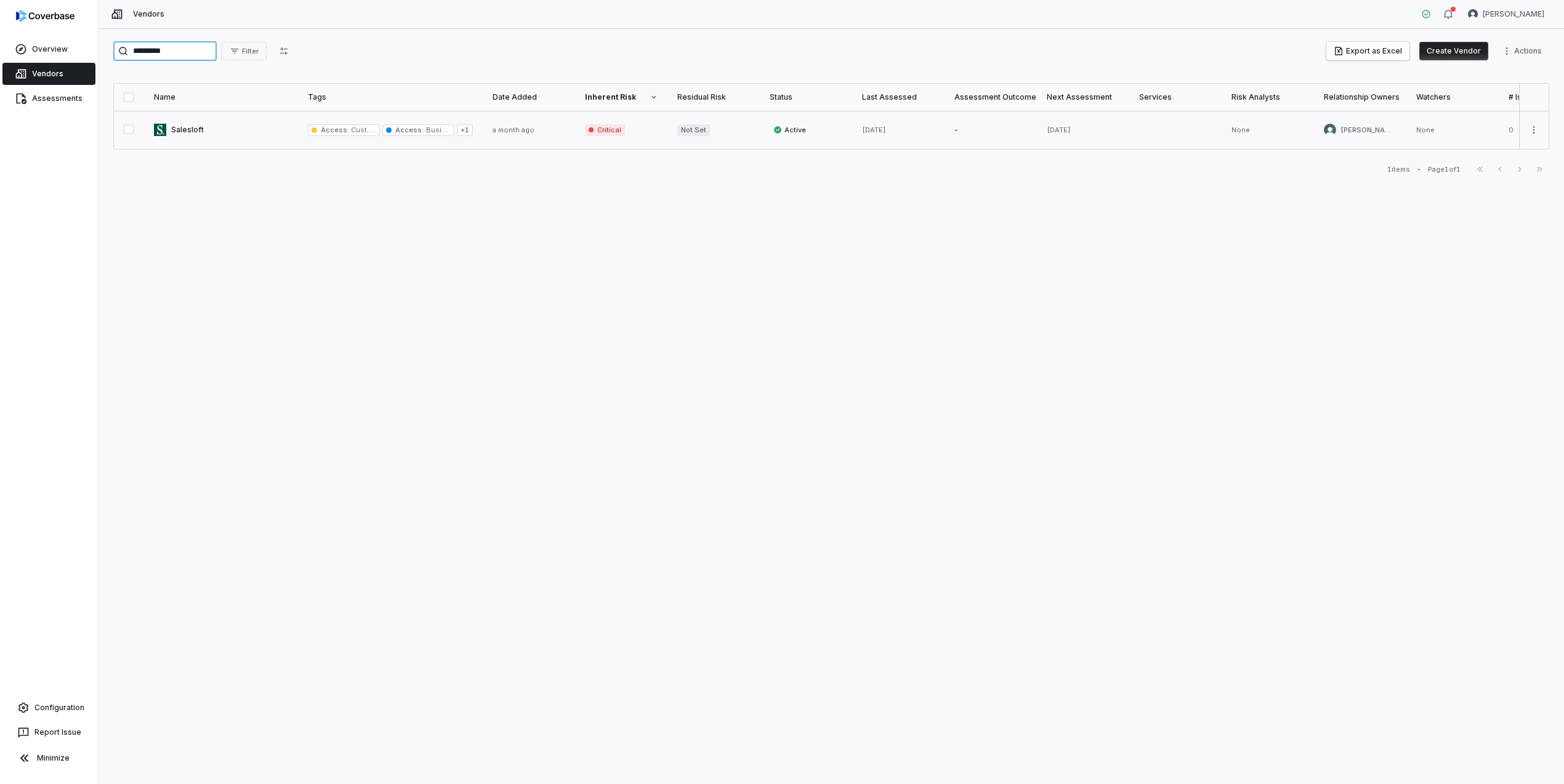
type input "*********"
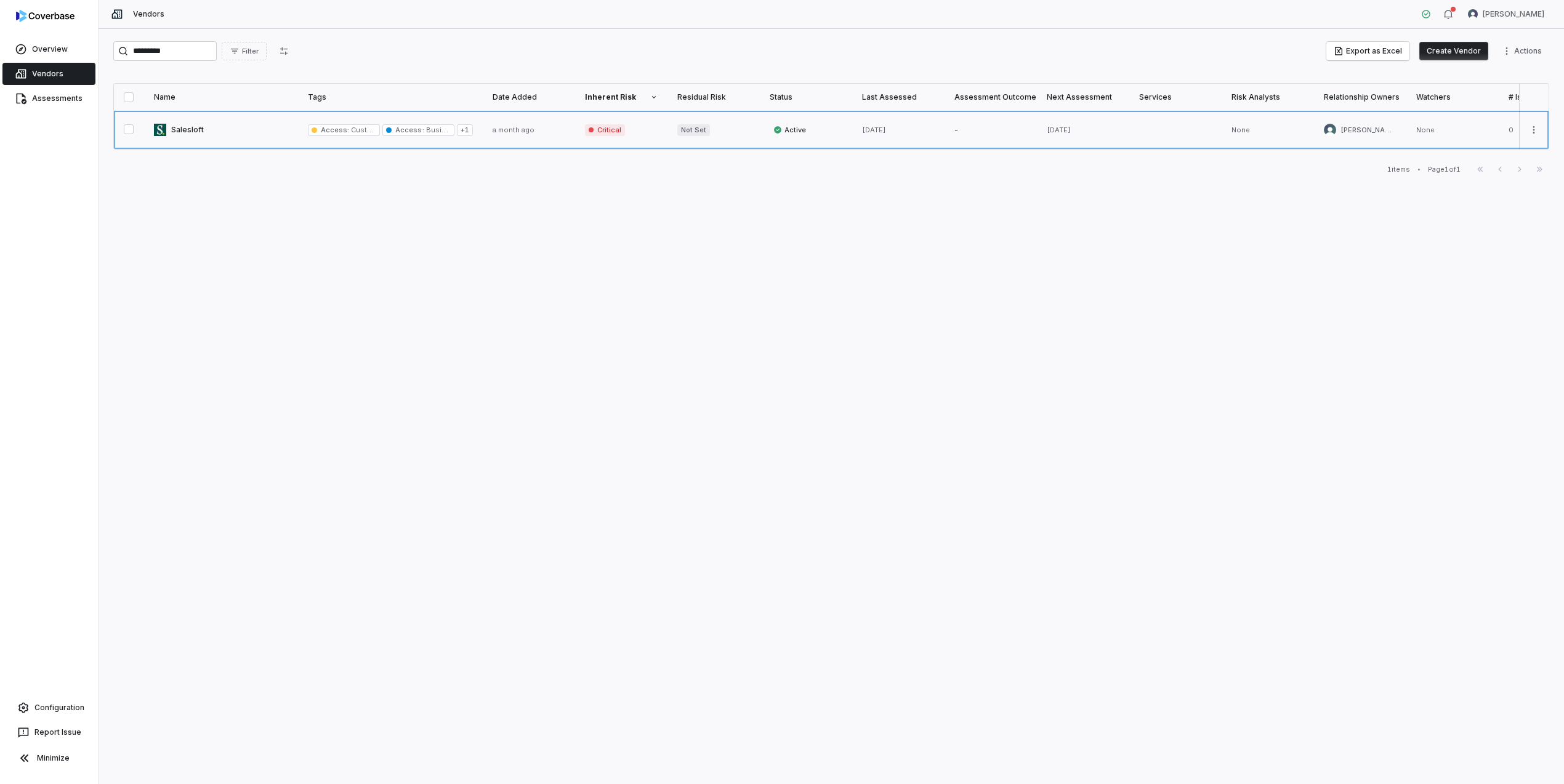
click at [189, 131] on link at bounding box center [221, 129] width 154 height 38
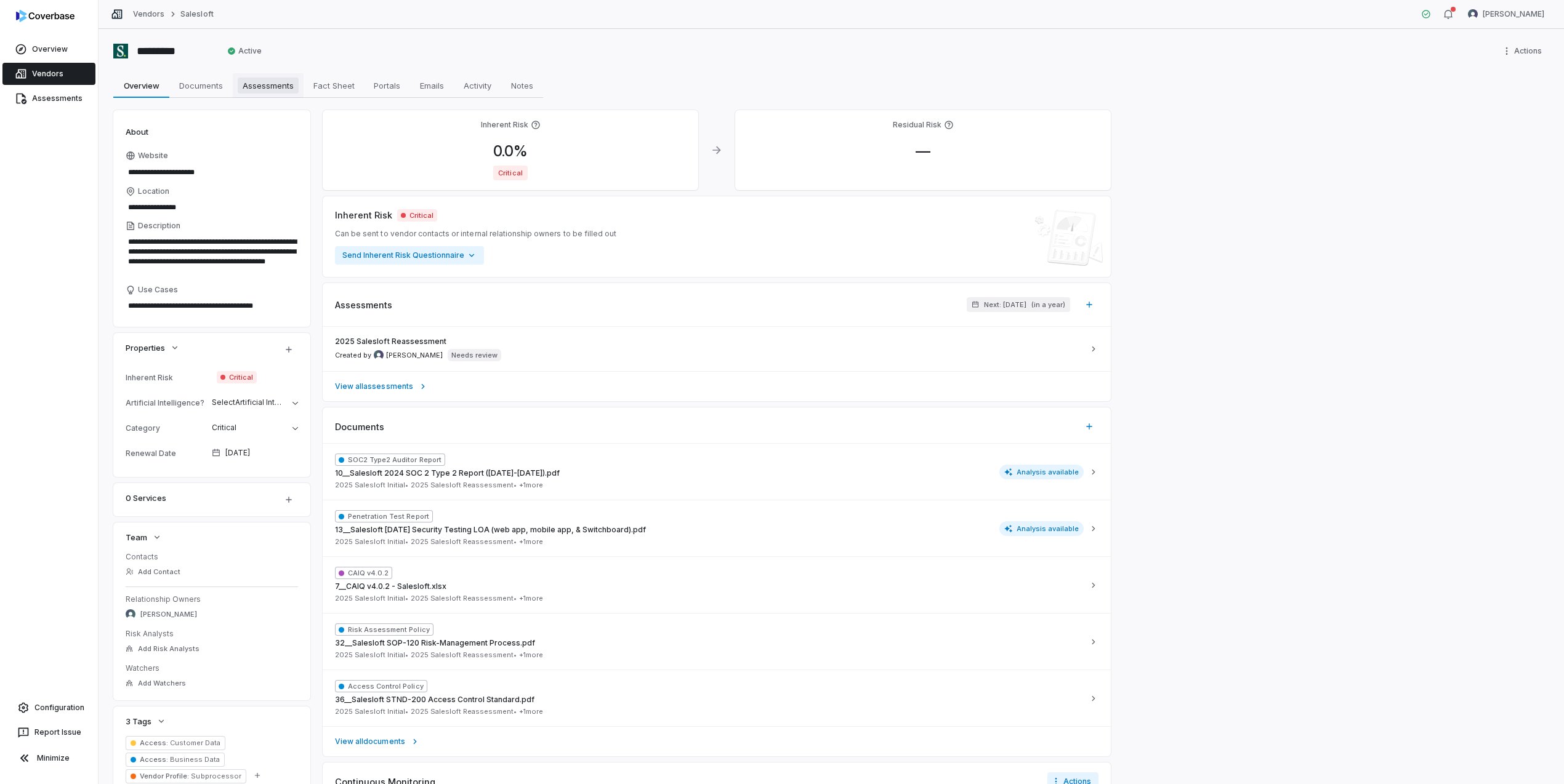
click at [251, 84] on span "Assessments" at bounding box center [268, 86] width 61 height 16
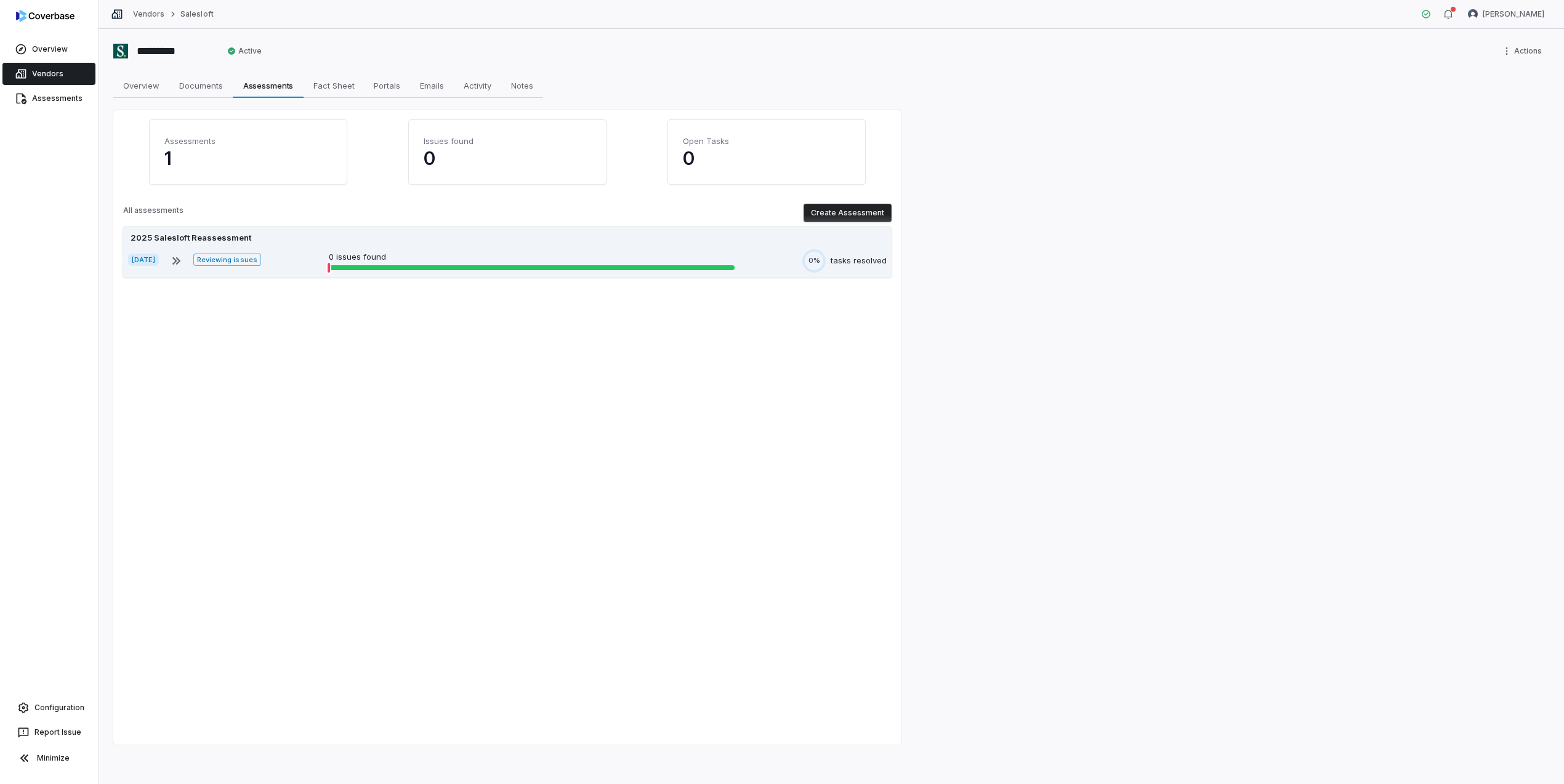
click at [245, 256] on span "Reviewing issues" at bounding box center [227, 260] width 67 height 12
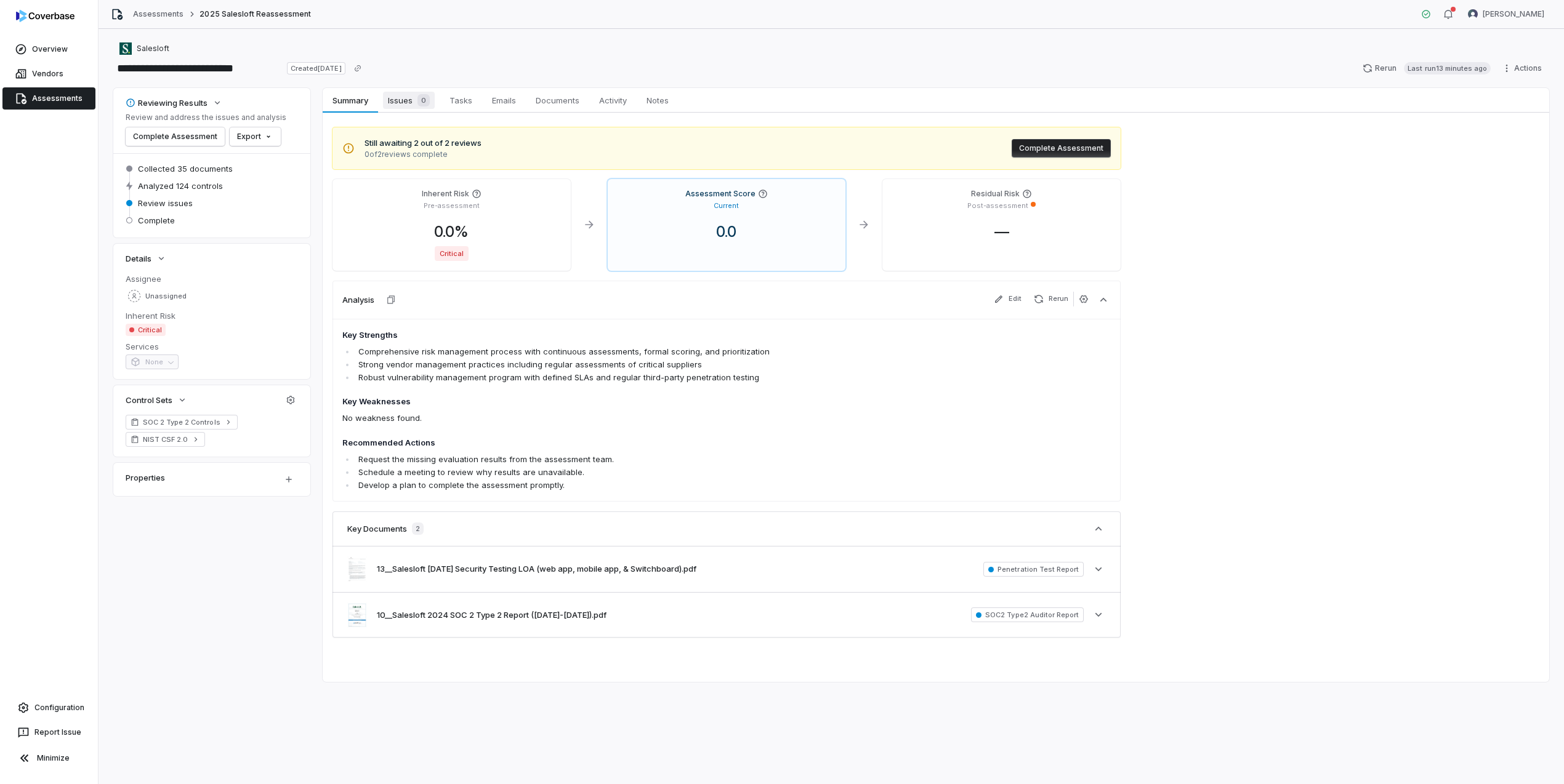
click at [394, 102] on span "Issues 0" at bounding box center [409, 100] width 52 height 18
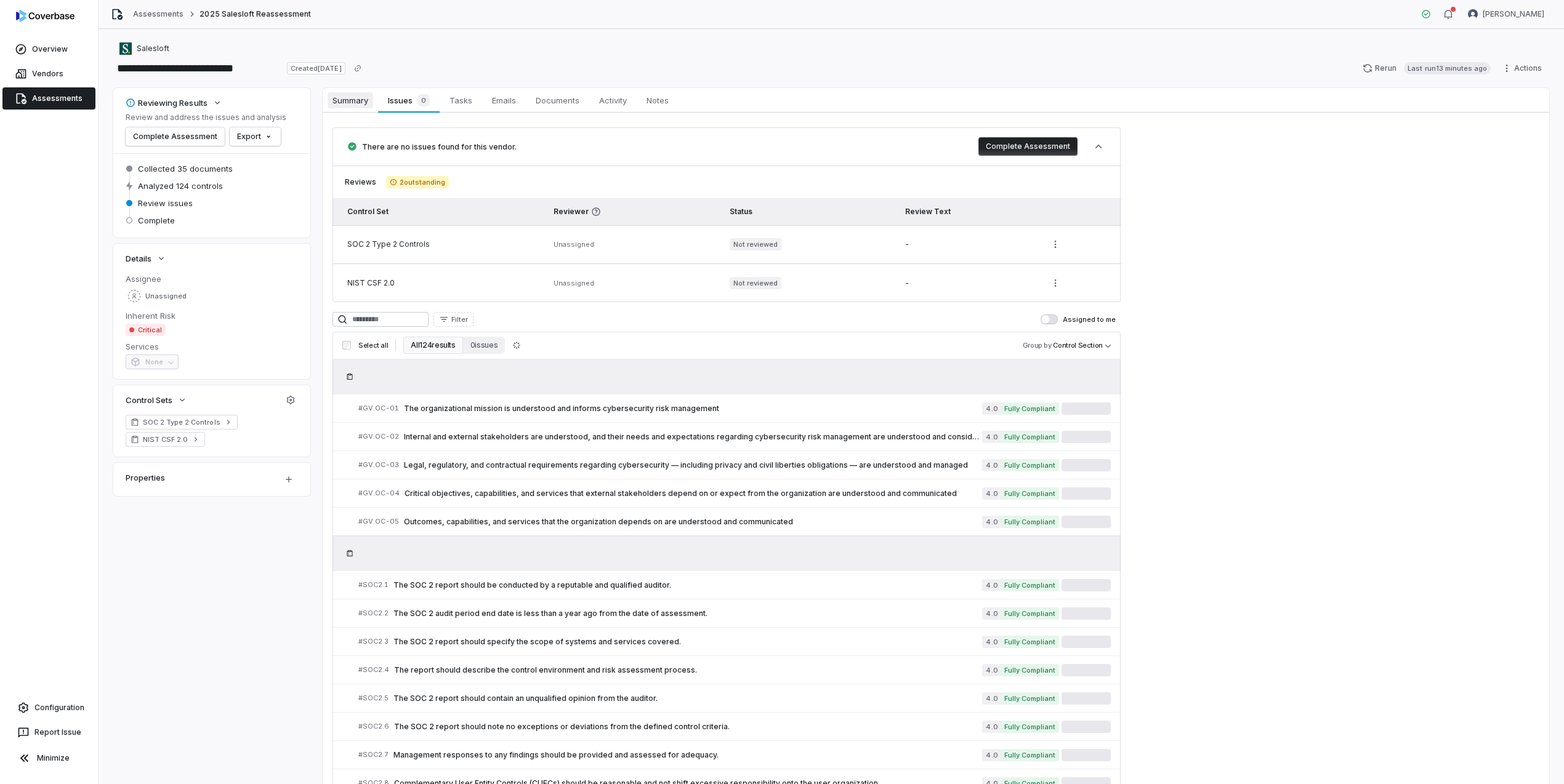
click at [346, 103] on span "Summary" at bounding box center [351, 100] width 46 height 16
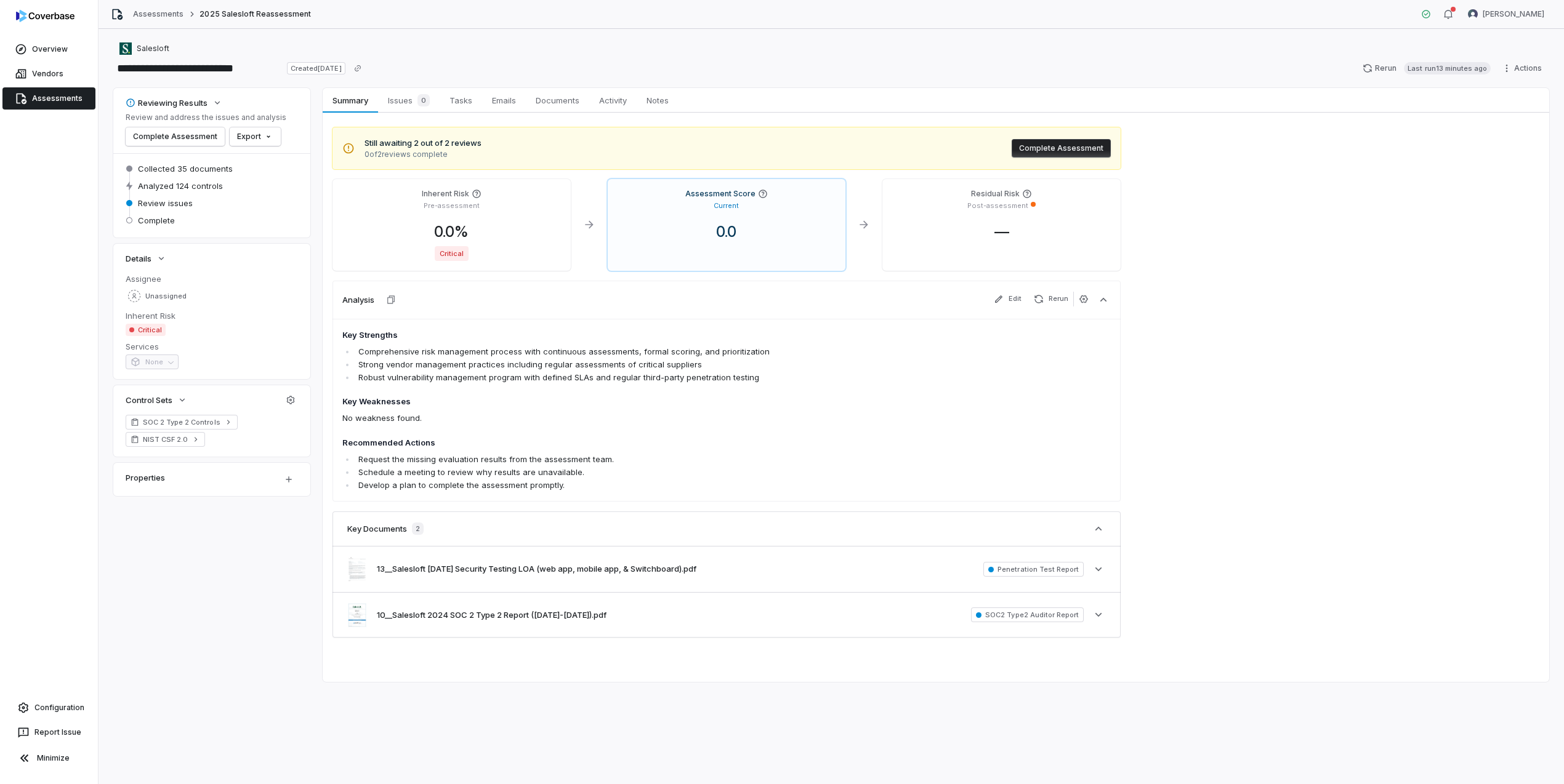
click at [144, 330] on span "Critical" at bounding box center [145, 330] width 40 height 12
click at [148, 315] on dt "Inherent Risk" at bounding box center [212, 315] width 173 height 11
click at [148, 326] on span "Critical" at bounding box center [145, 330] width 40 height 12
click at [148, 318] on dt "Inherent Risk" at bounding box center [212, 315] width 173 height 11
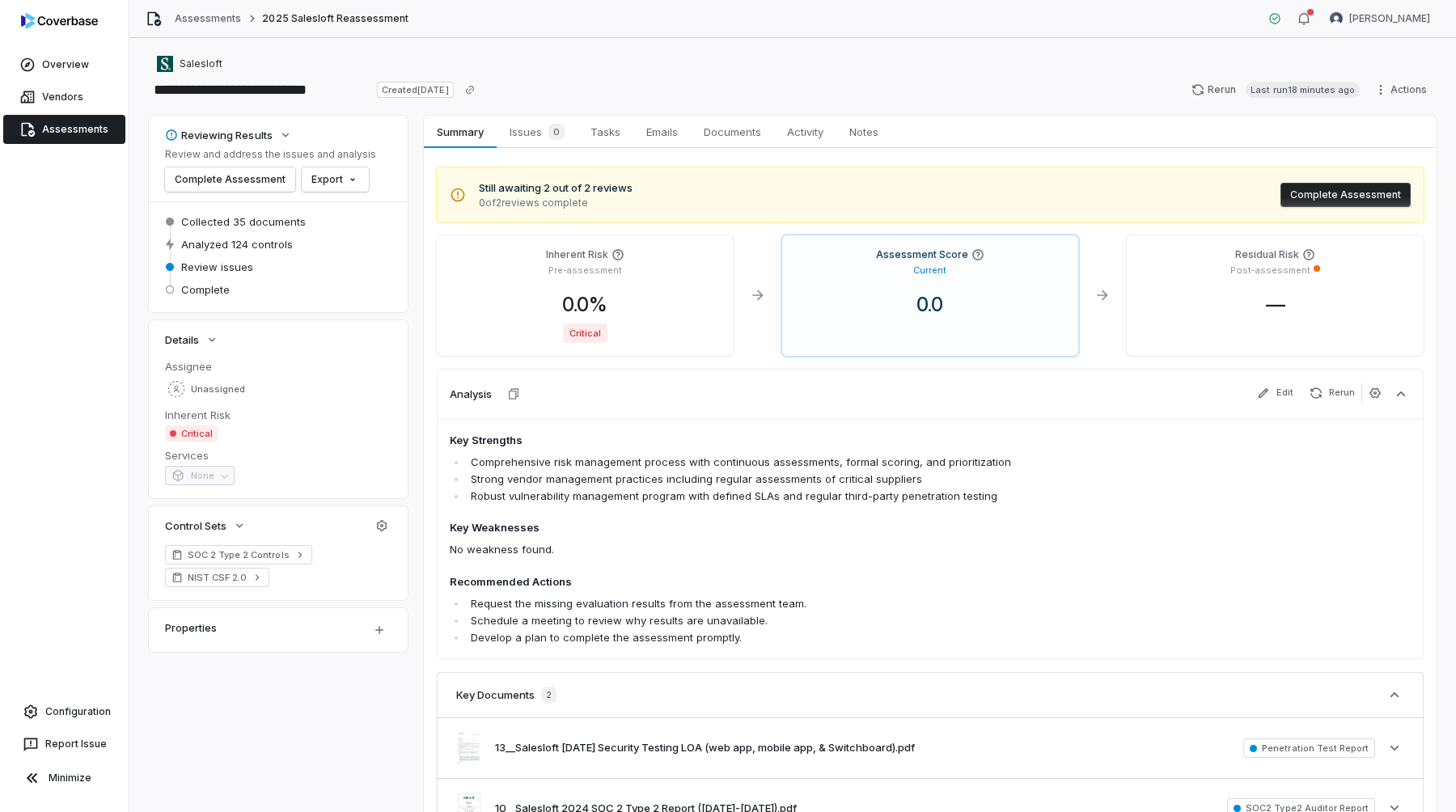
click at [869, 455] on li "Comprehensive risk management process with continuous assessments, formal scori…" at bounding box center [842, 461] width 751 height 17
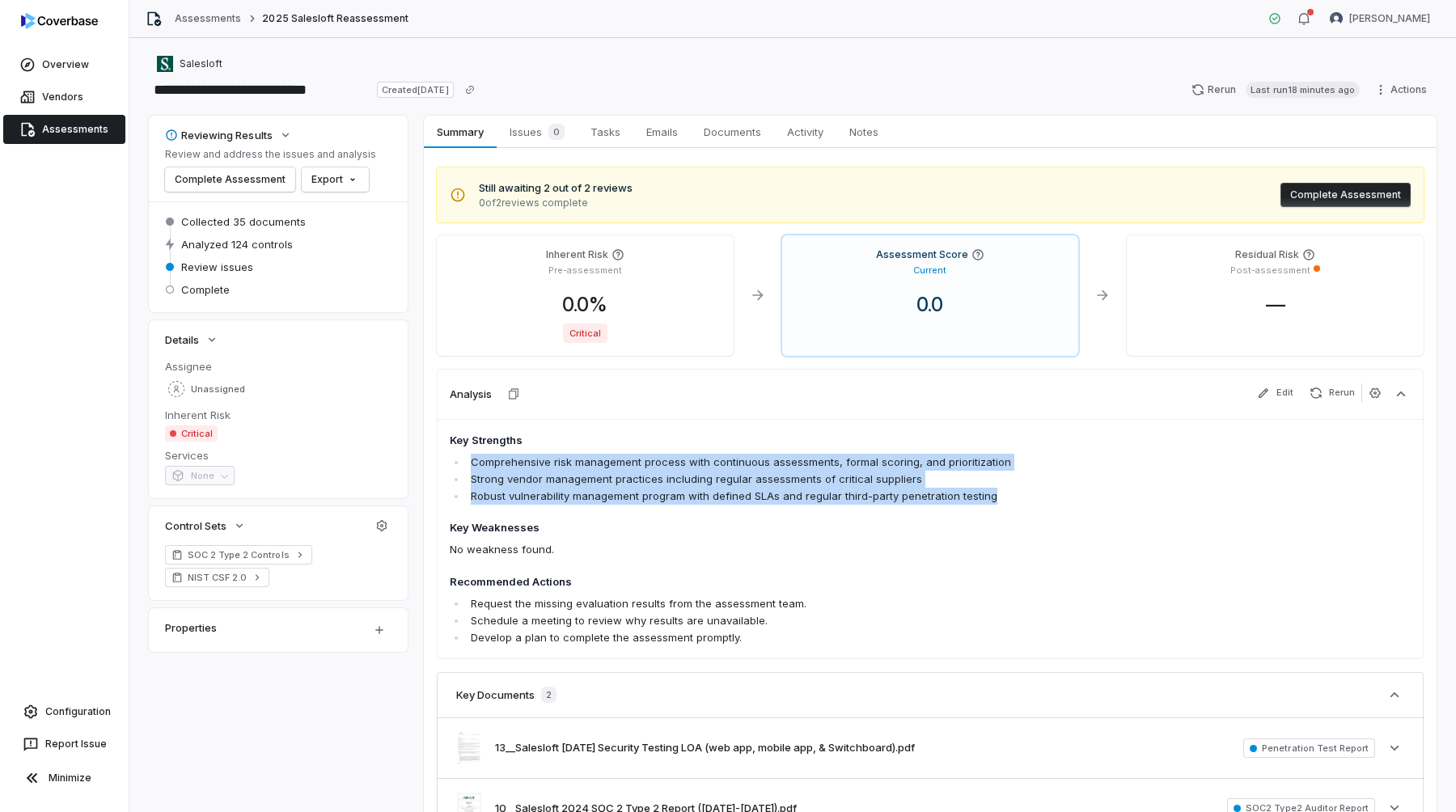
drag, startPoint x: 473, startPoint y: 464, endPoint x: 997, endPoint y: 496, distance: 525.0
click at [997, 496] on ul "Comprehensive risk management process with continuous assessments, formal scori…" at bounding box center [834, 479] width 769 height 51
click at [997, 496] on li "Robust vulnerability management program with defined SLAs and regular third-par…" at bounding box center [842, 496] width 751 height 17
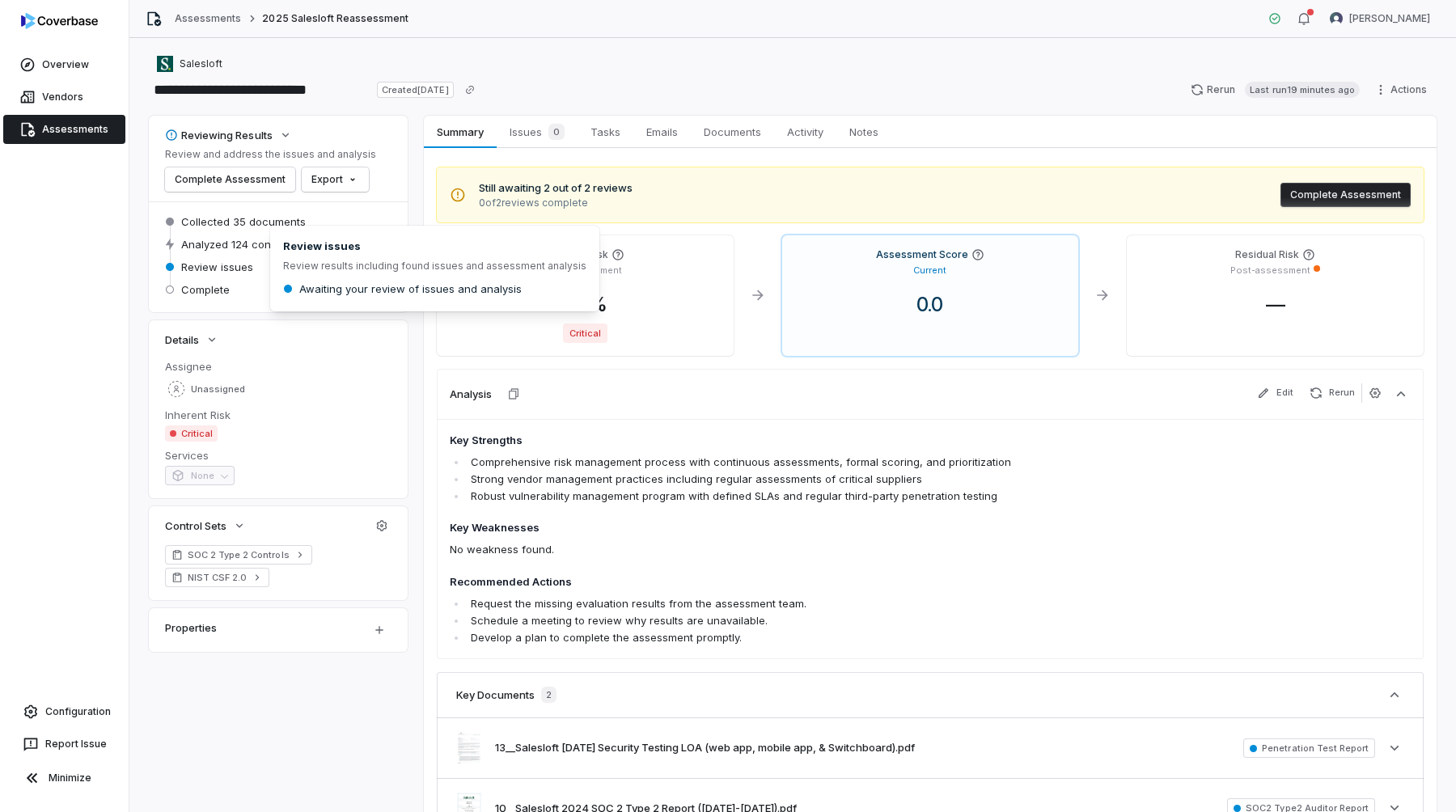
click at [236, 267] on span "Review issues" at bounding box center [217, 267] width 72 height 14
click at [546, 134] on div "0" at bounding box center [554, 132] width 23 height 16
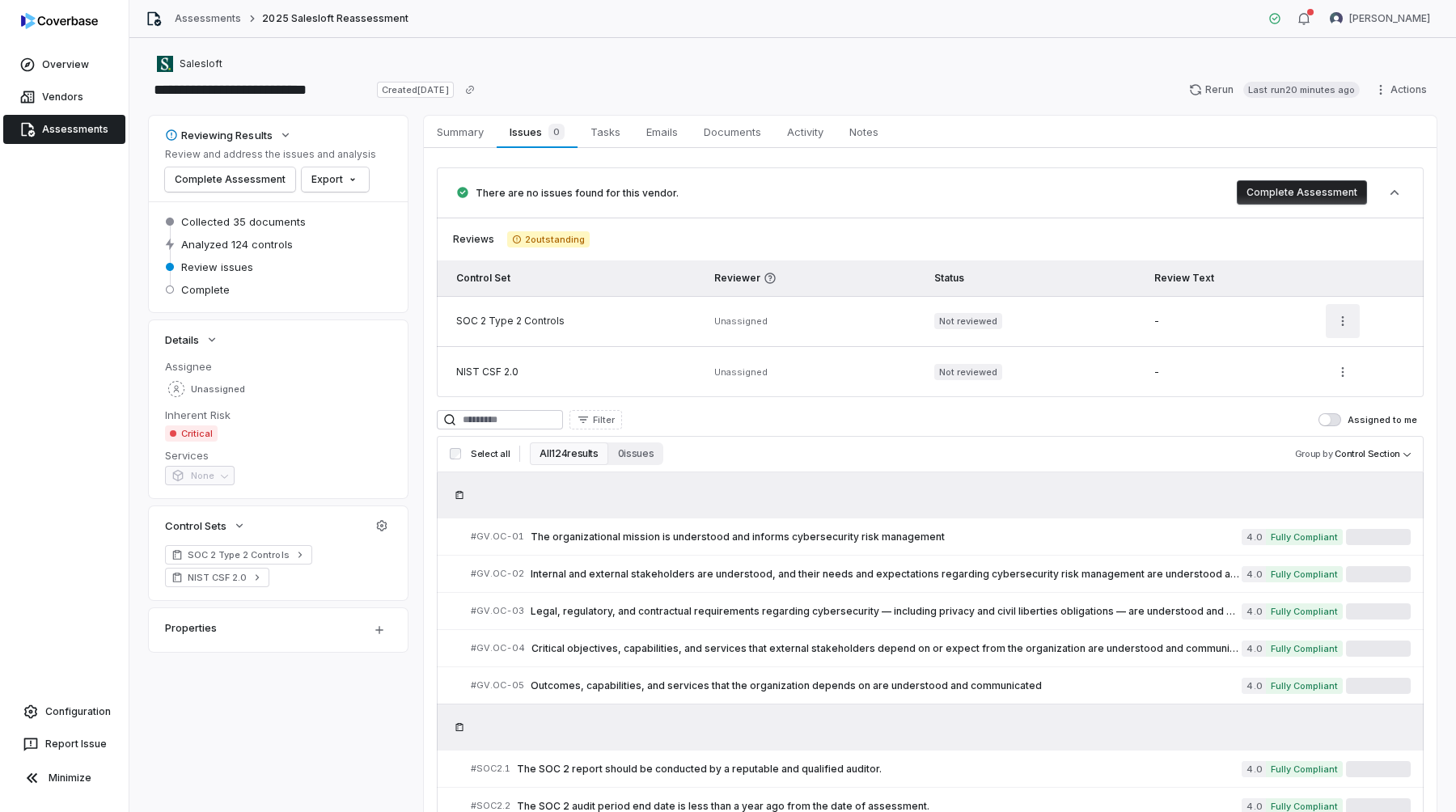
click at [1328, 328] on html "**********" at bounding box center [728, 406] width 1456 height 812
click at [1338, 328] on html "**********" at bounding box center [728, 406] width 1456 height 812
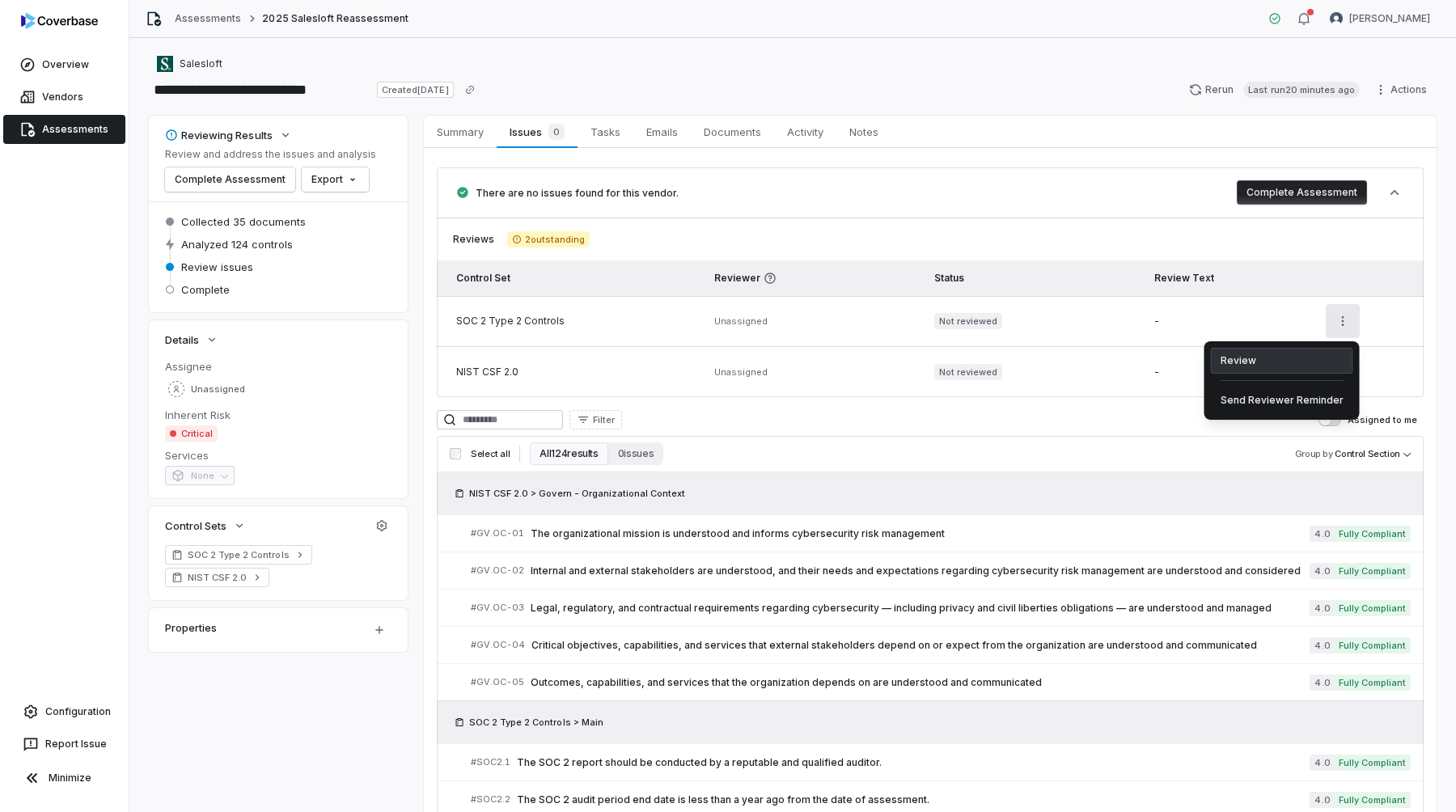
click at [1281, 356] on div "Review" at bounding box center [1282, 360] width 143 height 26
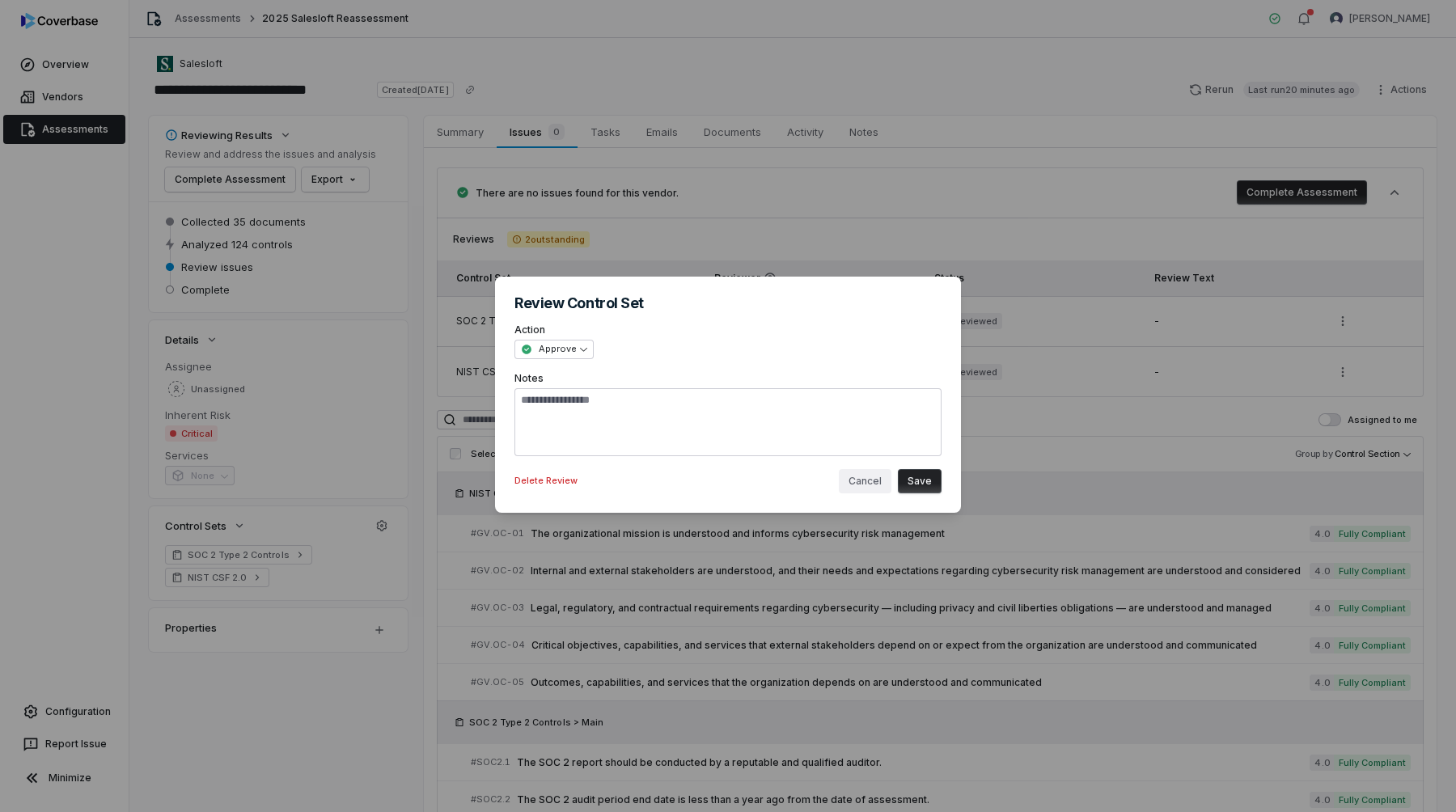
click at [857, 476] on button "Cancel" at bounding box center [864, 481] width 52 height 24
type textarea "*"
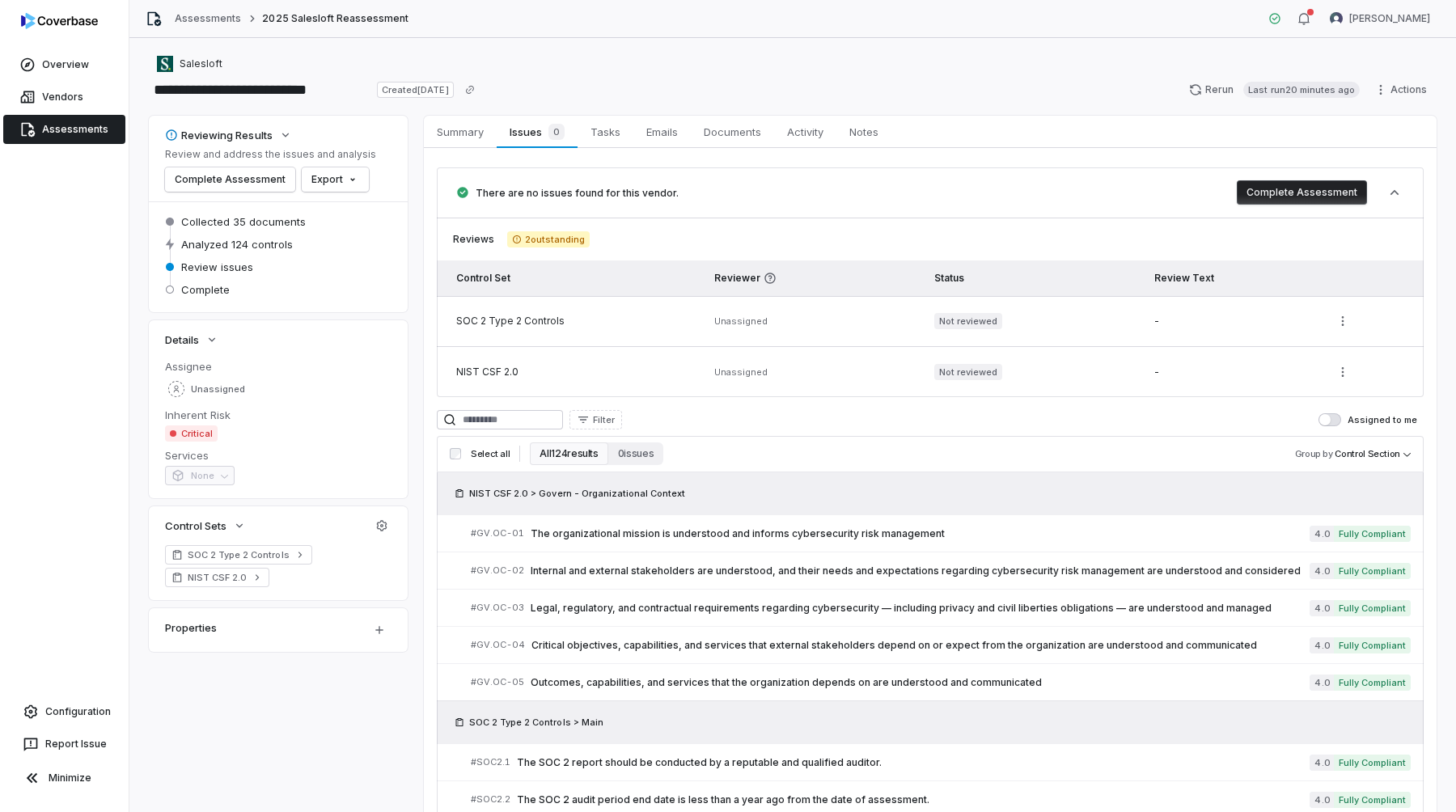
click at [874, 368] on td "Unassigned" at bounding box center [811, 373] width 220 height 51
click at [1388, 452] on body "**********" at bounding box center [728, 406] width 1456 height 812
click at [612, 414] on span "Filter" at bounding box center [603, 421] width 22 height 12
click at [626, 545] on div "Control Set" at bounding box center [663, 543] width 149 height 26
click at [639, 524] on div "NIST CSF 2.0" at bounding box center [663, 517] width 149 height 26
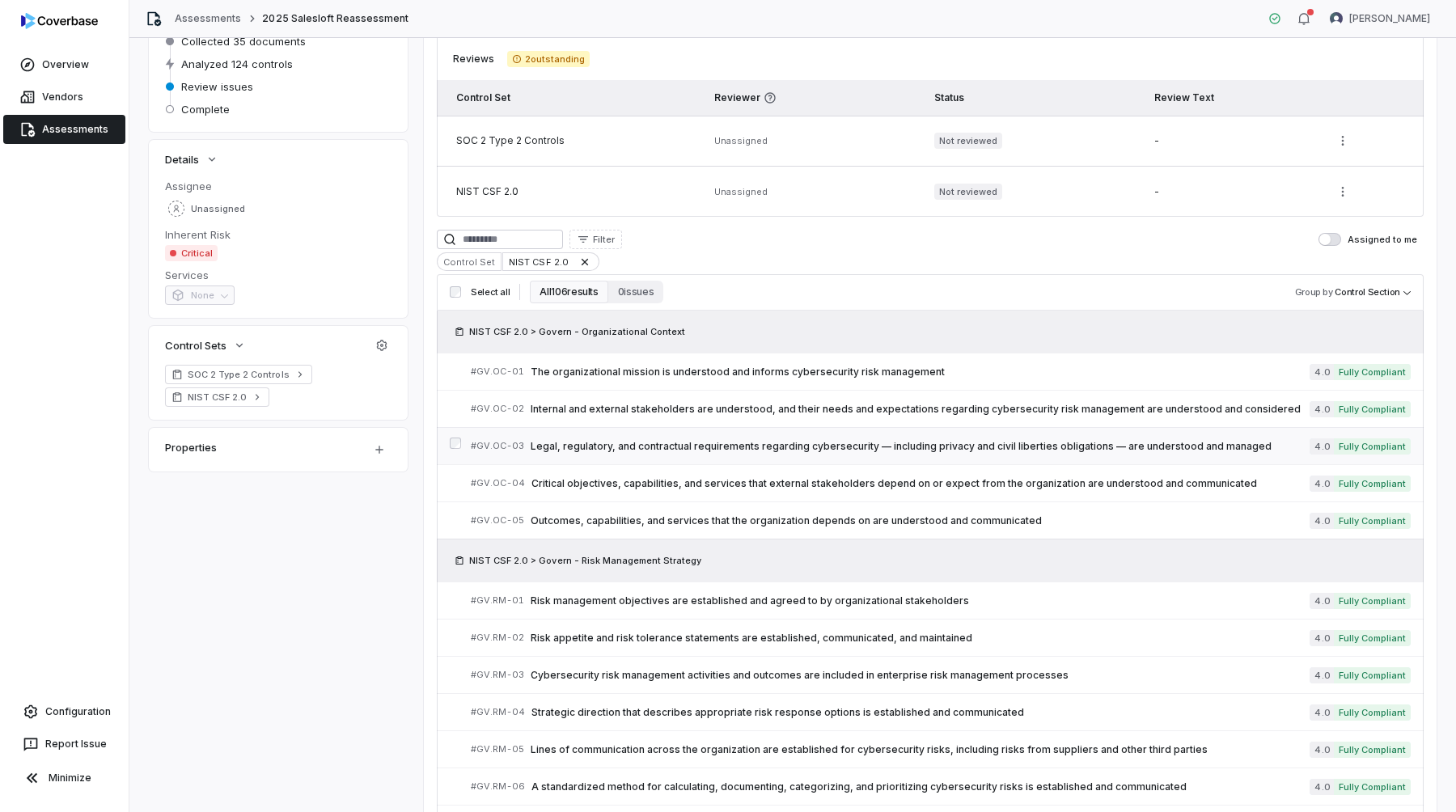
scroll to position [183, 0]
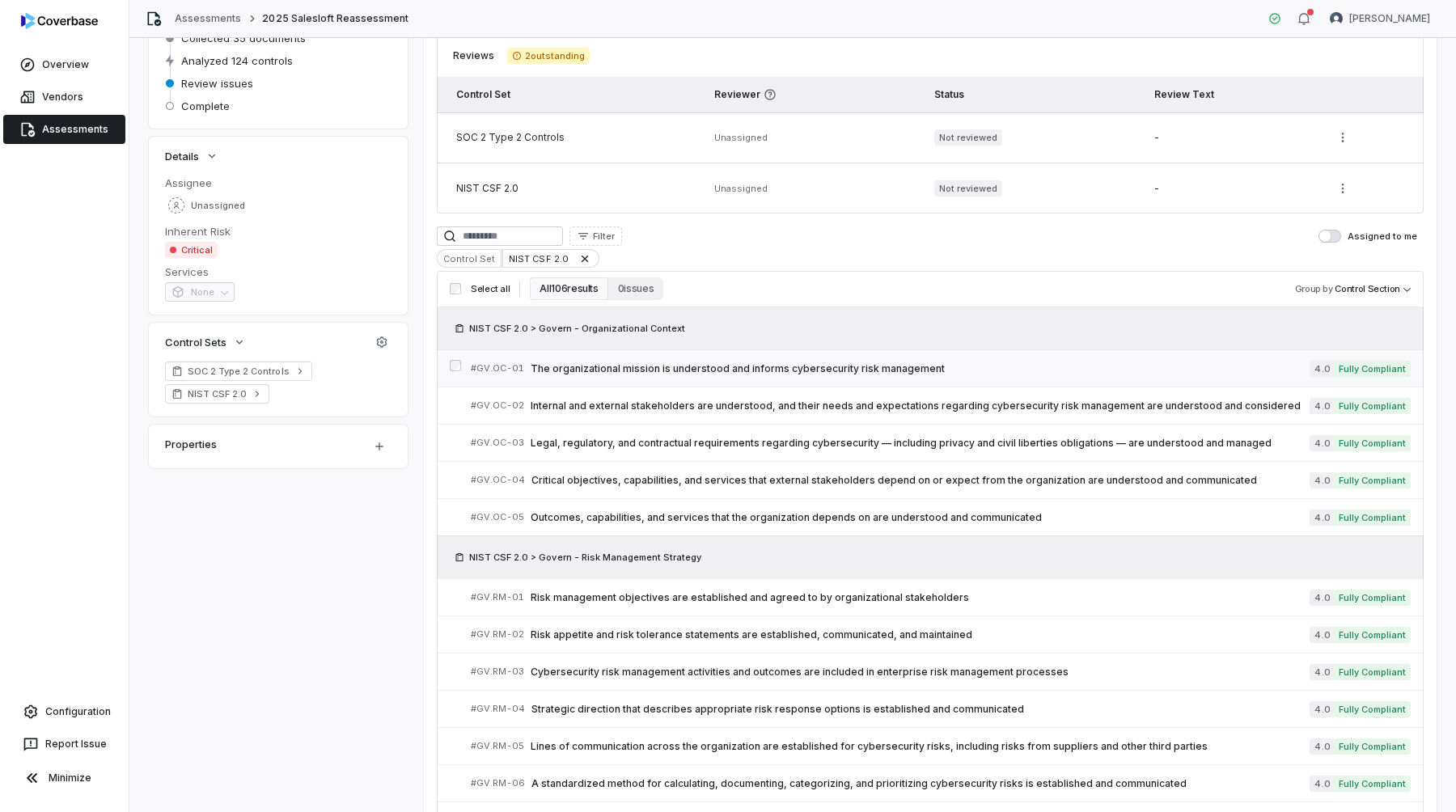
click at [800, 370] on span "The organizational mission is understood and informs cybersecurity risk managem…" at bounding box center [919, 368] width 778 height 13
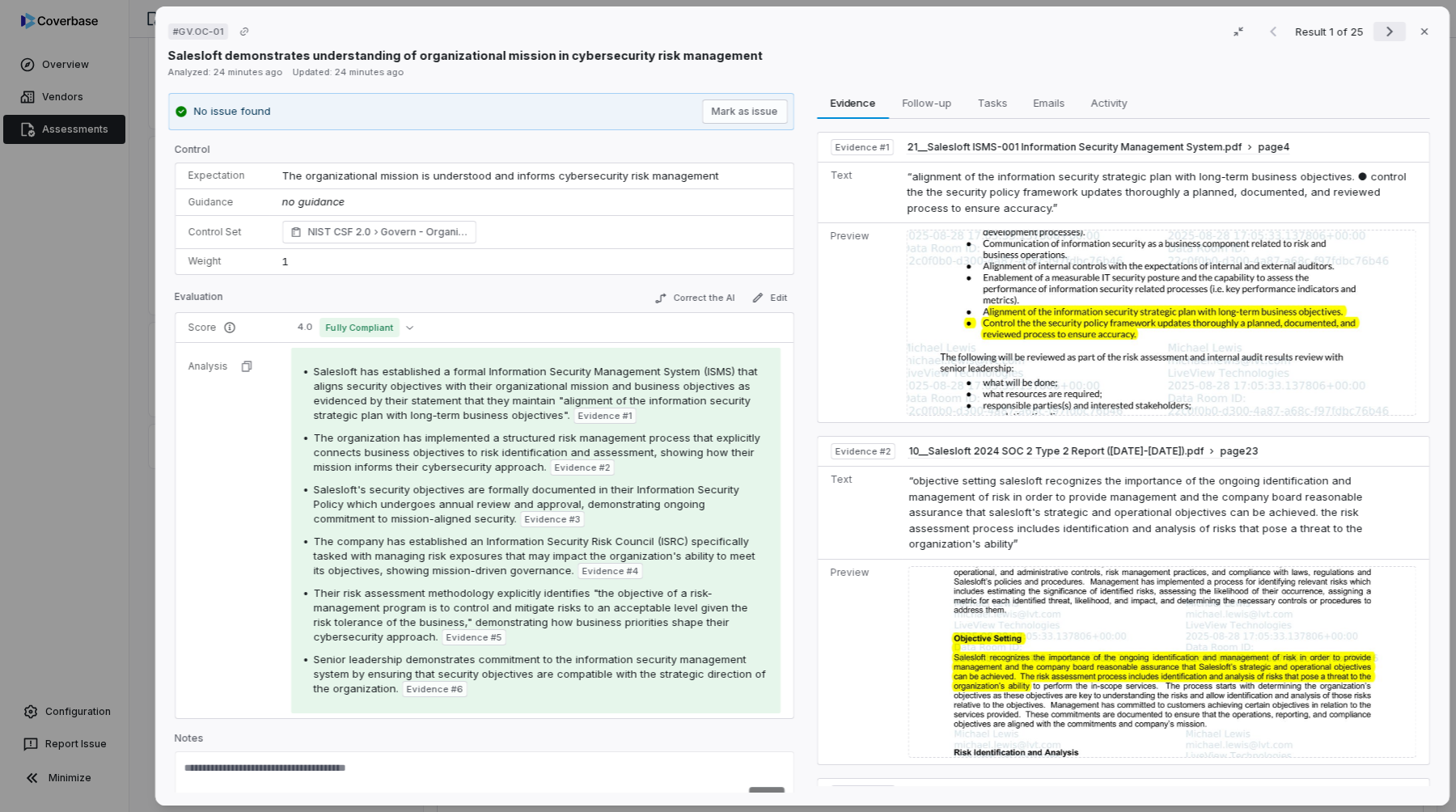
click at [1387, 27] on icon "Next result" at bounding box center [1390, 32] width 19 height 19
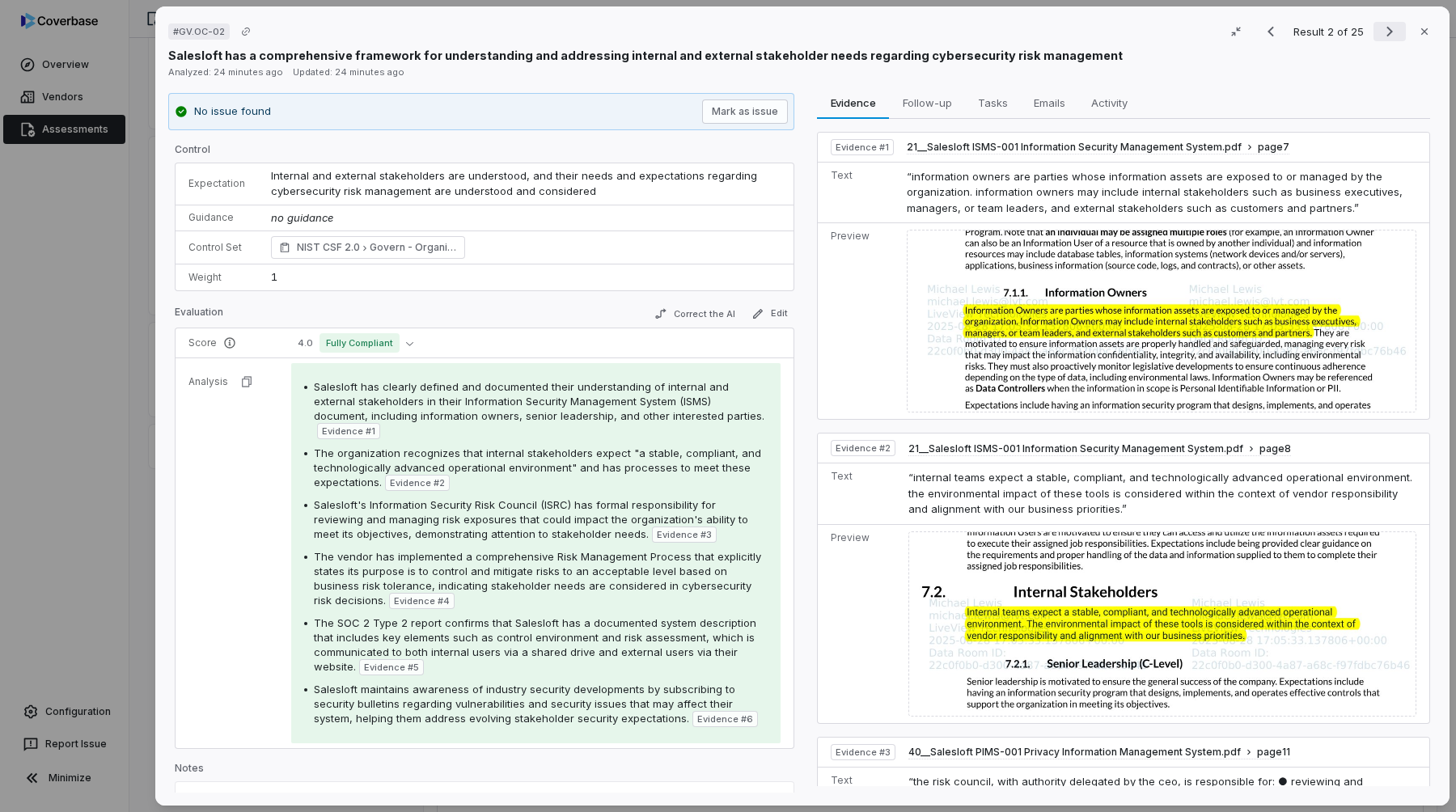
click at [1387, 27] on icon "Next result" at bounding box center [1390, 32] width 19 height 19
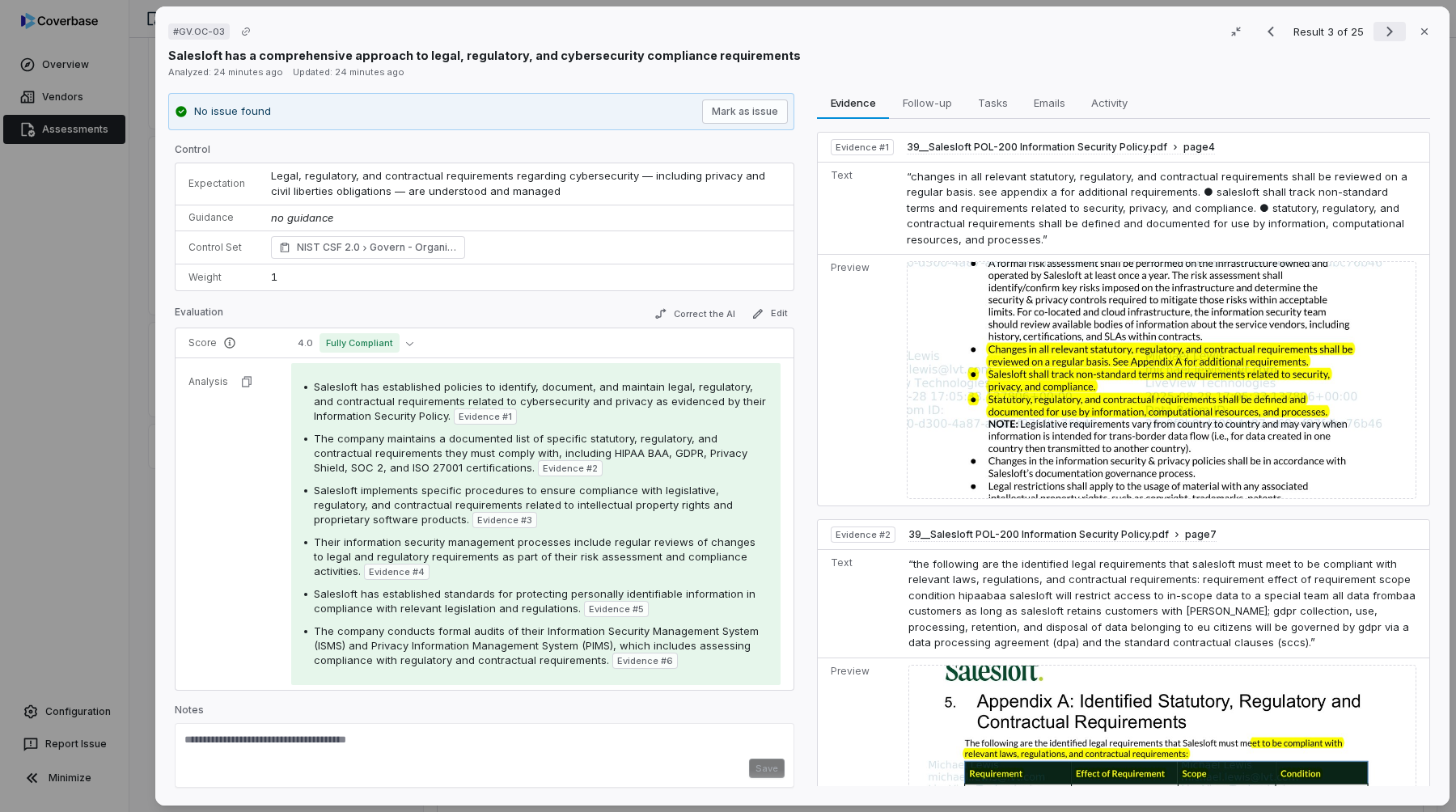
click at [1387, 27] on icon "Next result" at bounding box center [1390, 32] width 19 height 19
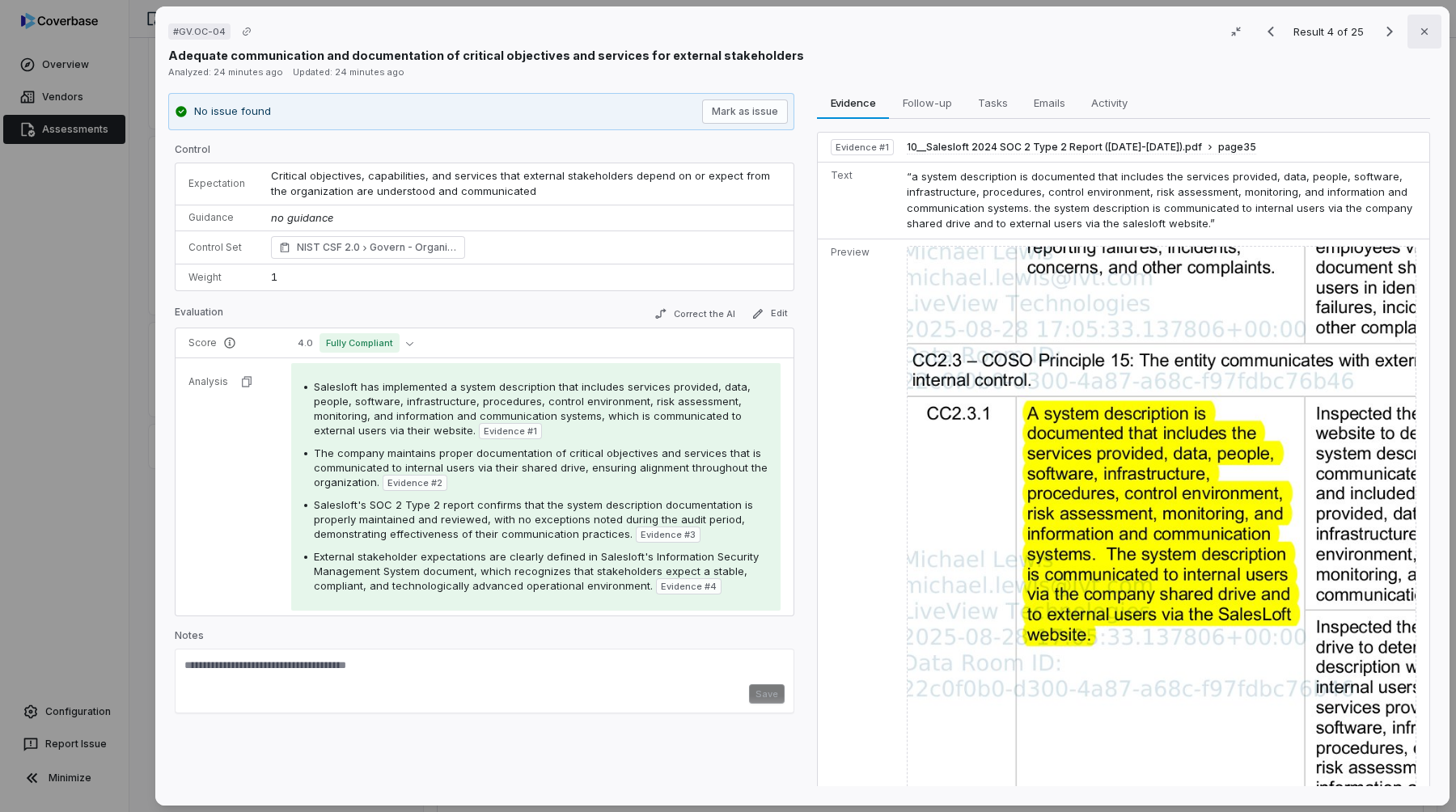
click at [1416, 40] on button "Close" at bounding box center [1424, 31] width 34 height 34
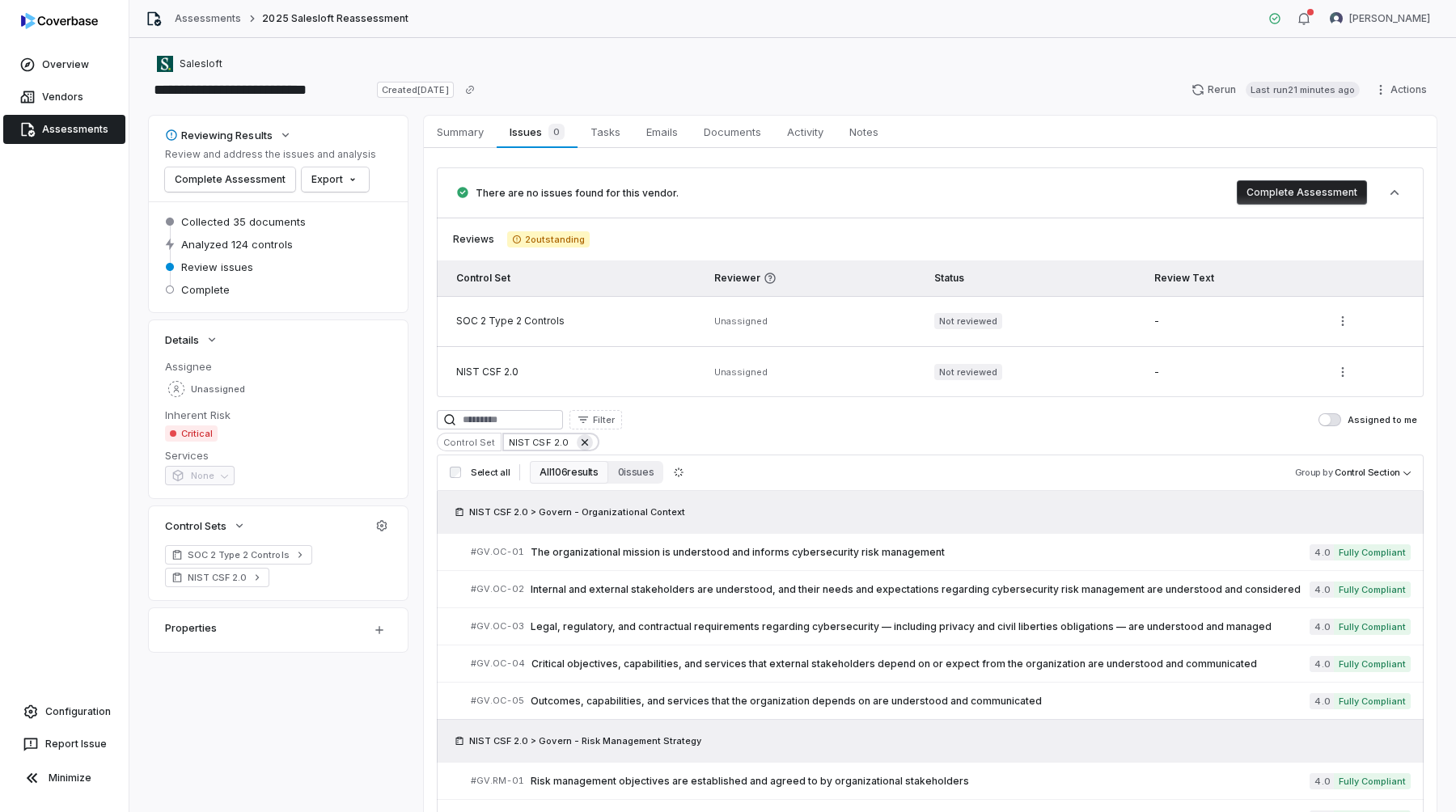
click at [581, 440] on icon at bounding box center [584, 441] width 6 height 6
